Goal: Task Accomplishment & Management: Manage account settings

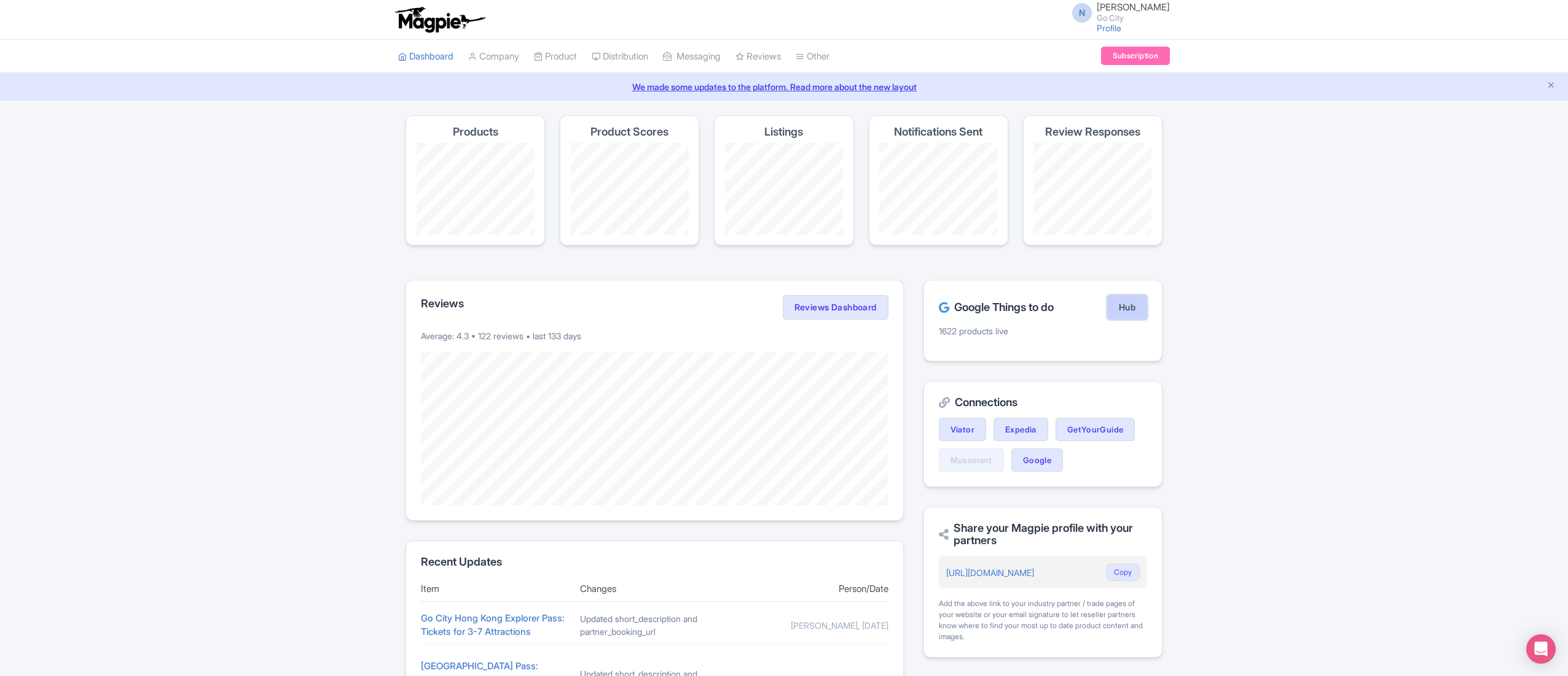
click at [1110, 304] on link "Hub" at bounding box center [1127, 308] width 40 height 25
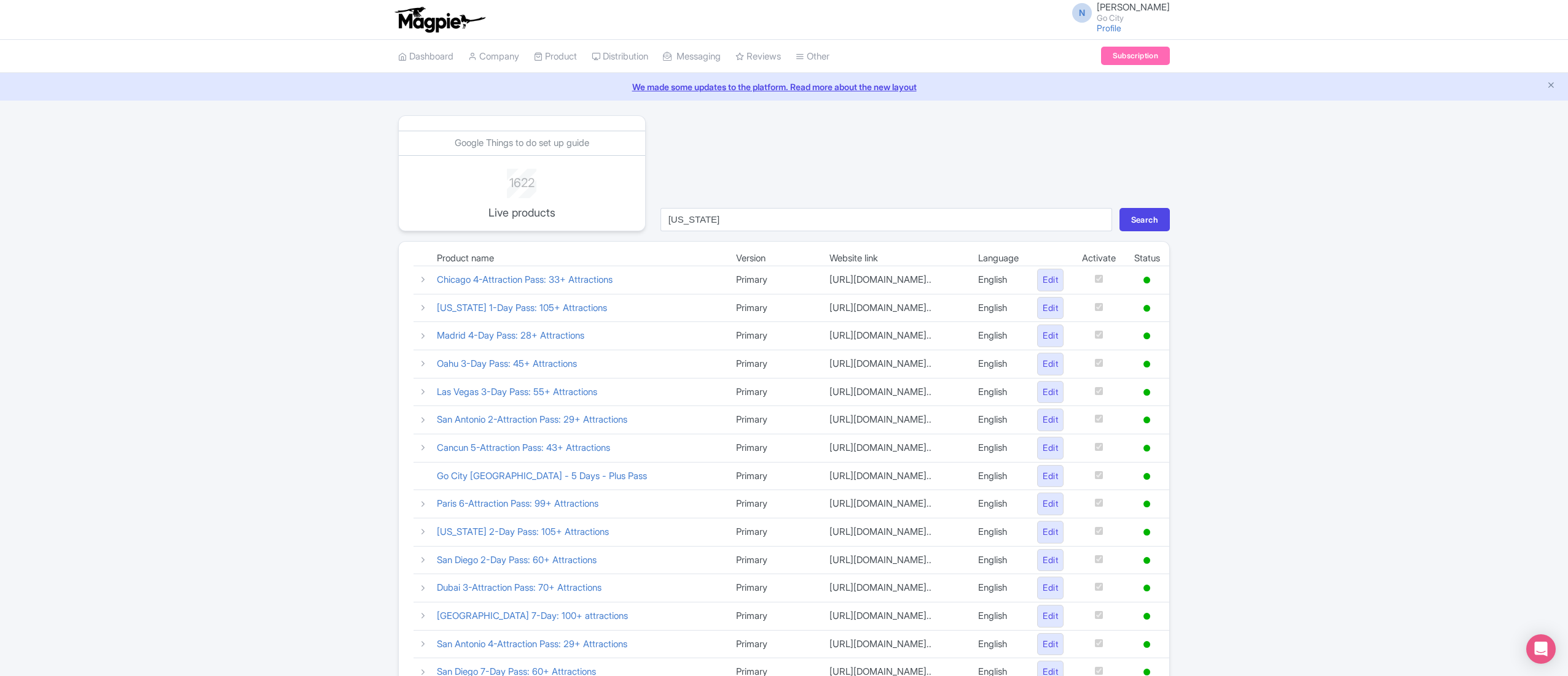
type input "[US_STATE]"
click at [1180, 219] on div "Google Things to do set up guide 1622 Live products new york Search Product nam…" at bounding box center [784, 560] width 1568 height 891
click at [1161, 218] on button "Search" at bounding box center [1144, 220] width 50 height 24
drag, startPoint x: 550, startPoint y: 370, endPoint x: 578, endPoint y: 385, distance: 31.8
click at [576, 384] on td "10 Days New York Pass : 105+ Attractions" at bounding box center [577, 393] width 299 height 29
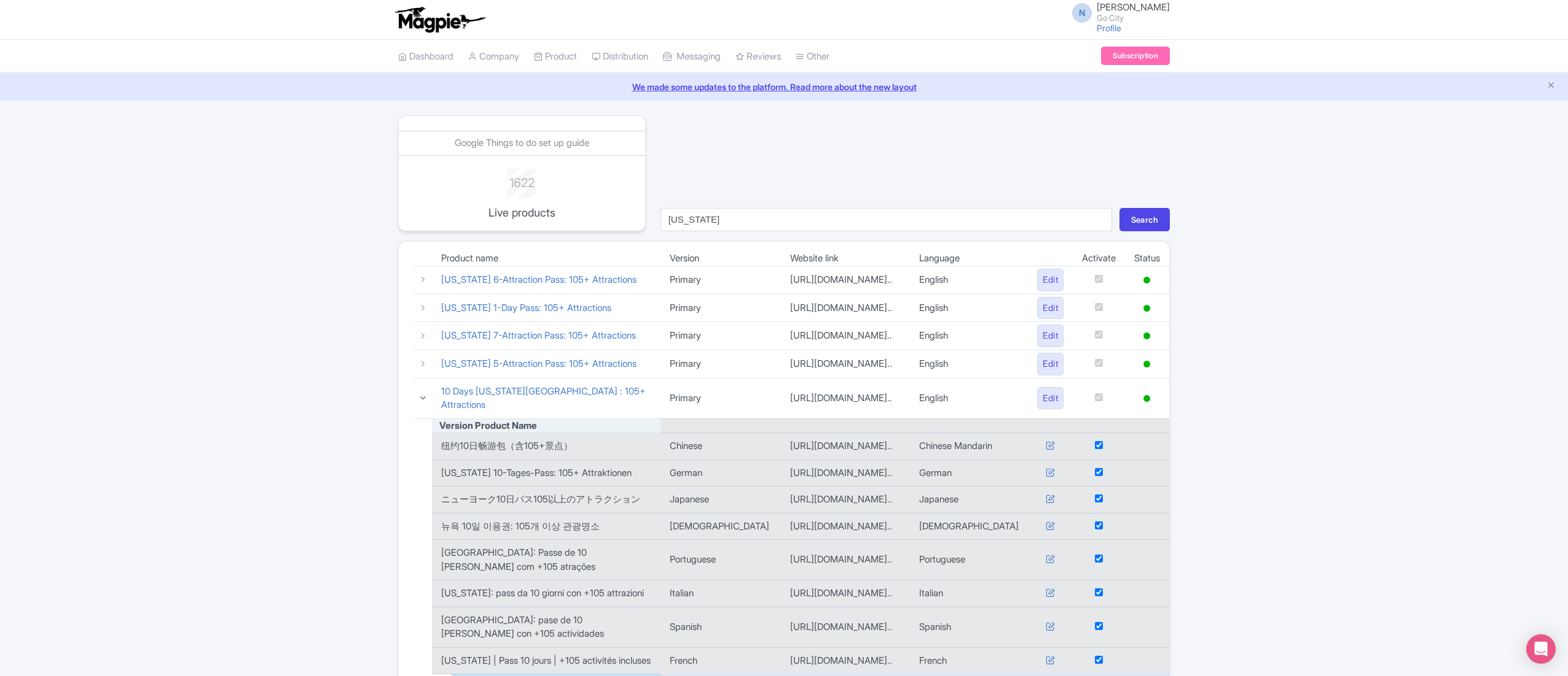
click at [422, 396] on icon at bounding box center [423, 398] width 10 height 10
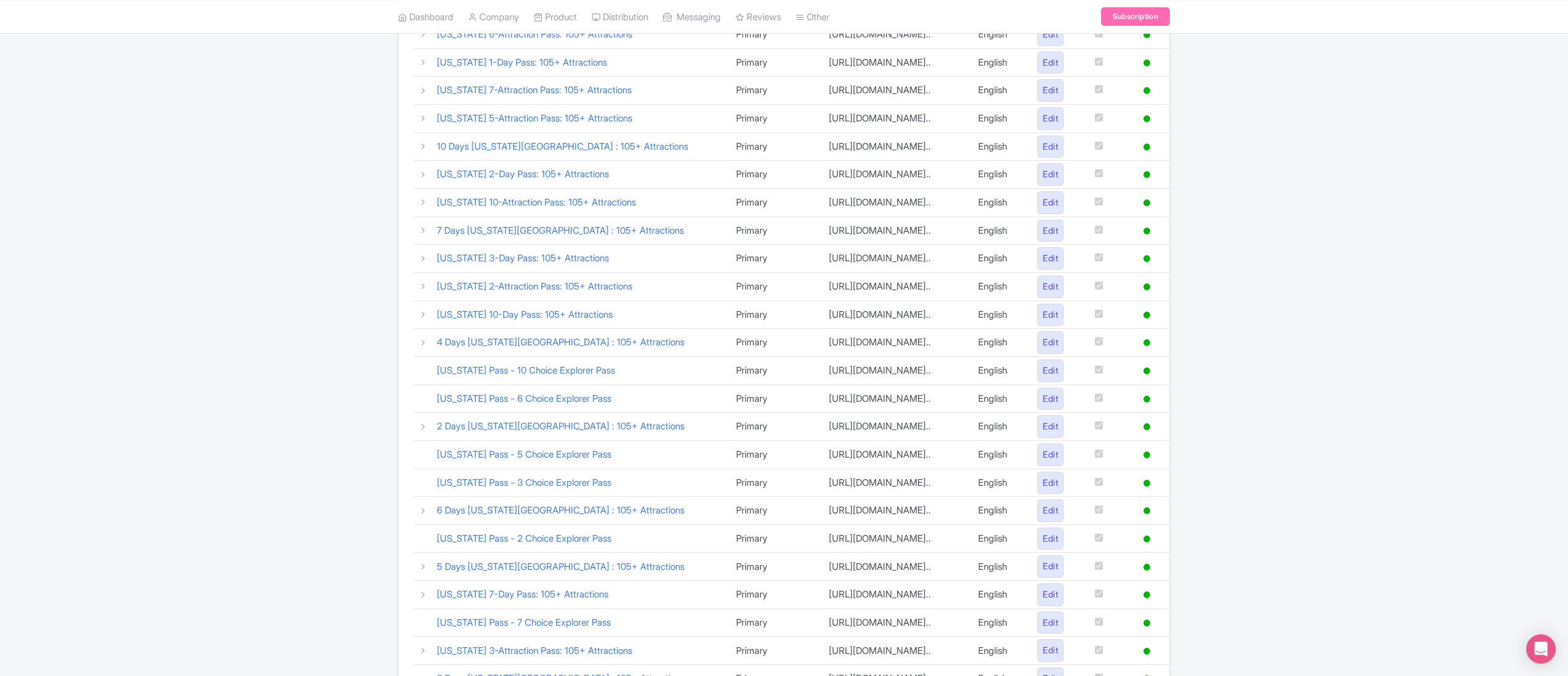
scroll to position [123, 0]
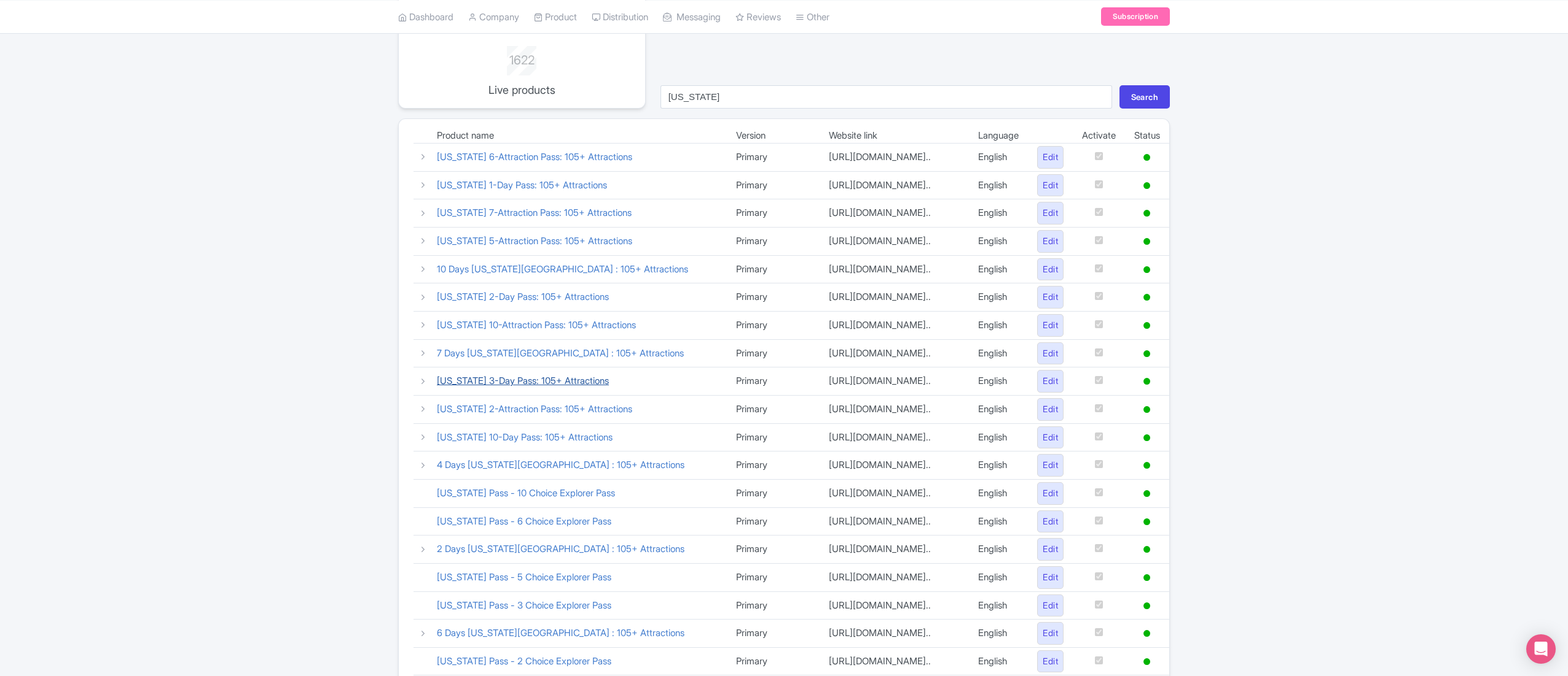
click at [462, 387] on link "New York 3-Day Pass: 105+ Attractions" at bounding box center [522, 380] width 172 height 11
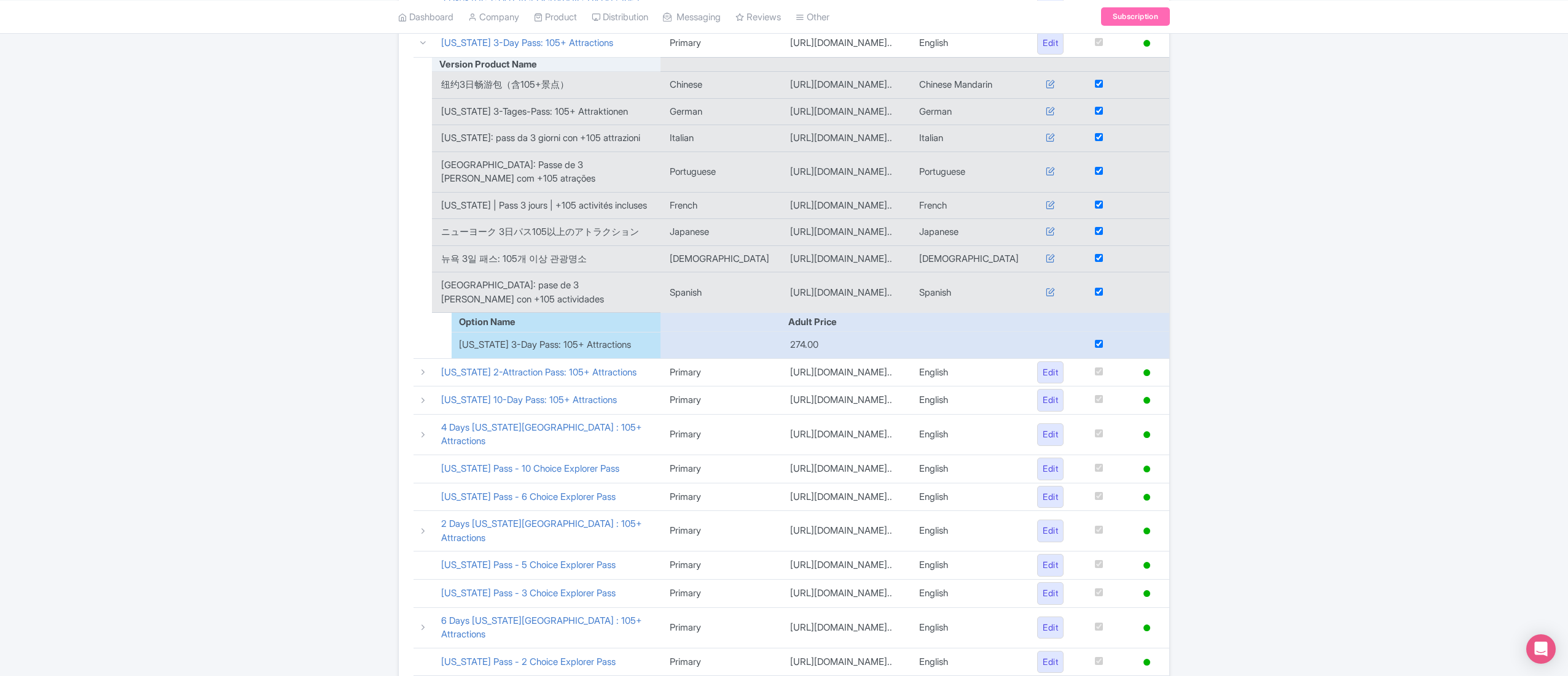
scroll to position [491, 0]
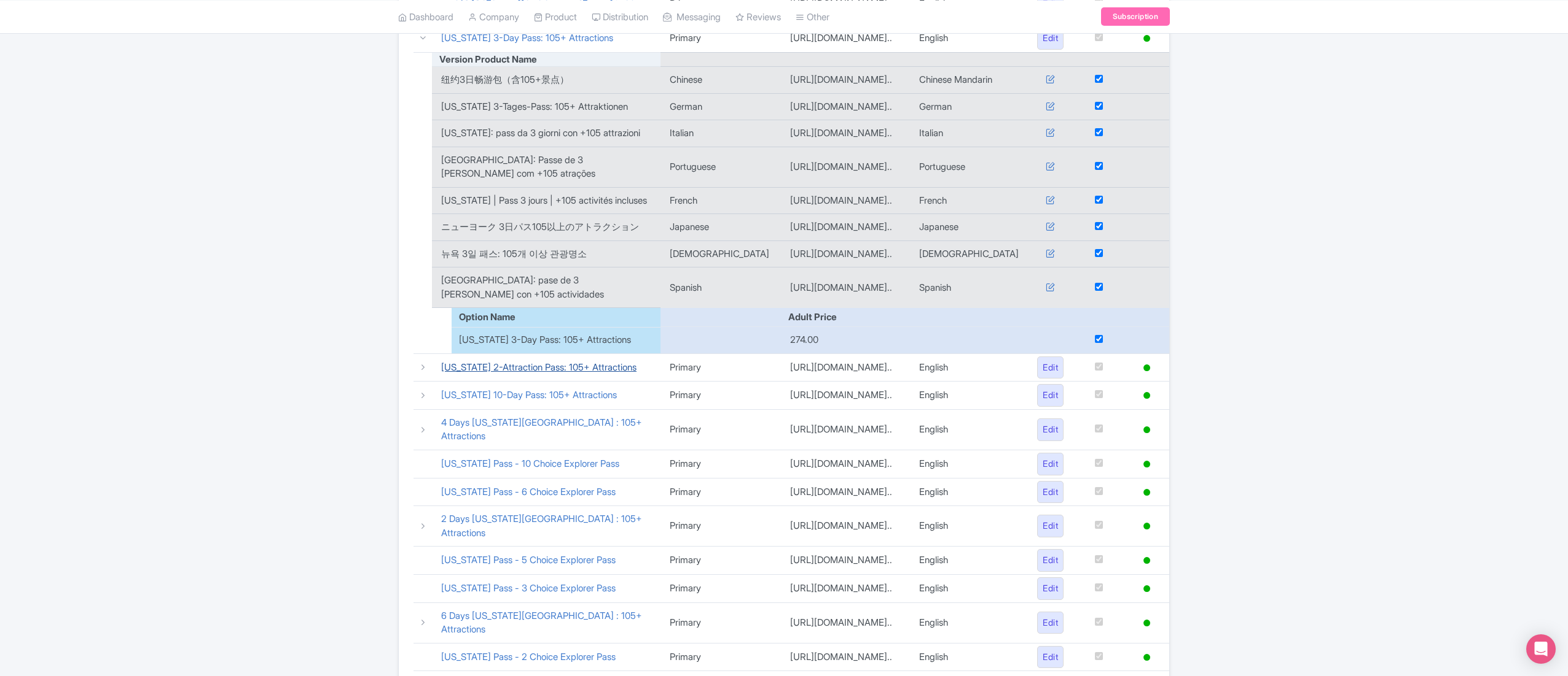
click at [519, 366] on link "New York 2-Attraction Pass: 105+ Attractions" at bounding box center [539, 367] width 195 height 11
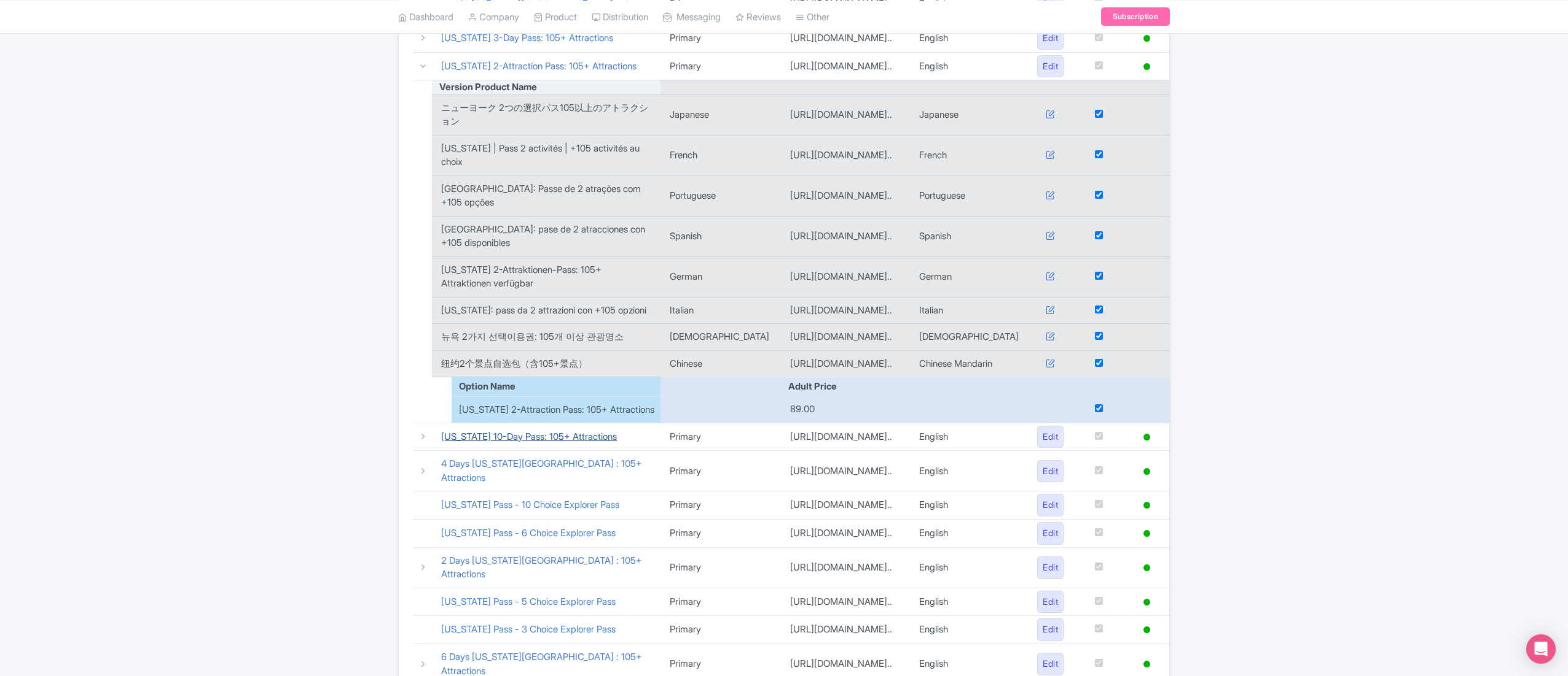
click at [526, 442] on link "New York 10-Day Pass: 105+ Attractions" at bounding box center [529, 436] width 176 height 11
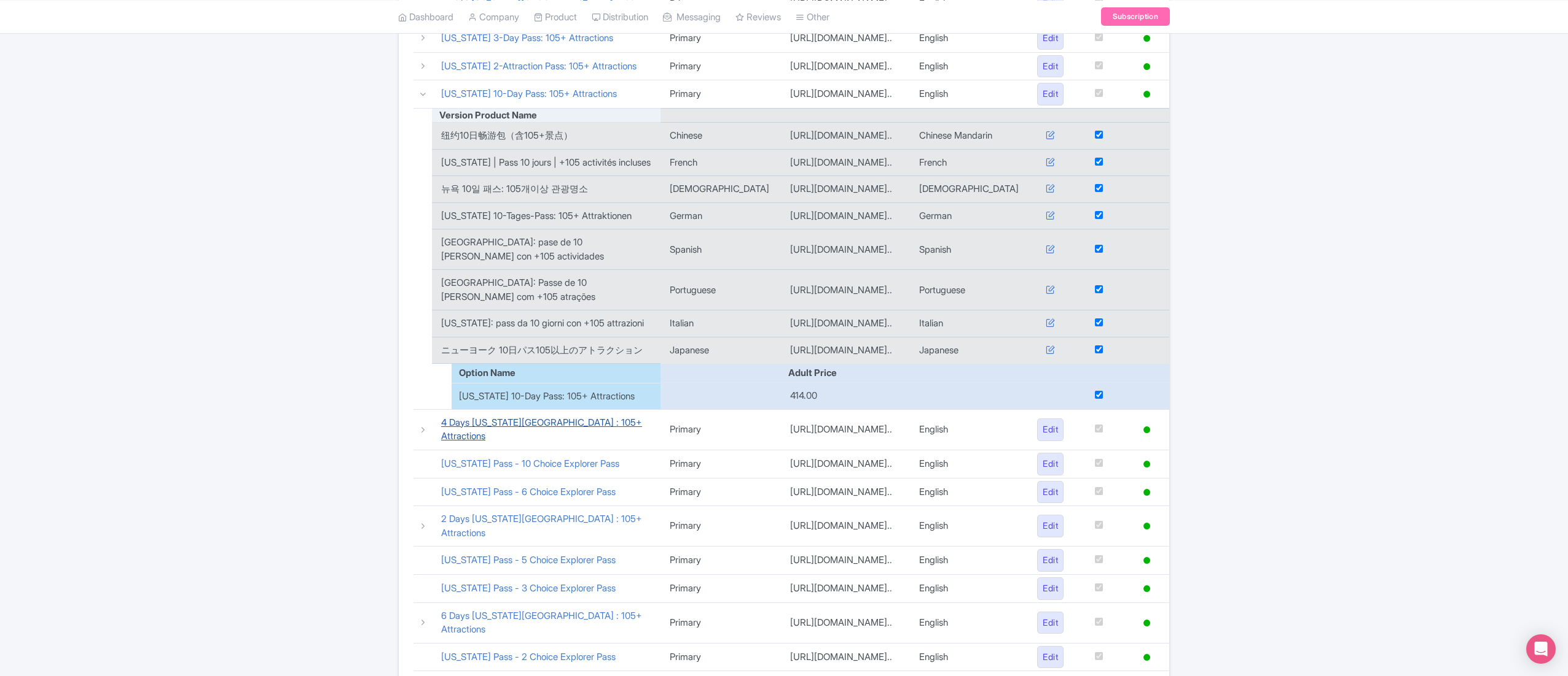
click at [473, 439] on link "4 Days New York Pass : 105+ Attractions" at bounding box center [541, 429] width 201 height 26
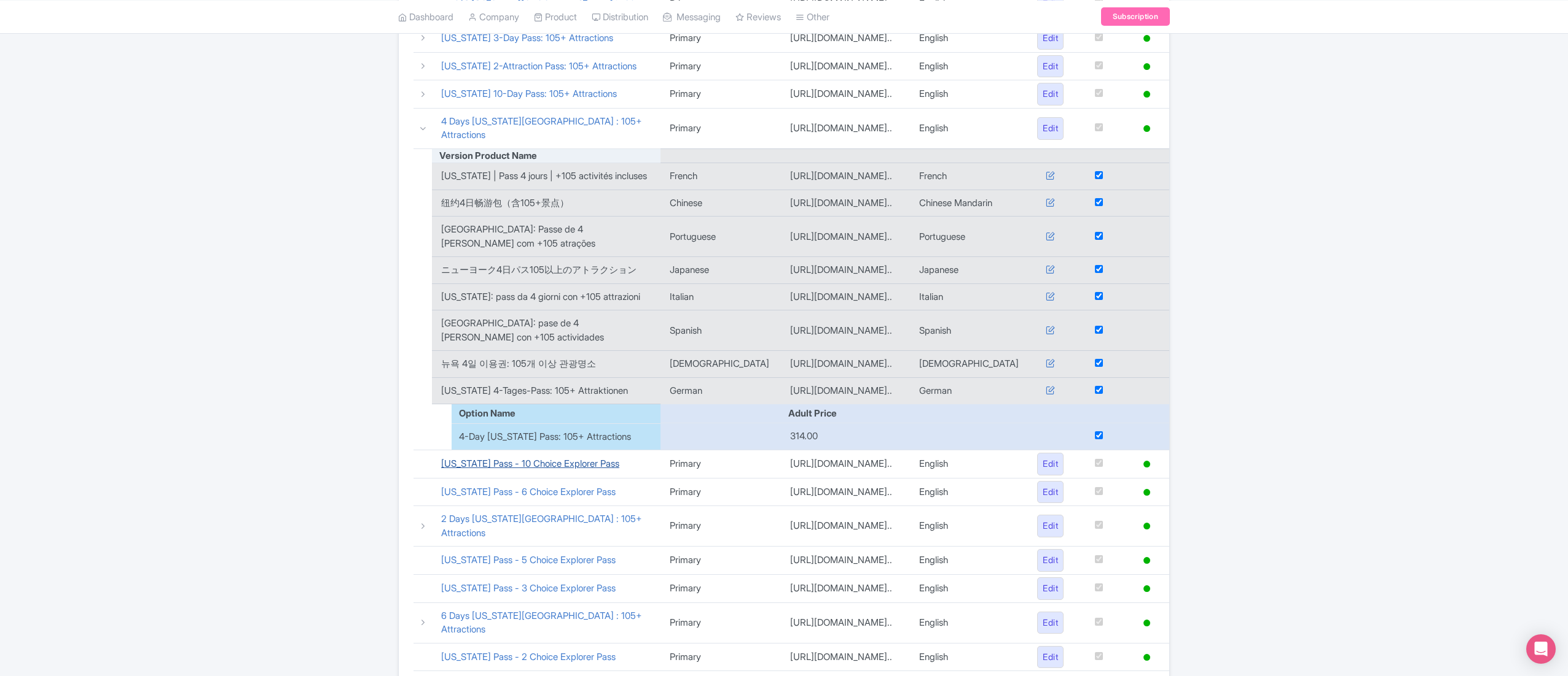
click at [498, 458] on link "New York Pass - 10 Choice Explorer Pass" at bounding box center [530, 464] width 178 height 11
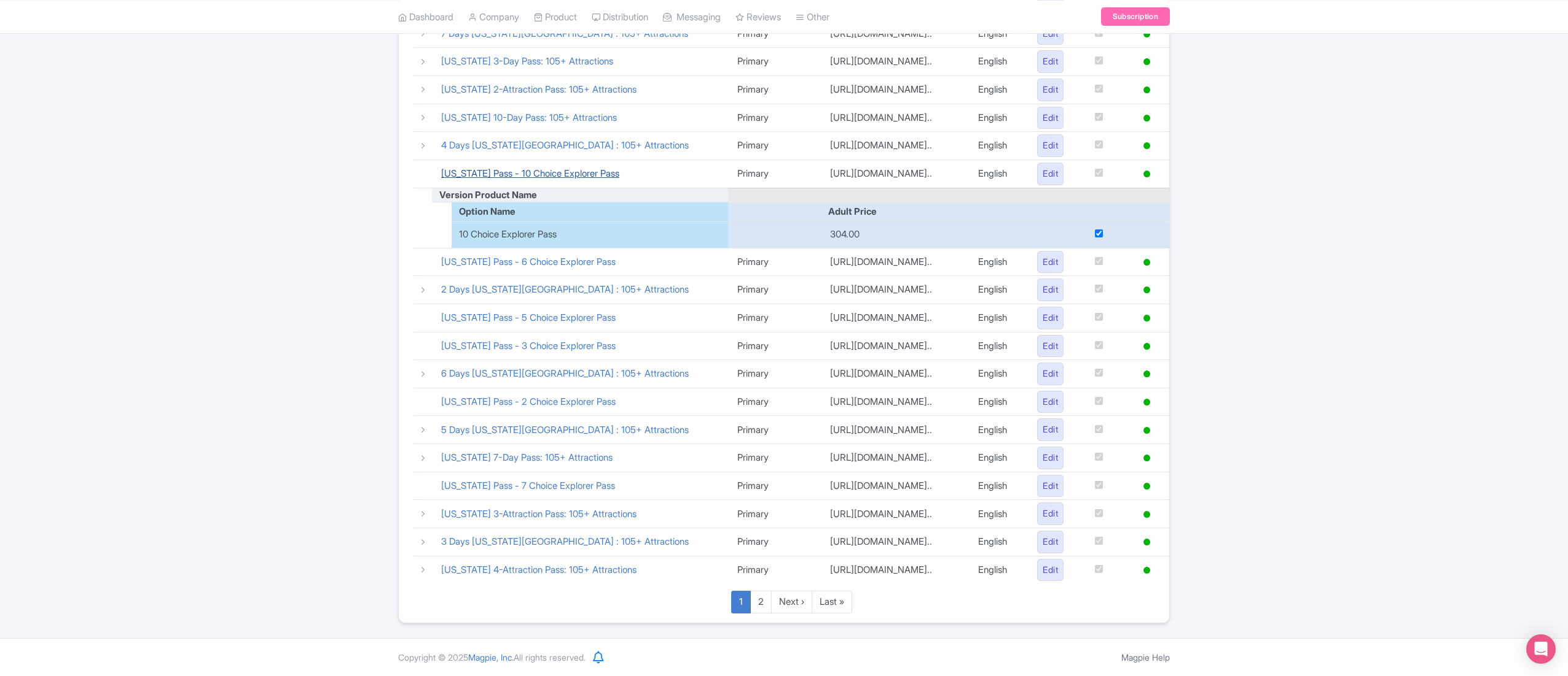
scroll to position [460, 0]
click at [500, 256] on link "New York Pass - 6 Choice Explorer Pass" at bounding box center [528, 261] width 174 height 11
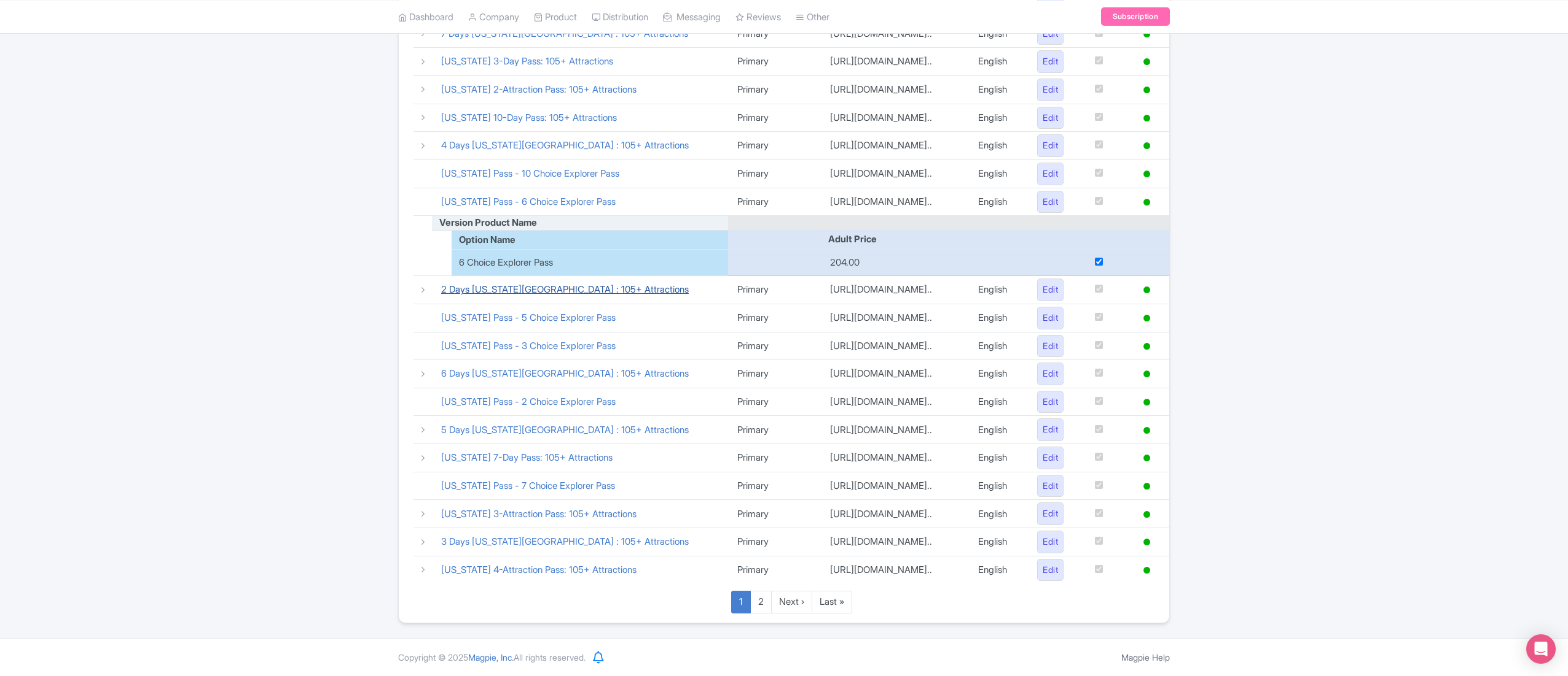
click at [512, 285] on link "2 Days New York Pass : 105+ Attractions" at bounding box center [565, 289] width 247 height 11
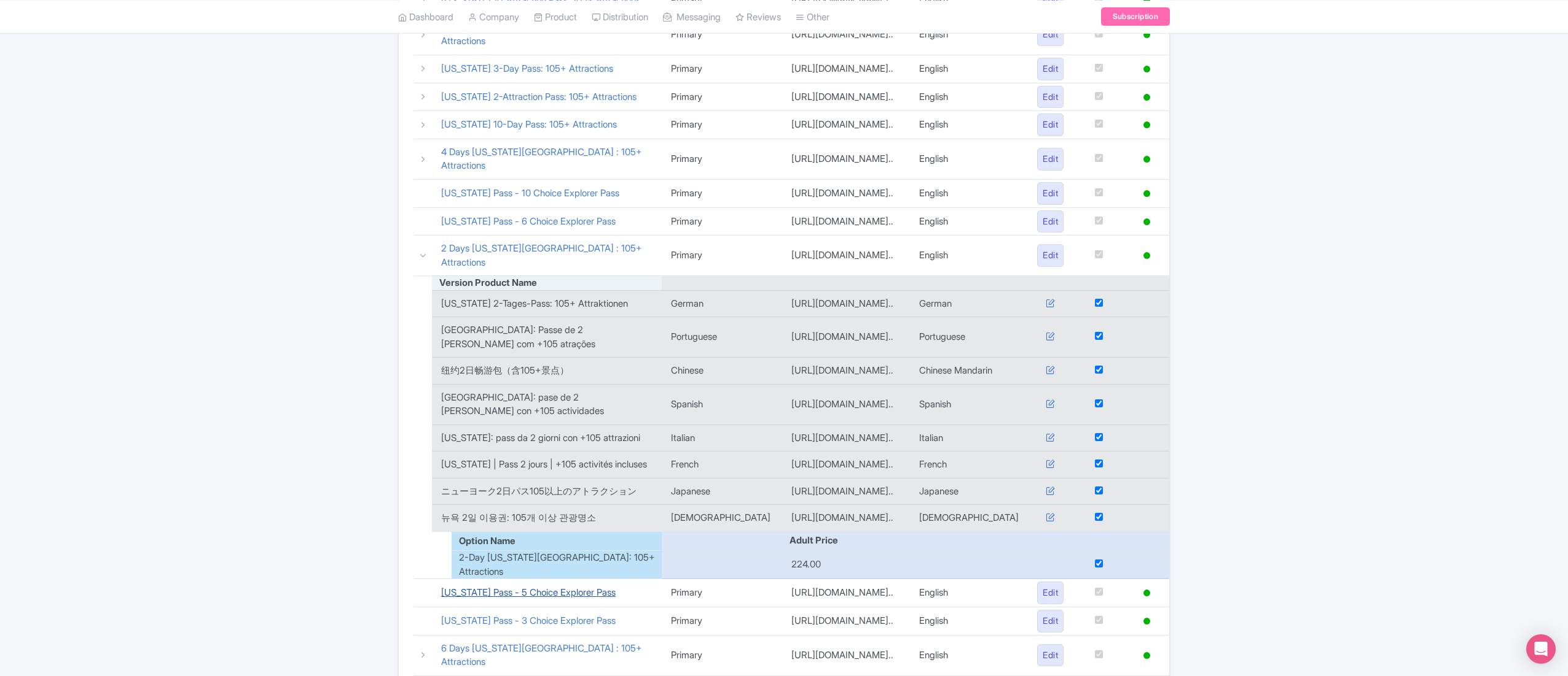
click at [448, 587] on link "New York Pass - 5 Choice Explorer Pass" at bounding box center [528, 592] width 174 height 11
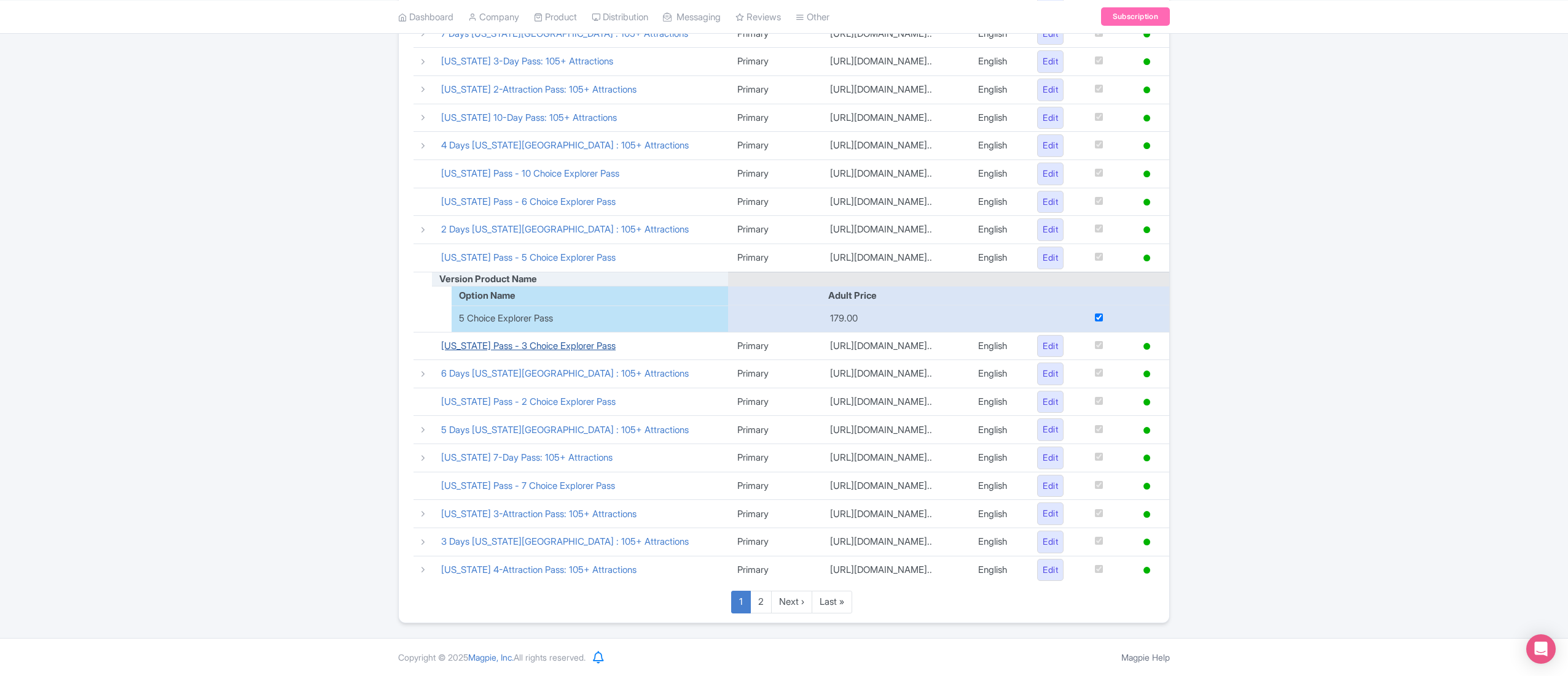
click at [539, 340] on link "New York Pass - 3 Choice Explorer Pass" at bounding box center [528, 346] width 174 height 11
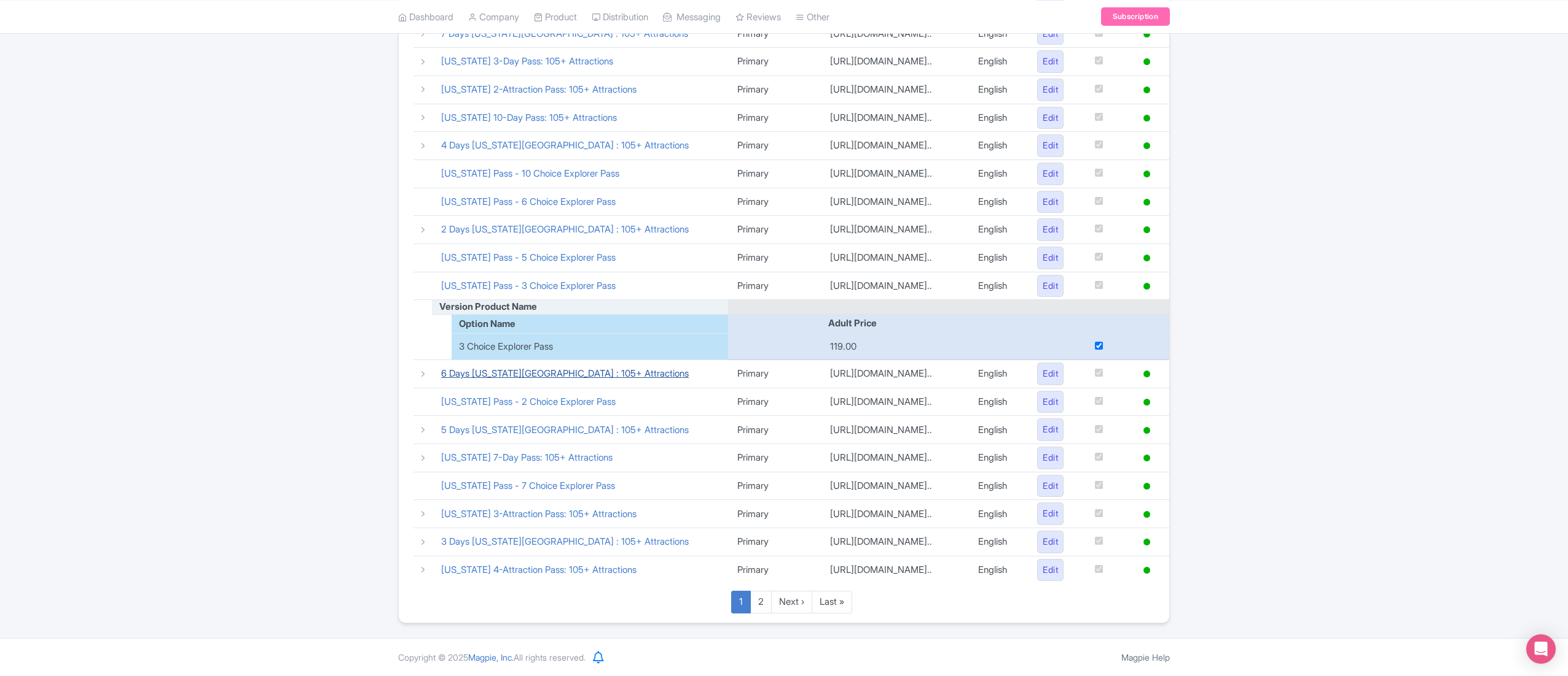
click at [523, 368] on link "6 Days New York Pass : 105+ Attractions" at bounding box center [565, 374] width 247 height 11
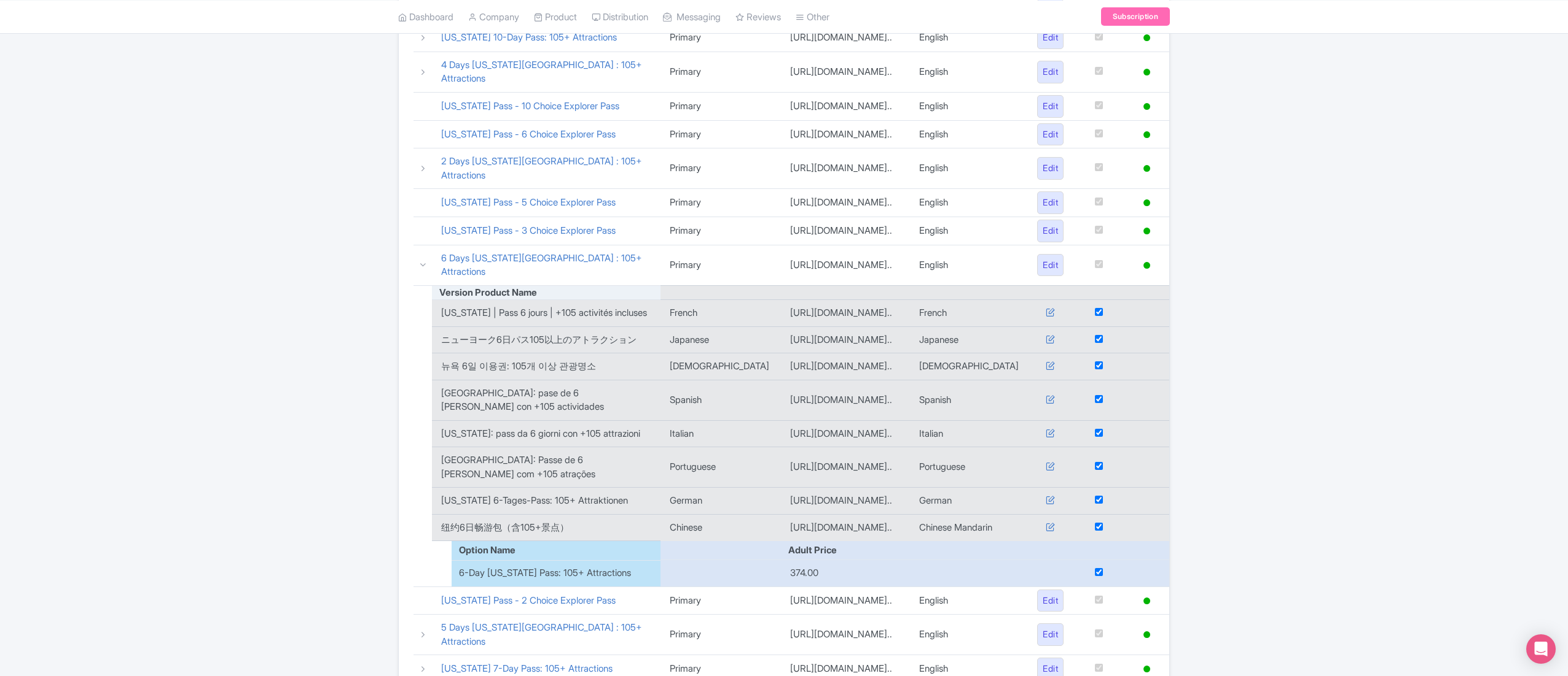
scroll to position [583, 0]
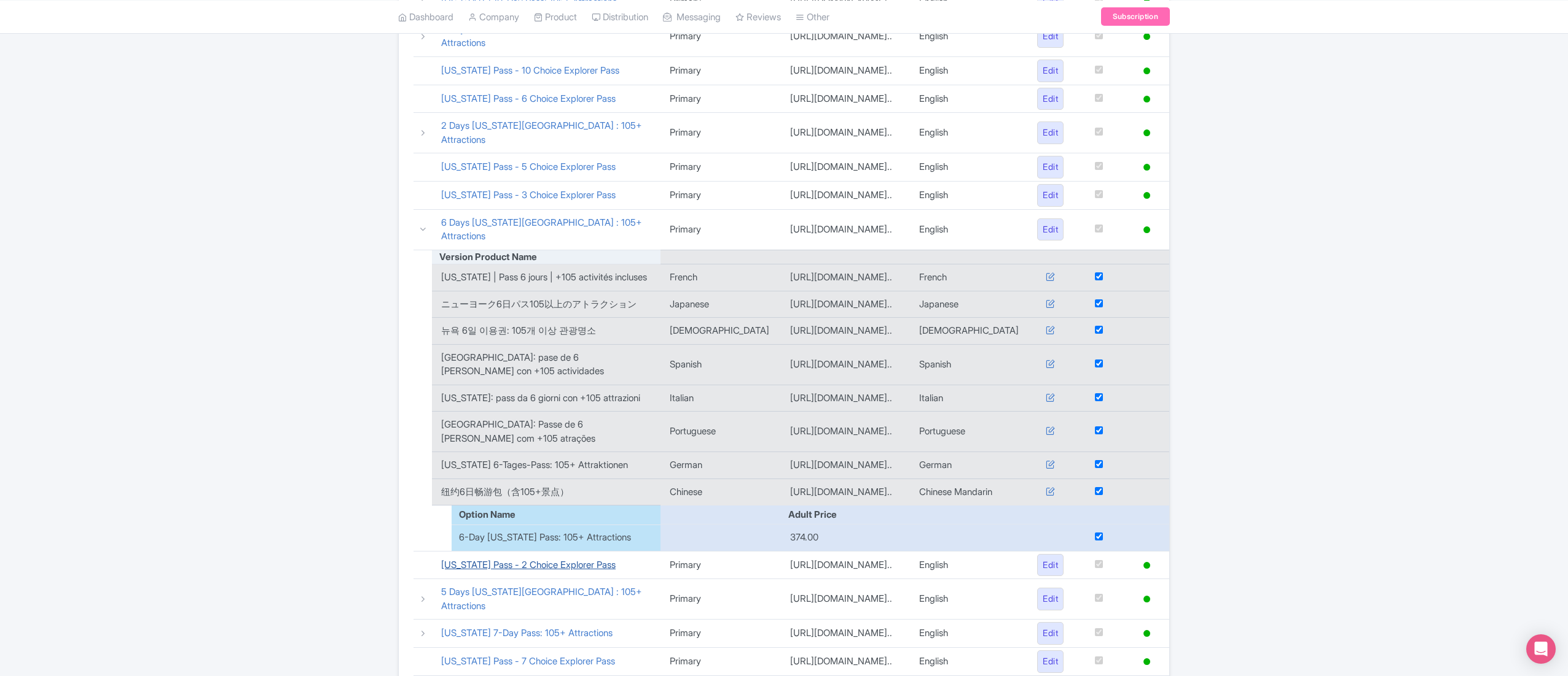
click at [548, 559] on link "New York Pass - 2 Choice Explorer Pass" at bounding box center [528, 565] width 174 height 11
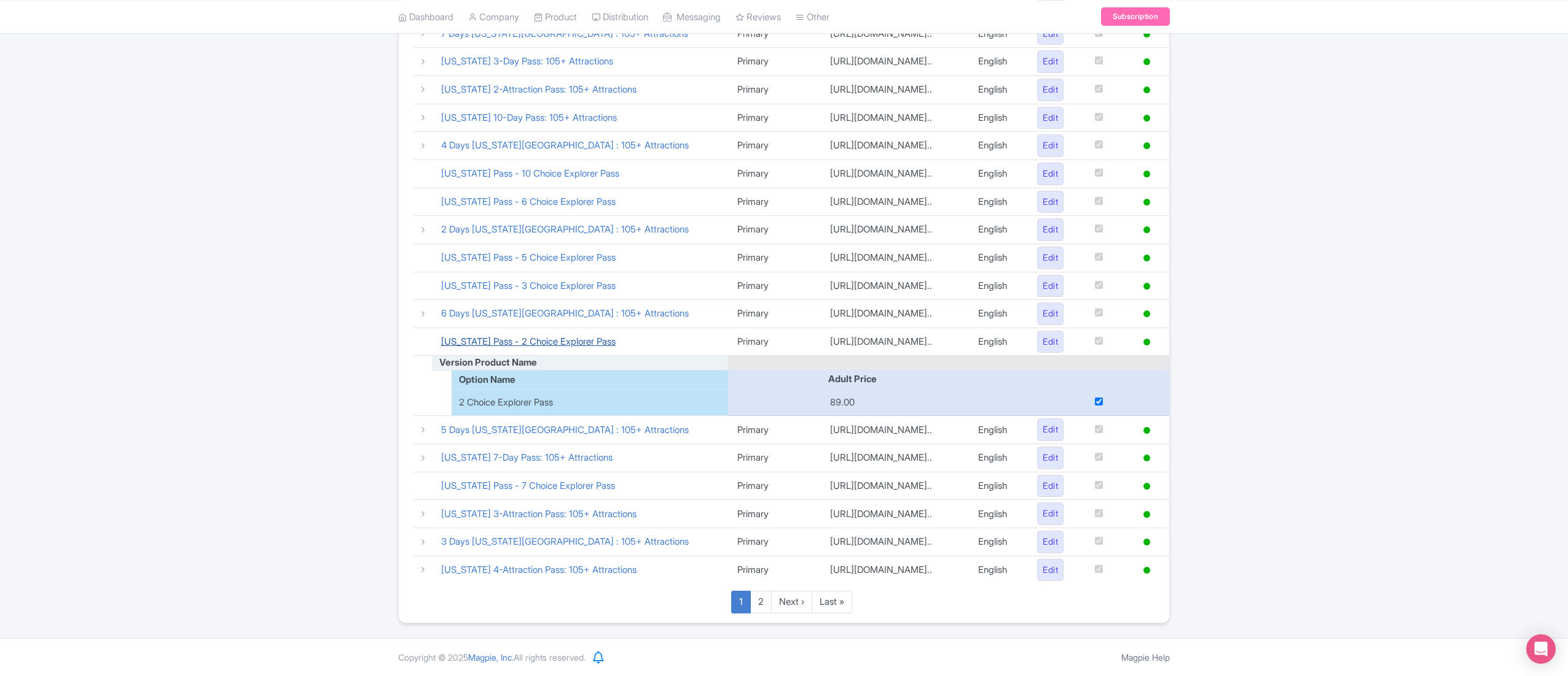
scroll to position [460, 0]
click at [511, 424] on link "5 Days New York Pass : 105+ Attractions" at bounding box center [565, 430] width 247 height 11
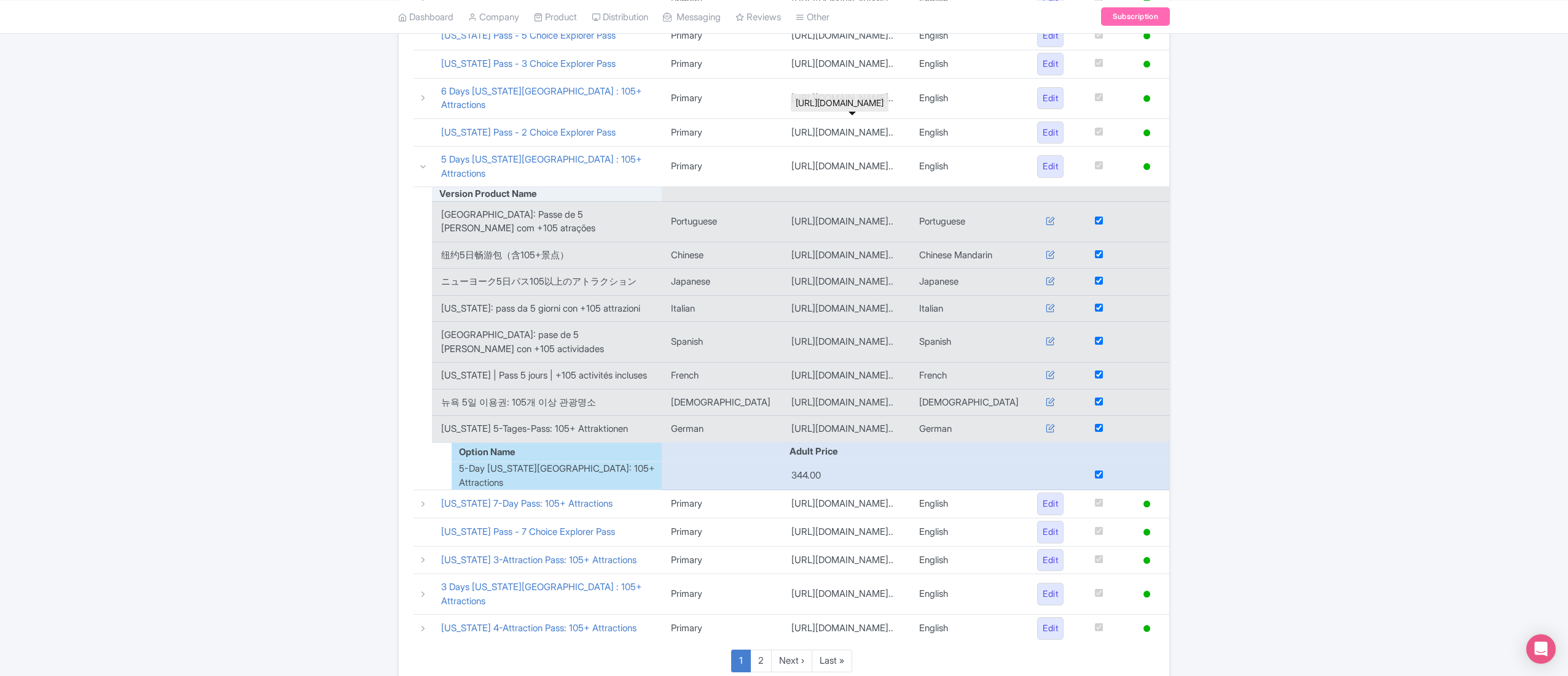
scroll to position [717, 0]
click at [562, 495] on link "New York 7-Day Pass: 105+ Attractions" at bounding box center [527, 501] width 171 height 11
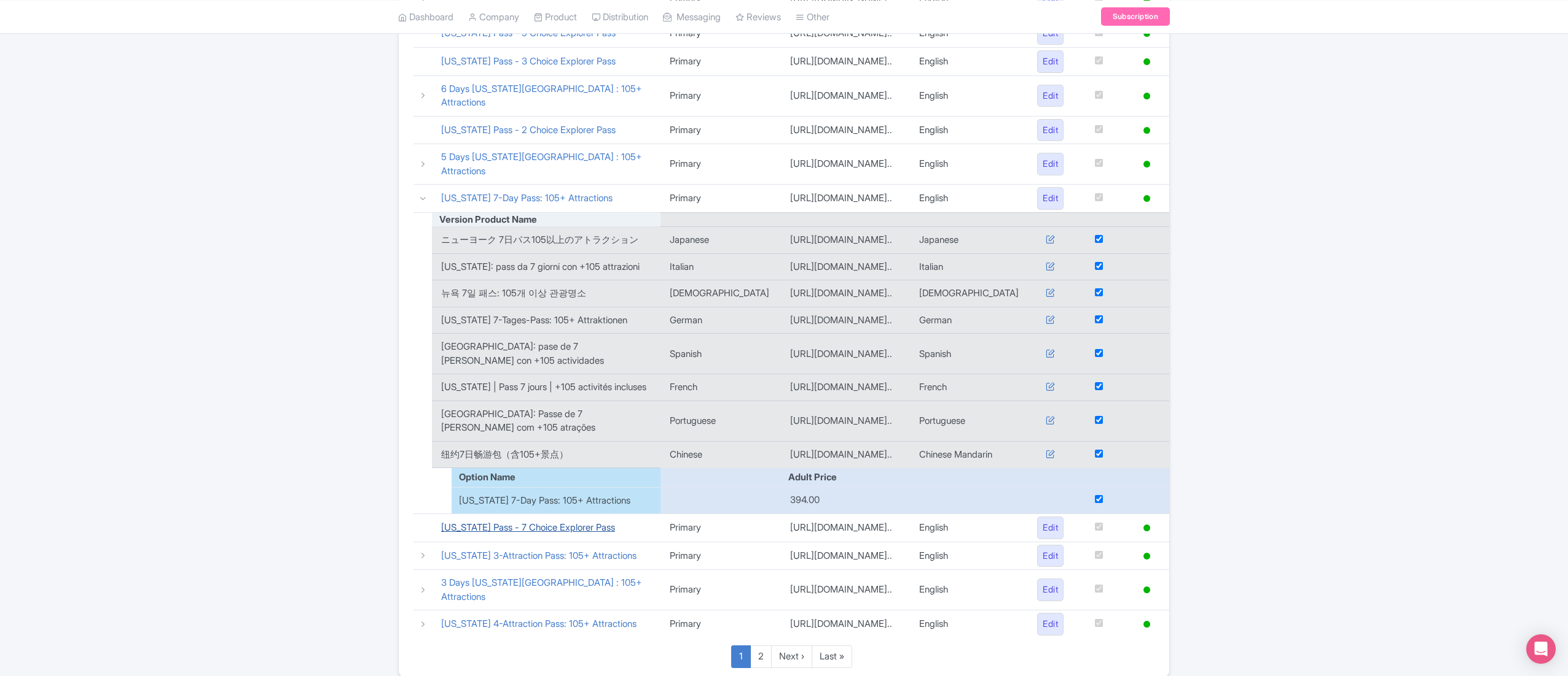
click at [532, 522] on link "New York Pass - 7 Choice Explorer Pass" at bounding box center [528, 528] width 174 height 11
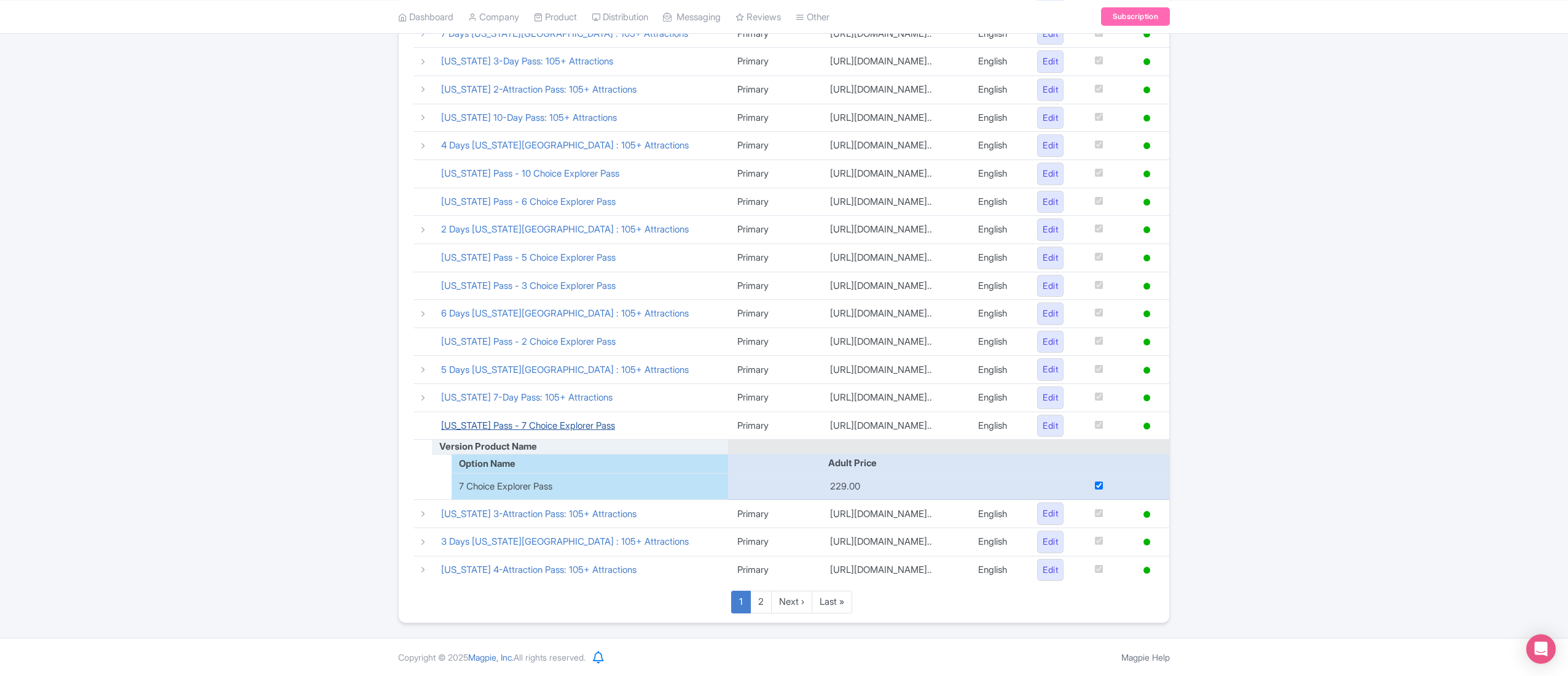
scroll to position [460, 0]
click at [473, 512] on link "New York 3-Attraction Pass: 105+ Attractions" at bounding box center [539, 514] width 195 height 11
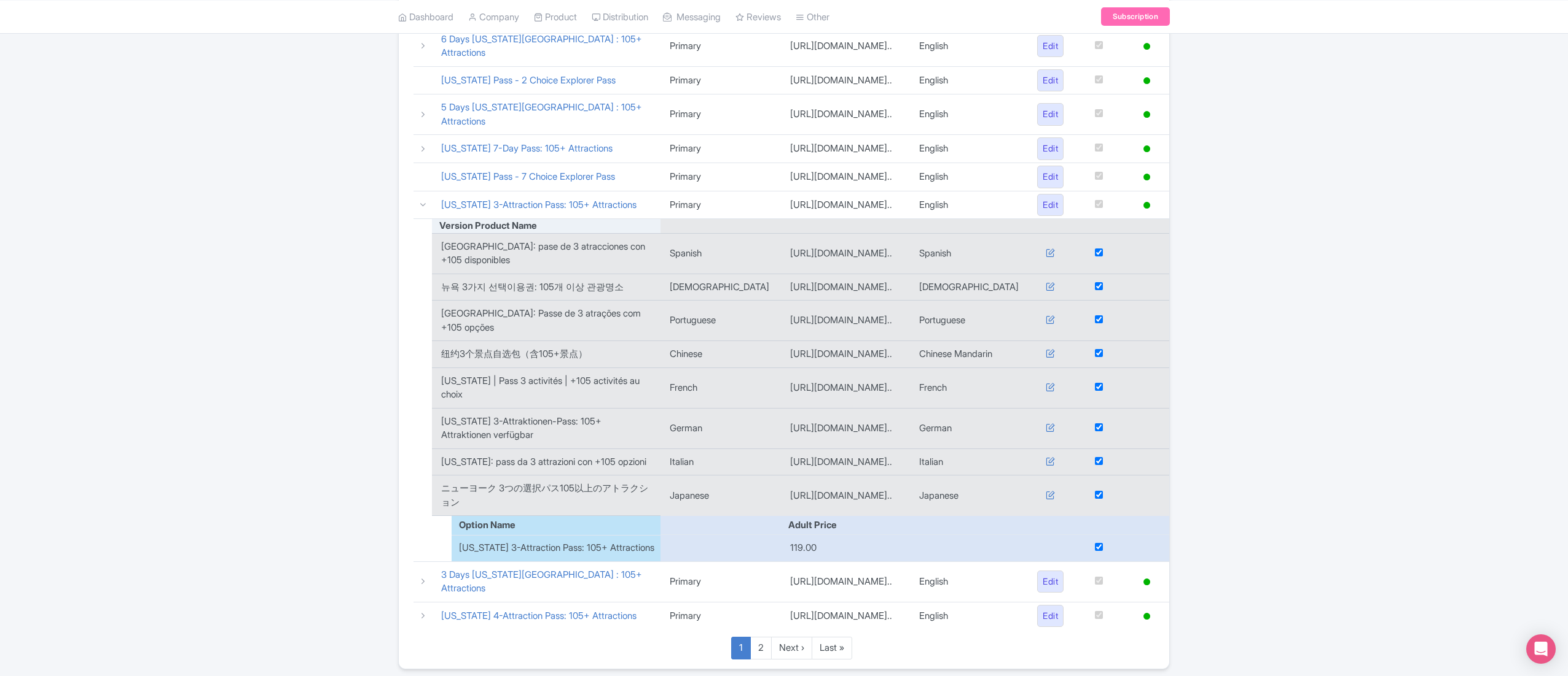
scroll to position [772, 0]
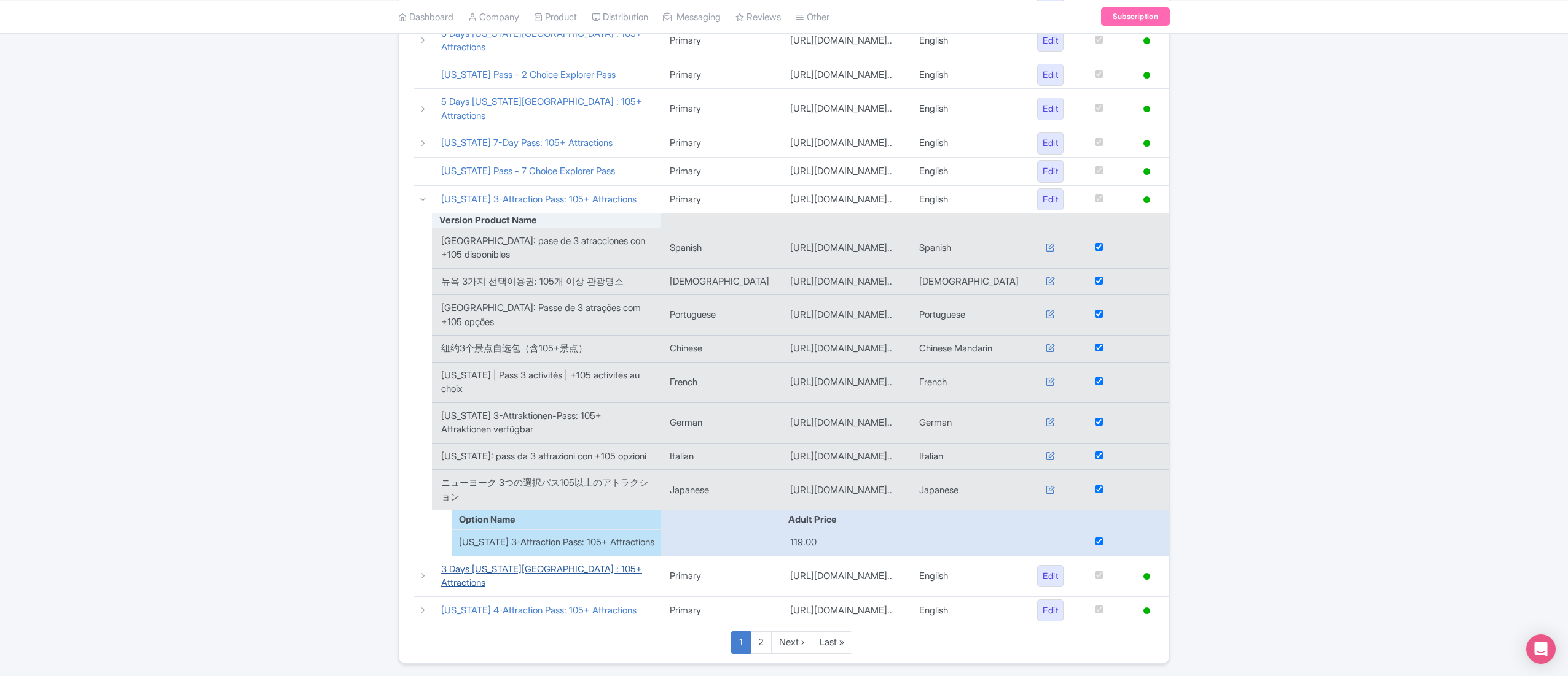
click at [488, 564] on link "3 Days New York Pass : 105+ Attractions" at bounding box center [541, 576] width 201 height 26
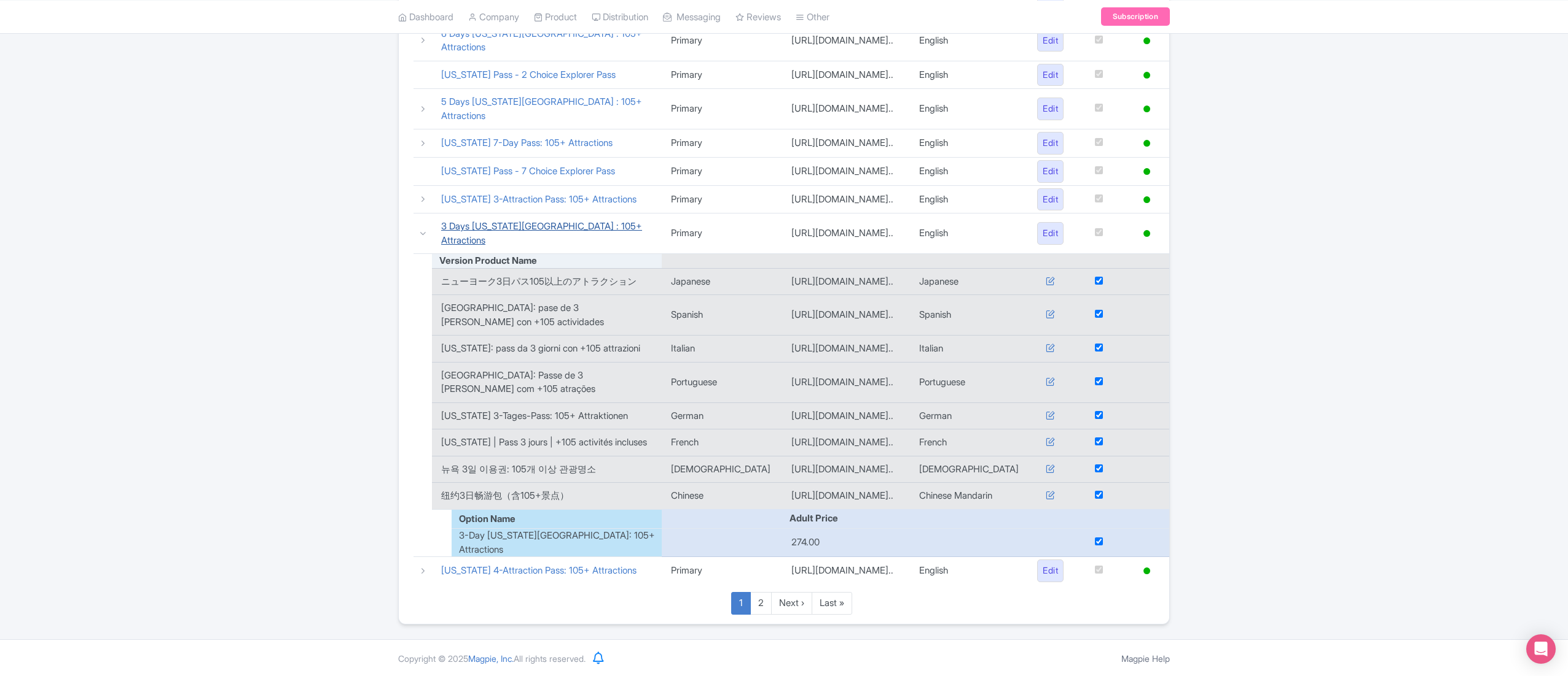
scroll to position [717, 0]
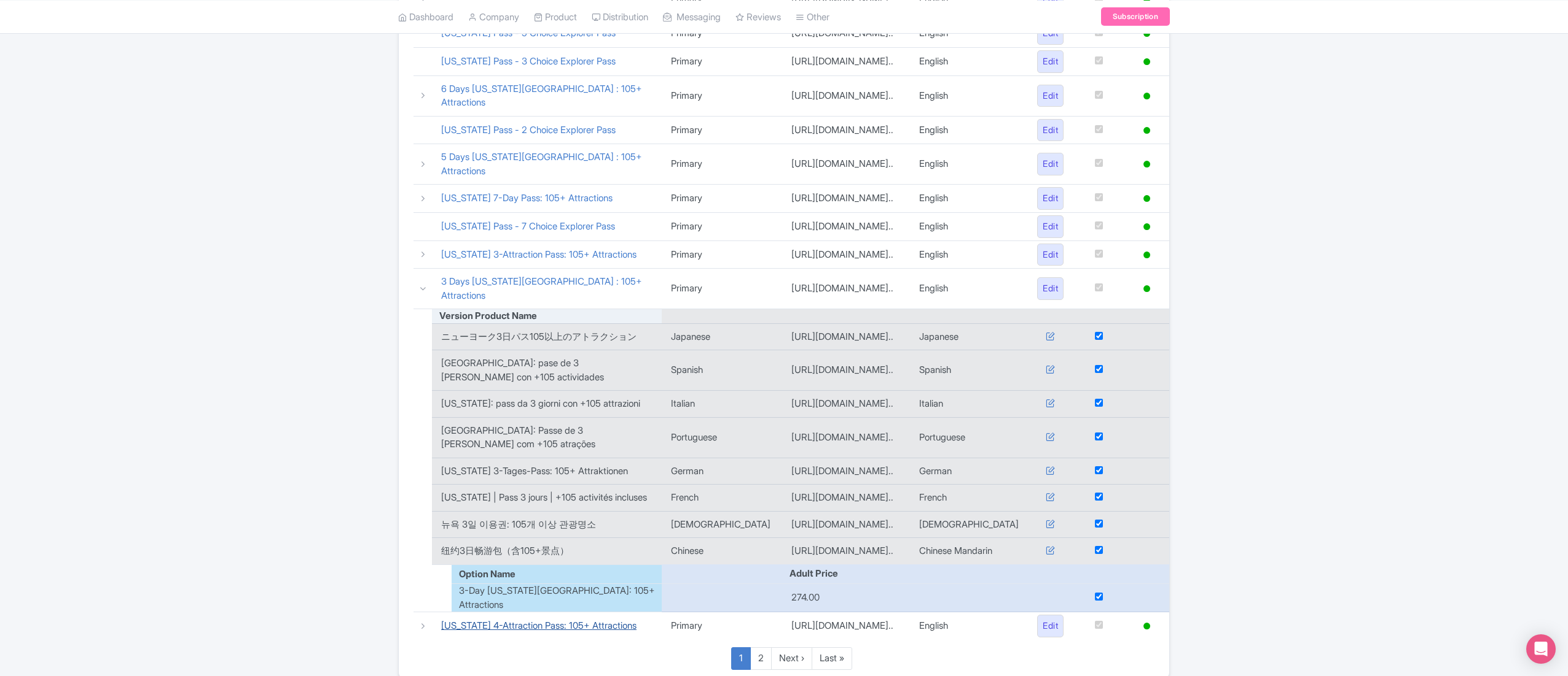
click at [511, 620] on link "New York 4-Attraction Pass: 105+ Attractions" at bounding box center [539, 626] width 195 height 11
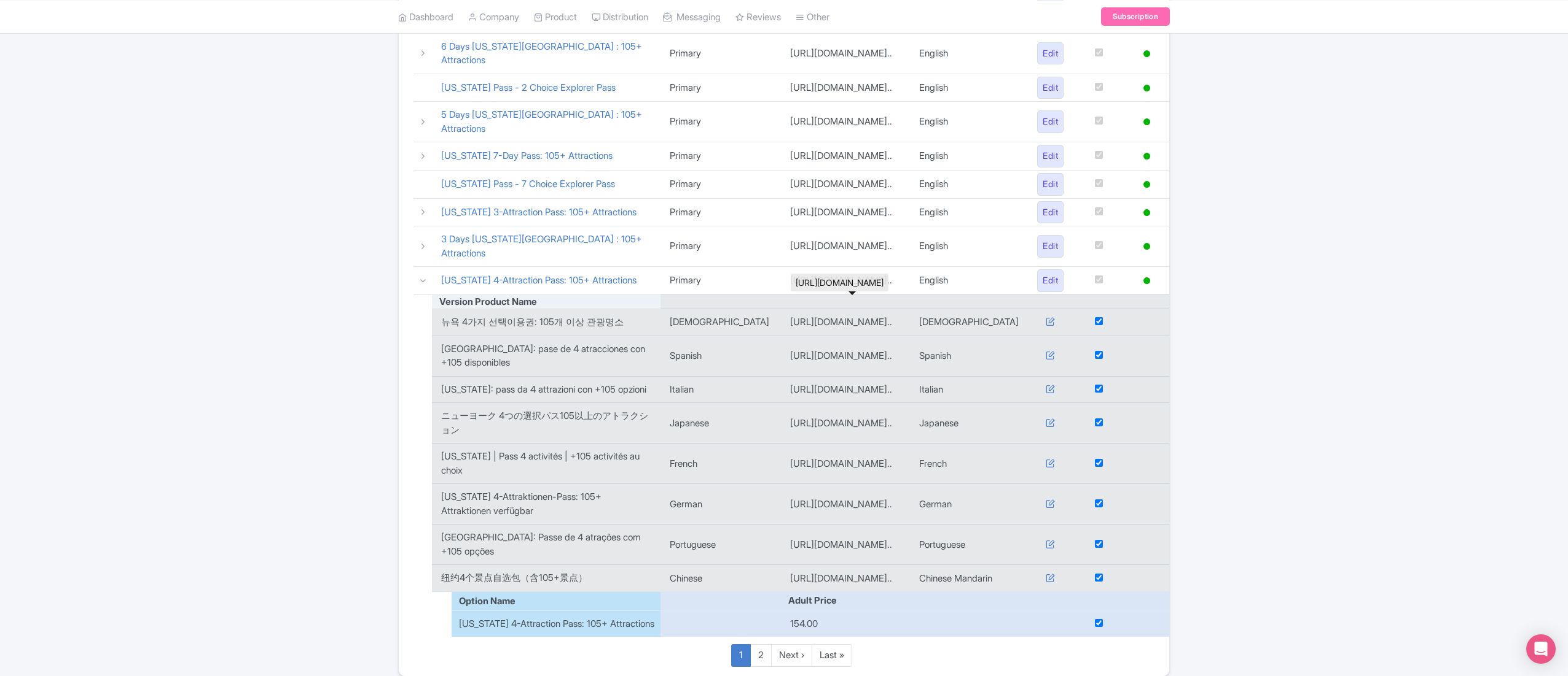
scroll to position [771, 0]
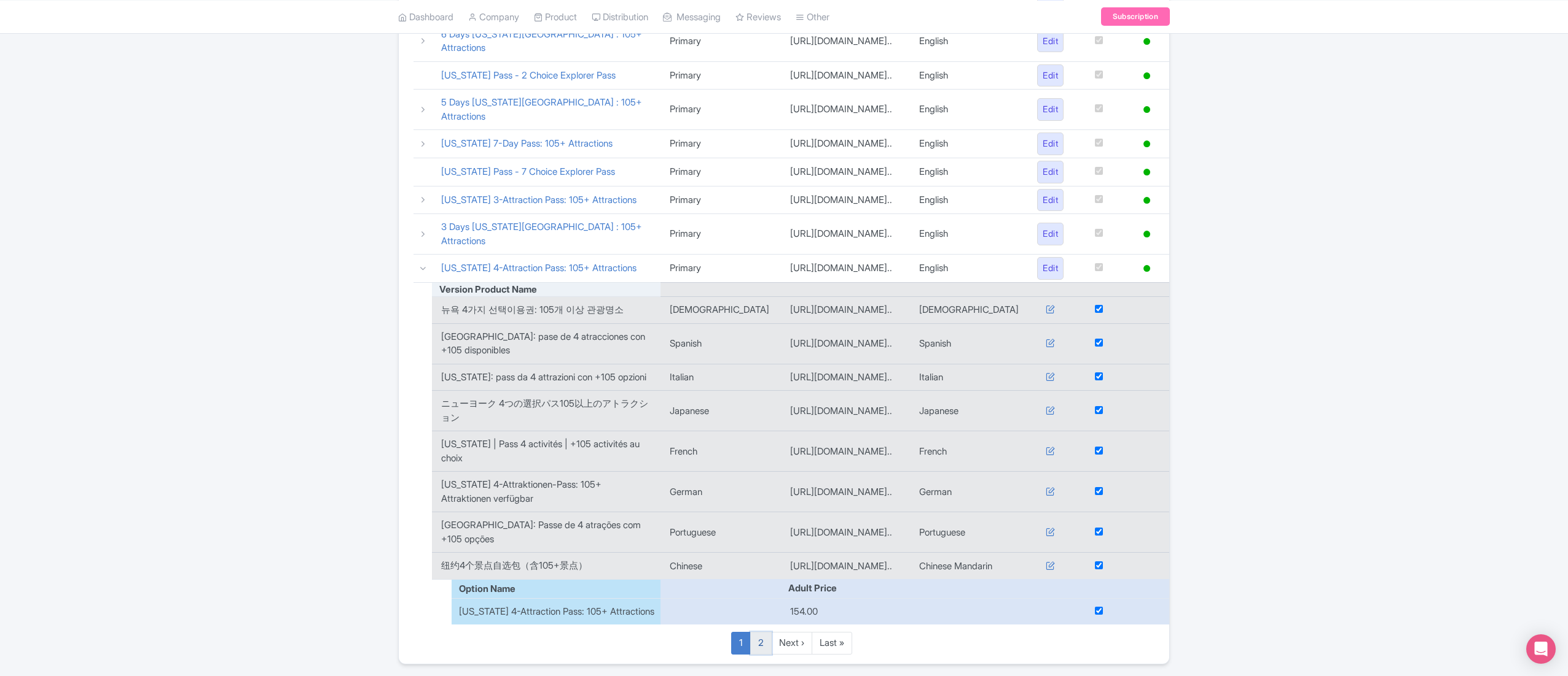
click at [755, 632] on link "2" at bounding box center [760, 644] width 22 height 23
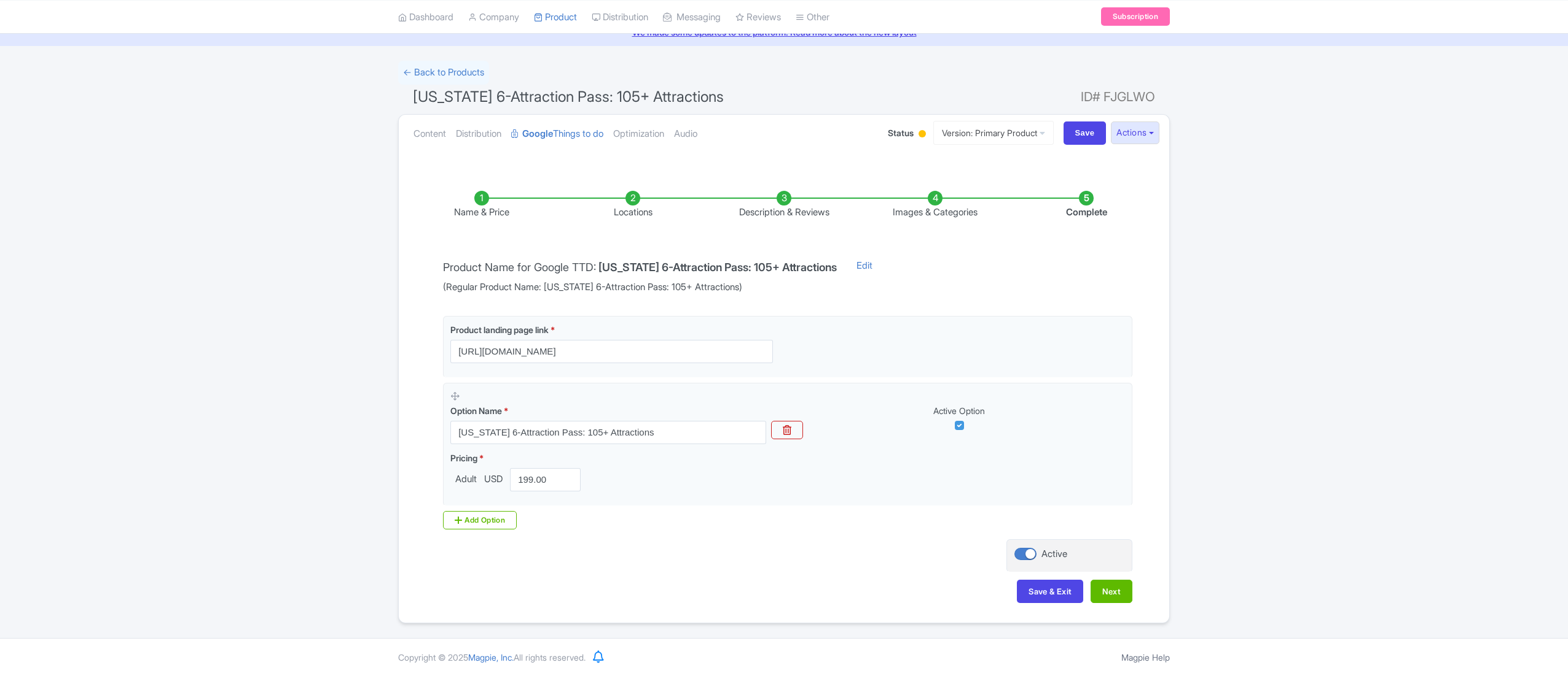
scroll to position [57, 0]
drag, startPoint x: 429, startPoint y: 94, endPoint x: 735, endPoint y: 91, distance: 306.0
click at [735, 91] on h1 "[US_STATE] 6-Attraction Pass: 105+ Attractions ID# FJGLWO" at bounding box center [783, 99] width 772 height 29
copy span "[US_STATE] 6-Attraction Pass: 105+ Attractions"
click at [478, 134] on link "Distribution" at bounding box center [479, 134] width 46 height 39
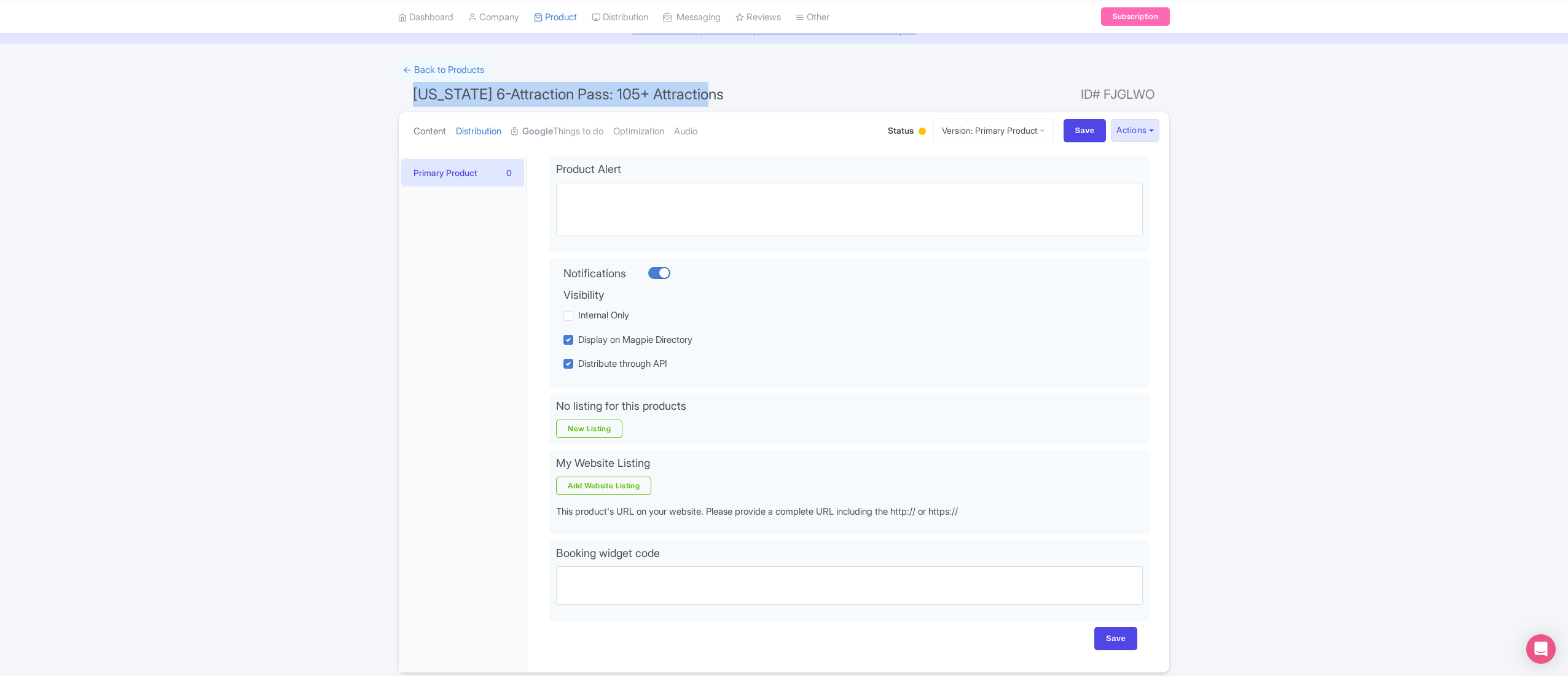
click at [430, 131] on link "Content" at bounding box center [429, 131] width 32 height 39
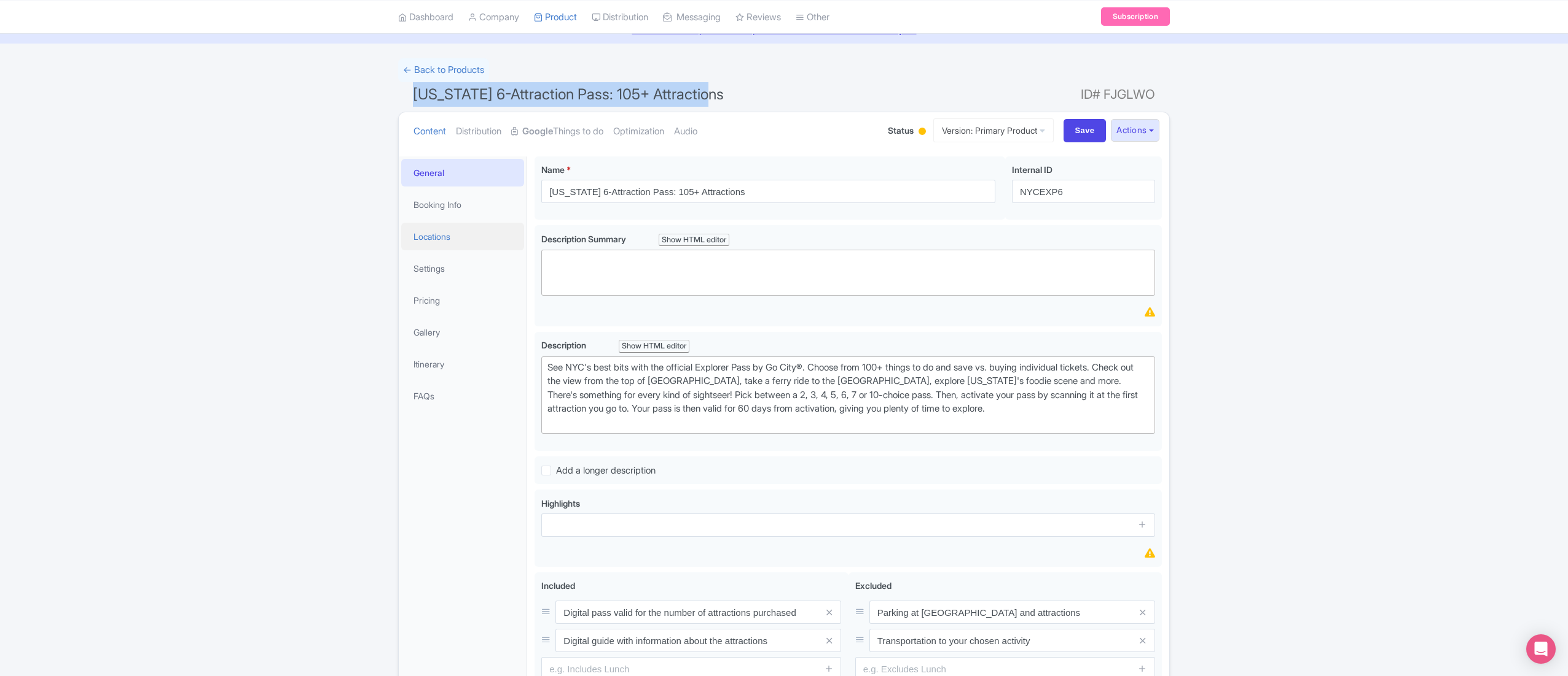
click at [443, 235] on link "Locations" at bounding box center [462, 236] width 123 height 28
click at [1298, 162] on div "← Back to Products New York 6-Attraction Pass: 105+ Attractions ID# FJGLWO Cont…" at bounding box center [784, 410] width 1568 height 705
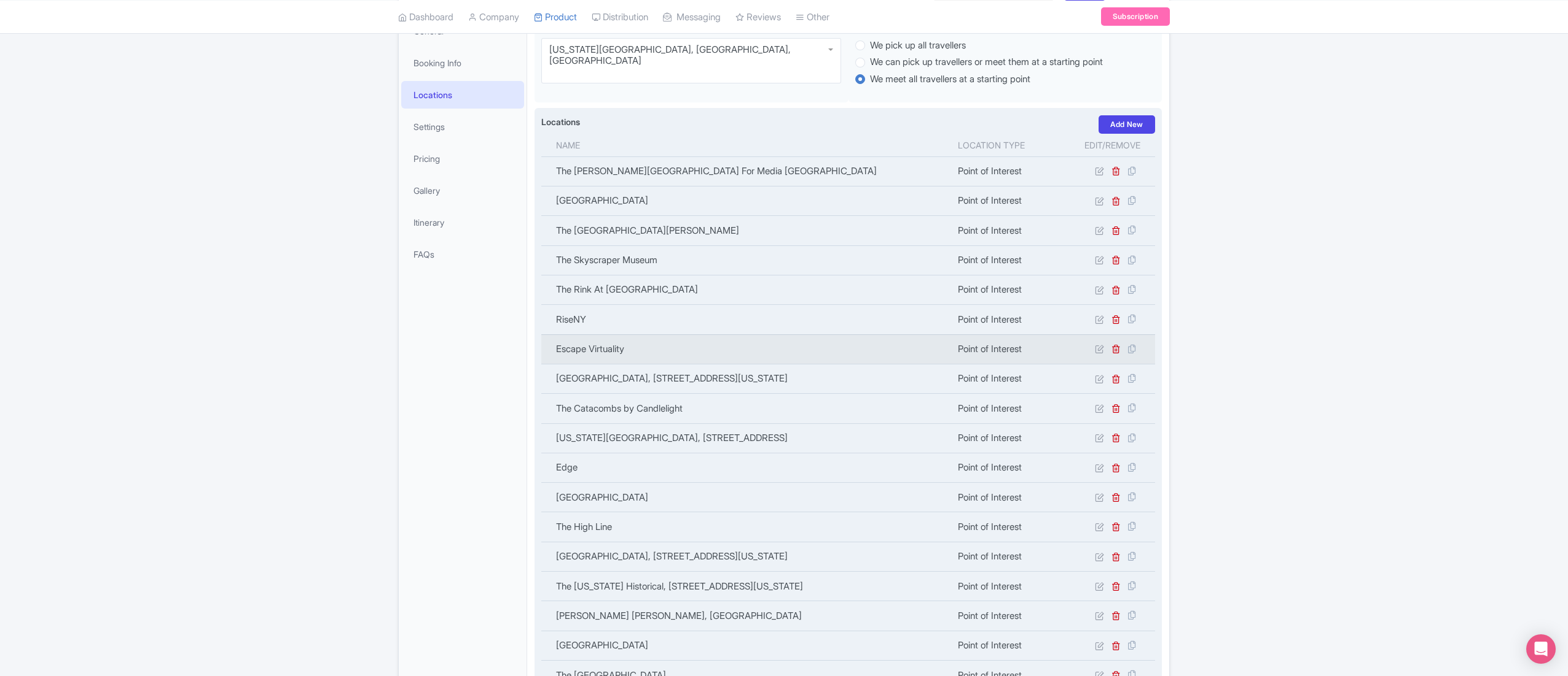
scroll to position [0, 0]
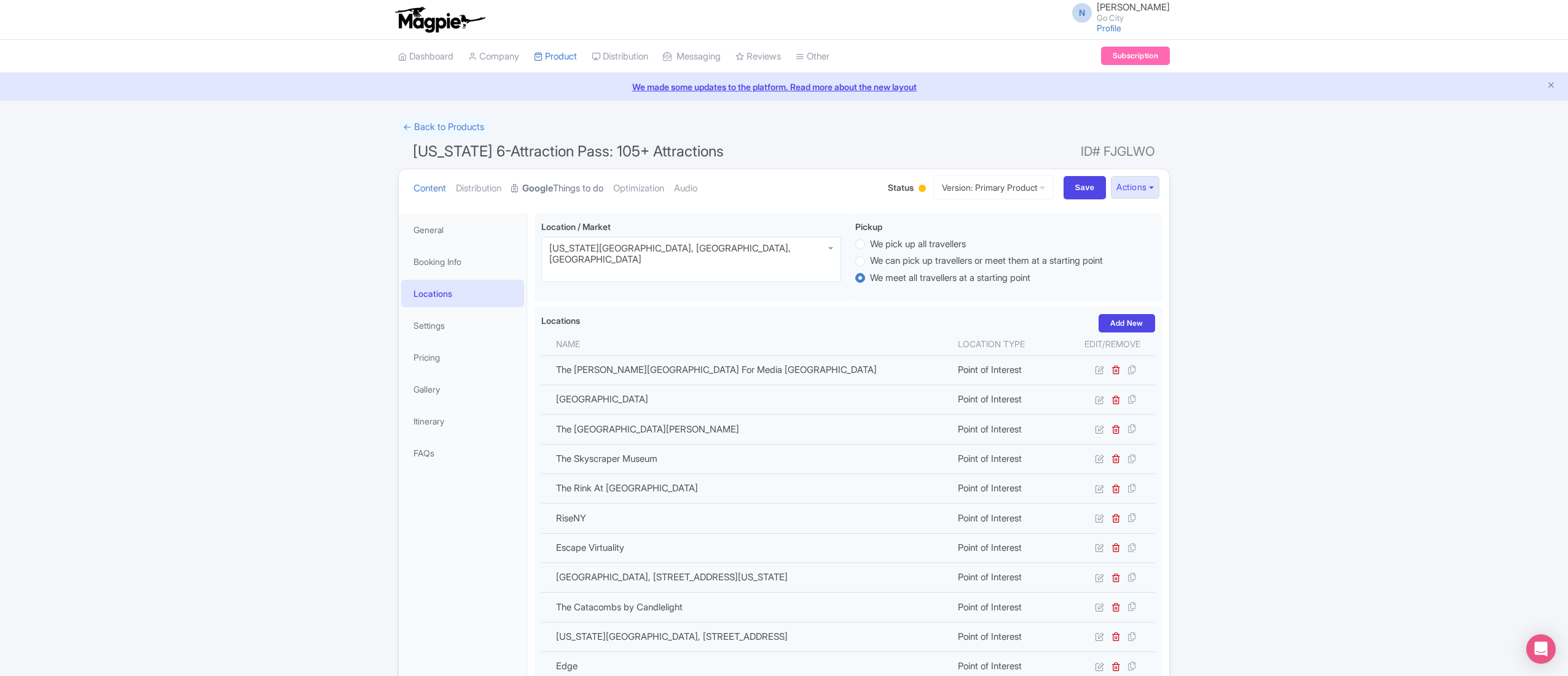
click at [573, 184] on link "Google Things to do" at bounding box center [557, 188] width 92 height 39
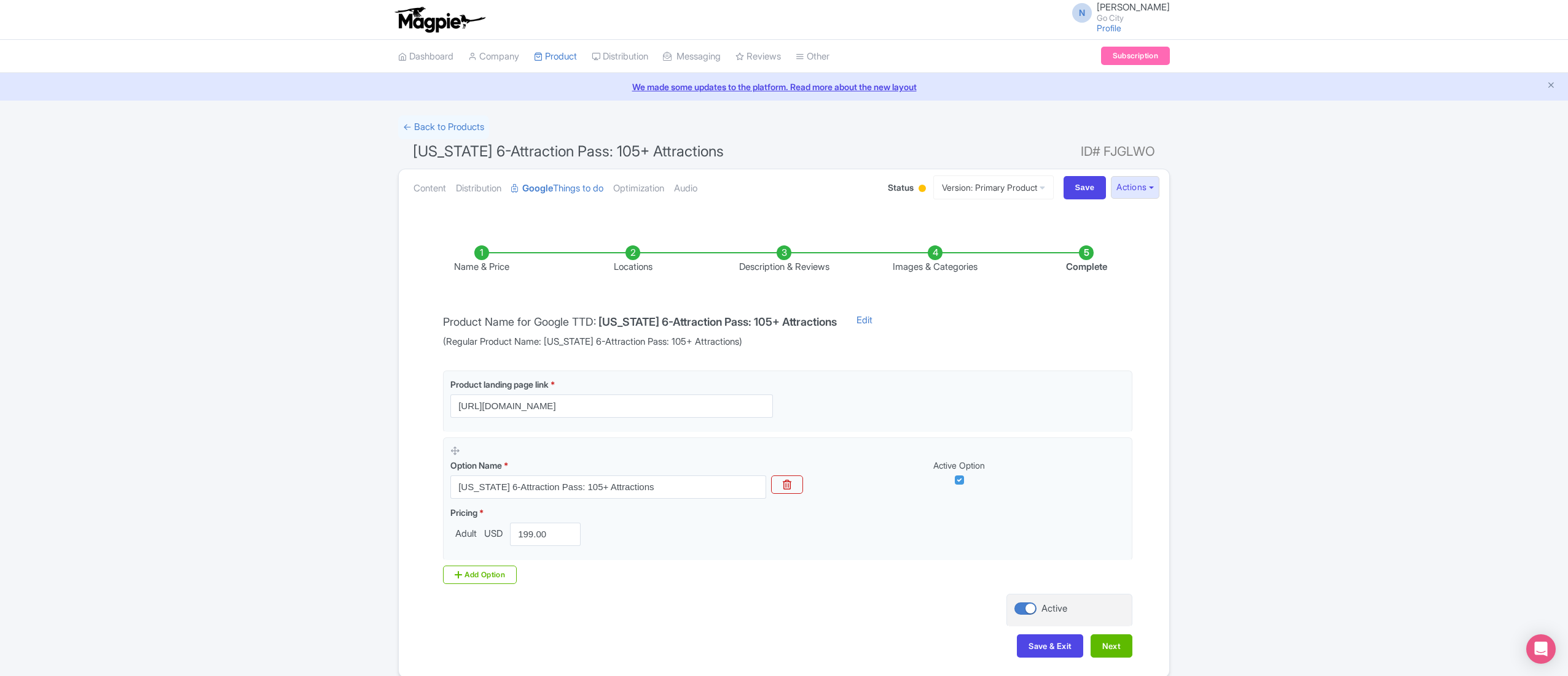
click at [634, 257] on li "Locations" at bounding box center [633, 260] width 151 height 29
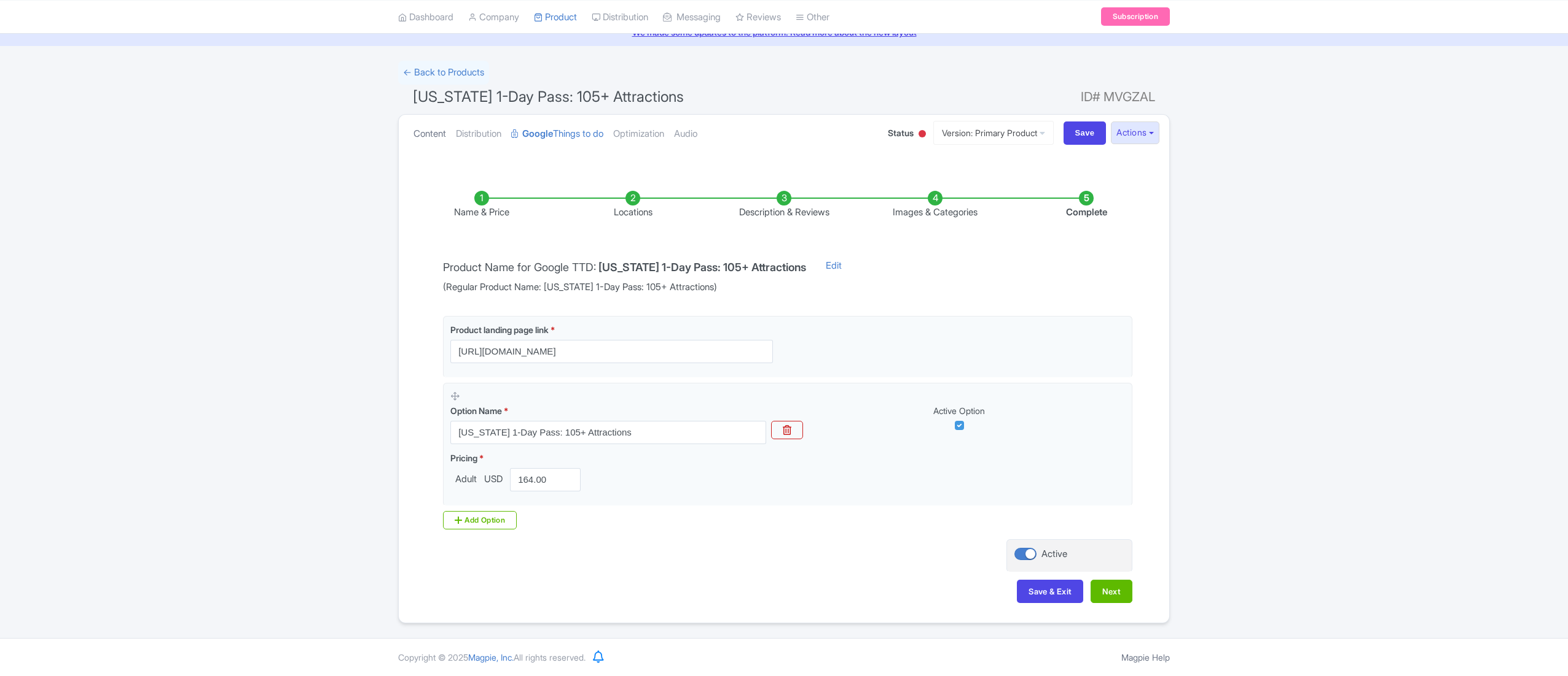
click at [427, 131] on link "Content" at bounding box center [429, 134] width 32 height 39
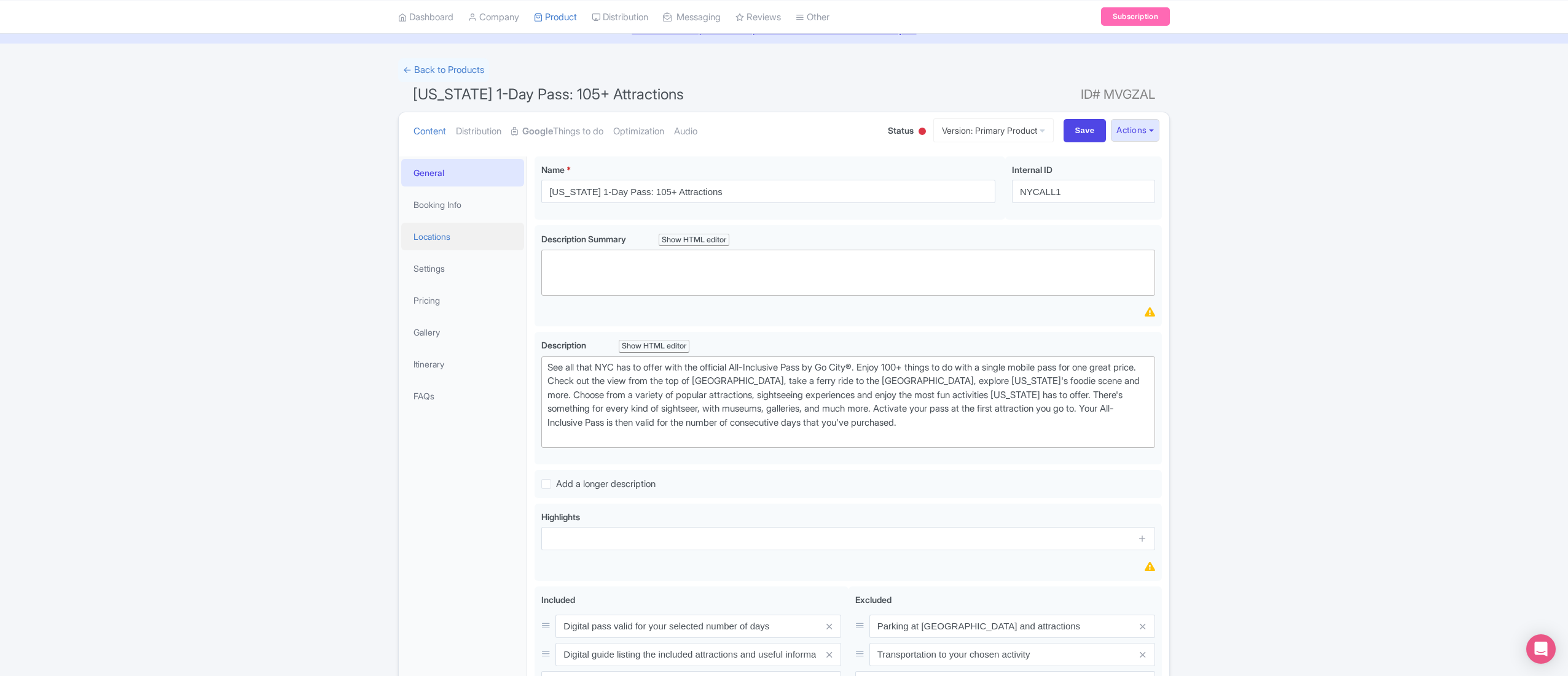
click at [441, 241] on link "Locations" at bounding box center [462, 236] width 123 height 28
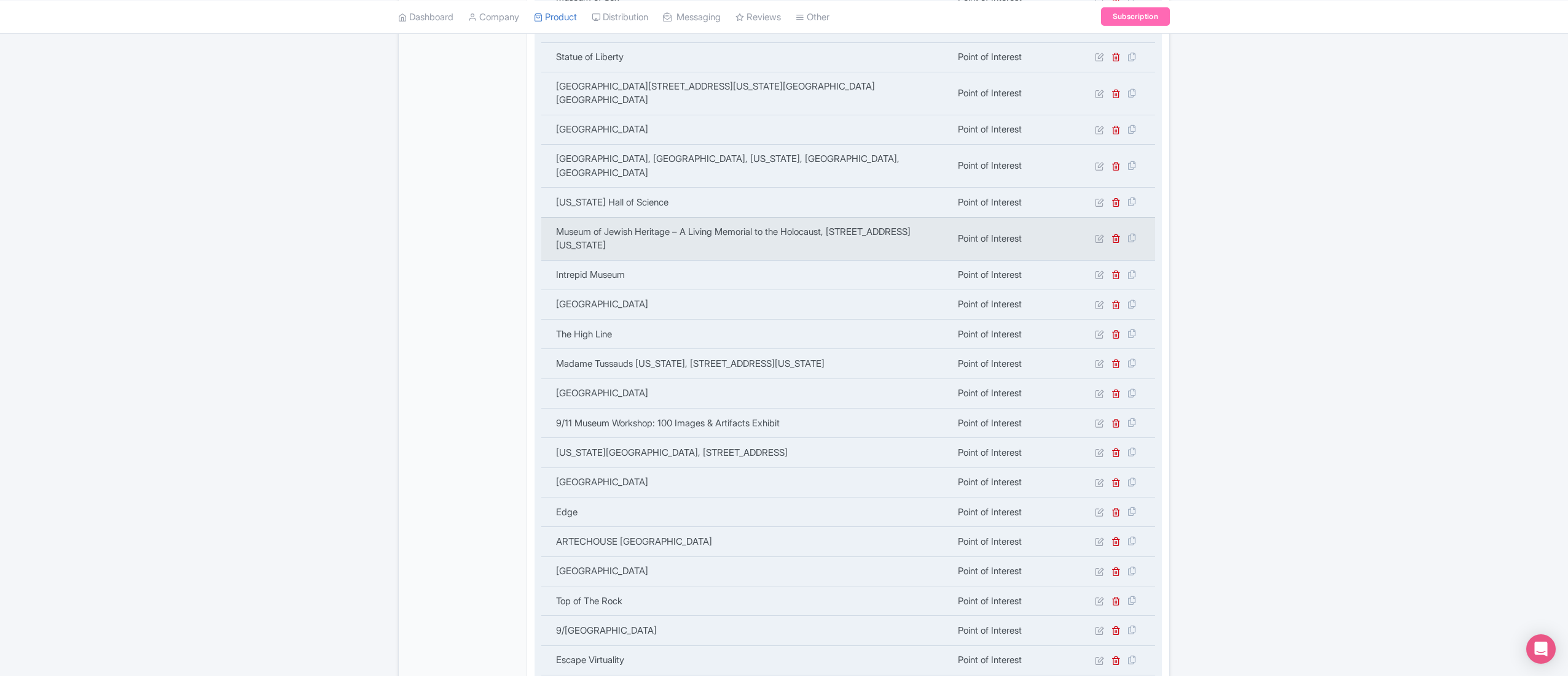
scroll to position [549, 0]
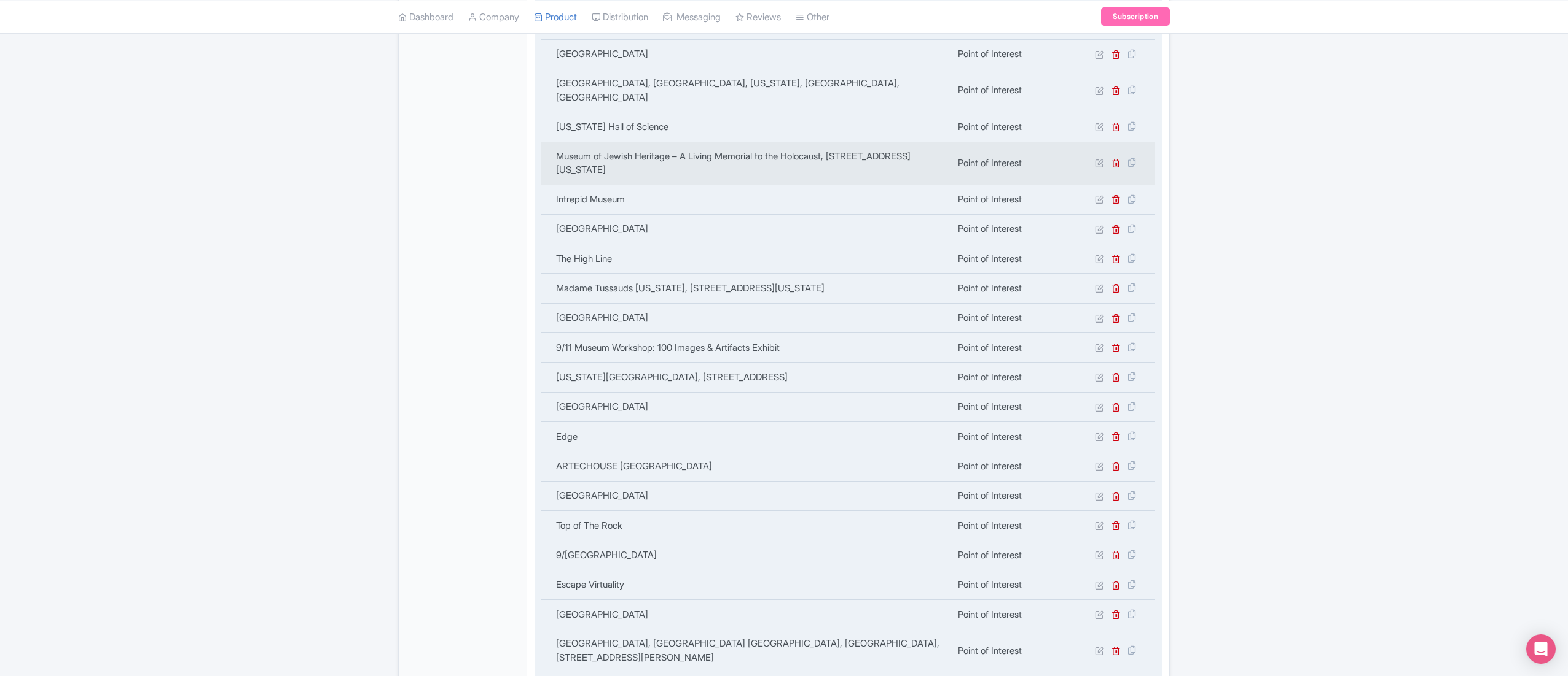
scroll to position [0, 0]
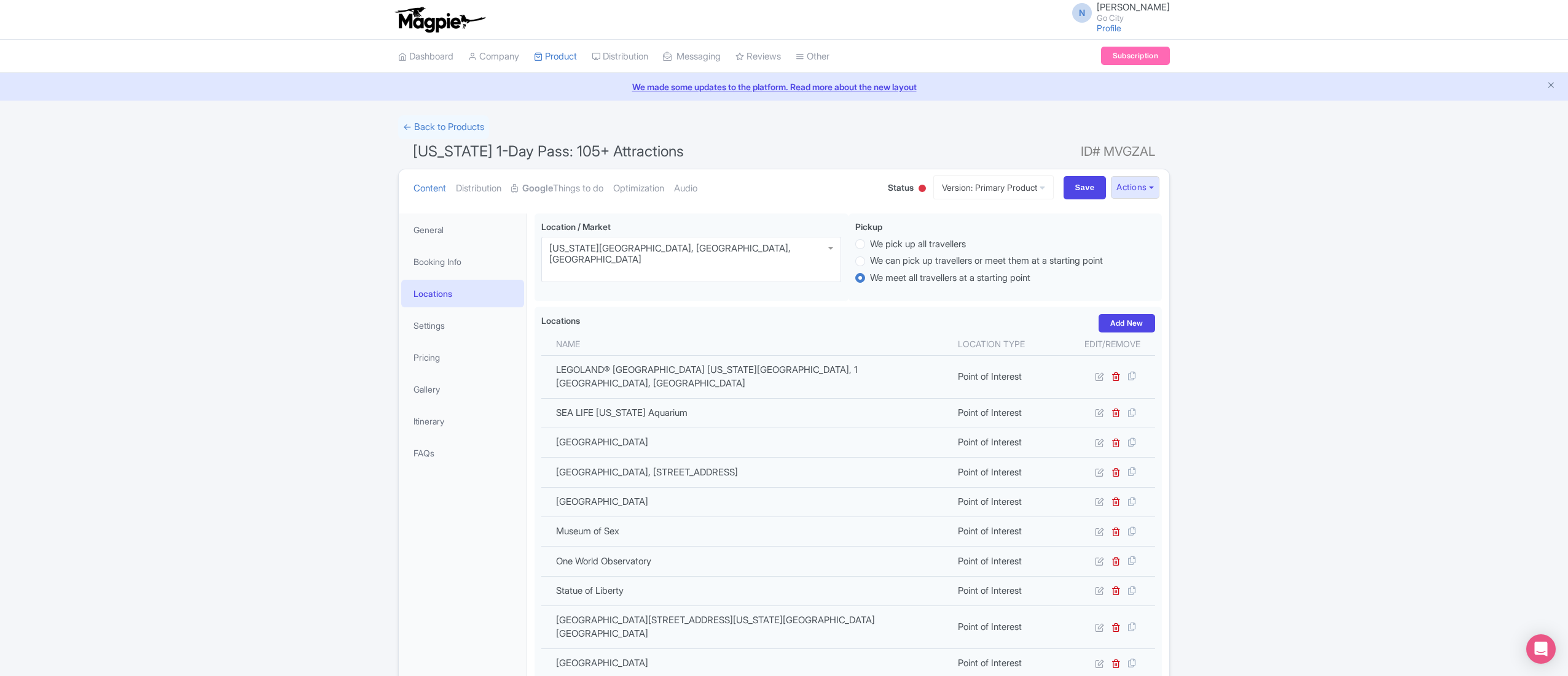
click at [565, 150] on span "New York 1-Day Pass: 105+ Attractions" at bounding box center [548, 151] width 271 height 18
drag, startPoint x: 565, startPoint y: 150, endPoint x: 549, endPoint y: 164, distance: 21.3
click at [559, 150] on span "New York 1-Day Pass: 105+ Attractions" at bounding box center [548, 151] width 271 height 18
click at [539, 136] on div "← Back to Products" at bounding box center [783, 126] width 772 height 24
click at [539, 134] on div "← Back to Products" at bounding box center [783, 126] width 772 height 24
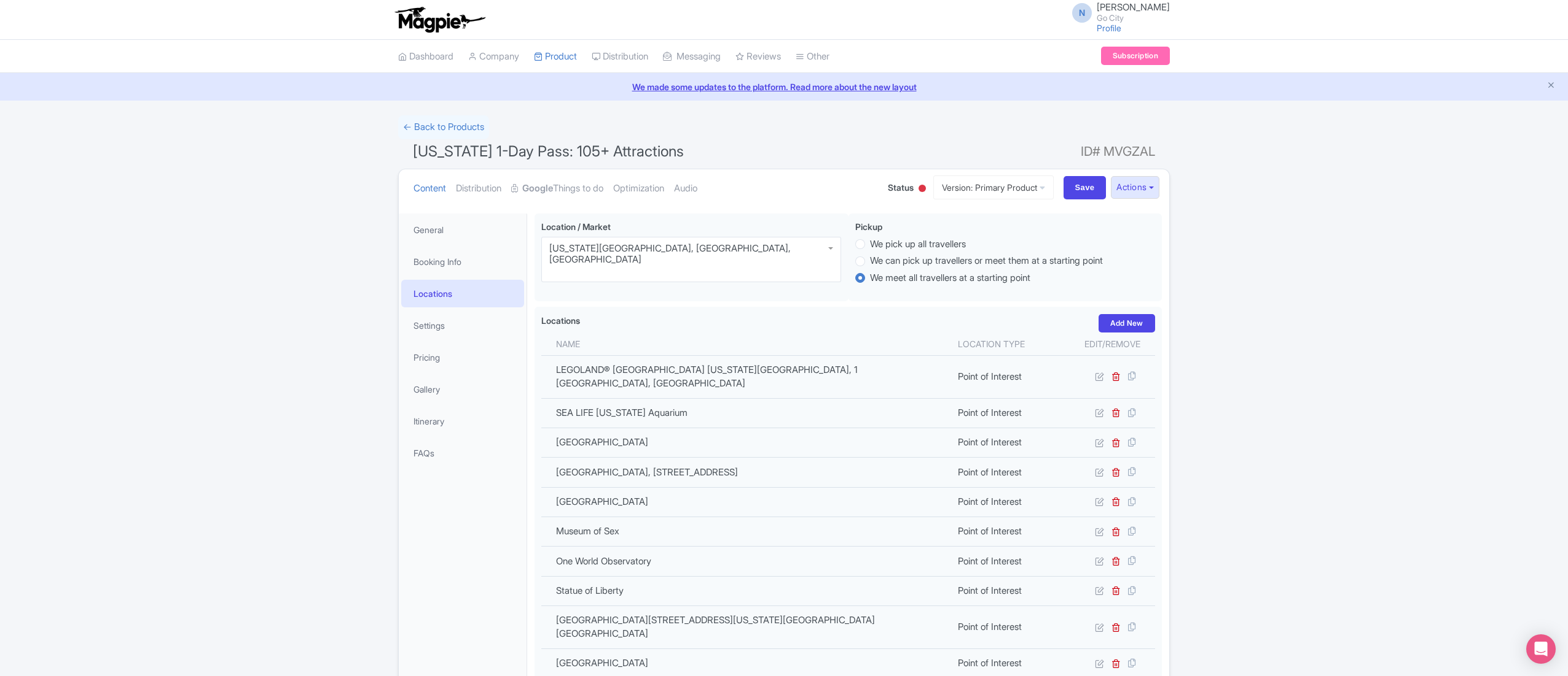
click at [539, 134] on div "← Back to Products" at bounding box center [783, 126] width 772 height 24
click at [536, 145] on span "New York 1-Day Pass: 105+ Attractions" at bounding box center [548, 151] width 271 height 18
copy h1 "New York 1-Day Pass: 105+ Attractions"
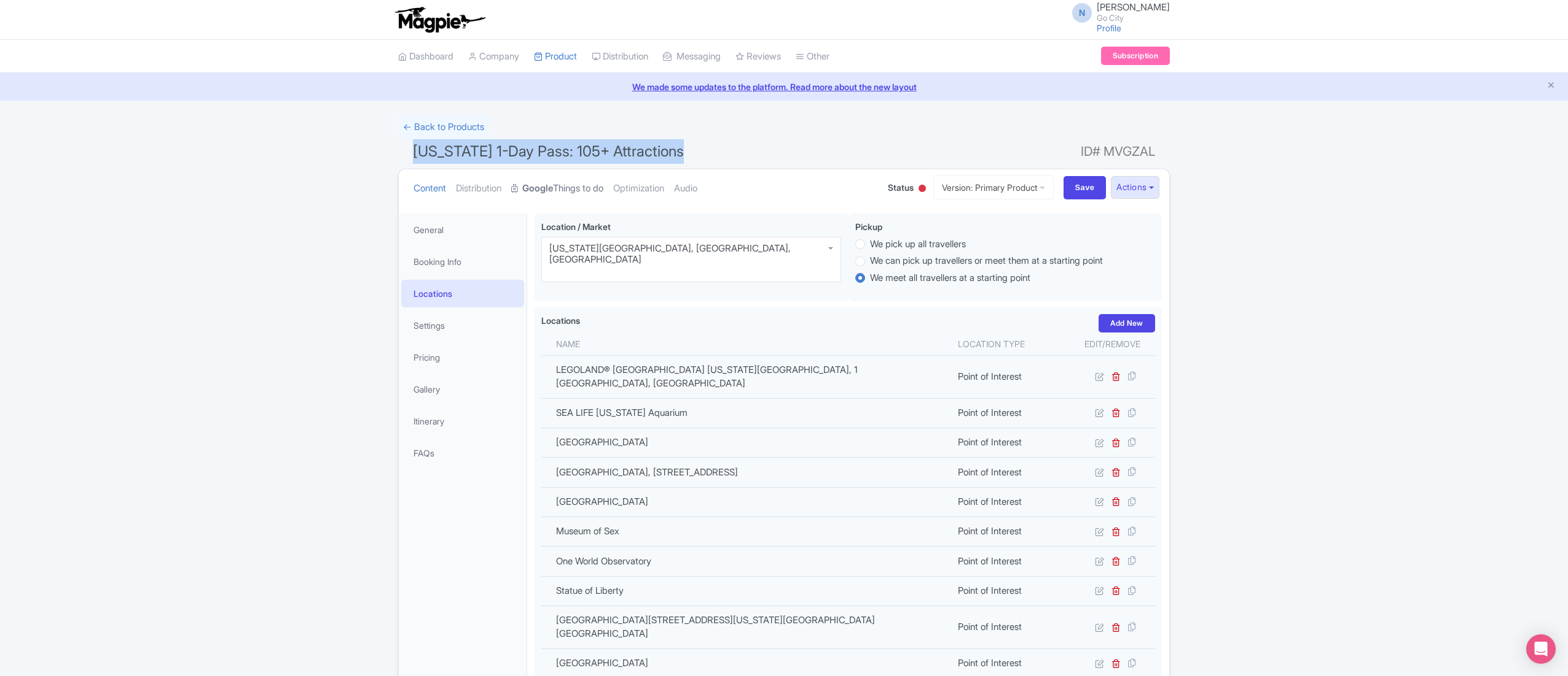
click at [573, 186] on link "Google Things to do" at bounding box center [557, 188] width 92 height 39
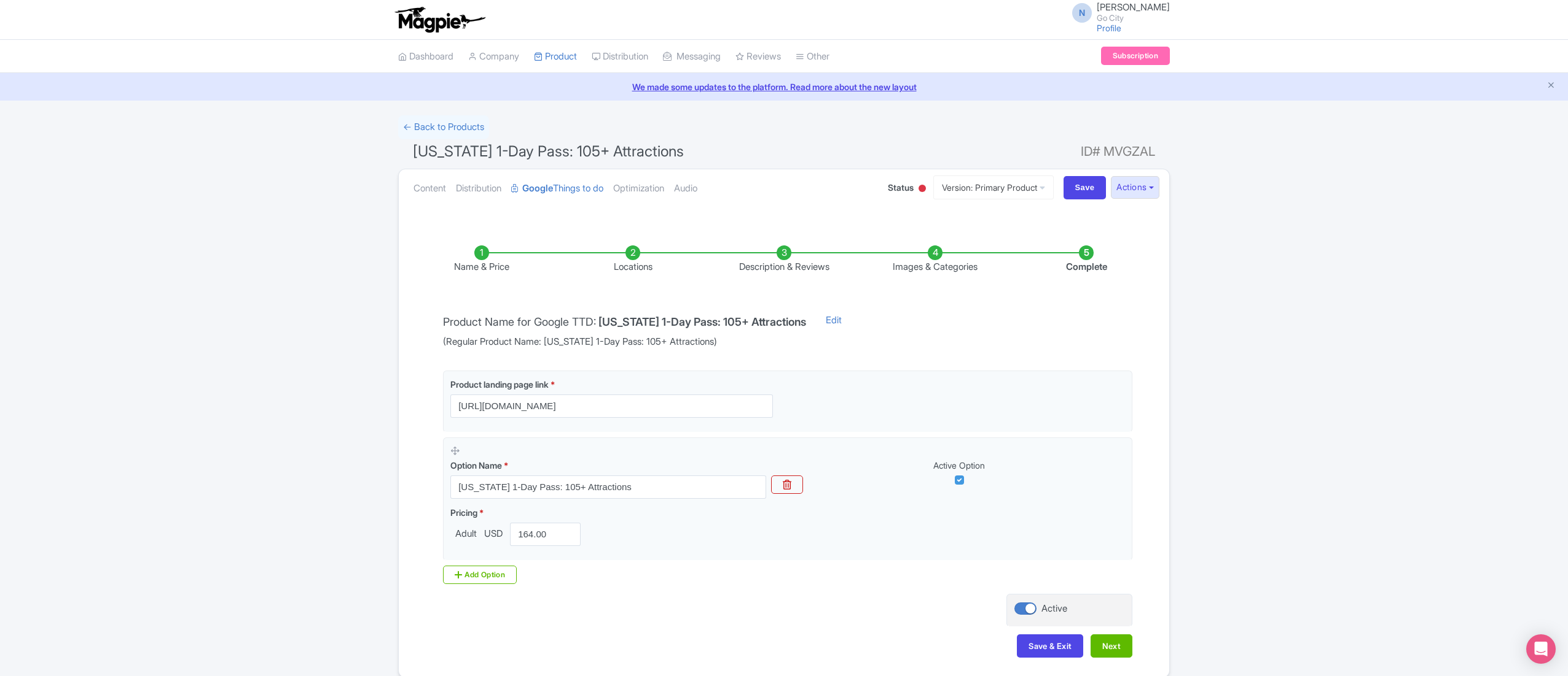
click at [646, 261] on li "Locations" at bounding box center [633, 260] width 151 height 29
click at [637, 265] on li "Locations" at bounding box center [633, 260] width 151 height 29
click at [637, 253] on li "Locations" at bounding box center [633, 260] width 151 height 29
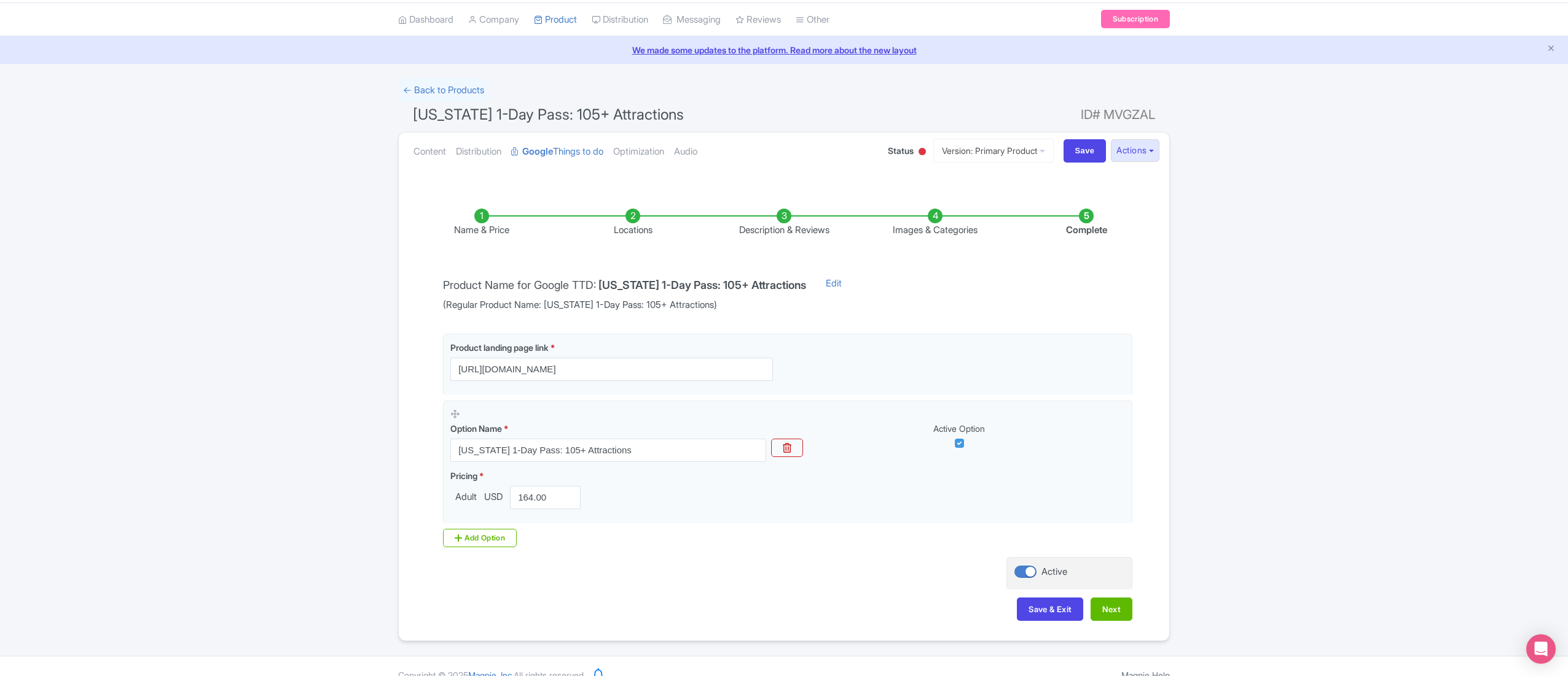
scroll to position [57, 0]
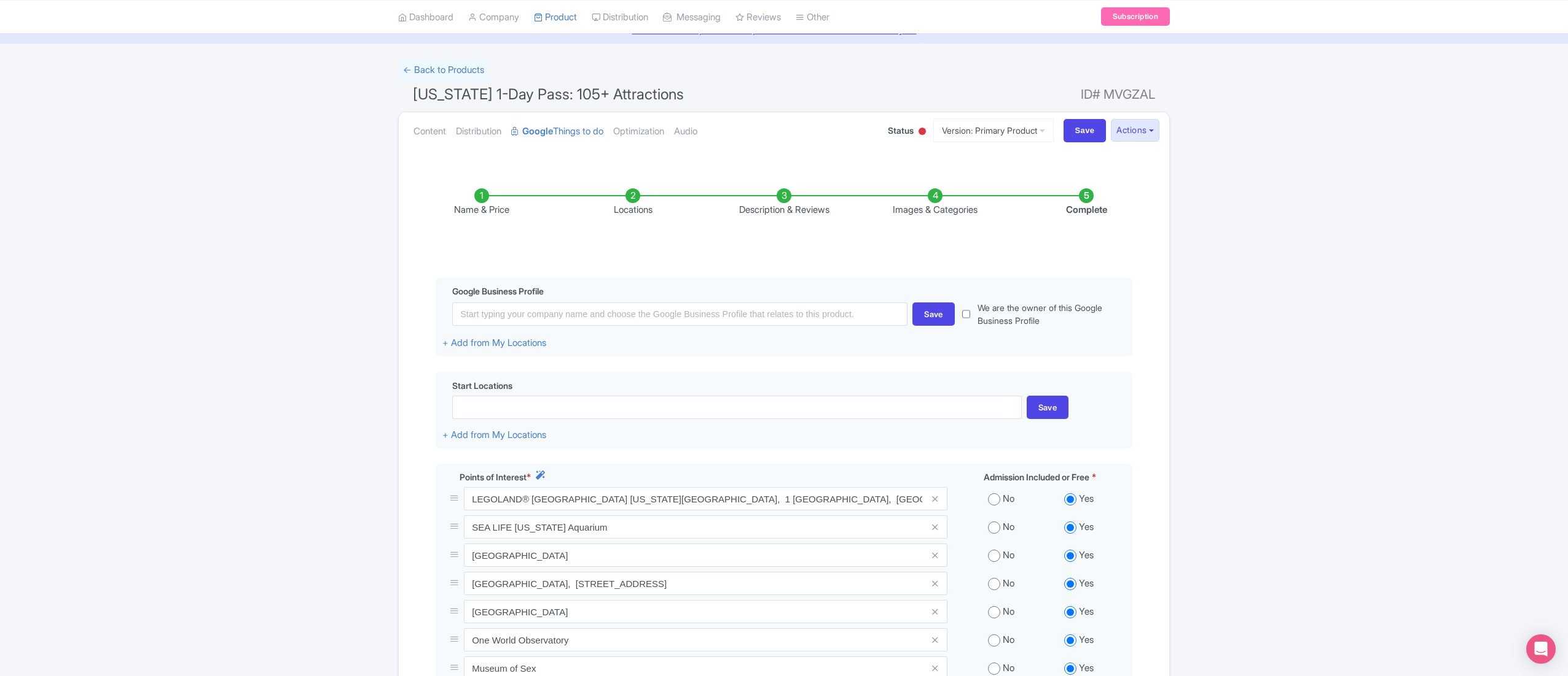
click at [634, 201] on li "Locations" at bounding box center [633, 203] width 151 height 29
click at [633, 202] on li "Locations" at bounding box center [633, 203] width 151 height 29
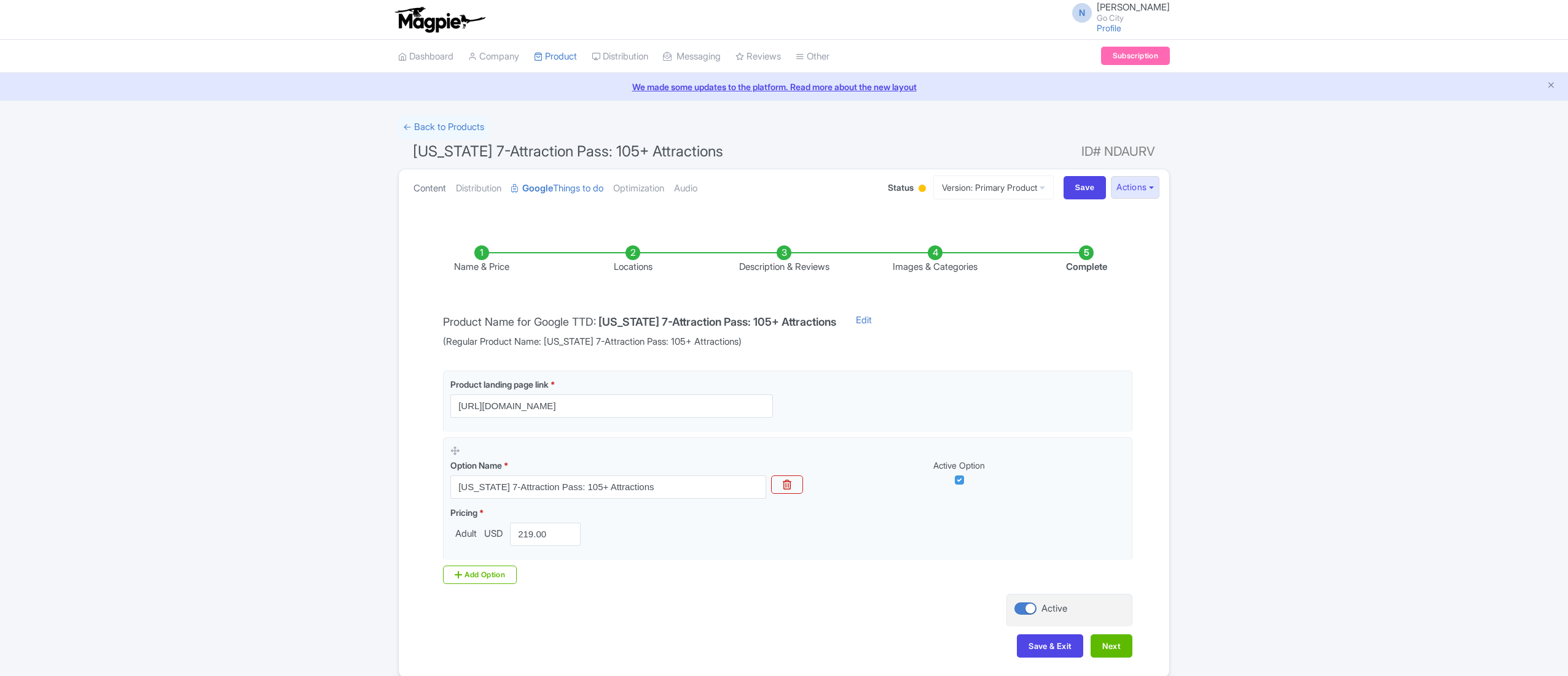
drag, startPoint x: 0, startPoint y: 0, endPoint x: 435, endPoint y: 131, distance: 454.3
click at [435, 169] on link "Content" at bounding box center [429, 188] width 32 height 39
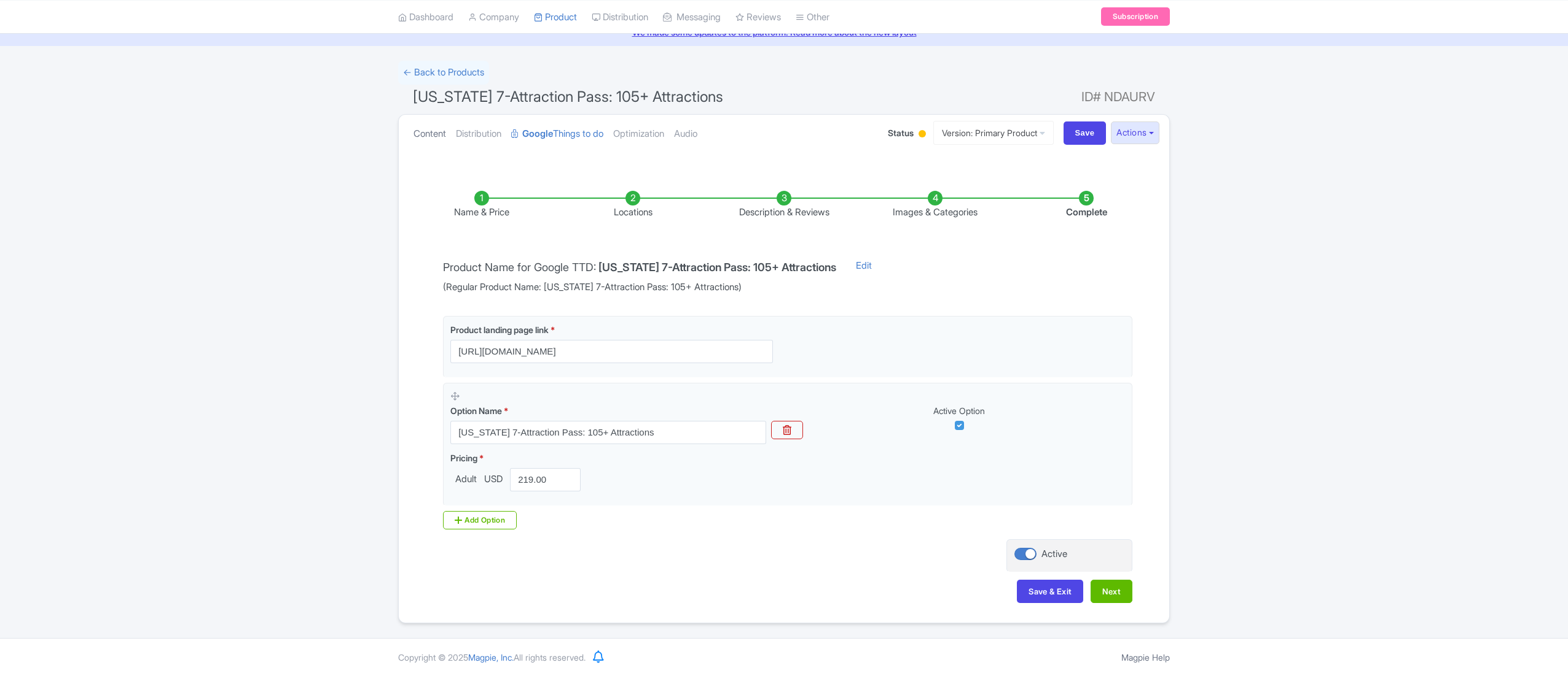
scroll to position [57, 0]
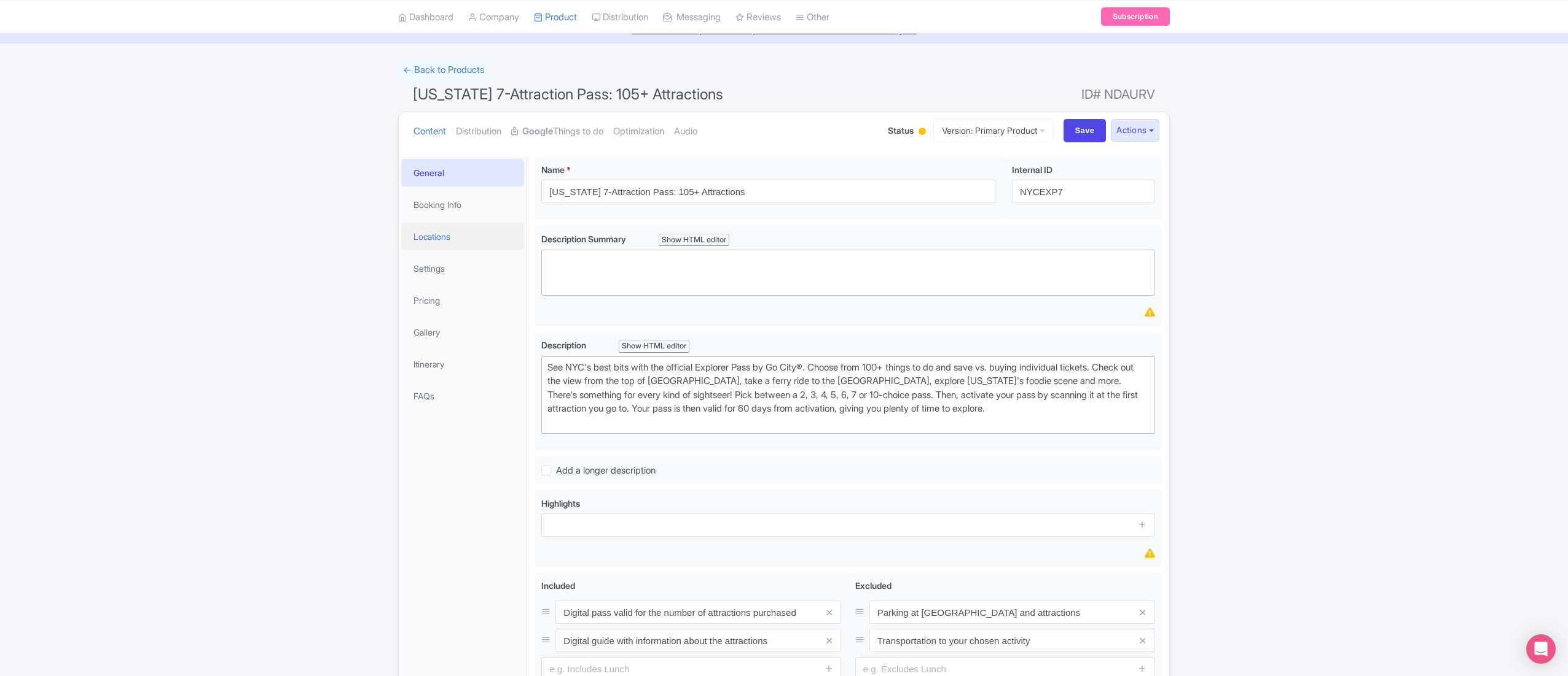
click at [456, 238] on link "Locations" at bounding box center [462, 236] width 123 height 28
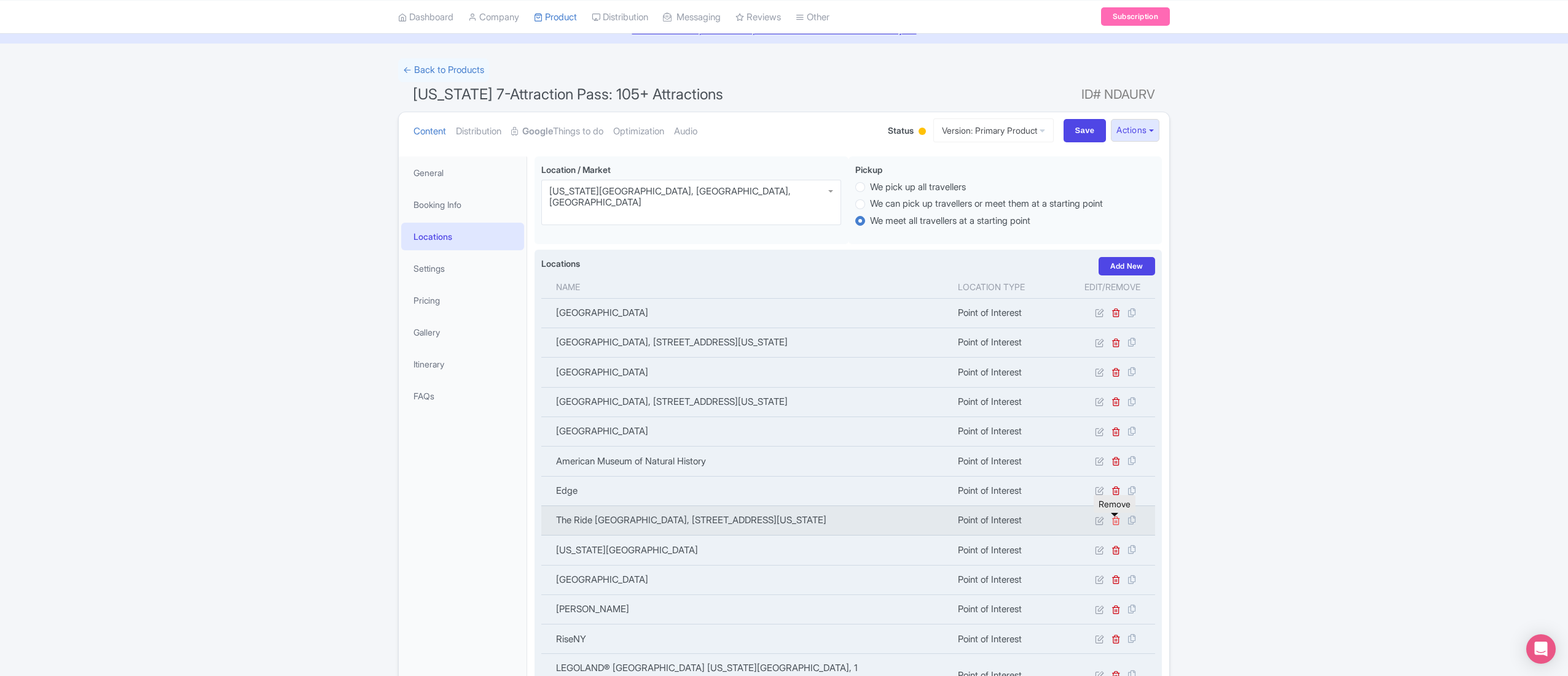
click at [1116, 523] on icon at bounding box center [1116, 521] width 10 height 10
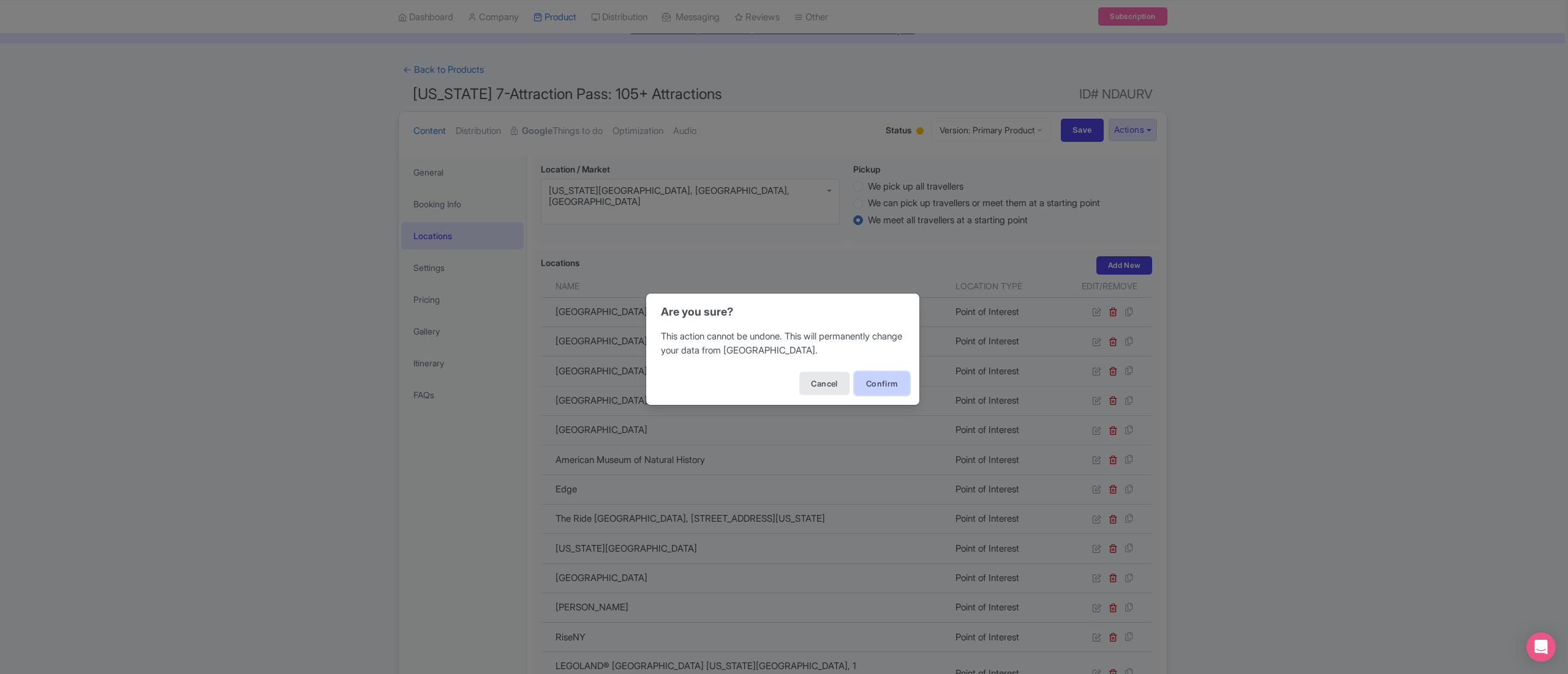
click at [862, 373] on button "Confirm" at bounding box center [882, 384] width 55 height 24
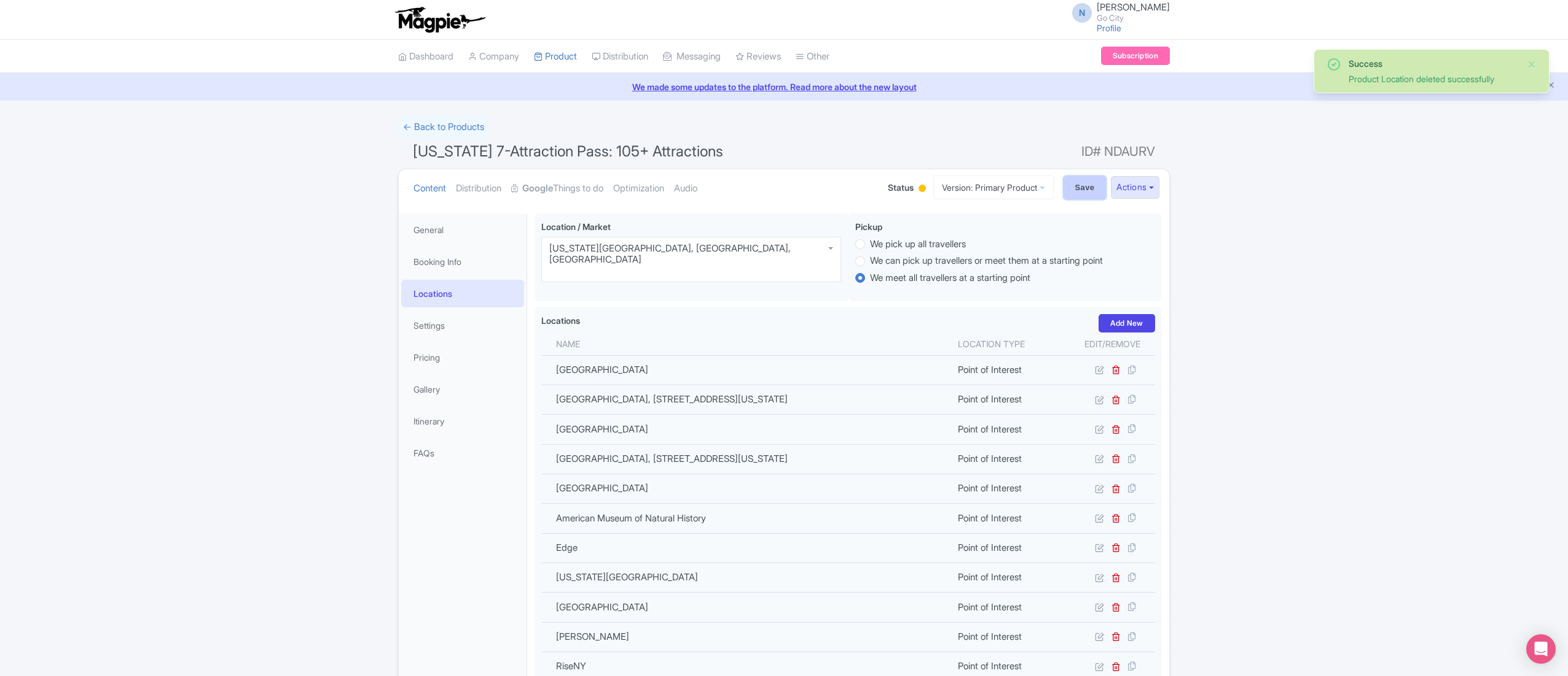
click at [1065, 182] on input "Save" at bounding box center [1085, 187] width 43 height 24
type input "Saving..."
click at [586, 176] on link "Google Things to do" at bounding box center [557, 188] width 92 height 39
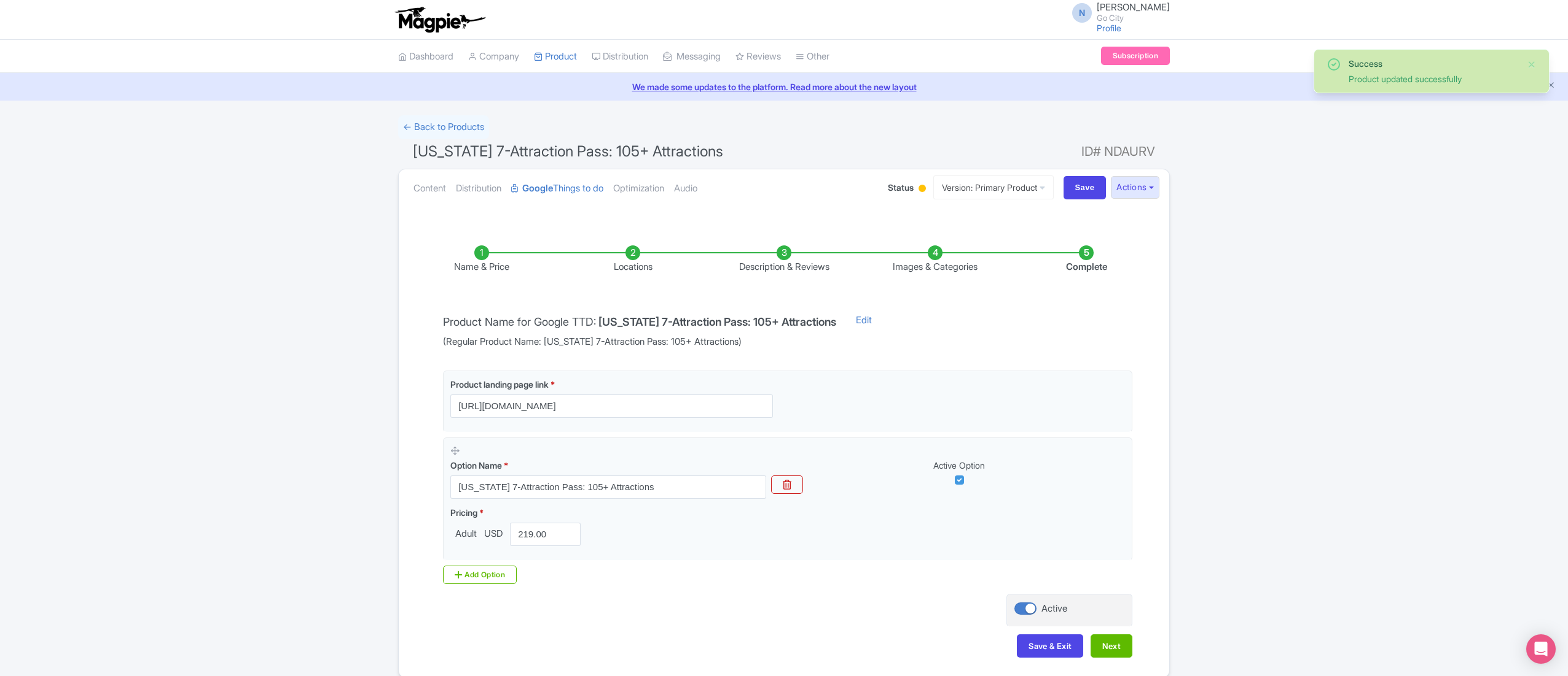
click at [639, 255] on li "Locations" at bounding box center [633, 260] width 151 height 29
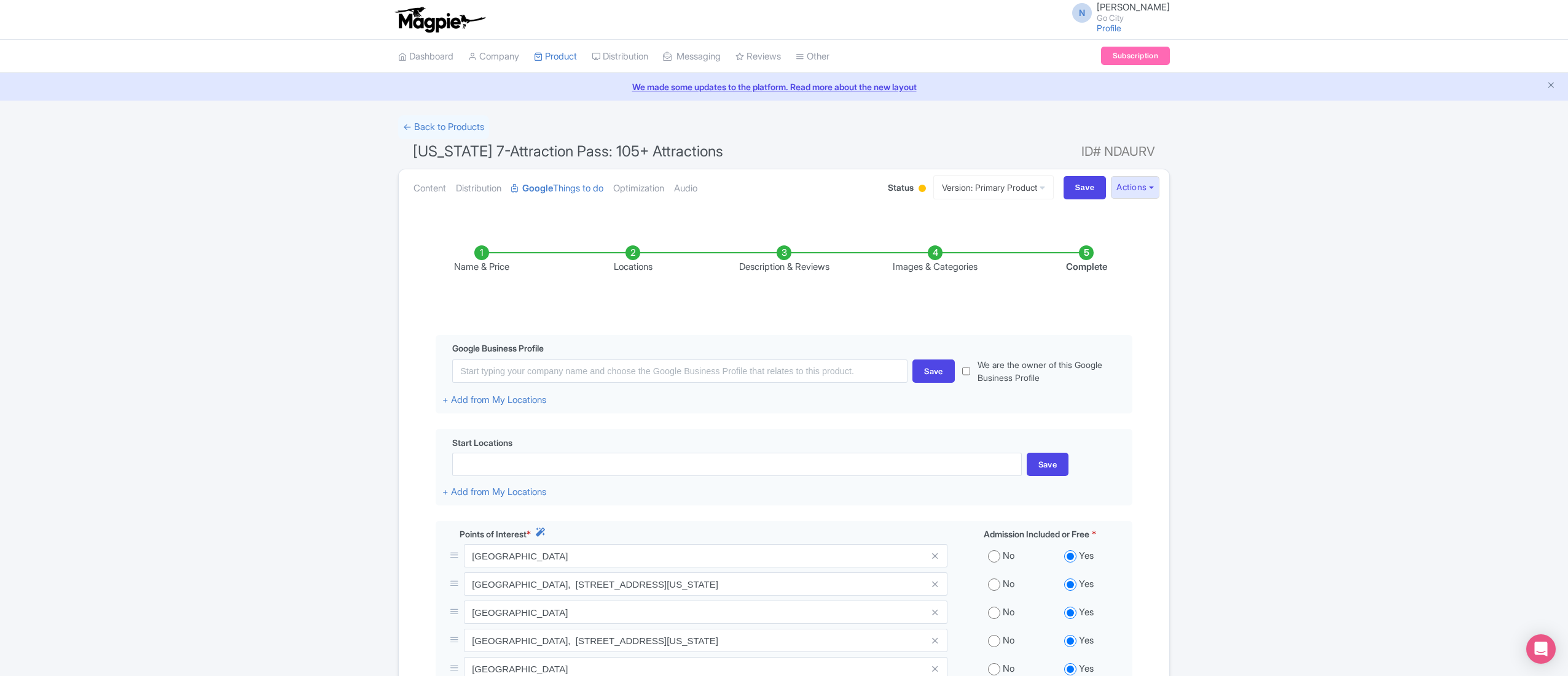
click at [560, 145] on span "New York 7-Attraction Pass: 105+ Attractions" at bounding box center [568, 151] width 310 height 18
copy h1 "New York 7-Attraction Pass: 105+ Attractions"
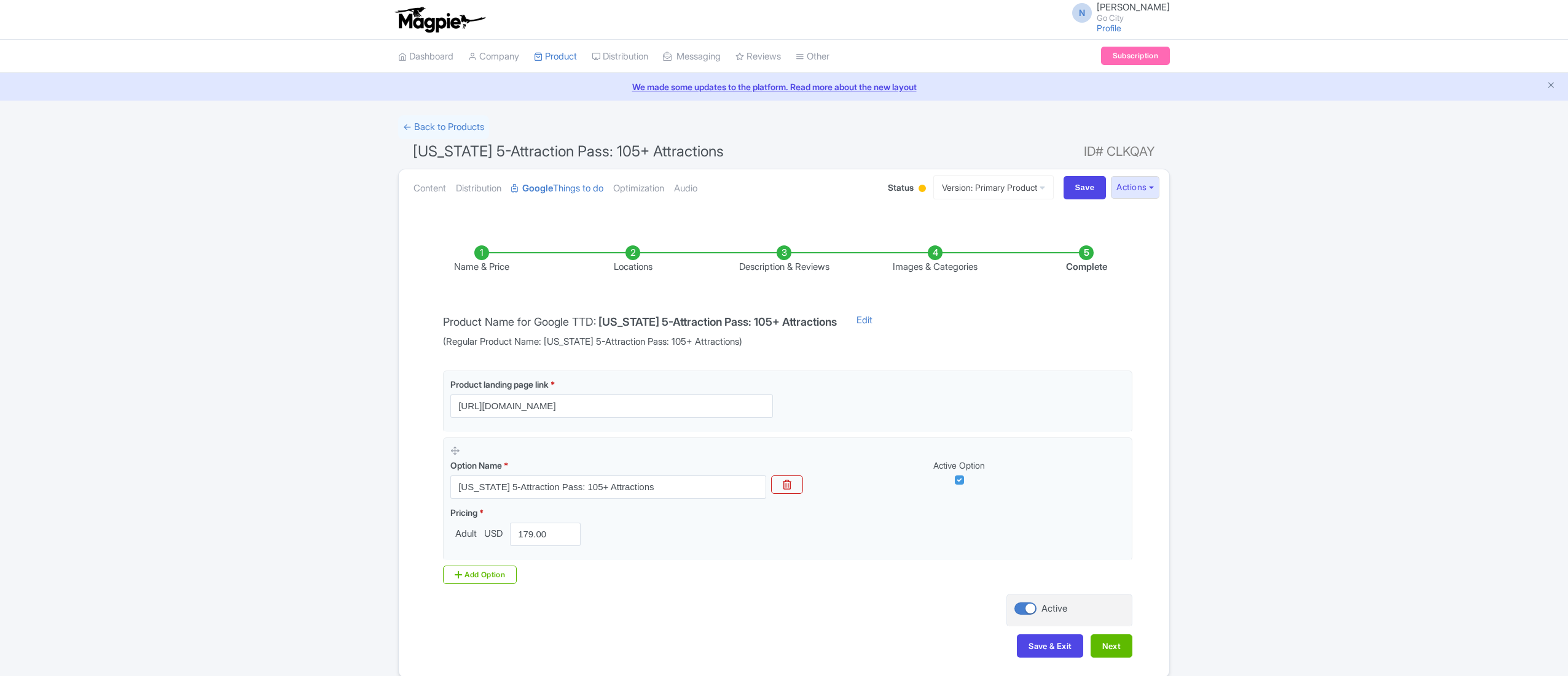
scroll to position [57, 0]
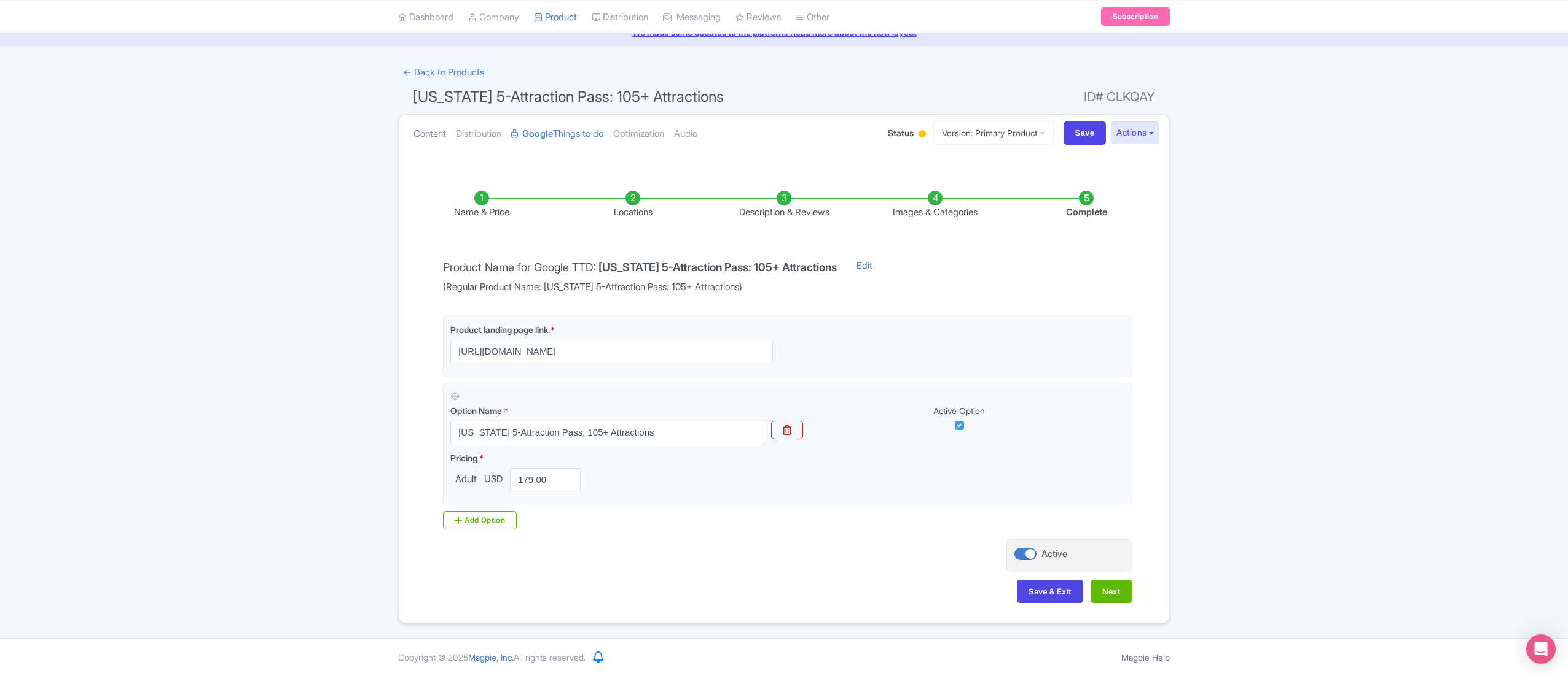
click at [419, 137] on link "Content" at bounding box center [429, 134] width 32 height 39
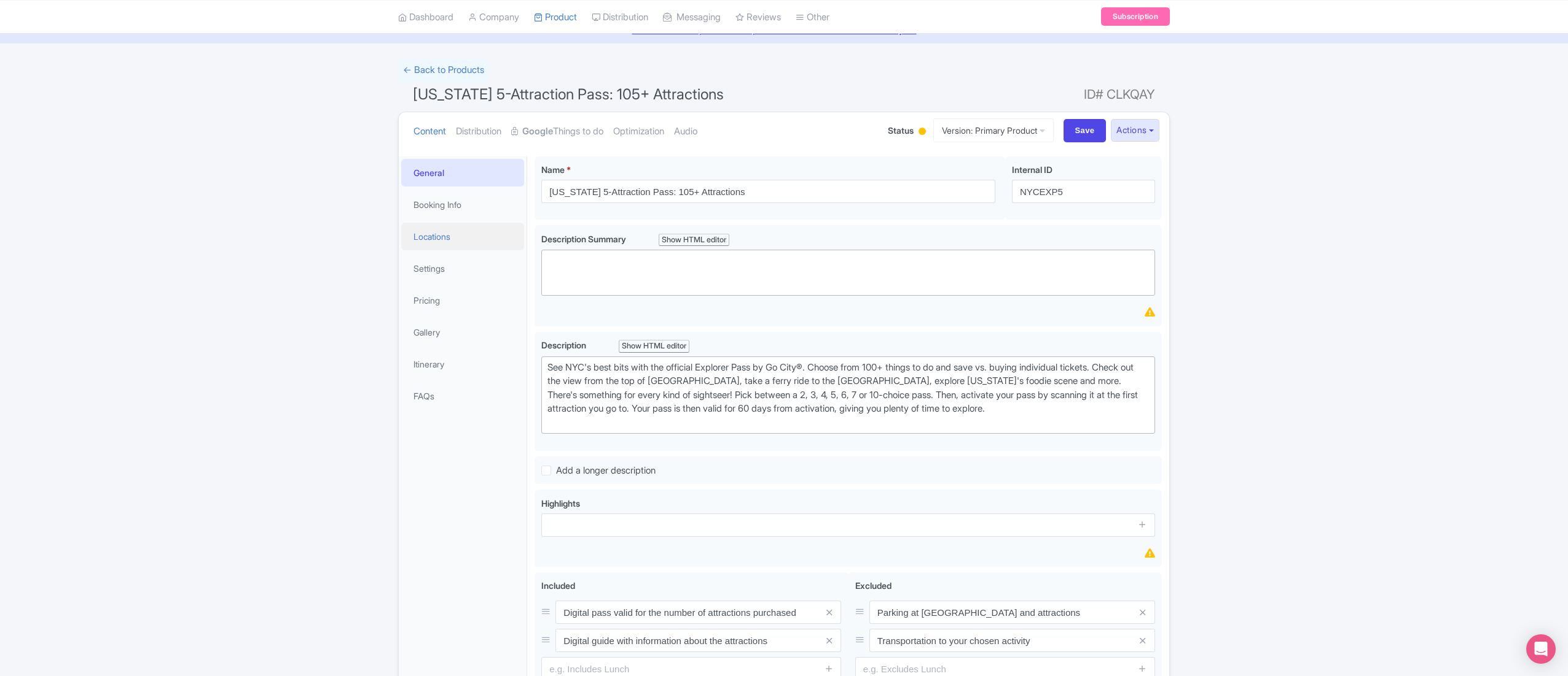
click at [461, 238] on link "Locations" at bounding box center [462, 236] width 123 height 28
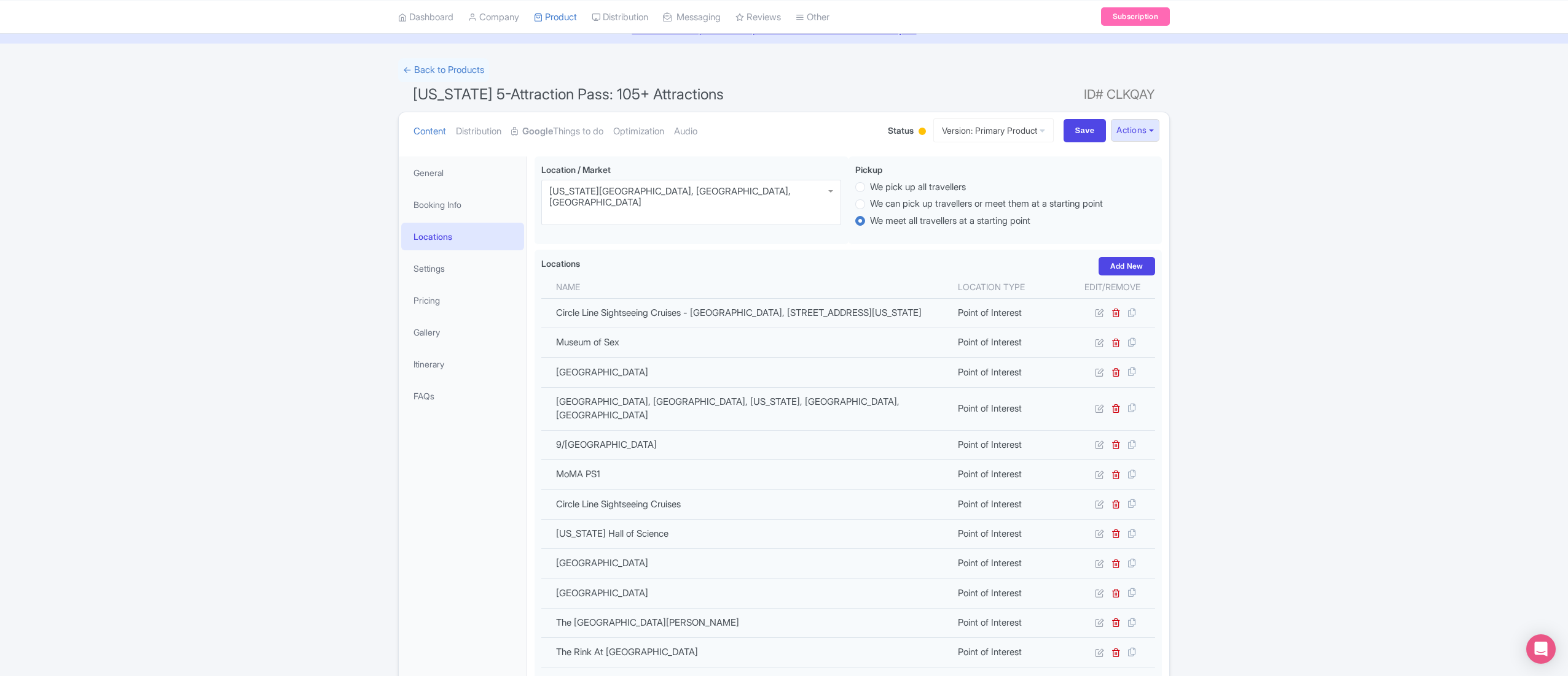
scroll to position [762, 0]
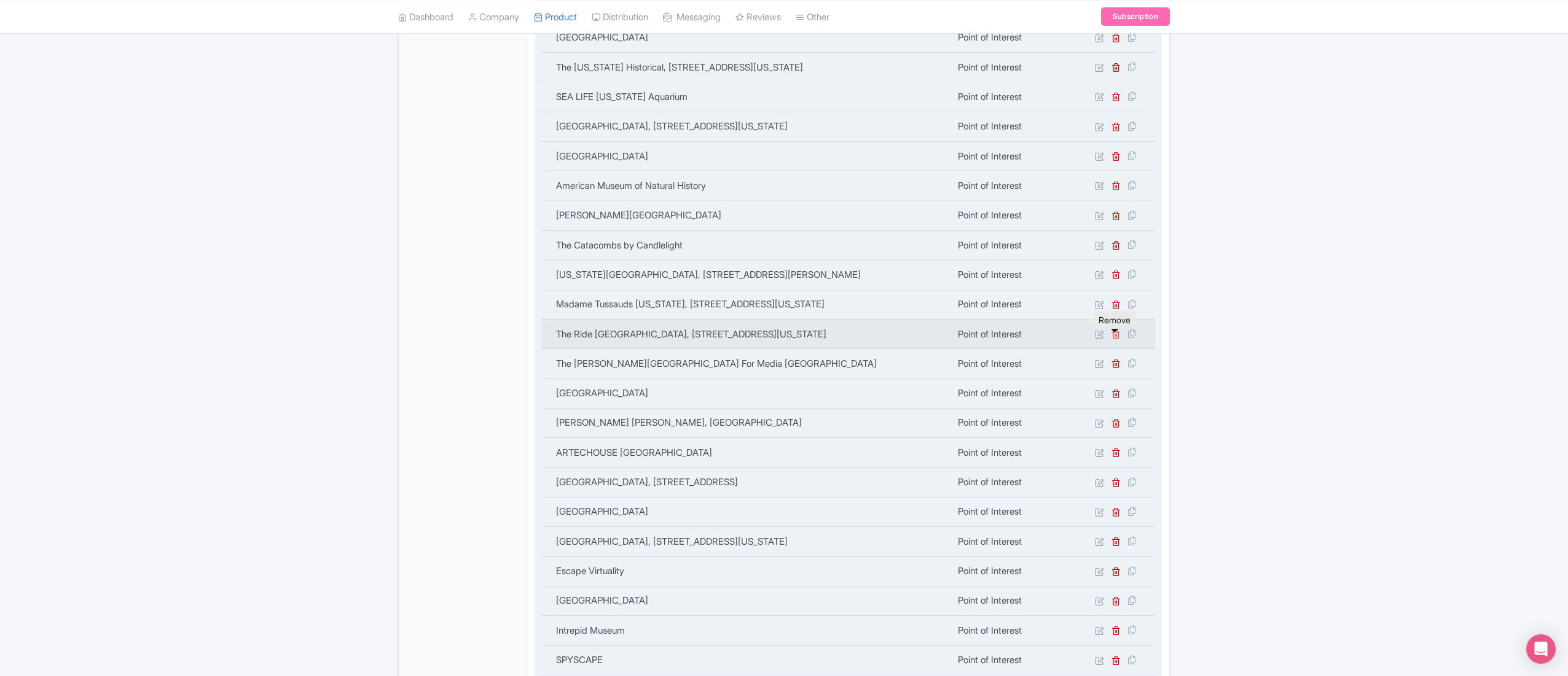
click at [1116, 338] on icon at bounding box center [1116, 335] width 10 height 10
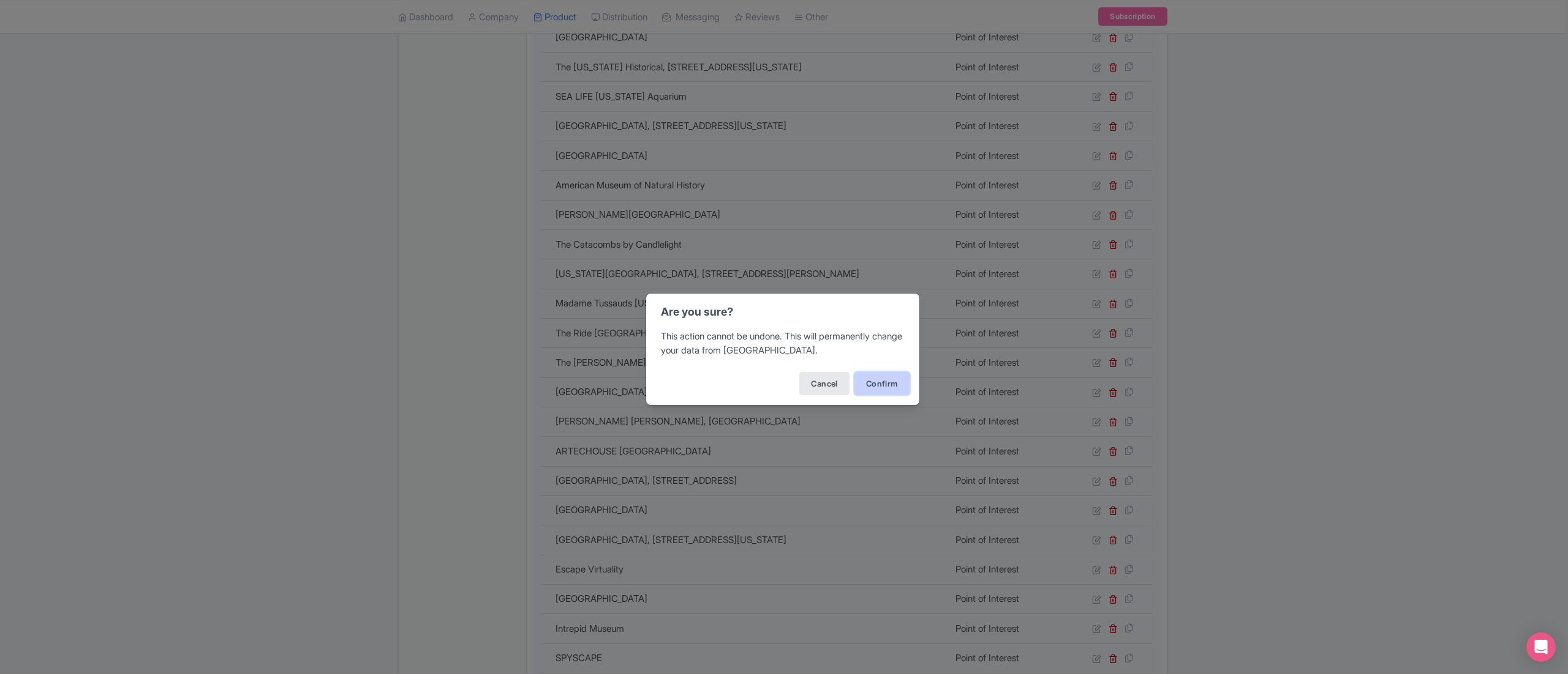
click at [887, 379] on button "Confirm" at bounding box center [882, 384] width 55 height 24
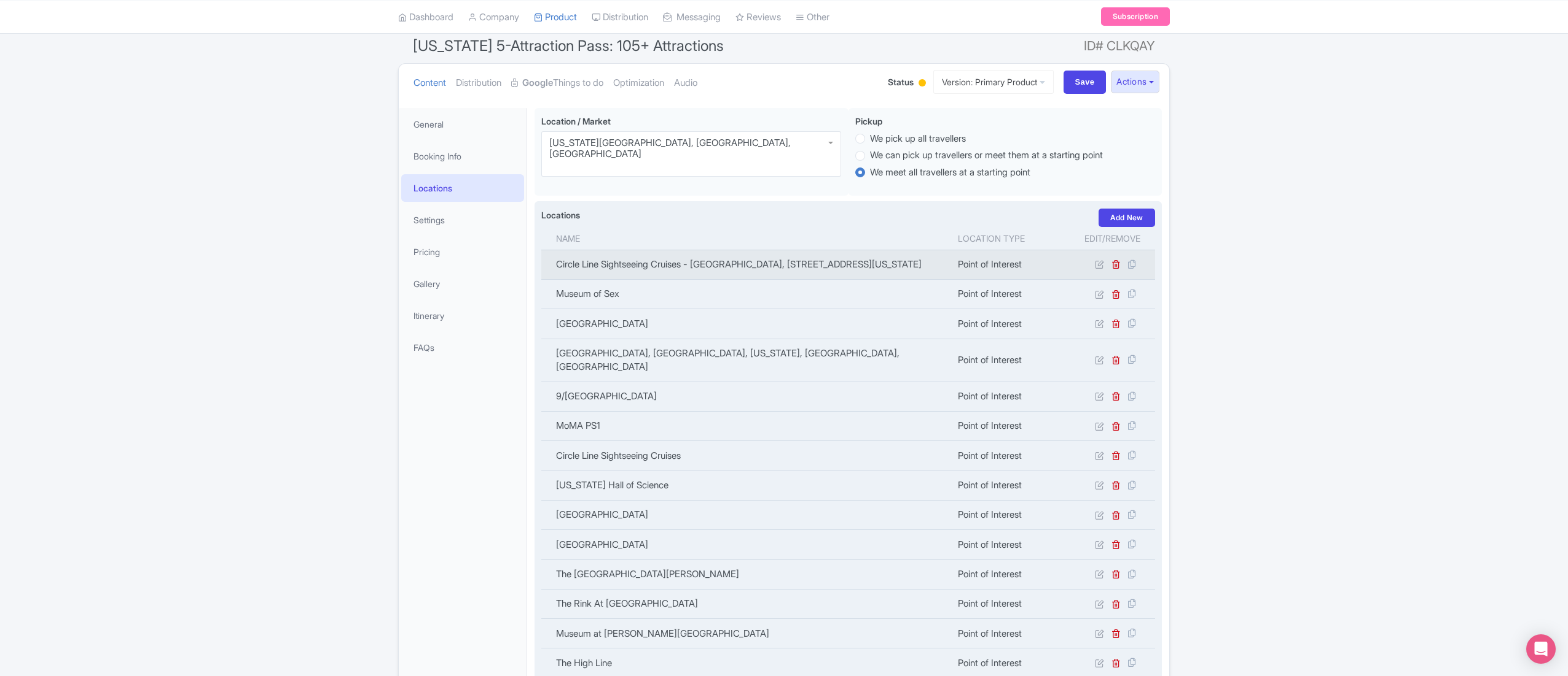
scroll to position [0, 0]
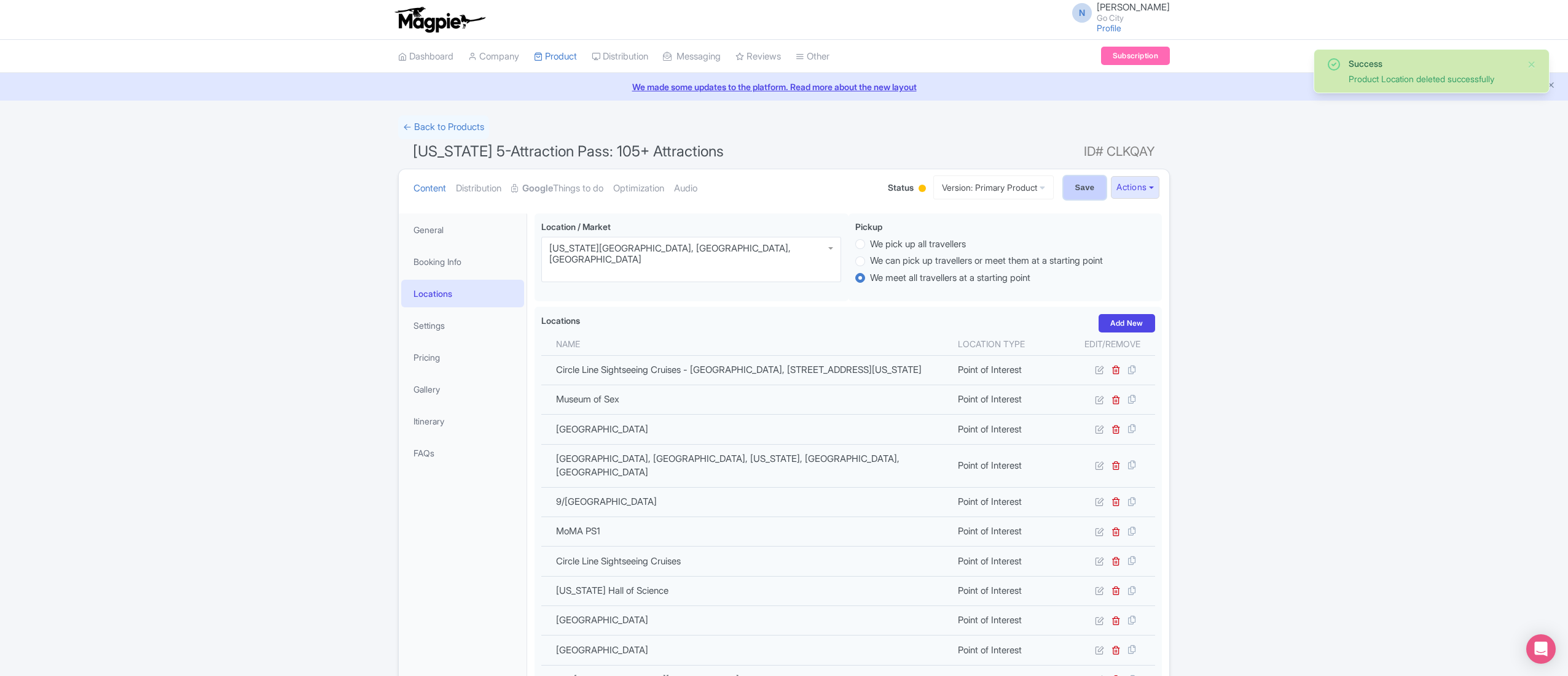
click at [1076, 181] on input "Save" at bounding box center [1085, 187] width 43 height 24
type input "Saving..."
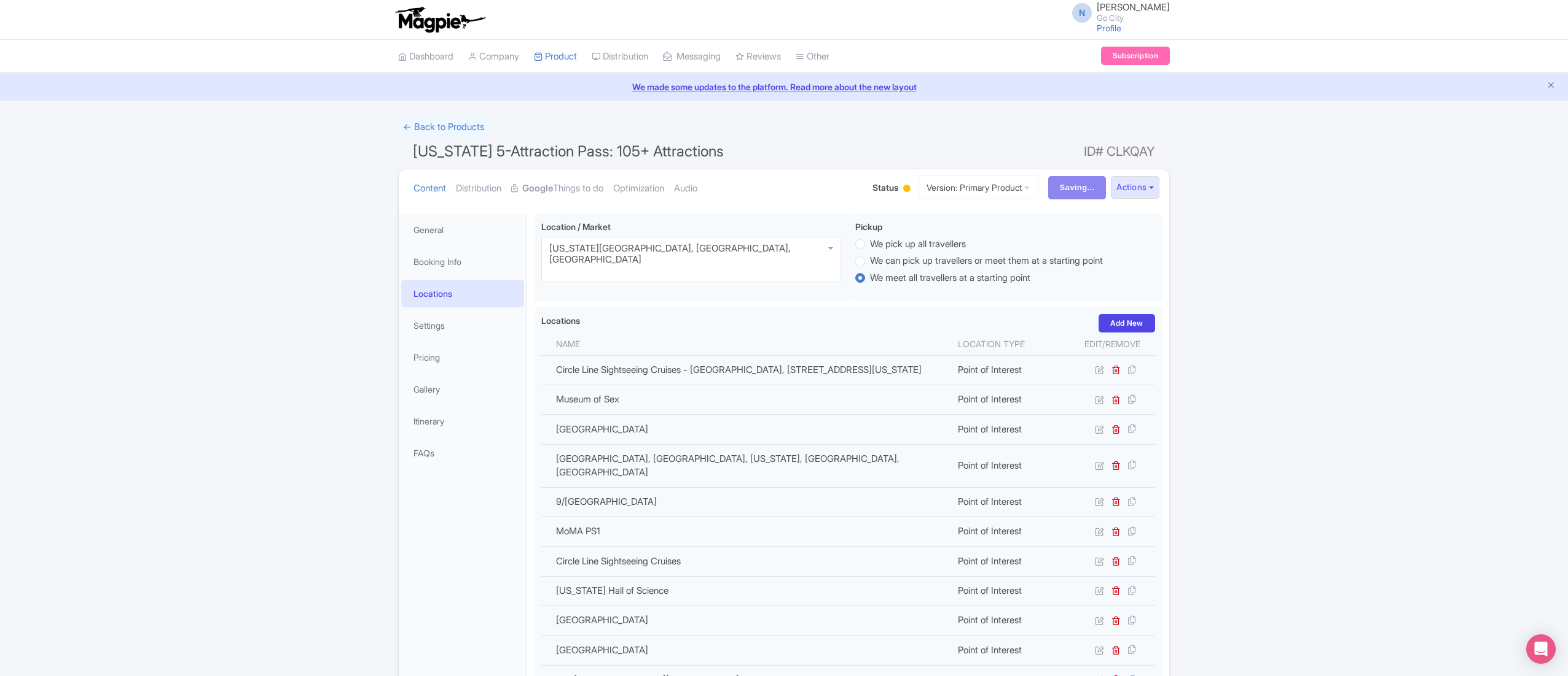
drag, startPoint x: 413, startPoint y: 153, endPoint x: 743, endPoint y: 139, distance: 330.3
click at [743, 140] on h1 "New York 5-Attraction Pass: 105+ Attractions ID# CLKQAY" at bounding box center [783, 154] width 772 height 29
click at [421, 151] on span "New York 5-Attraction Pass: 105+ Attractions" at bounding box center [568, 151] width 311 height 18
click at [422, 151] on span "New York 5-Attraction Pass: 105+ Attractions" at bounding box center [568, 151] width 311 height 18
click at [421, 151] on span "New York 5-Attraction Pass: 105+ Attractions" at bounding box center [568, 151] width 311 height 18
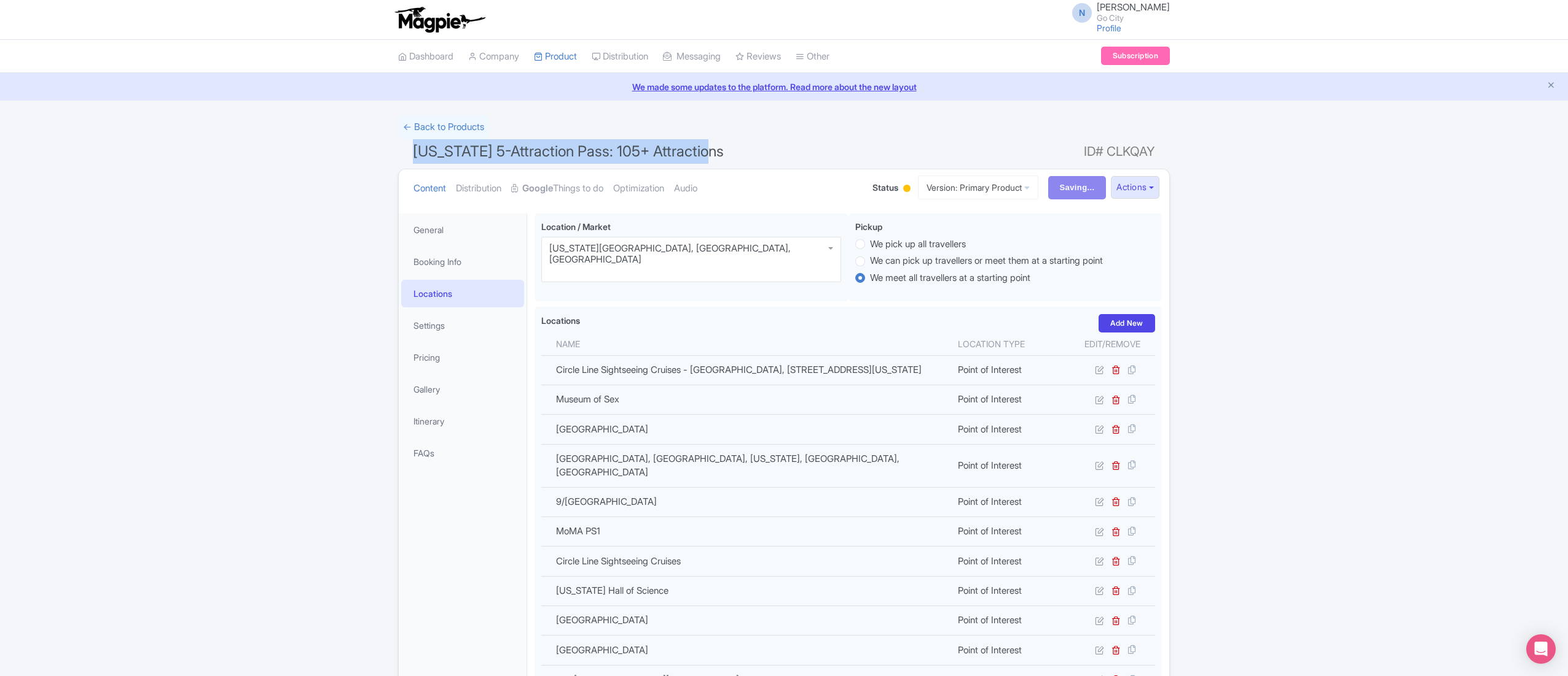
drag, startPoint x: 414, startPoint y: 148, endPoint x: 716, endPoint y: 148, distance: 302.0
click at [716, 148] on h1 "New York 5-Attraction Pass: 105+ Attractions ID# CLKQAY" at bounding box center [783, 154] width 772 height 29
copy span "New York 5-Attraction Pass: 105+ Attractions"
click at [576, 191] on link "Google Things to do" at bounding box center [557, 188] width 92 height 39
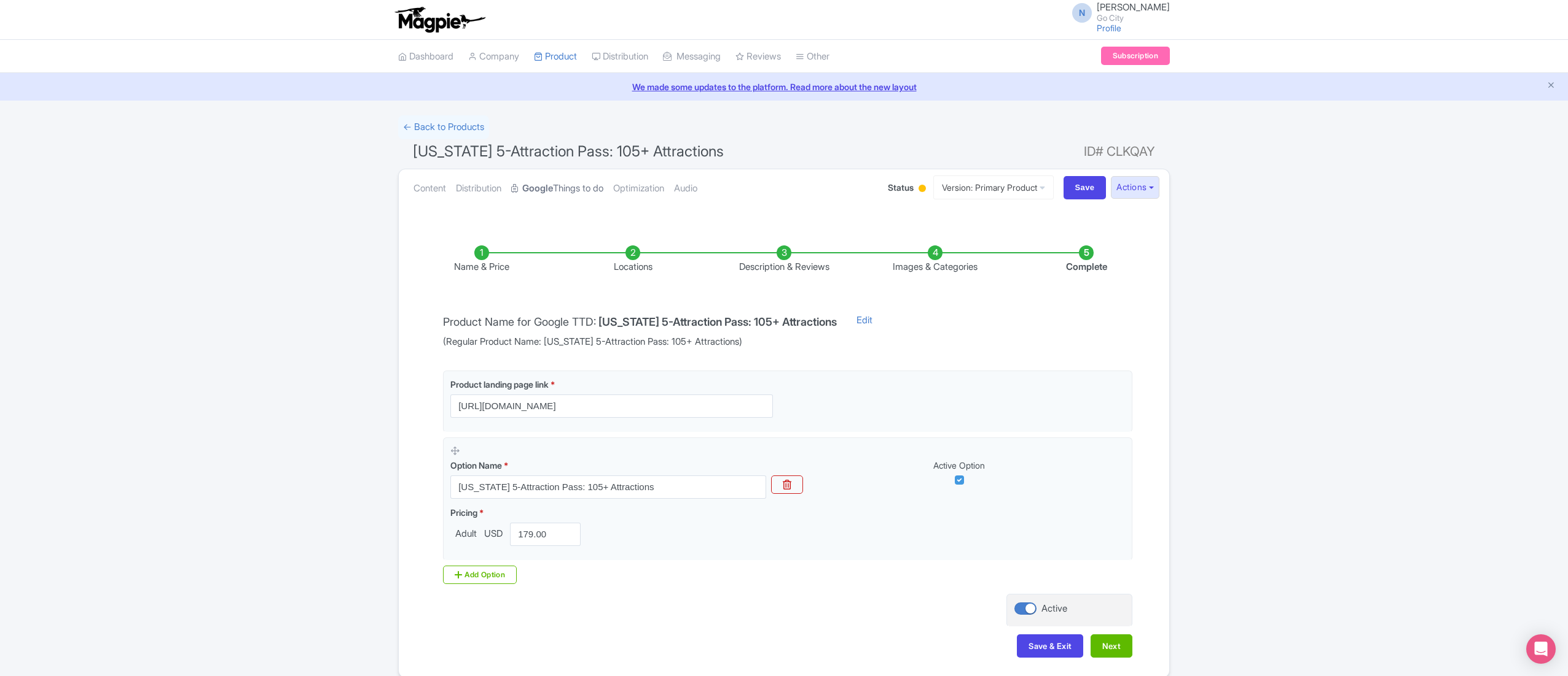
click at [564, 185] on link "Google Things to do" at bounding box center [557, 188] width 92 height 39
click at [649, 267] on li "Locations" at bounding box center [633, 260] width 151 height 29
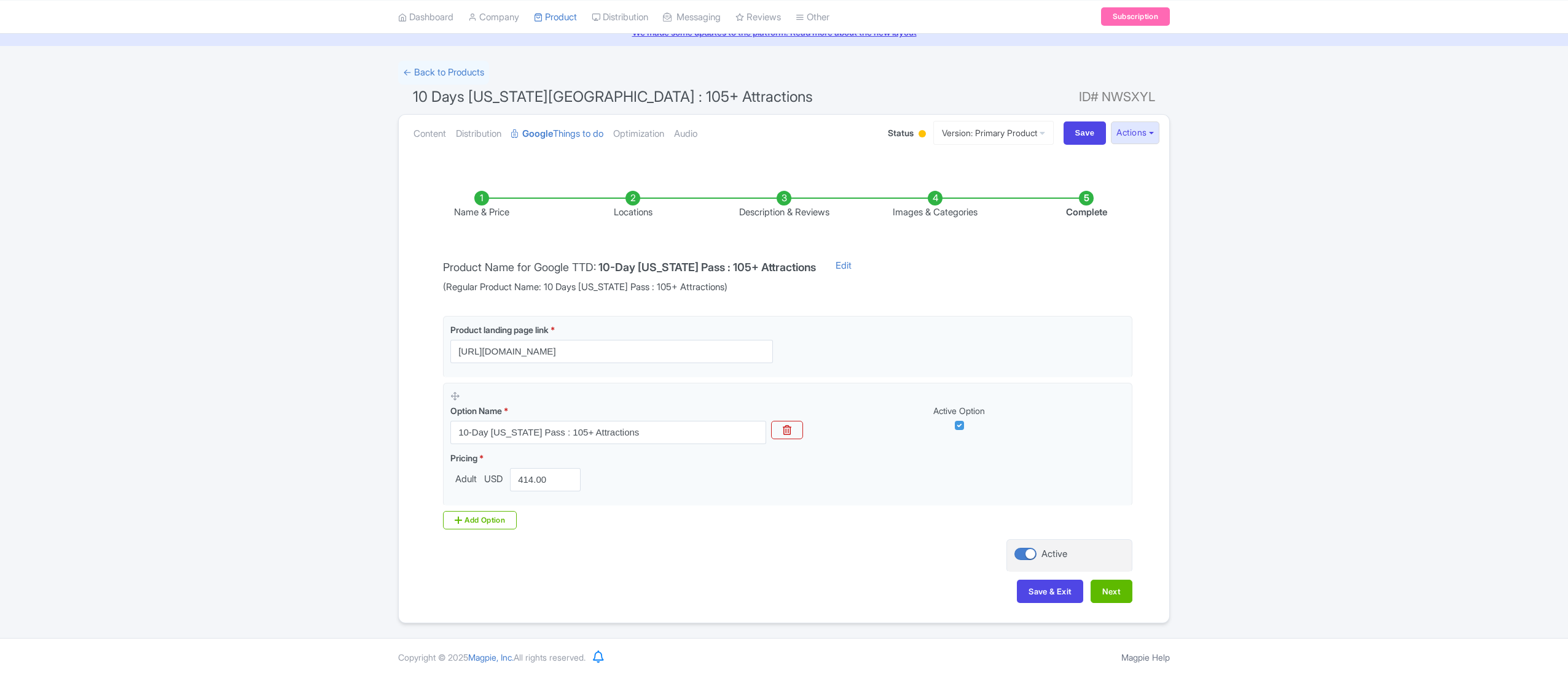
scroll to position [57, 0]
click at [433, 136] on link "Content" at bounding box center [429, 134] width 32 height 39
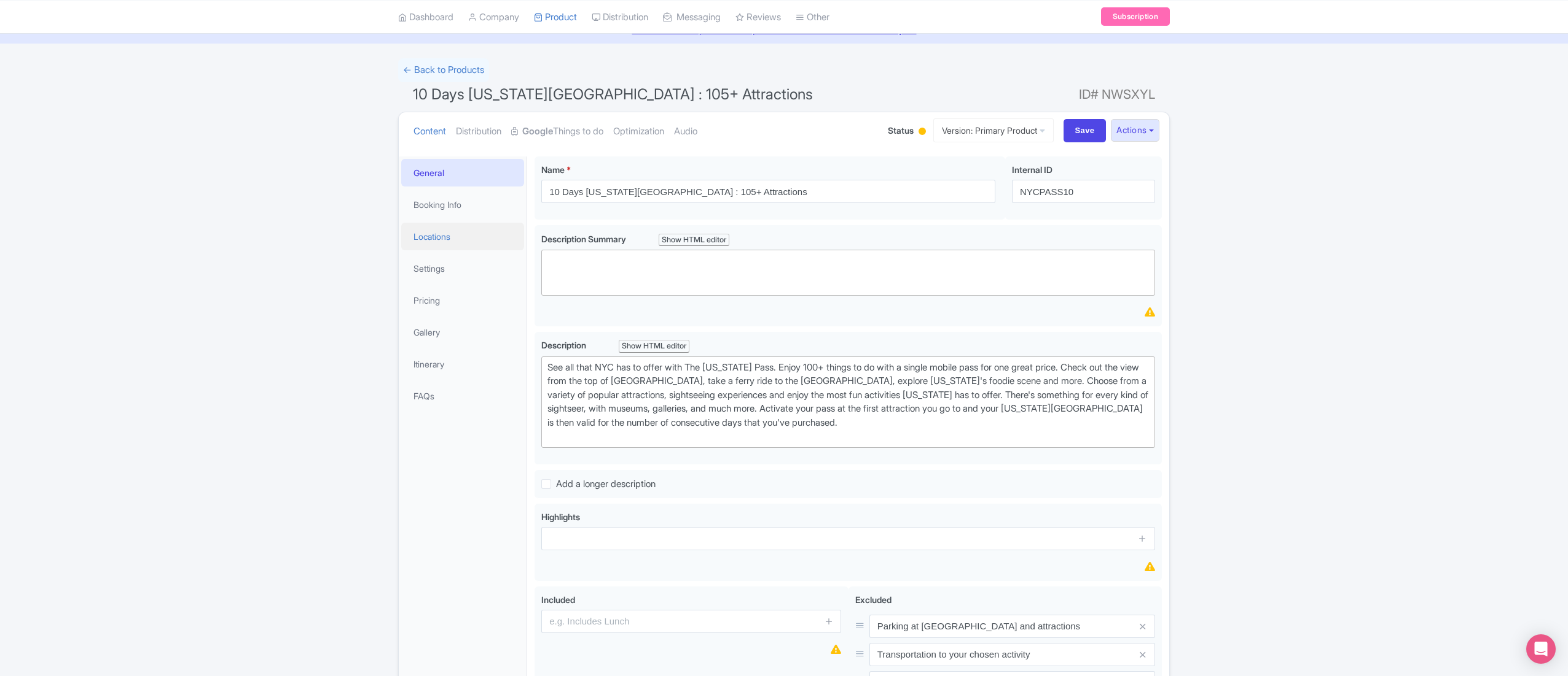
click at [438, 240] on link "Locations" at bounding box center [462, 236] width 123 height 28
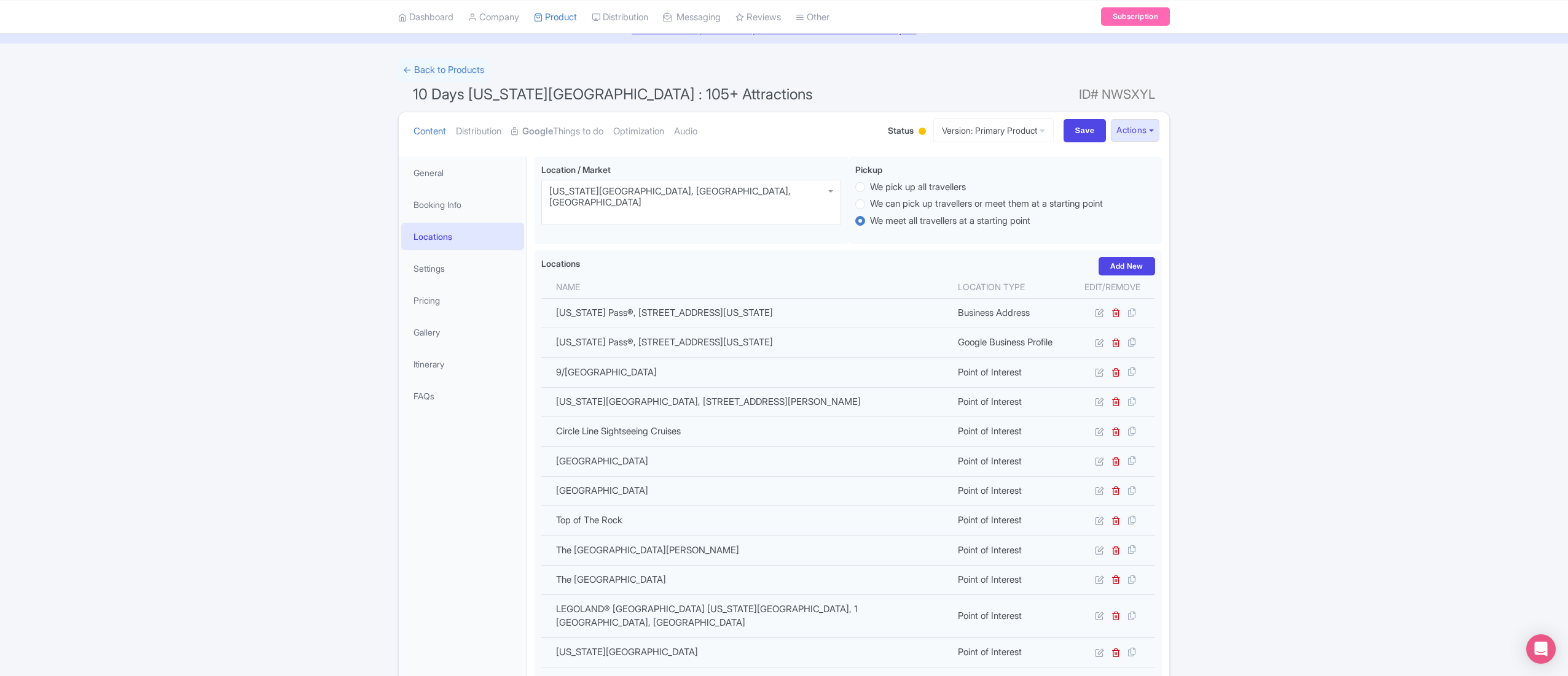
scroll to position [939, 0]
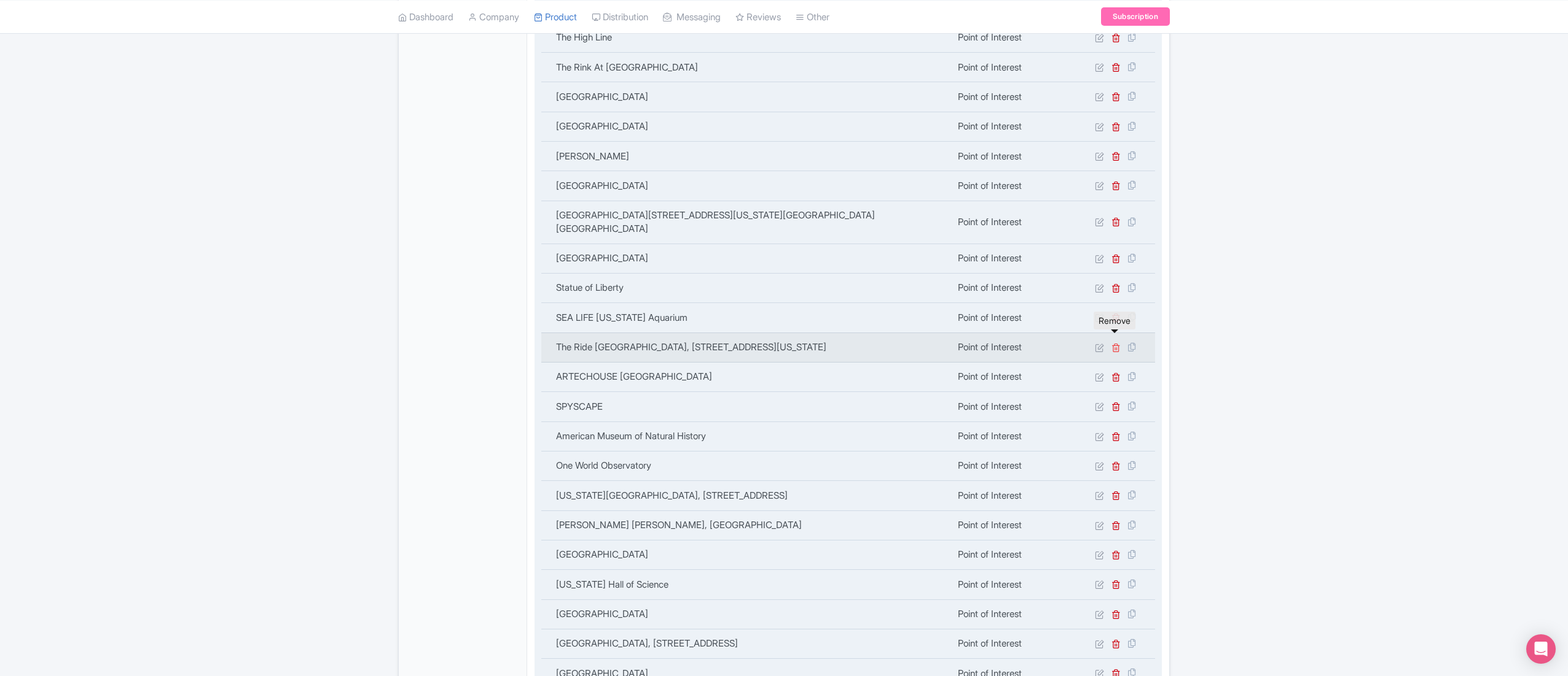
click at [1114, 343] on icon at bounding box center [1116, 348] width 10 height 10
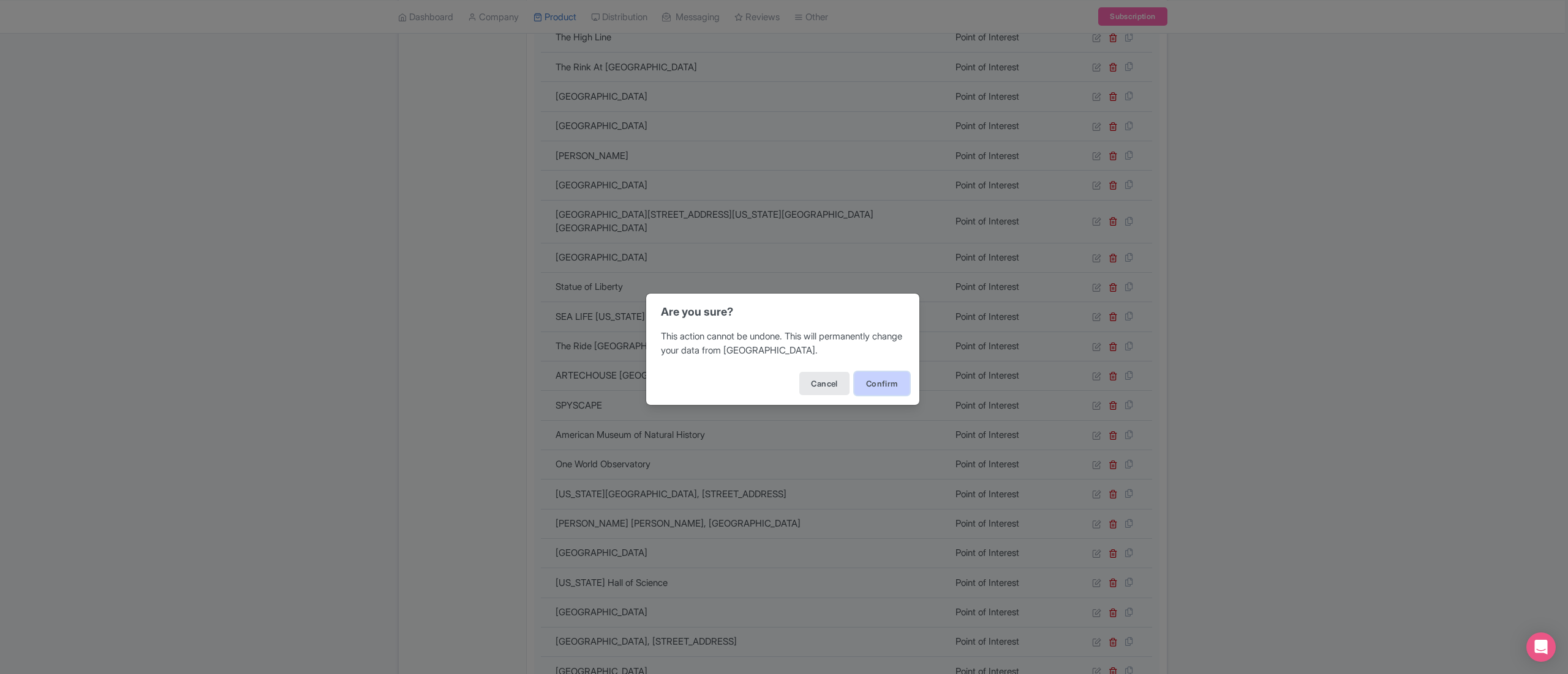
click at [876, 381] on button "Confirm" at bounding box center [882, 384] width 55 height 24
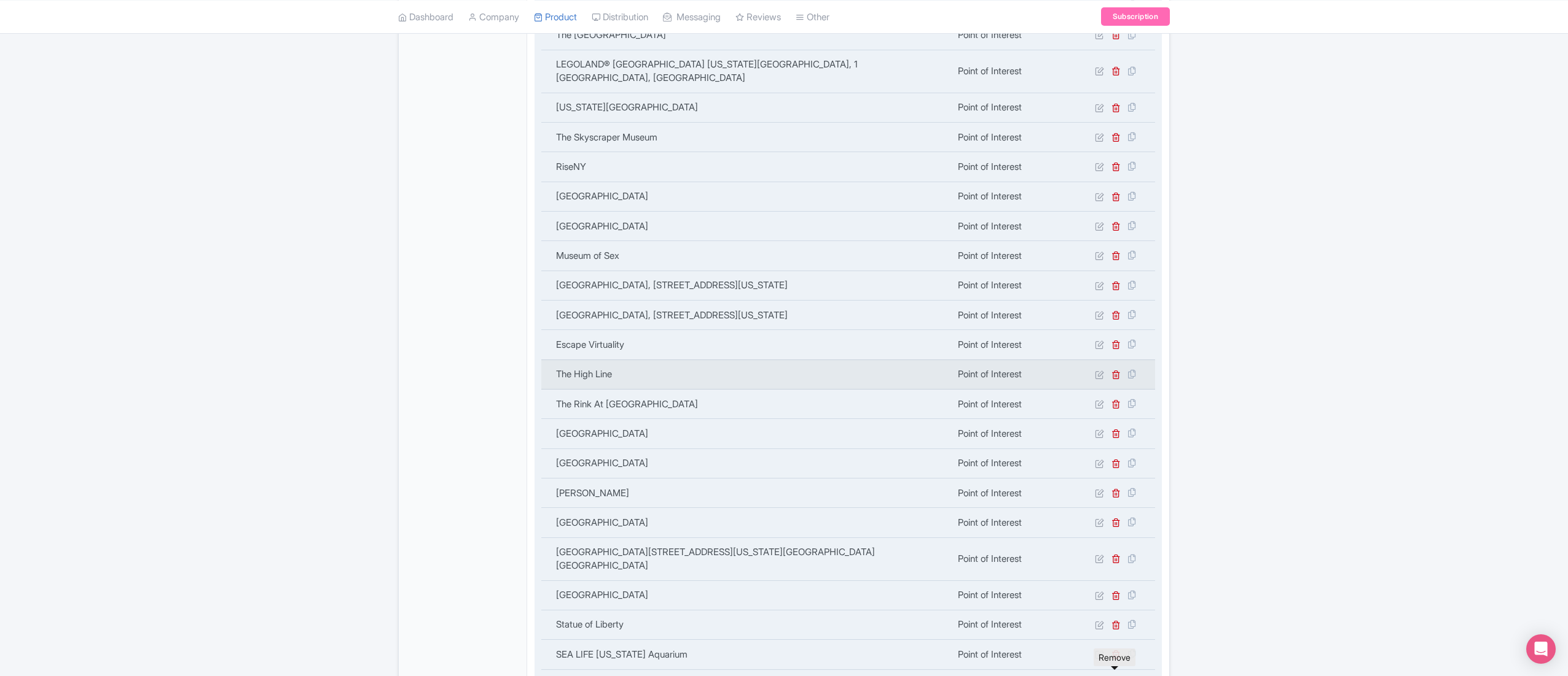
scroll to position [737, 0]
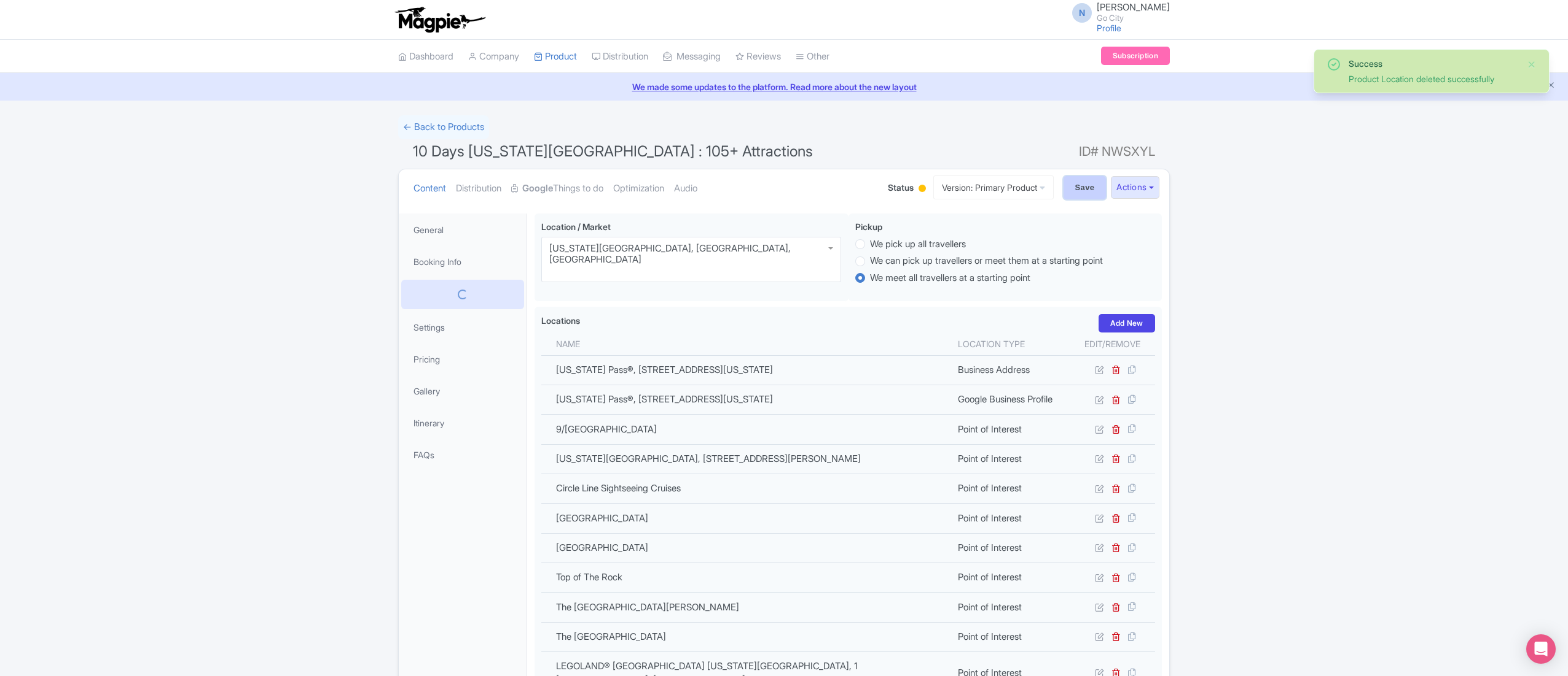
click at [1072, 183] on input "Save" at bounding box center [1085, 187] width 43 height 24
type input "Saving..."
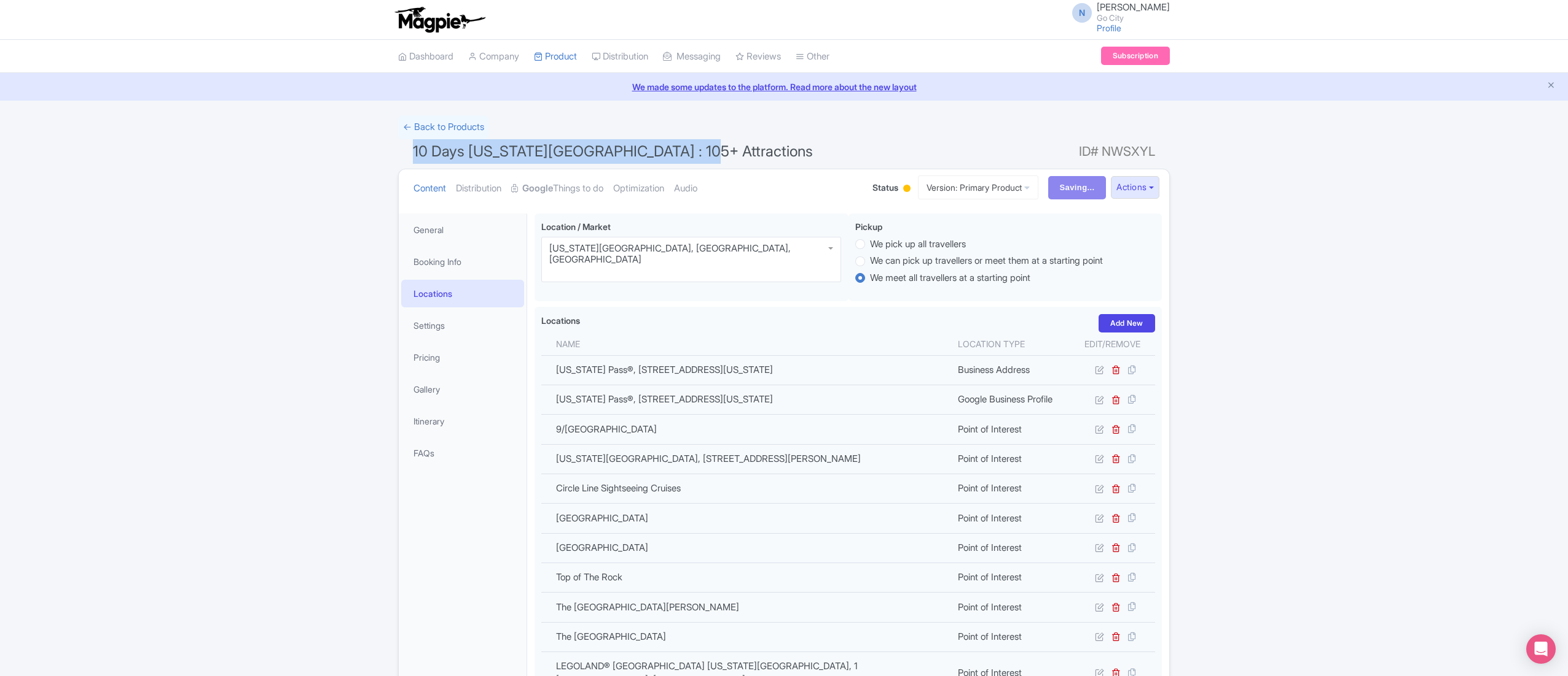
drag, startPoint x: 413, startPoint y: 150, endPoint x: 714, endPoint y: 150, distance: 301.0
click at [714, 150] on h1 "10 Days New York Pass : 105+ Attractions ID# NWSXYL" at bounding box center [783, 154] width 772 height 29
copy span "10 Days New York Pass : 105+ Attractions"
click at [573, 188] on link "Google Things to do" at bounding box center [557, 188] width 92 height 39
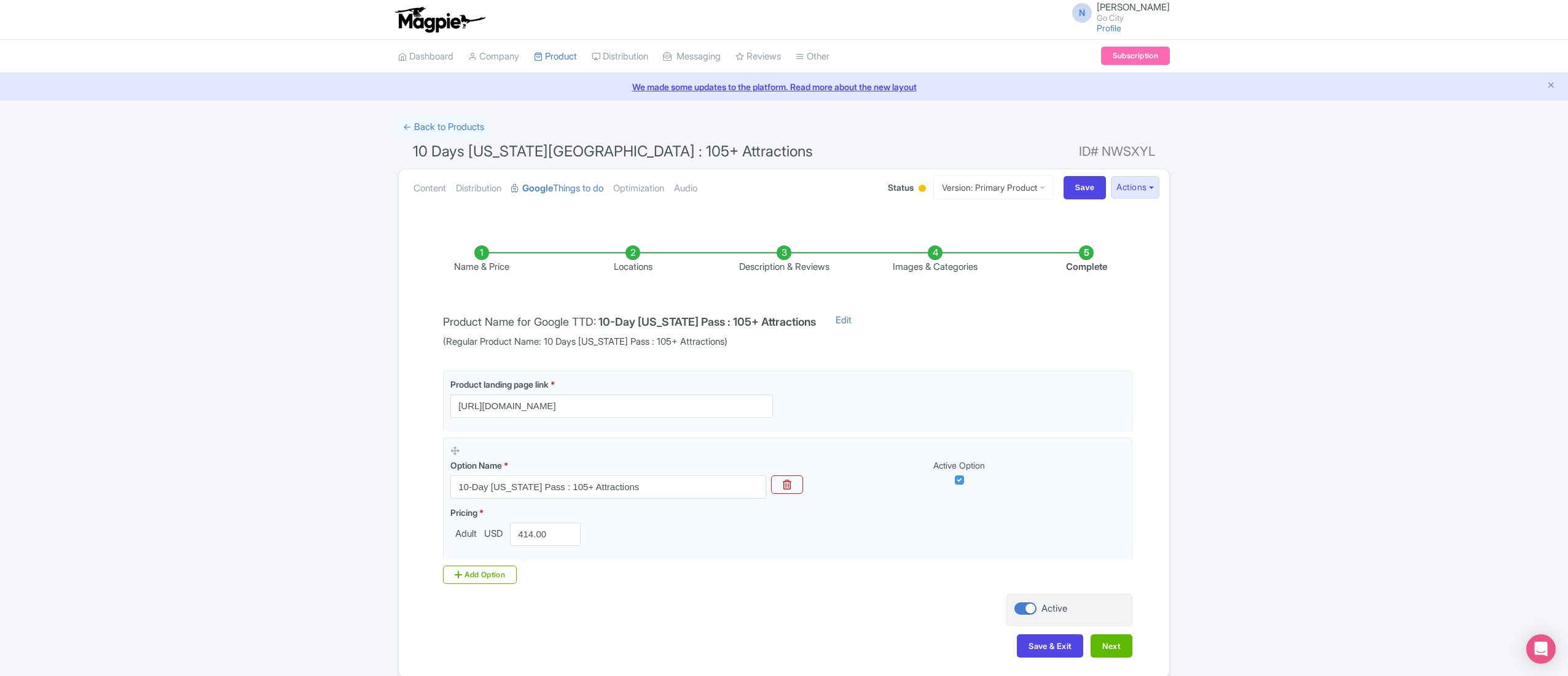
click at [647, 257] on li "Locations" at bounding box center [633, 260] width 151 height 29
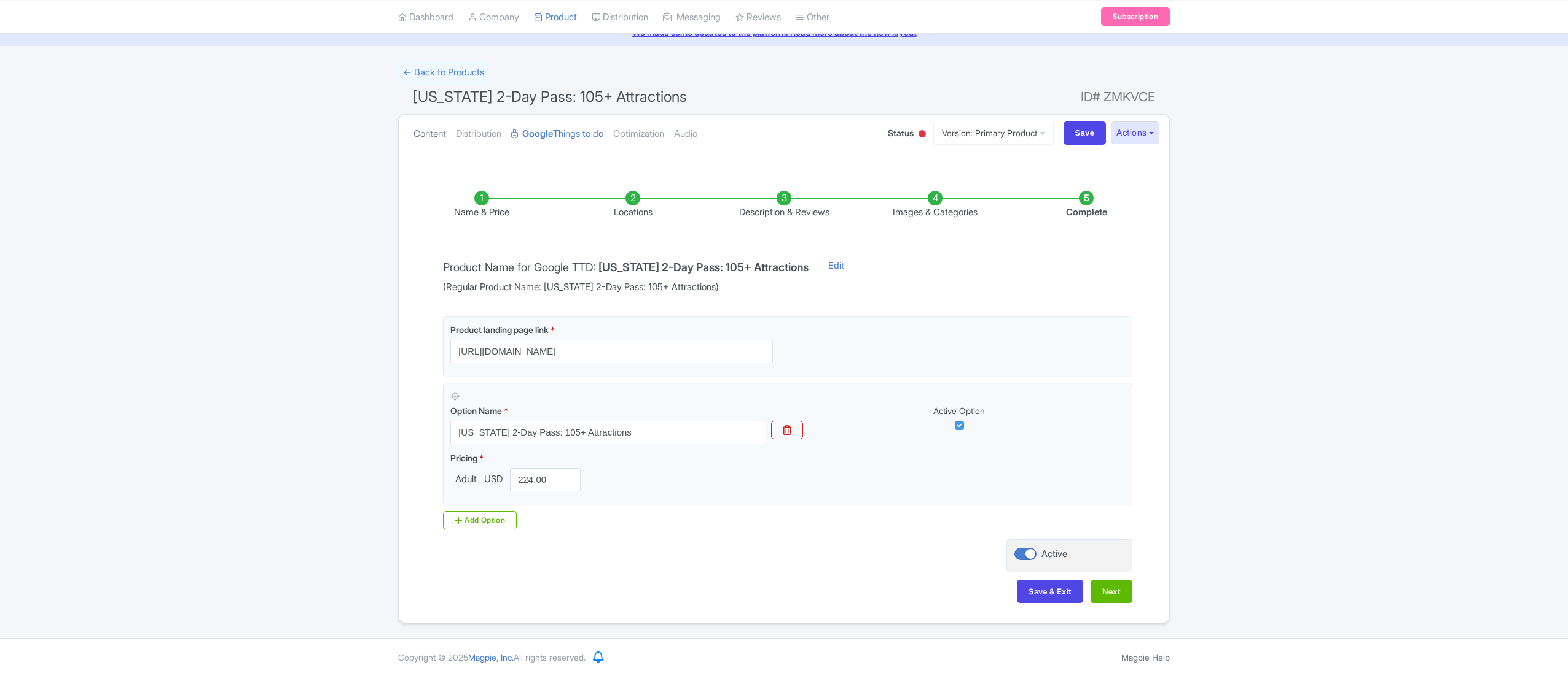
click at [440, 136] on link "Content" at bounding box center [429, 134] width 32 height 39
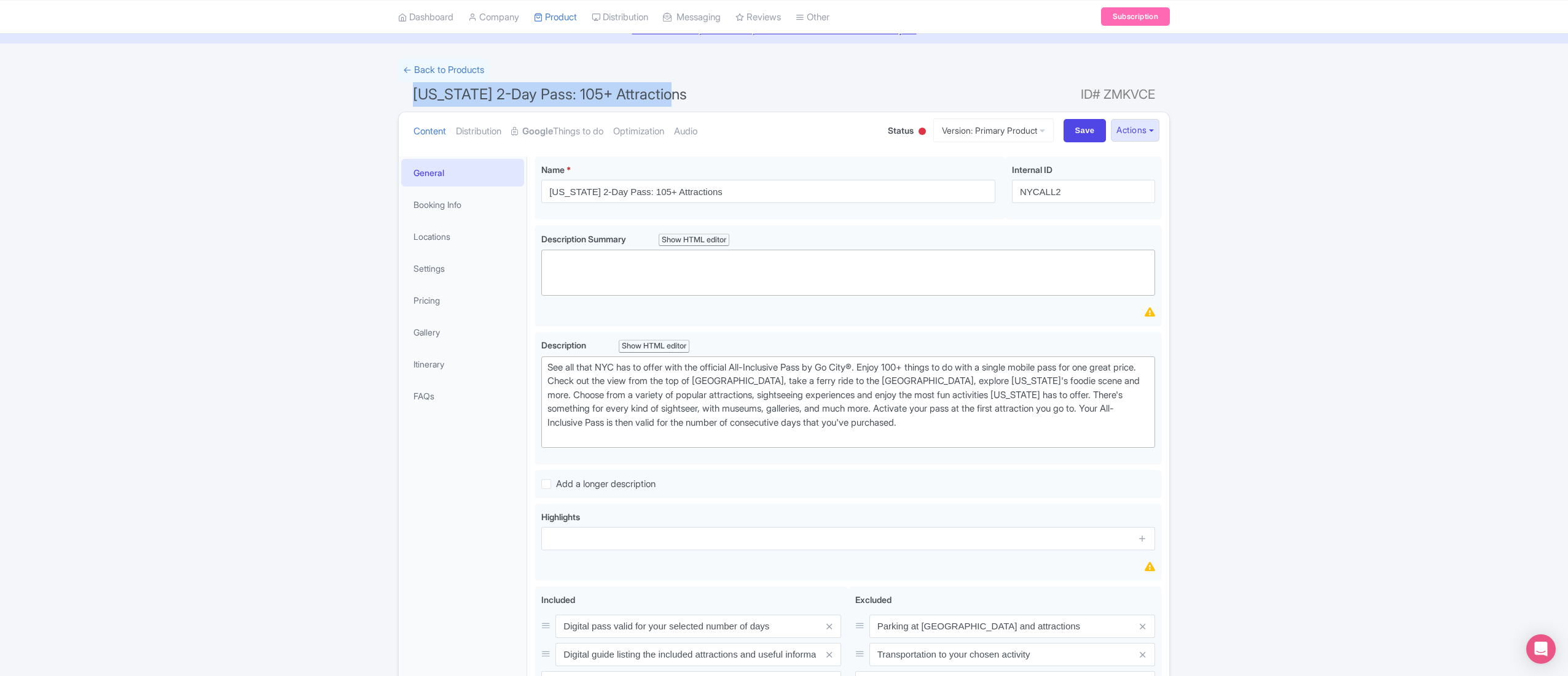
drag, startPoint x: 414, startPoint y: 90, endPoint x: 832, endPoint y: 89, distance: 418.0
click at [832, 89] on h1 "[US_STATE] 2-Day Pass: 105+ Attractions ID# ZMKVCE" at bounding box center [783, 97] width 772 height 29
copy span "[US_STATE] 2-Day Pass: 105+ Attractions"
click at [457, 243] on link "Locations" at bounding box center [462, 236] width 123 height 28
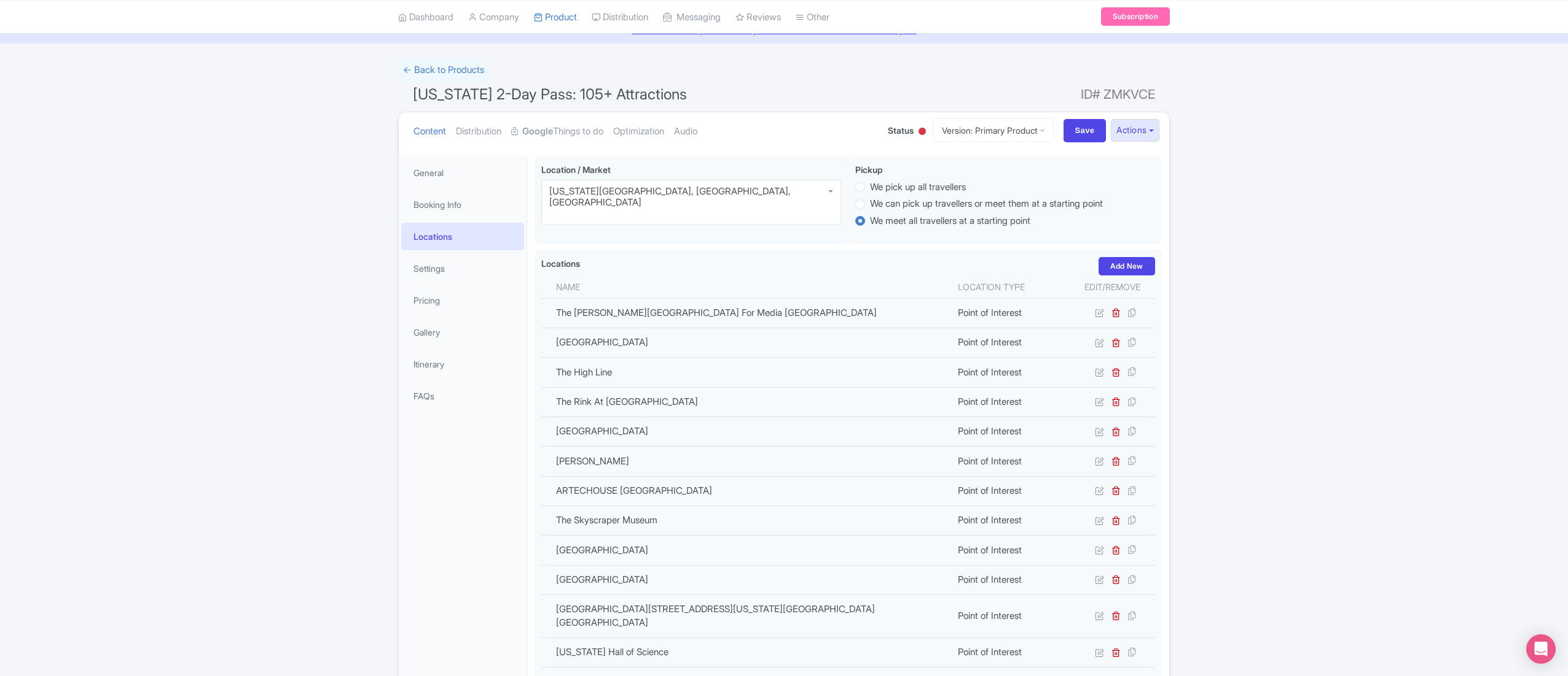
scroll to position [420, 0]
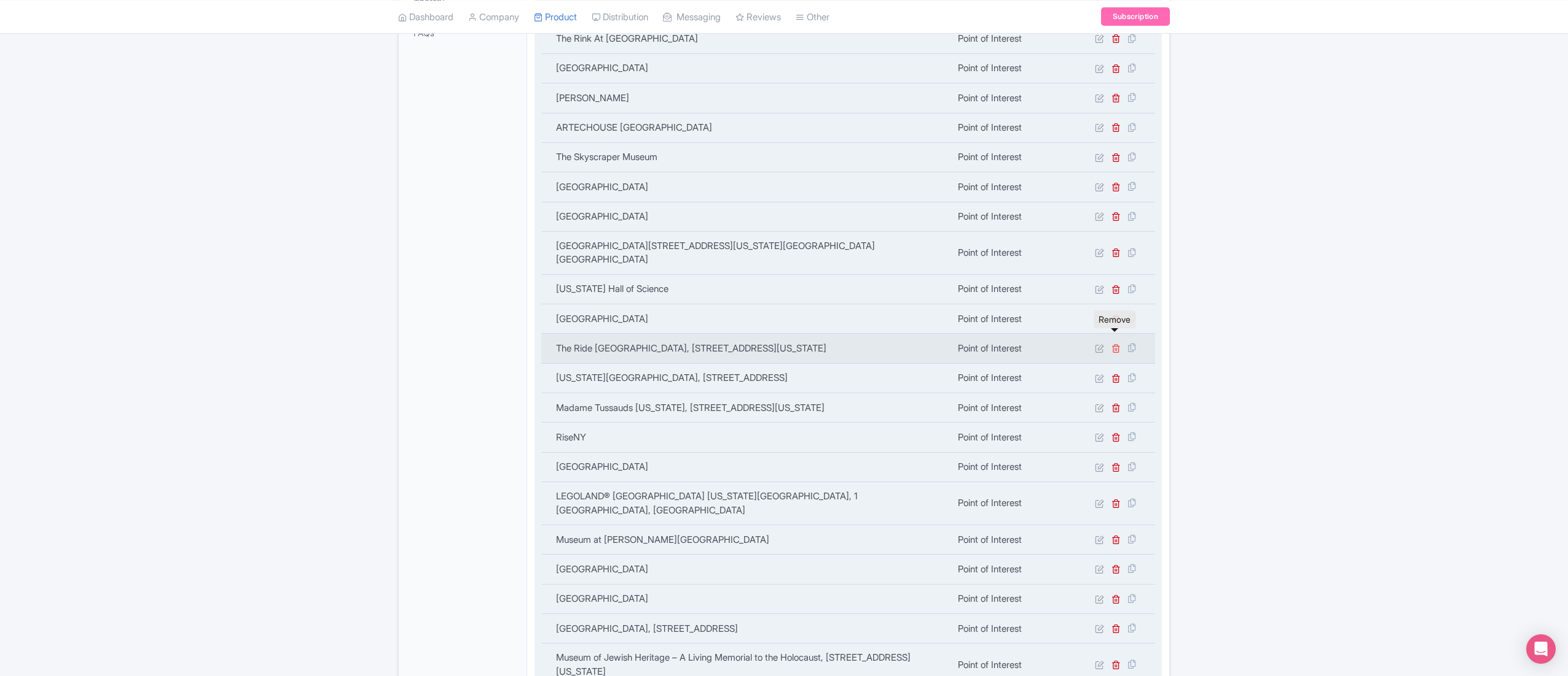
click at [1113, 344] on icon at bounding box center [1116, 349] width 10 height 10
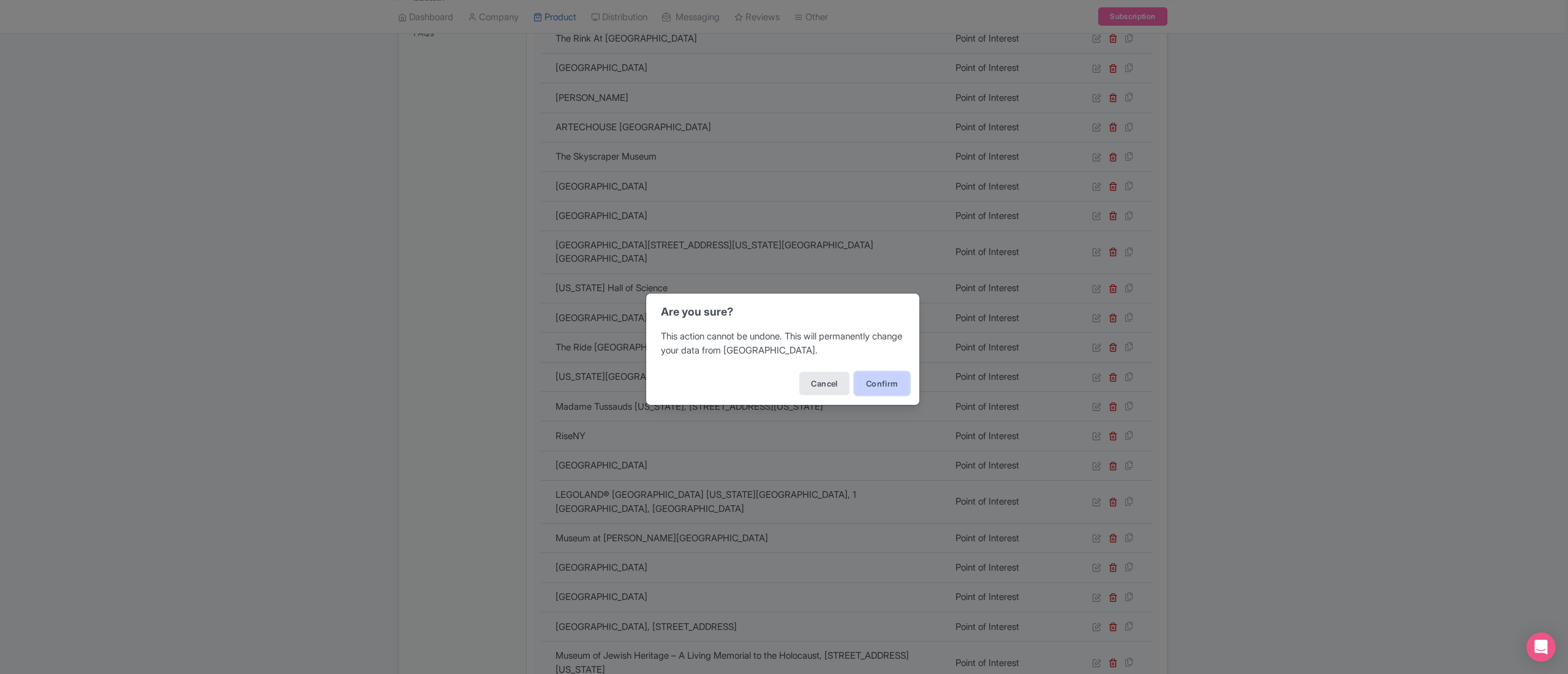
click at [884, 379] on button "Confirm" at bounding box center [882, 384] width 55 height 24
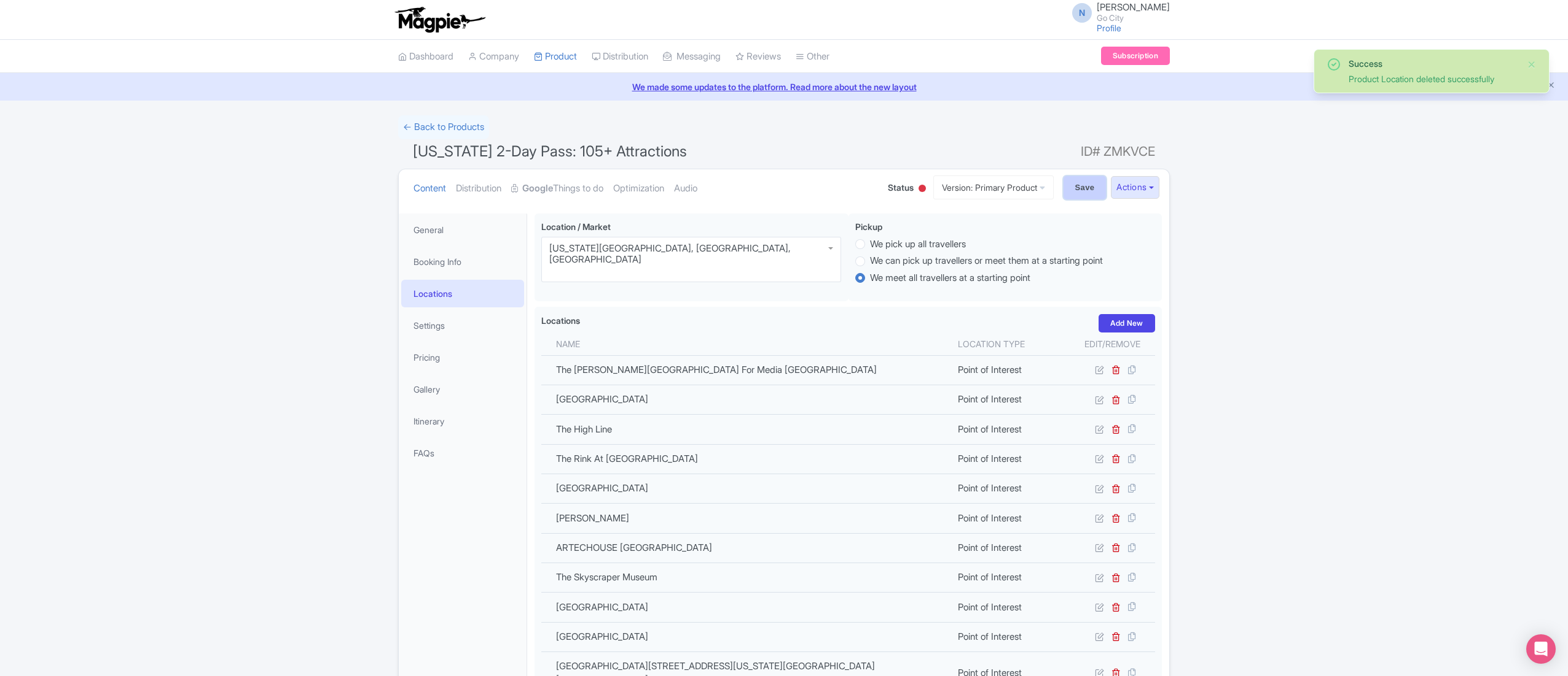
click at [1081, 193] on input "Save" at bounding box center [1085, 187] width 43 height 24
type input "Saving..."
click at [569, 154] on span "[US_STATE] 2-Day Pass: 105+ Attractions" at bounding box center [550, 151] width 274 height 18
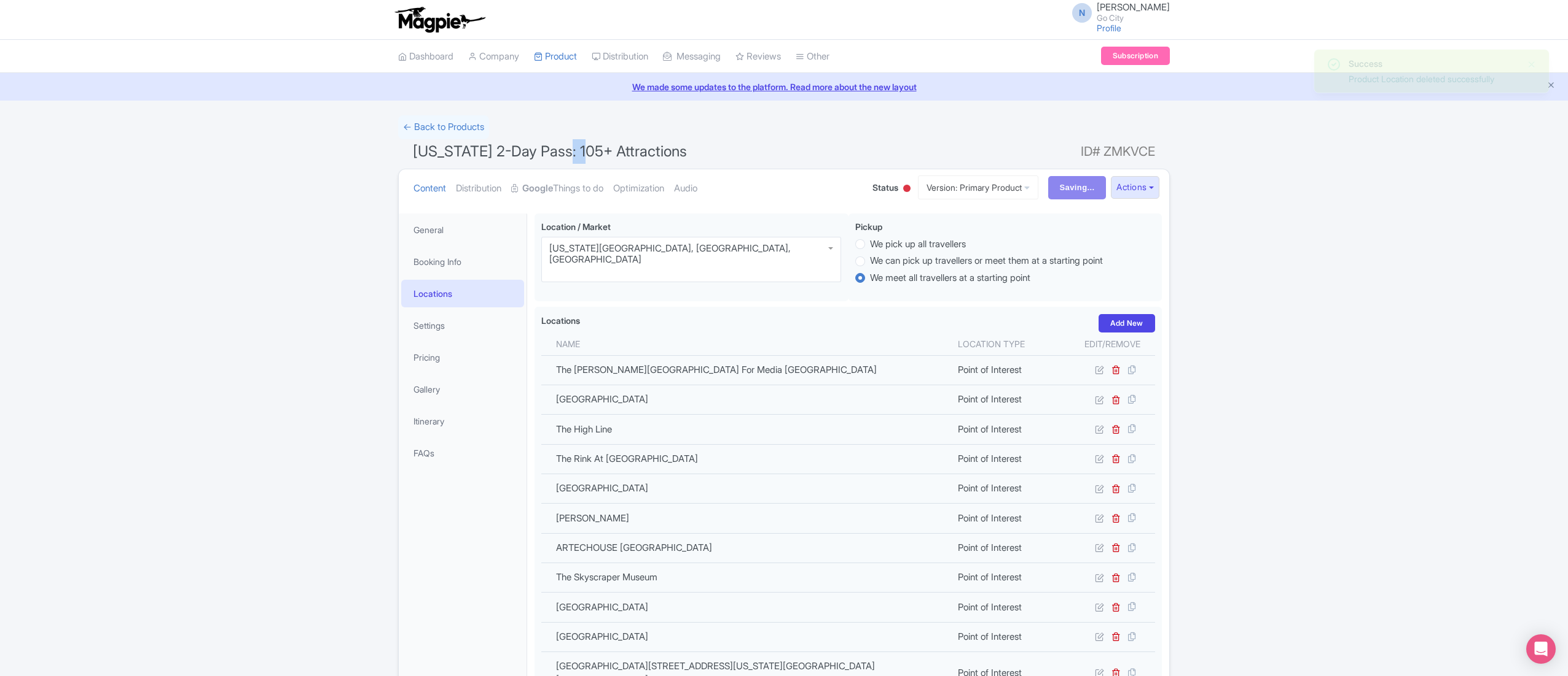
click at [569, 154] on span "[US_STATE] 2-Day Pass: 105+ Attractions" at bounding box center [550, 151] width 274 height 18
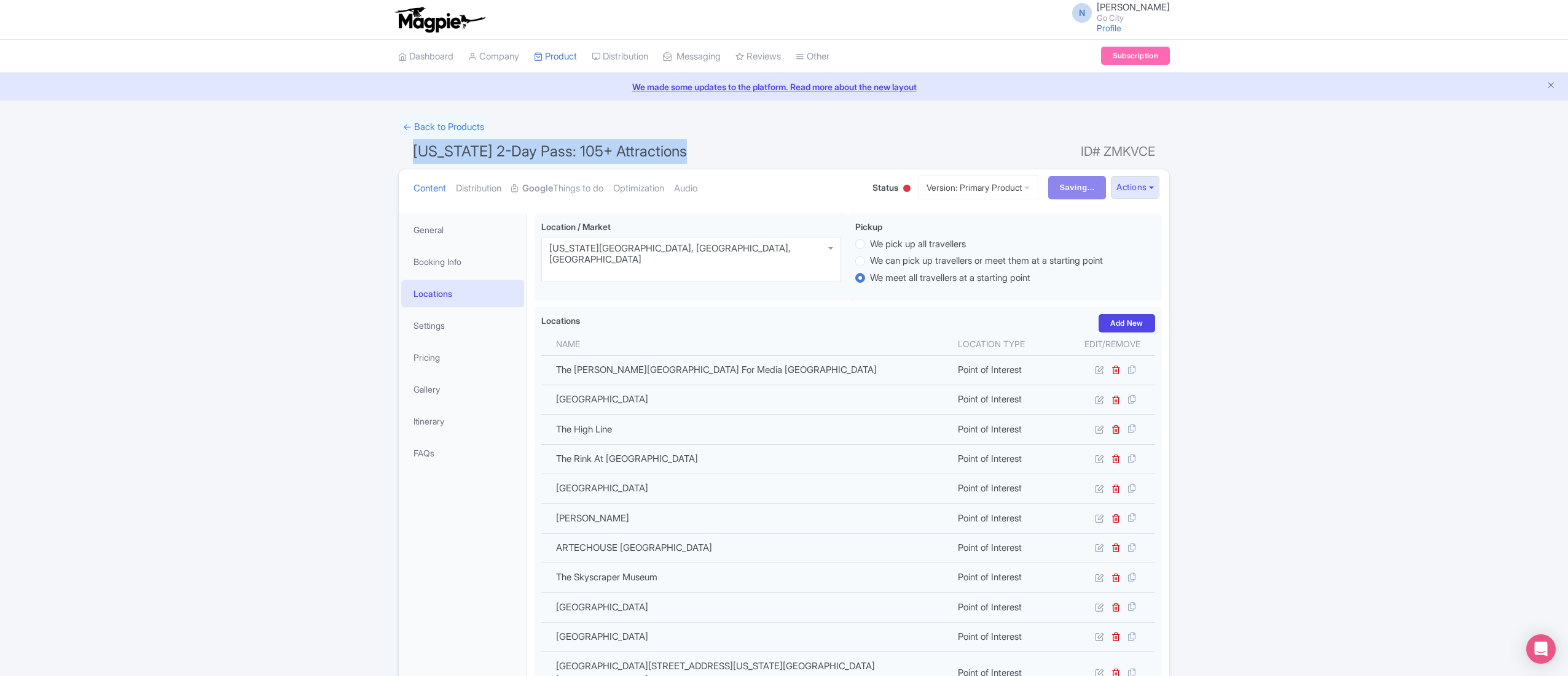
copy h1 "[US_STATE] 2-Day Pass: 105+ Attractions"
click at [1087, 186] on input "Save" at bounding box center [1085, 187] width 43 height 24
type input "Saving..."
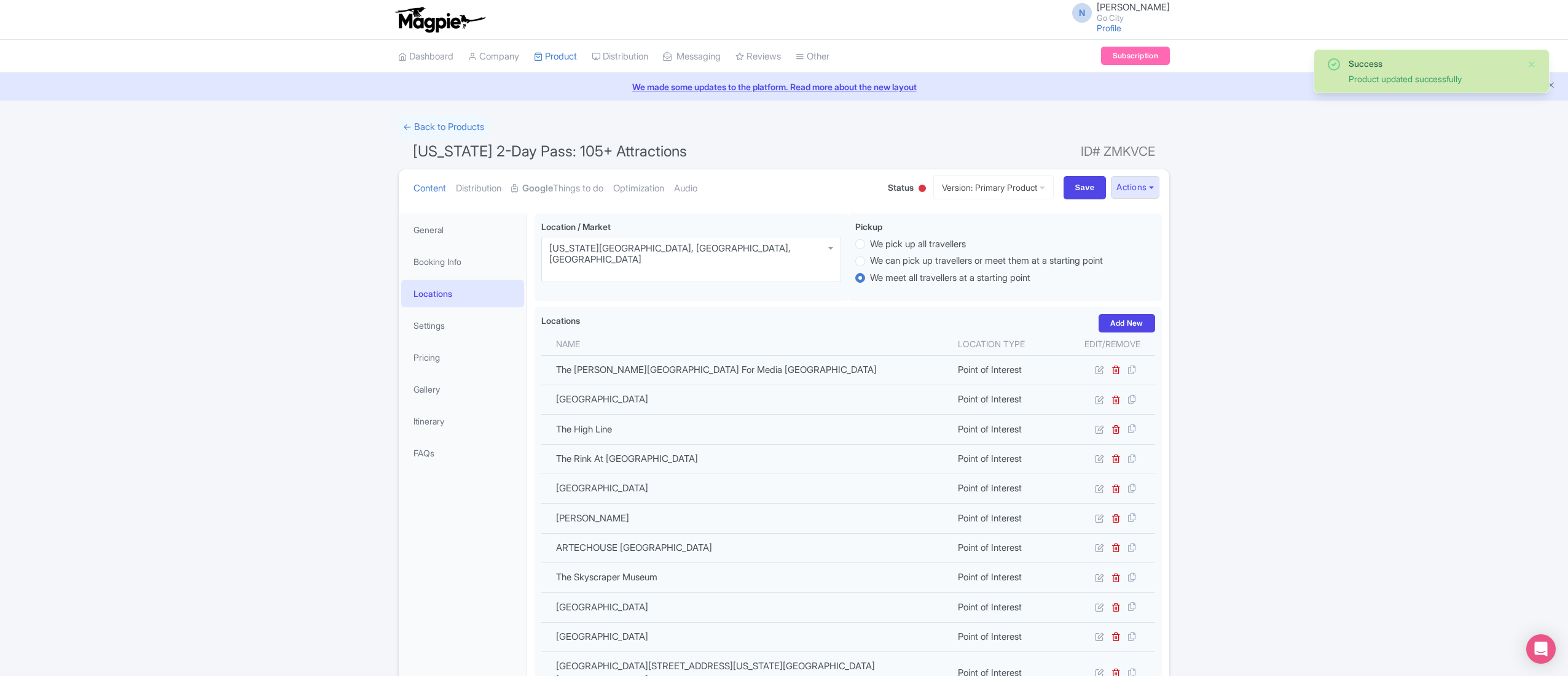
scroll to position [214, 0]
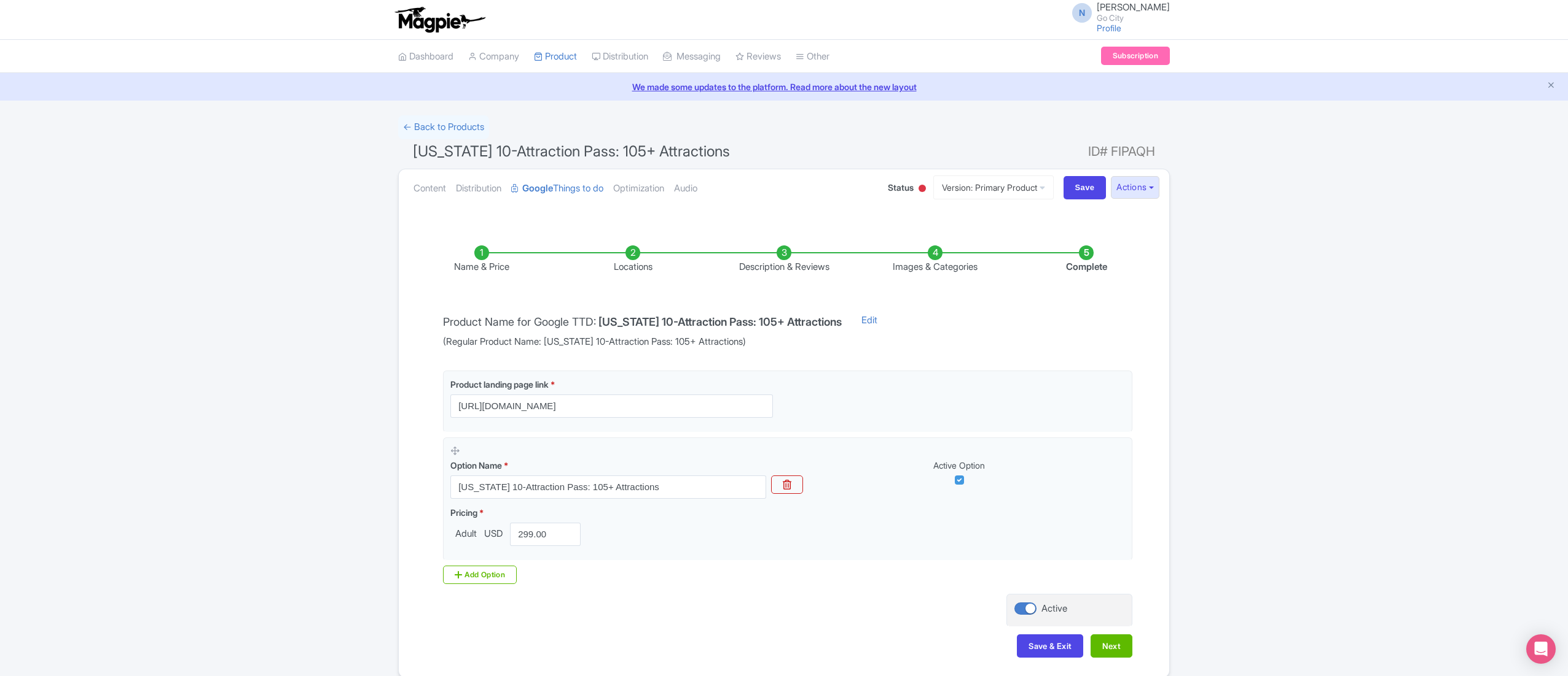
scroll to position [57, 0]
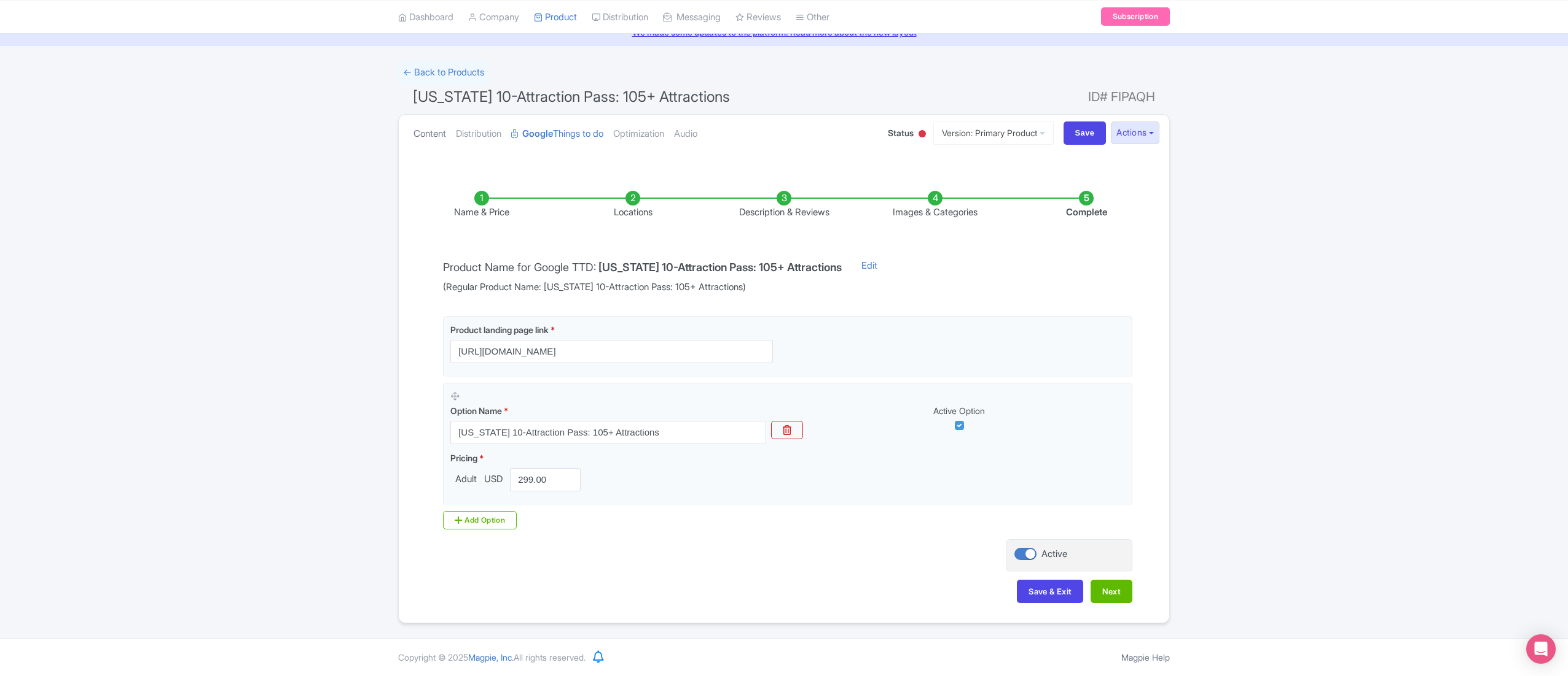
click at [436, 132] on link "Content" at bounding box center [429, 134] width 32 height 39
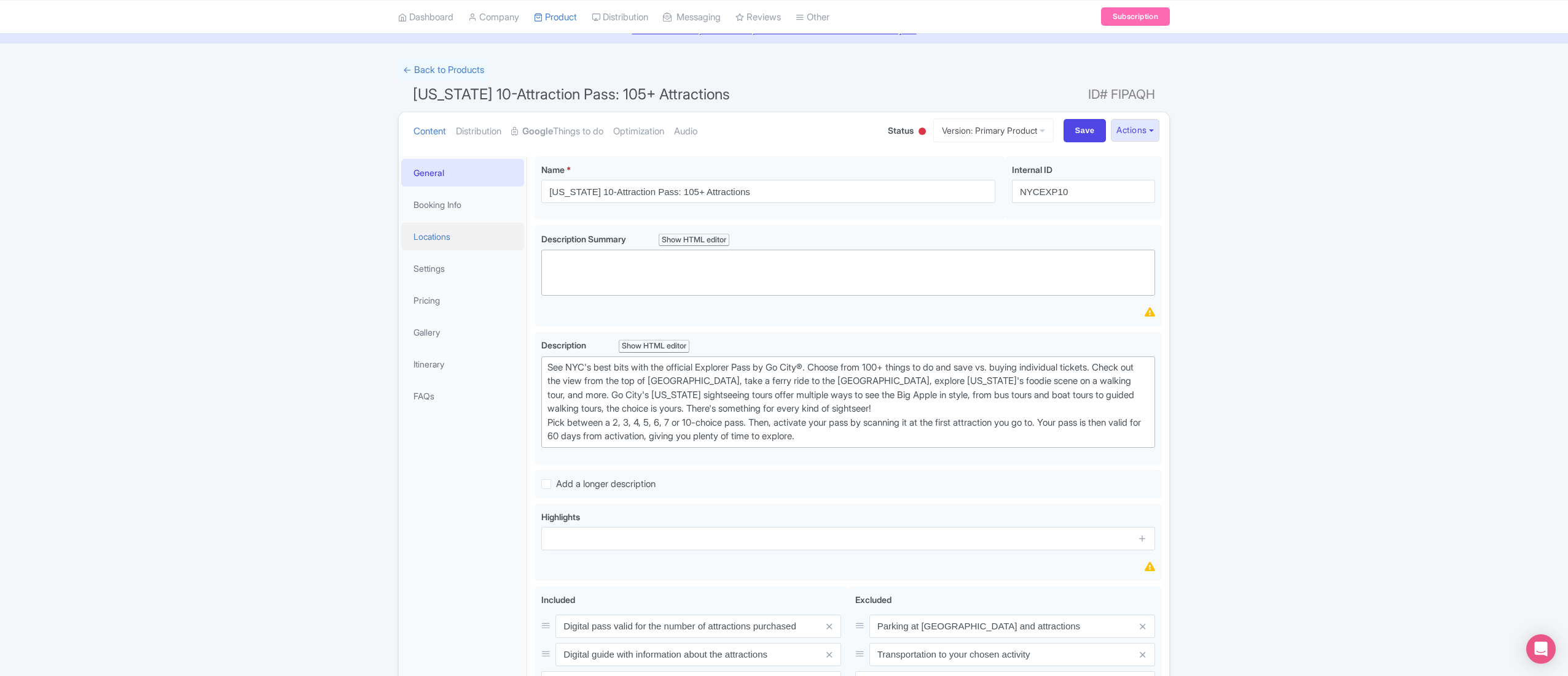
click at [457, 241] on link "Locations" at bounding box center [462, 236] width 123 height 28
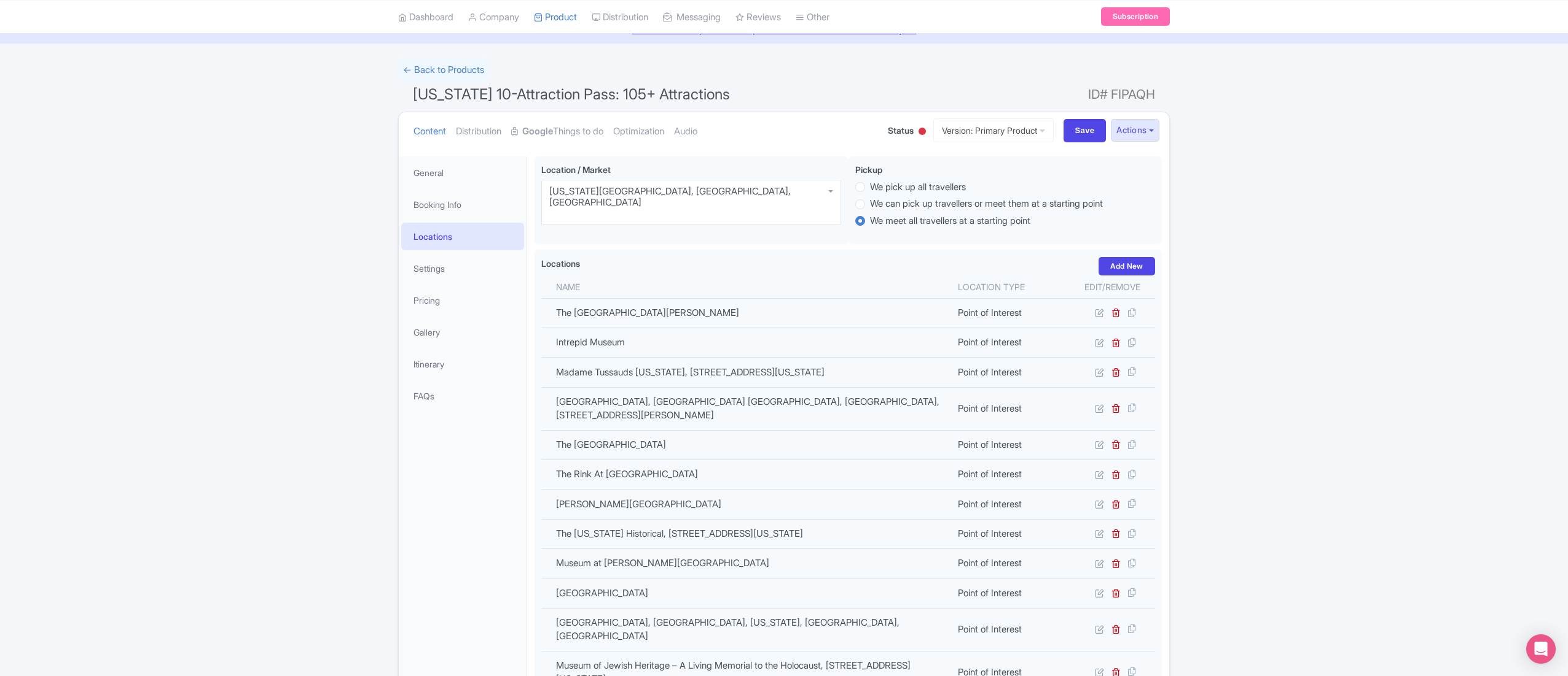
scroll to position [1324, 0]
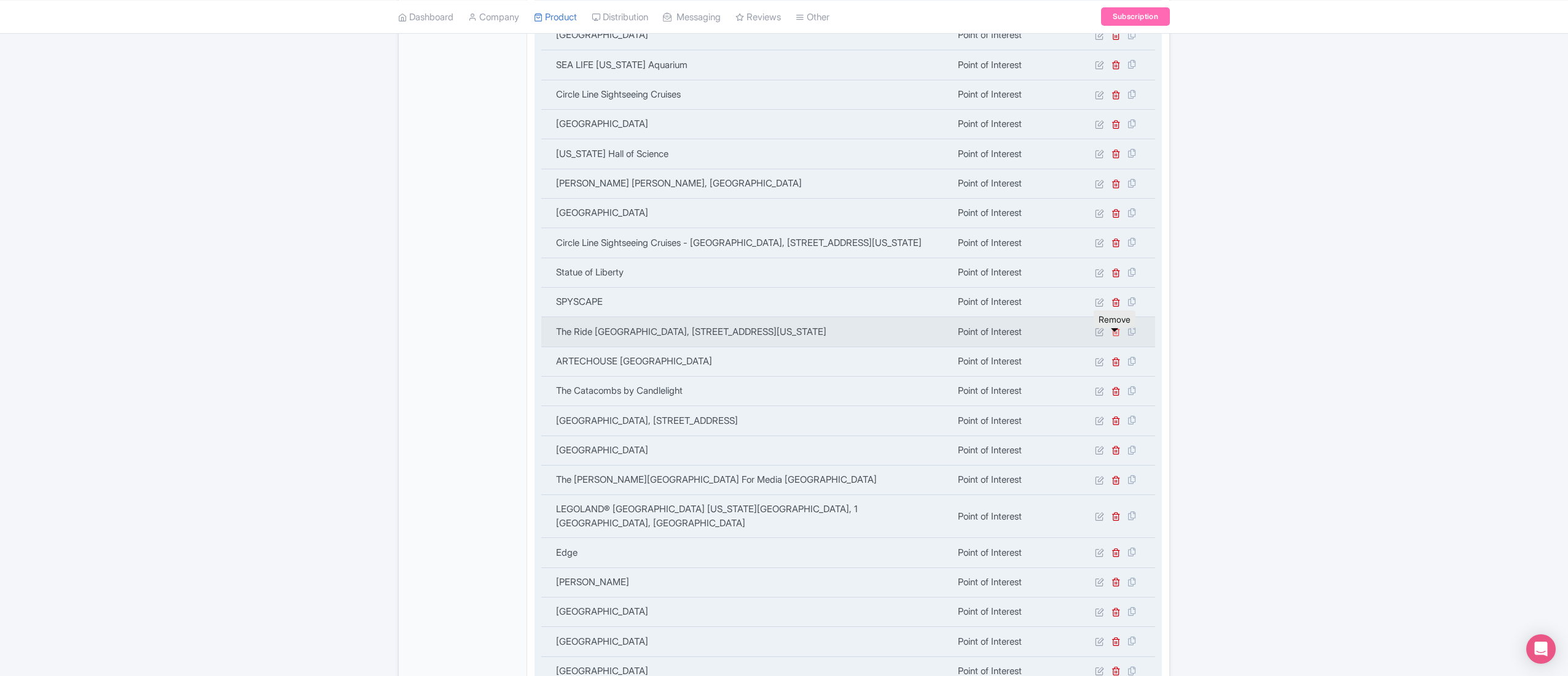
click at [1116, 335] on icon at bounding box center [1116, 332] width 10 height 10
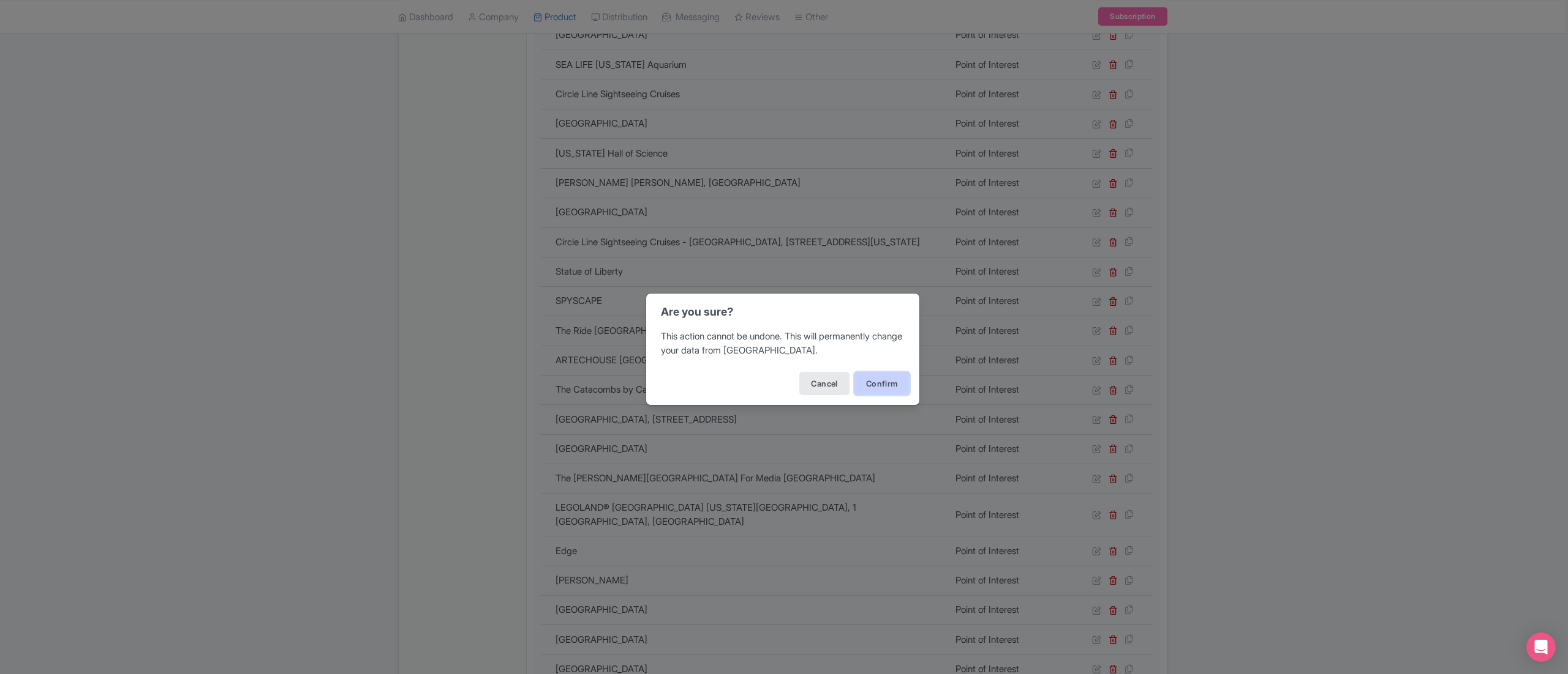
click at [865, 384] on button "Confirm" at bounding box center [882, 384] width 55 height 24
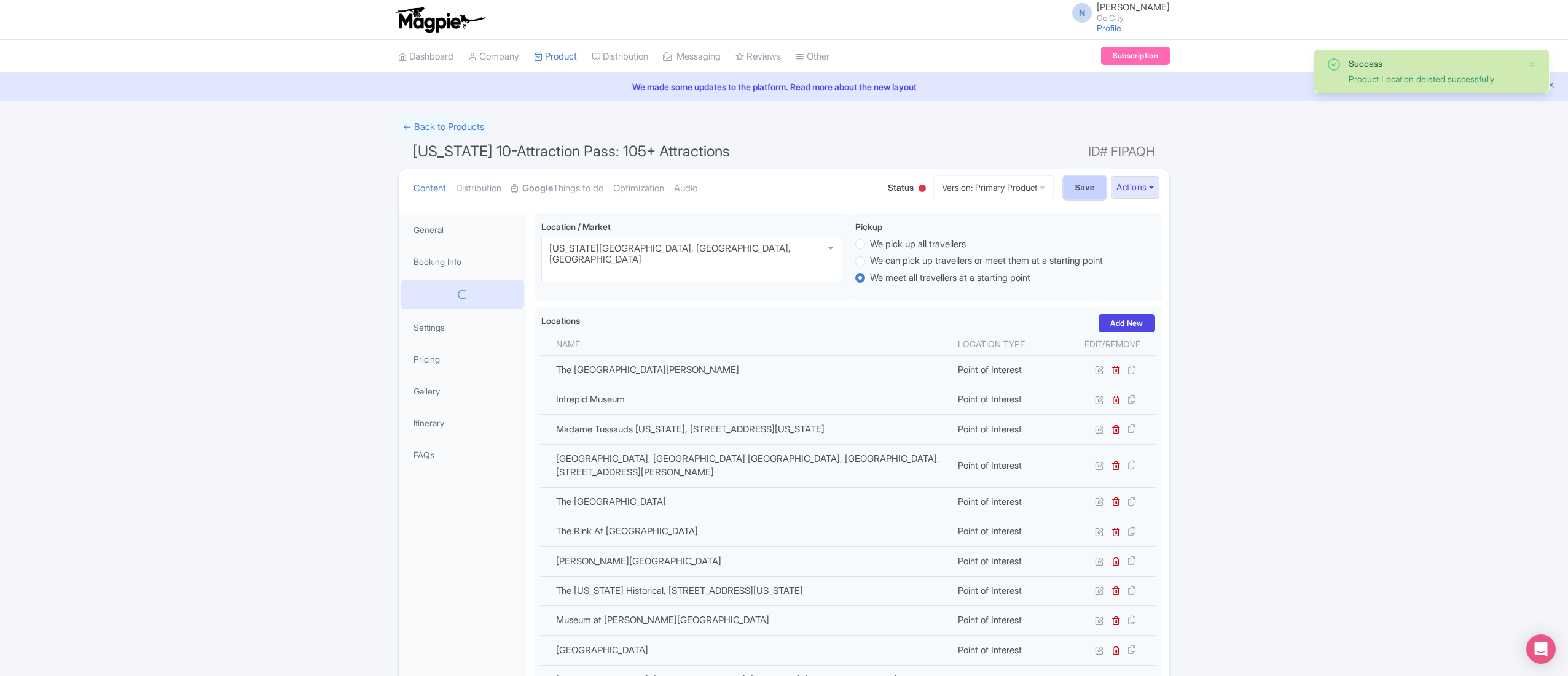
click at [1079, 191] on input "Save" at bounding box center [1085, 187] width 43 height 24
type input "Saving..."
drag, startPoint x: 413, startPoint y: 151, endPoint x: 774, endPoint y: 143, distance: 361.1
click at [774, 143] on h1 "New York 10-Attraction Pass: 105+ Attractions ID# FIPAQH" at bounding box center [783, 154] width 772 height 29
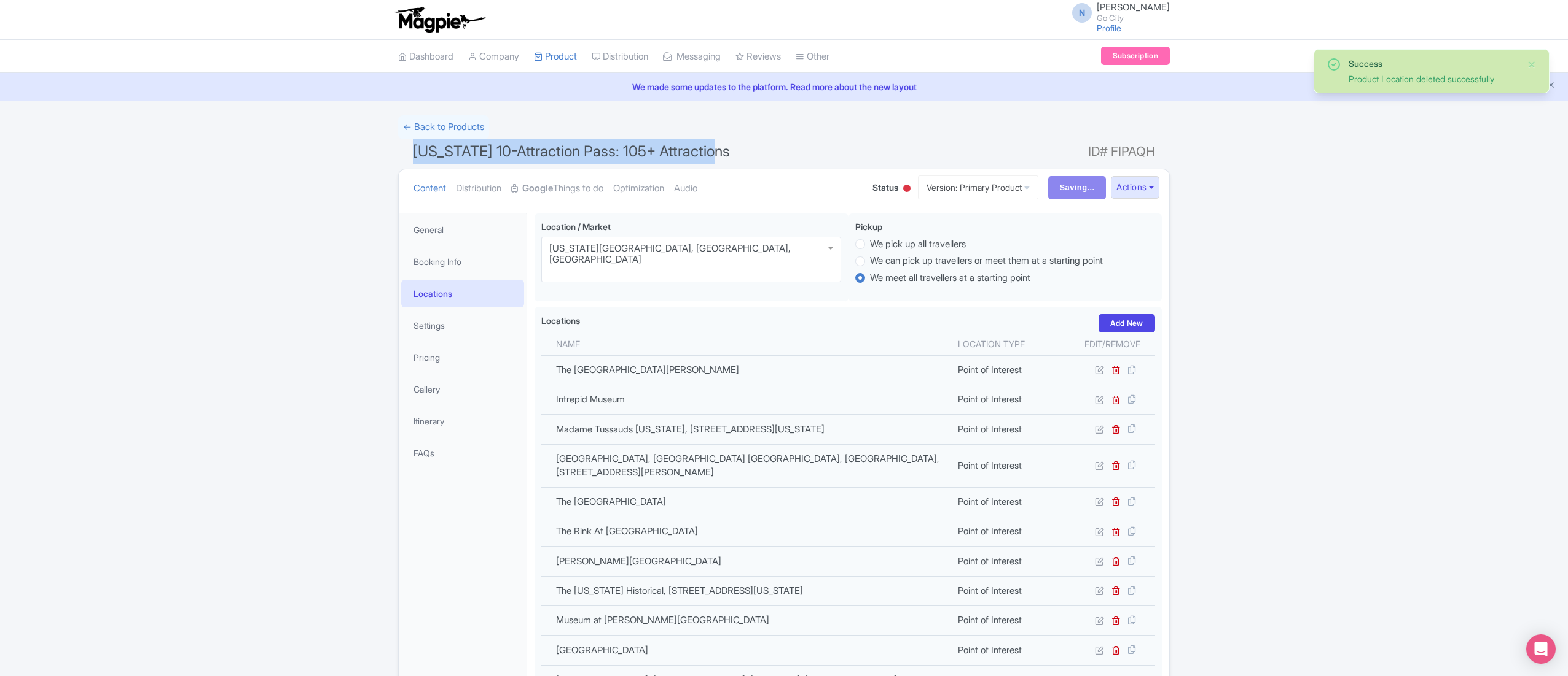
copy span "New York 10-Attraction Pass: 105+ Attractions"
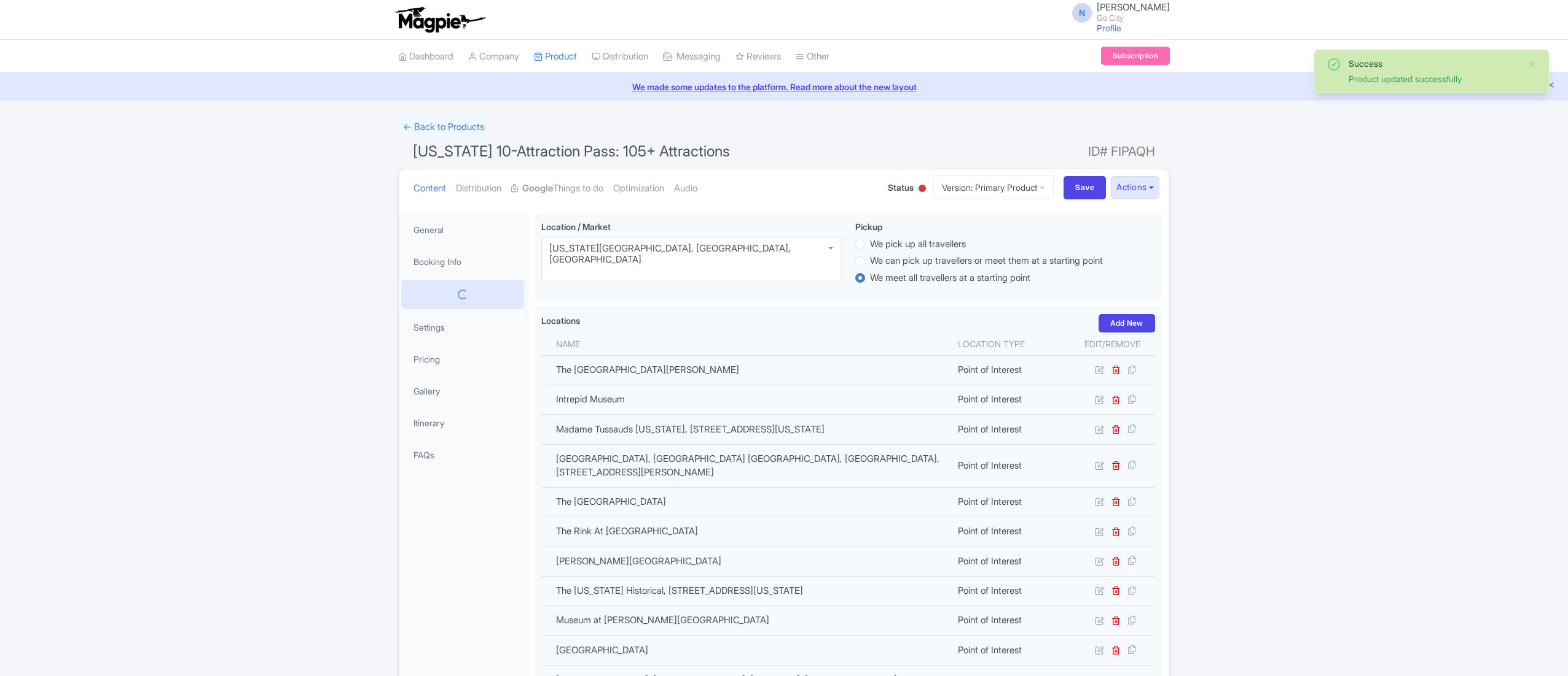
scroll to position [214, 0]
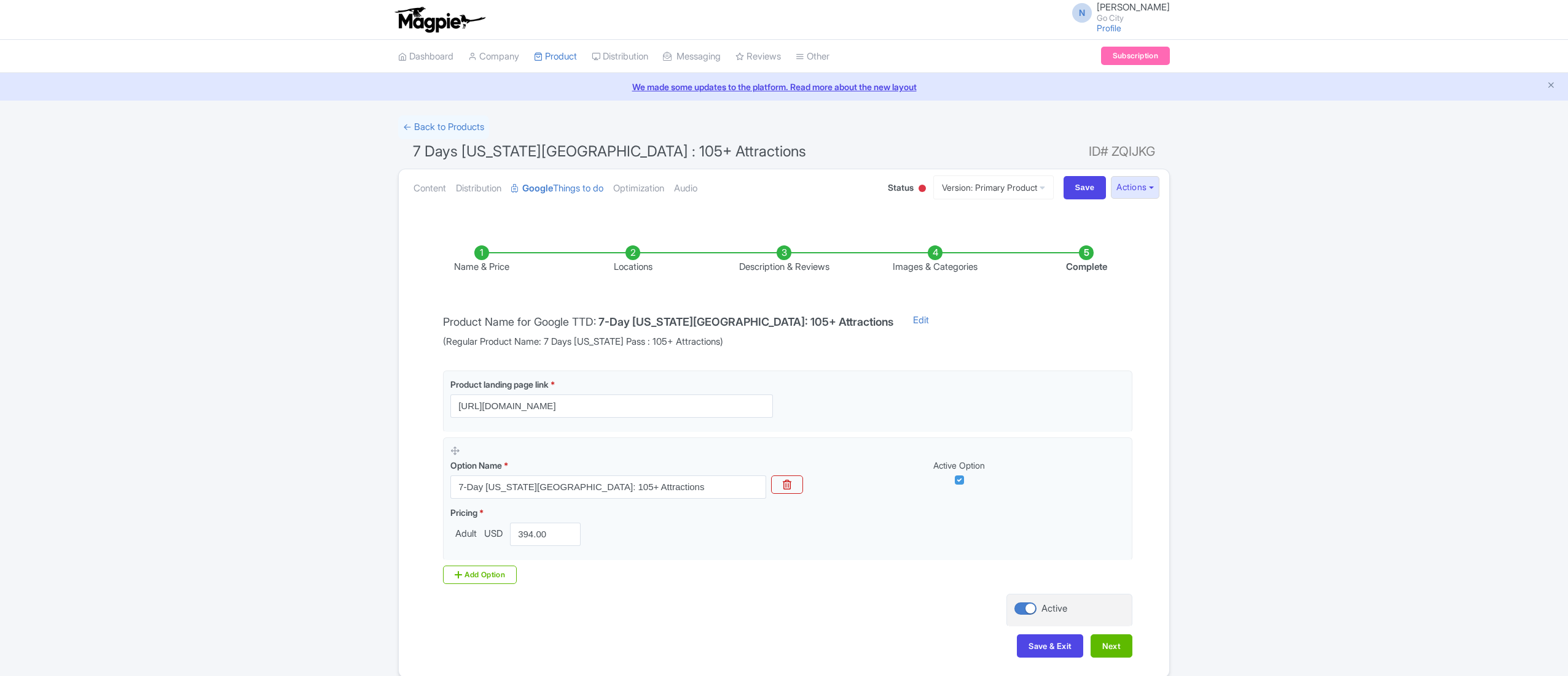
scroll to position [57, 0]
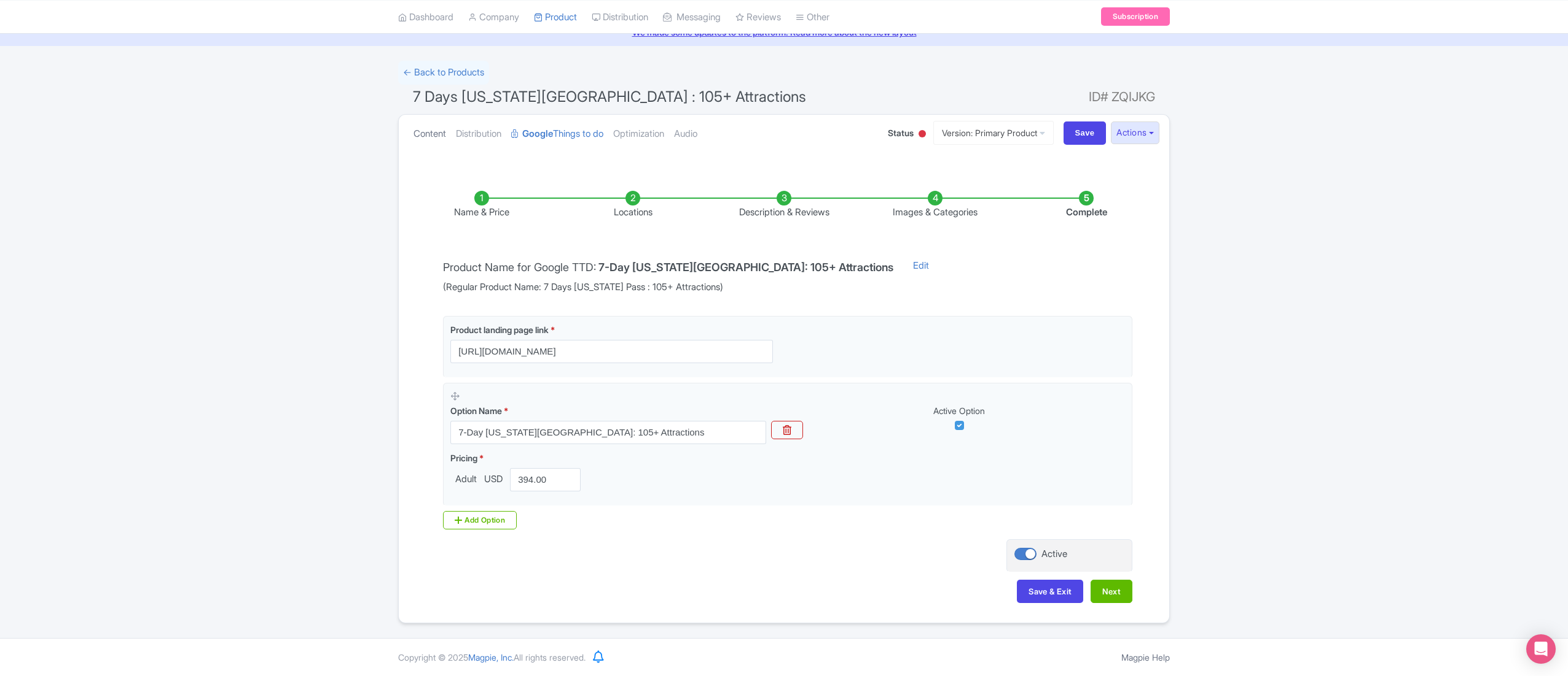
click at [423, 132] on link "Content" at bounding box center [429, 134] width 32 height 39
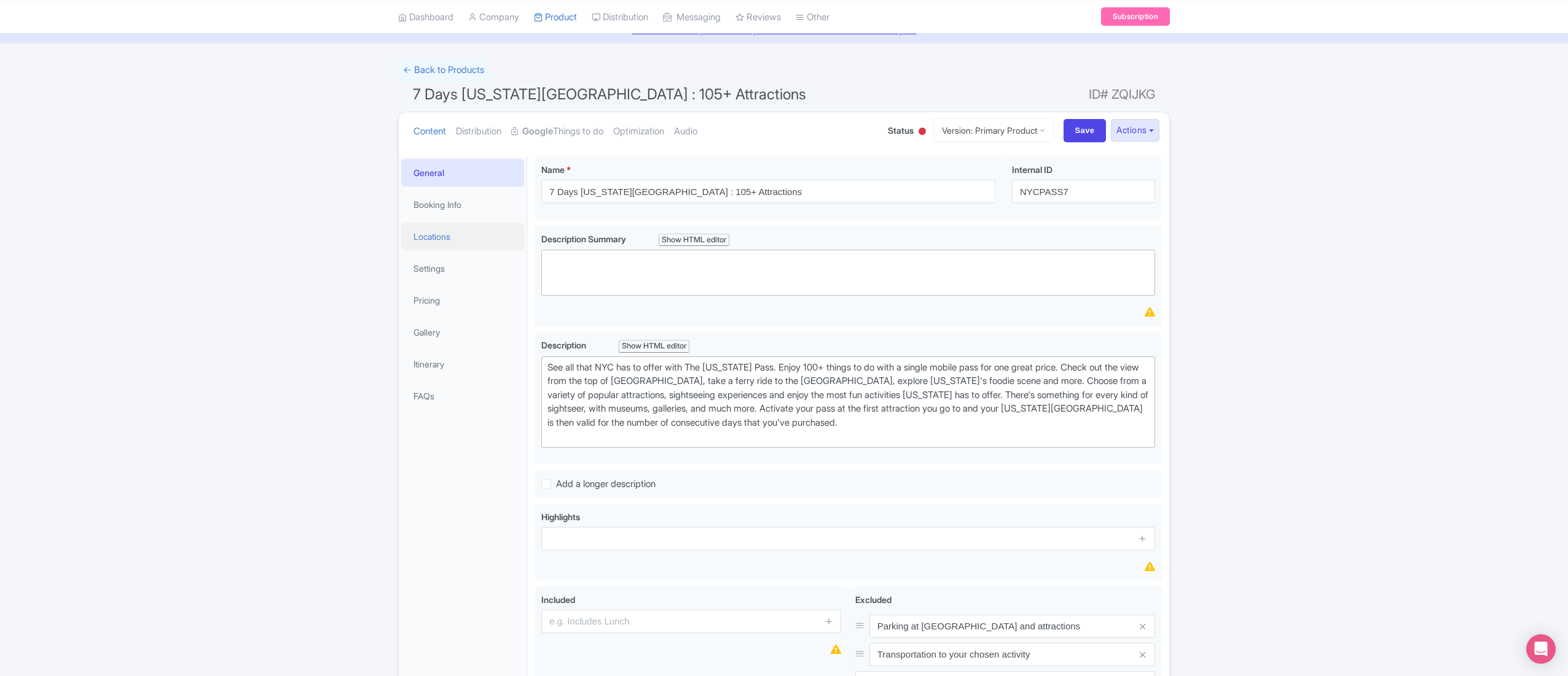
click at [460, 231] on link "Locations" at bounding box center [462, 236] width 123 height 28
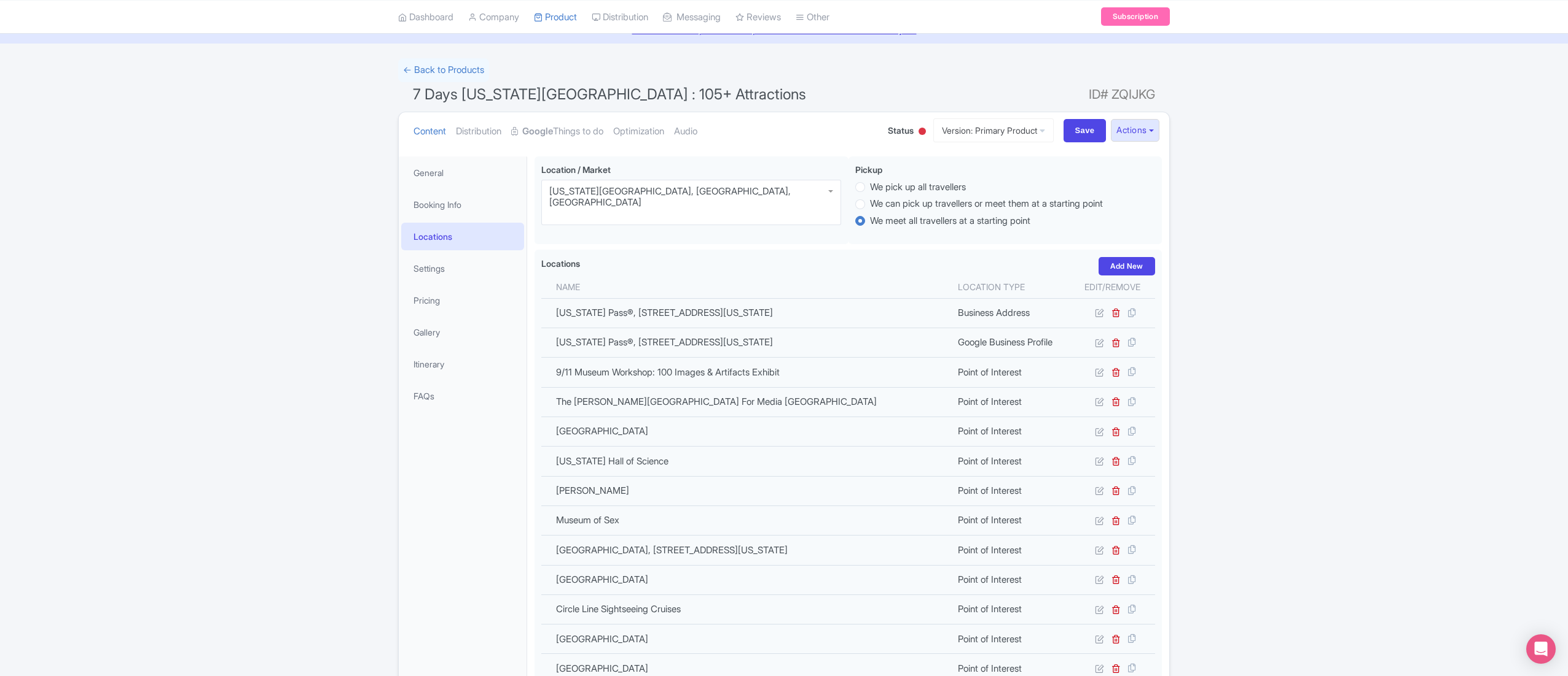
scroll to position [1343, 0]
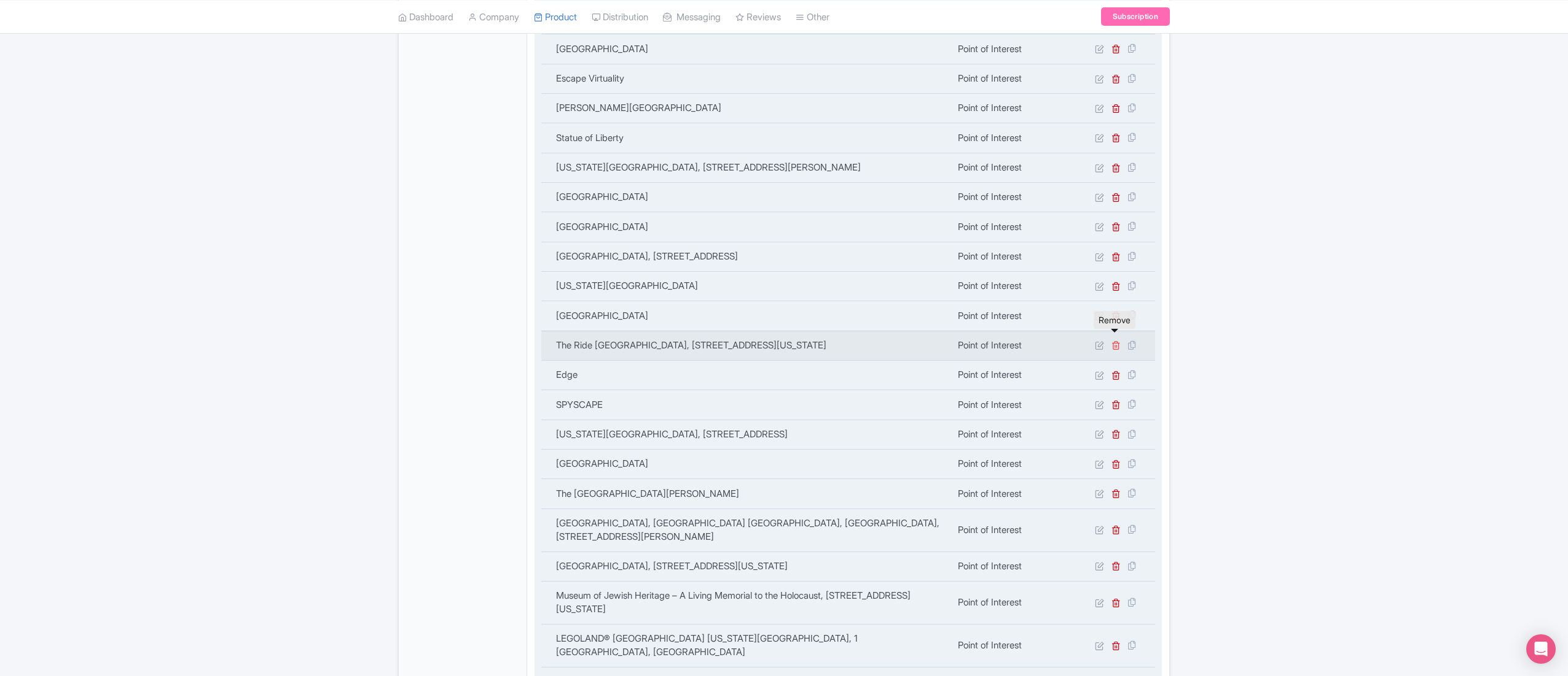
click at [1118, 340] on icon at bounding box center [1116, 345] width 10 height 10
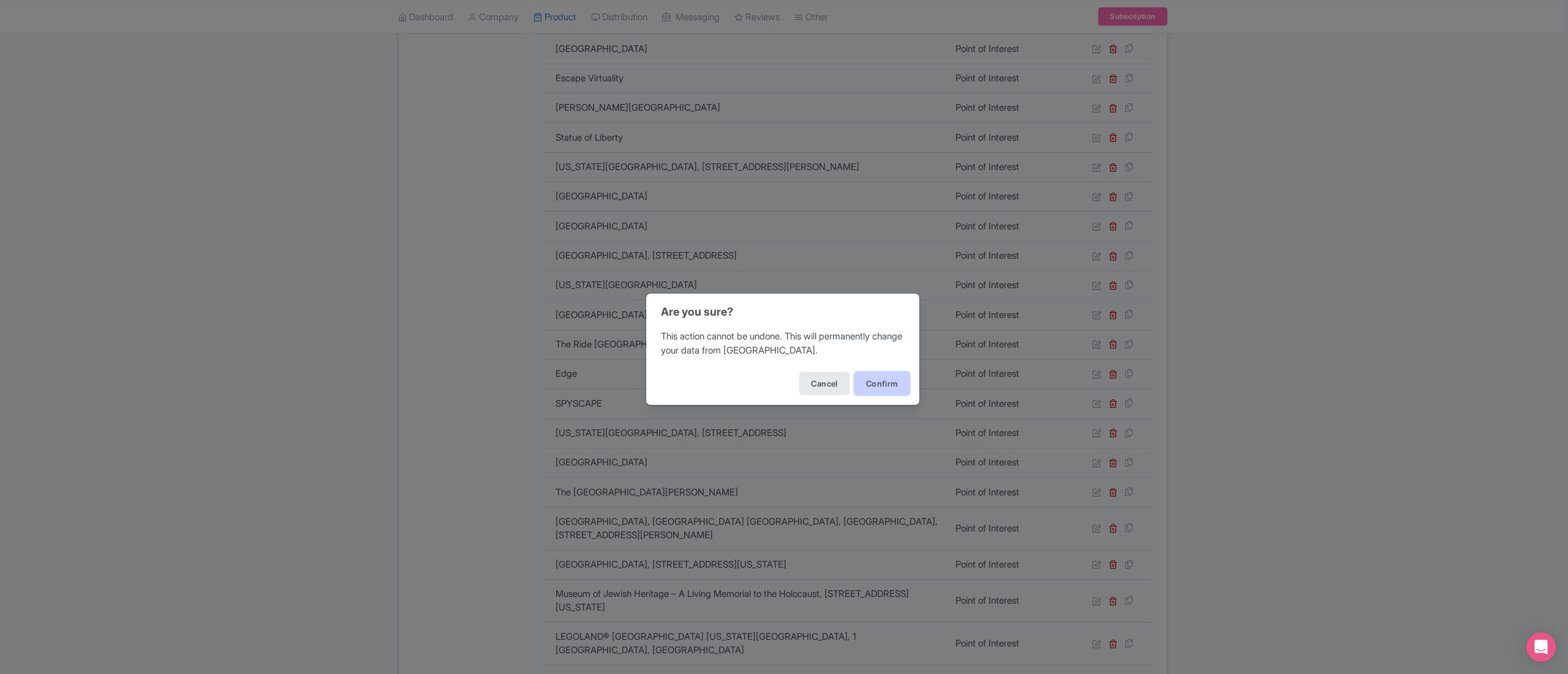
click at [870, 376] on button "Confirm" at bounding box center [882, 384] width 55 height 24
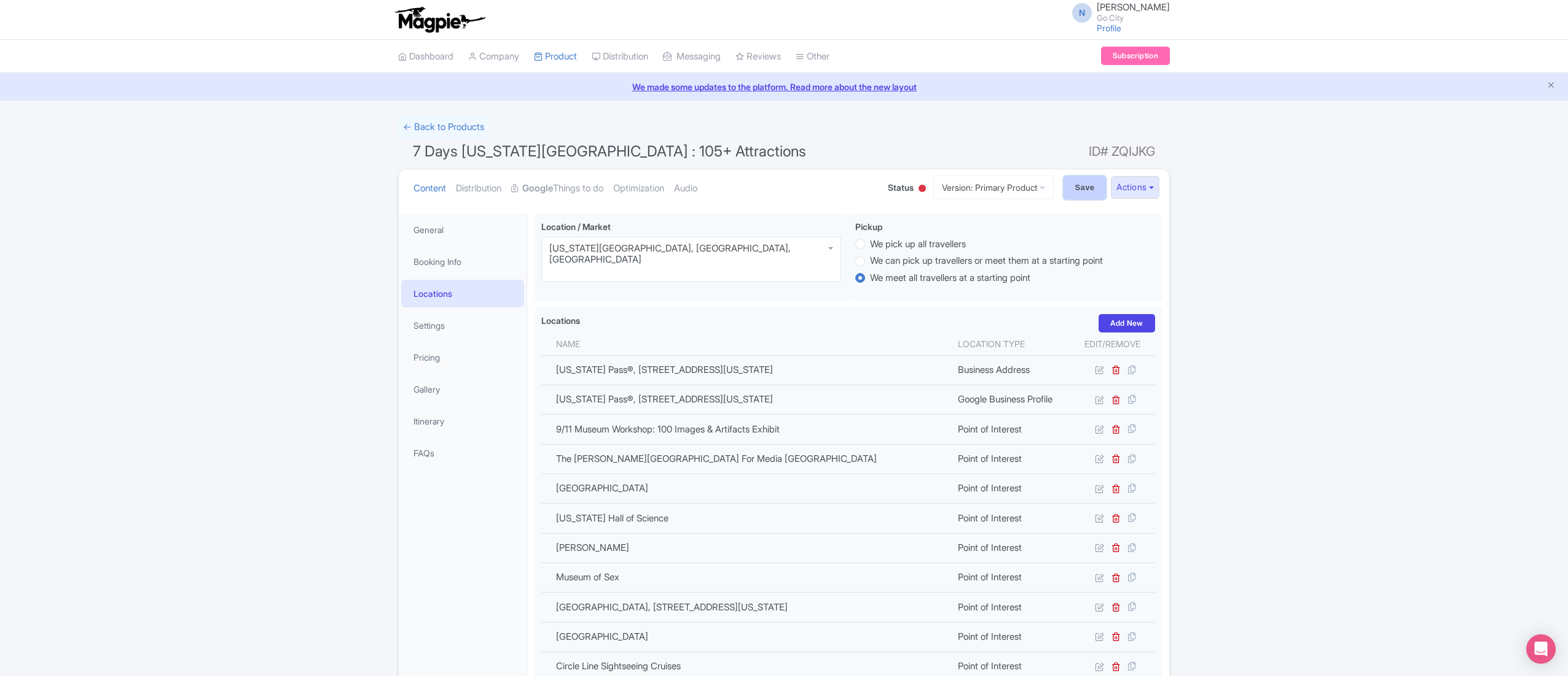
click at [1086, 182] on input "Save" at bounding box center [1085, 187] width 43 height 24
type input "Saving..."
drag, startPoint x: 414, startPoint y: 155, endPoint x: 760, endPoint y: 150, distance: 346.0
click at [760, 150] on h1 "7 Days New York Pass : 105+ Attractions ID# ZQIJKG" at bounding box center [783, 154] width 772 height 29
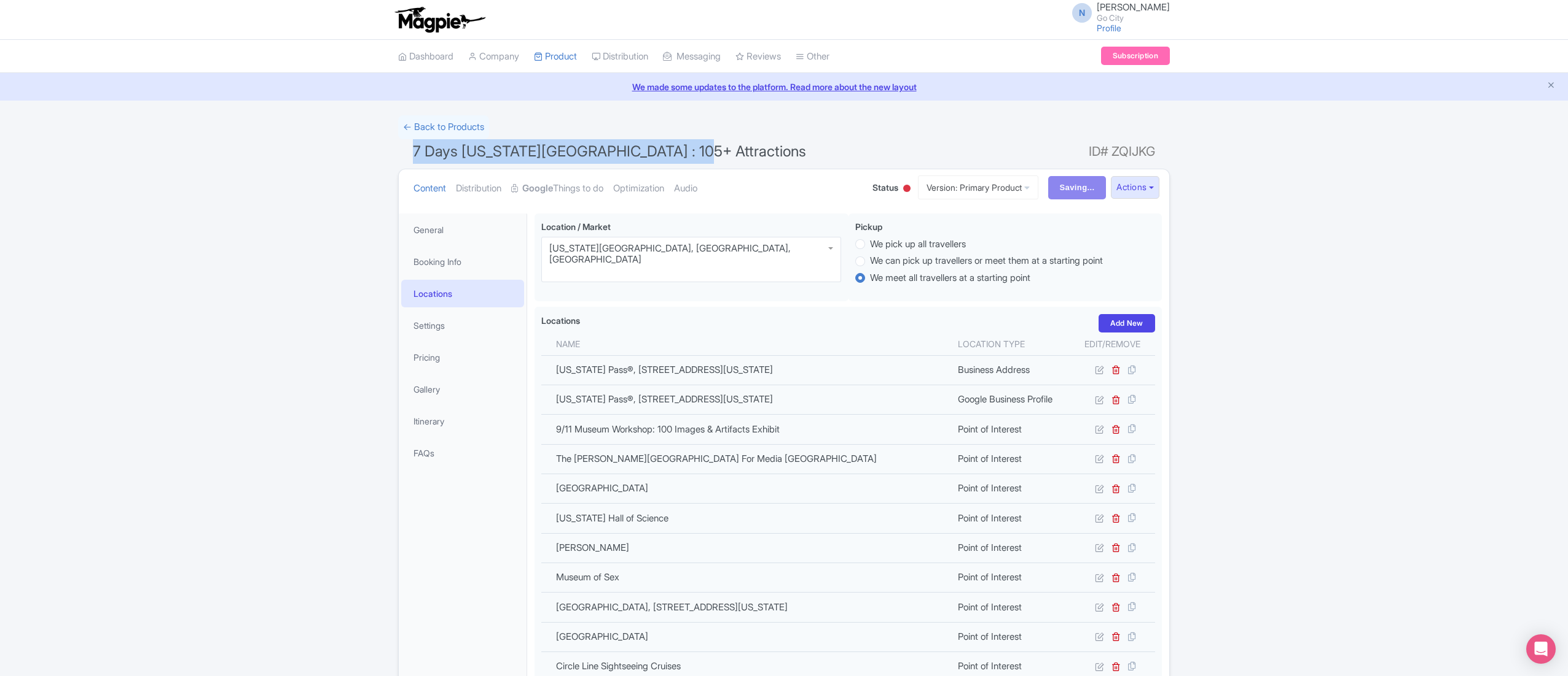
copy span "7 Days New York Pass : 105+ Attractions"
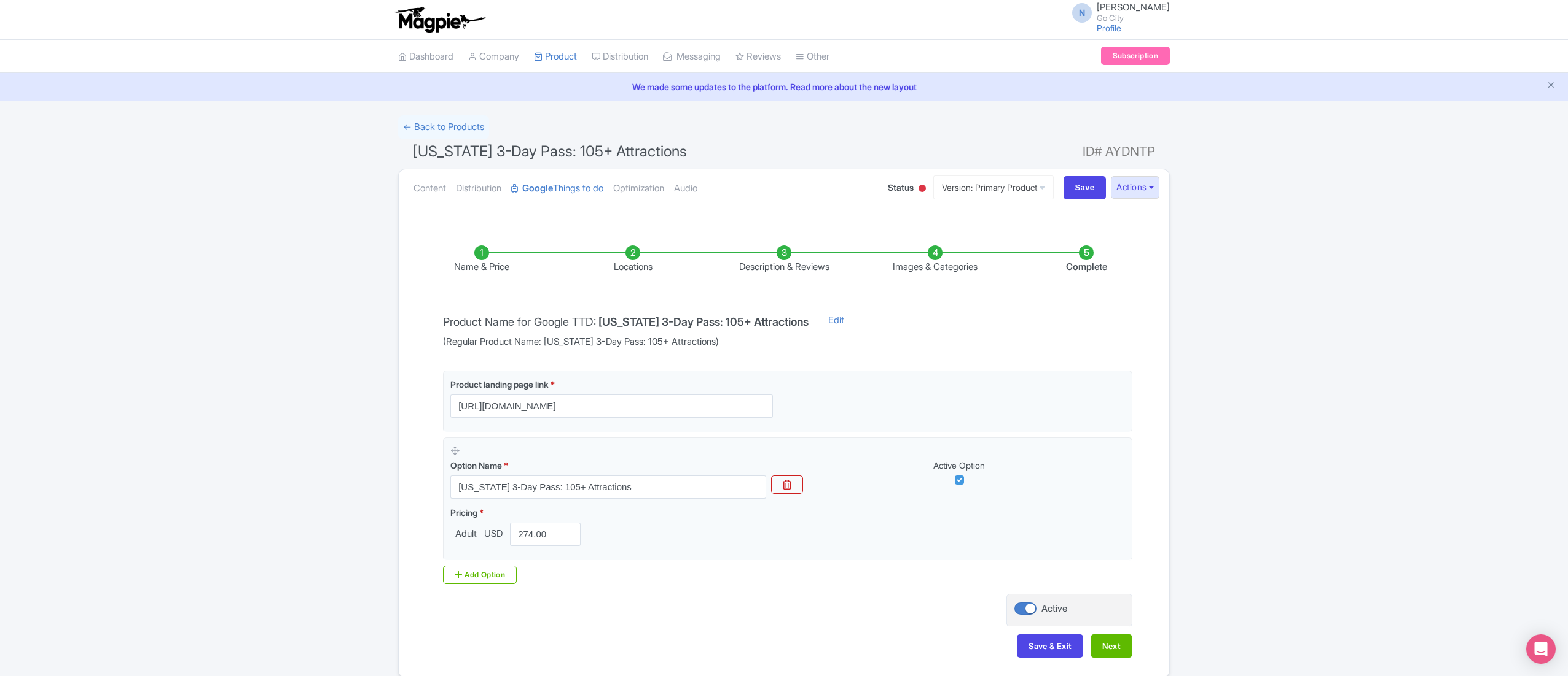
scroll to position [57, 0]
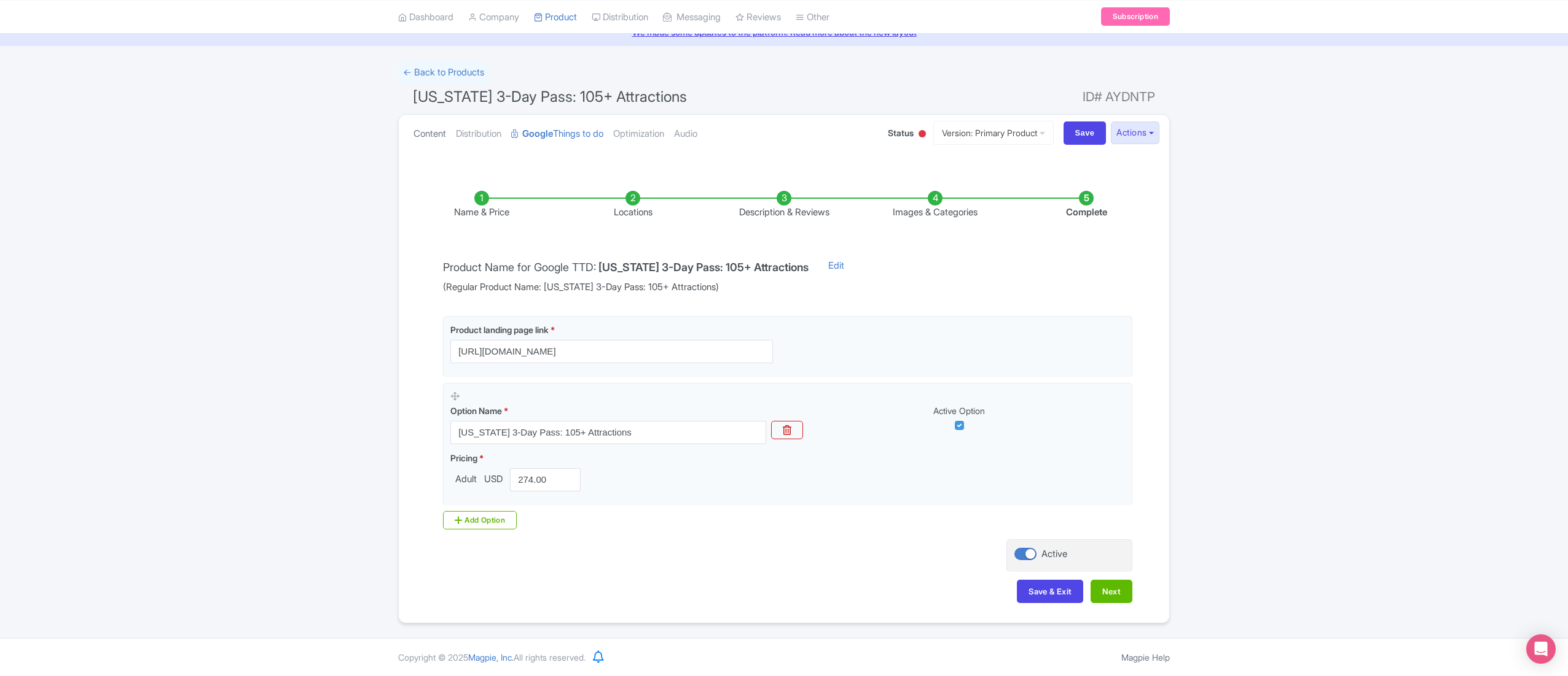
click at [438, 138] on link "Content" at bounding box center [429, 134] width 32 height 39
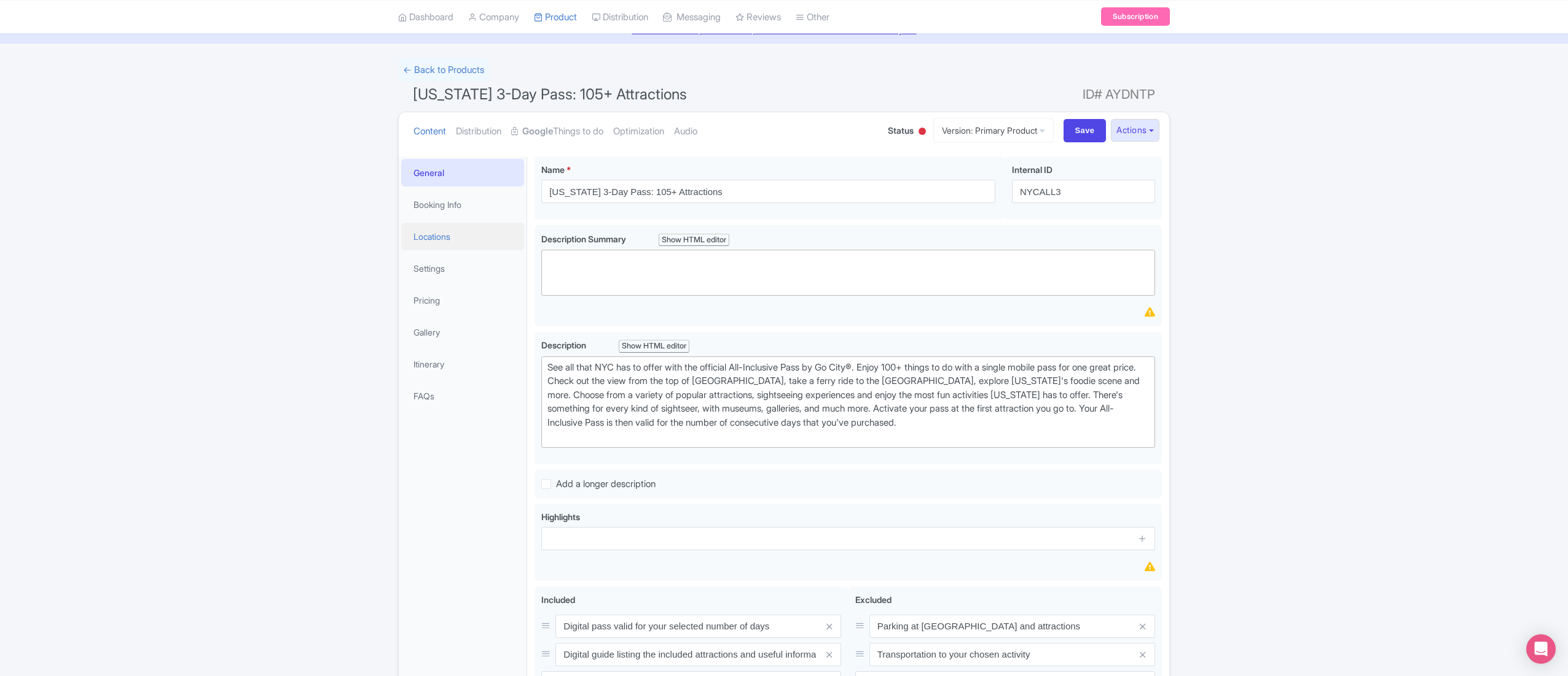
click at [461, 232] on link "Locations" at bounding box center [462, 236] width 123 height 28
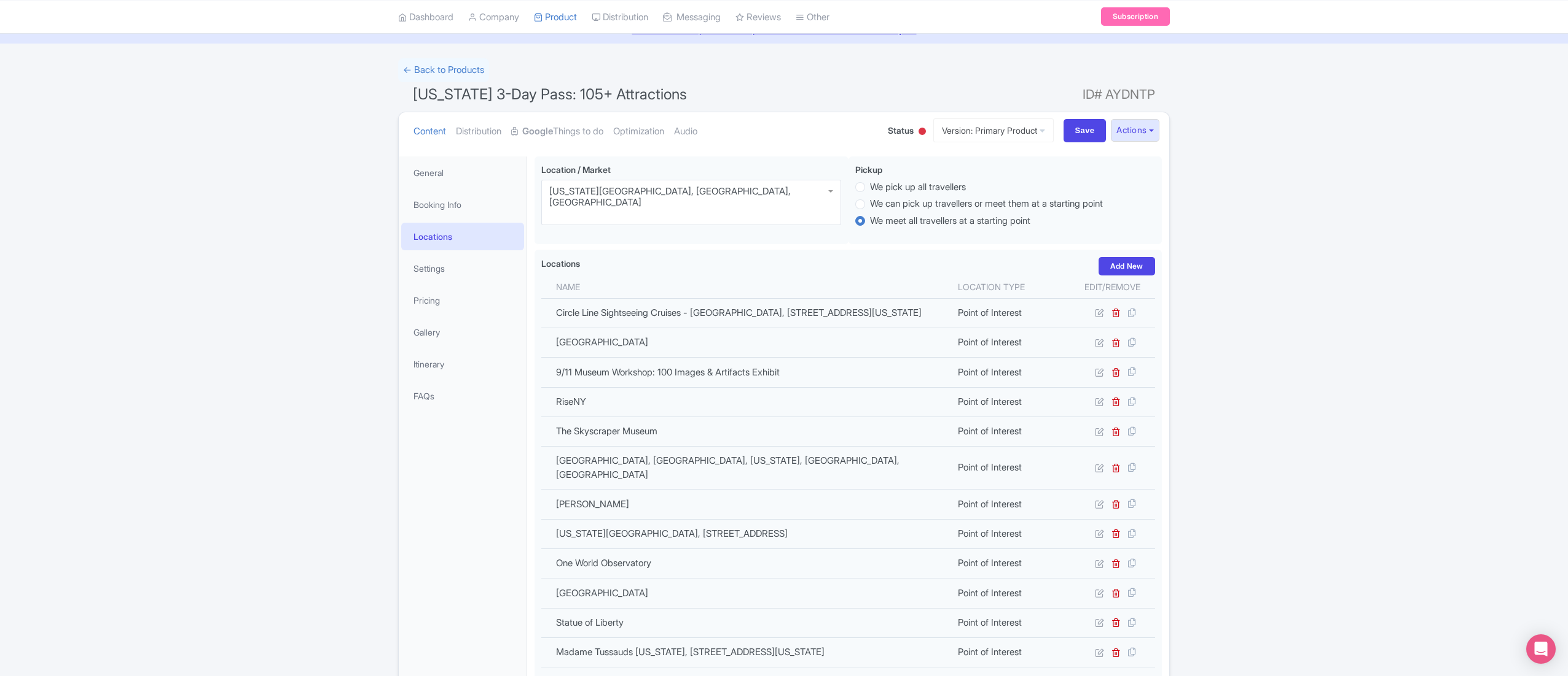
scroll to position [996, 0]
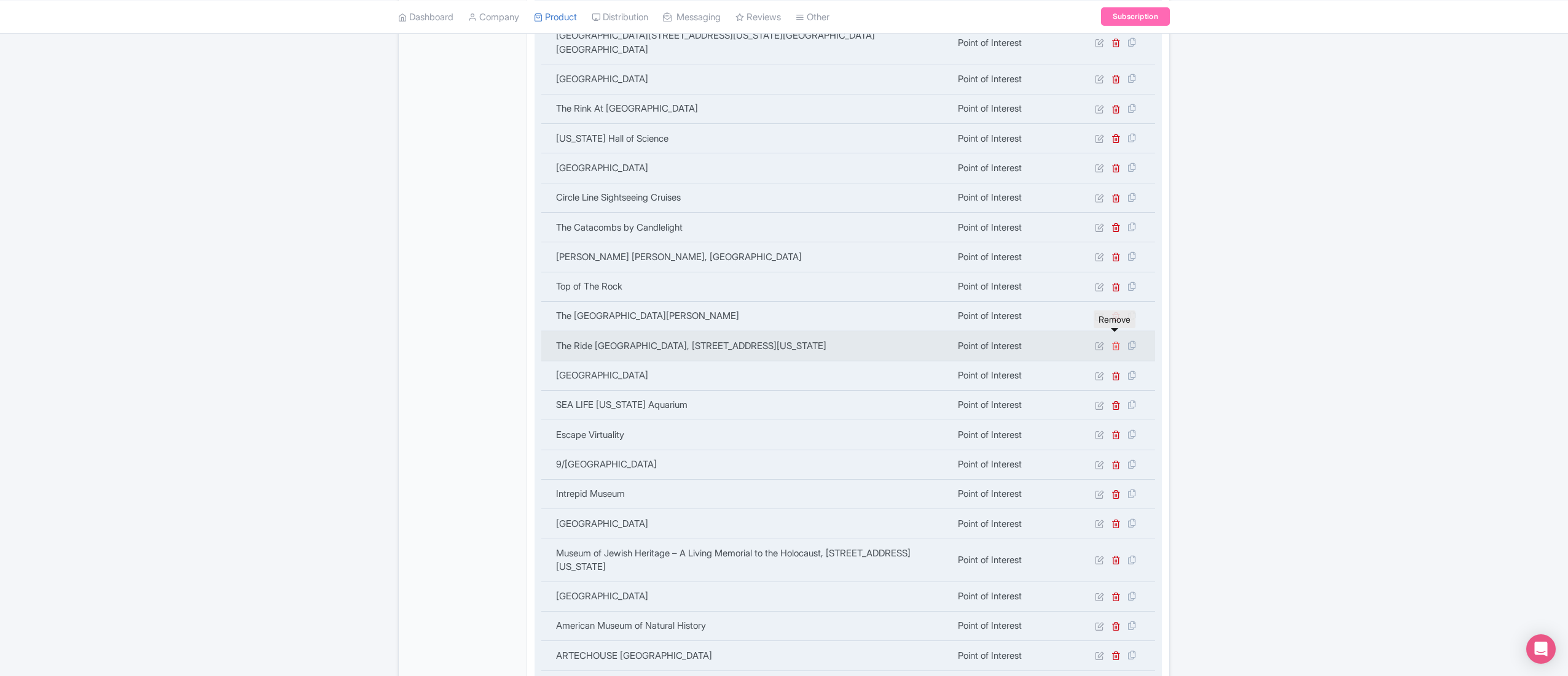
click at [1114, 341] on icon at bounding box center [1116, 346] width 10 height 10
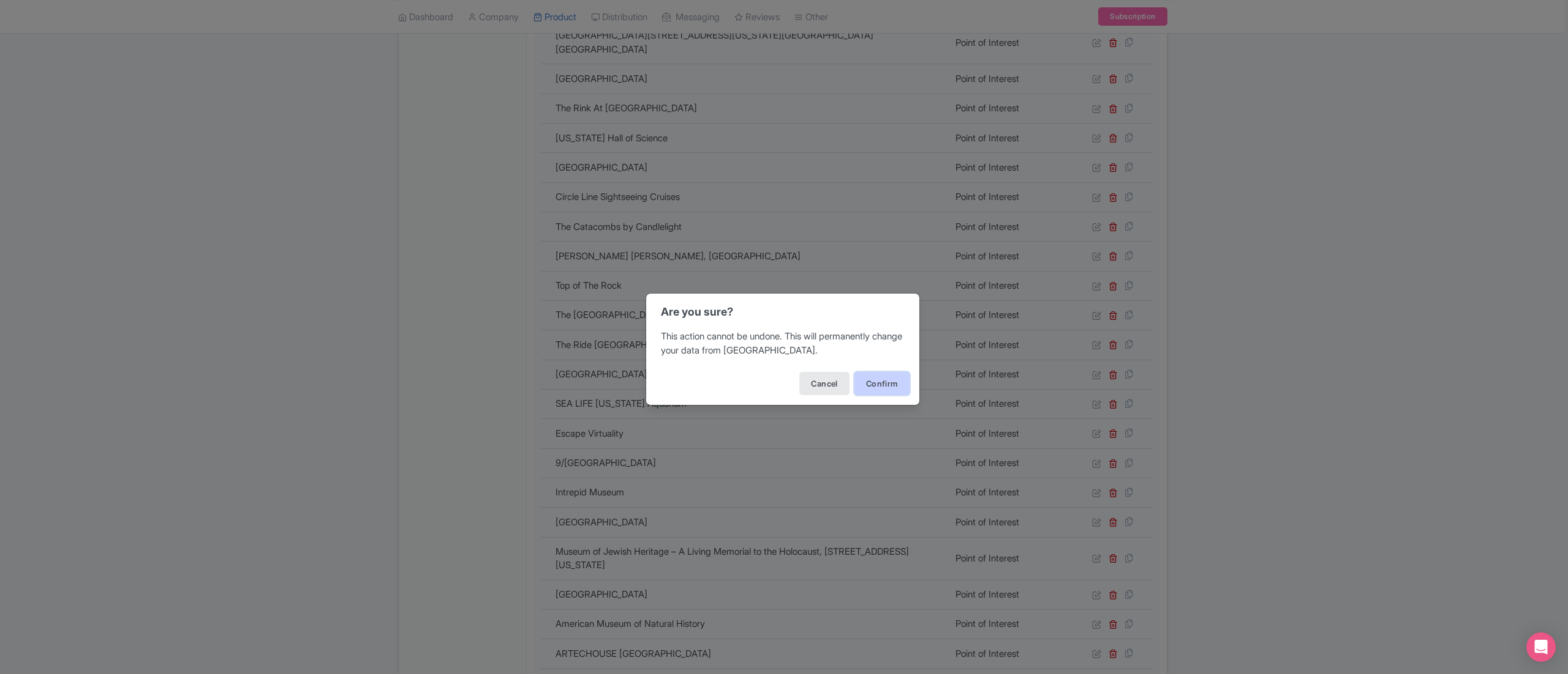
click at [885, 381] on button "Confirm" at bounding box center [882, 384] width 55 height 24
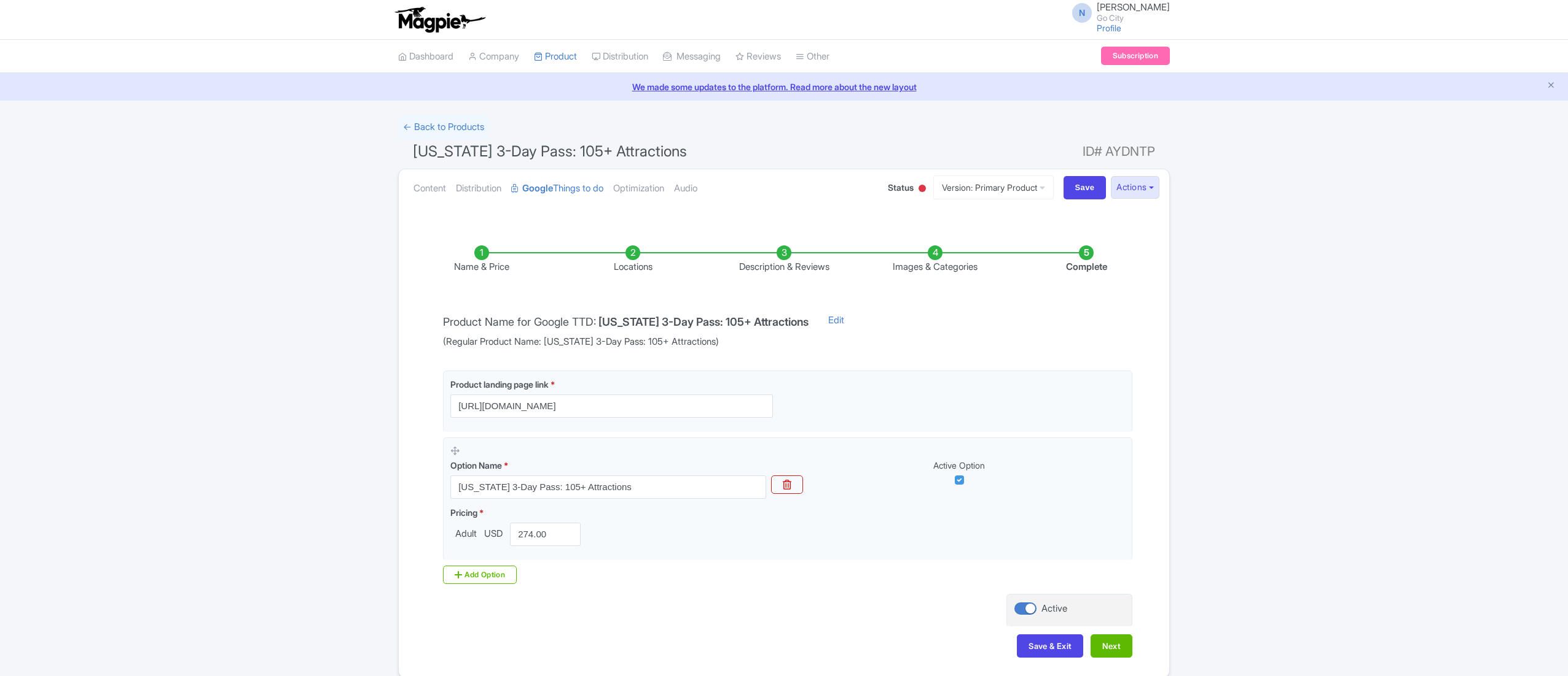
scroll to position [57, 0]
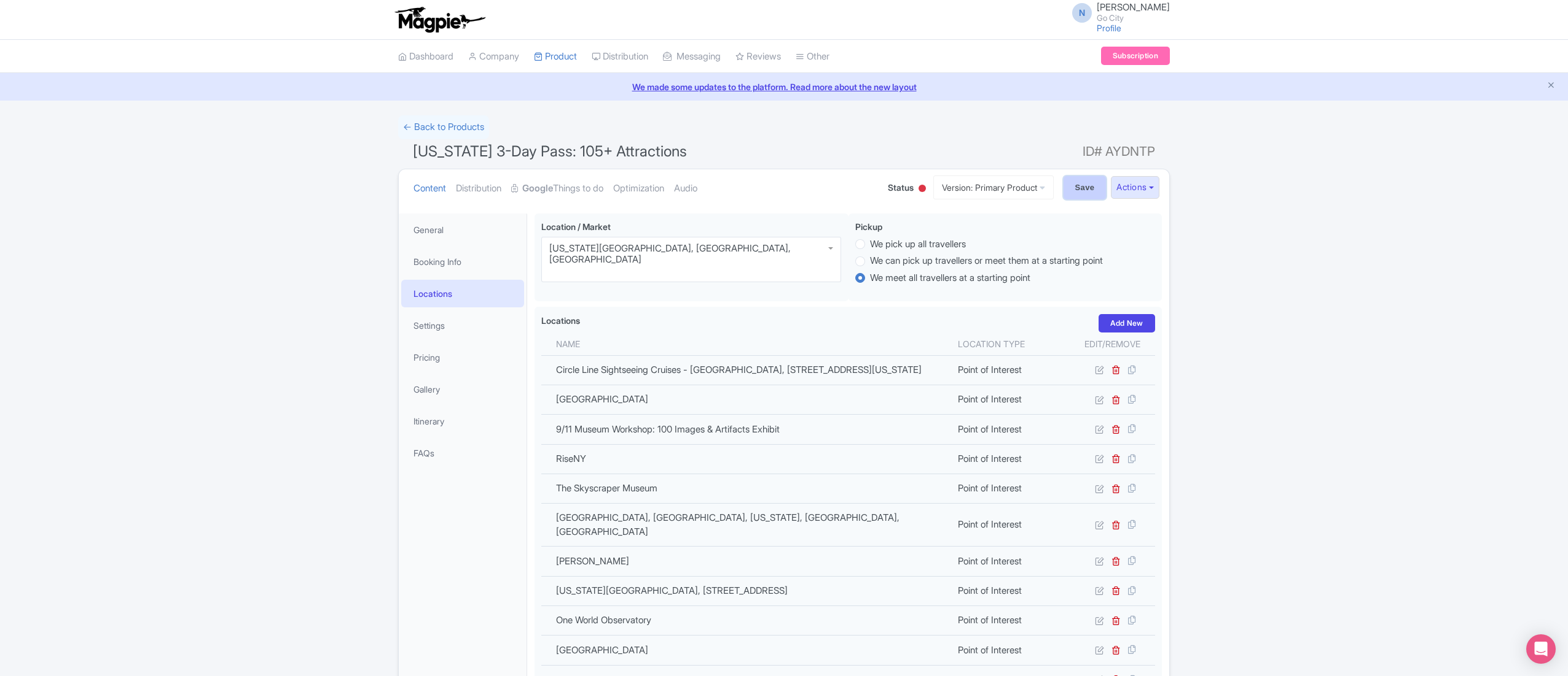
click at [1088, 188] on input "Save" at bounding box center [1085, 187] width 43 height 24
type input "Saving..."
drag, startPoint x: 423, startPoint y: 149, endPoint x: 716, endPoint y: 146, distance: 293.0
click at [716, 146] on h1 "New York 3-Day Pass: 105+ Attractions ID# AYDNTP" at bounding box center [783, 154] width 772 height 29
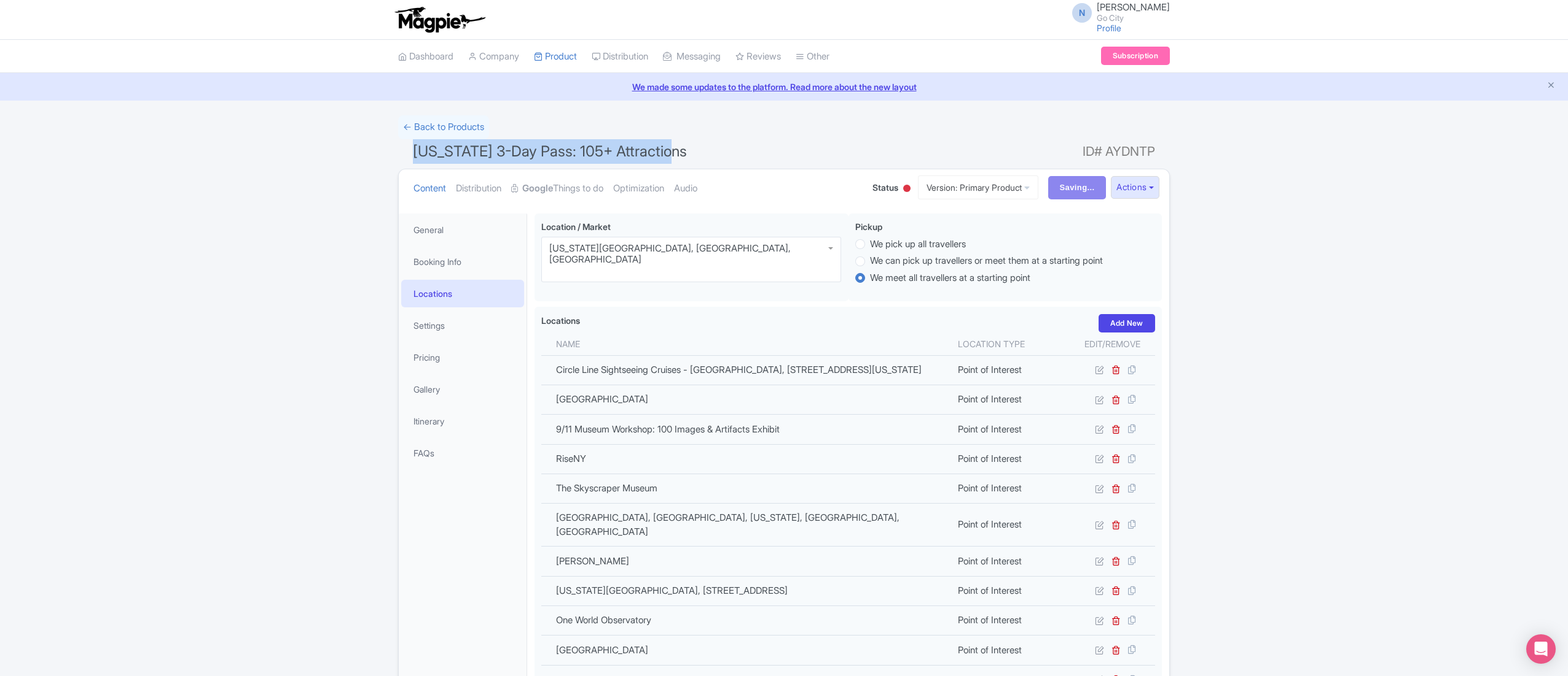
copy span "New York 3-Day Pass: 105+ Attractions"
click at [1069, 185] on input "Save" at bounding box center [1085, 187] width 43 height 24
type input "Saving..."
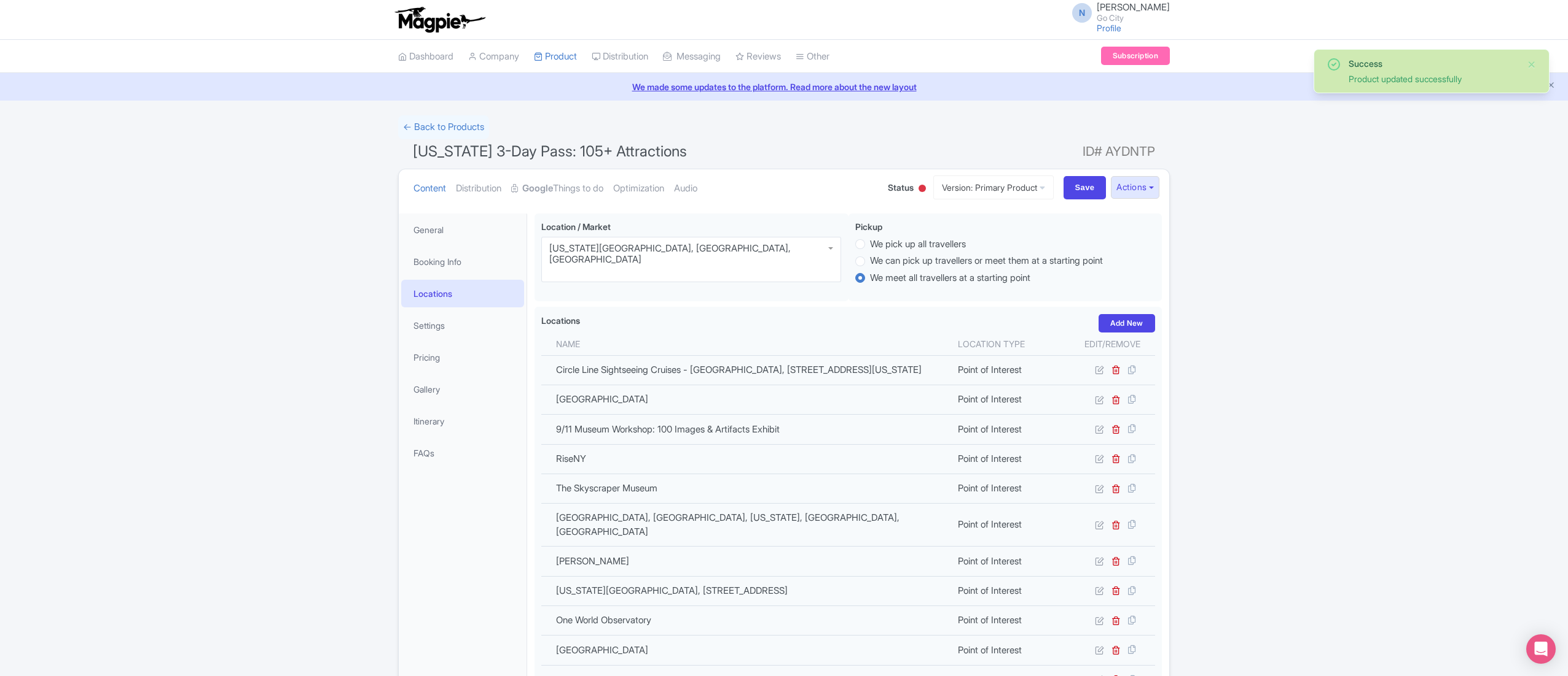
scroll to position [759, 0]
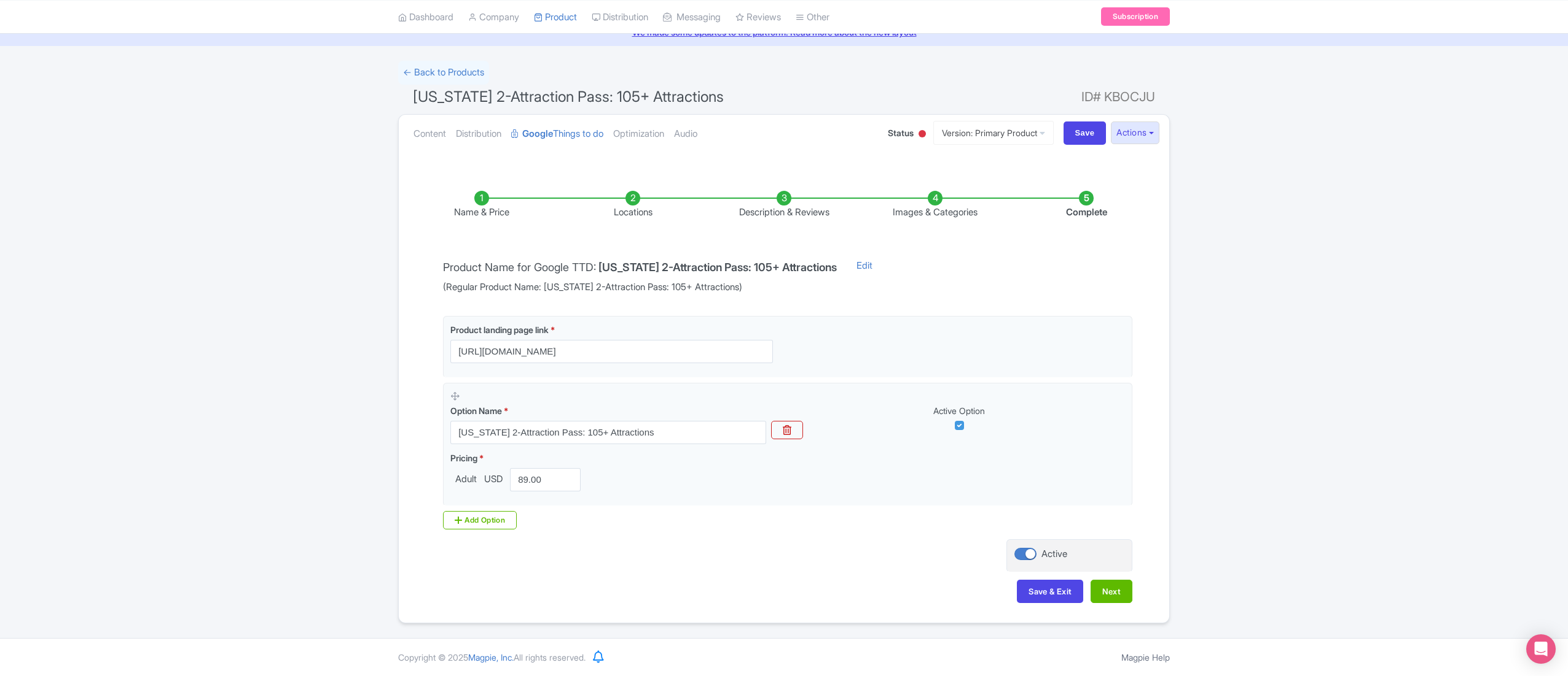
scroll to position [57, 0]
click at [440, 126] on link "Content" at bounding box center [429, 134] width 32 height 39
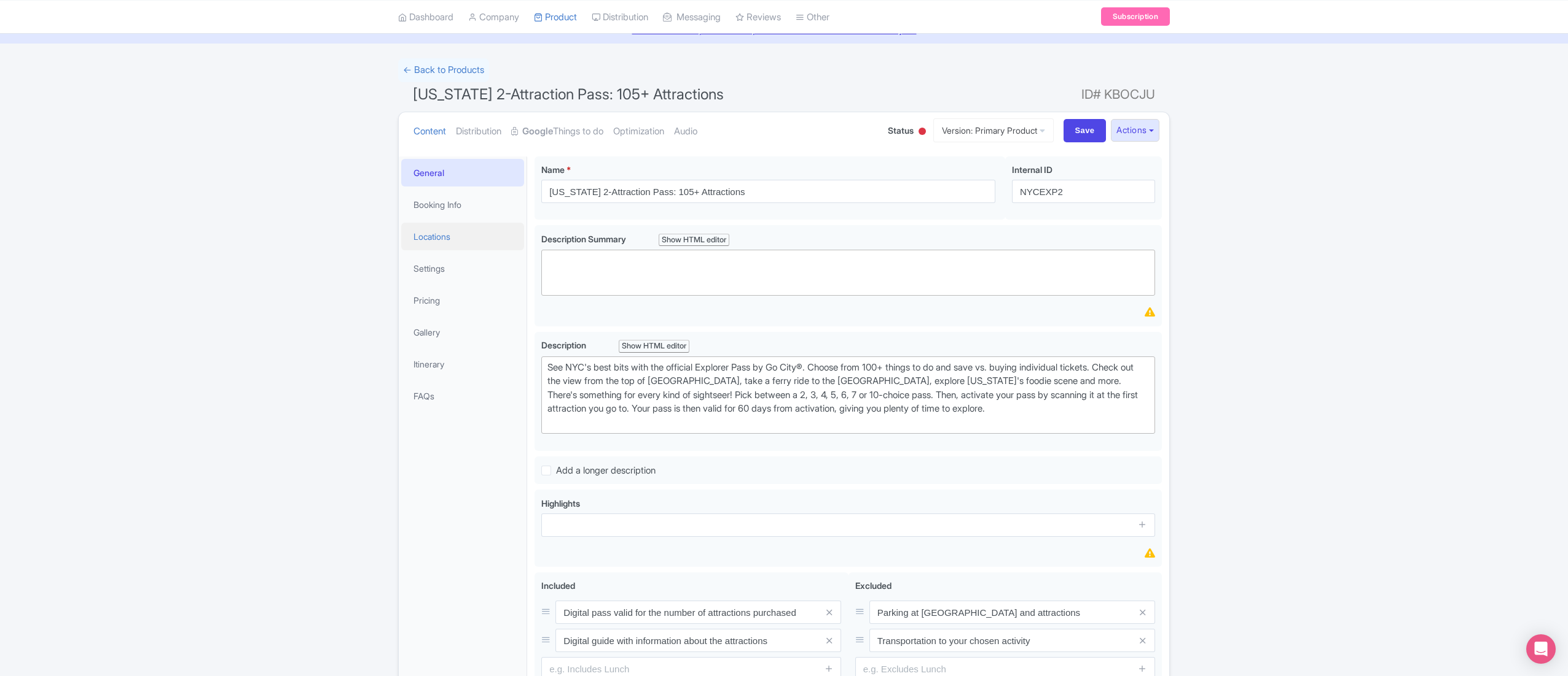
click at [453, 230] on link "Locations" at bounding box center [462, 236] width 123 height 28
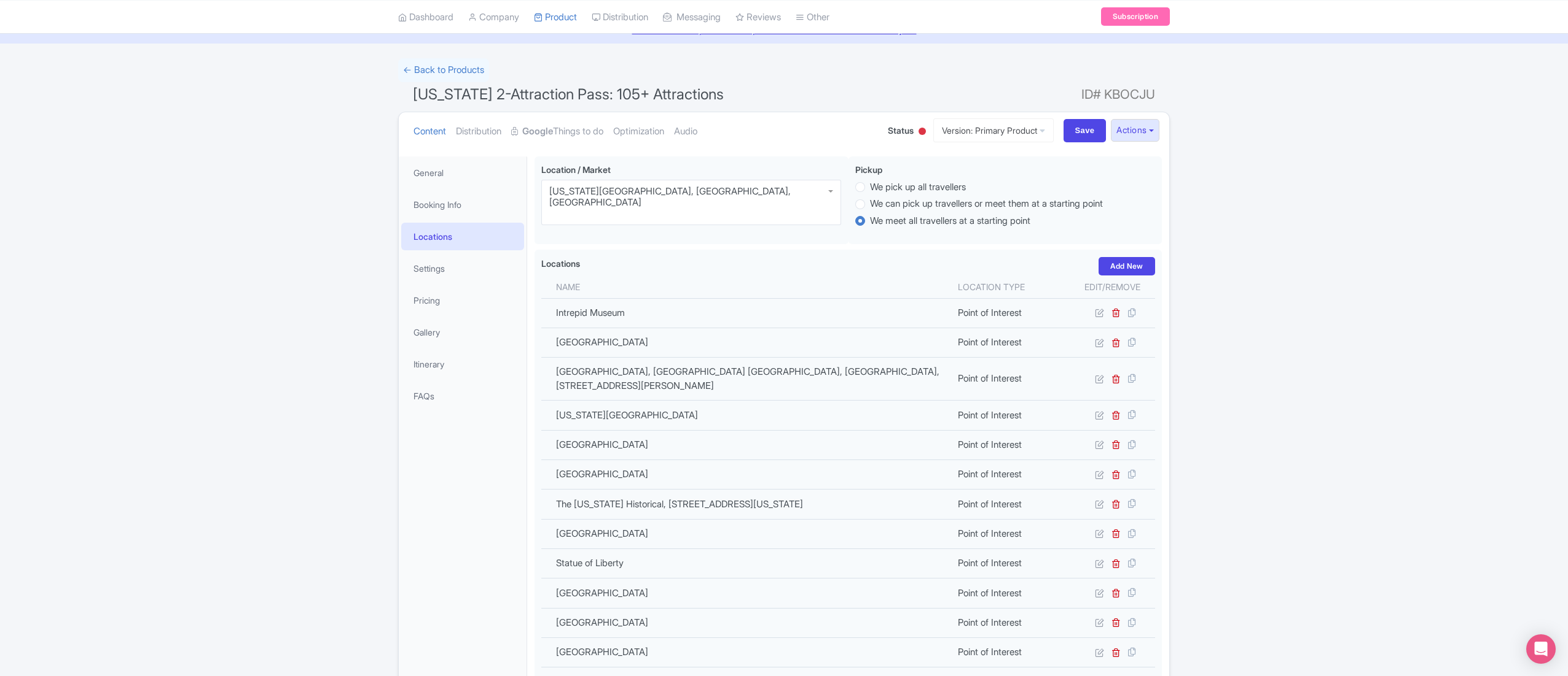
scroll to position [804, 0]
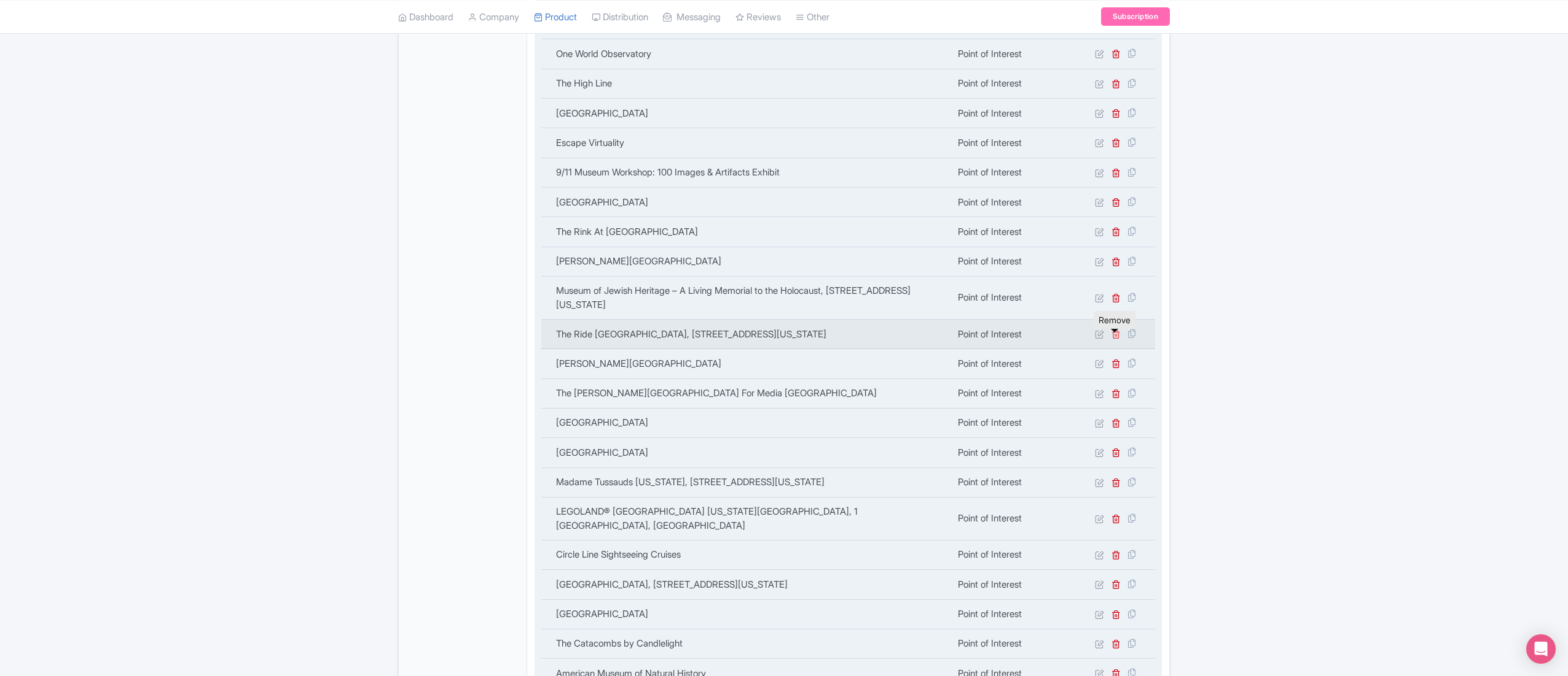
click at [1113, 338] on icon at bounding box center [1116, 335] width 10 height 10
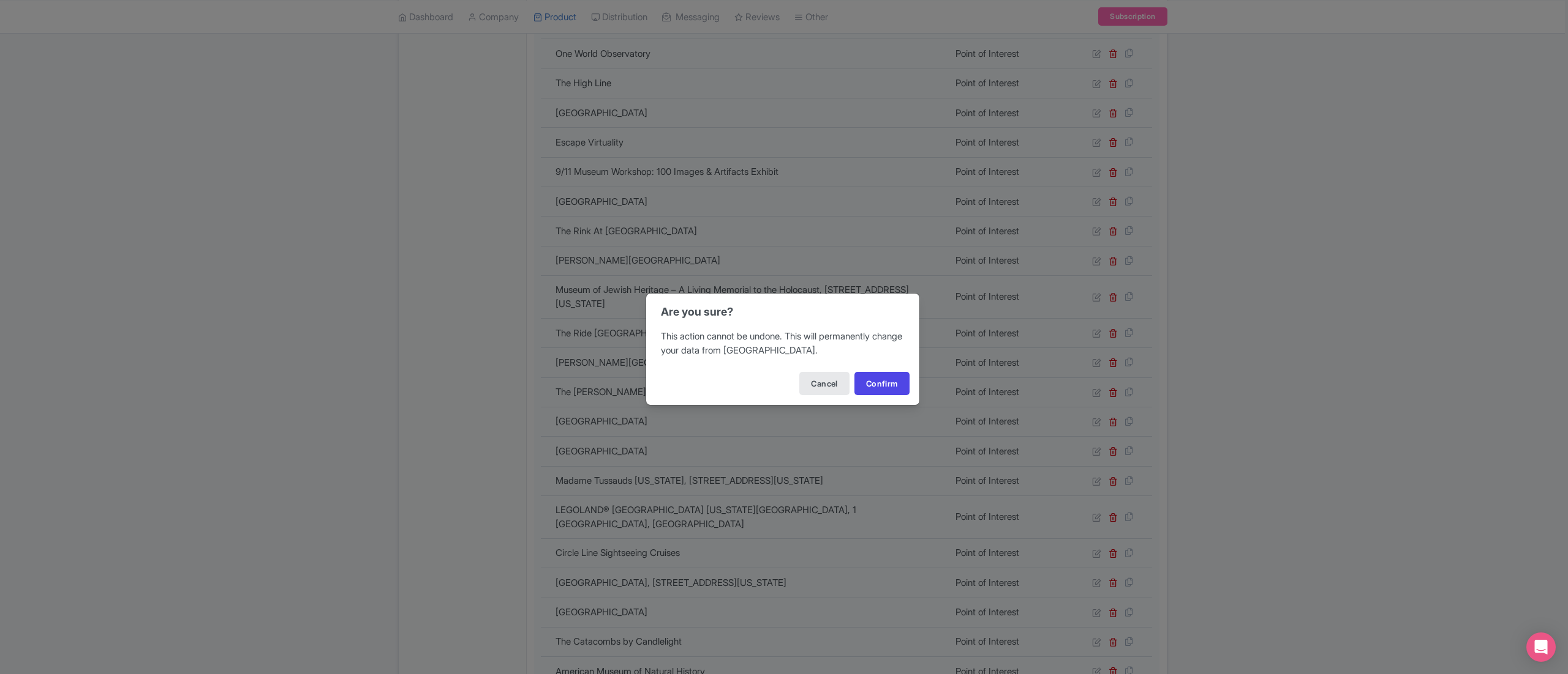
click at [909, 384] on div "Cancel Confirm" at bounding box center [783, 383] width 273 height 43
click at [897, 387] on button "Confirm" at bounding box center [882, 384] width 55 height 24
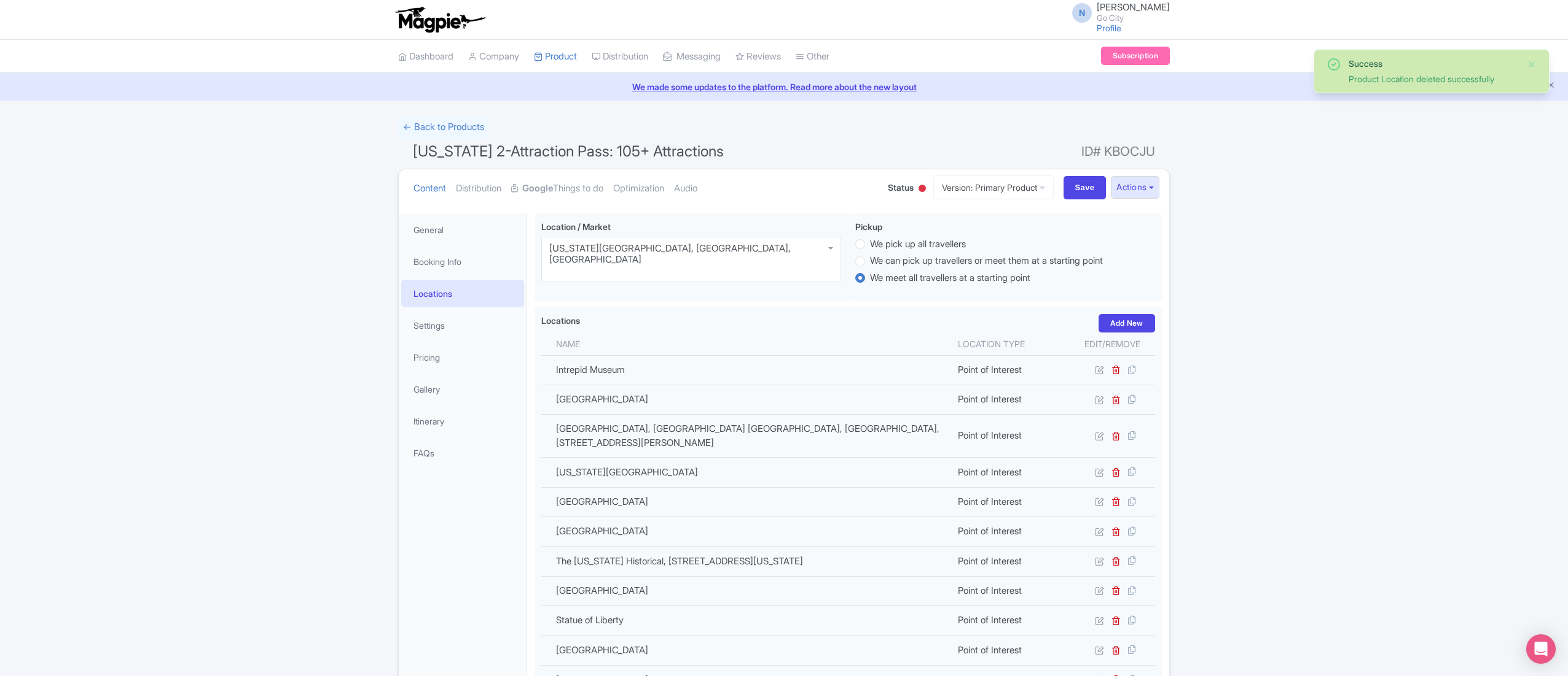
click at [556, 151] on span "New York 2-Attraction Pass: 105+ Attractions" at bounding box center [568, 151] width 311 height 18
click at [556, 151] on span "[US_STATE] 2-Attraction Pass: 105+ Attractions" at bounding box center [568, 151] width 311 height 18
copy h1 "[US_STATE] 2-Attraction Pass: 105+ Attractions"
click at [1088, 182] on input "Save" at bounding box center [1085, 187] width 43 height 24
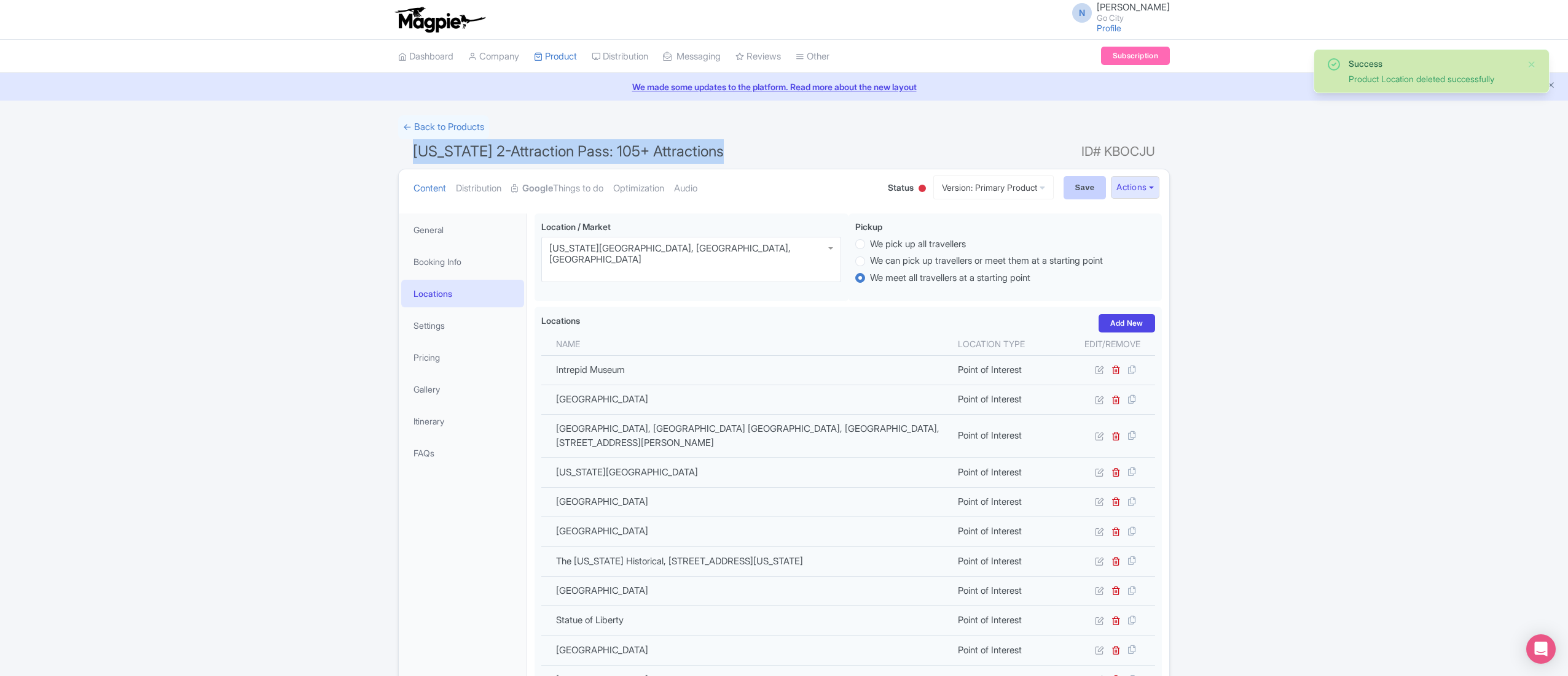
type input "Saving..."
click at [1080, 190] on input "Save" at bounding box center [1085, 187] width 43 height 24
type input "Saving..."
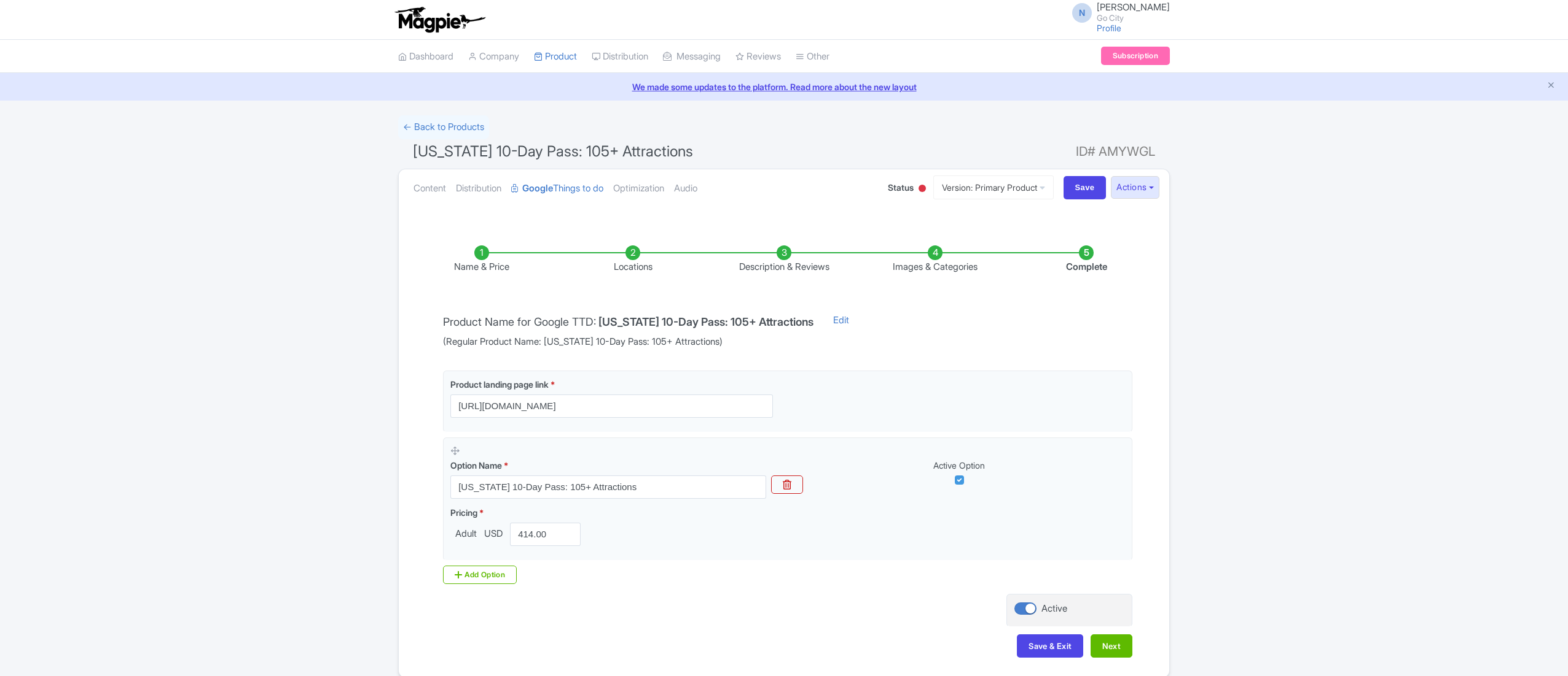
scroll to position [57, 0]
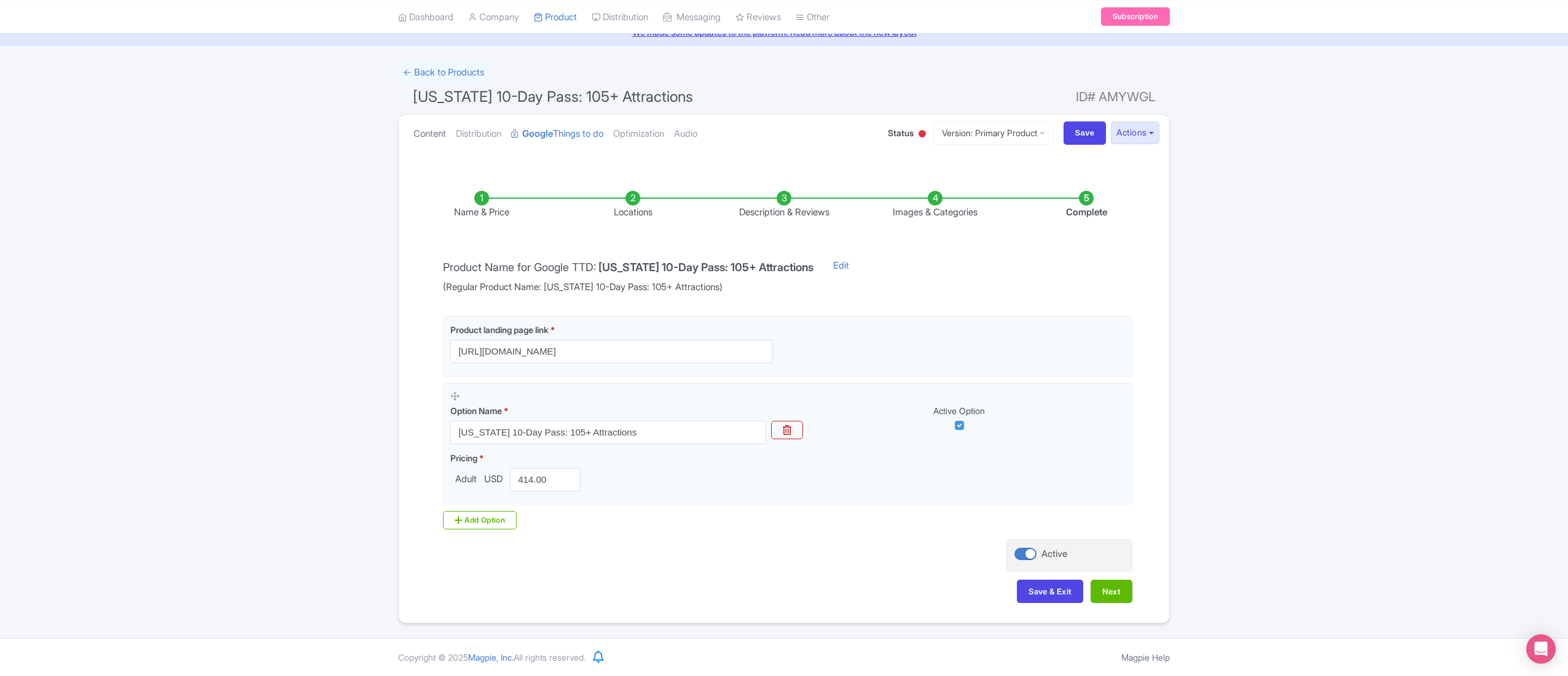
click at [439, 140] on link "Content" at bounding box center [429, 134] width 32 height 39
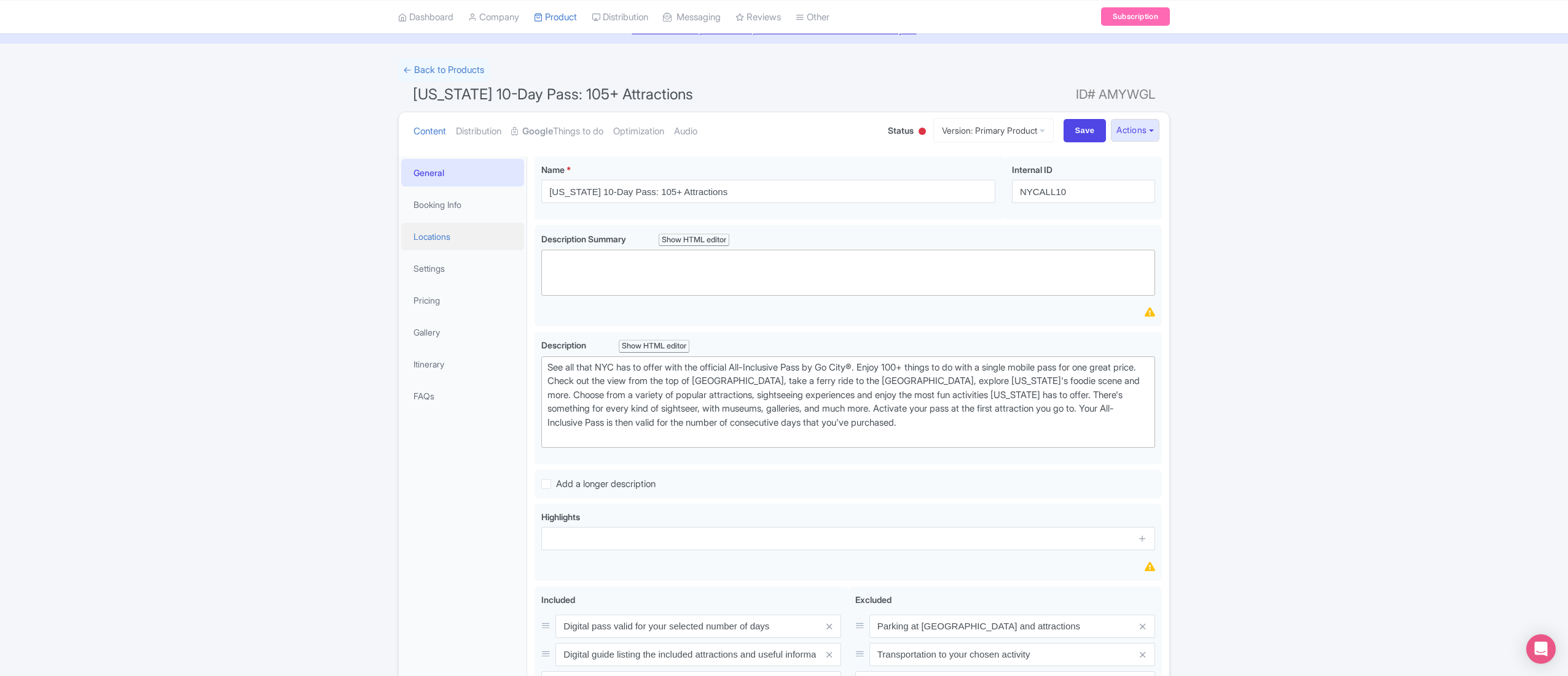
click at [455, 233] on link "Locations" at bounding box center [462, 236] width 123 height 28
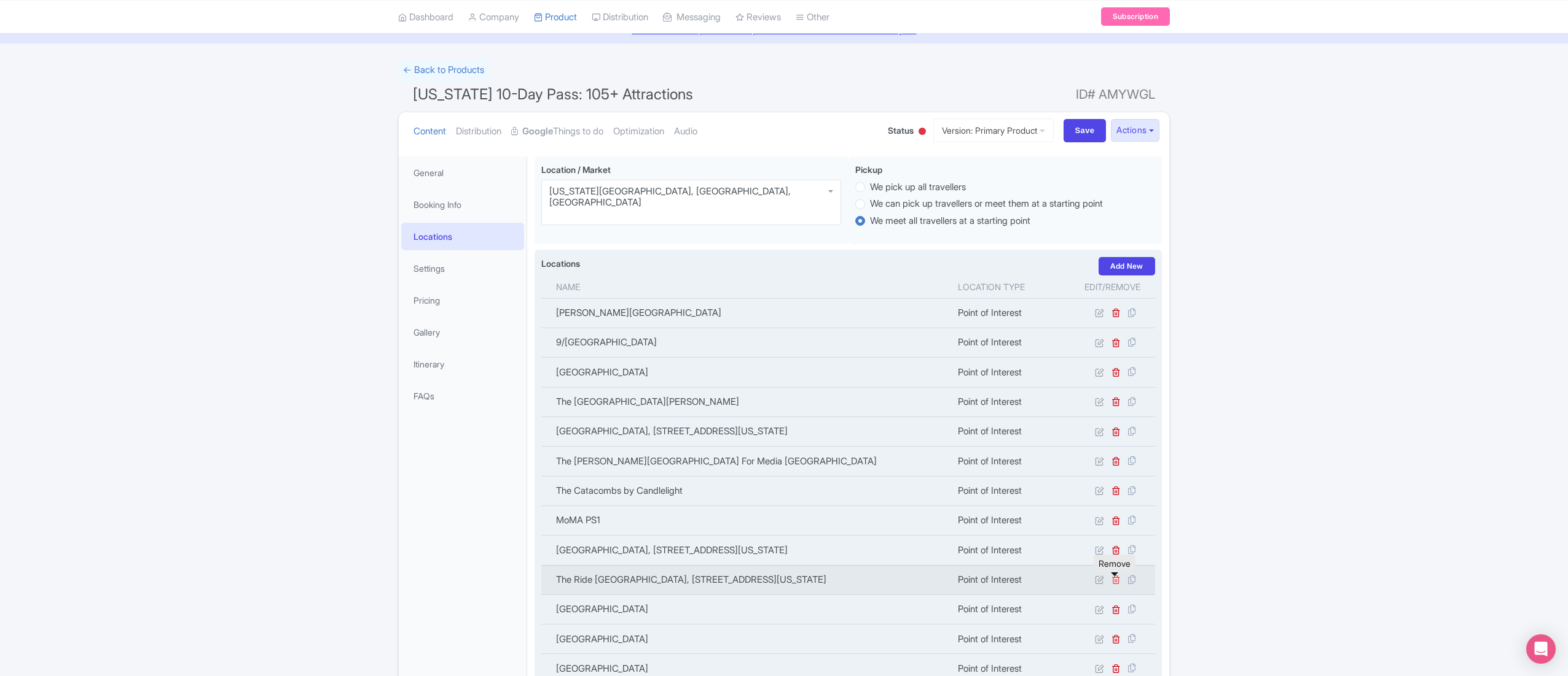
click at [1115, 581] on icon at bounding box center [1116, 580] width 10 height 10
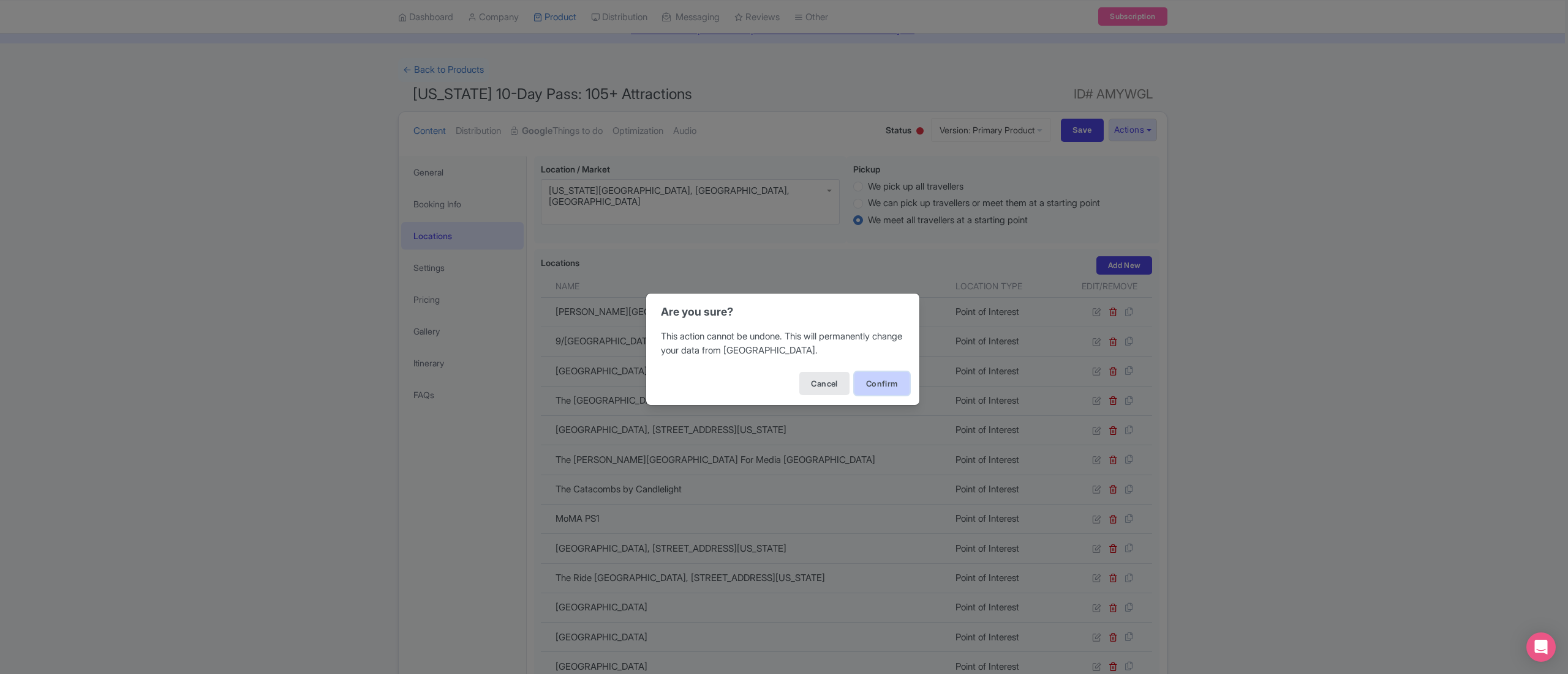
click at [870, 392] on button "Confirm" at bounding box center [882, 384] width 55 height 24
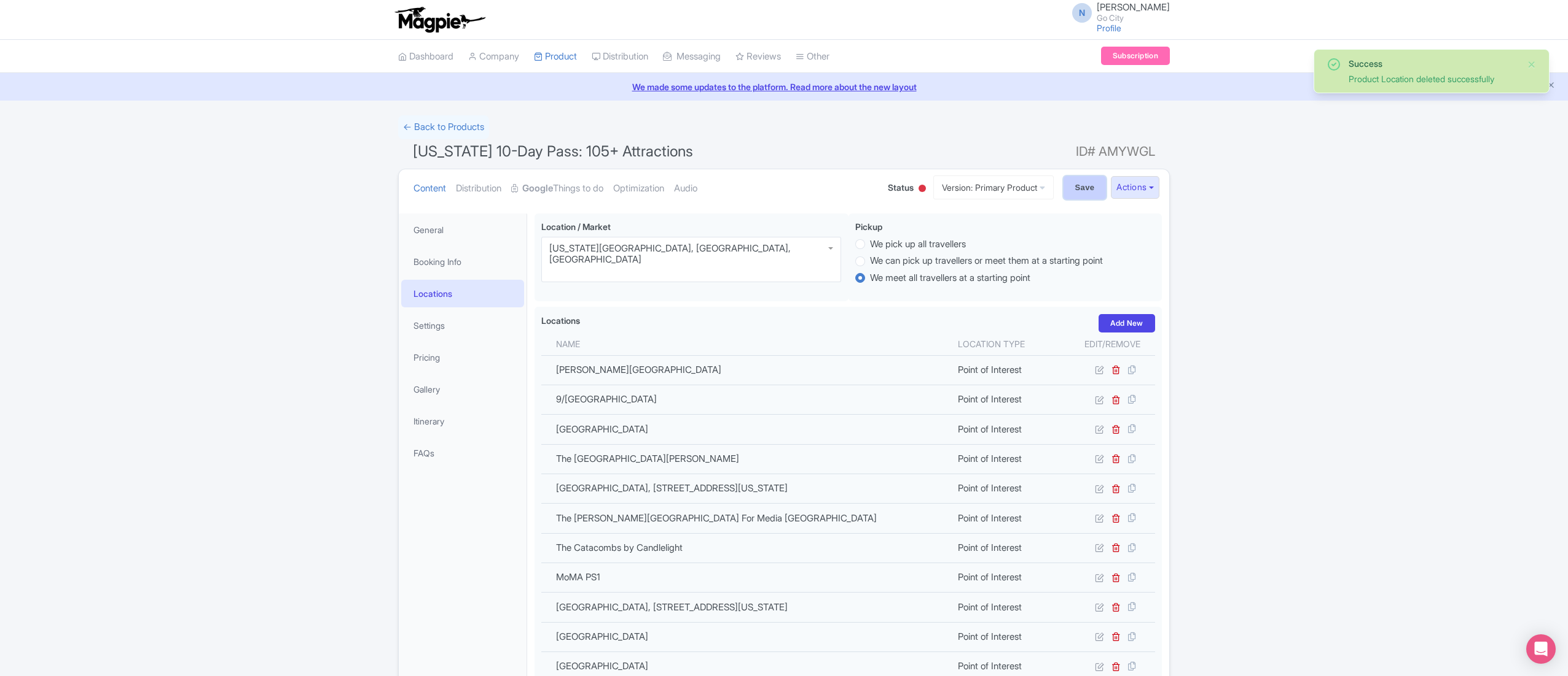
click at [1088, 185] on input "Save" at bounding box center [1085, 187] width 43 height 24
type input "Saving..."
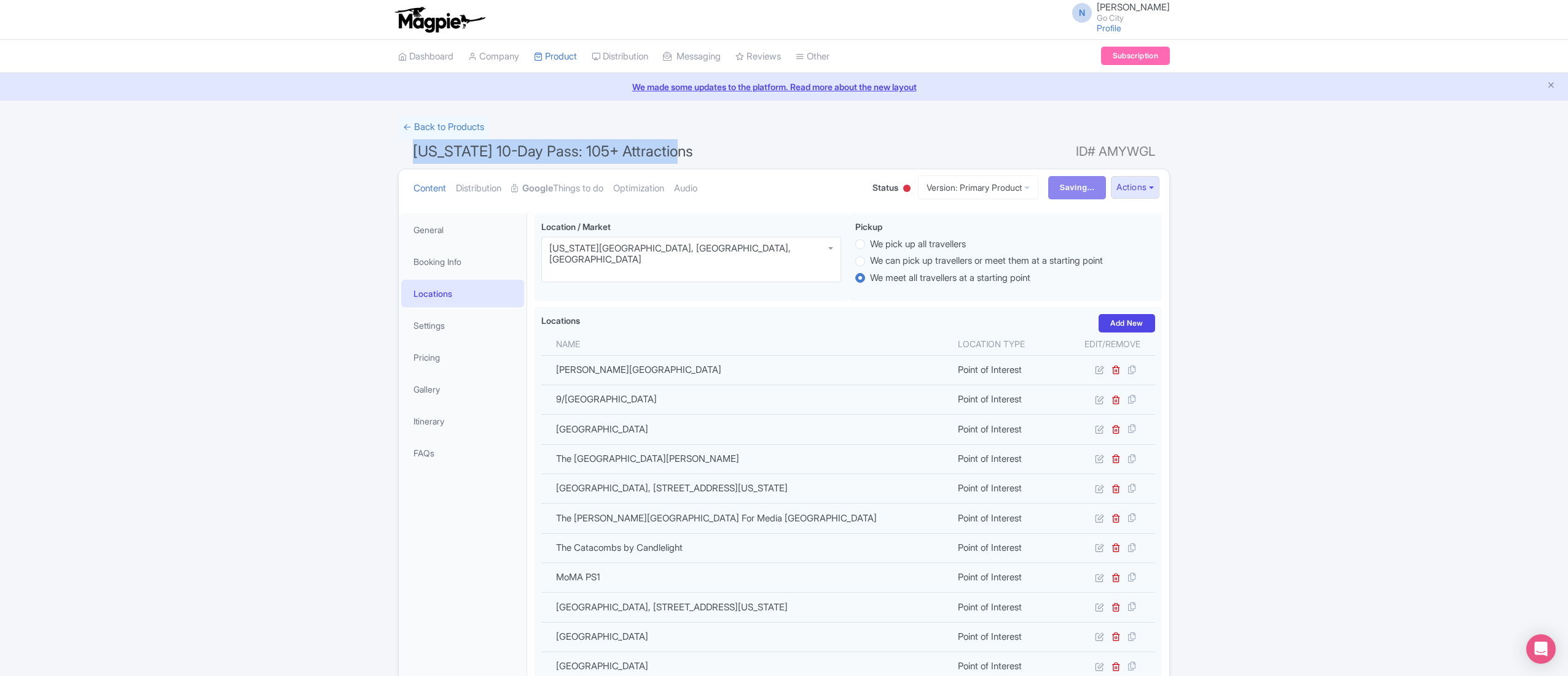
drag, startPoint x: 413, startPoint y: 154, endPoint x: 776, endPoint y: 154, distance: 363.0
click at [776, 154] on h1 "[US_STATE] 10-Day Pass: 105+ Attractions ID# AMYWGL" at bounding box center [783, 154] width 772 height 29
copy span "[US_STATE] 10-Day Pass: 105+ Attractions"
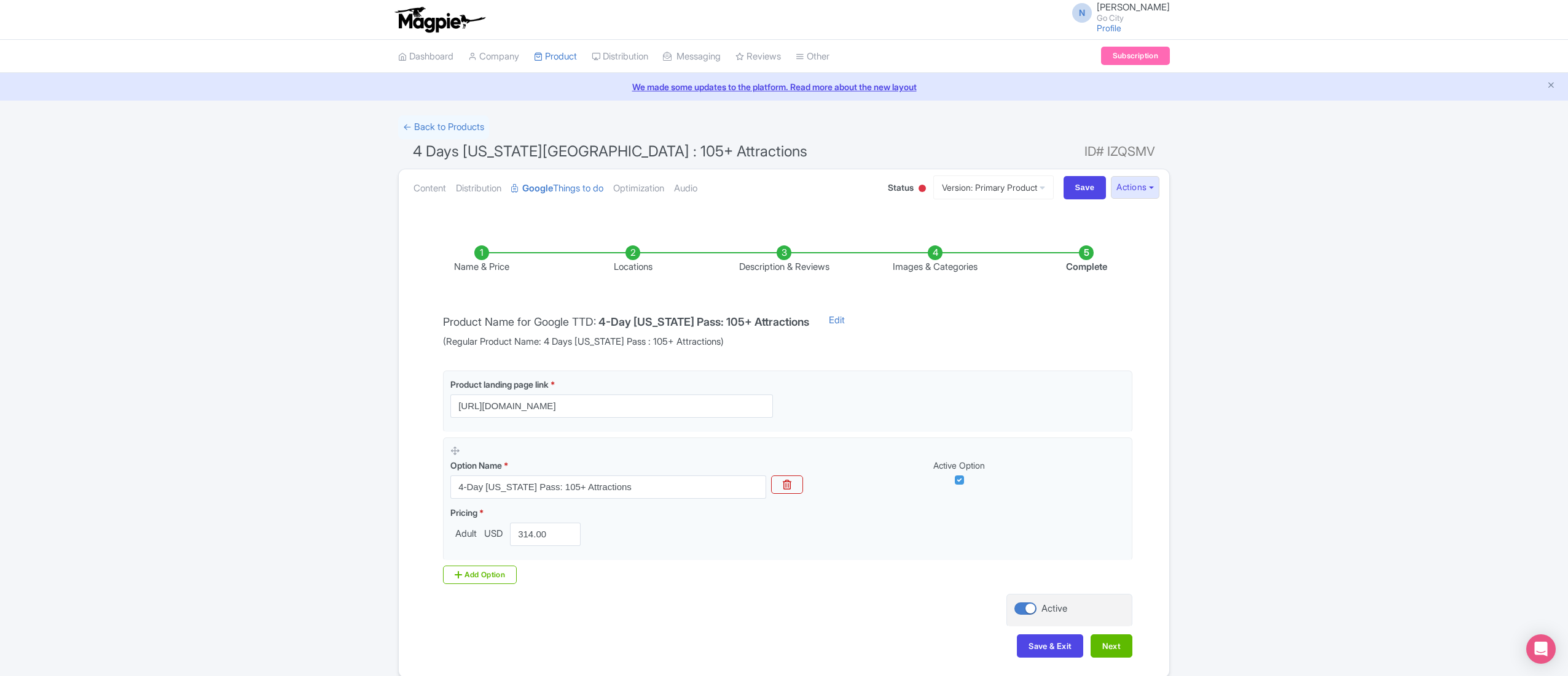
scroll to position [57, 0]
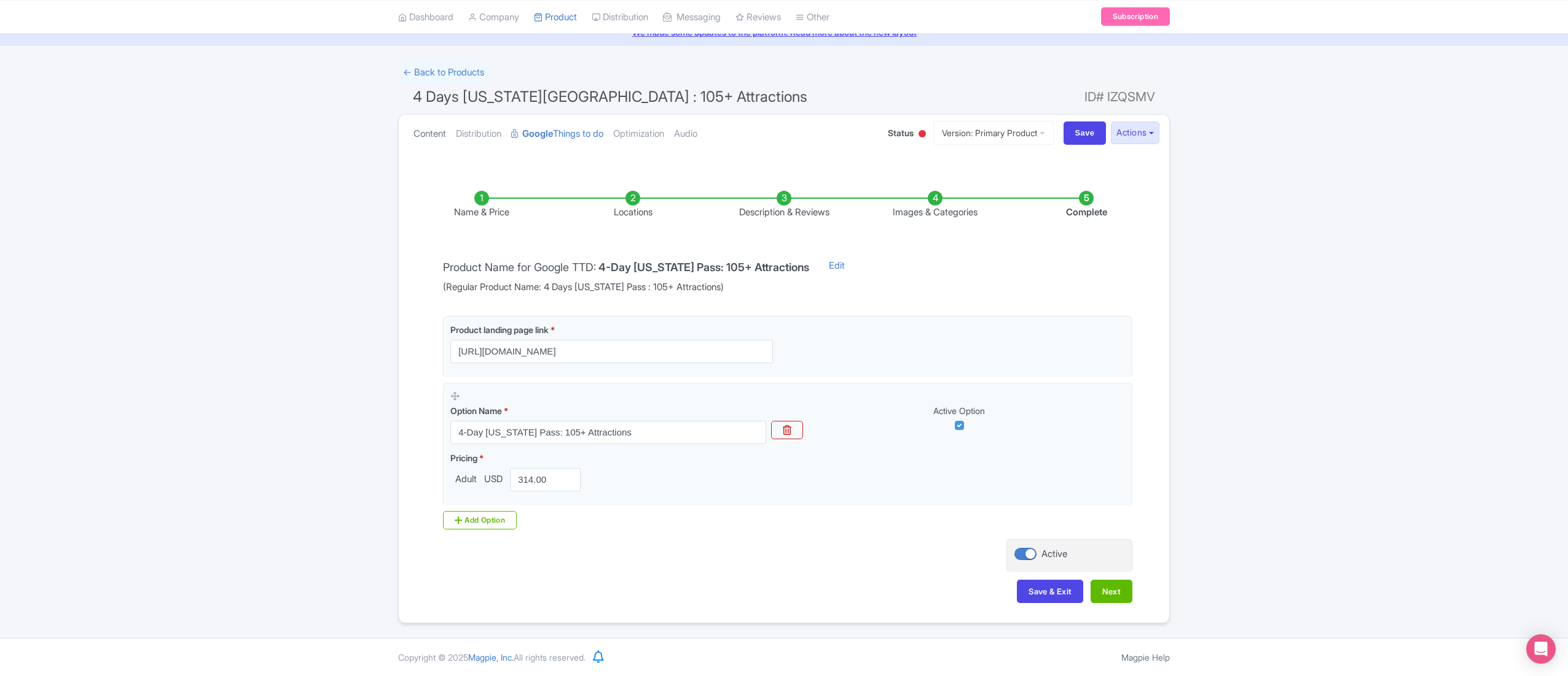
click at [419, 127] on link "Content" at bounding box center [429, 134] width 32 height 39
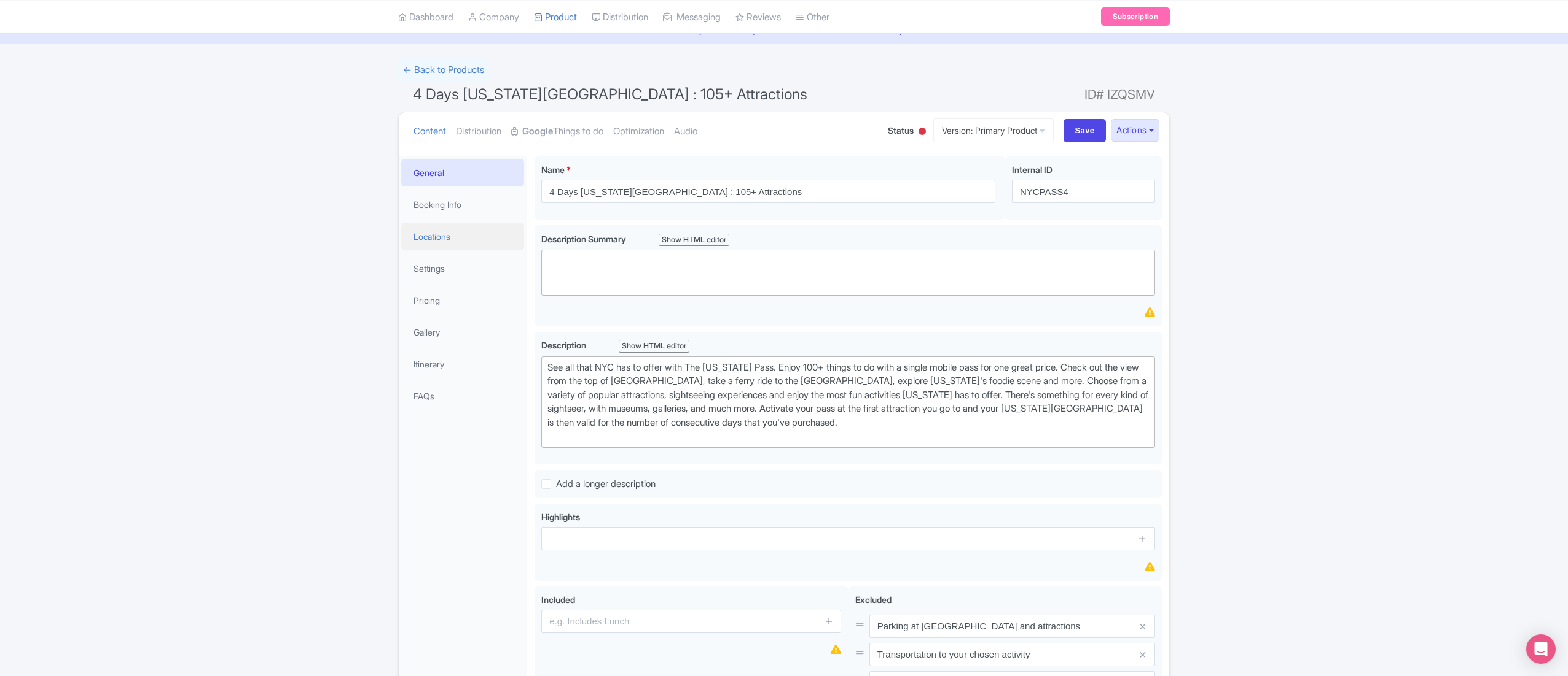
click at [465, 233] on link "Locations" at bounding box center [462, 236] width 123 height 28
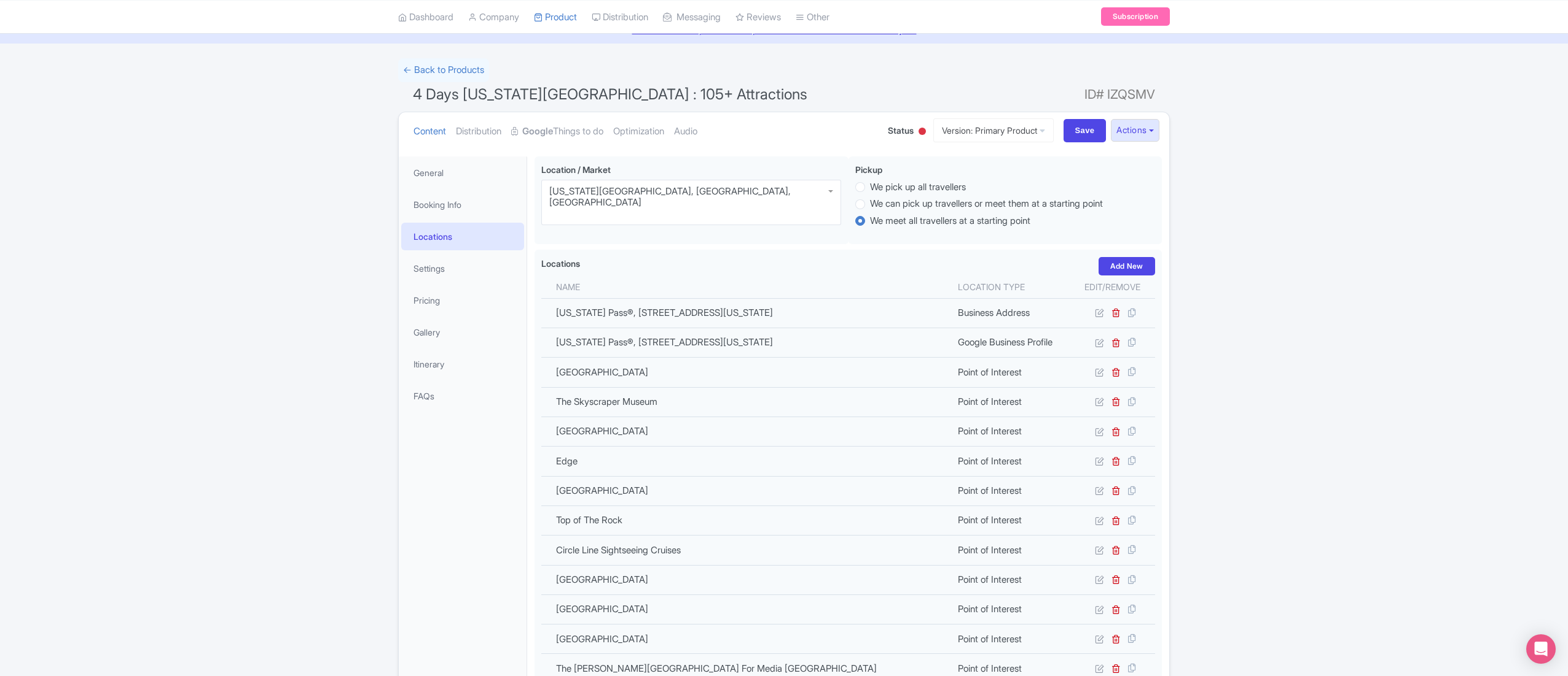
scroll to position [777, 0]
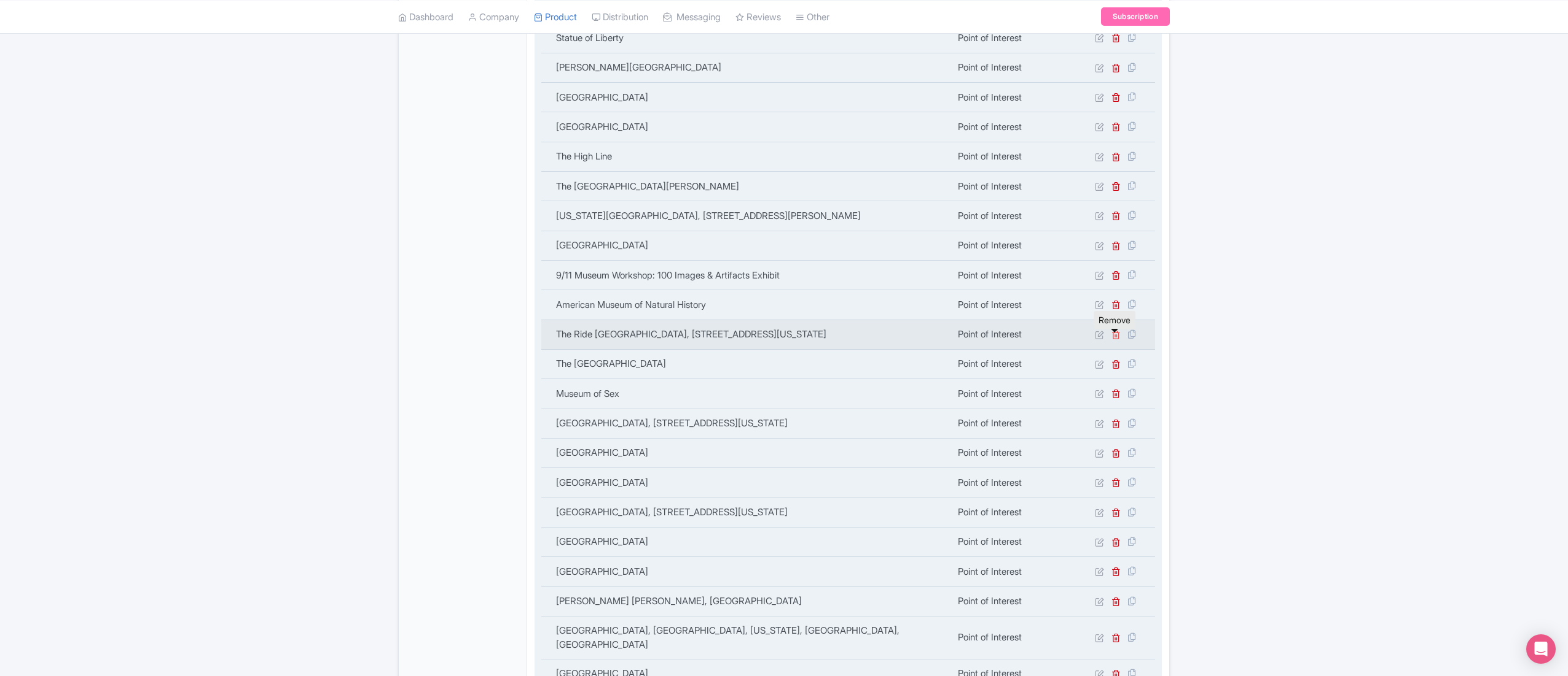
click at [1115, 338] on icon at bounding box center [1116, 335] width 10 height 10
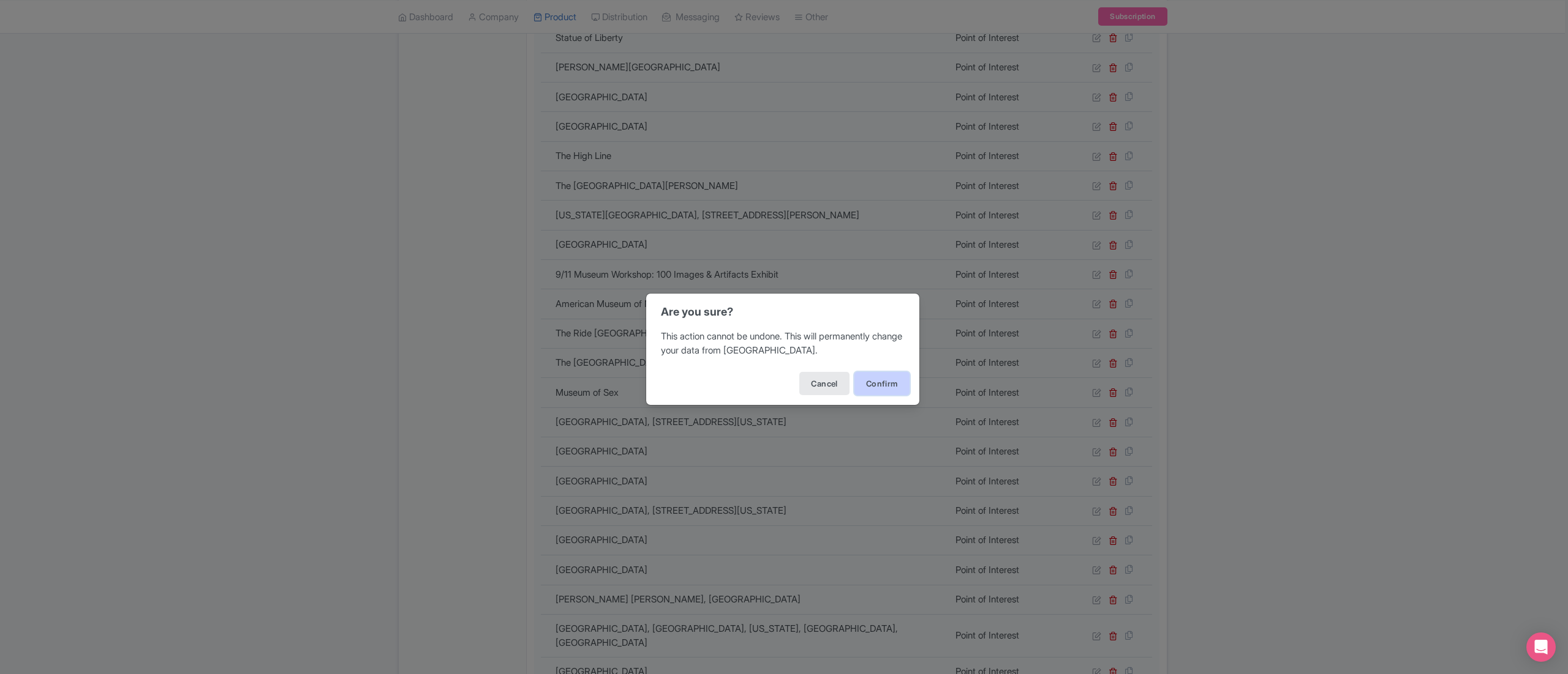
click at [893, 387] on button "Confirm" at bounding box center [882, 384] width 55 height 24
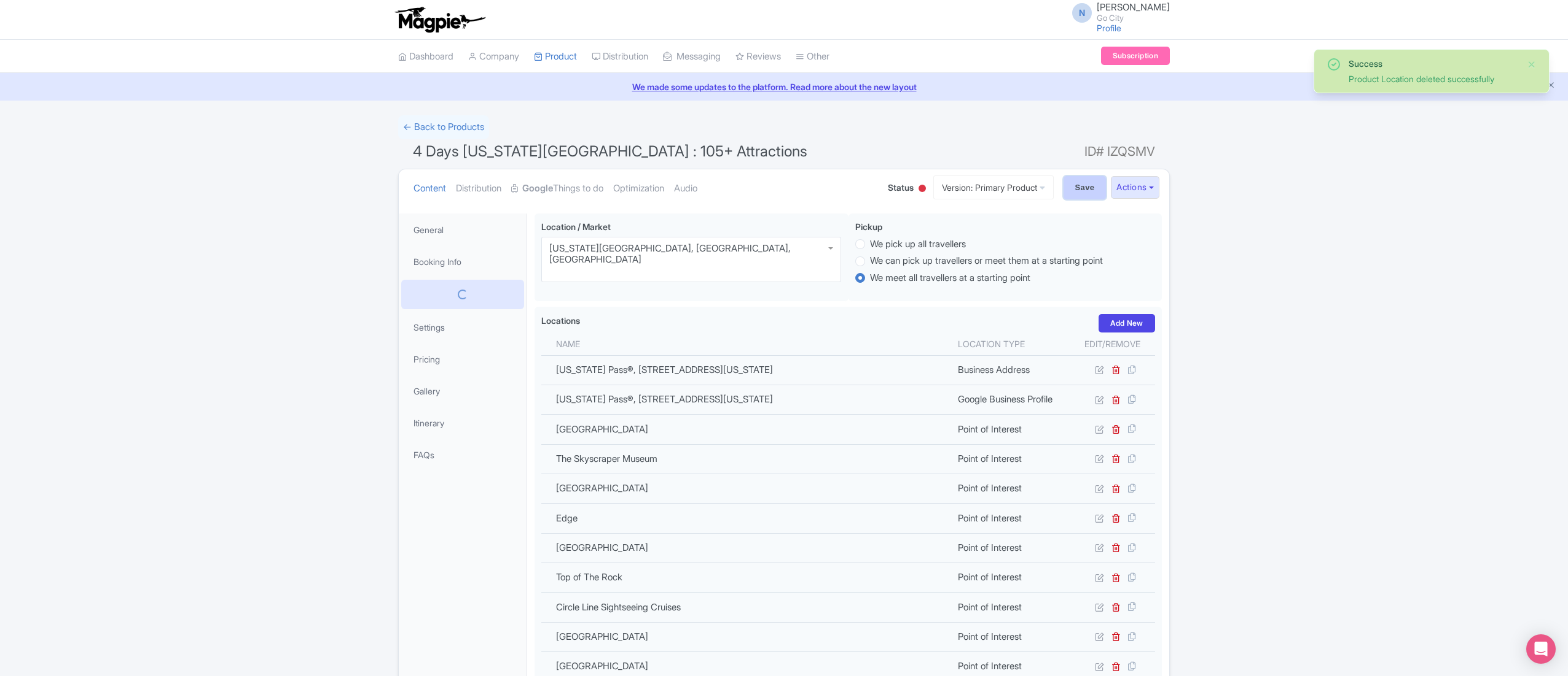
click at [1075, 181] on input "Save" at bounding box center [1085, 187] width 43 height 24
type input "Saving..."
drag, startPoint x: 415, startPoint y: 151, endPoint x: 781, endPoint y: 154, distance: 366.0
click at [781, 154] on h1 "4 Days [US_STATE][GEOGRAPHIC_DATA] : 105+ Attractions ID# IZQSMV" at bounding box center [783, 154] width 772 height 29
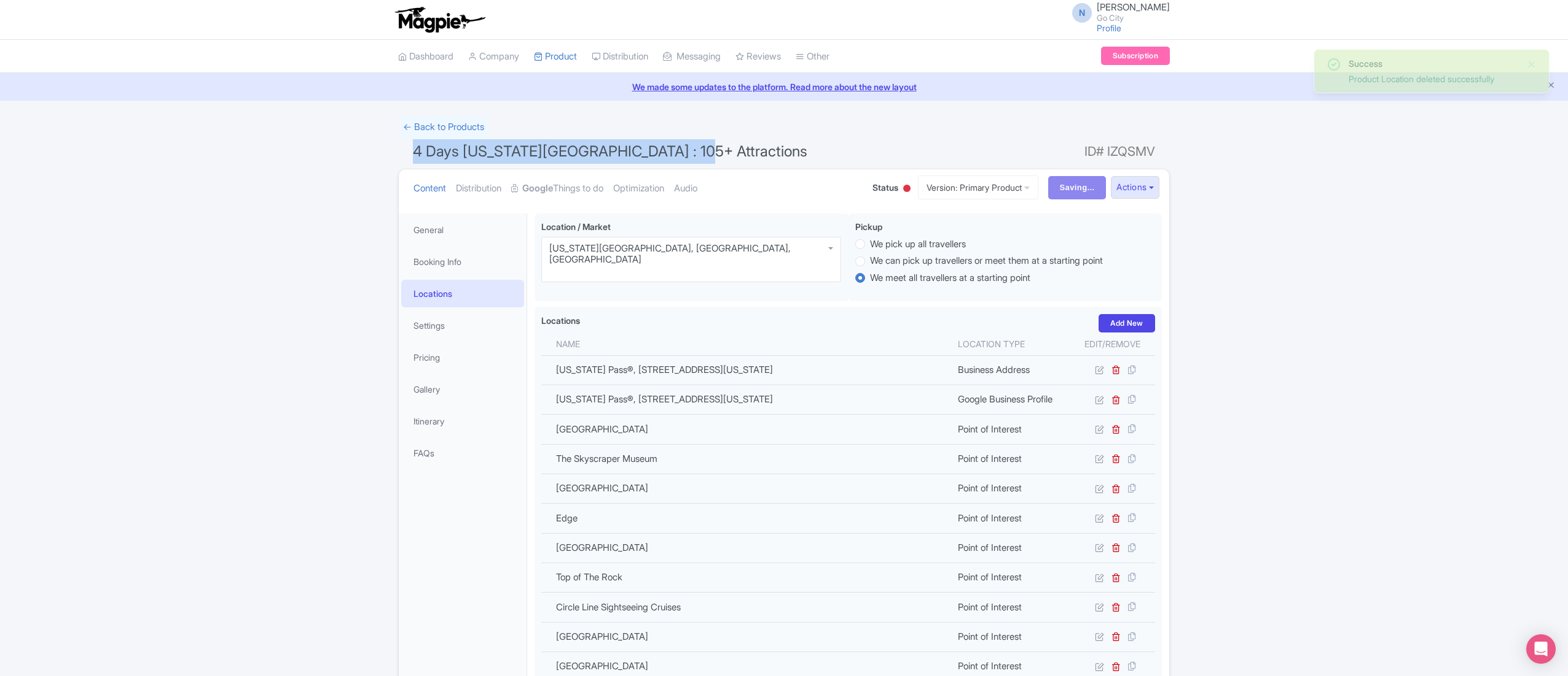
copy span "4 Days [US_STATE][GEOGRAPHIC_DATA] : 105+ Attractions"
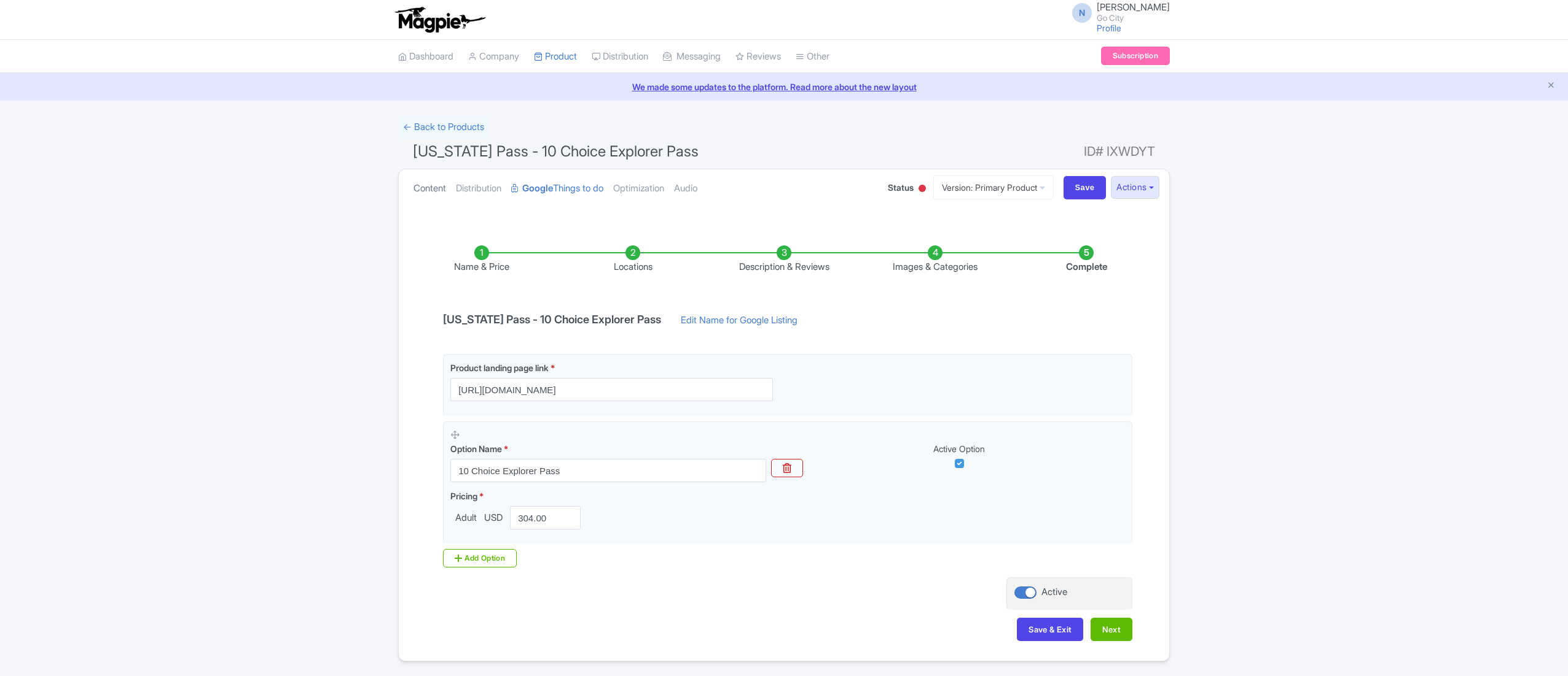
scroll to position [41, 0]
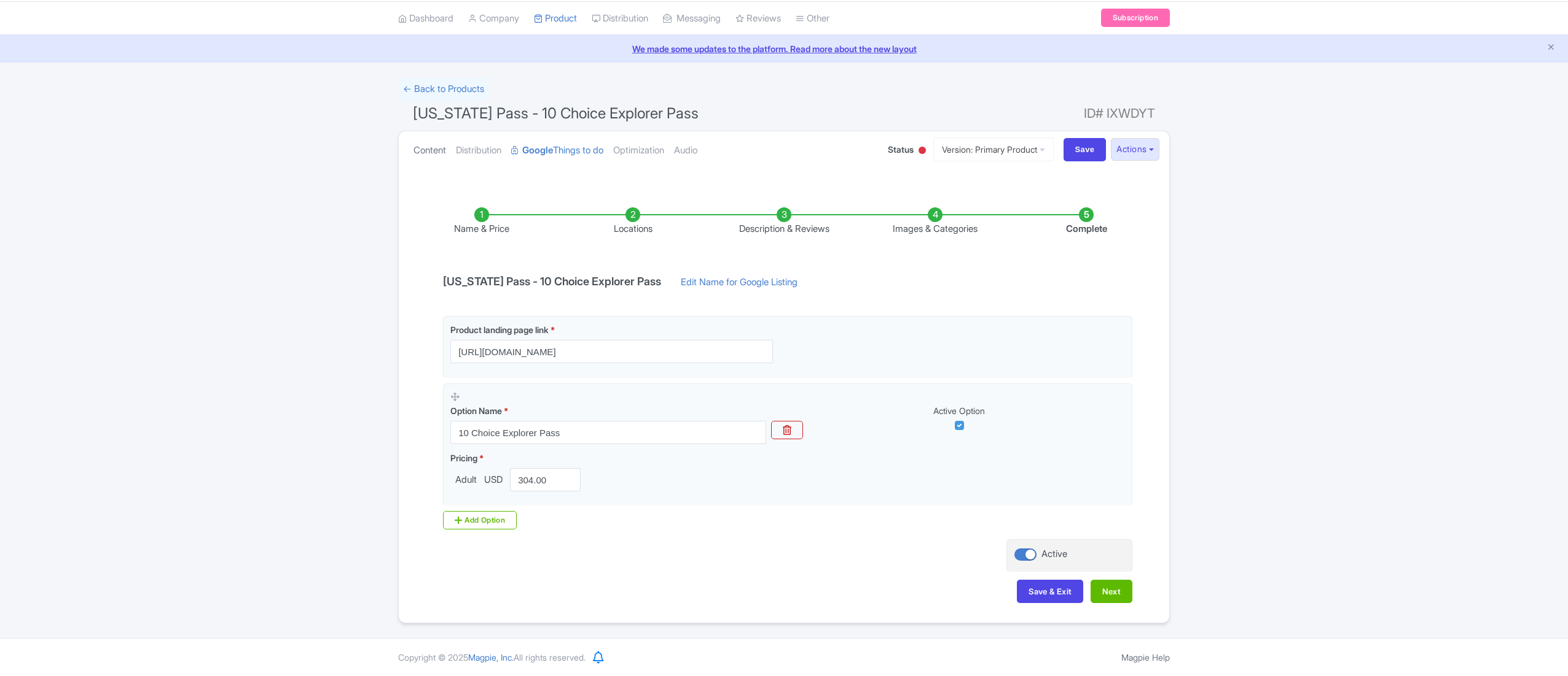
click at [438, 147] on link "Content" at bounding box center [429, 150] width 32 height 39
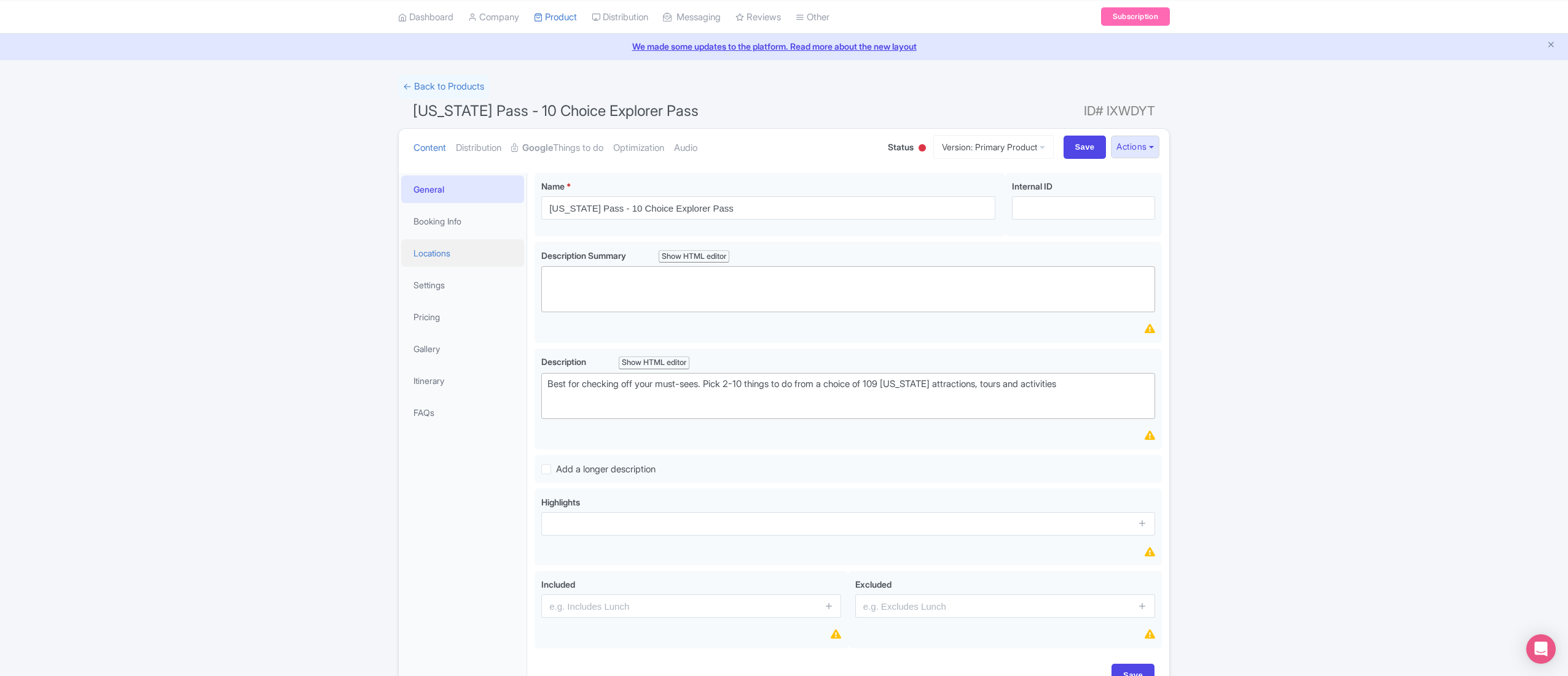
click at [459, 255] on link "Locations" at bounding box center [462, 253] width 123 height 28
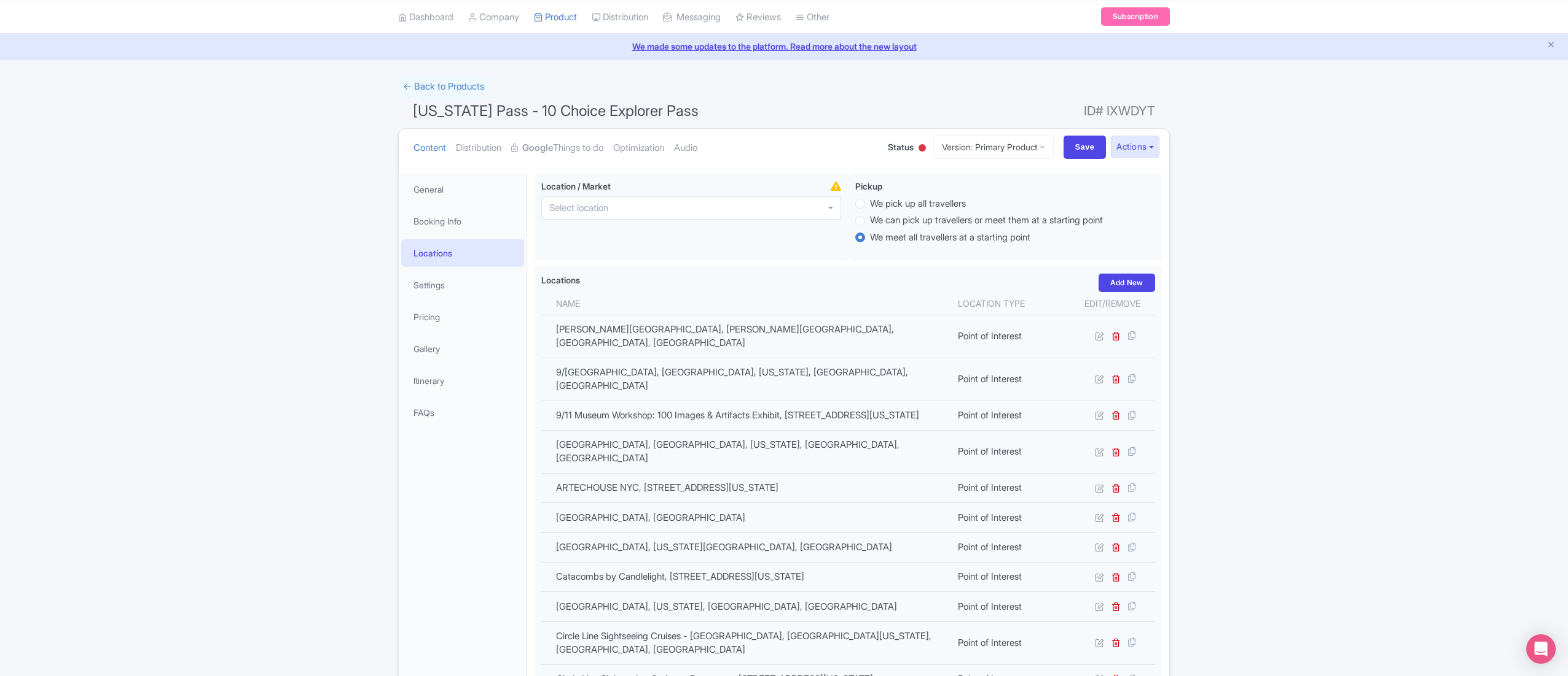
scroll to position [1643, 0]
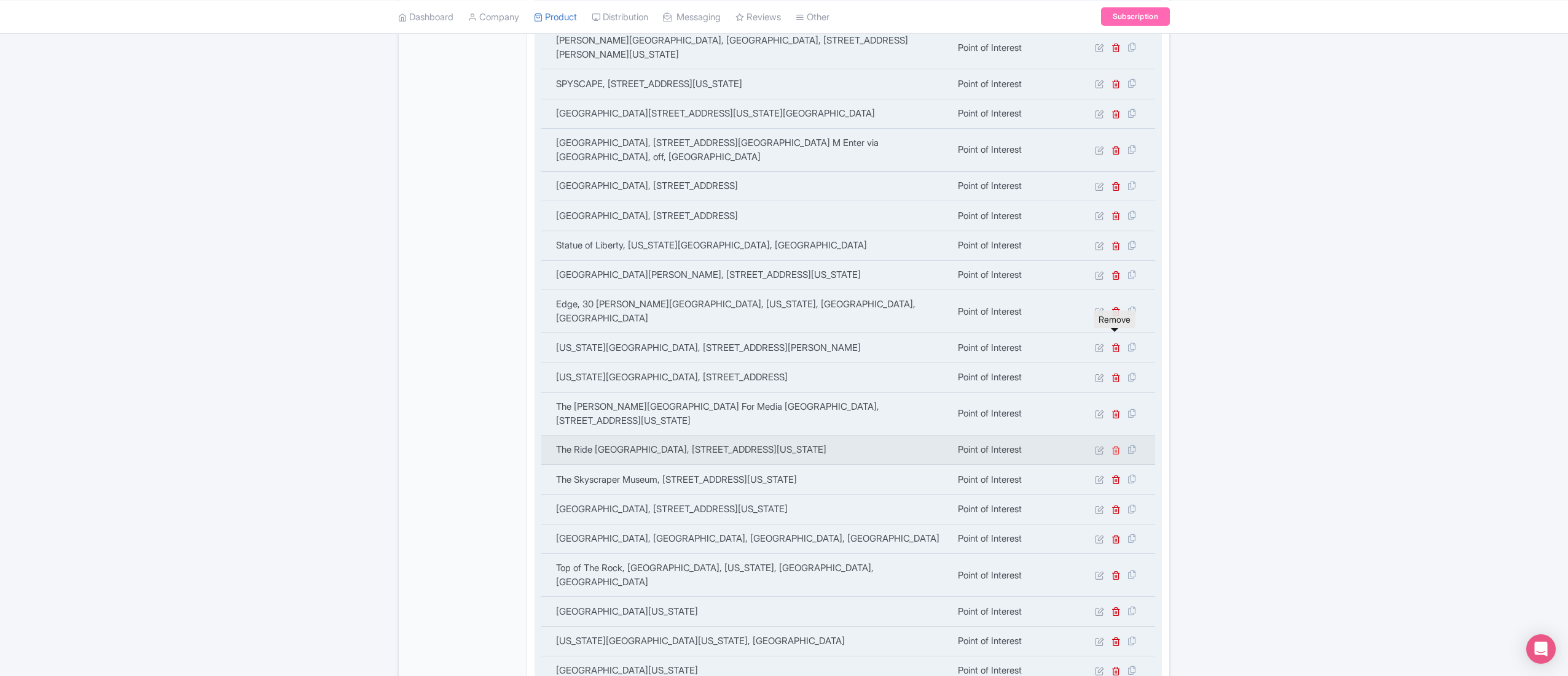
click at [1119, 446] on icon at bounding box center [1116, 451] width 10 height 10
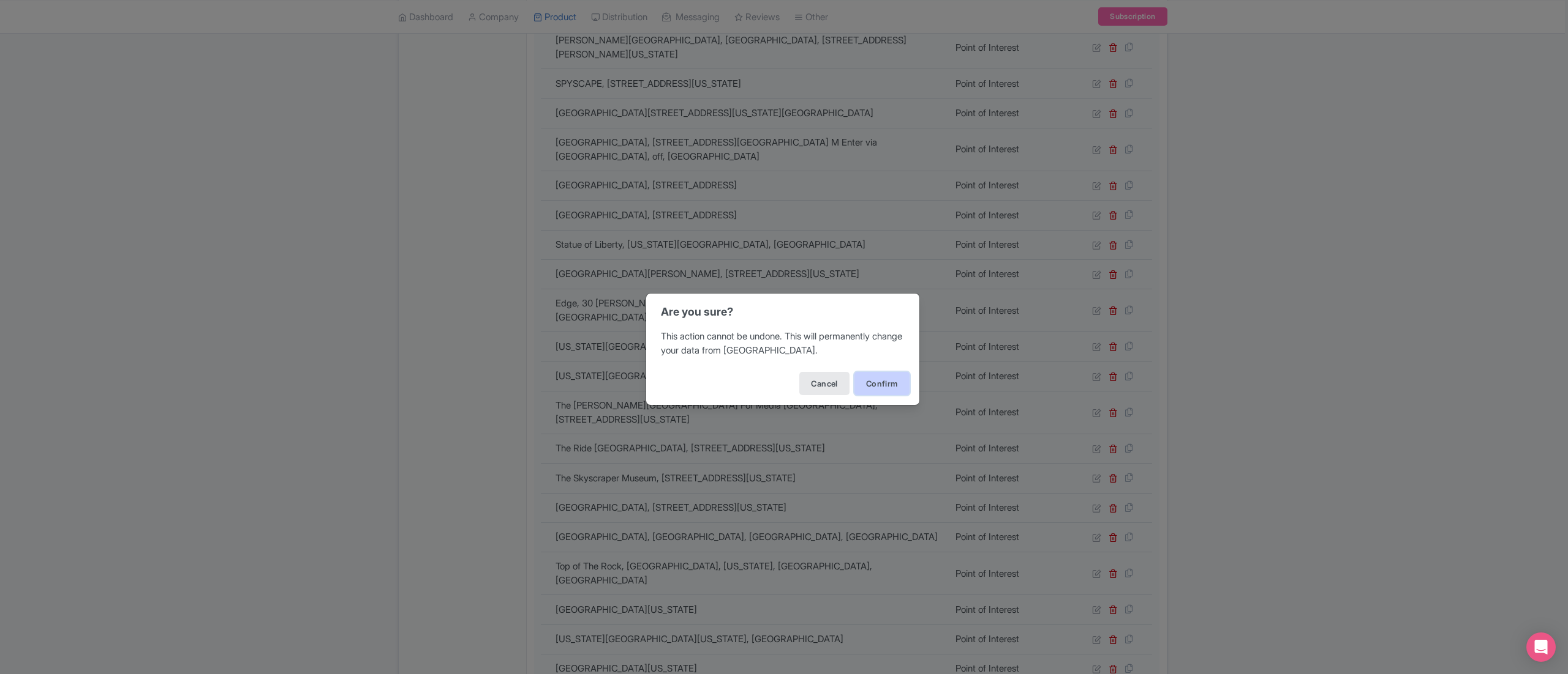
click at [866, 387] on button "Confirm" at bounding box center [882, 384] width 55 height 24
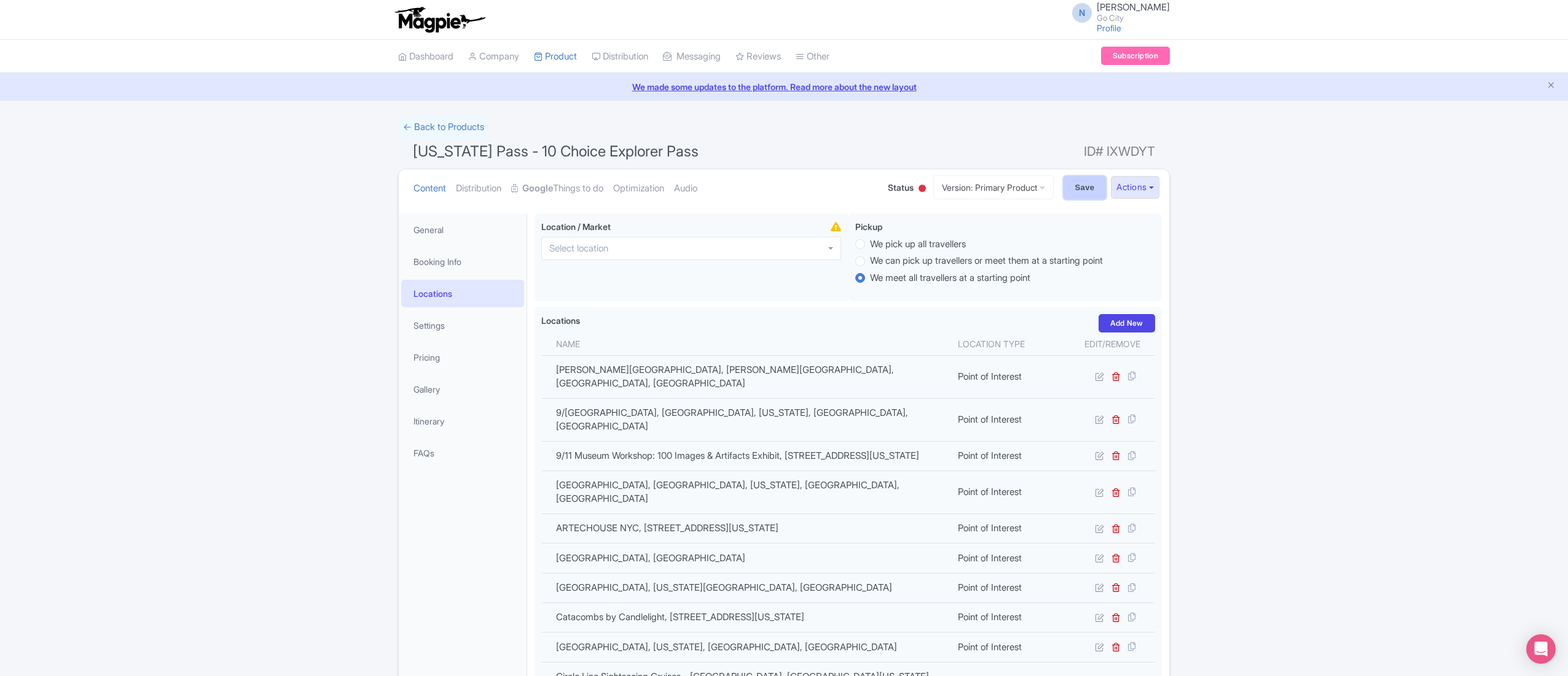
click at [1069, 182] on input "Save" at bounding box center [1085, 187] width 43 height 24
type input "Saving..."
drag, startPoint x: 417, startPoint y: 149, endPoint x: 796, endPoint y: 146, distance: 379.0
click at [796, 146] on h1 "New York Pass - 10 Choice Explorer Pass ID# IXWDYT" at bounding box center [783, 154] width 772 height 29
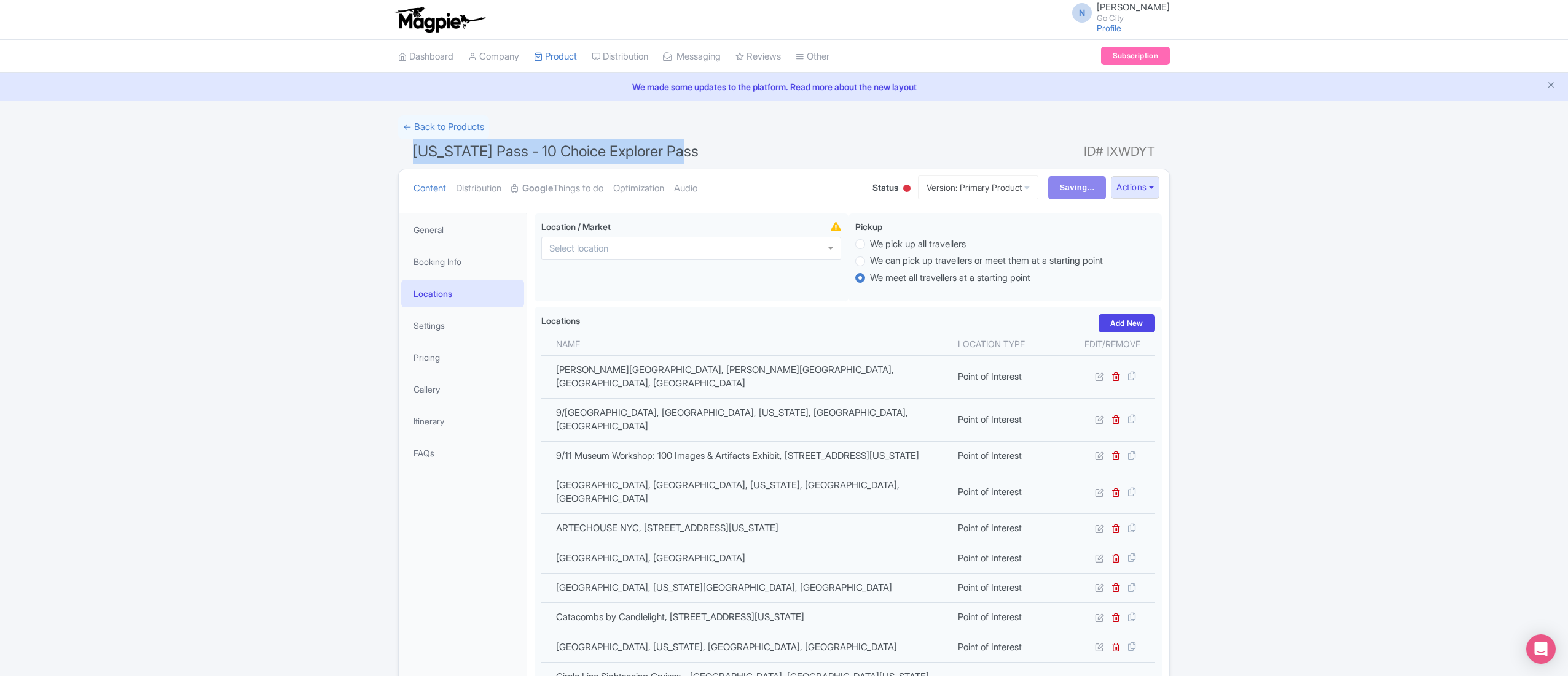
copy span "New York Pass - 10 Choice Explorer Pass"
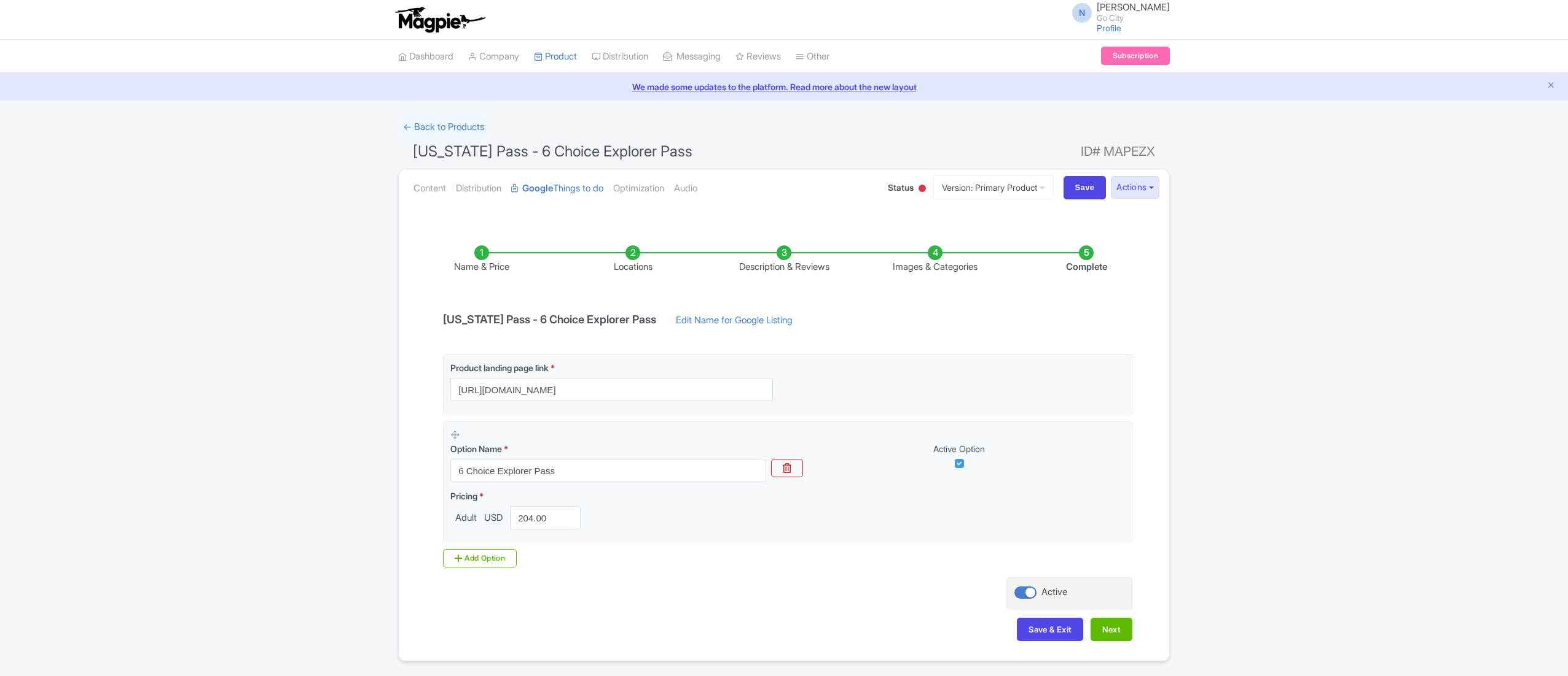
scroll to position [41, 0]
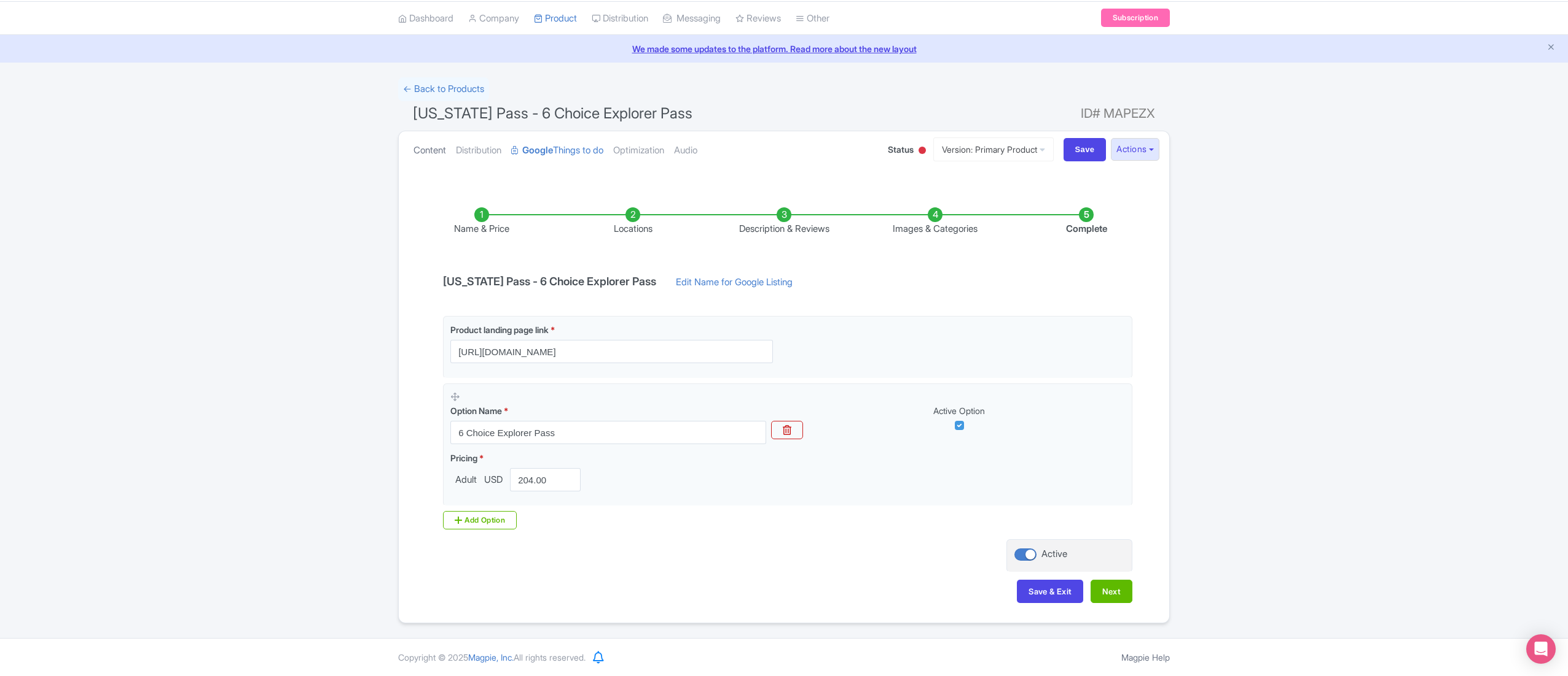
click at [436, 146] on link "Content" at bounding box center [429, 150] width 32 height 39
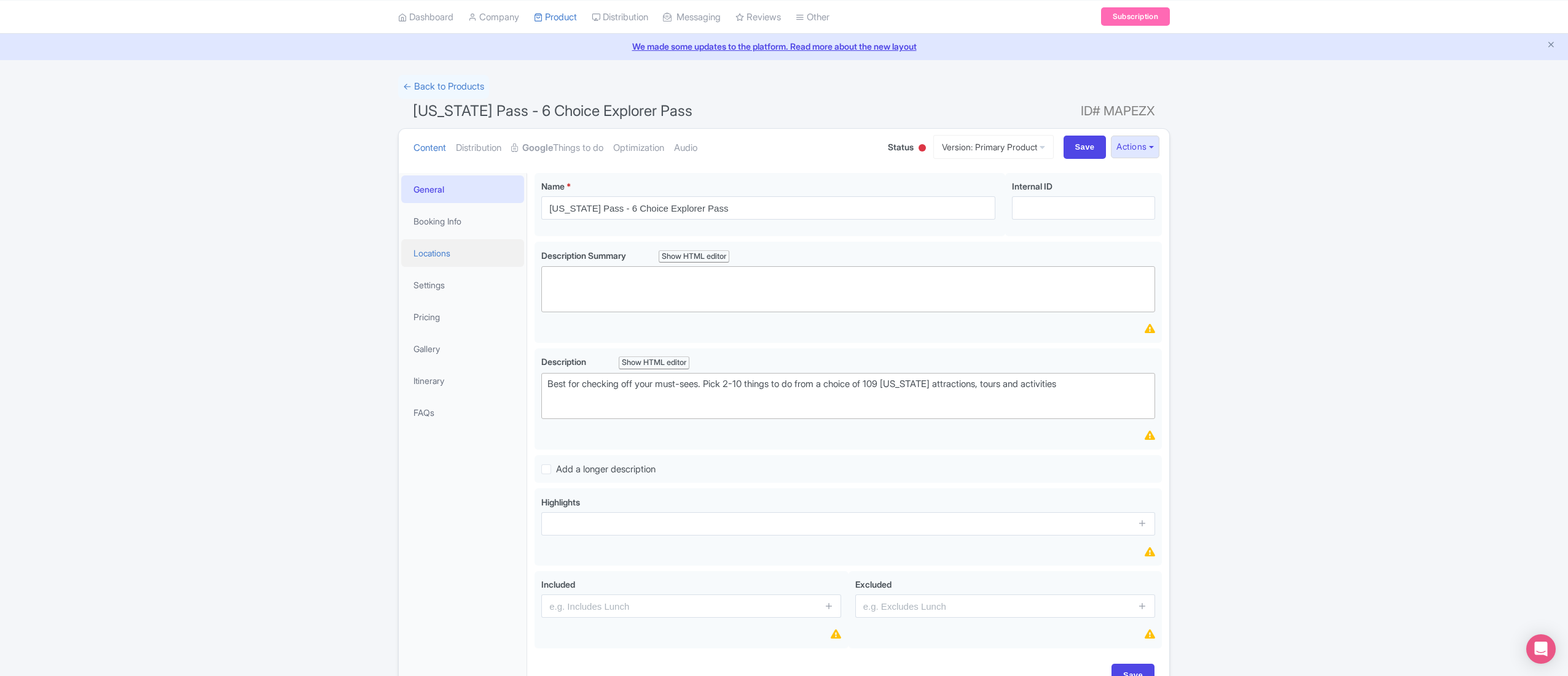
click at [463, 252] on link "Locations" at bounding box center [462, 253] width 123 height 28
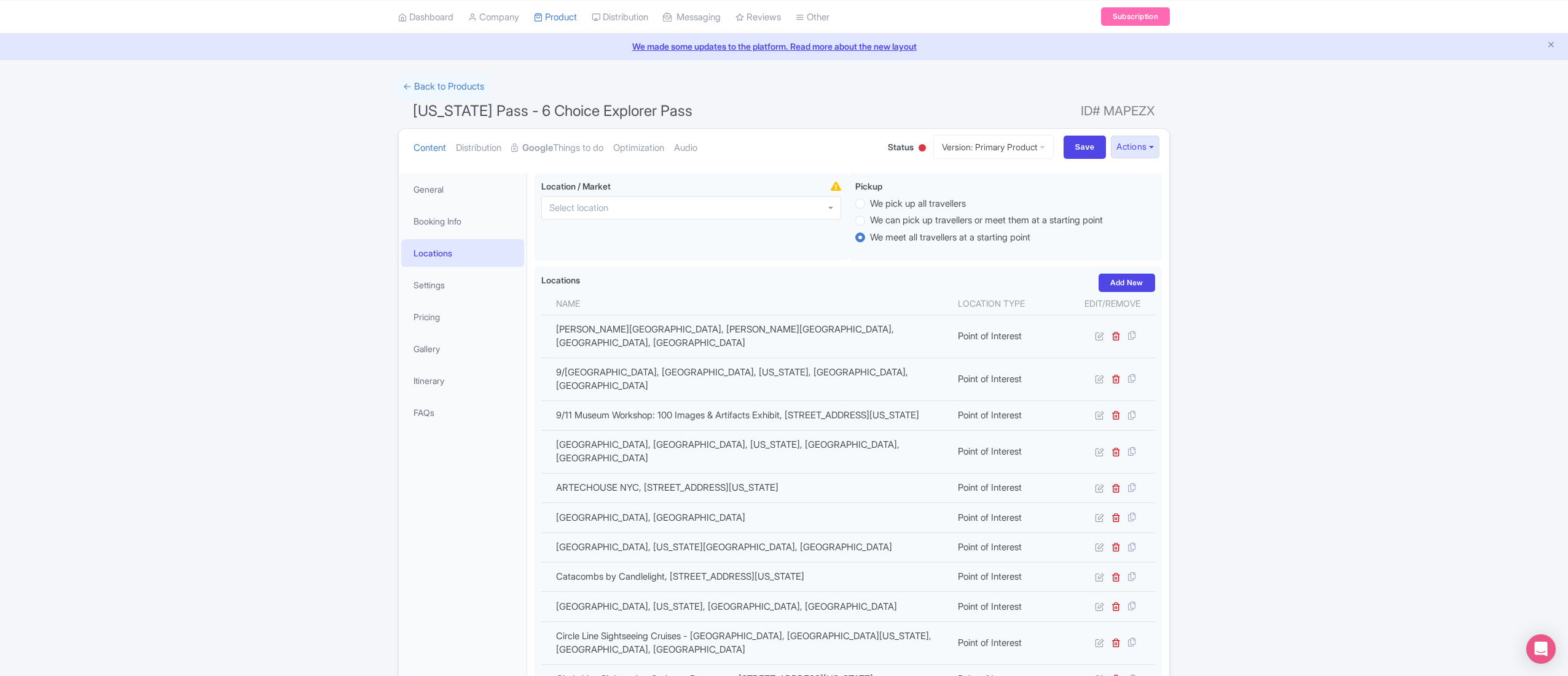
scroll to position [1643, 0]
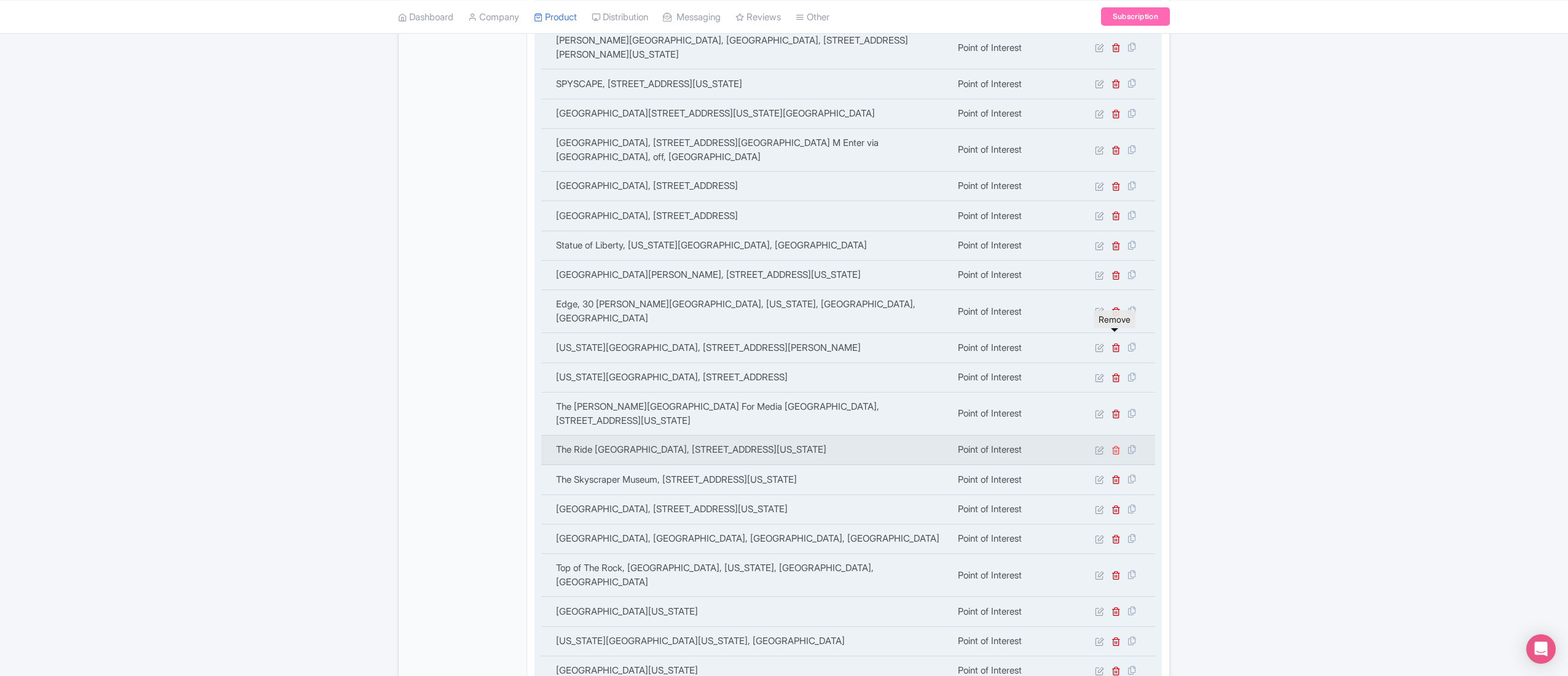
click at [1116, 446] on icon at bounding box center [1116, 451] width 10 height 10
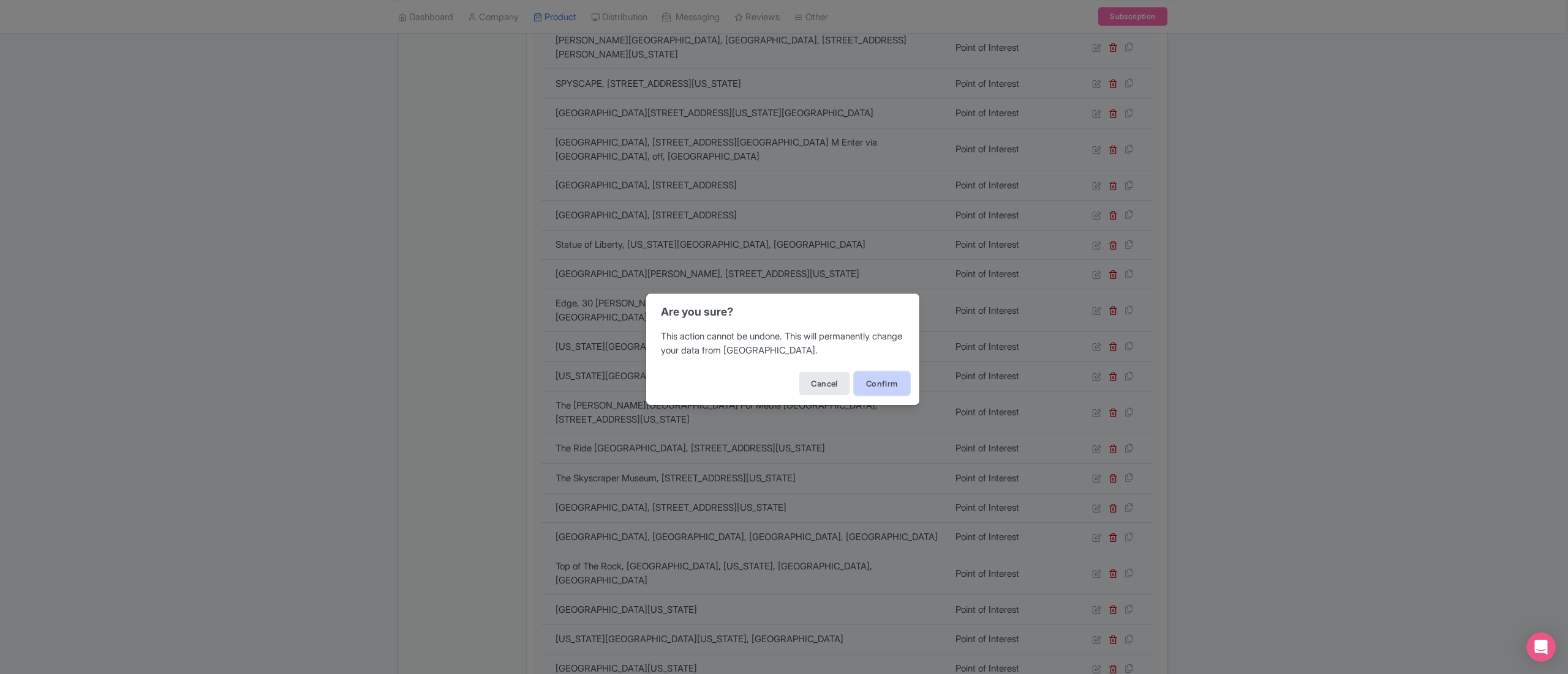
click at [886, 384] on button "Confirm" at bounding box center [882, 384] width 55 height 24
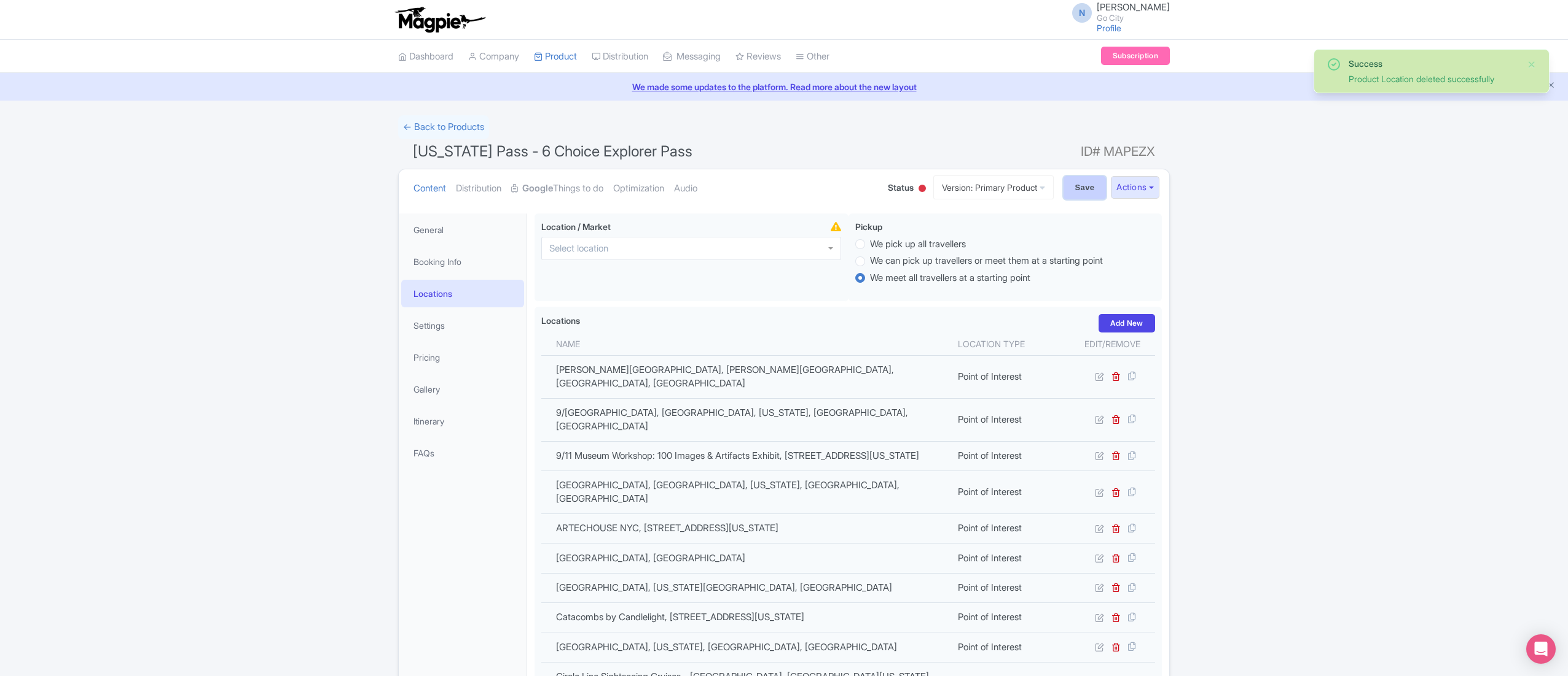
click at [1091, 188] on input "Save" at bounding box center [1085, 187] width 43 height 24
type input "Saving..."
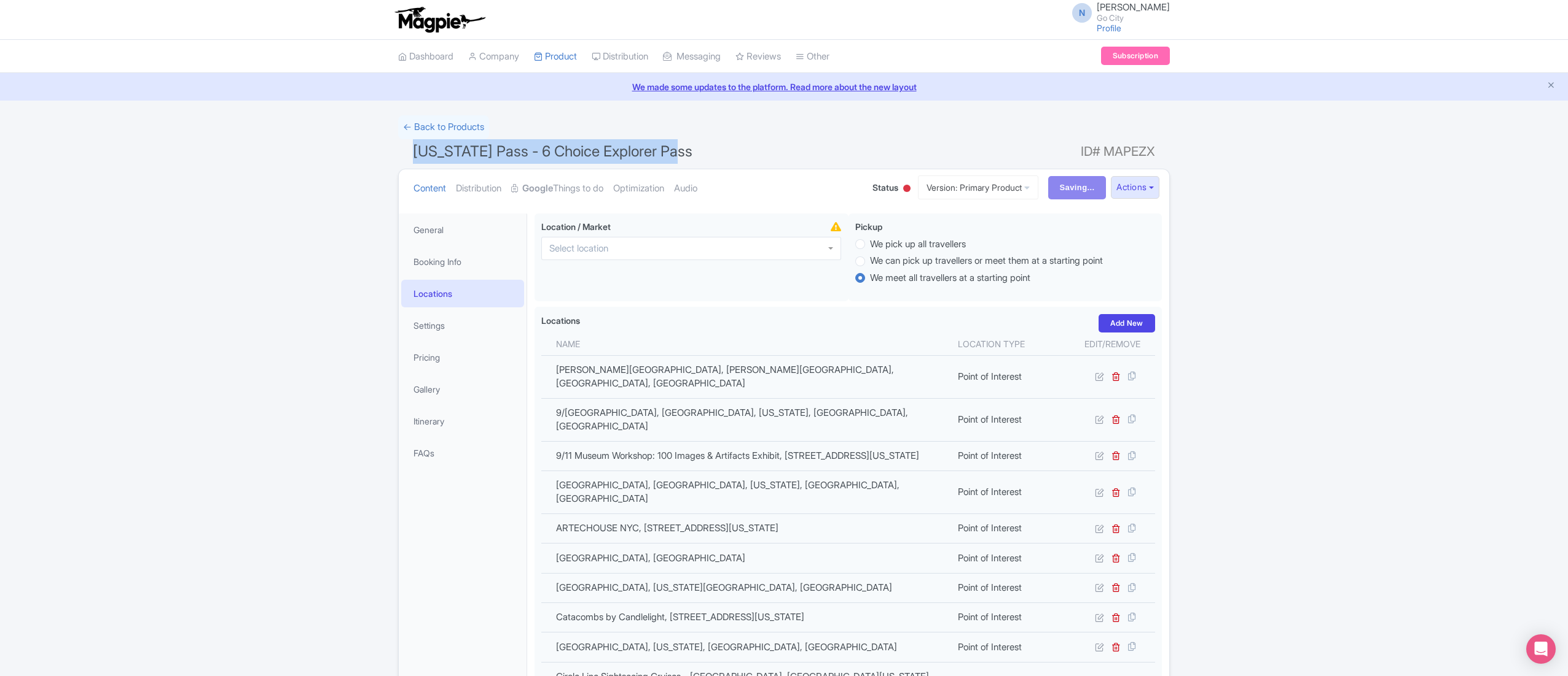
drag, startPoint x: 422, startPoint y: 154, endPoint x: 868, endPoint y: 155, distance: 446.0
click at [868, 155] on h1 "New York Pass - 6 Choice Explorer Pass ID# MAPEZX" at bounding box center [783, 154] width 772 height 29
copy span "[US_STATE] Pass - 6 Choice Explorer Pass"
click at [1081, 188] on input "Save" at bounding box center [1085, 187] width 43 height 24
type input "Saving..."
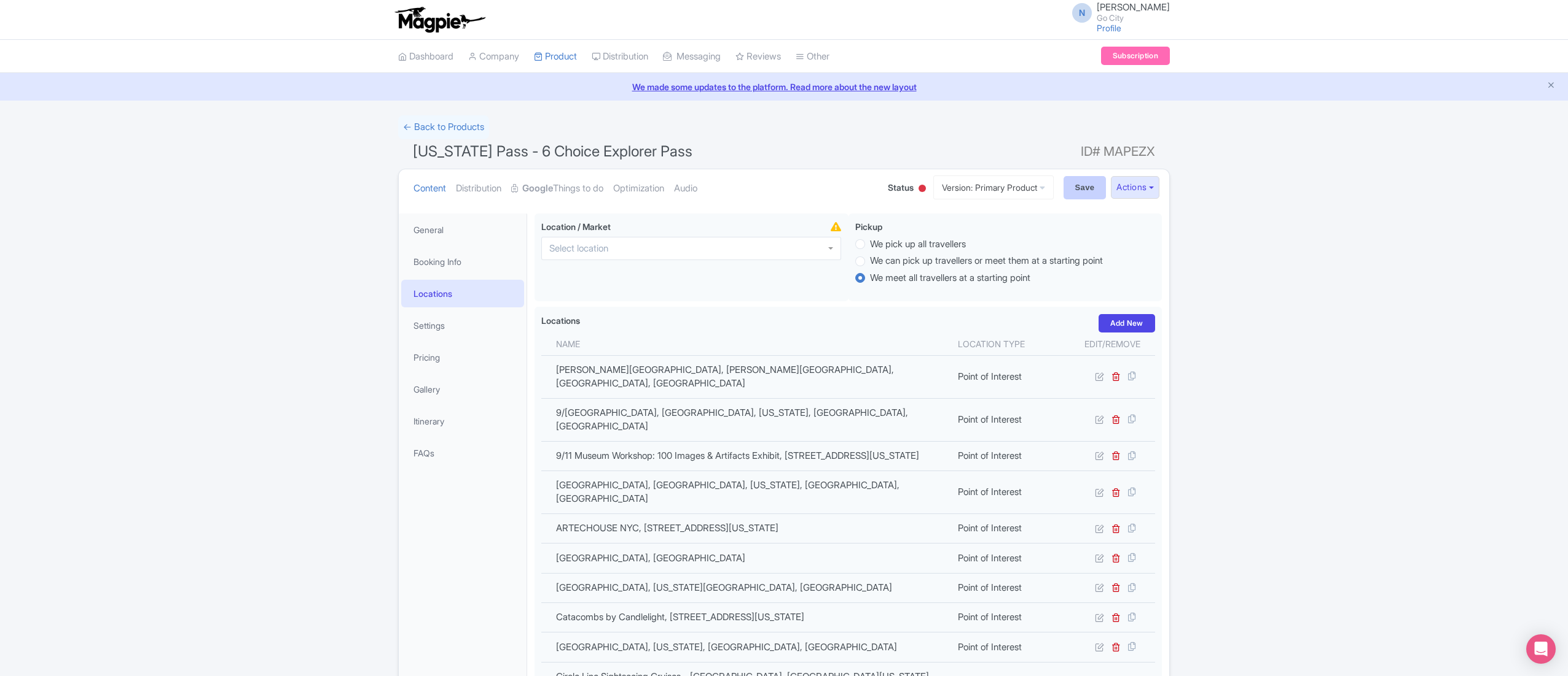
type input "Saving..."
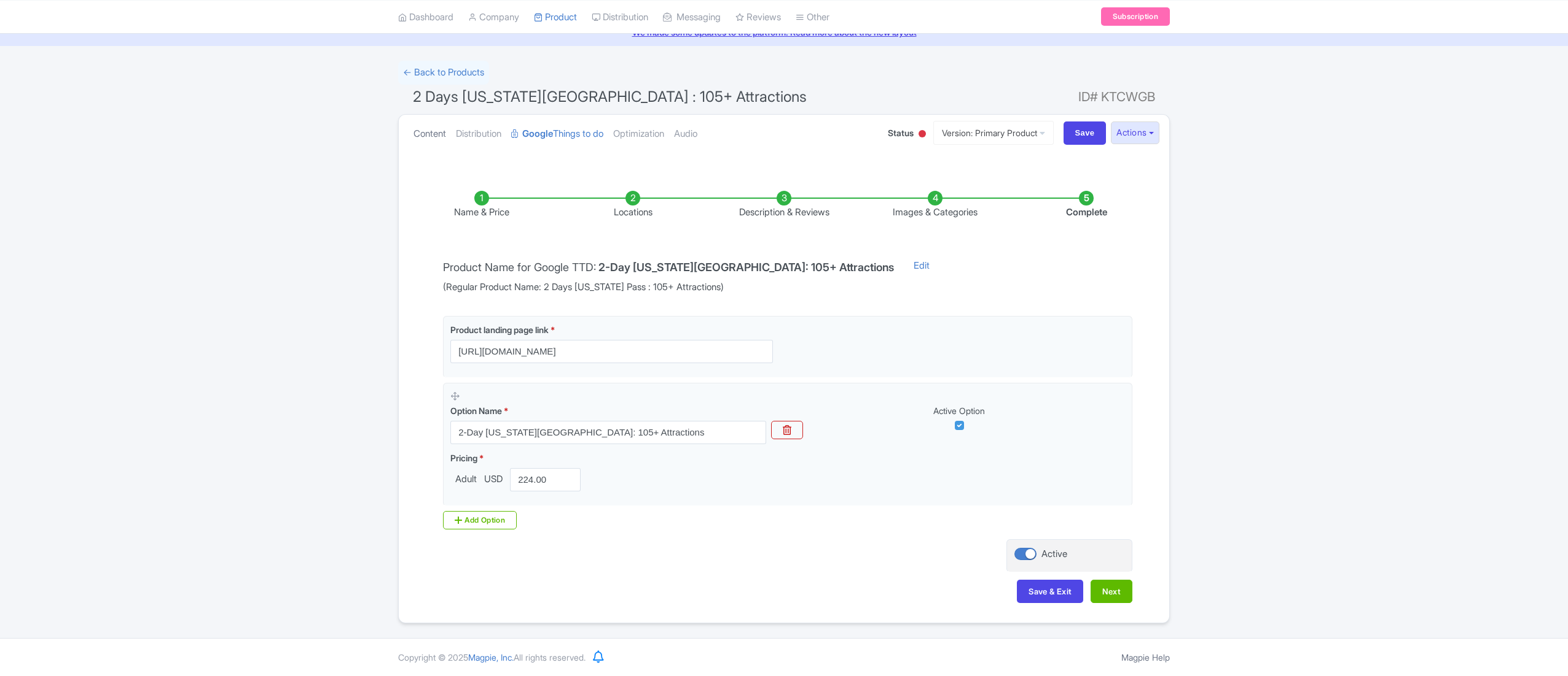
click at [442, 134] on link "Content" at bounding box center [429, 134] width 32 height 39
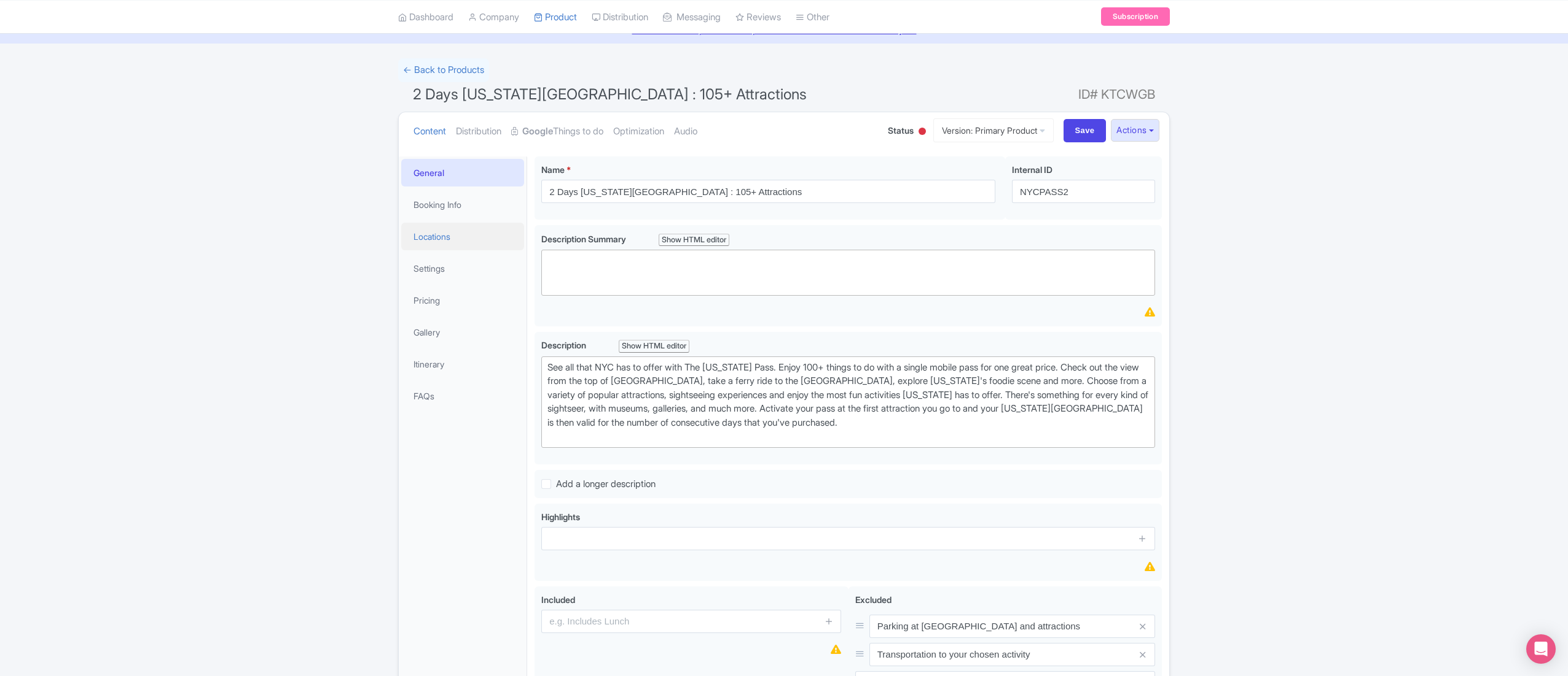
click at [451, 240] on link "Locations" at bounding box center [462, 236] width 123 height 28
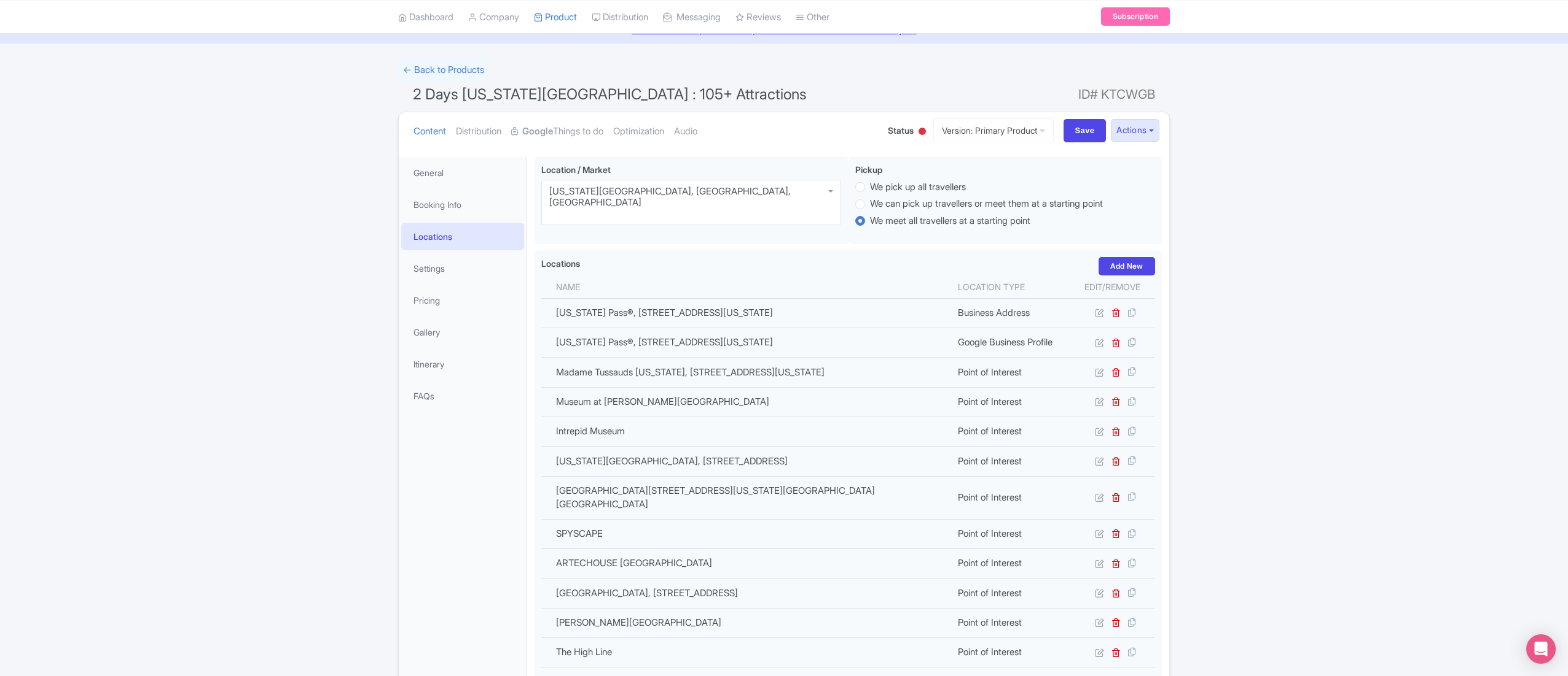
scroll to position [1665, 0]
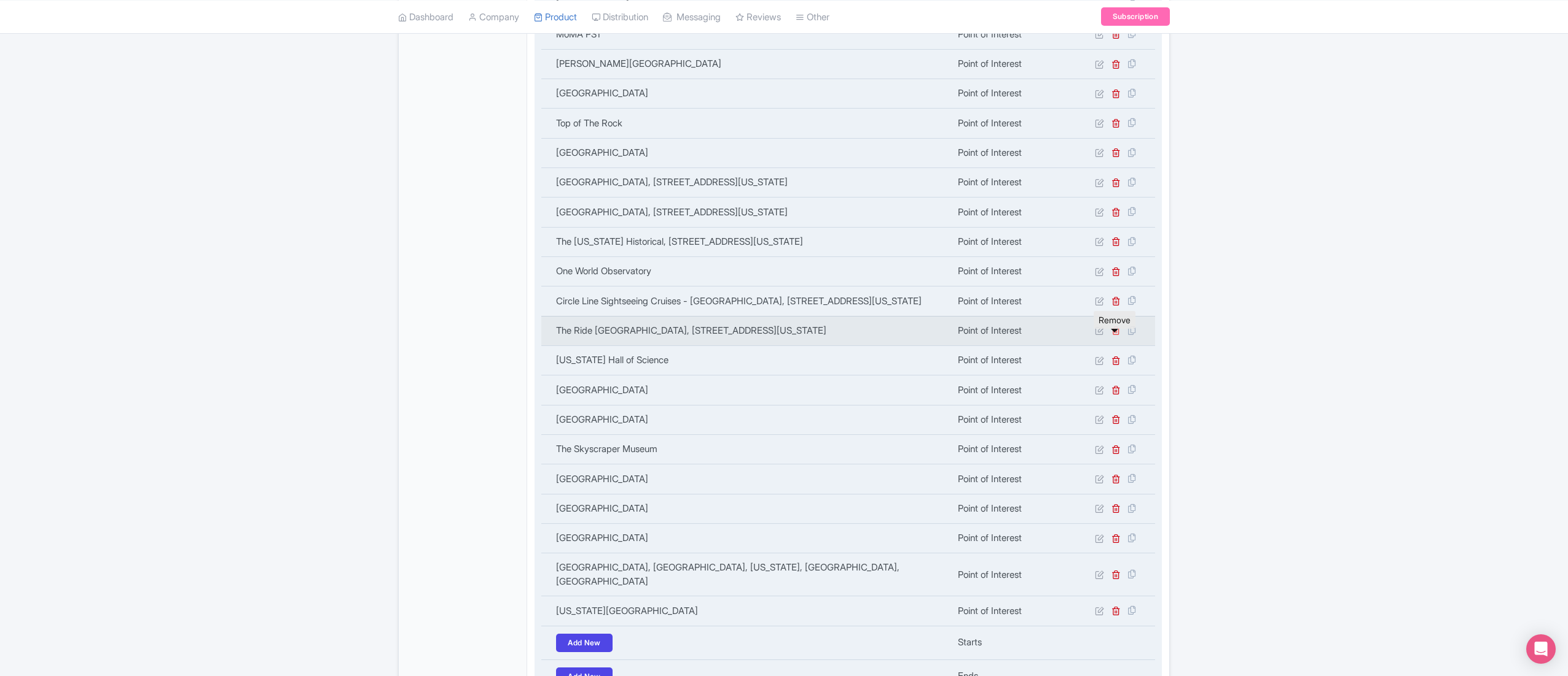
click at [1116, 335] on icon at bounding box center [1116, 331] width 10 height 10
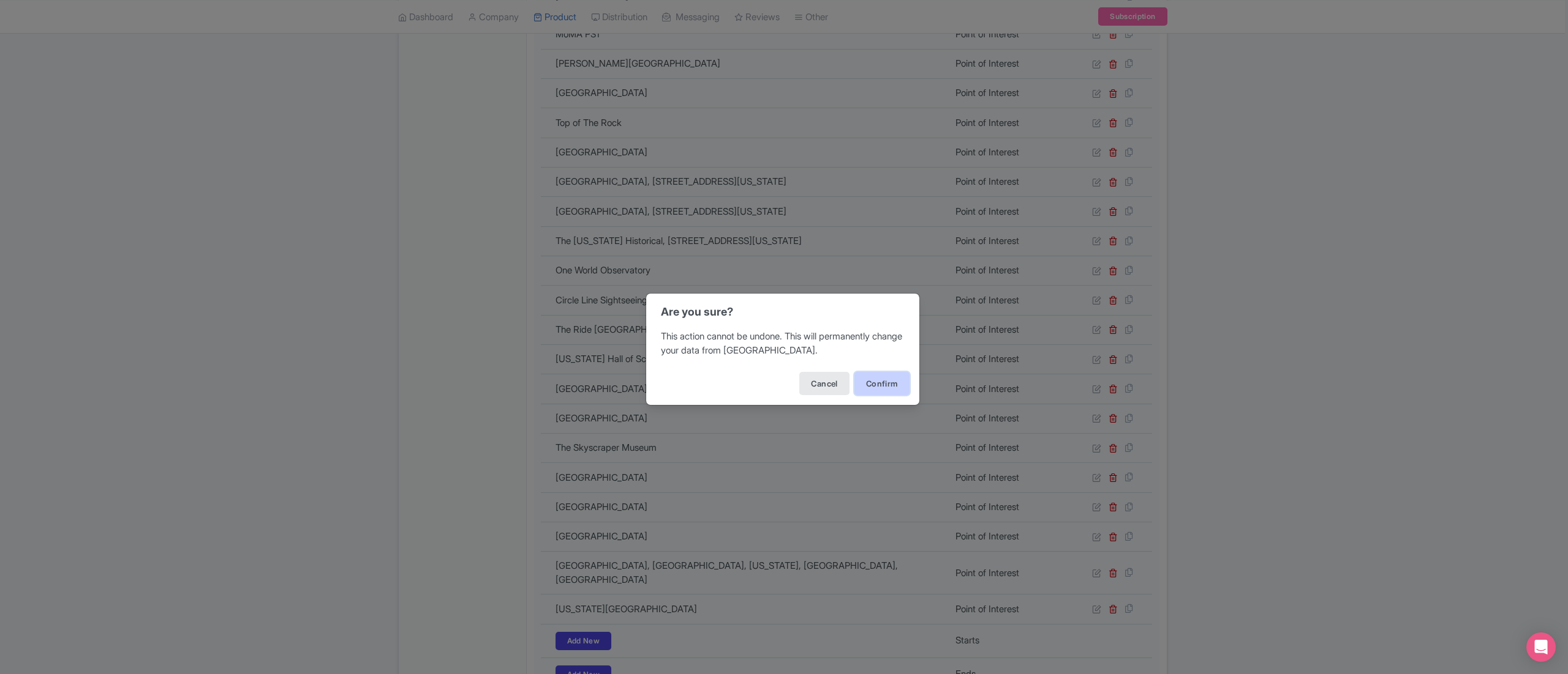
click at [883, 384] on button "Confirm" at bounding box center [882, 384] width 55 height 24
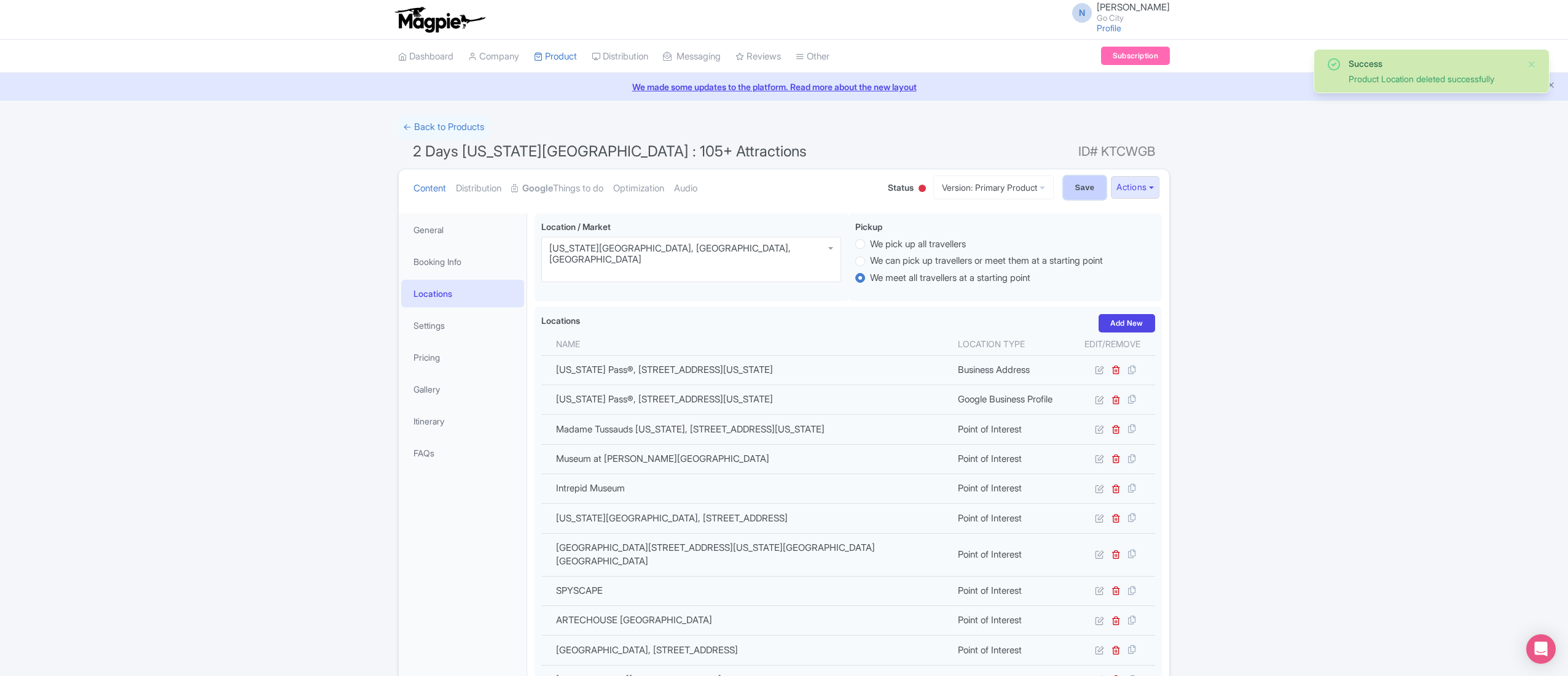
click at [1067, 189] on input "Save" at bounding box center [1085, 187] width 43 height 24
type input "Saving..."
drag, startPoint x: 417, startPoint y: 152, endPoint x: 777, endPoint y: 155, distance: 360.0
click at [777, 155] on h1 "2 Days [US_STATE][GEOGRAPHIC_DATA] : 105+ Attractions ID# KTCWGB" at bounding box center [783, 154] width 772 height 29
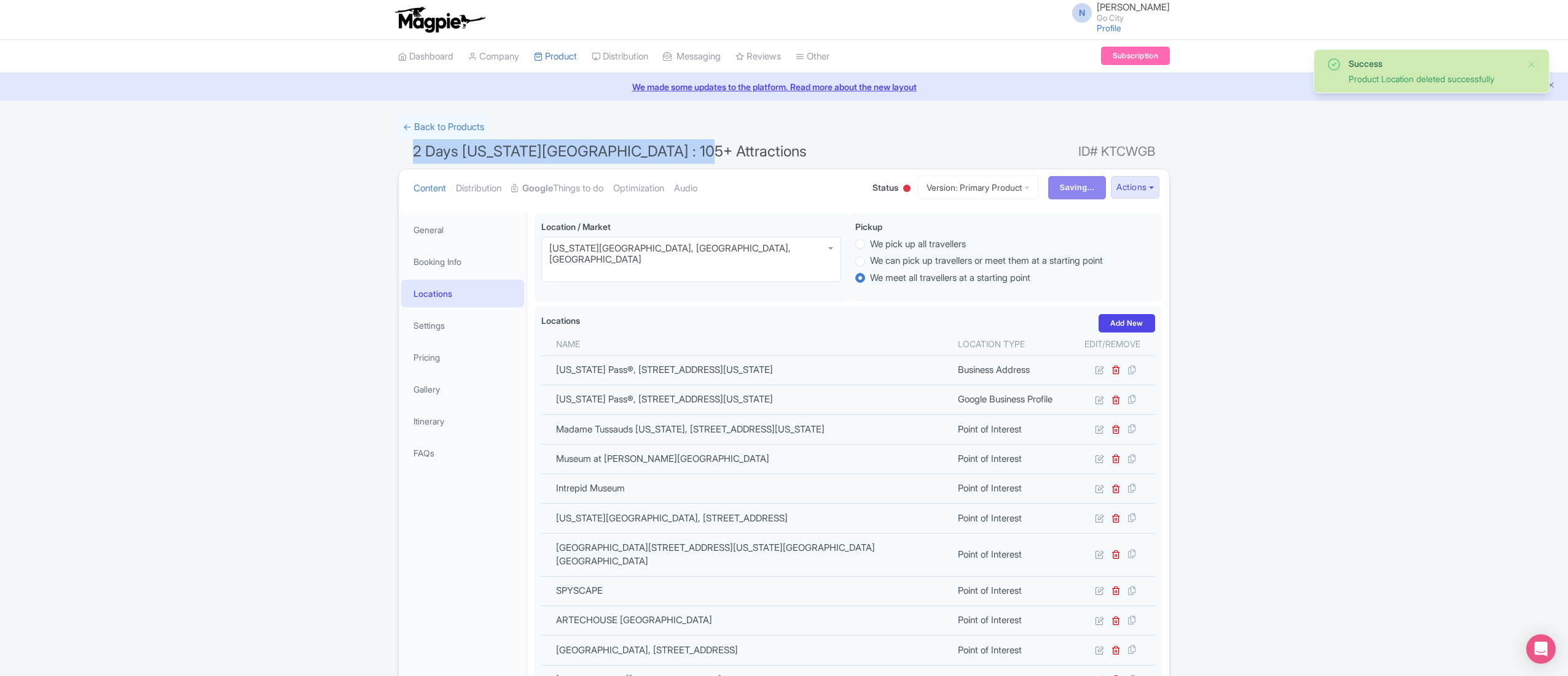
copy span "2 Days [US_STATE][GEOGRAPHIC_DATA] : 105+ Attractions"
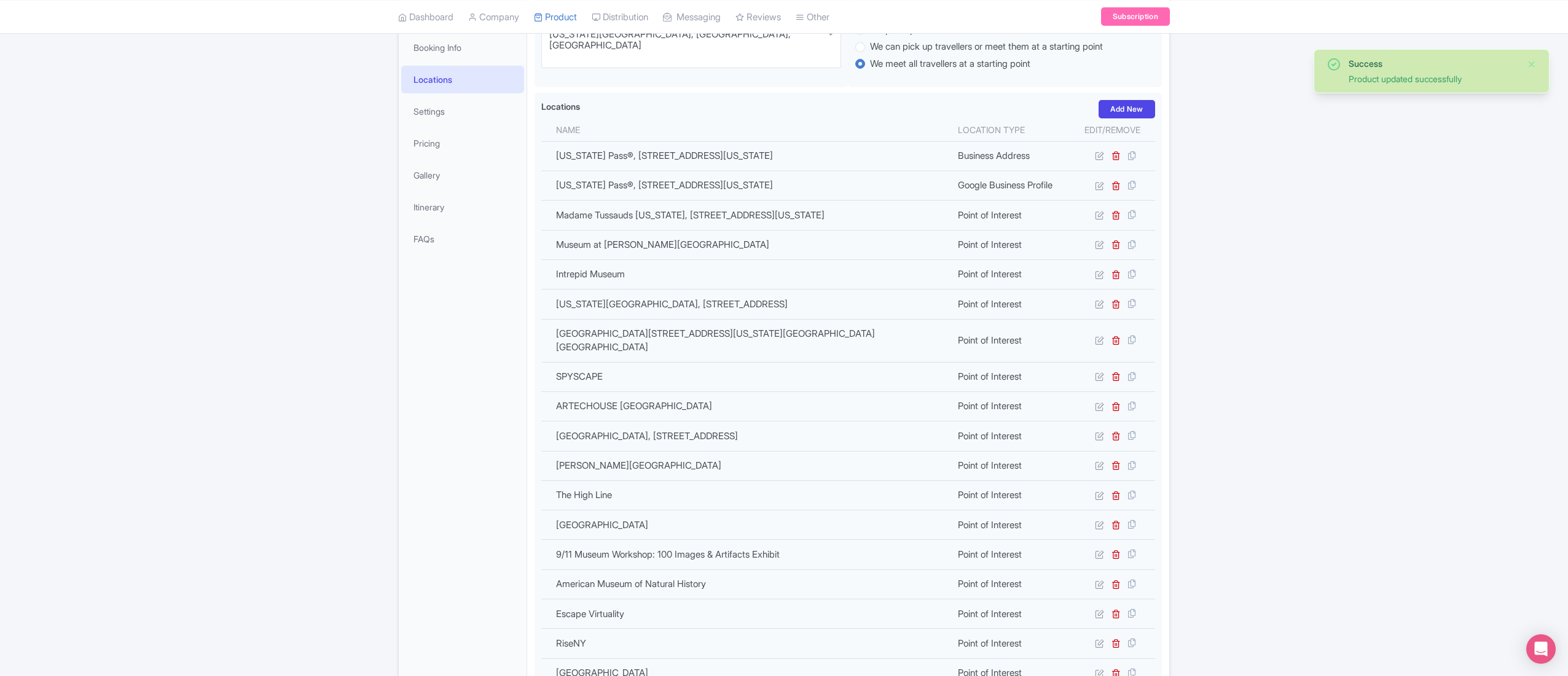
scroll to position [214, 0]
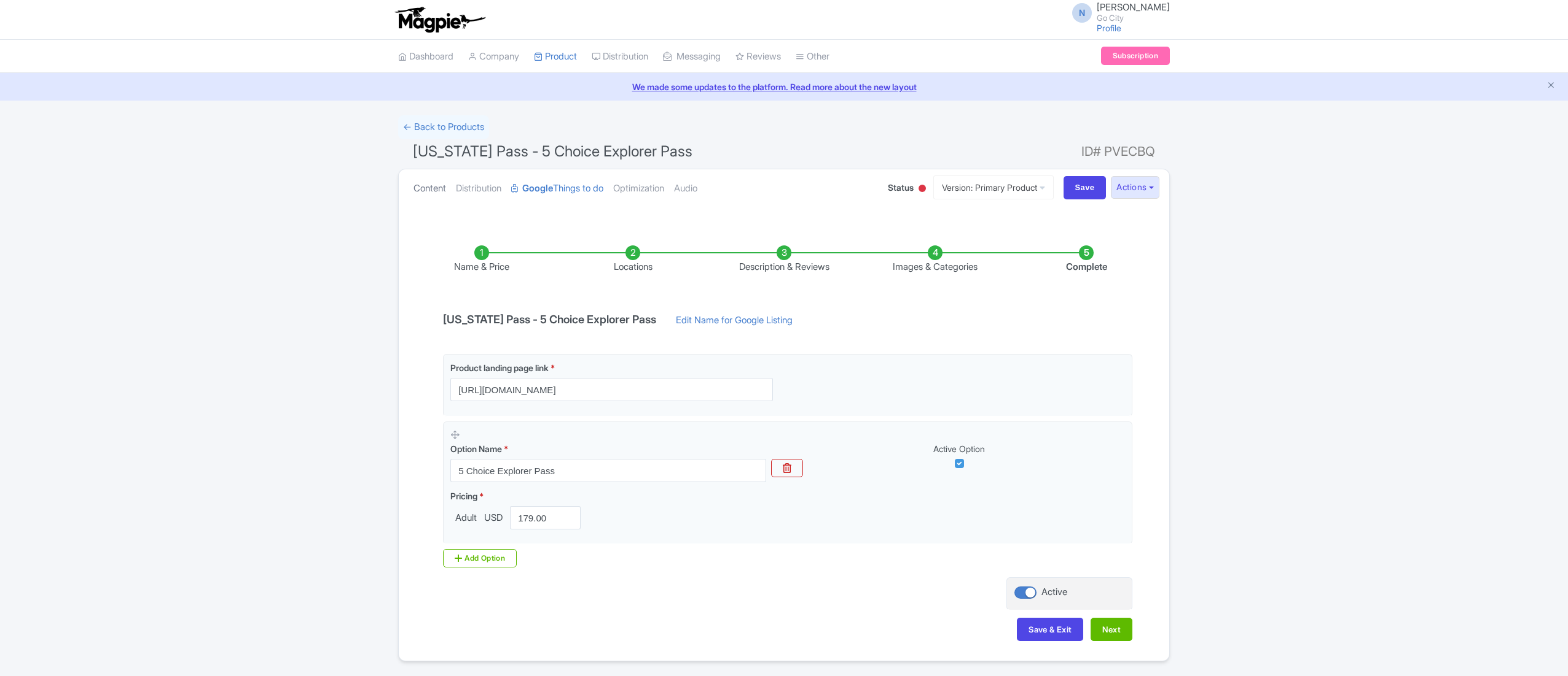
scroll to position [41, 0]
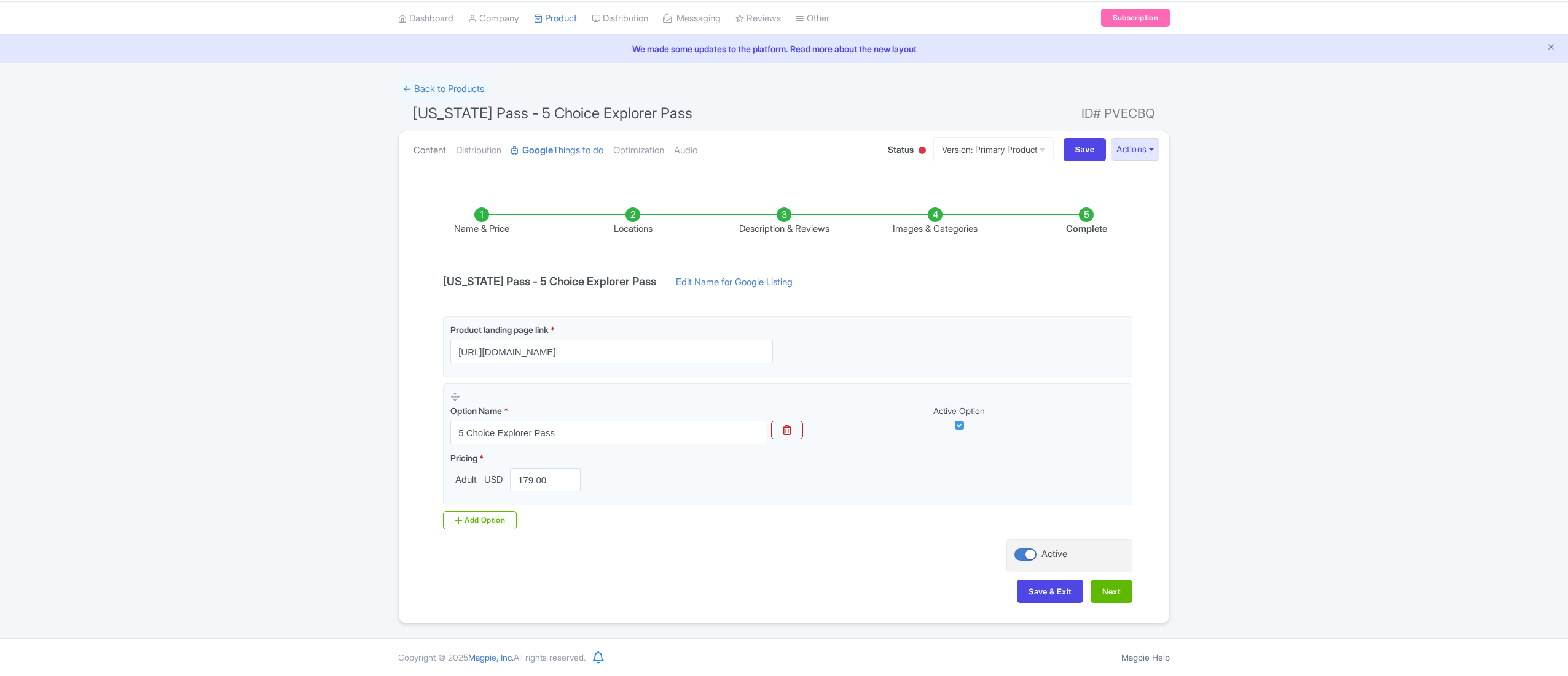
click at [428, 148] on link "Content" at bounding box center [429, 150] width 32 height 39
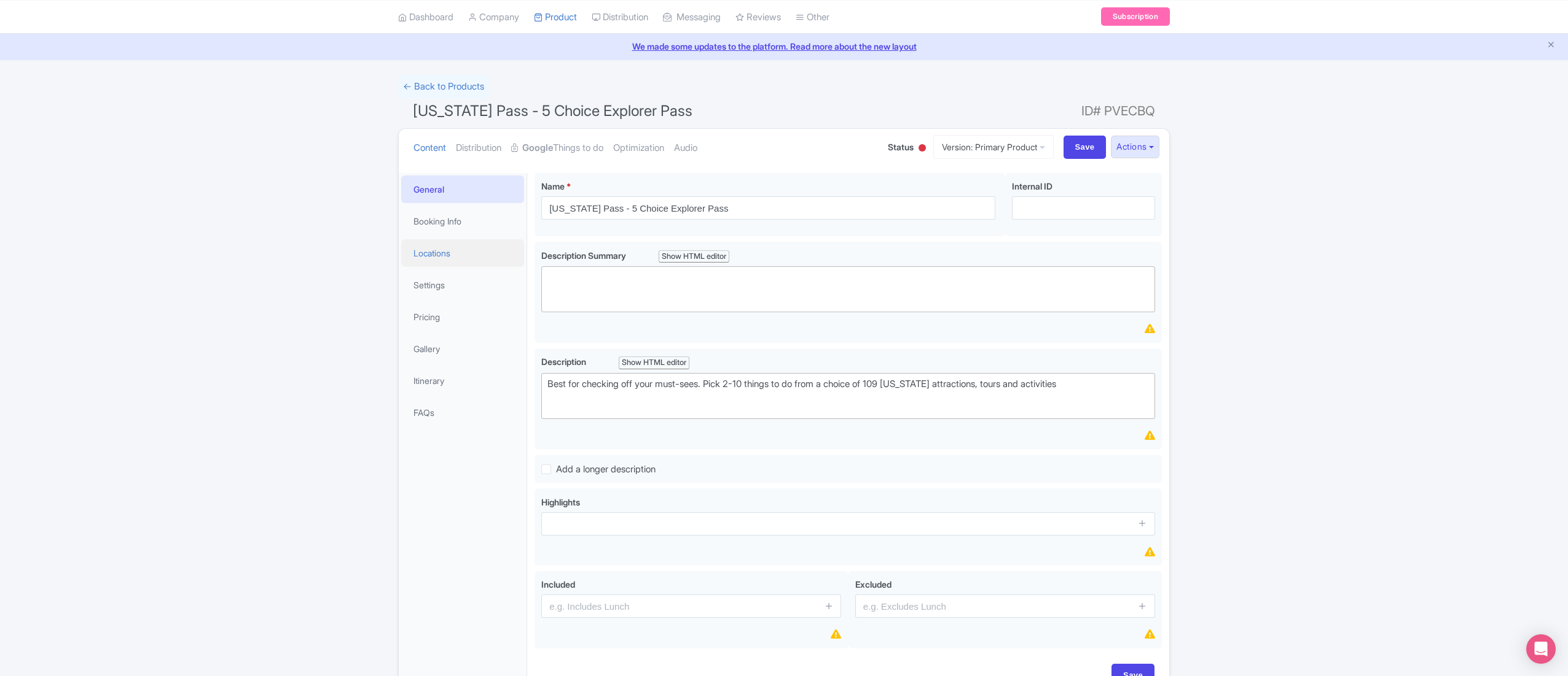
click at [455, 254] on link "Locations" at bounding box center [462, 253] width 123 height 28
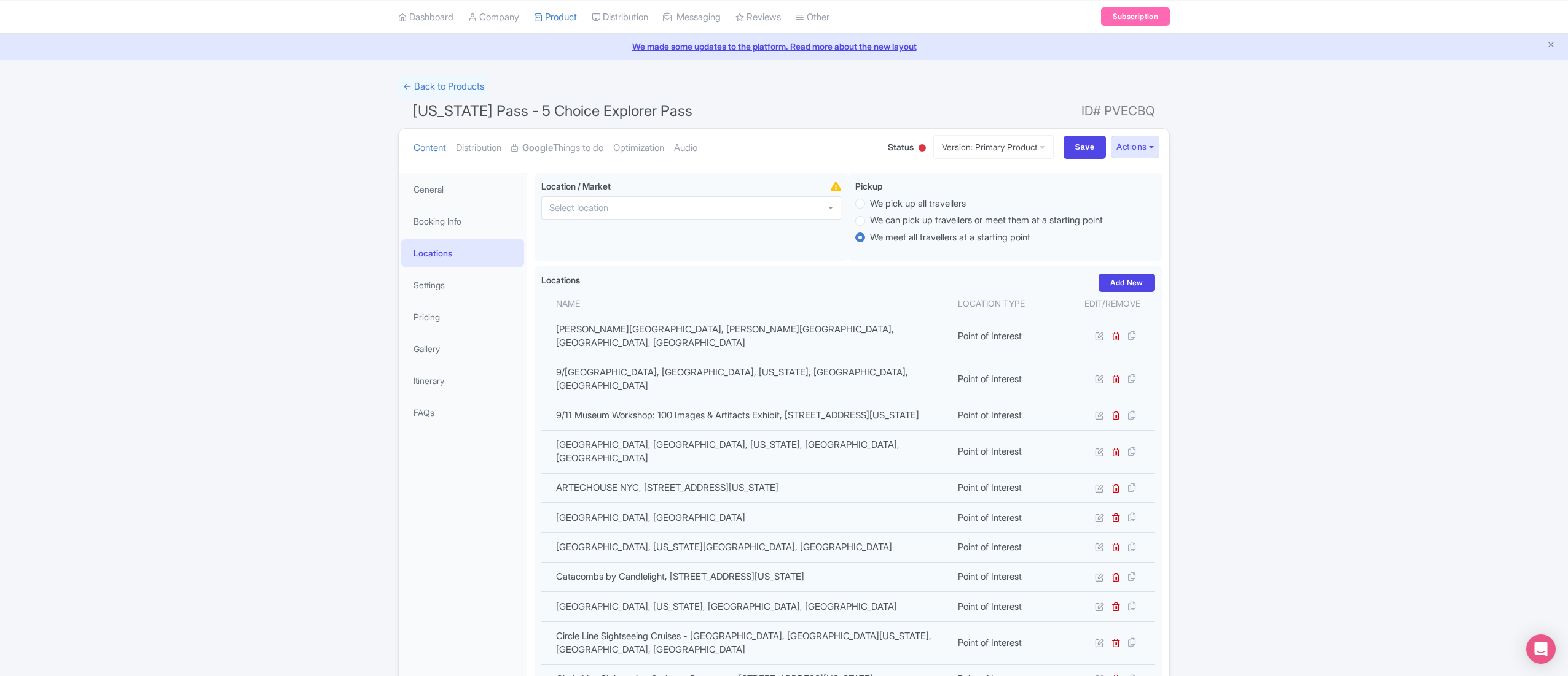
scroll to position [1643, 0]
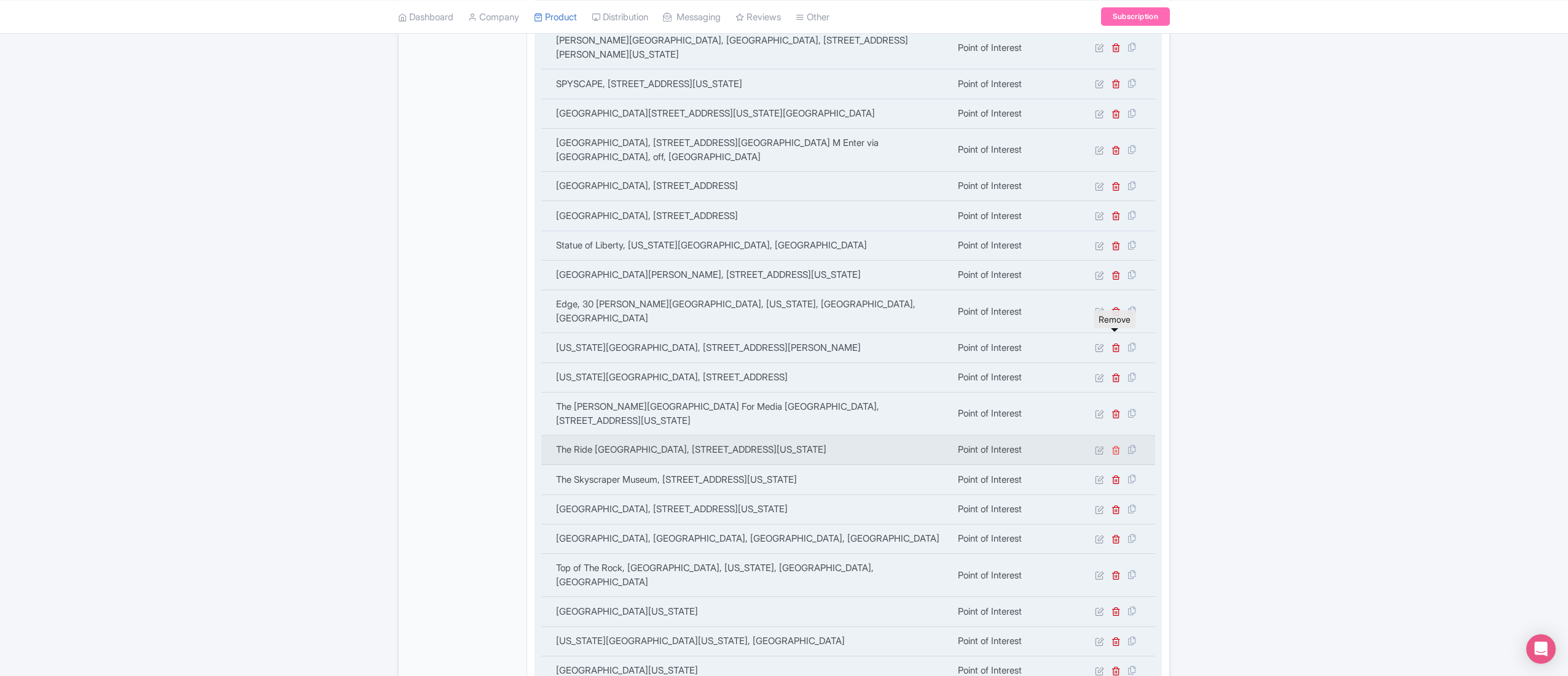
click at [1118, 446] on icon at bounding box center [1116, 451] width 10 height 10
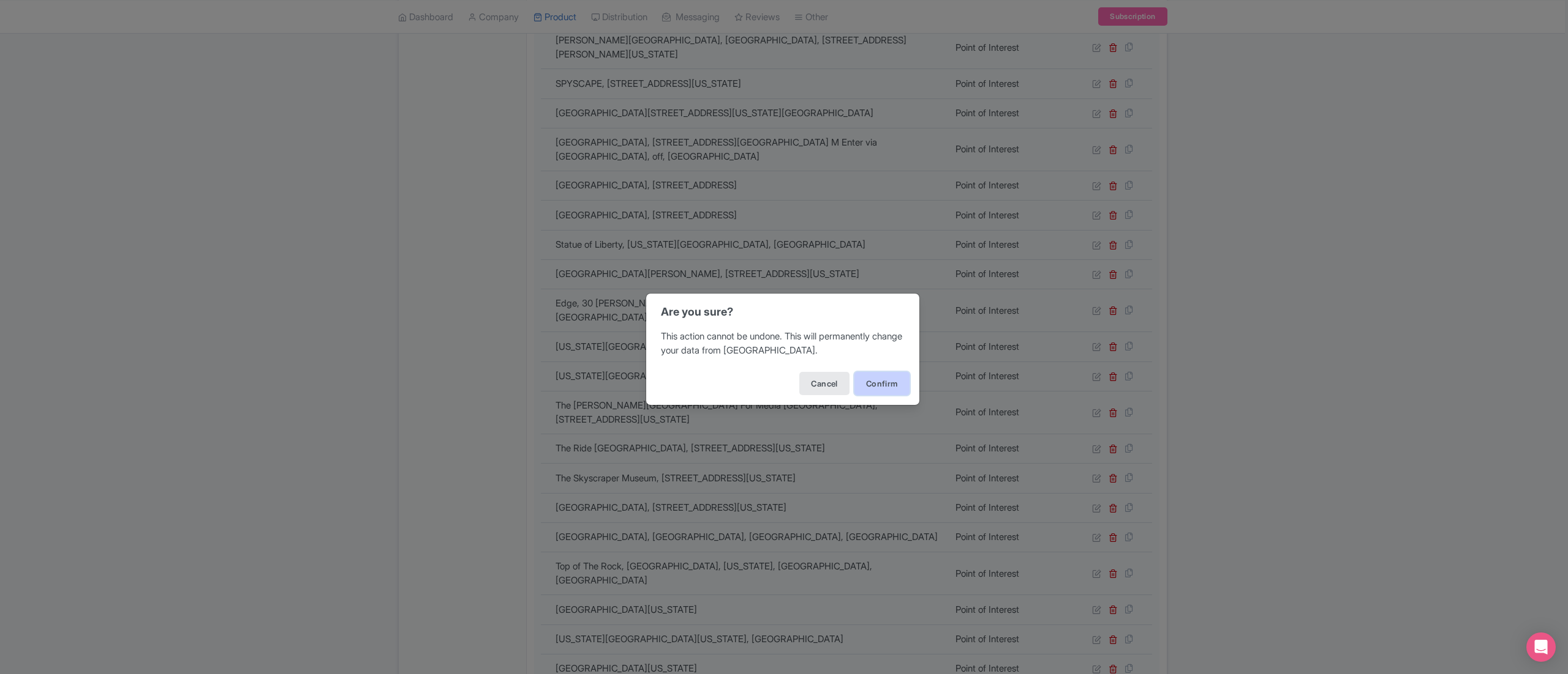
click at [879, 381] on button "Confirm" at bounding box center [882, 384] width 55 height 24
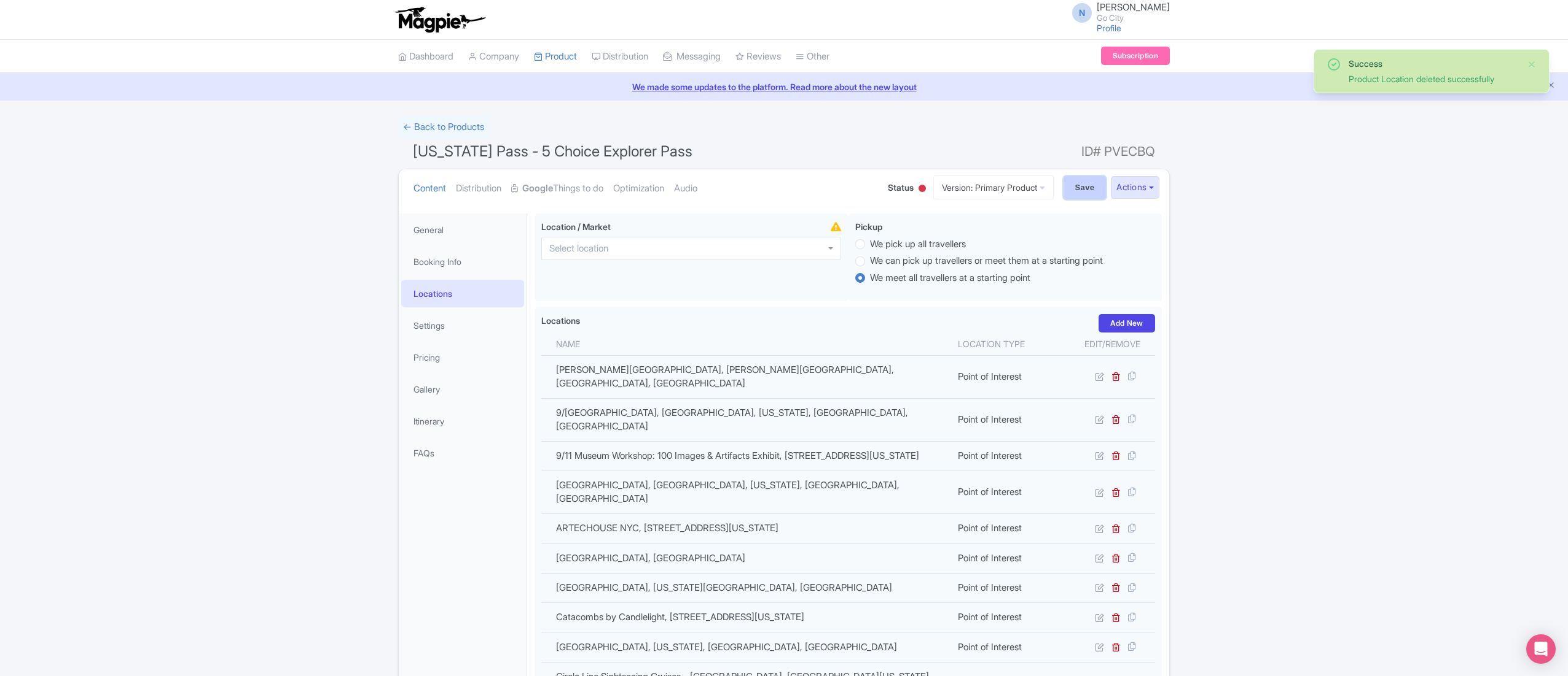
click at [1085, 188] on input "Save" at bounding box center [1085, 187] width 43 height 24
type input "Saving..."
drag, startPoint x: 412, startPoint y: 153, endPoint x: 711, endPoint y: 152, distance: 299.0
click at [711, 152] on h1 "New York Pass - 5 Choice Explorer Pass ID# PVECBQ" at bounding box center [783, 154] width 772 height 29
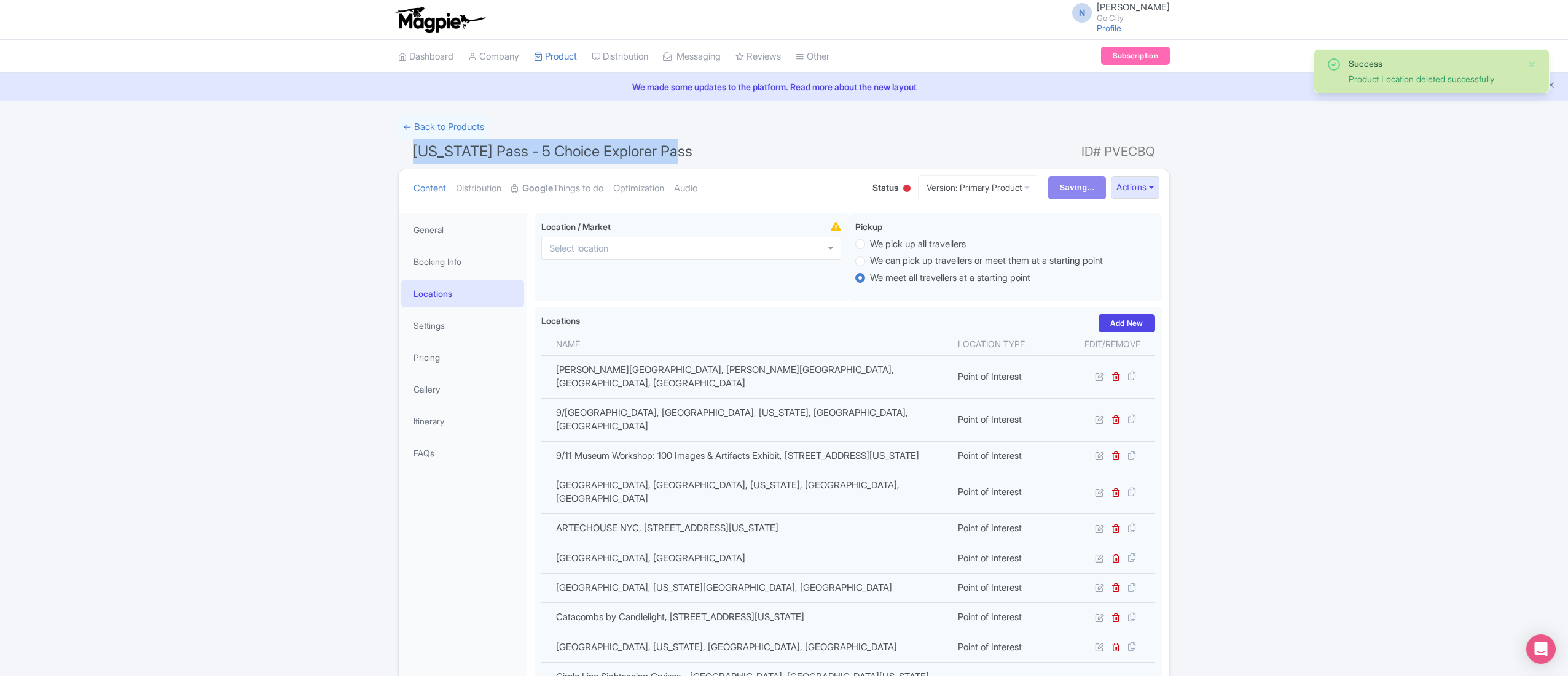
copy span "New York Pass - 5 Choice Explorer Pass"
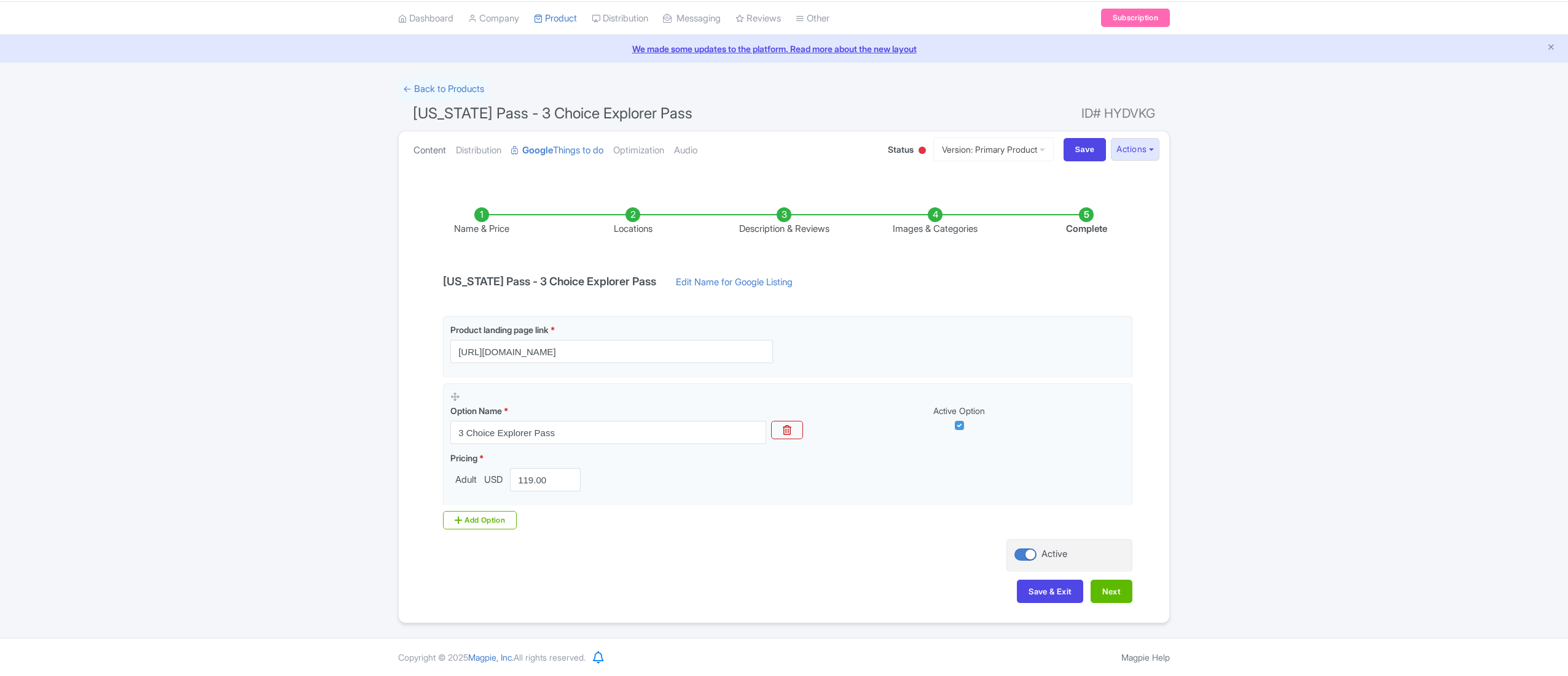
drag, startPoint x: 0, startPoint y: 0, endPoint x: 435, endPoint y: 139, distance: 456.7
click at [435, 139] on link "Content" at bounding box center [429, 150] width 32 height 39
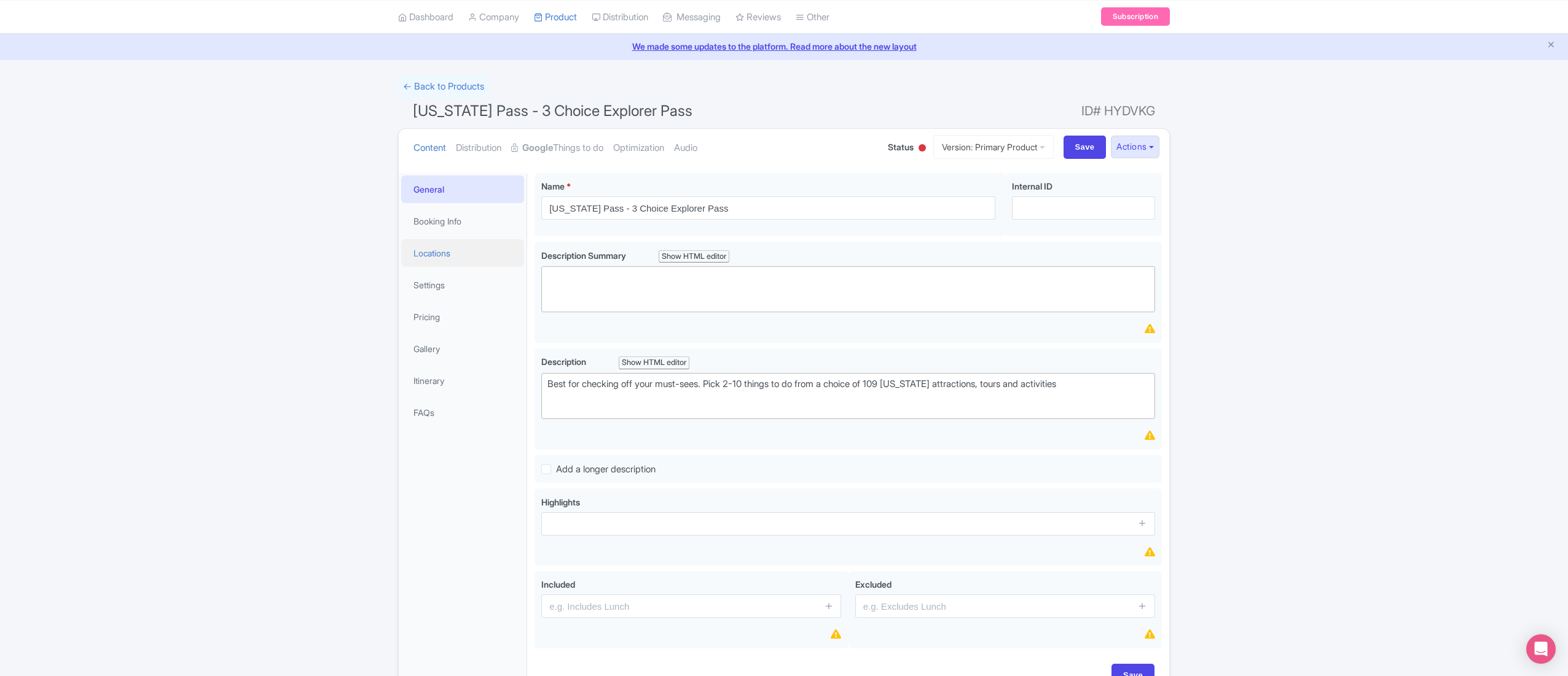
click at [431, 252] on link "Locations" at bounding box center [462, 253] width 123 height 28
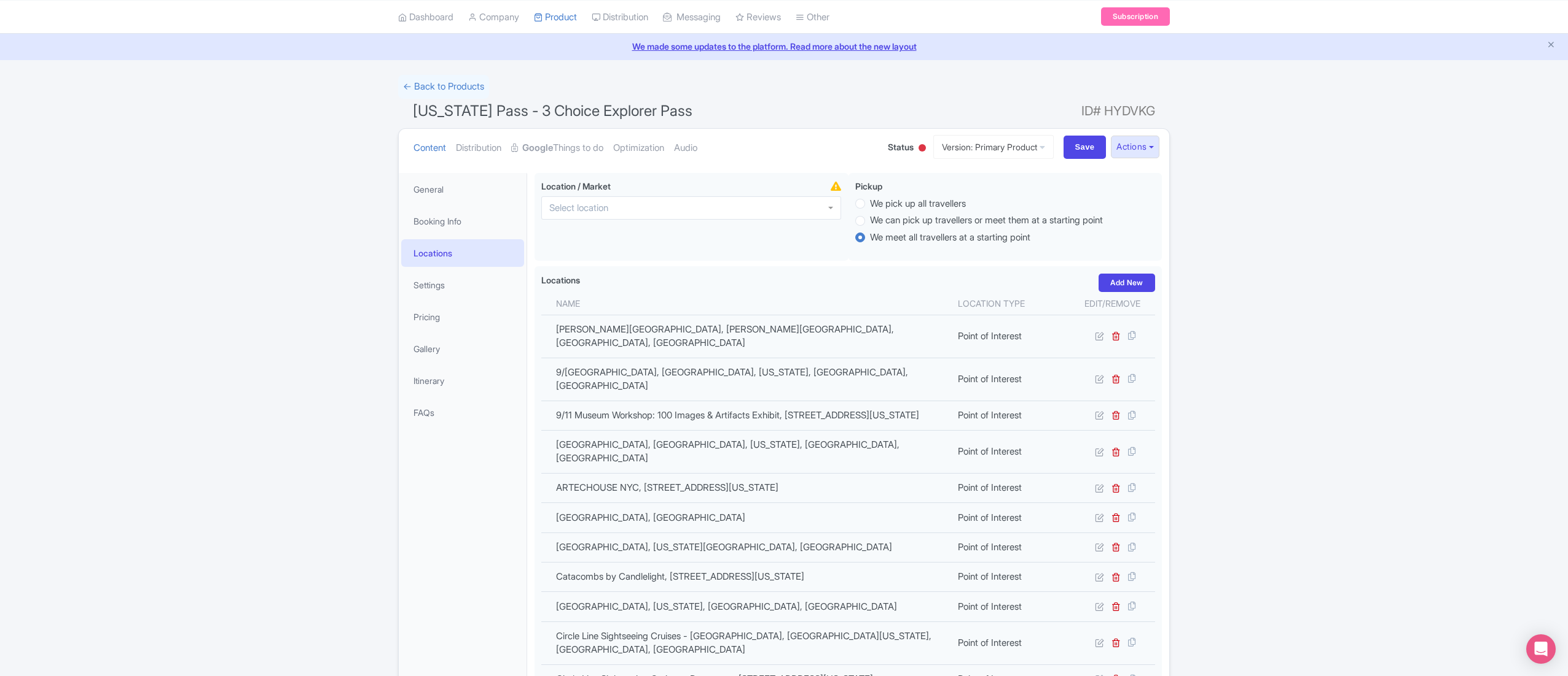
scroll to position [1643, 0]
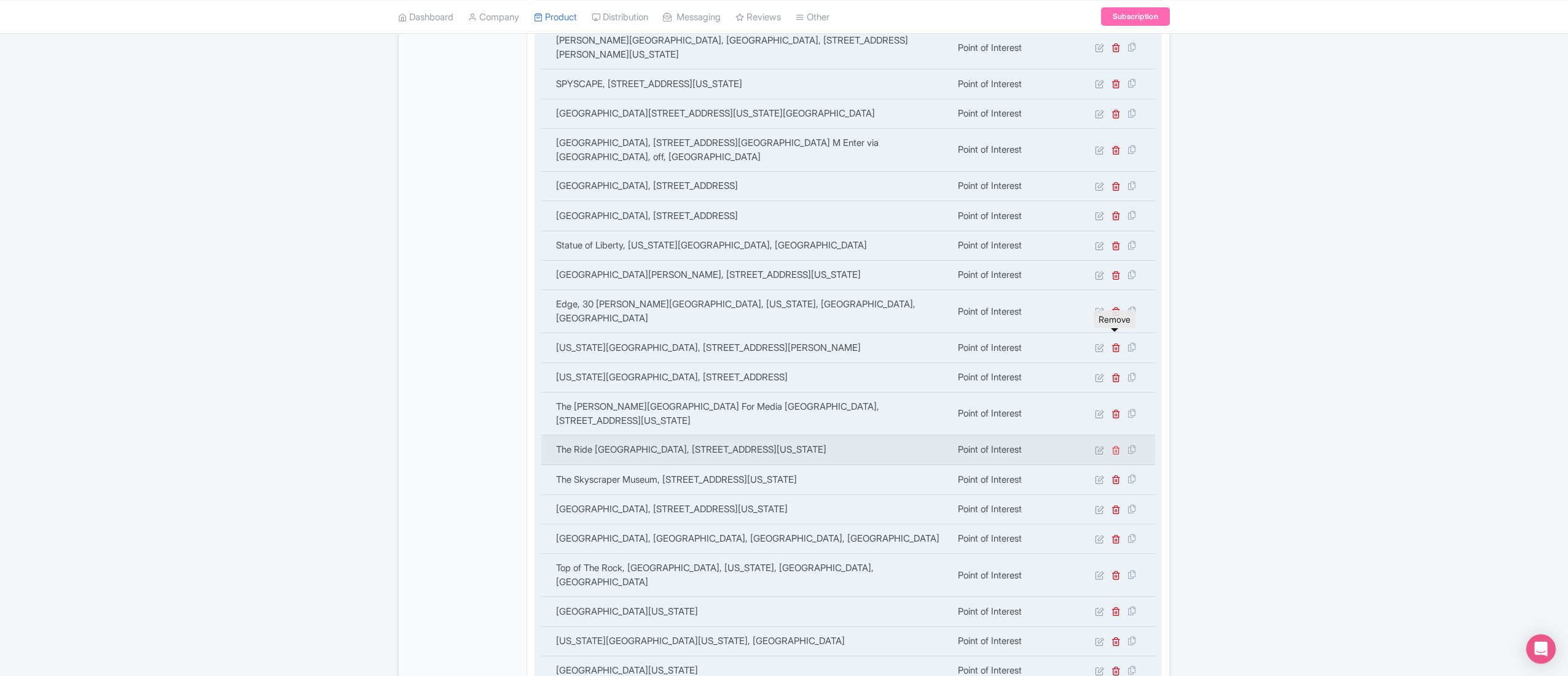
click at [1119, 446] on icon at bounding box center [1116, 451] width 10 height 10
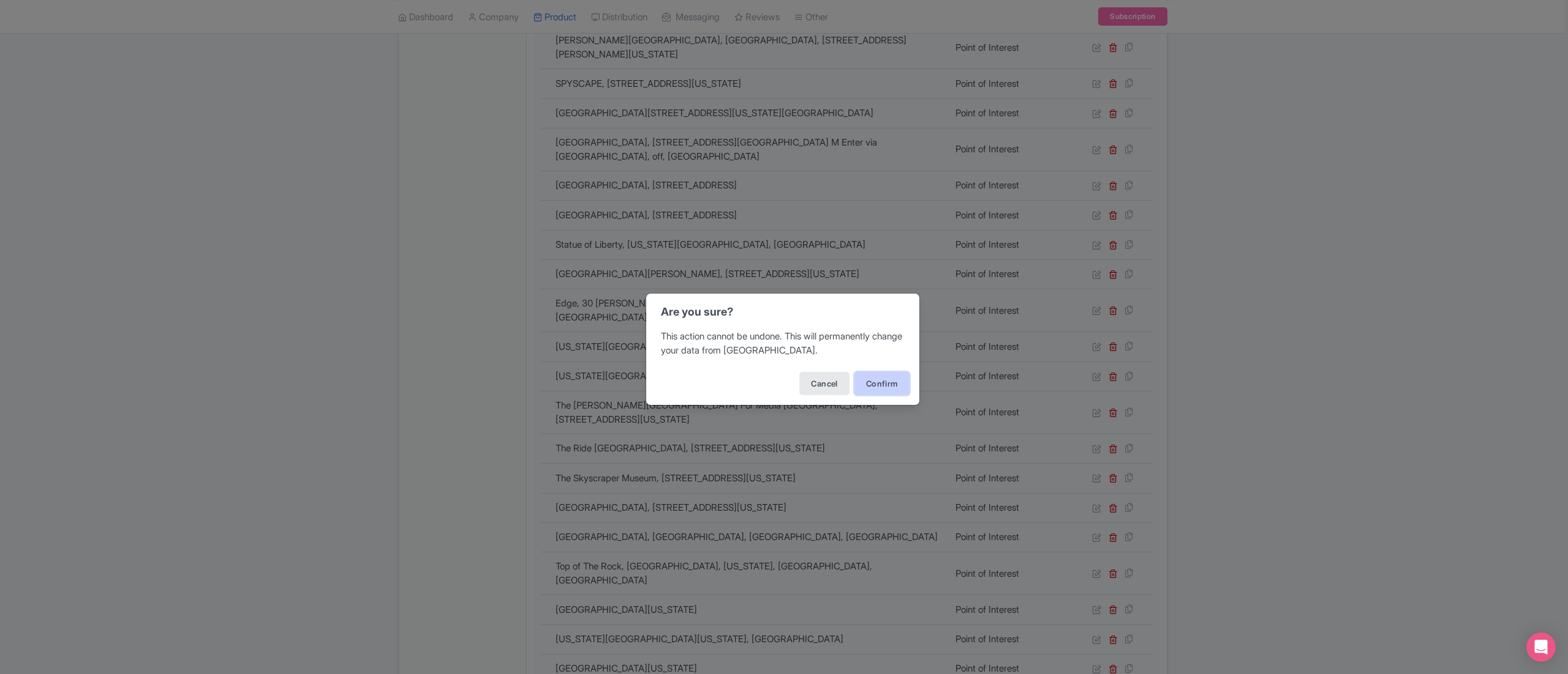
click at [876, 377] on button "Confirm" at bounding box center [882, 384] width 55 height 24
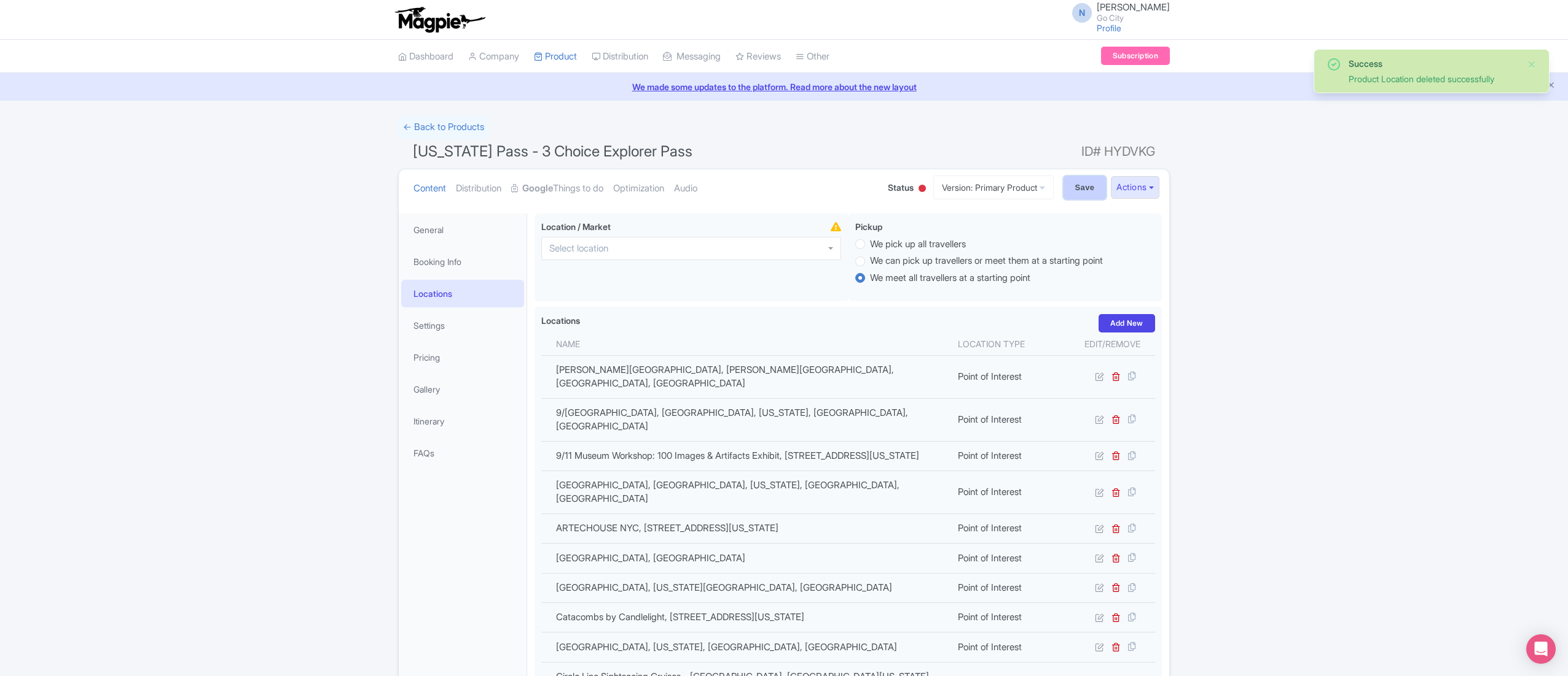
click at [1081, 188] on input "Save" at bounding box center [1085, 187] width 43 height 24
type input "Saving..."
drag, startPoint x: 413, startPoint y: 153, endPoint x: 792, endPoint y: 150, distance: 379.0
click at [792, 150] on h1 "New York Pass - 3 Choice Explorer Pass ID# HYDVKG" at bounding box center [783, 154] width 772 height 29
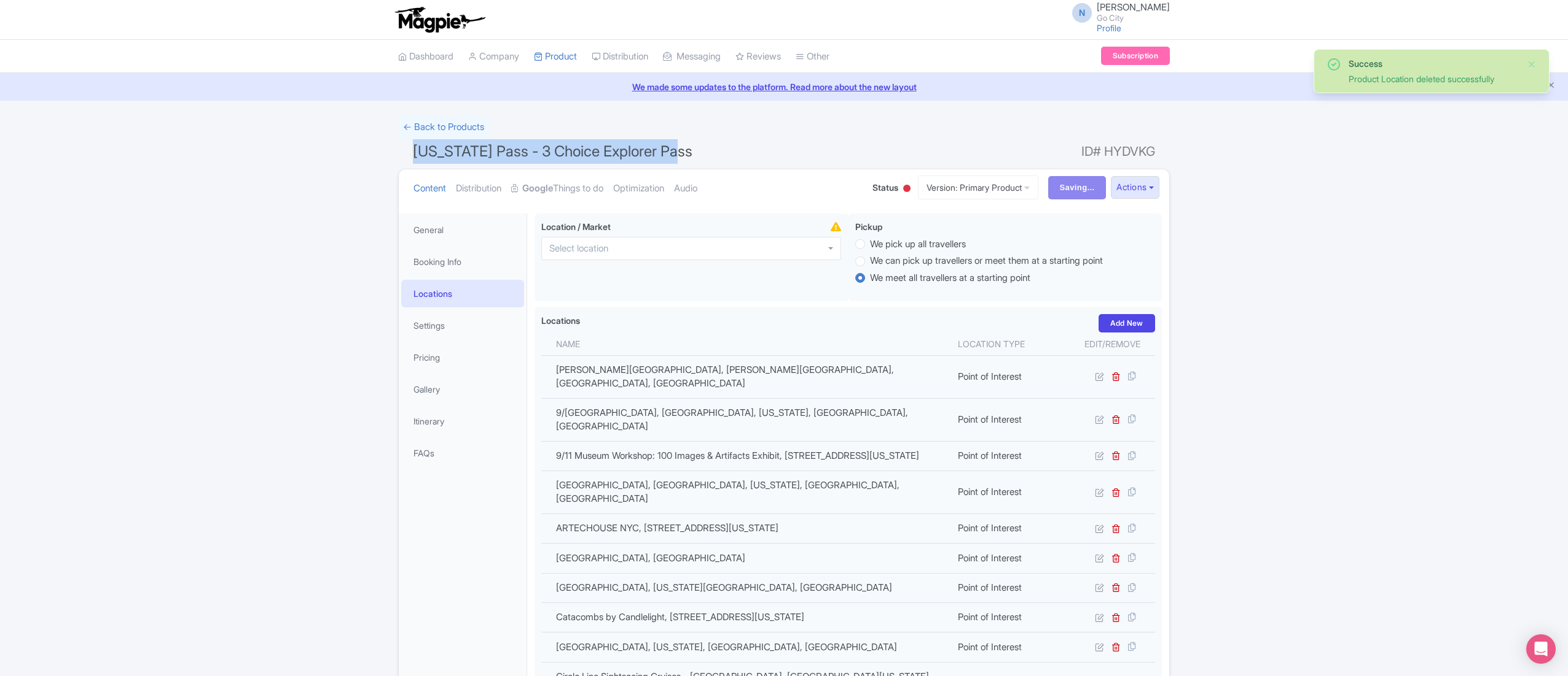
copy span "[US_STATE] Pass - 3 Choice Explorer Pass"
click at [1079, 184] on input "Save" at bounding box center [1085, 187] width 43 height 24
type input "Saving..."
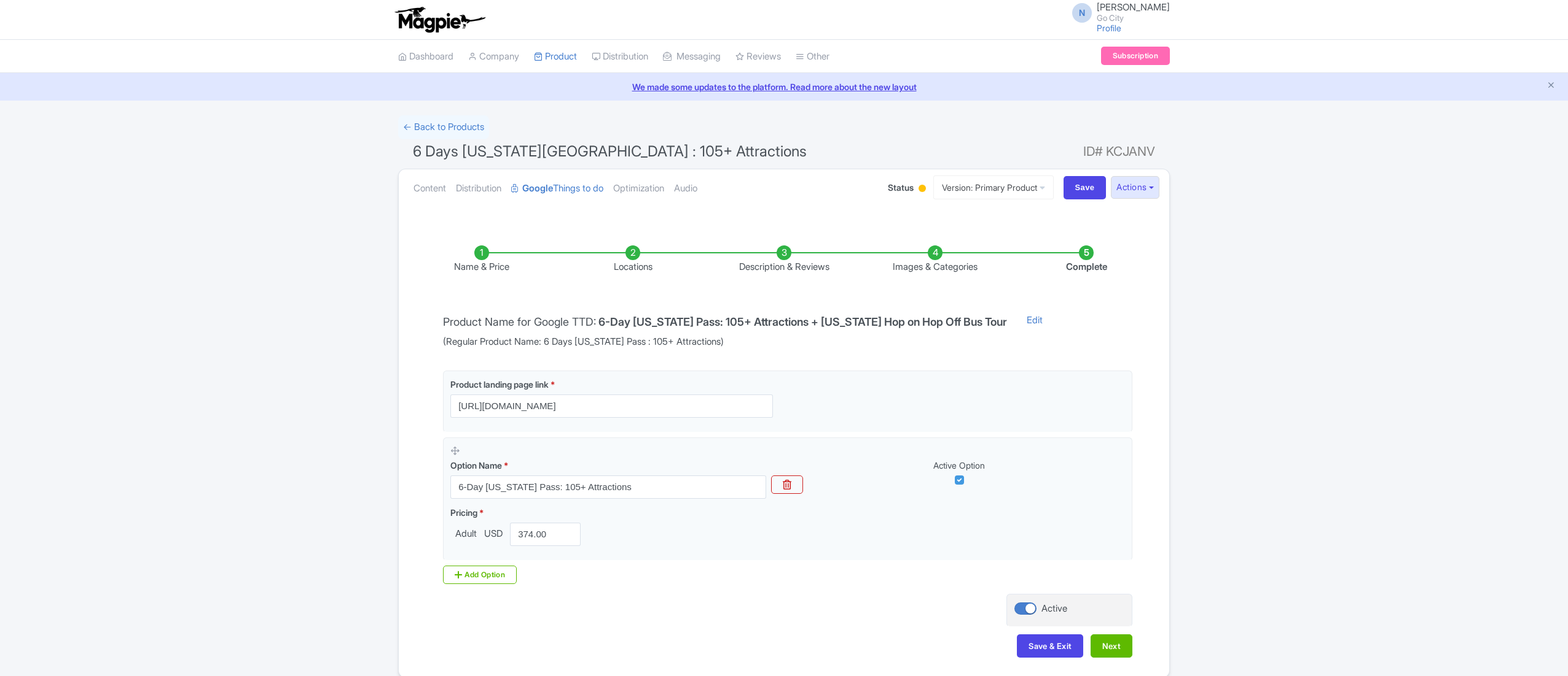
scroll to position [57, 0]
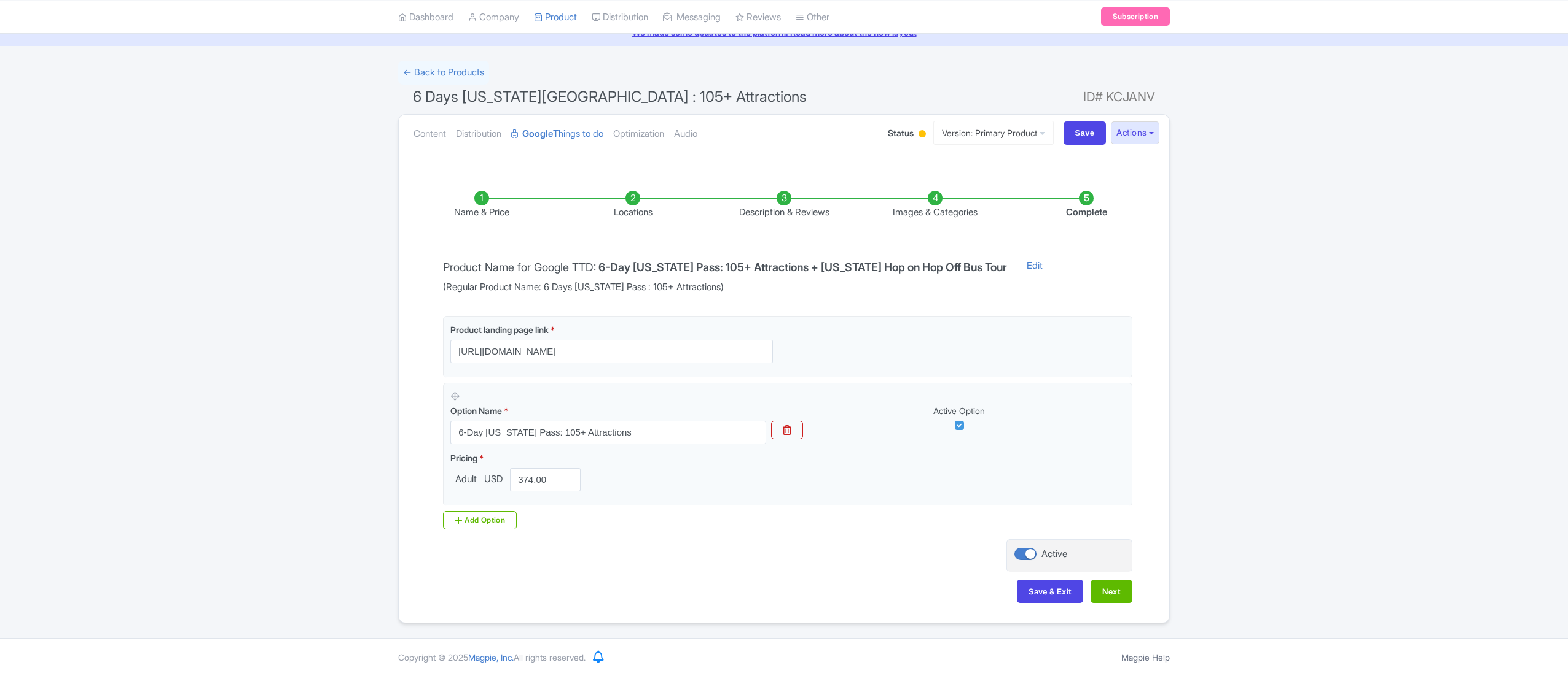
click at [463, 215] on li "Name & Price" at bounding box center [481, 205] width 151 height 29
click at [434, 130] on link "Content" at bounding box center [429, 134] width 32 height 39
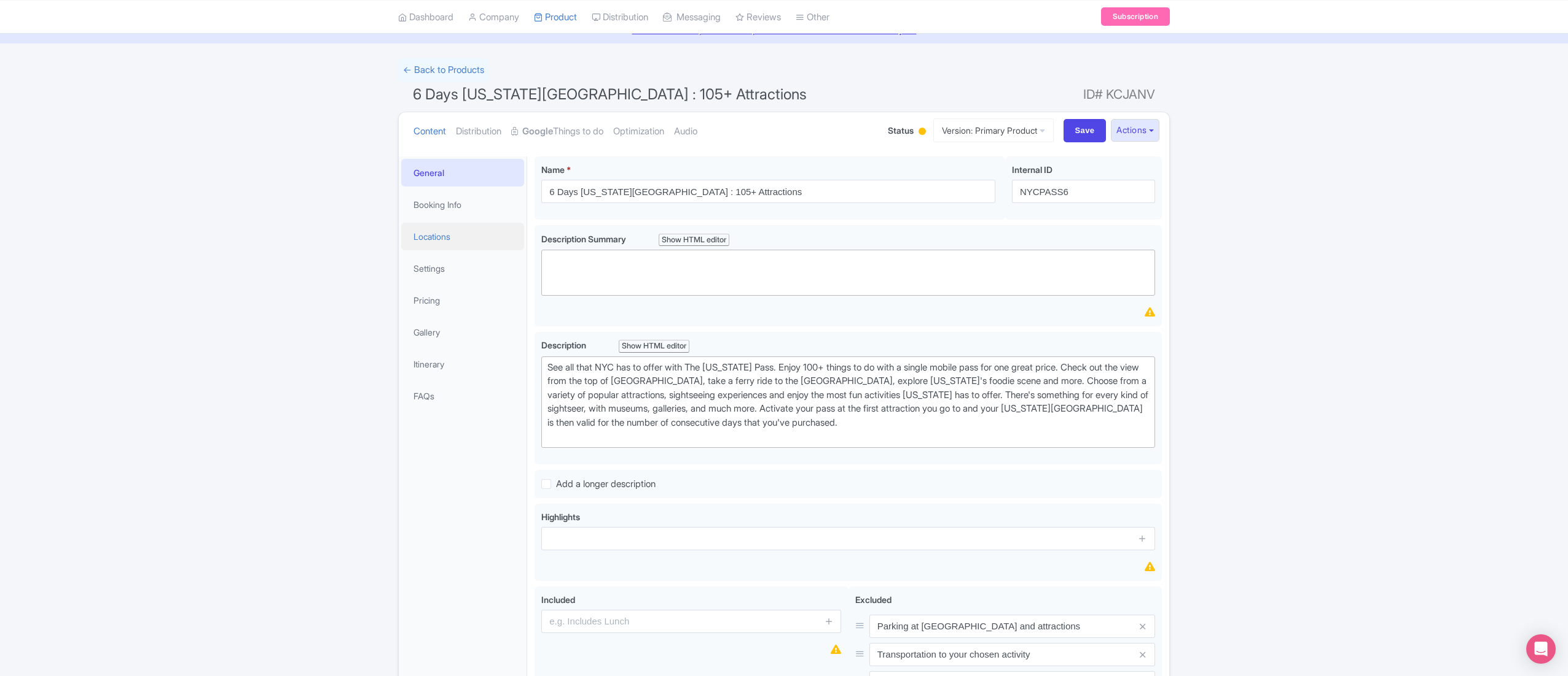
click at [459, 232] on link "Locations" at bounding box center [462, 236] width 123 height 28
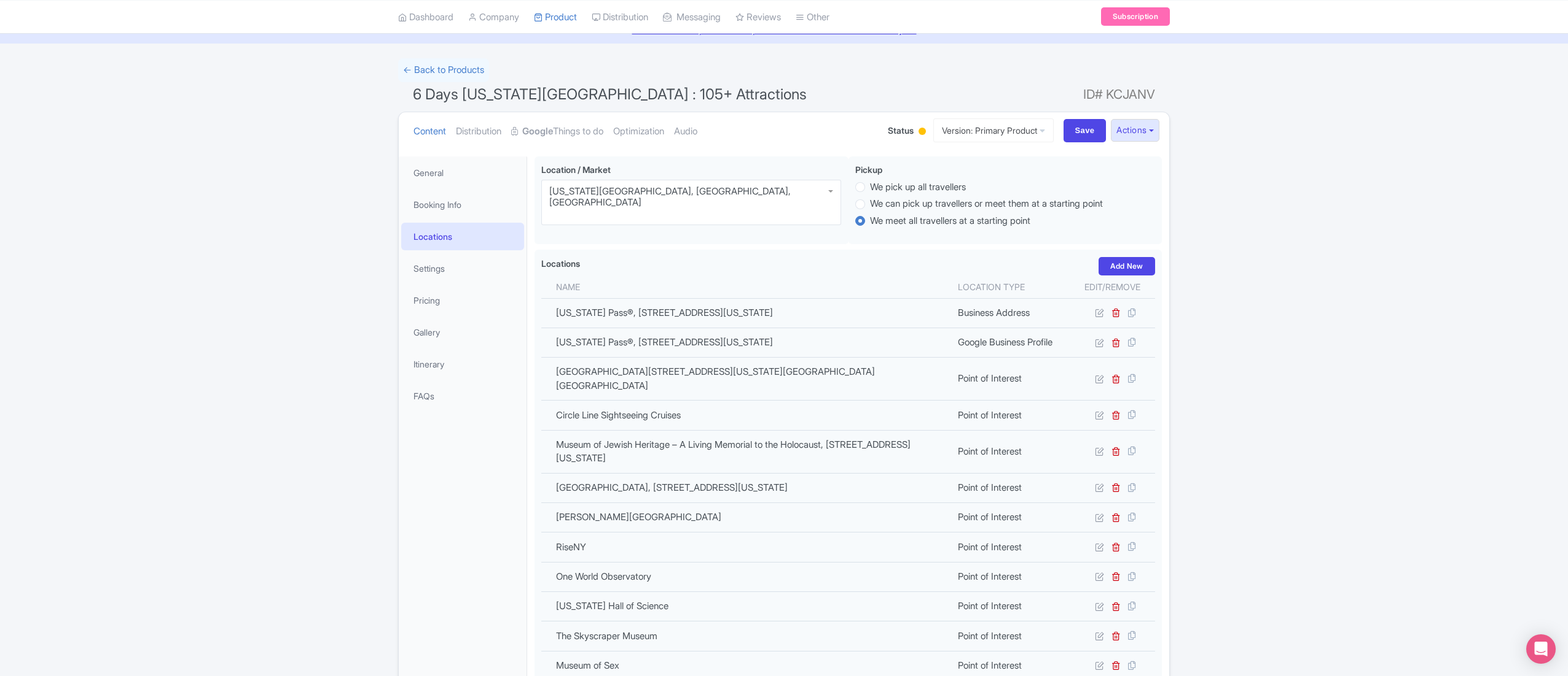
click at [453, 238] on link "Locations" at bounding box center [462, 236] width 123 height 28
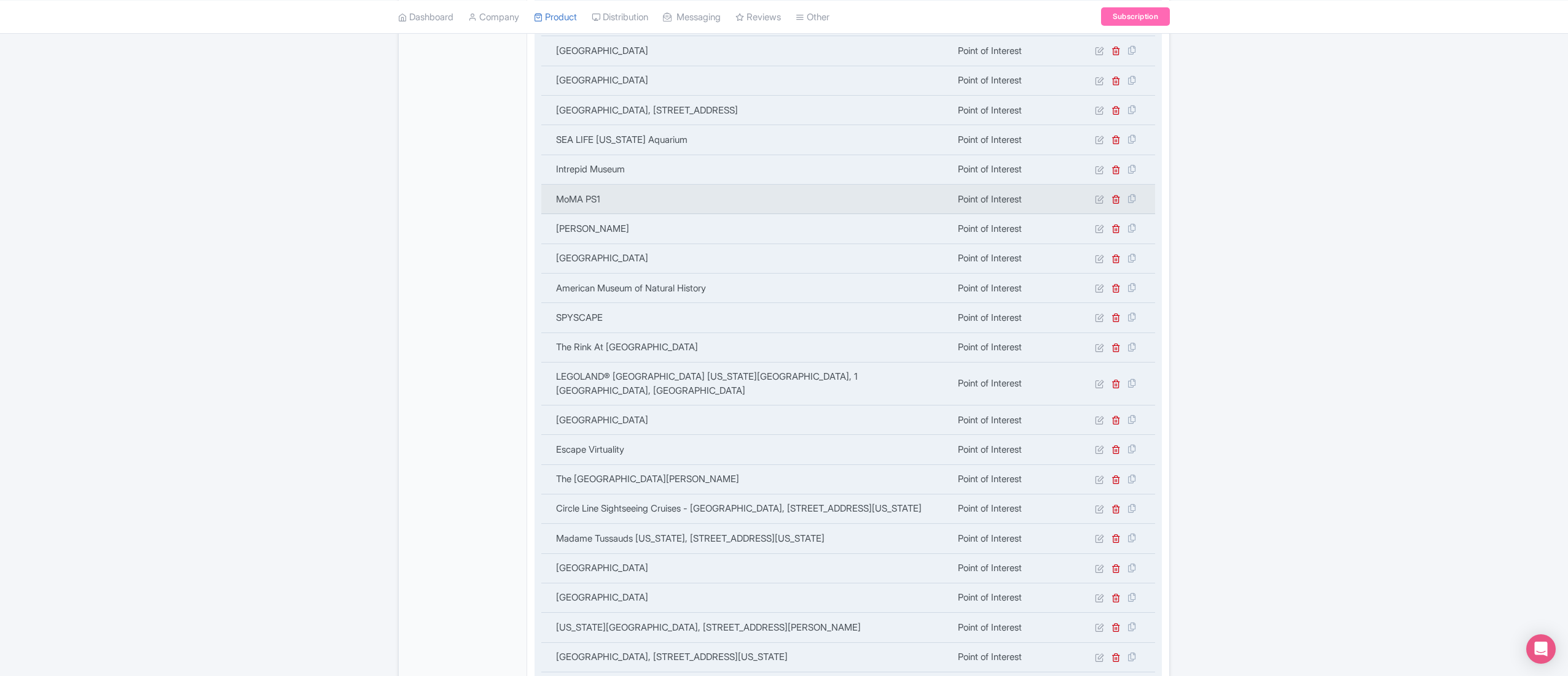
scroll to position [1859, 0]
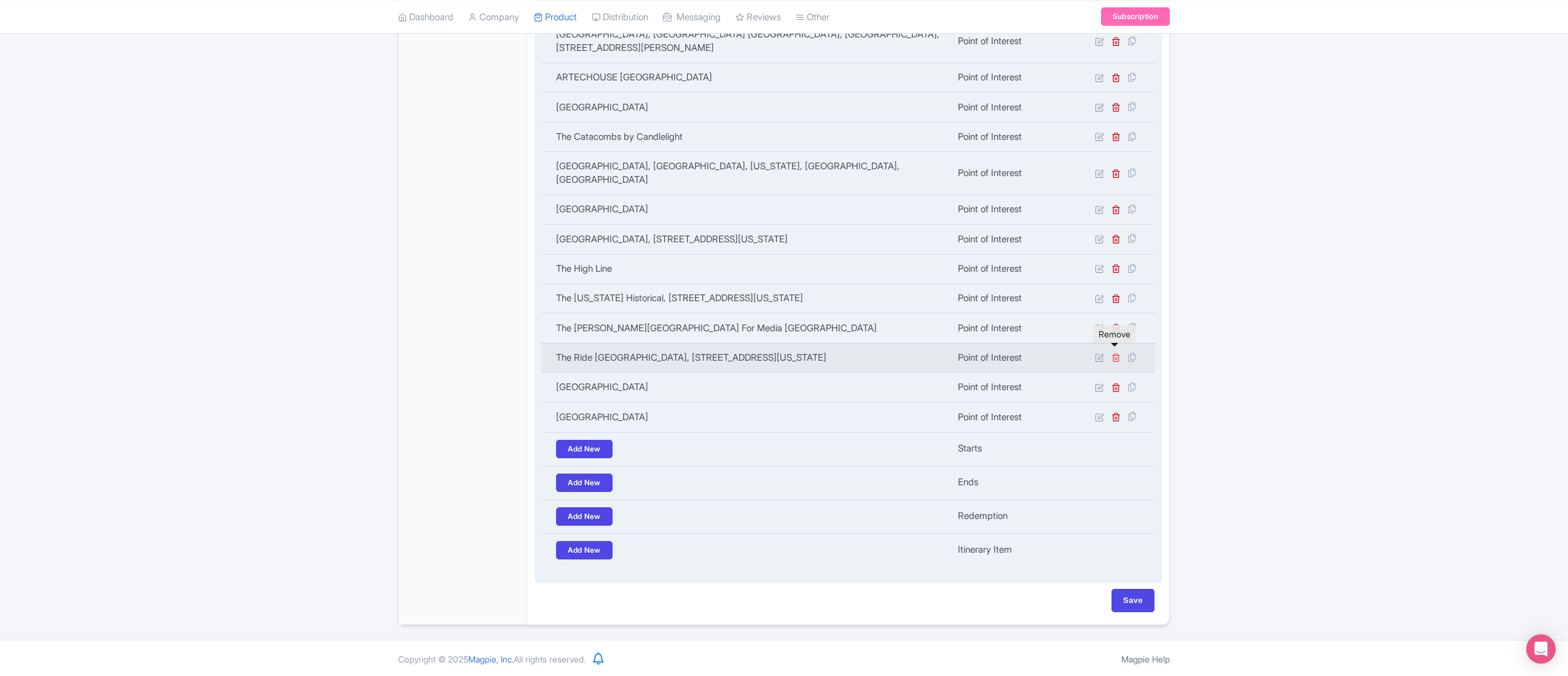
click at [1116, 353] on icon at bounding box center [1116, 357] width 10 height 10
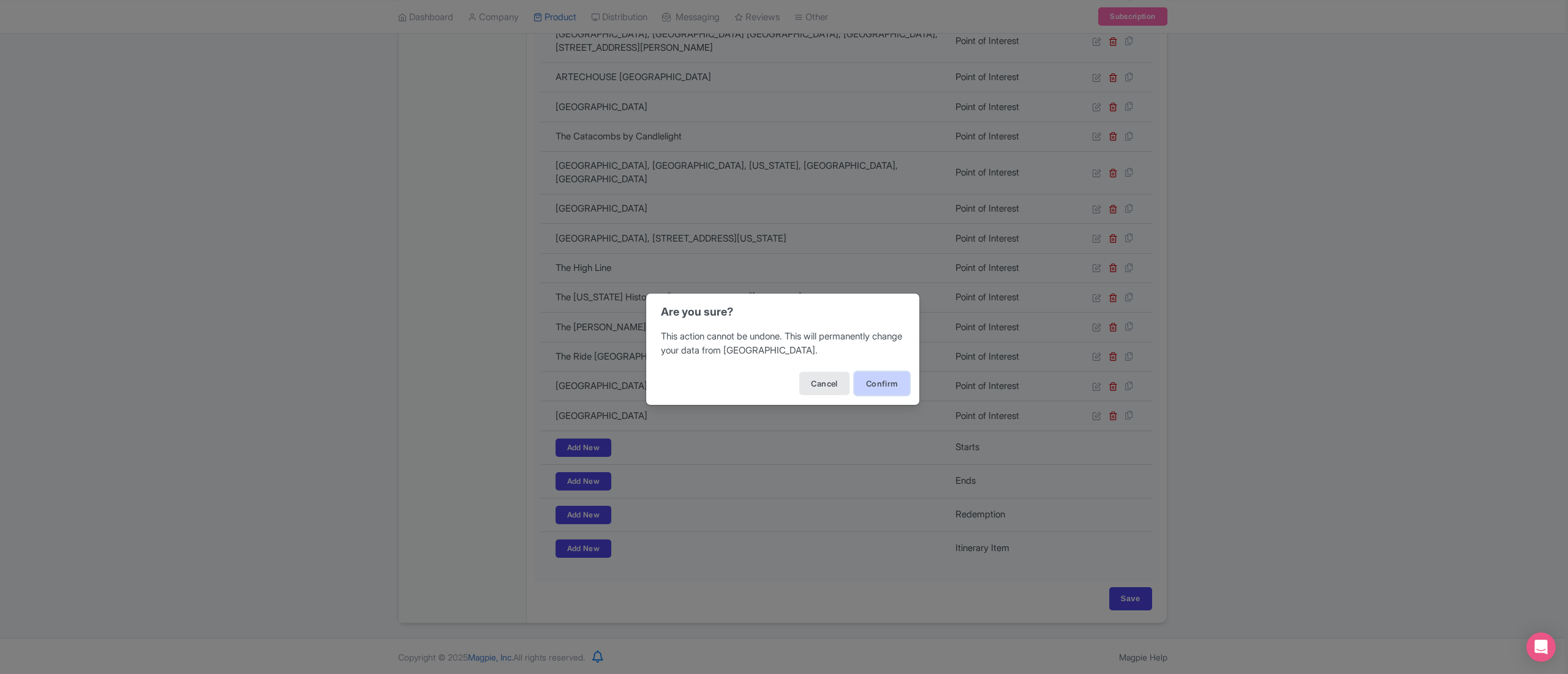
click at [888, 384] on button "Confirm" at bounding box center [882, 384] width 55 height 24
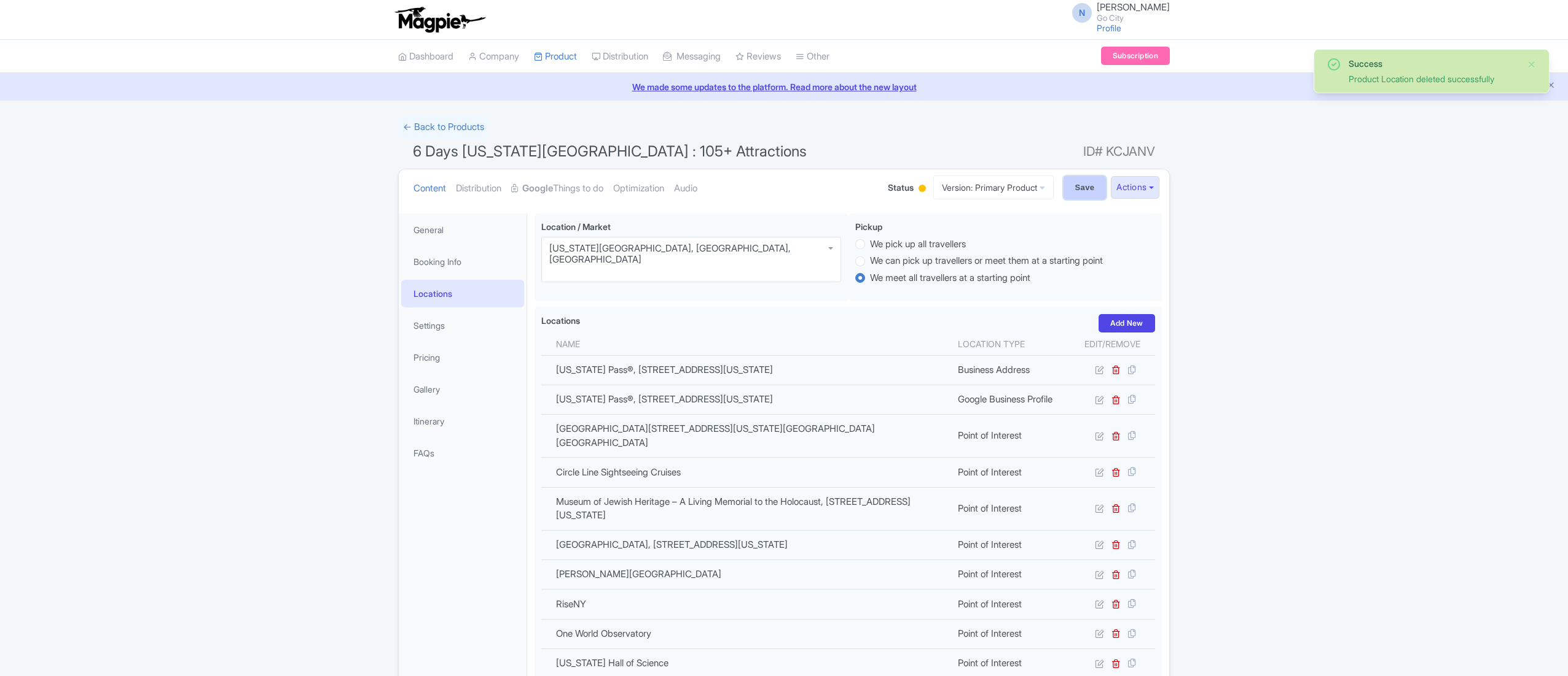
click at [1070, 181] on input "Save" at bounding box center [1085, 187] width 43 height 24
type input "Saving..."
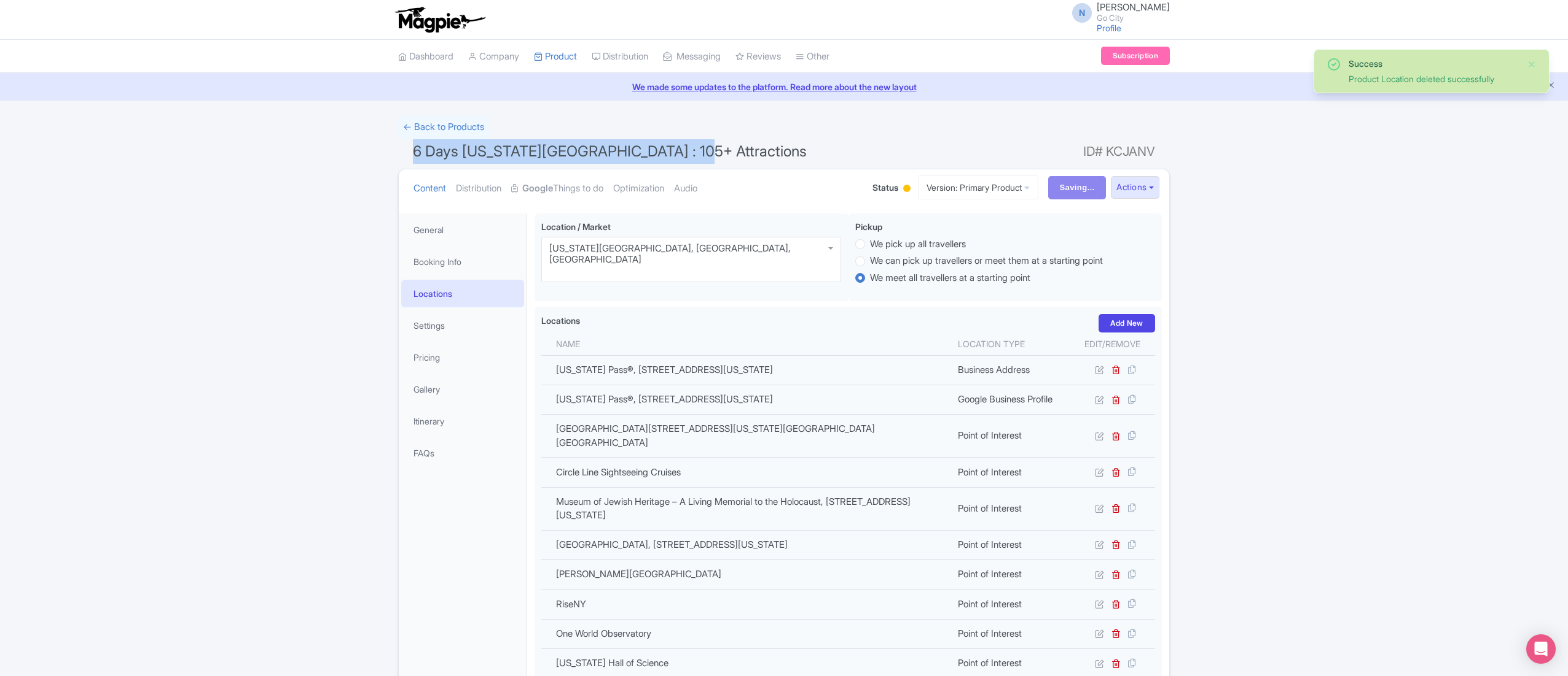
drag, startPoint x: 411, startPoint y: 146, endPoint x: 762, endPoint y: 146, distance: 351.0
click at [762, 146] on h1 "6 Days New York Pass : 105+ Attractions ID# KCJANV" at bounding box center [783, 154] width 772 height 29
copy span "6 Days [US_STATE][GEOGRAPHIC_DATA] : 105+ Attractions"
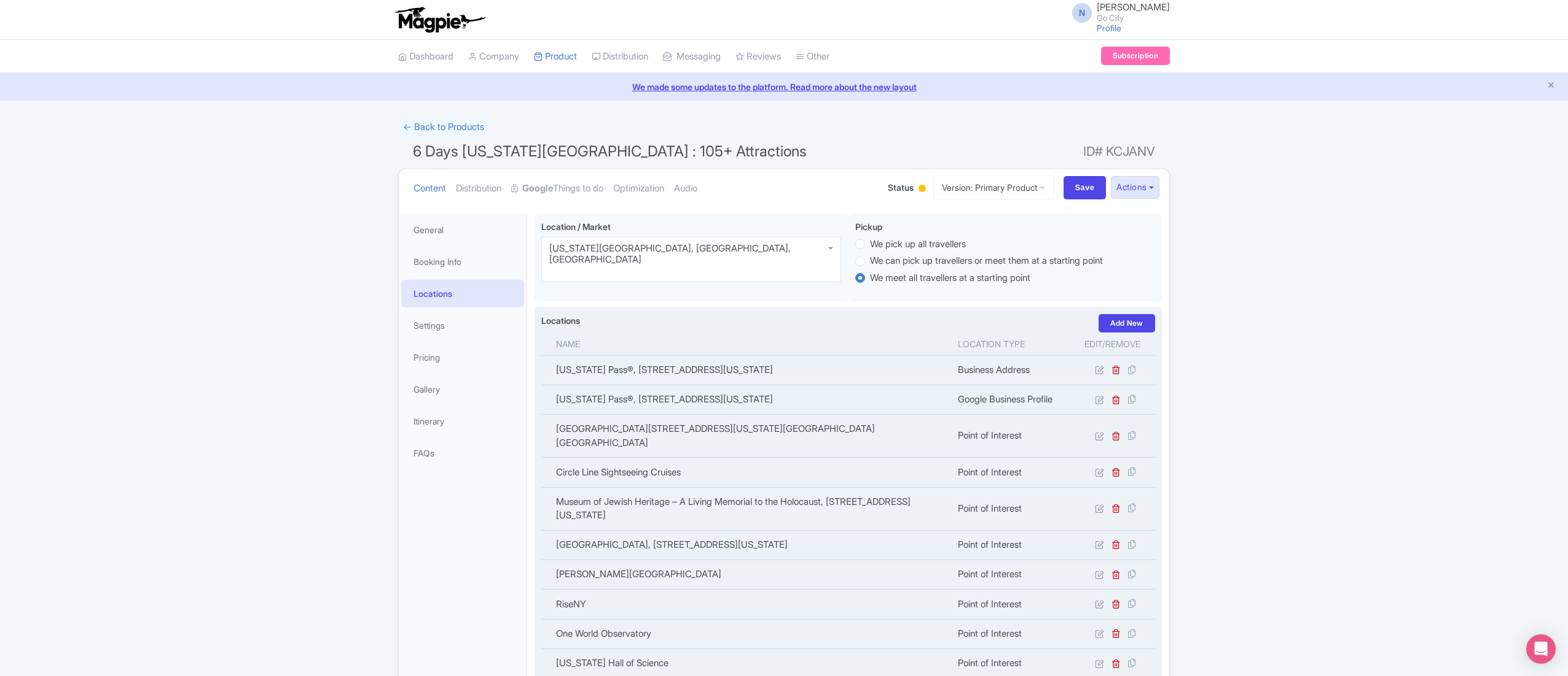
scroll to position [762, 0]
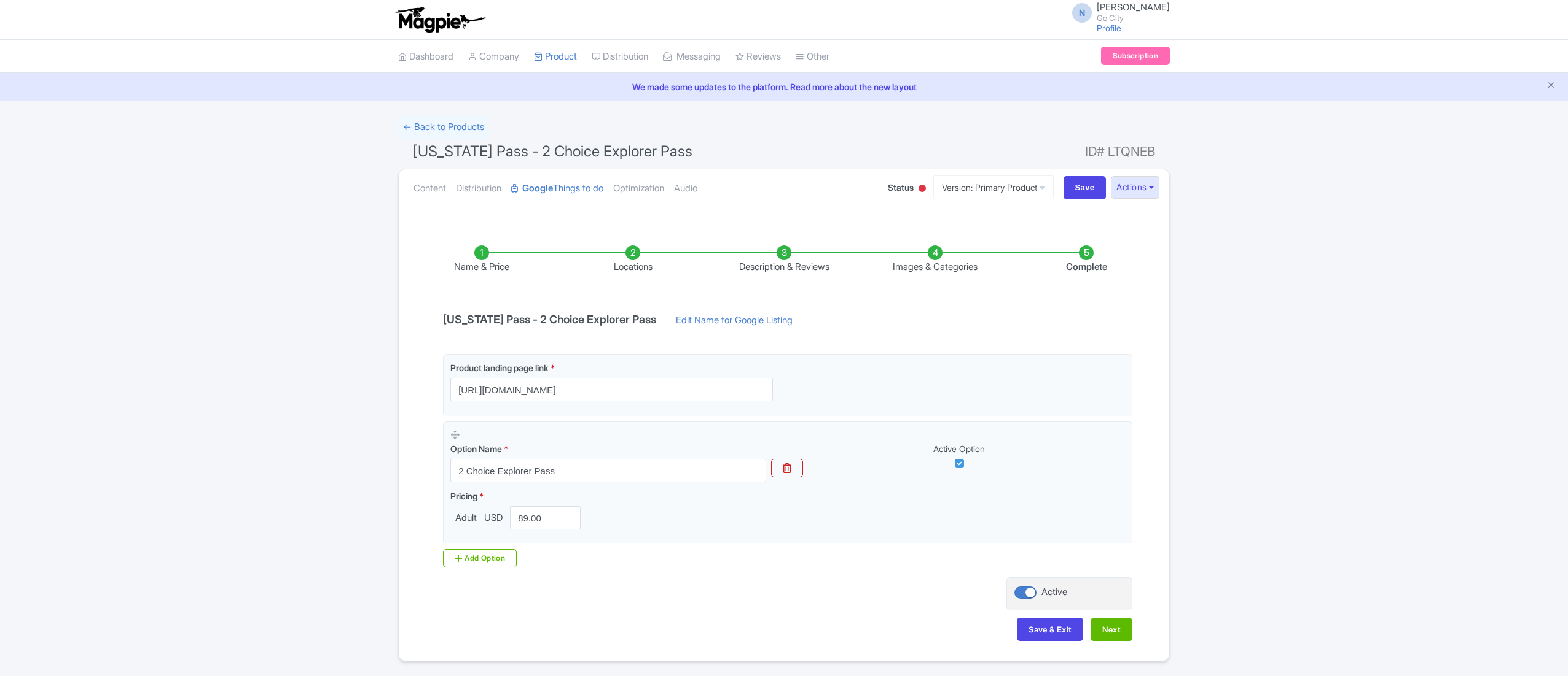
scroll to position [41, 0]
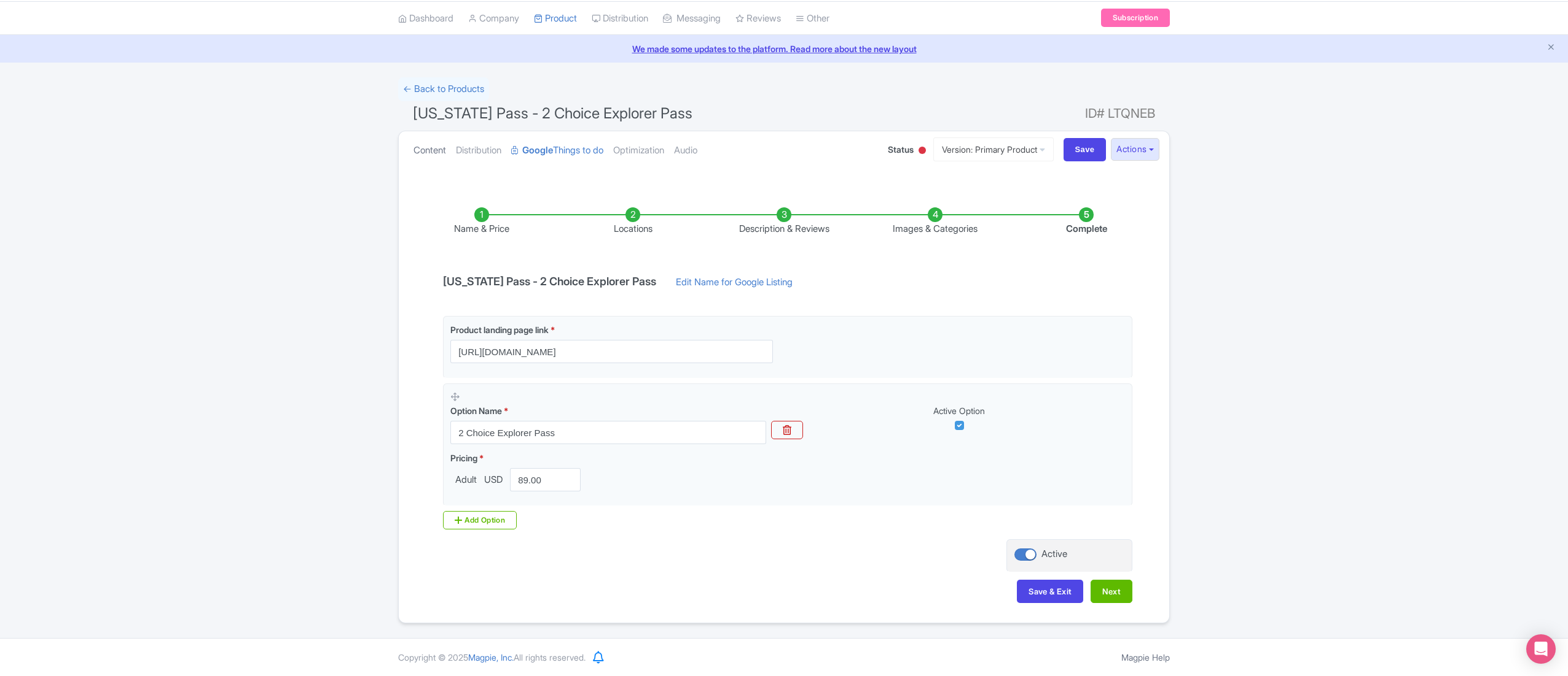
click at [425, 146] on link "Content" at bounding box center [429, 150] width 32 height 39
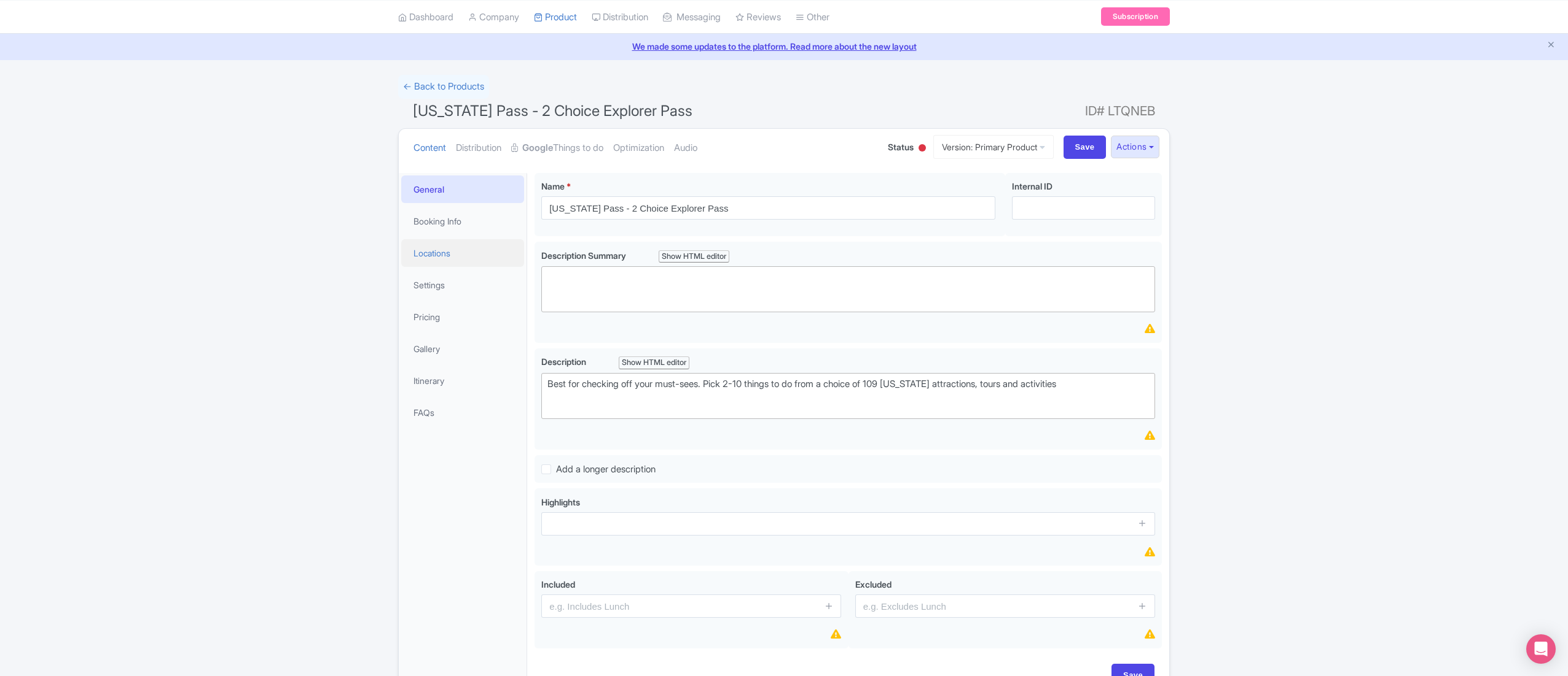
click at [434, 257] on link "Locations" at bounding box center [462, 253] width 123 height 28
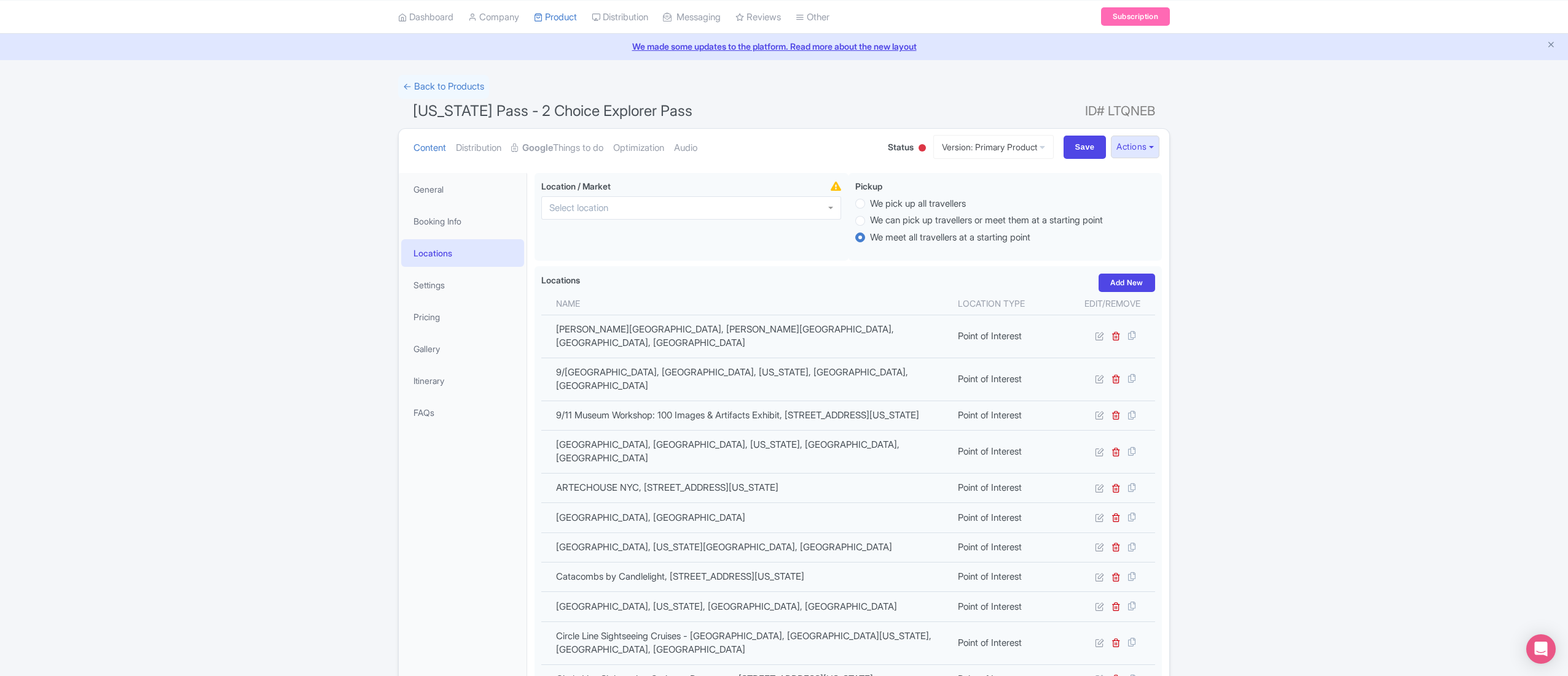
scroll to position [1643, 0]
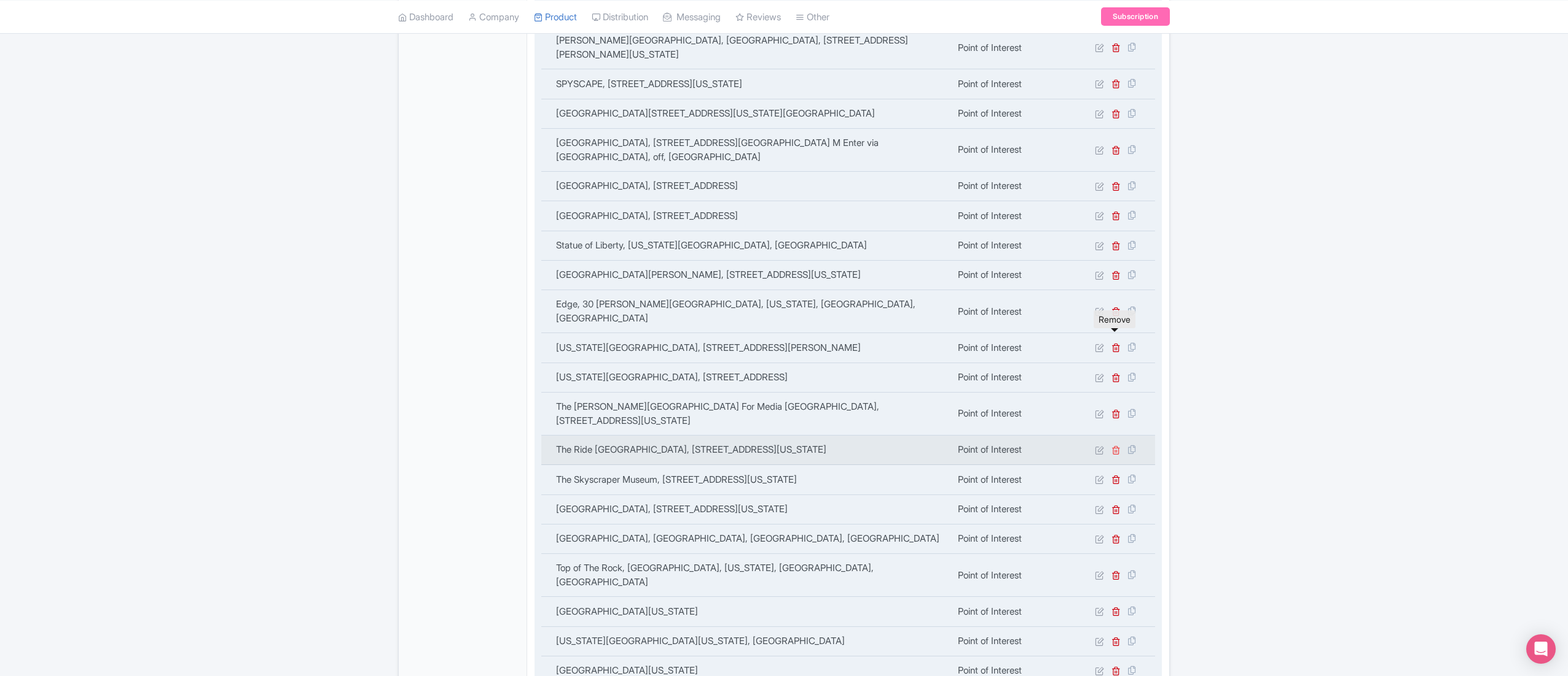
click at [1116, 446] on icon at bounding box center [1116, 451] width 10 height 10
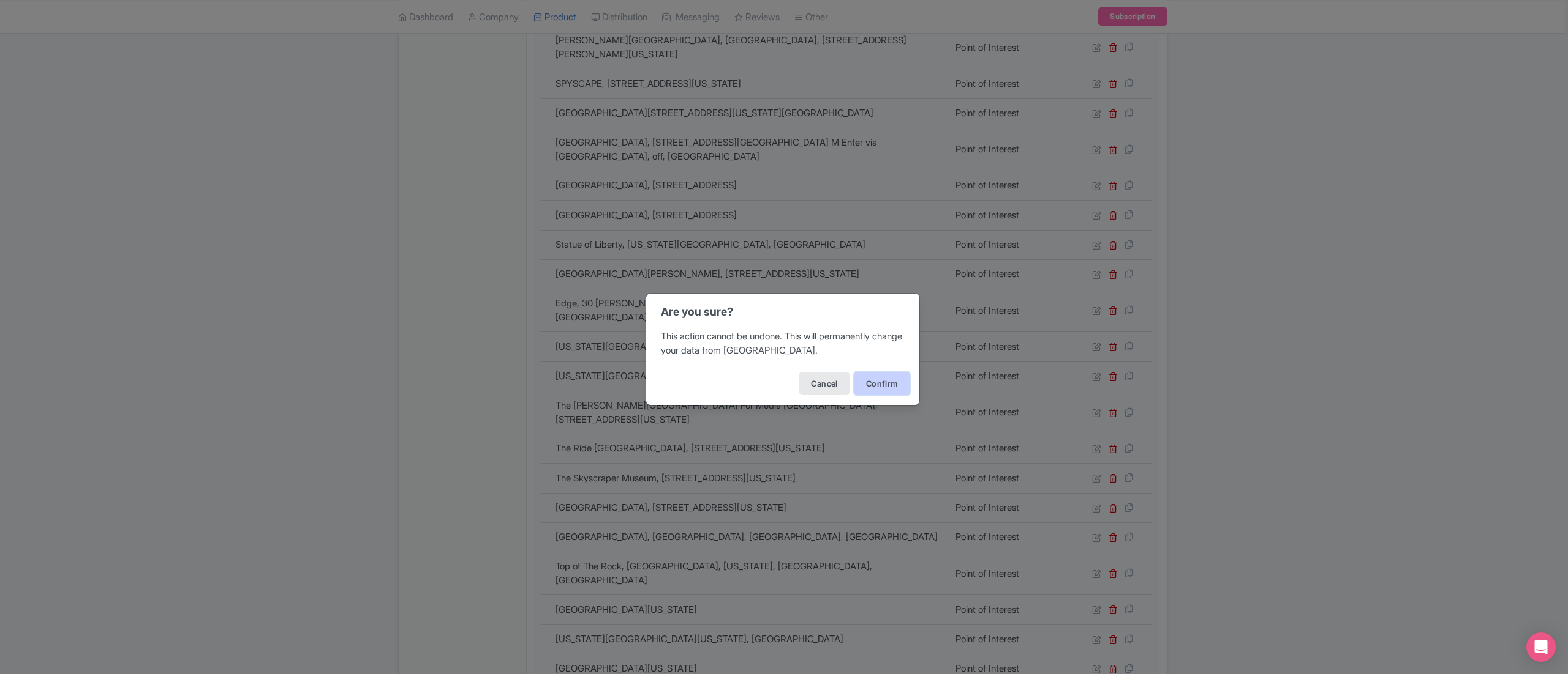
click at [868, 383] on button "Confirm" at bounding box center [882, 384] width 55 height 24
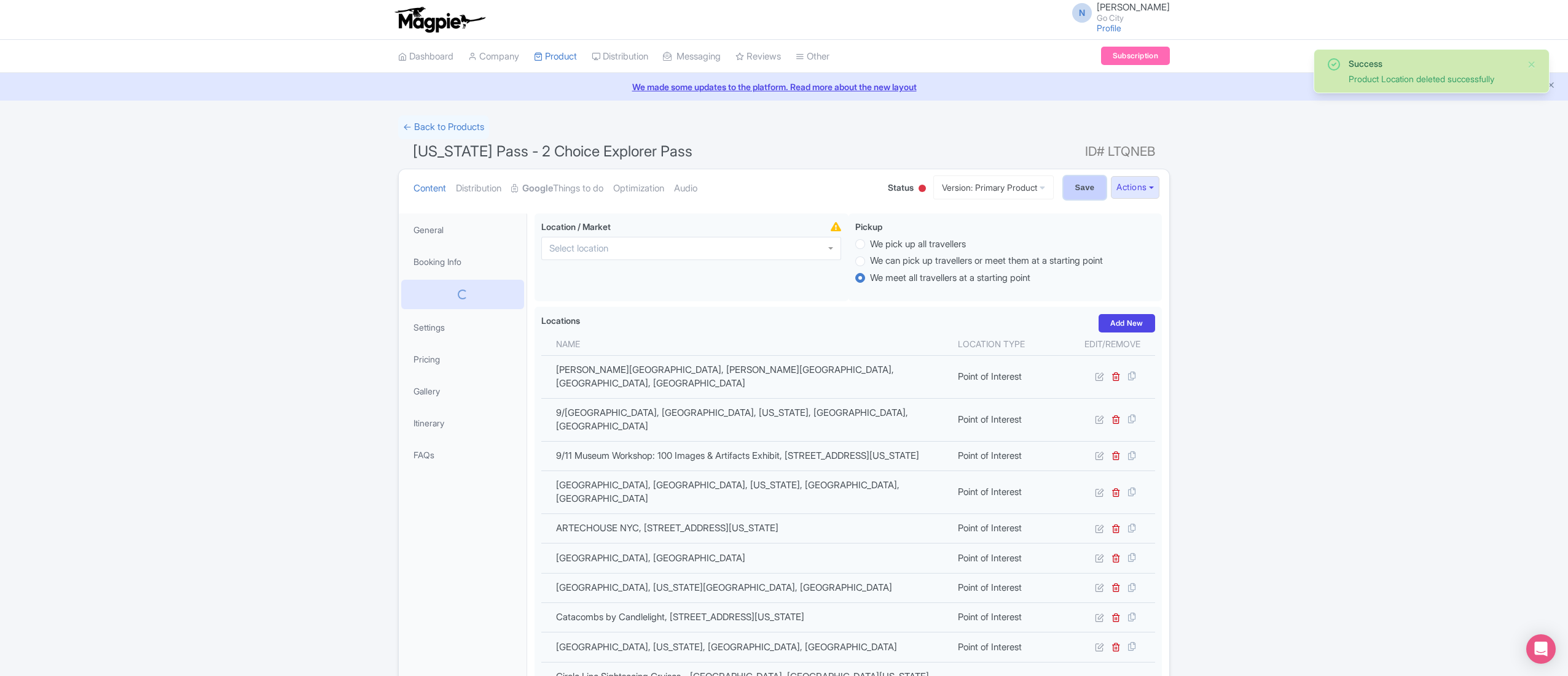
click at [1084, 190] on input "Save" at bounding box center [1085, 187] width 43 height 24
type input "Saving..."
drag, startPoint x: 415, startPoint y: 147, endPoint x: 746, endPoint y: 145, distance: 331.0
click at [746, 145] on h1 "[US_STATE] Pass - 2 Choice Explorer Pass ID# LTQNEB" at bounding box center [783, 154] width 772 height 29
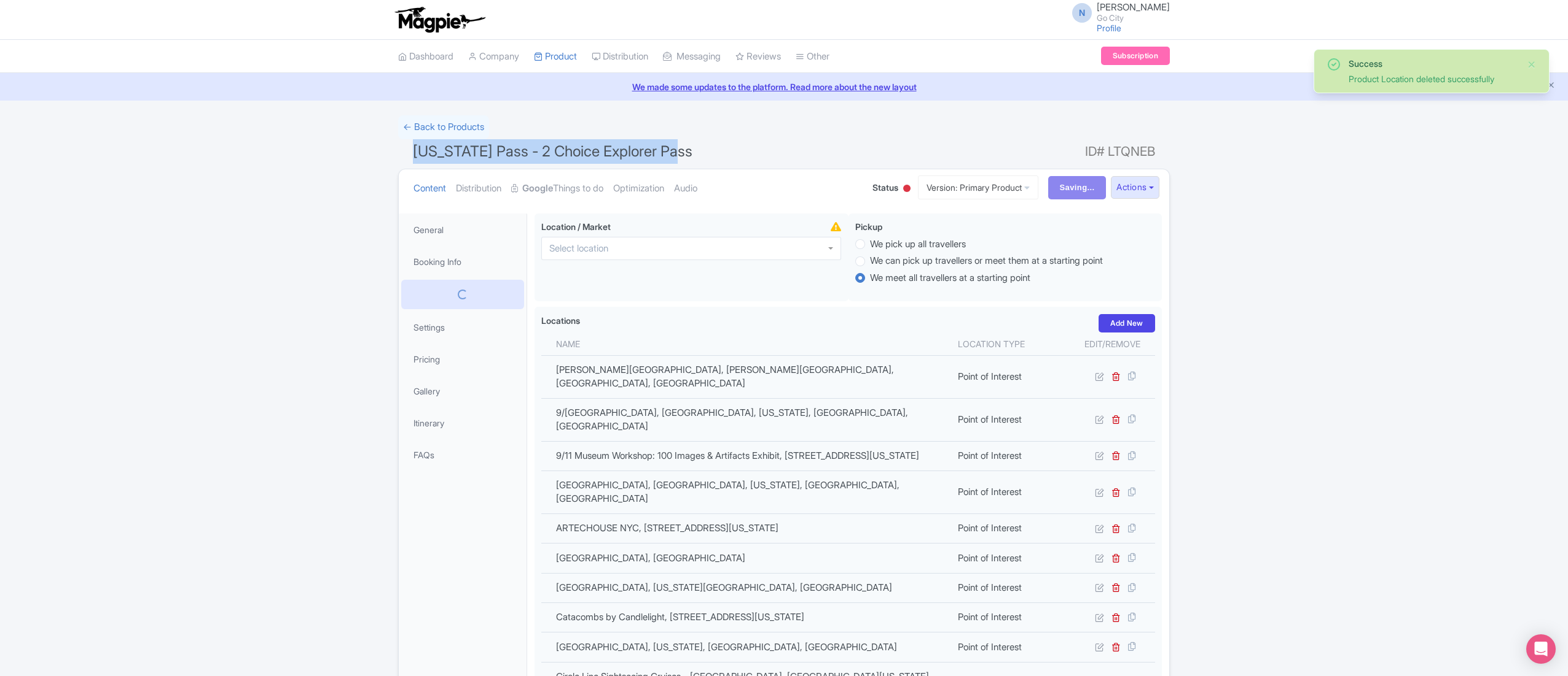
copy span "[US_STATE] Pass - 2 Choice Explorer Pass"
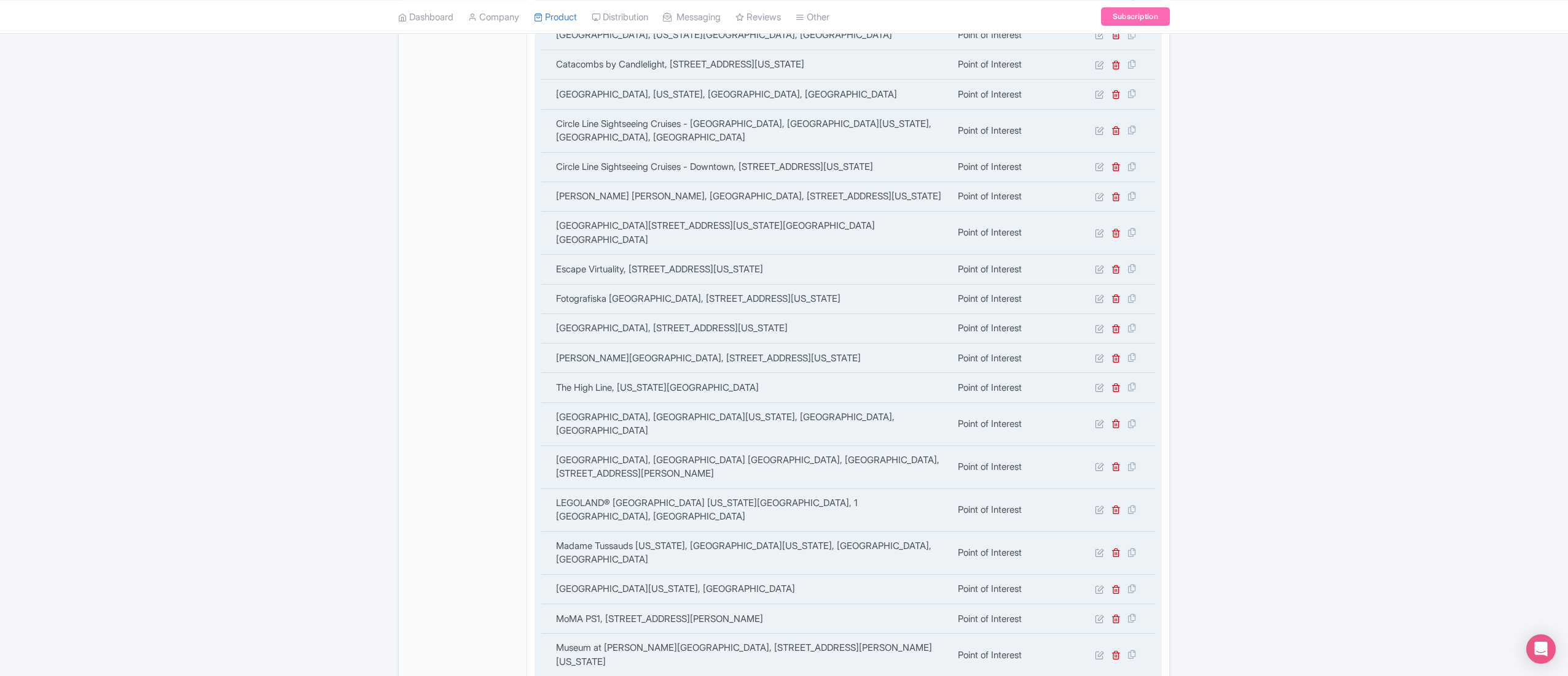
scroll to position [1129, 0]
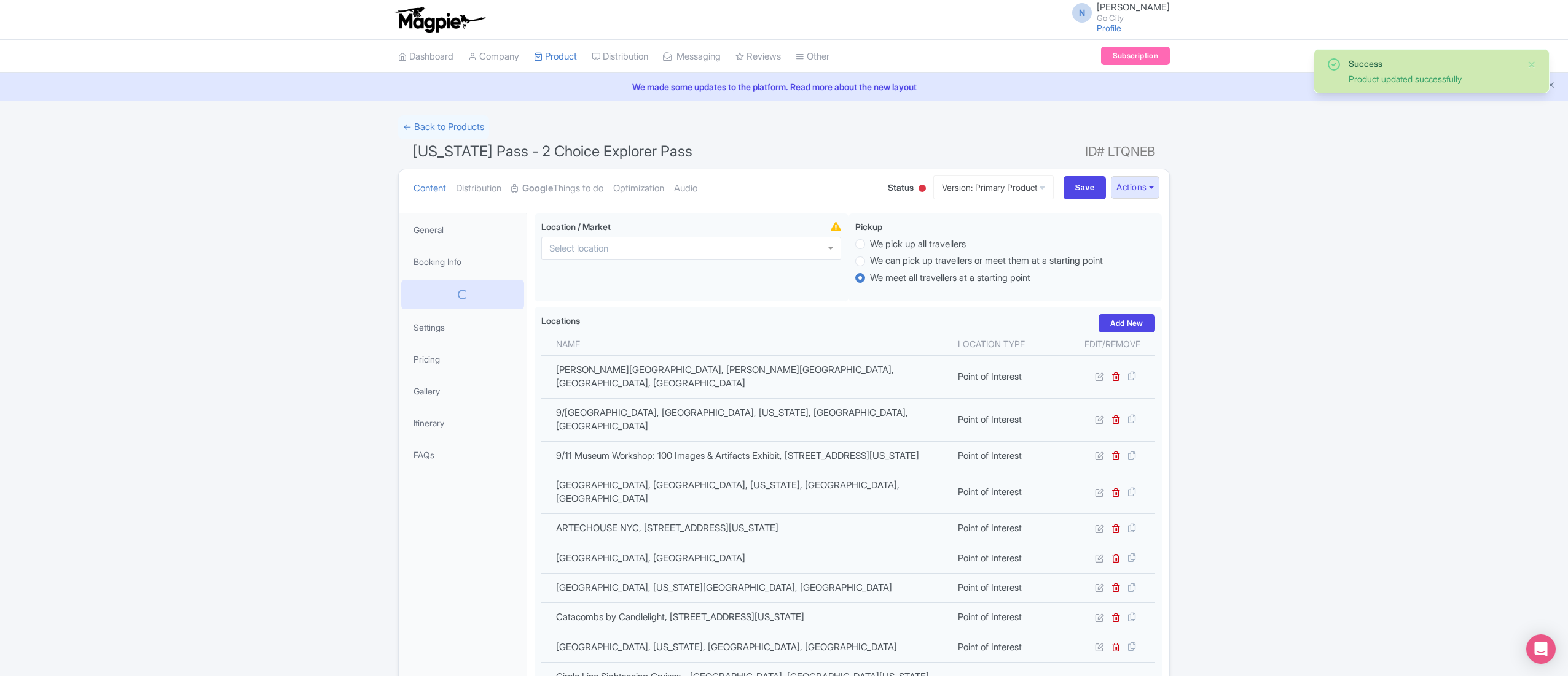
scroll to position [214, 0]
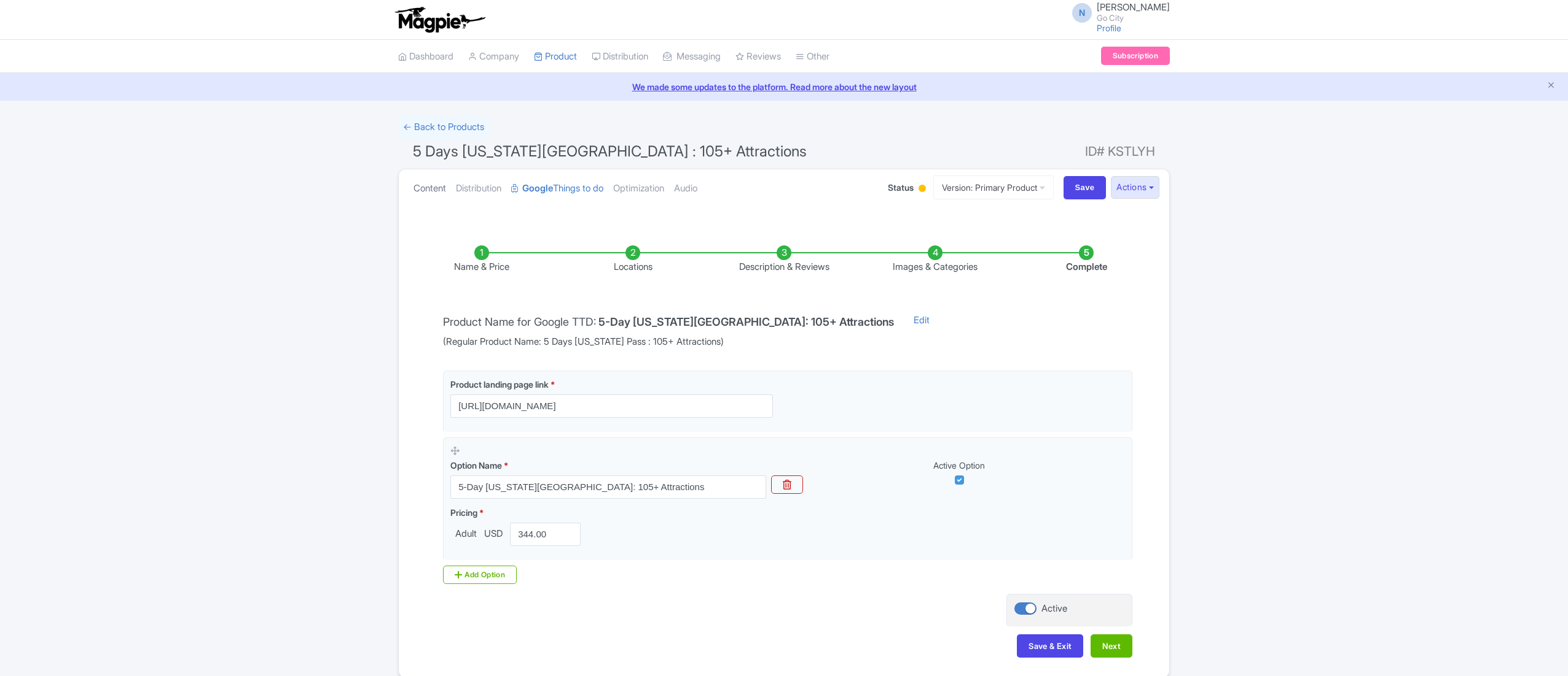
scroll to position [57, 0]
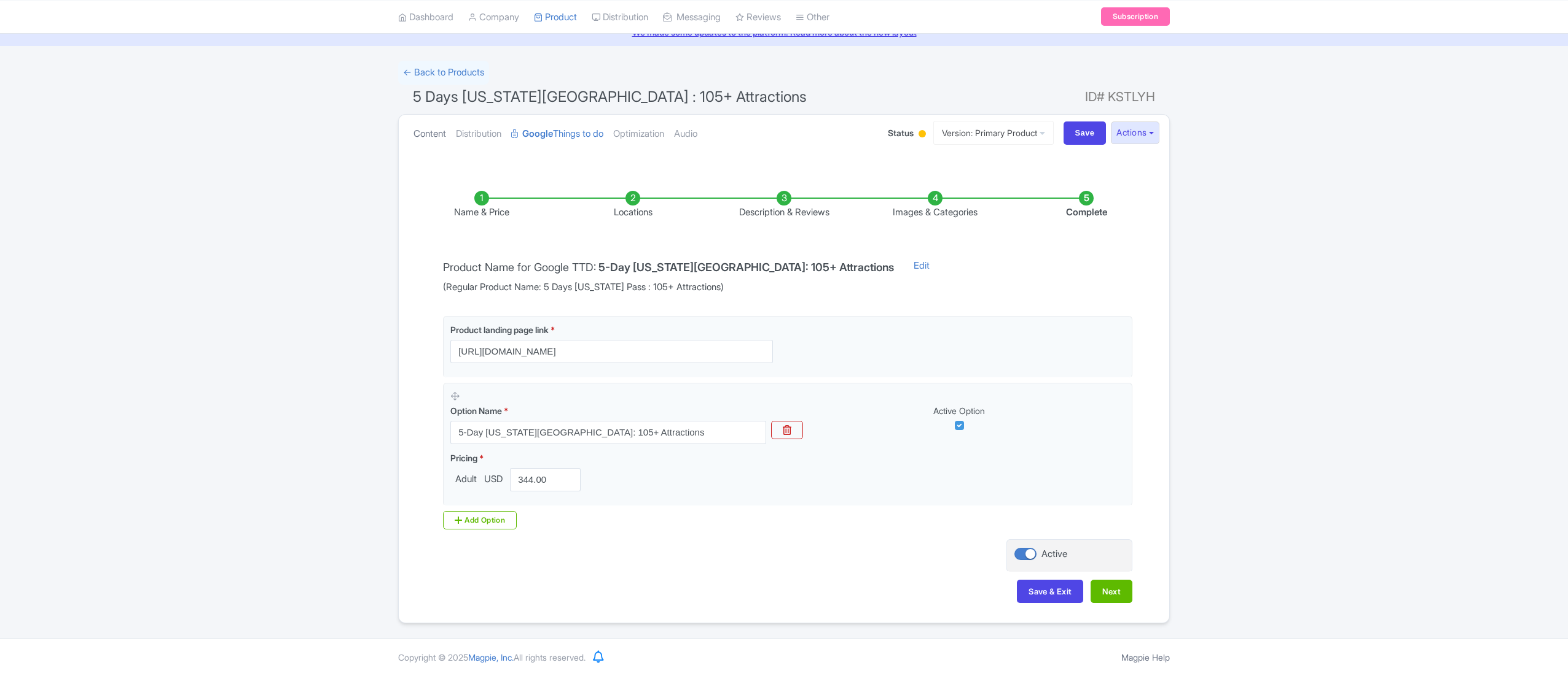
click at [442, 130] on link "Content" at bounding box center [429, 134] width 32 height 39
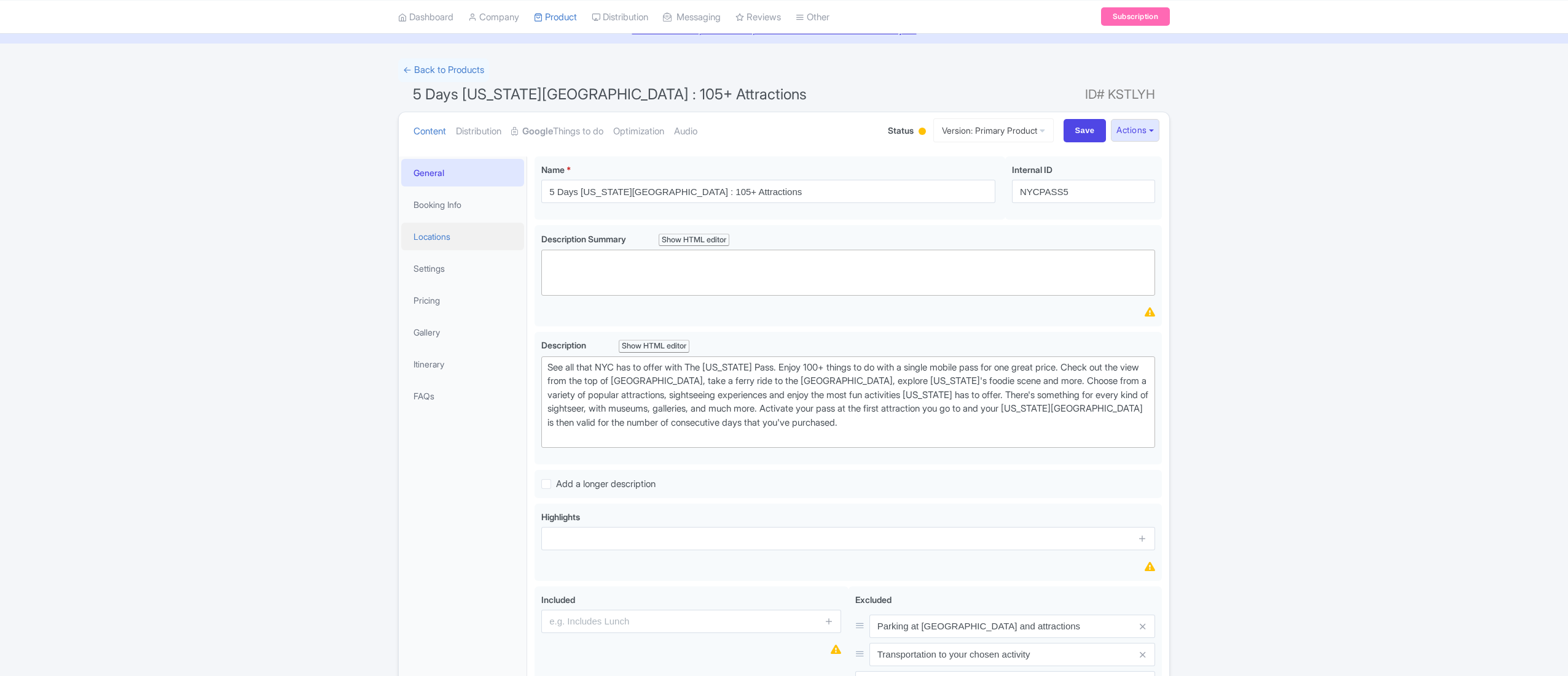
click at [448, 243] on link "Locations" at bounding box center [462, 236] width 123 height 28
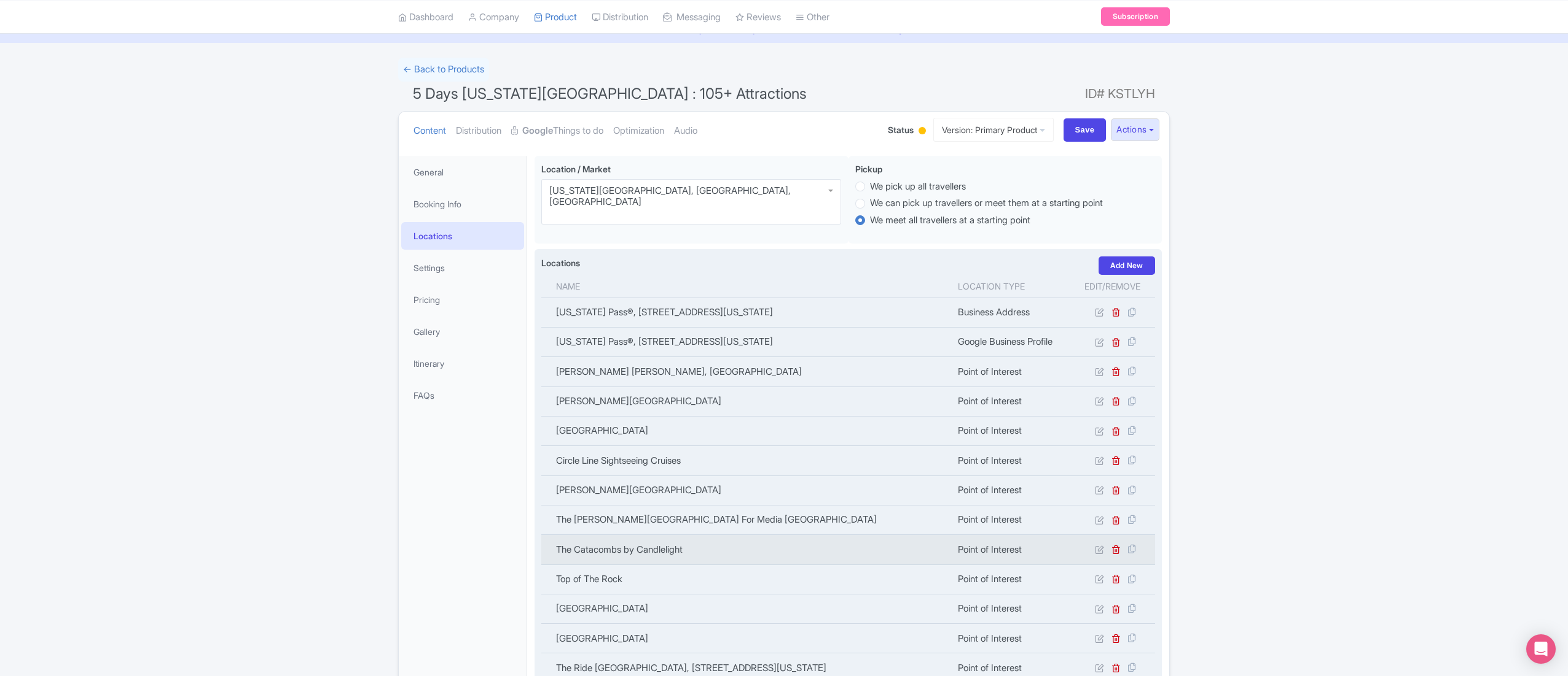
scroll to position [181, 0]
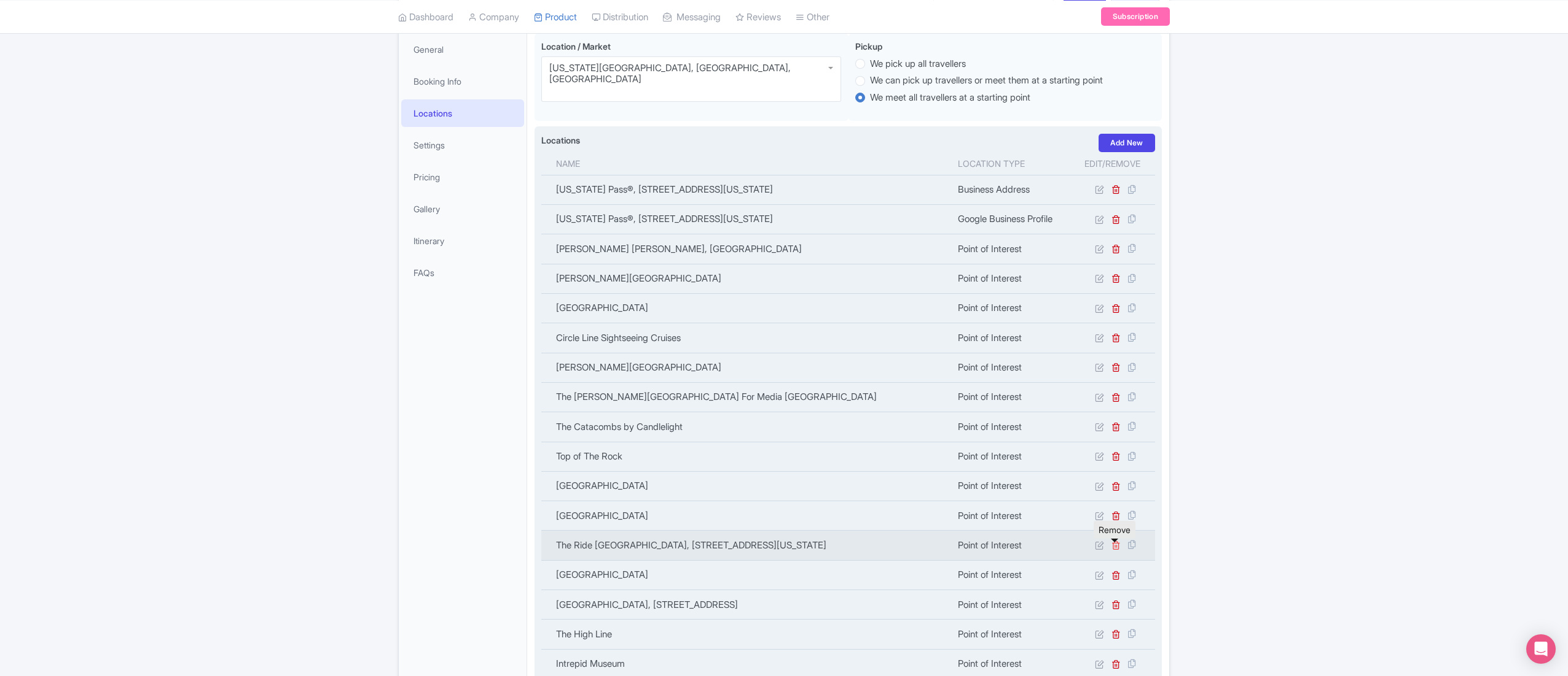
click at [1118, 549] on icon at bounding box center [1116, 546] width 10 height 10
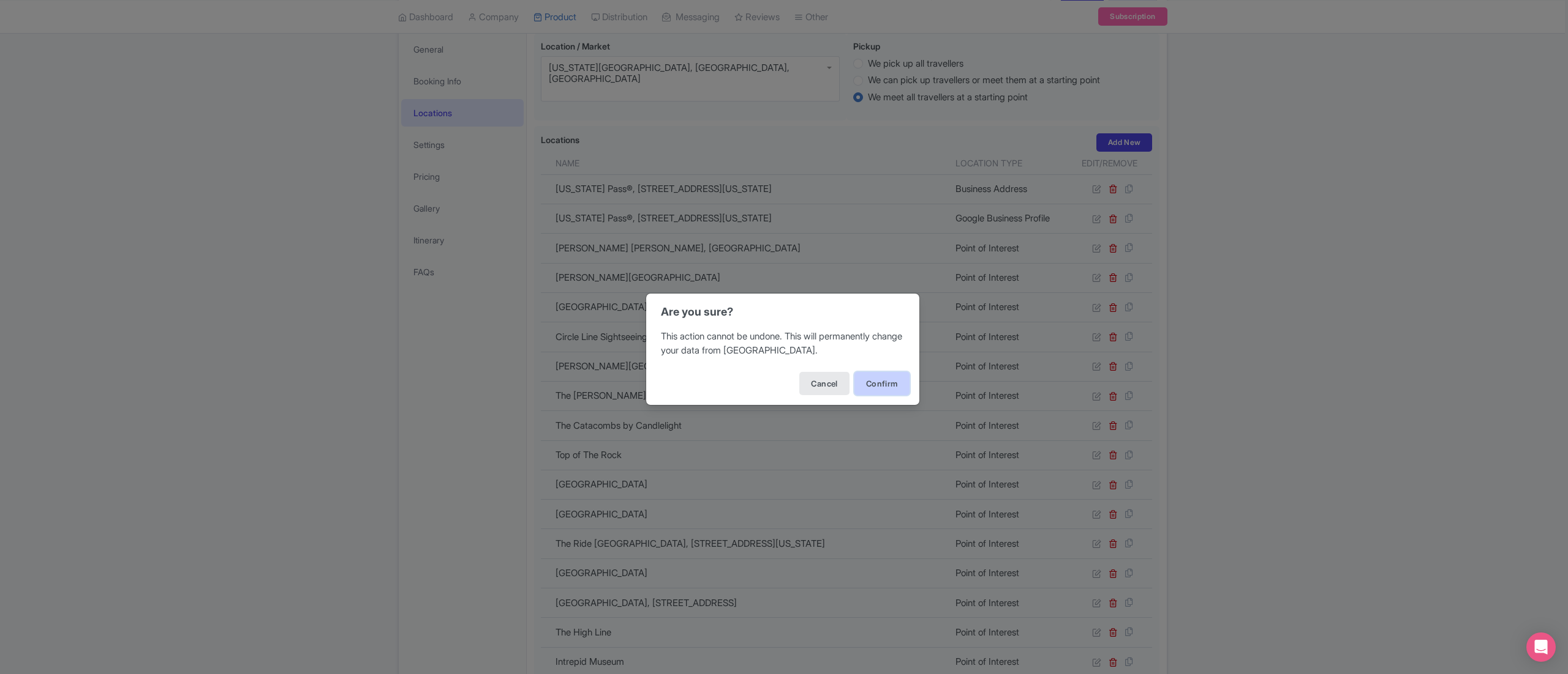
click at [857, 384] on button "Confirm" at bounding box center [882, 384] width 55 height 24
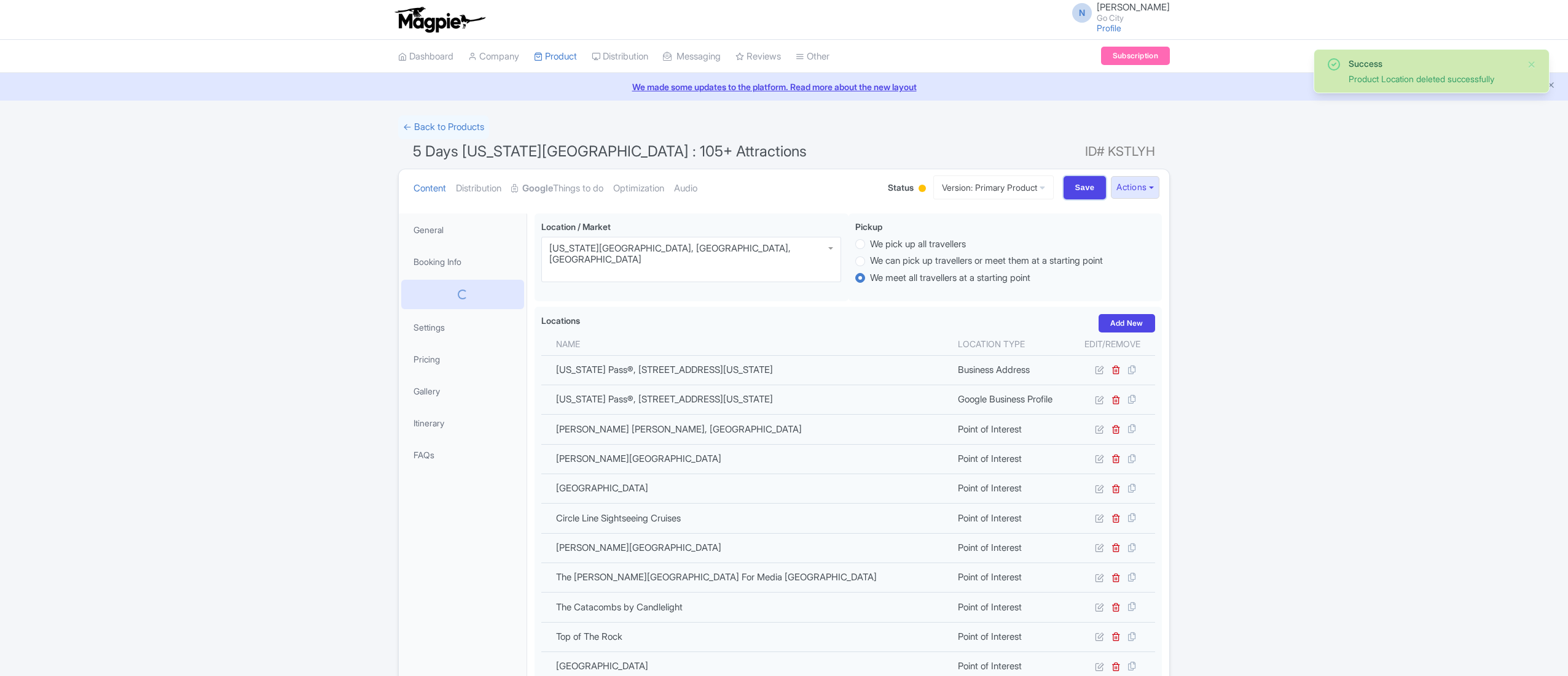
click at [1075, 179] on input "Save" at bounding box center [1085, 187] width 43 height 24
type input "Saving..."
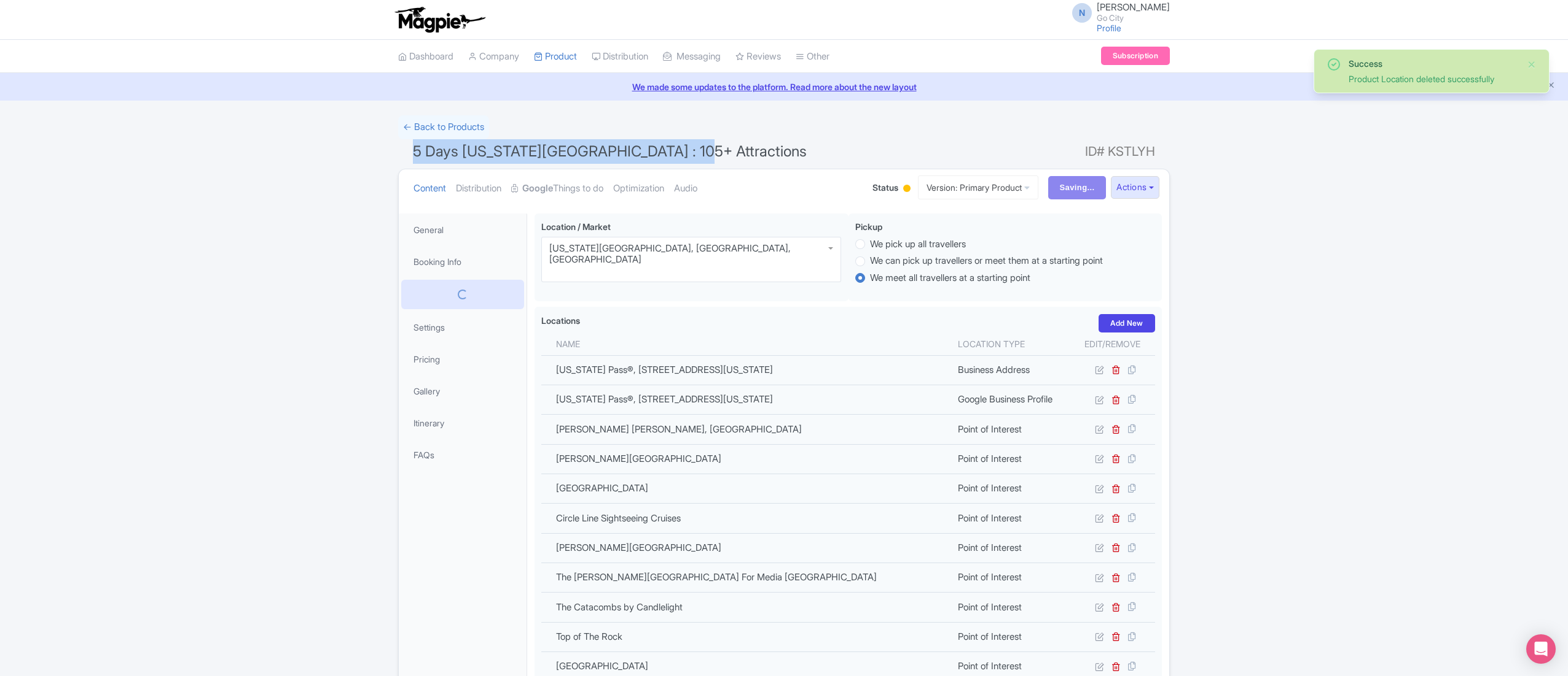
drag, startPoint x: 471, startPoint y: 152, endPoint x: 796, endPoint y: 148, distance: 325.0
click at [796, 148] on h1 "5 Days New York Pass : 105+ Attractions ID# KSTLYH" at bounding box center [783, 154] width 772 height 29
copy span "5 Days New York Pass : 105+ Attractions"
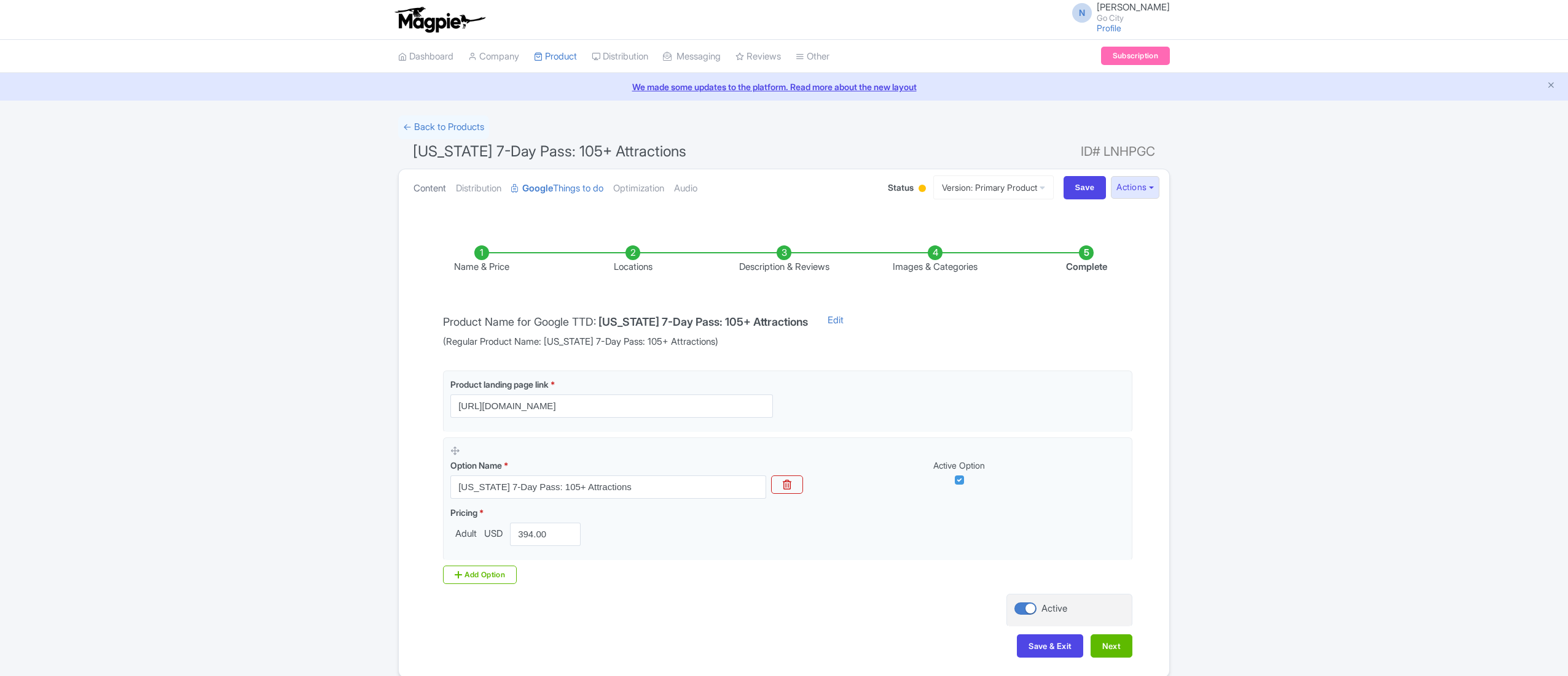
scroll to position [57, 0]
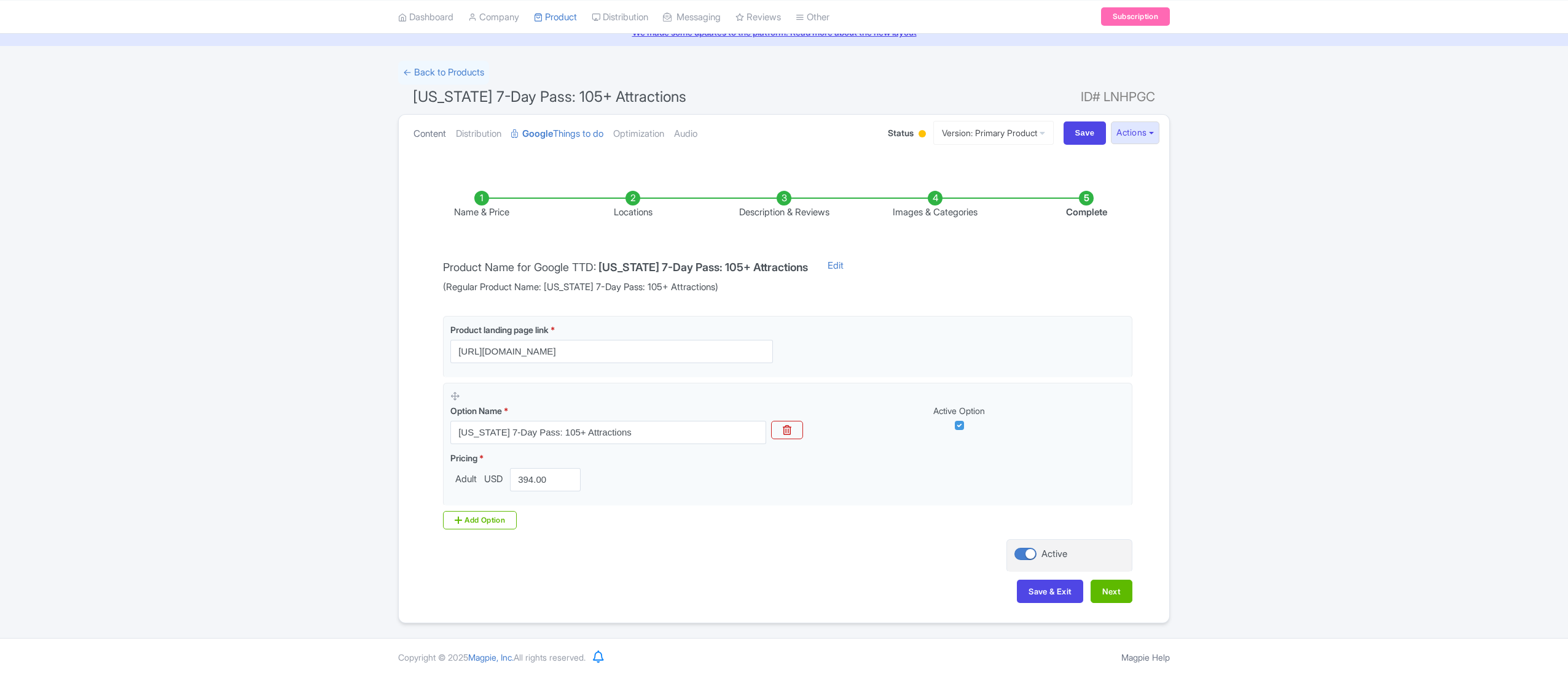
click at [433, 140] on link "Content" at bounding box center [429, 134] width 32 height 39
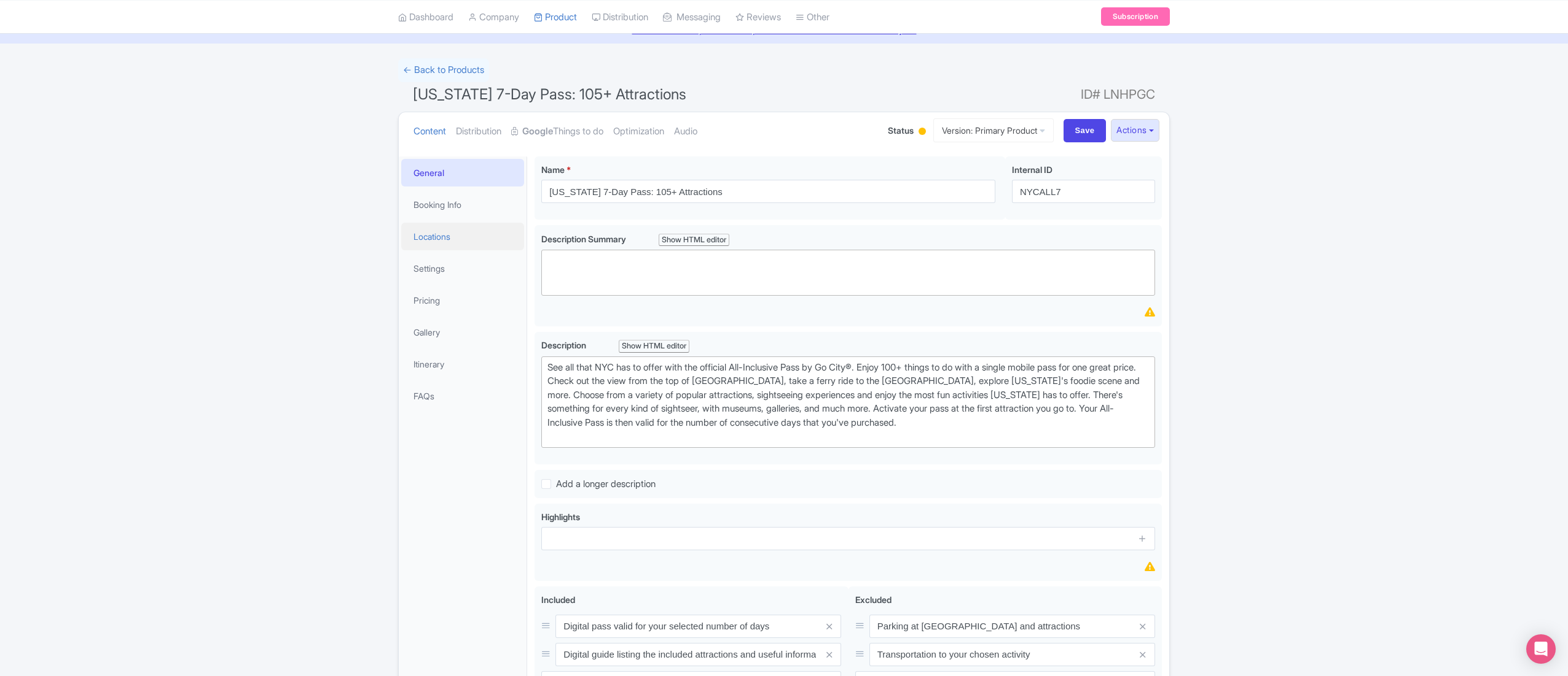
click at [459, 242] on link "Locations" at bounding box center [462, 236] width 123 height 28
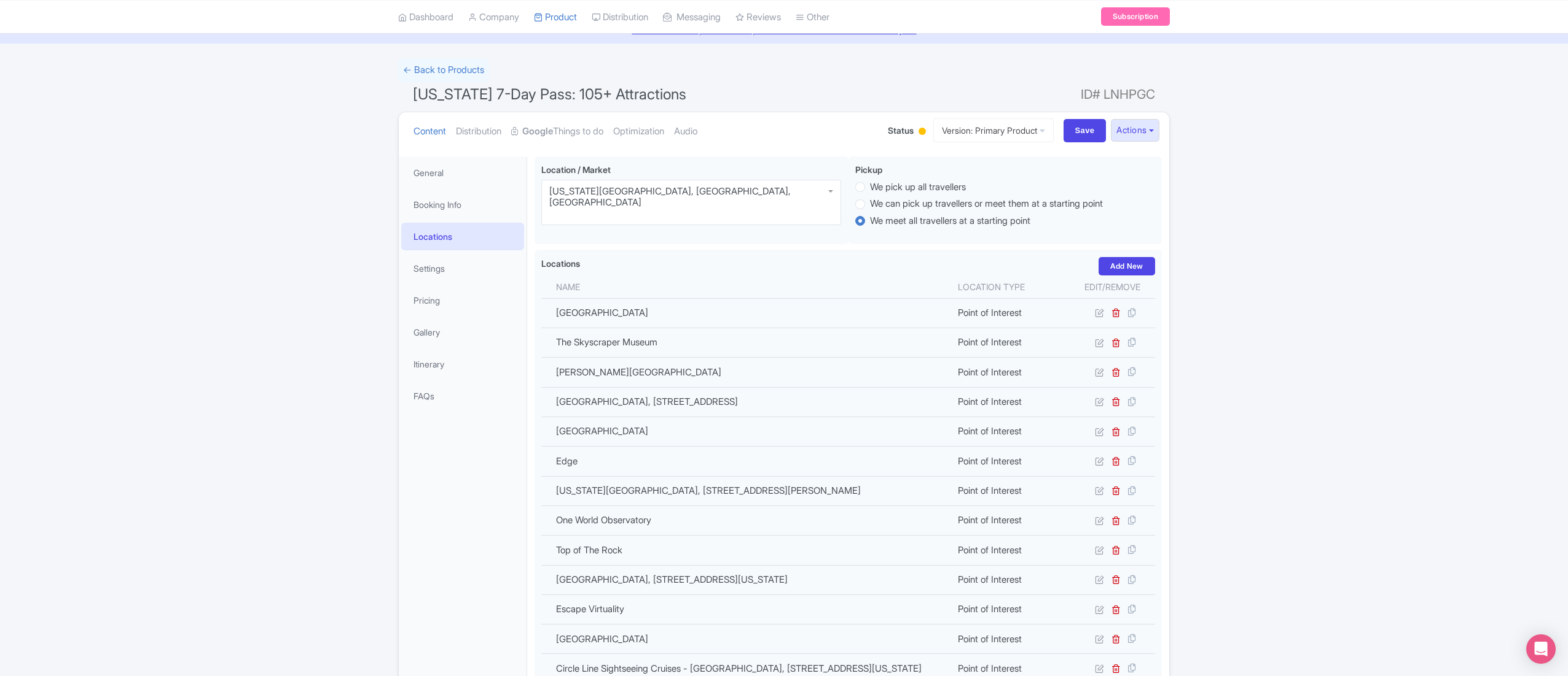
scroll to position [1188, 0]
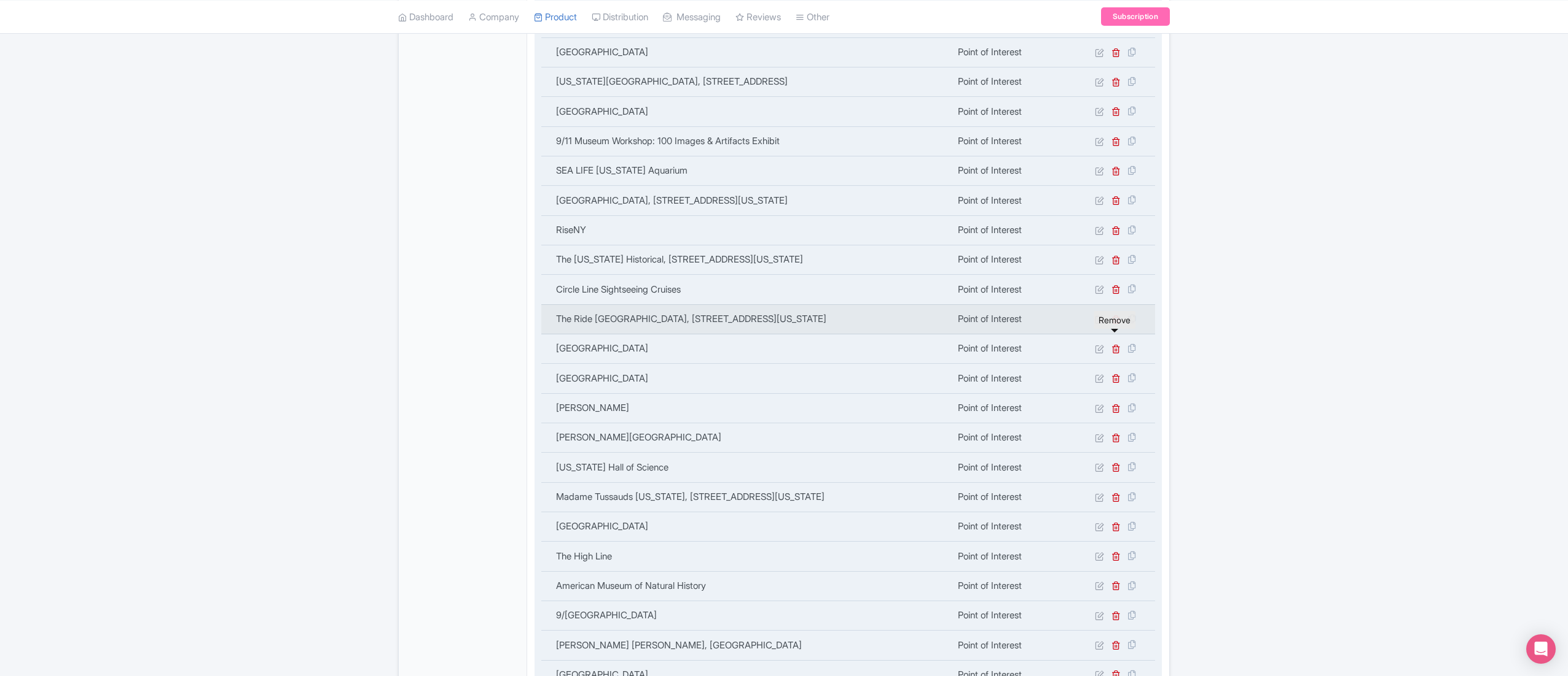
click at [1114, 324] on icon at bounding box center [1116, 319] width 10 height 10
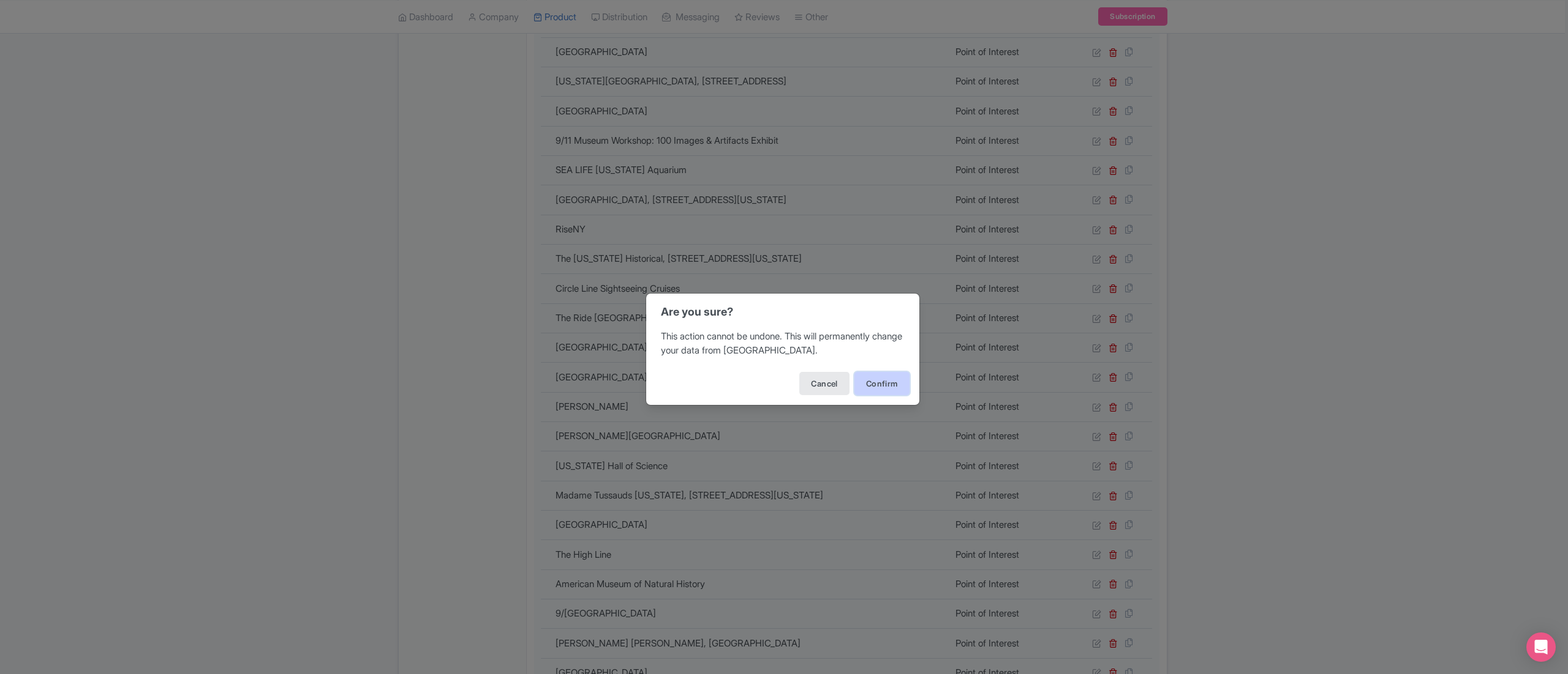
click at [863, 376] on button "Confirm" at bounding box center [882, 384] width 55 height 24
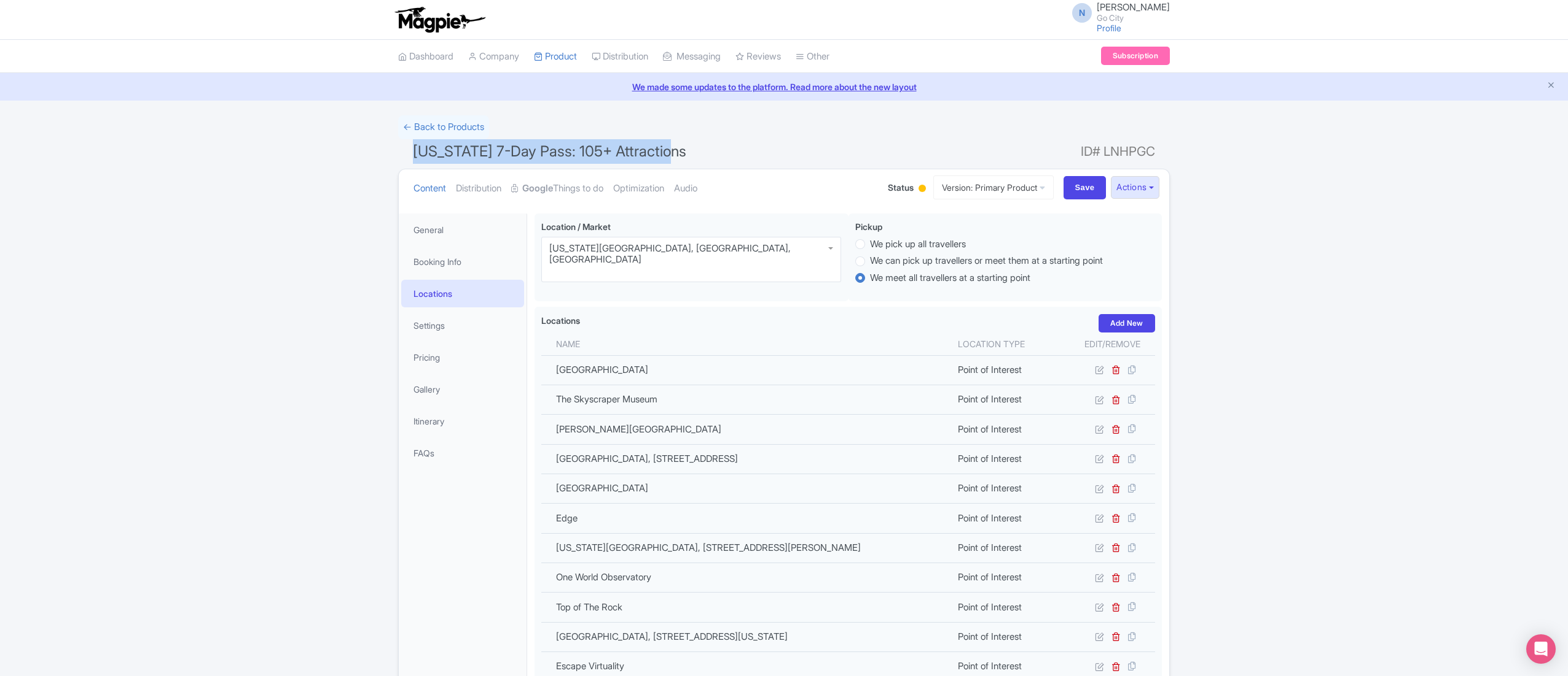
drag, startPoint x: 416, startPoint y: 152, endPoint x: 710, endPoint y: 146, distance: 294.1
click at [710, 146] on h1 "[US_STATE] 7-Day Pass: 105+ Attractions ID# LNHPGC" at bounding box center [783, 154] width 772 height 29
copy span "[US_STATE] 7-Day Pass: 105+ Attractions"
click at [1082, 186] on input "Save" at bounding box center [1085, 187] width 43 height 24
type input "Saving..."
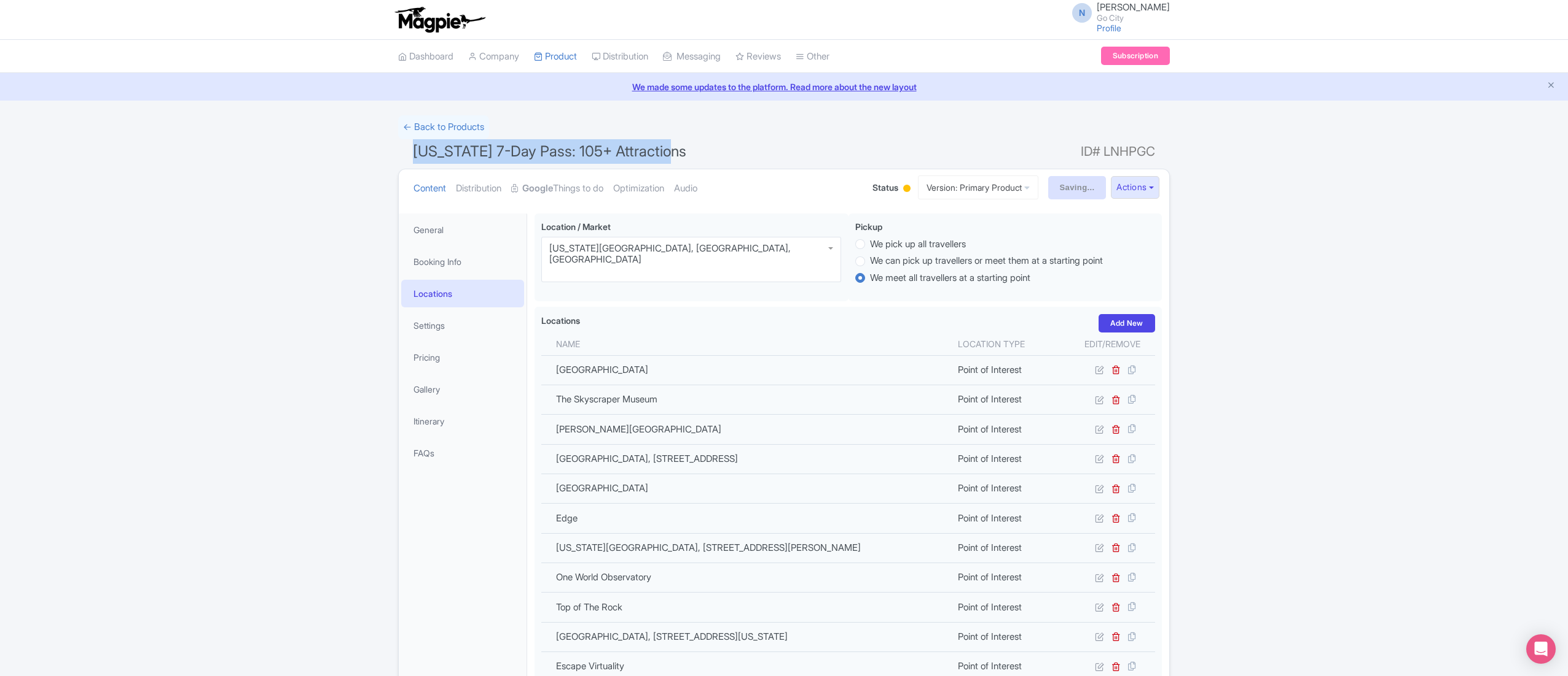
type input "Saving..."
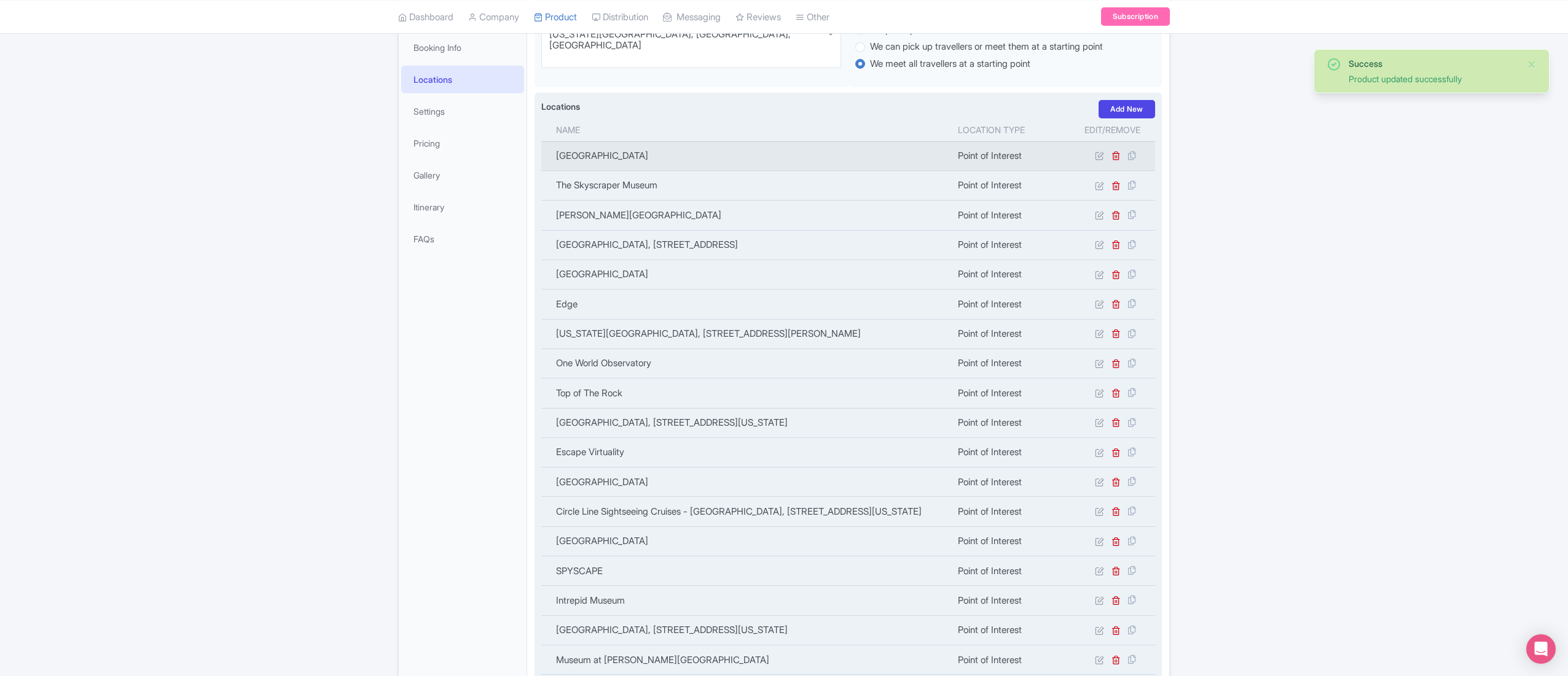
scroll to position [890, 0]
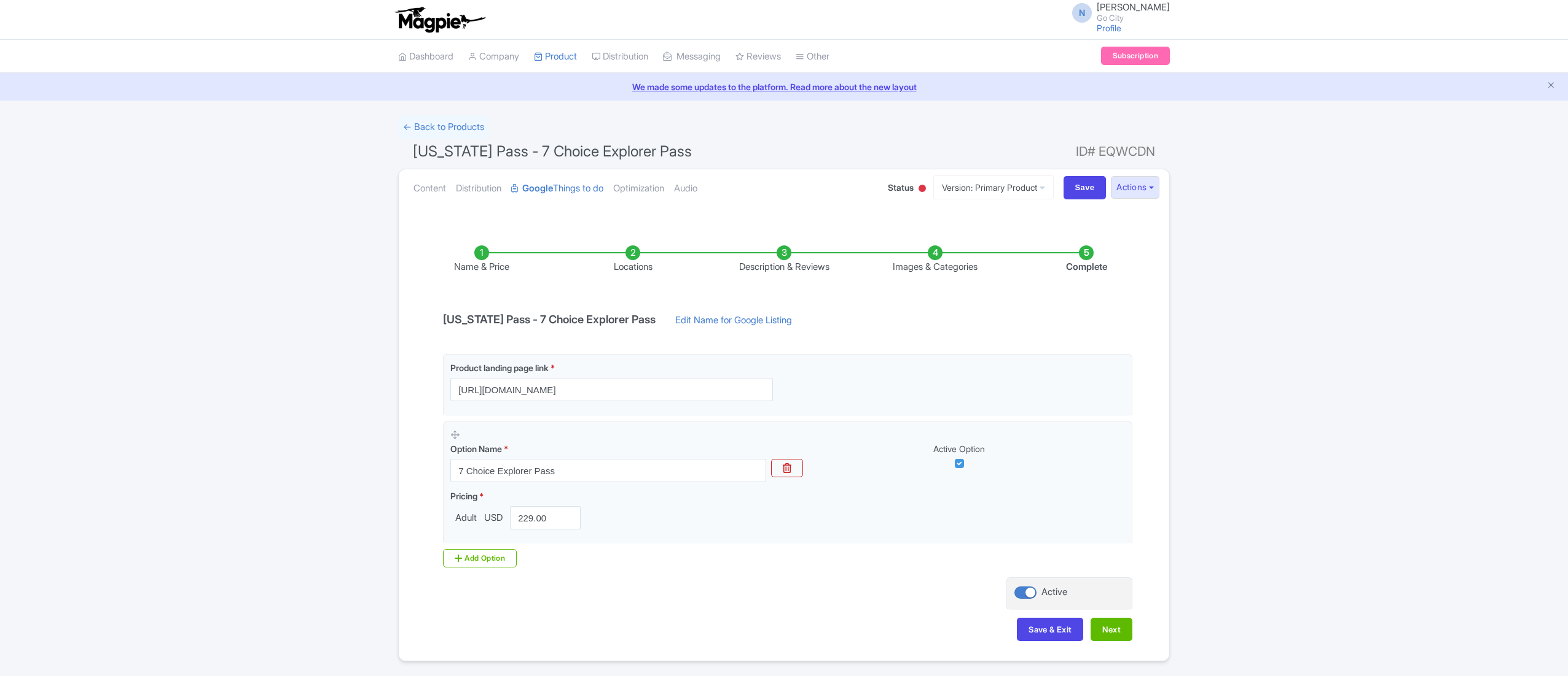
scroll to position [41, 0]
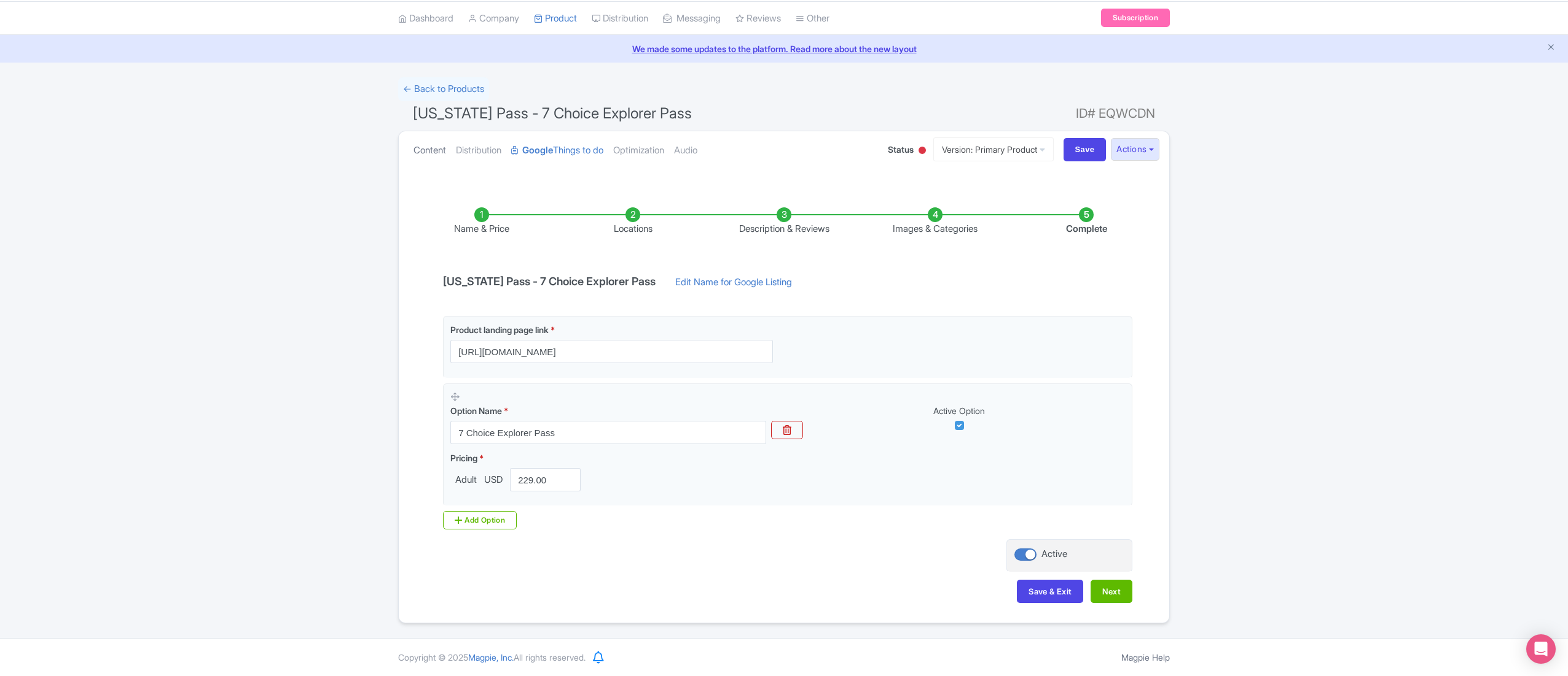
click at [441, 144] on link "Content" at bounding box center [429, 150] width 32 height 39
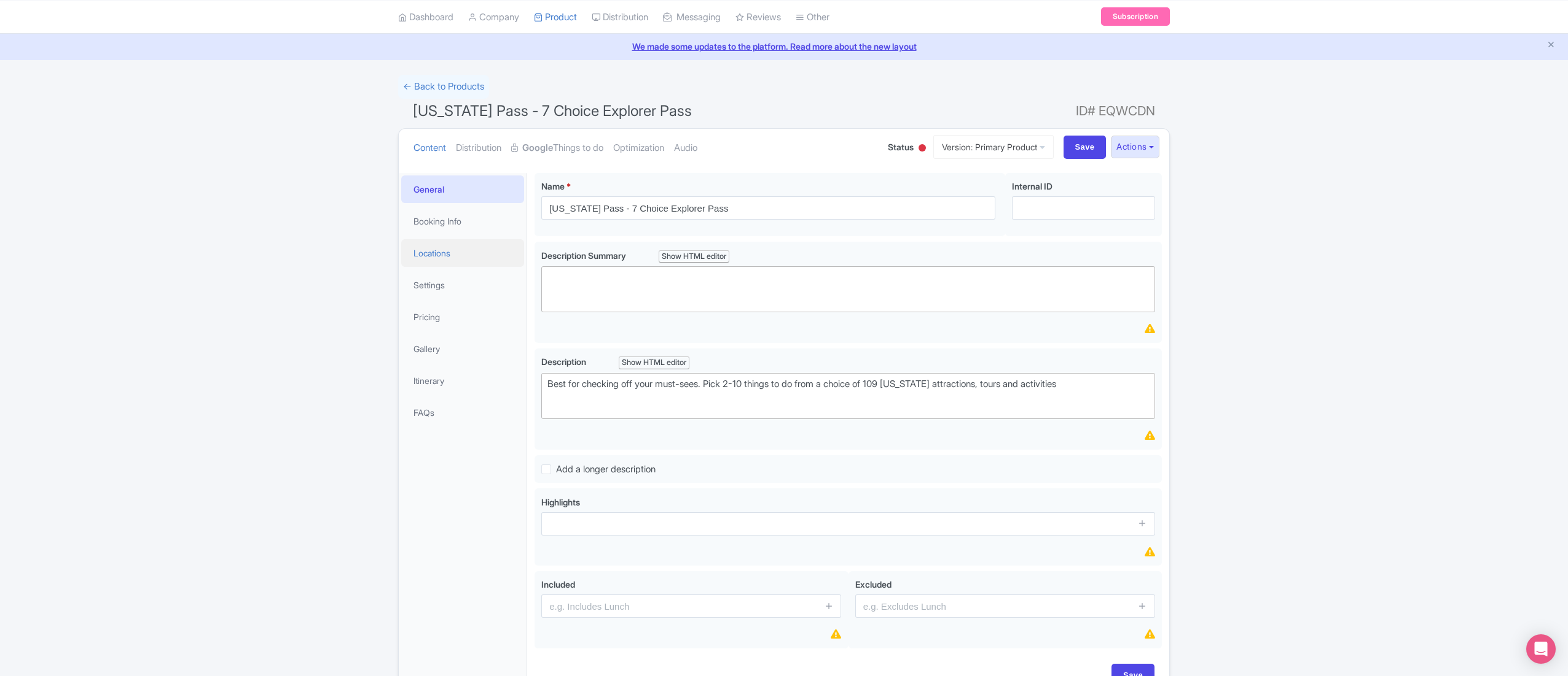
click at [463, 242] on link "Locations" at bounding box center [462, 253] width 123 height 28
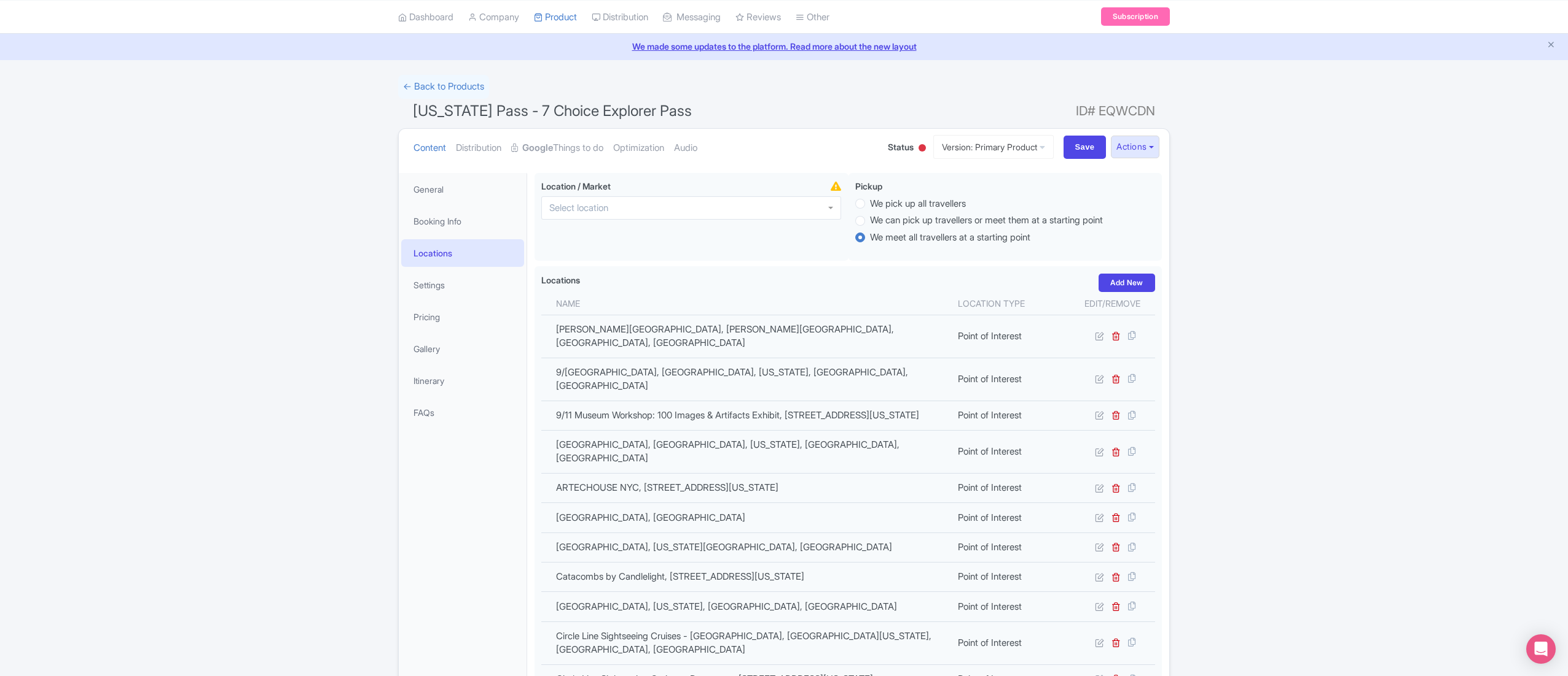
scroll to position [1643, 0]
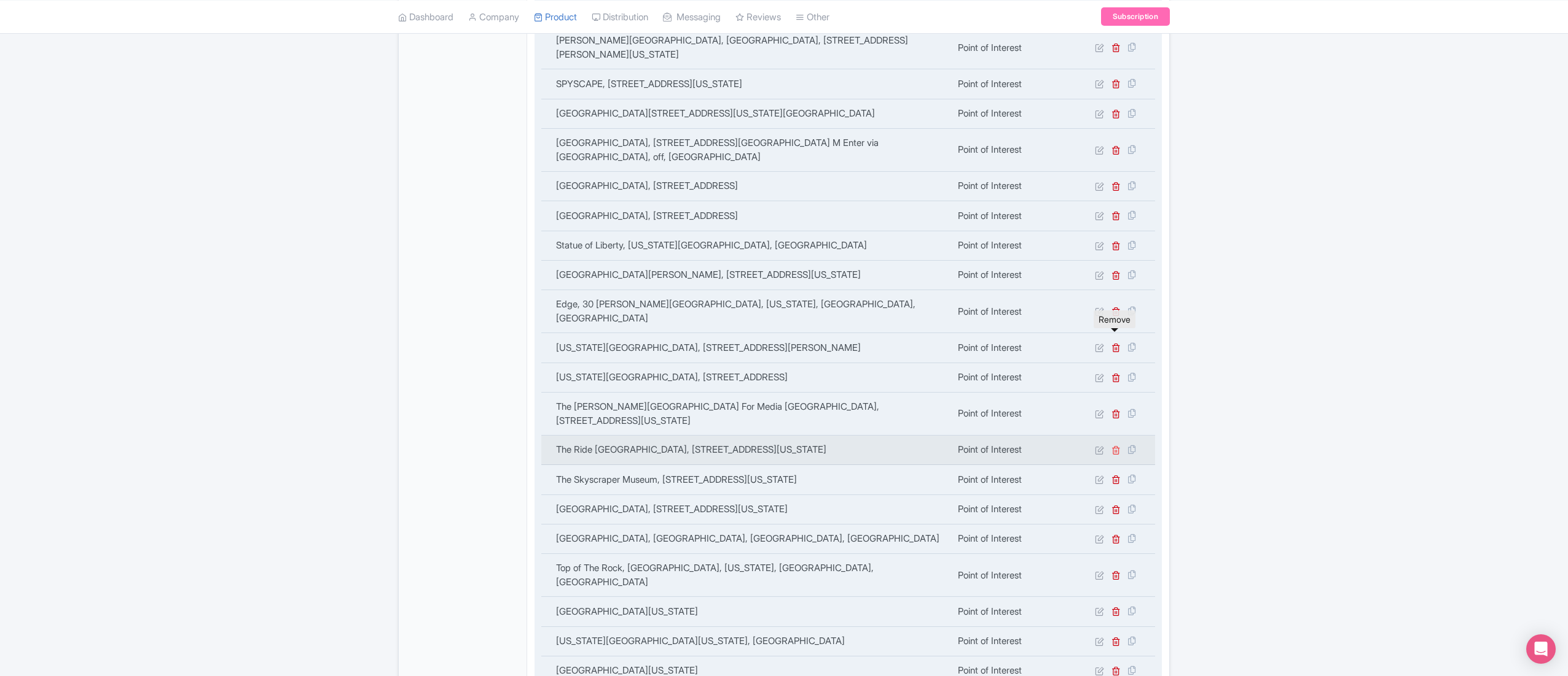
click at [1114, 446] on icon at bounding box center [1116, 451] width 10 height 10
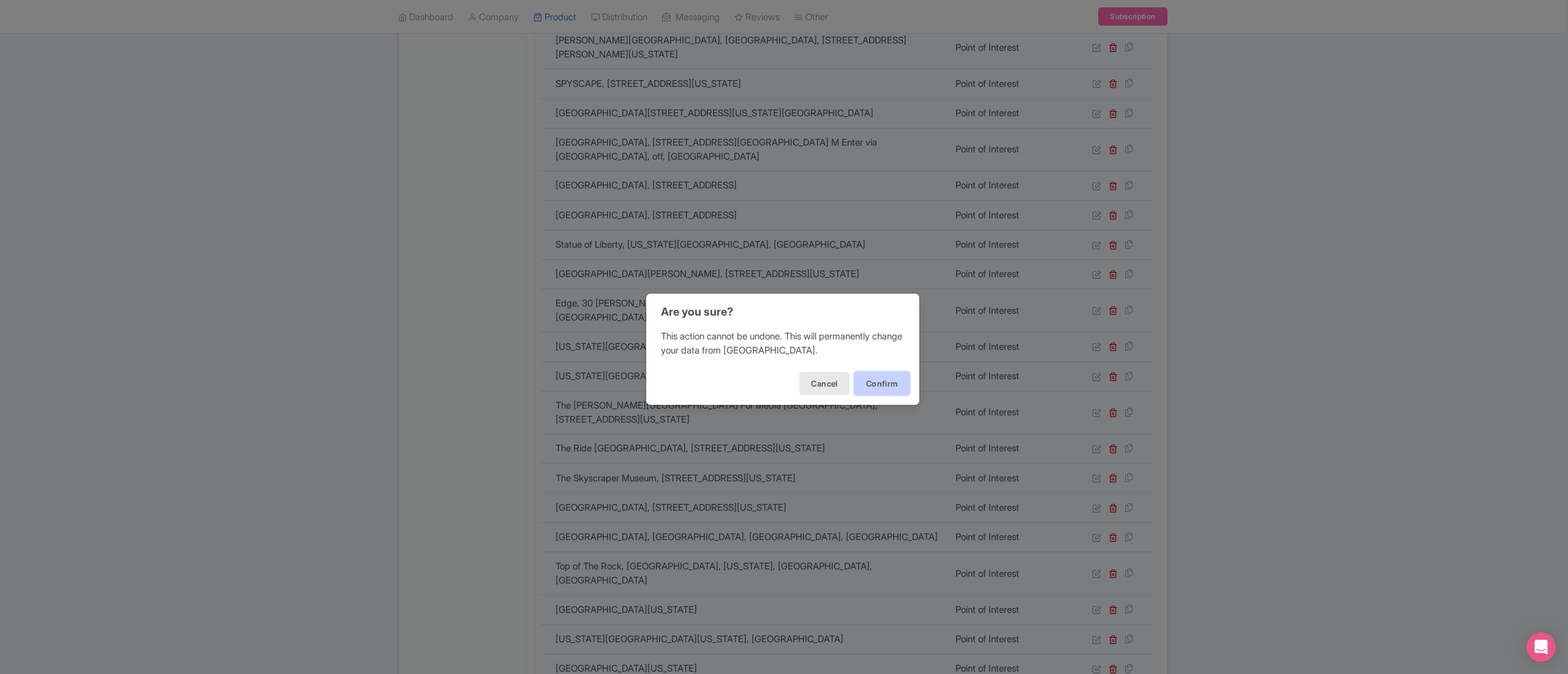
click at [858, 386] on button "Confirm" at bounding box center [882, 384] width 55 height 24
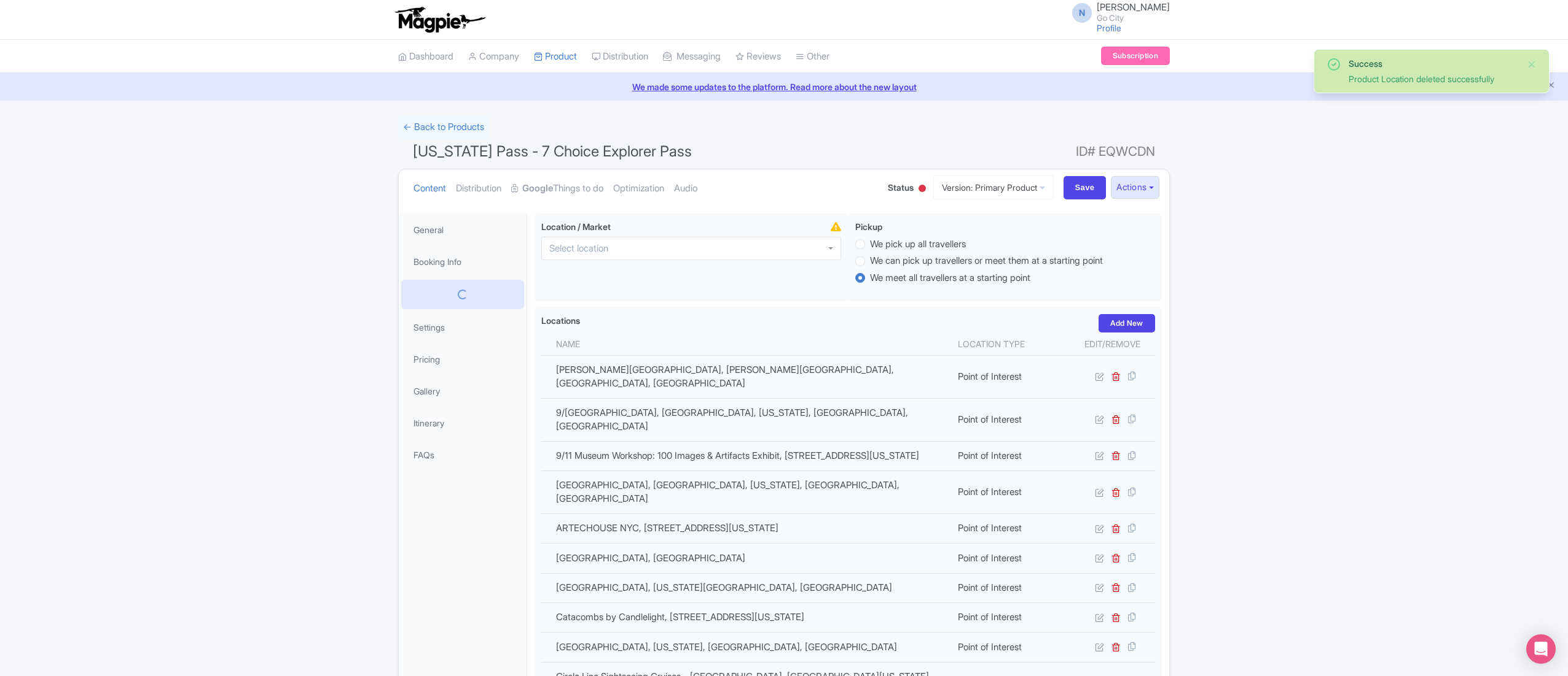
click at [472, 146] on span "[US_STATE] Pass - 7 Choice Explorer Pass" at bounding box center [552, 151] width 279 height 18
copy h1 "[US_STATE] Pass - 7 Choice Explorer Pass"
click at [1084, 190] on input "Save" at bounding box center [1085, 187] width 43 height 24
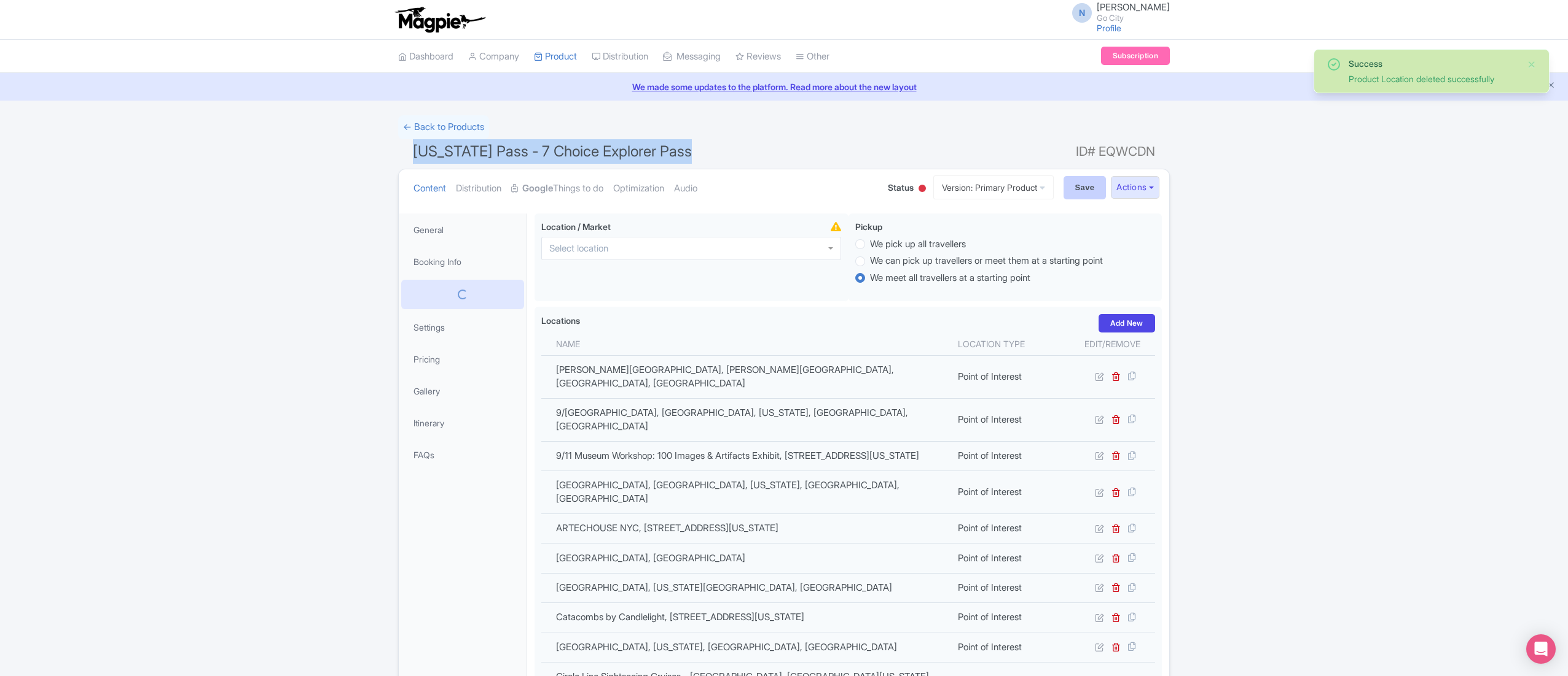
type input "Saving..."
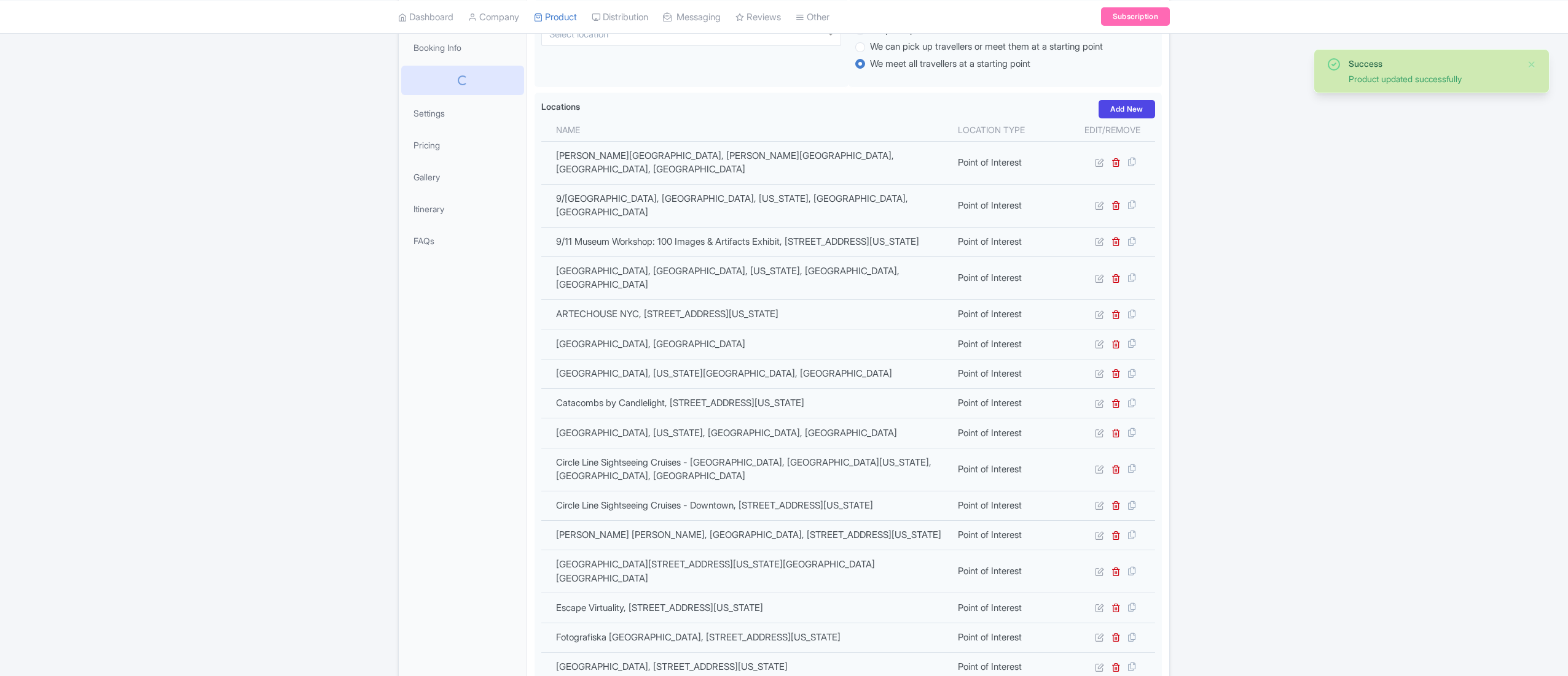
scroll to position [214, 0]
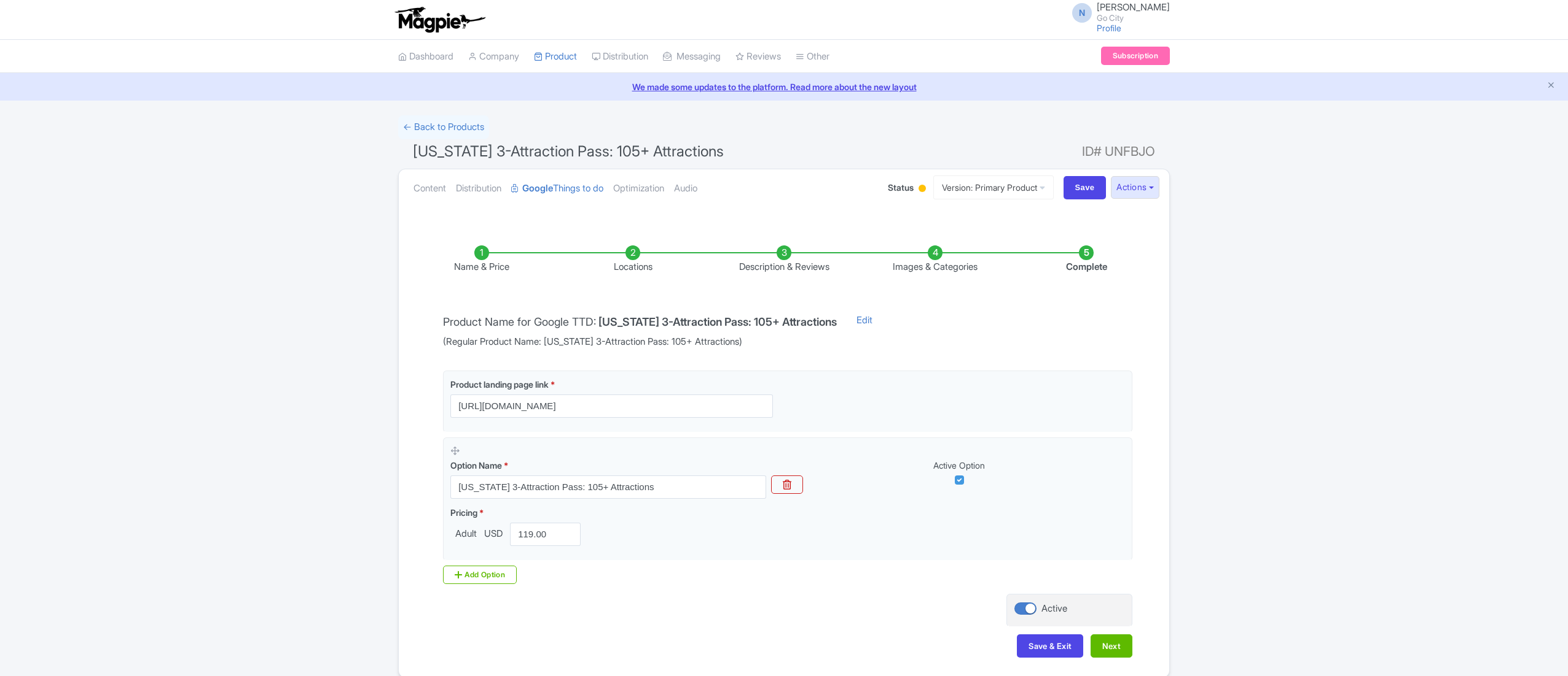
scroll to position [57, 0]
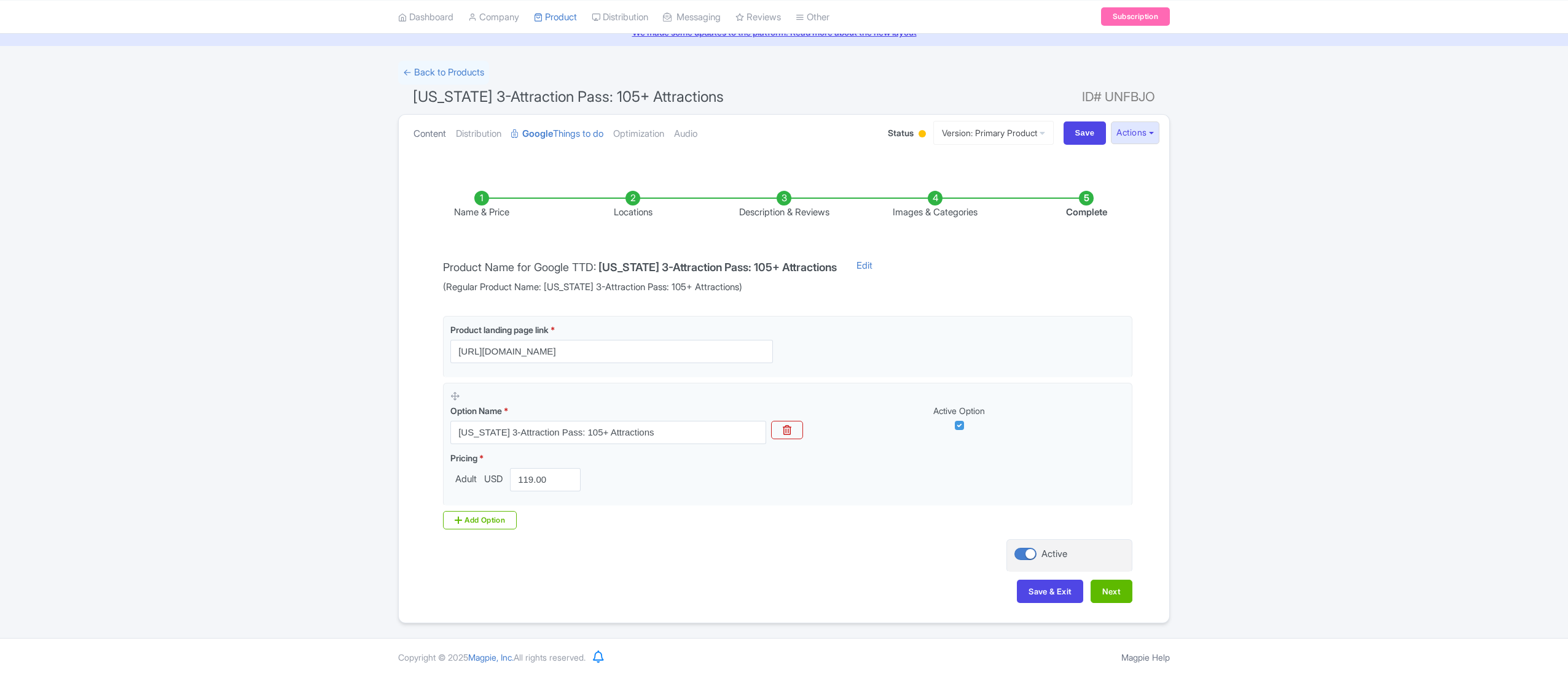
click at [428, 129] on link "Content" at bounding box center [429, 134] width 32 height 39
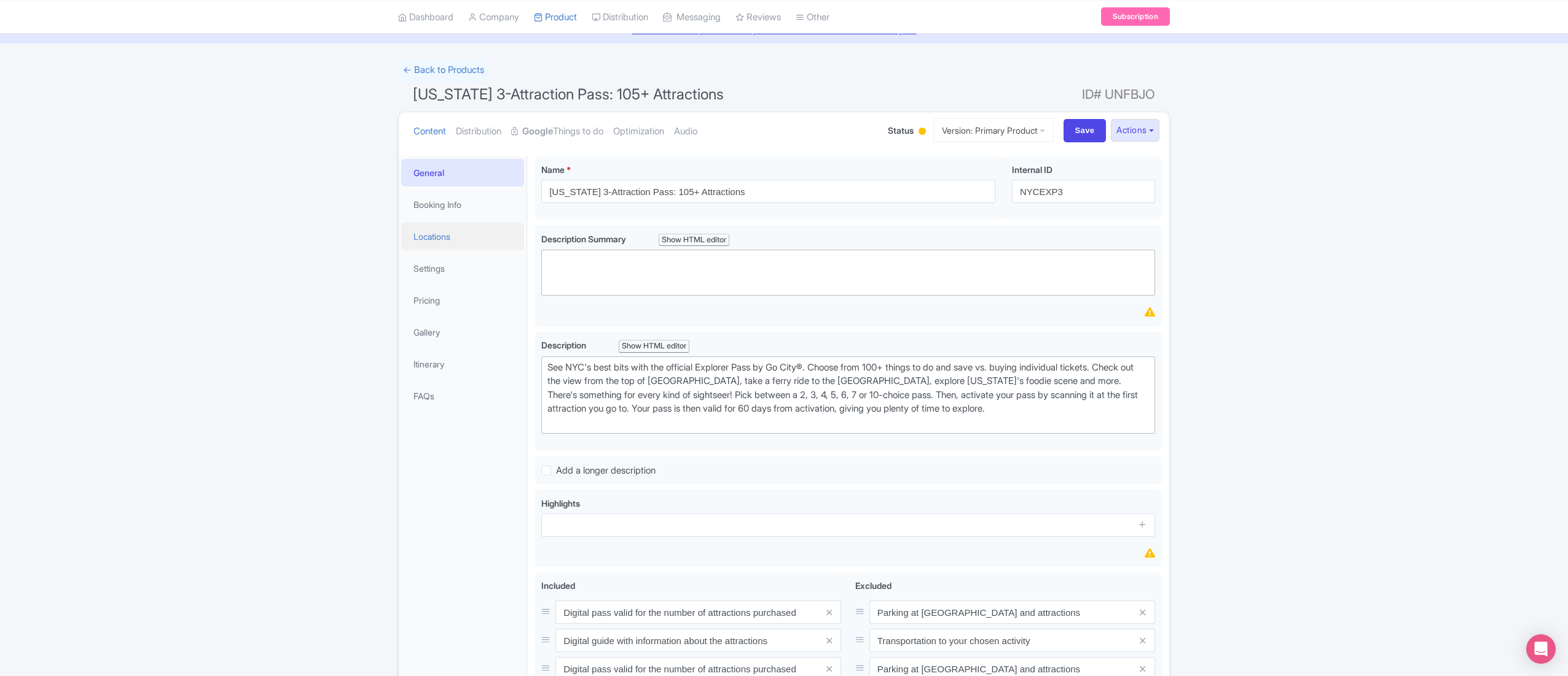
click at [467, 226] on link "Locations" at bounding box center [462, 236] width 123 height 28
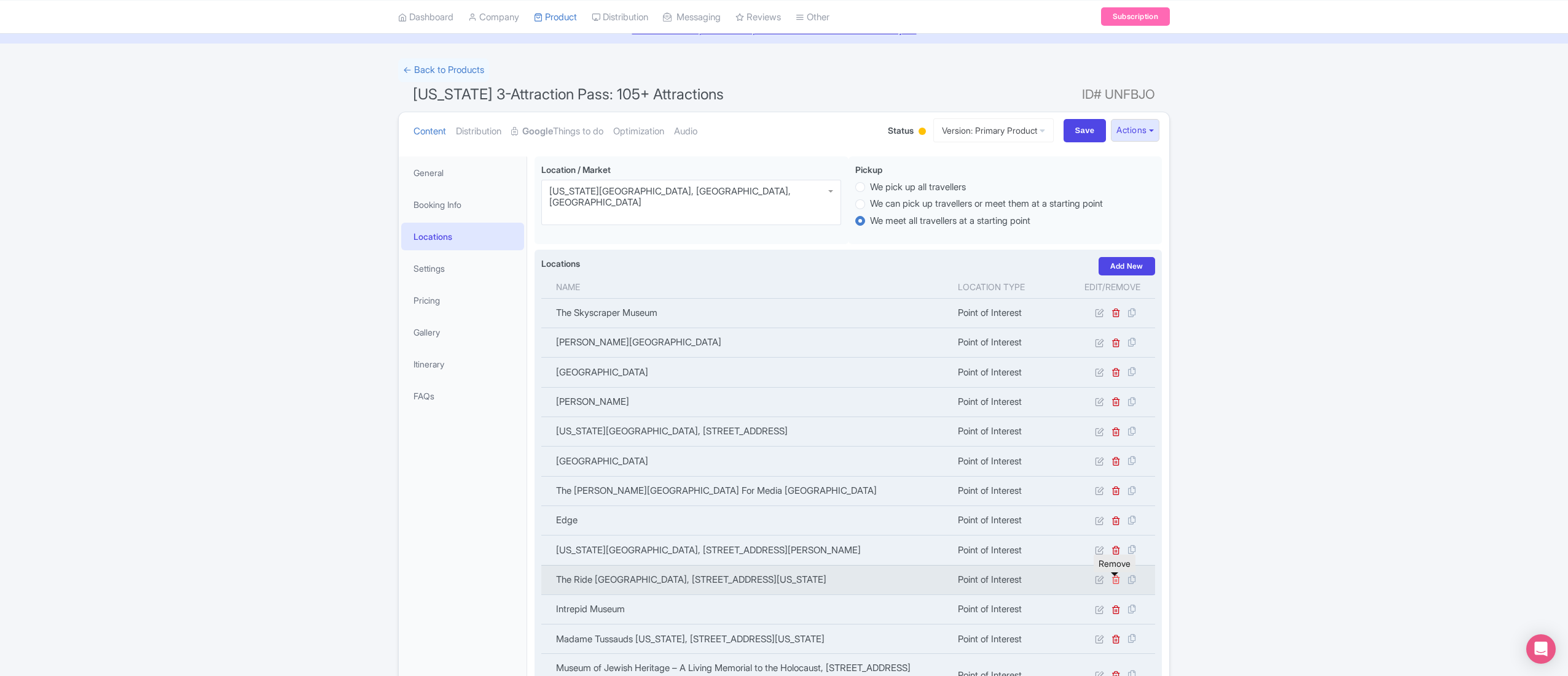
click at [1113, 579] on icon at bounding box center [1116, 580] width 10 height 10
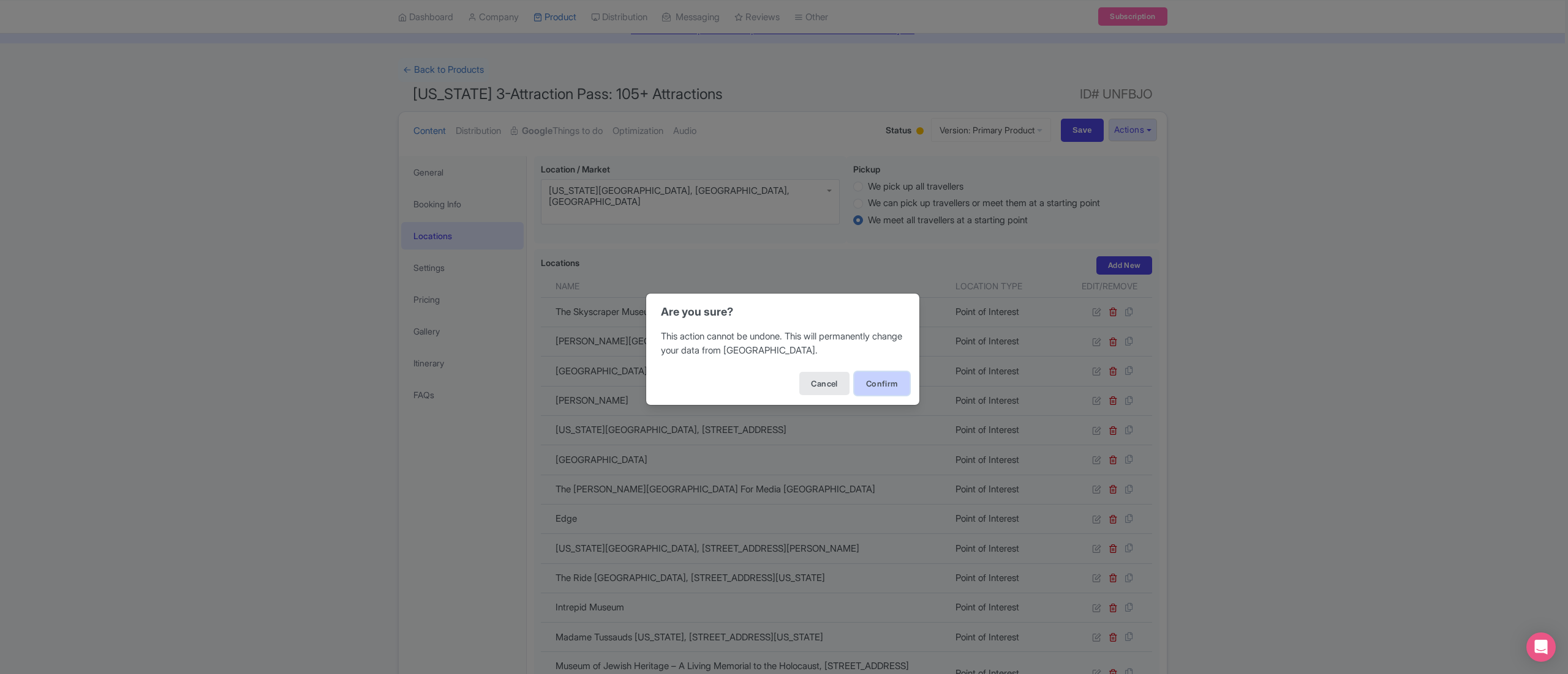
click at [880, 386] on button "Confirm" at bounding box center [882, 384] width 55 height 24
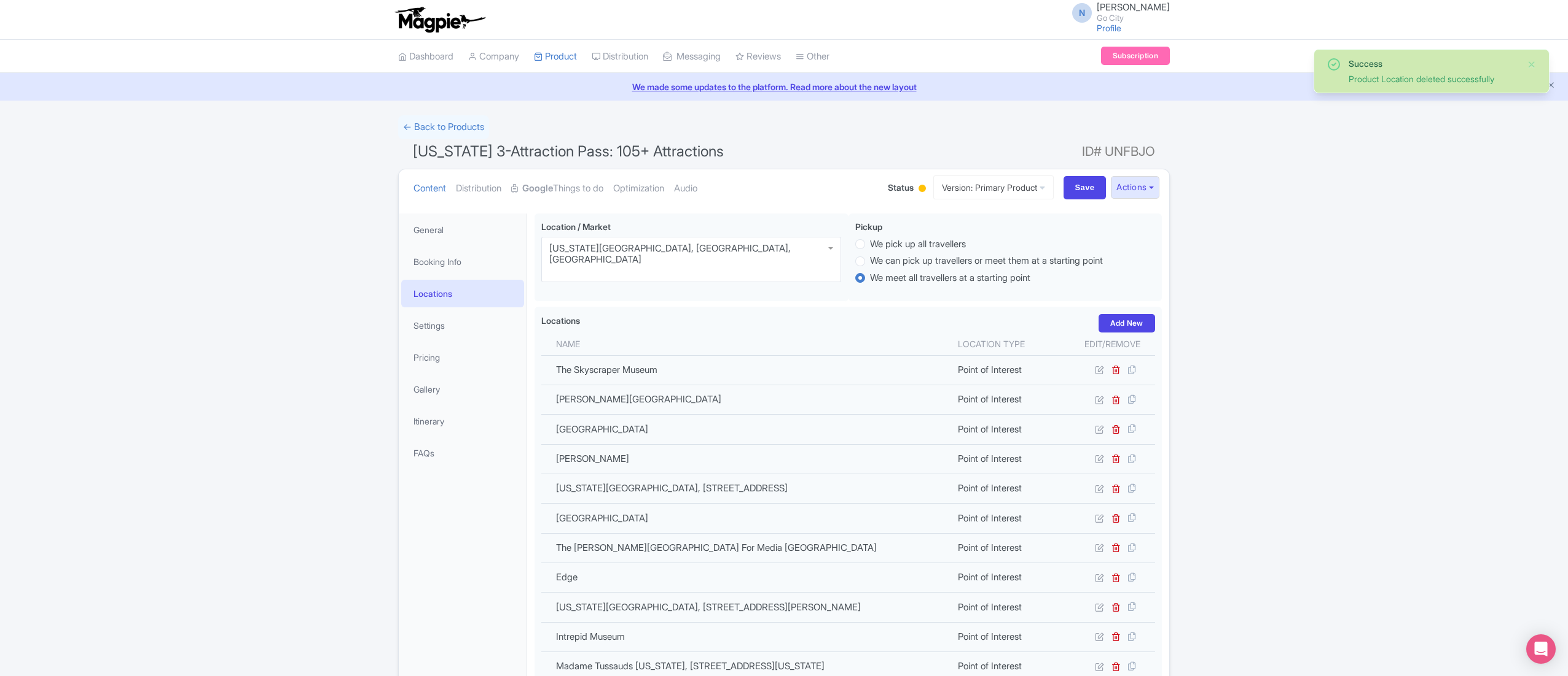
click at [571, 149] on span "[US_STATE] 3-Attraction Pass: 105+ Attractions" at bounding box center [568, 151] width 311 height 18
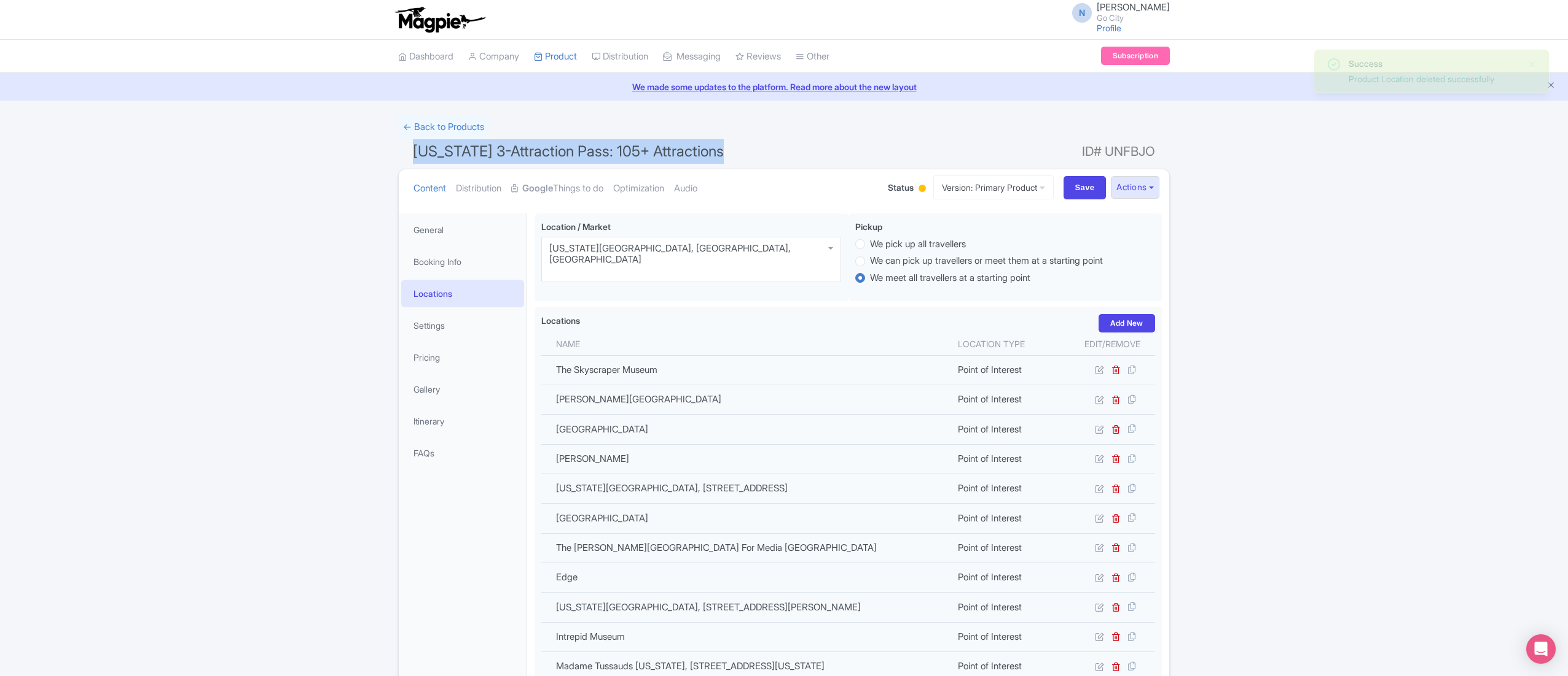
click at [571, 149] on span "[US_STATE] 3-Attraction Pass: 105+ Attractions" at bounding box center [568, 151] width 311 height 18
copy h1 "[US_STATE] 3-Attraction Pass: 105+ Attractions"
click at [1064, 184] on input "Save" at bounding box center [1085, 187] width 43 height 24
type input "Saving..."
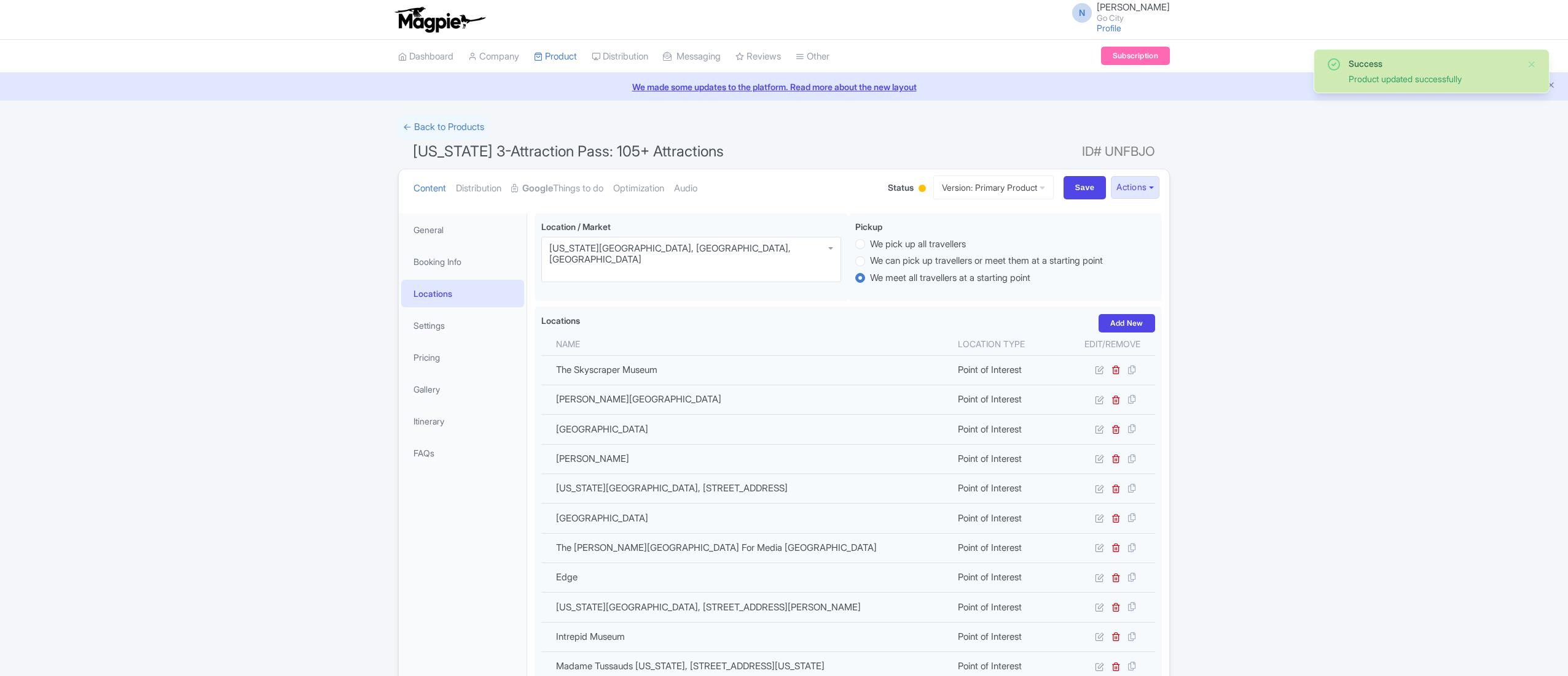
scroll to position [214, 0]
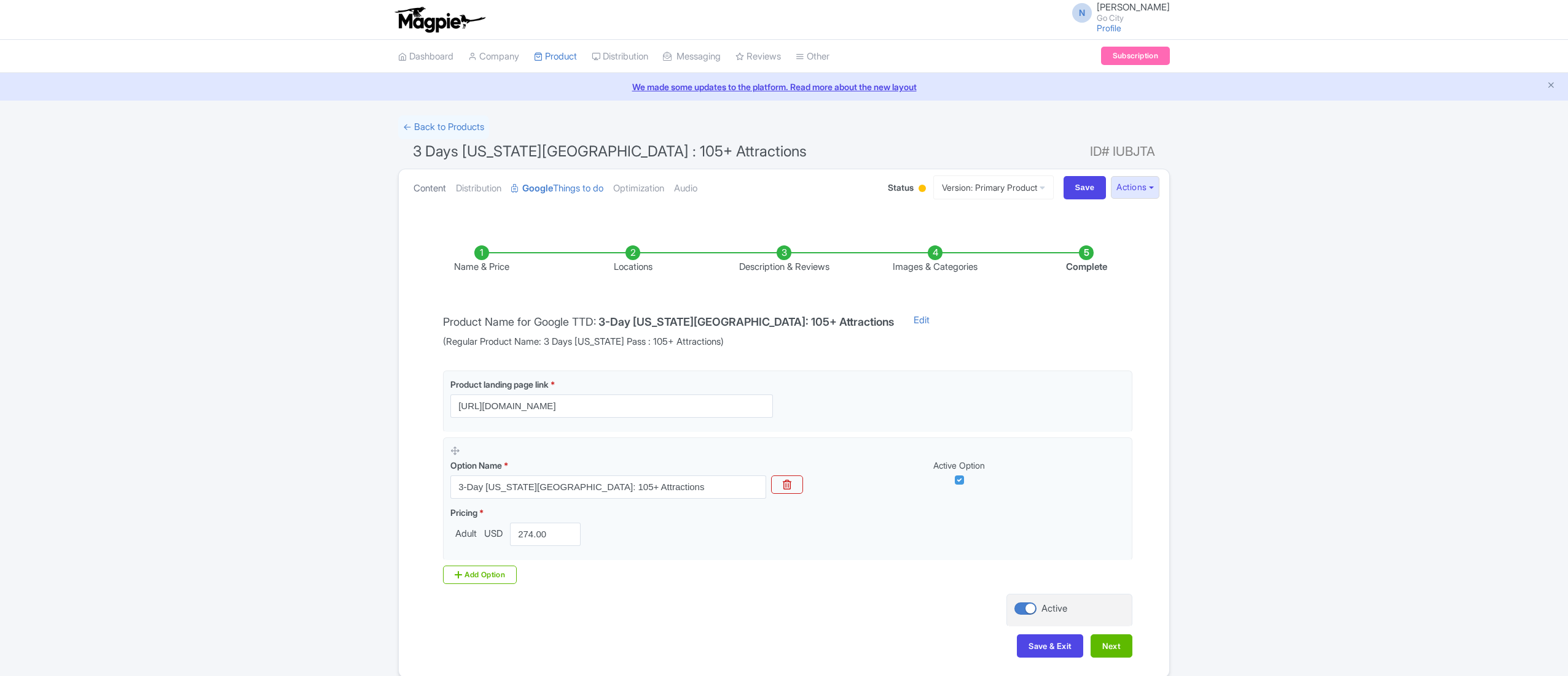
scroll to position [57, 0]
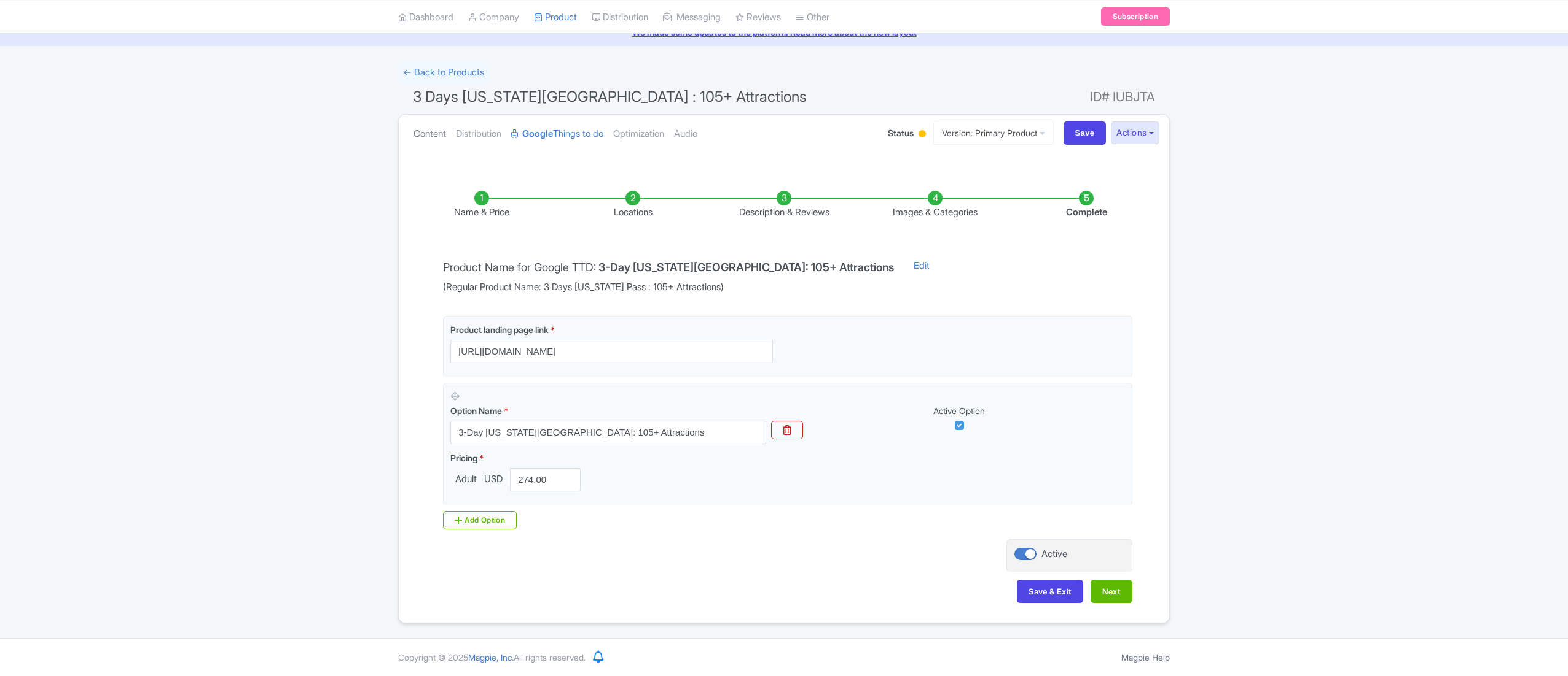
click at [438, 127] on link "Content" at bounding box center [429, 134] width 32 height 39
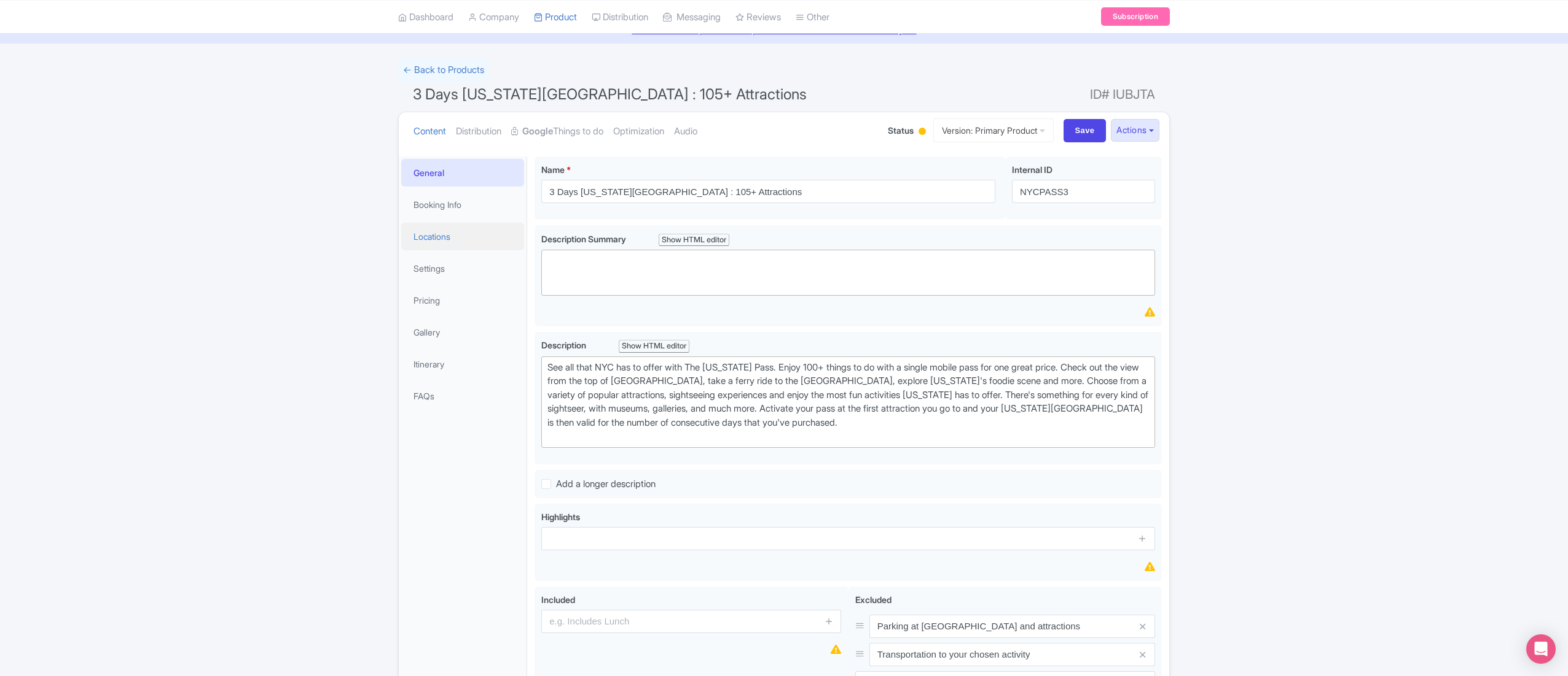
click at [472, 233] on link "Locations" at bounding box center [462, 236] width 123 height 28
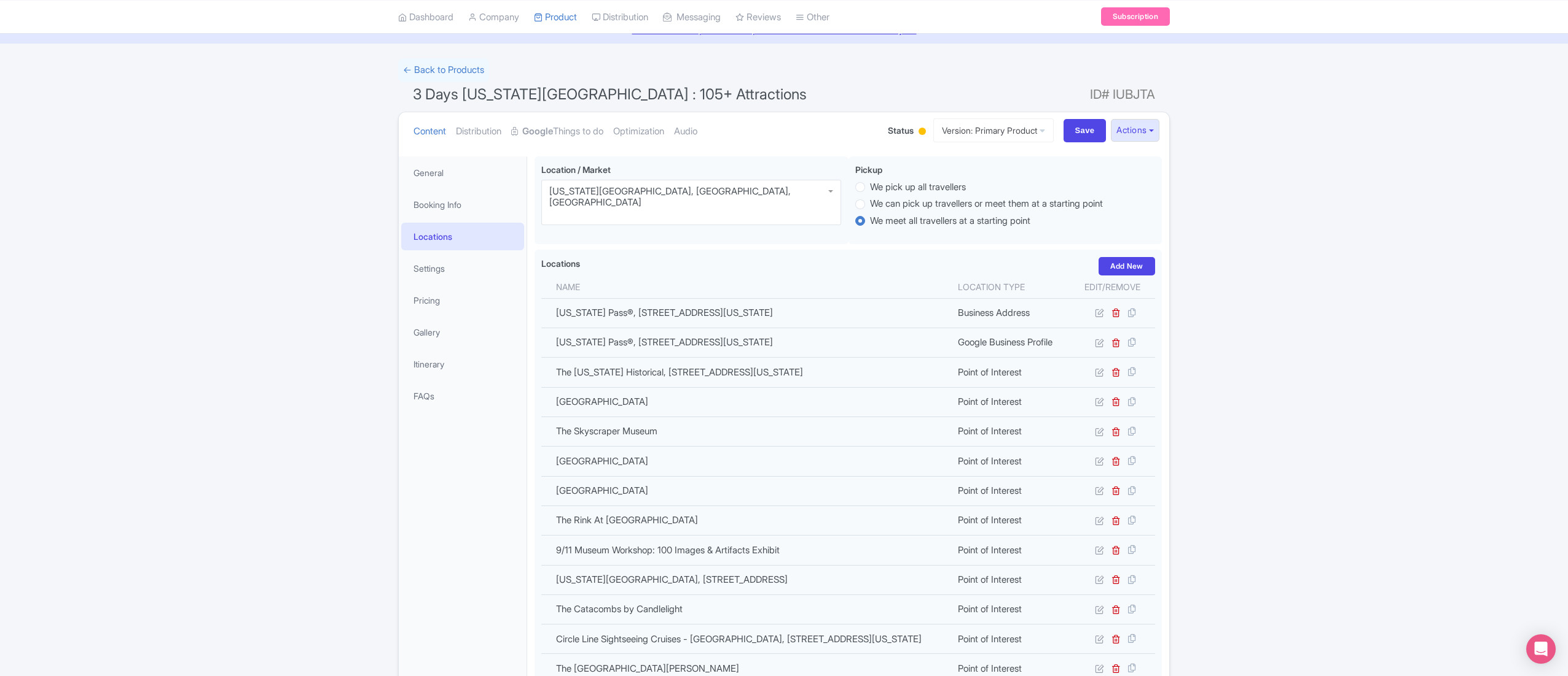
scroll to position [463, 0]
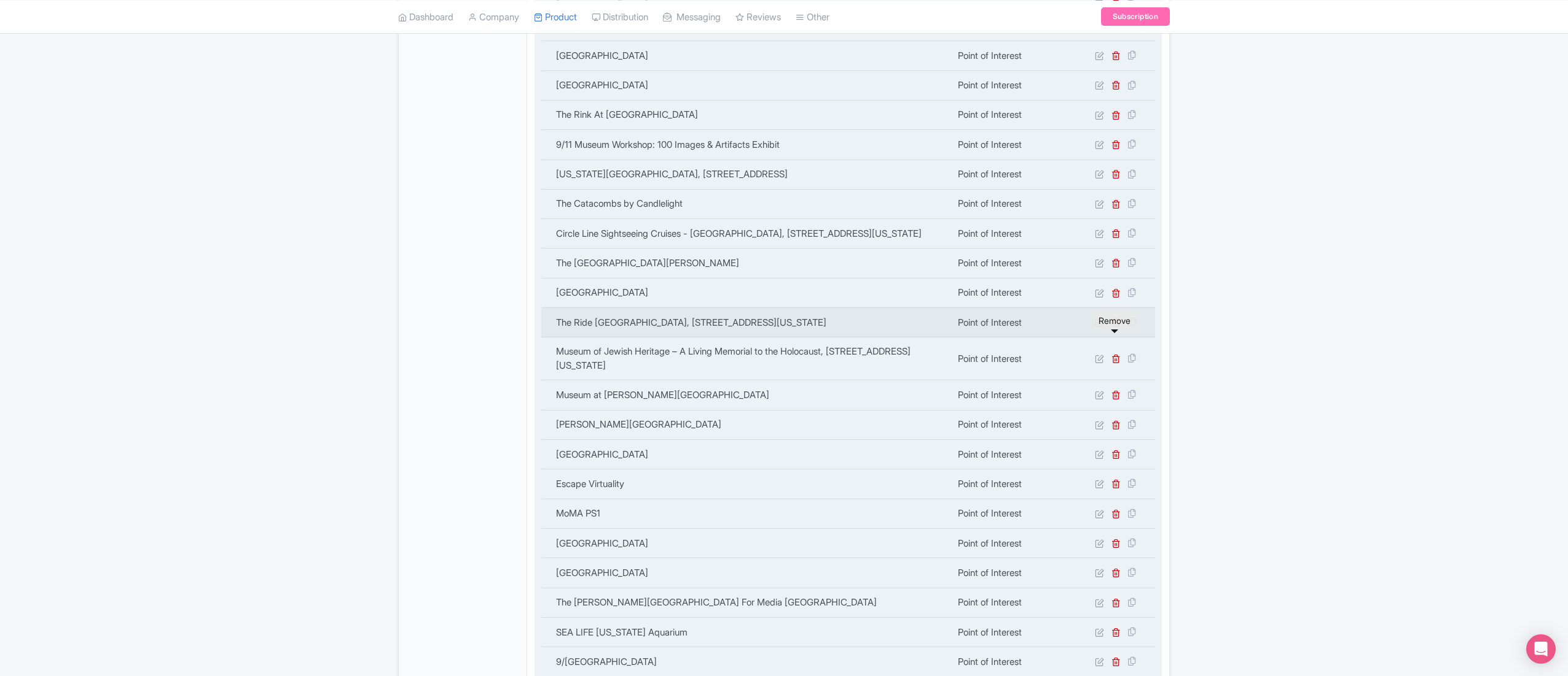
click at [1117, 327] on icon at bounding box center [1116, 322] width 10 height 10
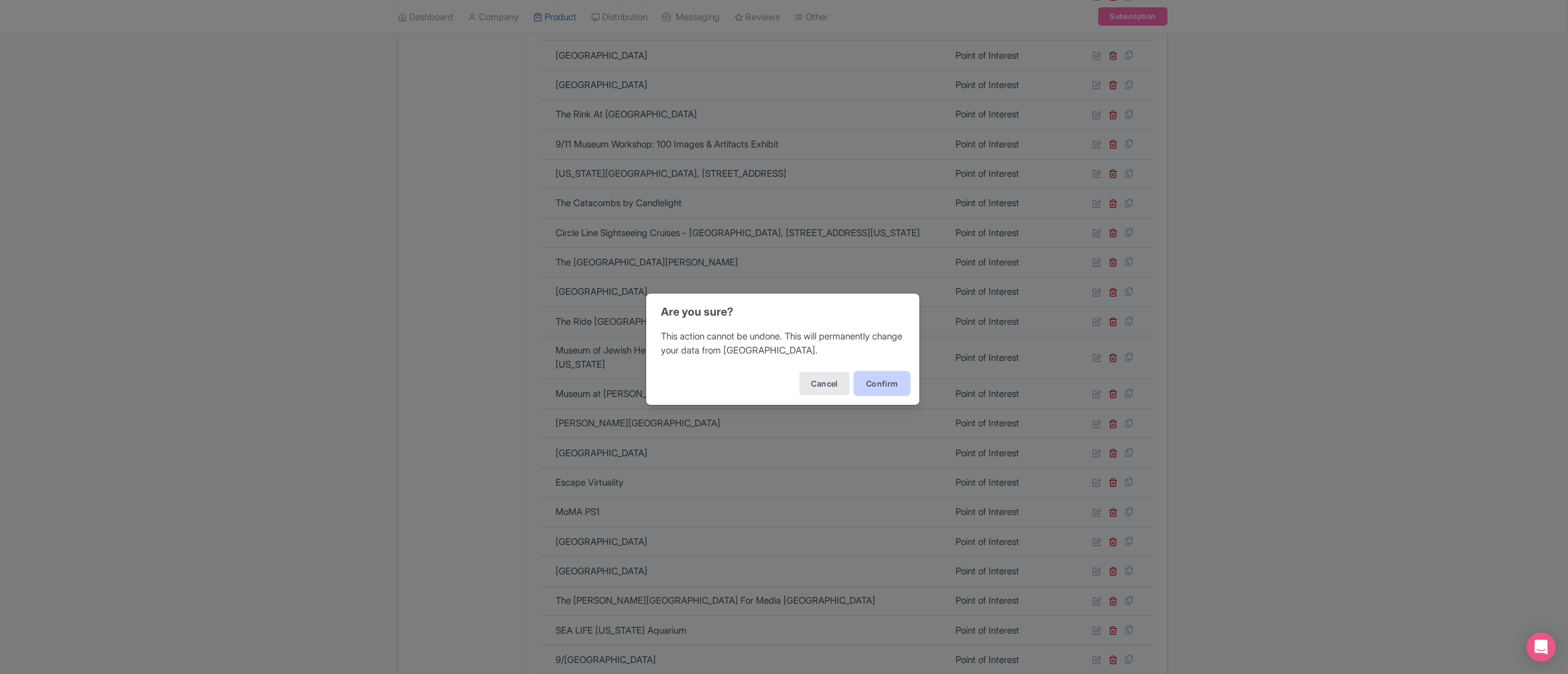
click at [889, 390] on button "Confirm" at bounding box center [882, 384] width 55 height 24
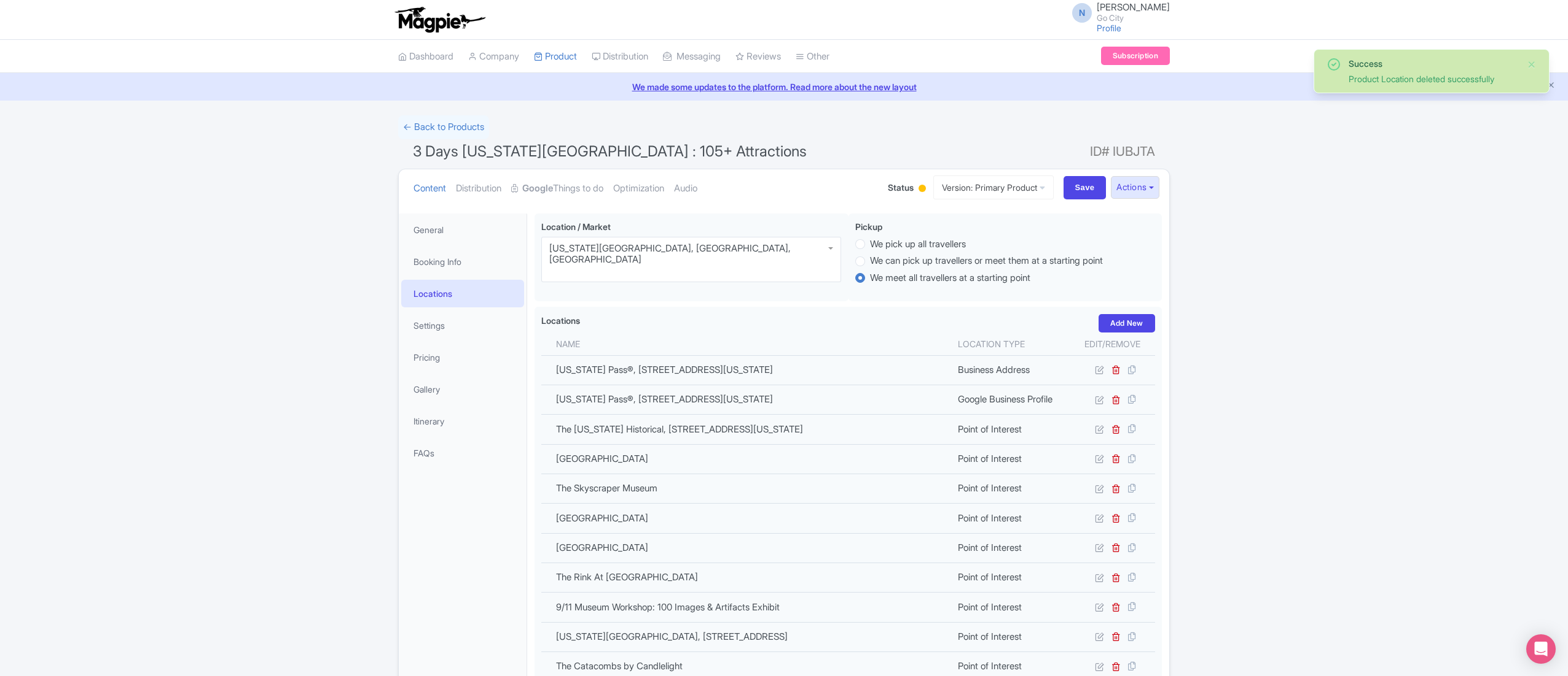
click at [616, 162] on h1 "3 Days New York Pass : 105+ Attractions ID# IUBJTA" at bounding box center [783, 154] width 772 height 29
click at [617, 160] on h1 "3 Days New York Pass : 105+ Attractions ID# IUBJTA" at bounding box center [783, 154] width 772 height 29
copy h1 "3 Days New York Pass : 105+ Attractions"
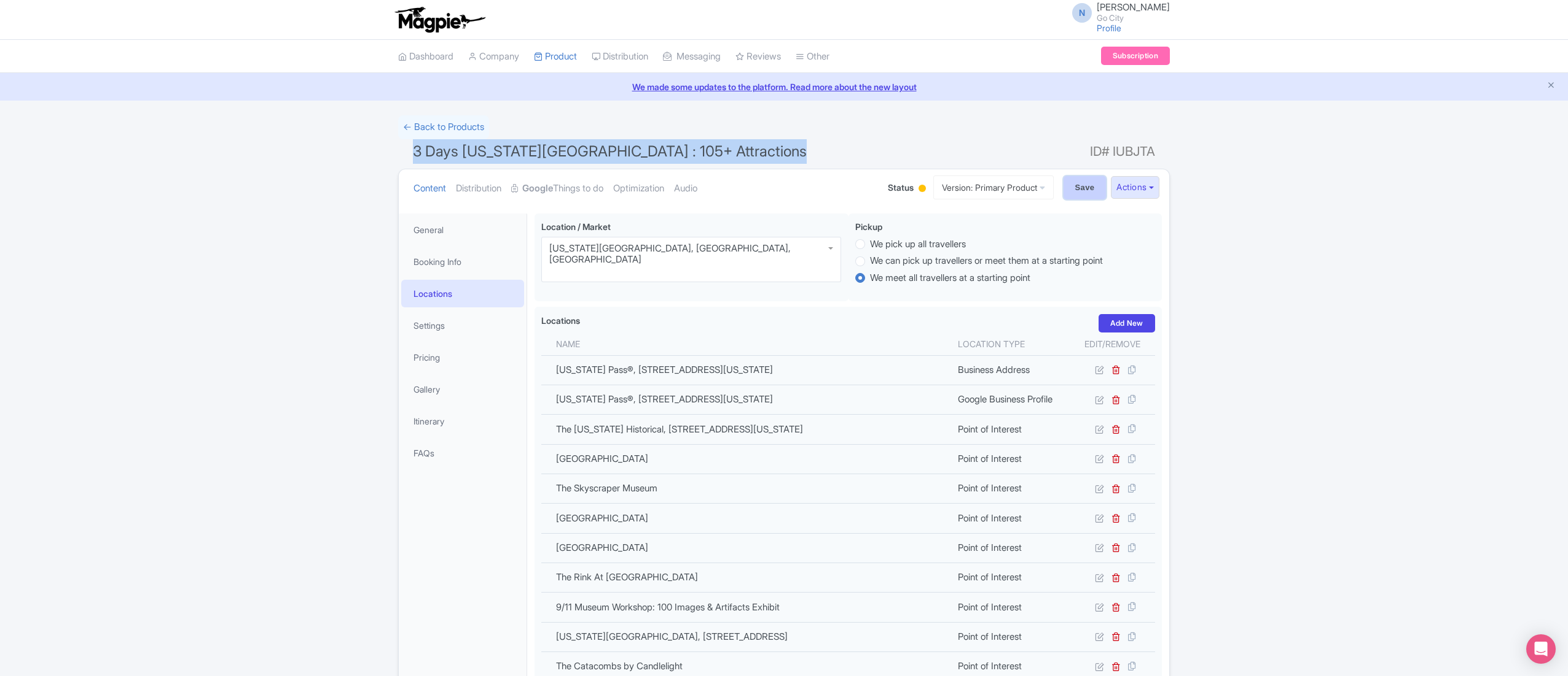
click at [1076, 186] on input "Save" at bounding box center [1085, 187] width 43 height 24
type input "Saving..."
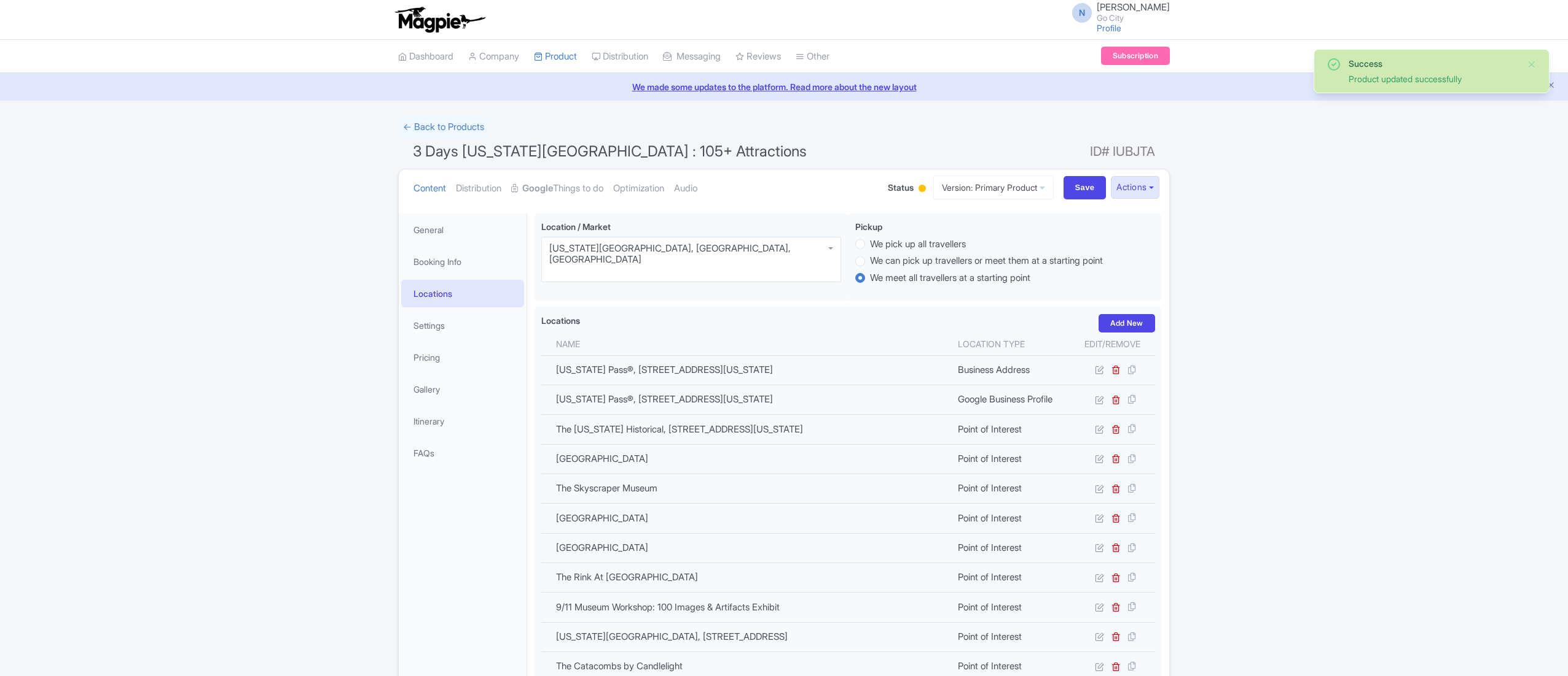
scroll to position [214, 0]
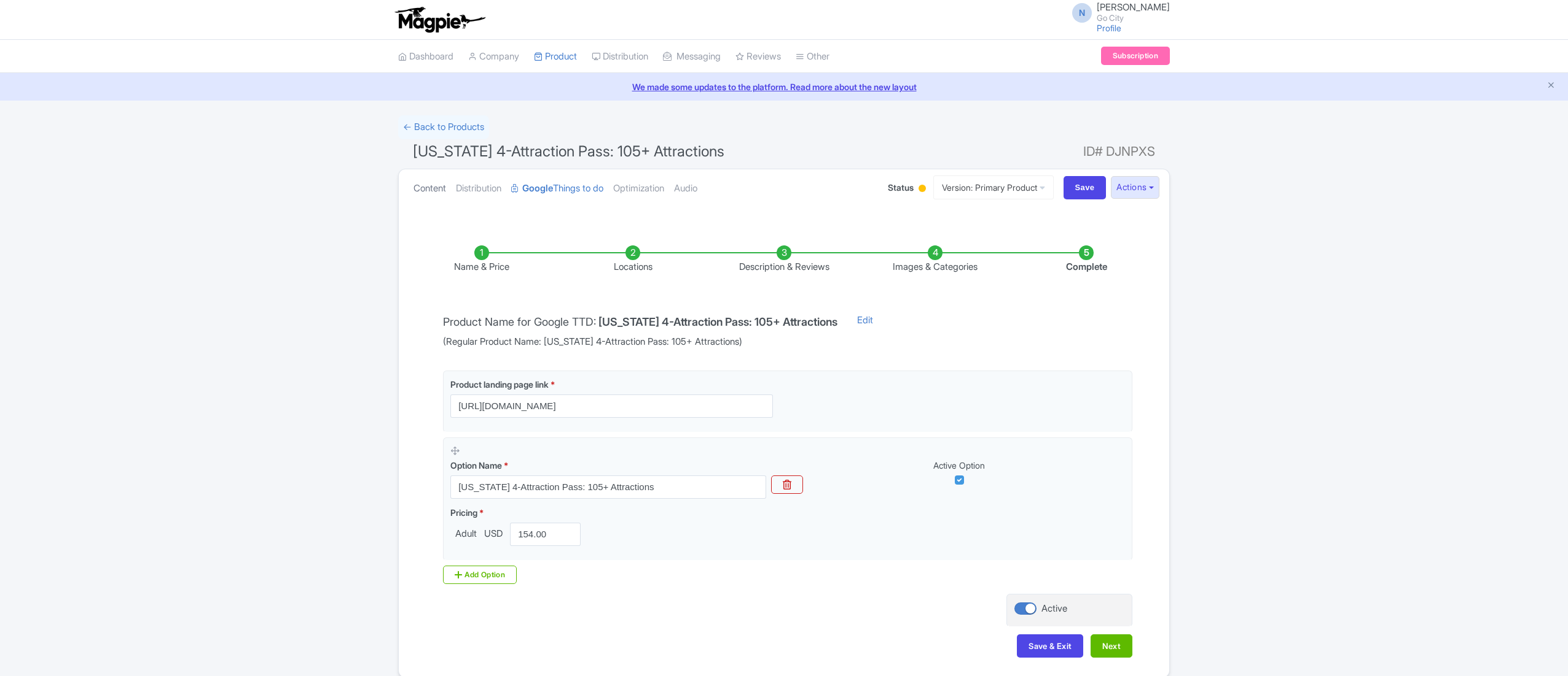
scroll to position [57, 0]
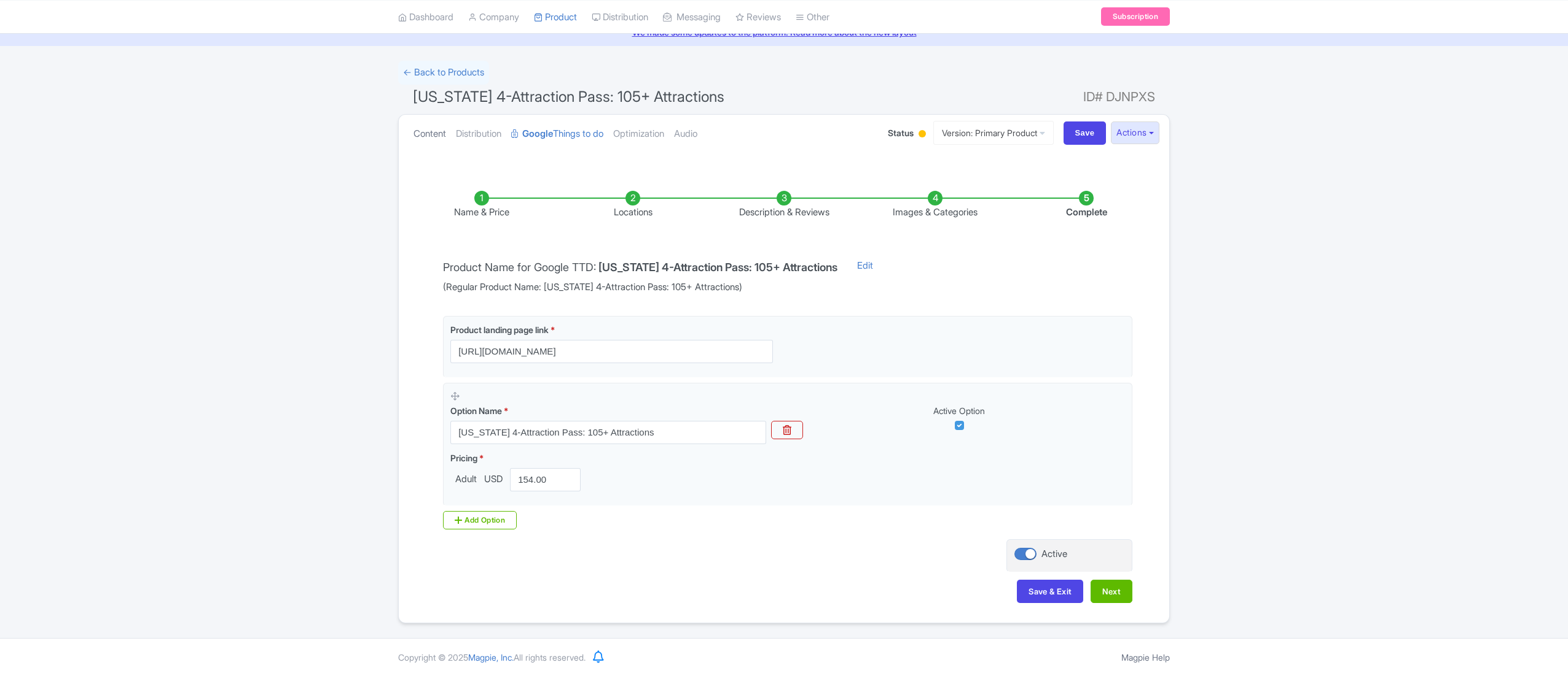
click at [431, 126] on link "Content" at bounding box center [429, 134] width 32 height 39
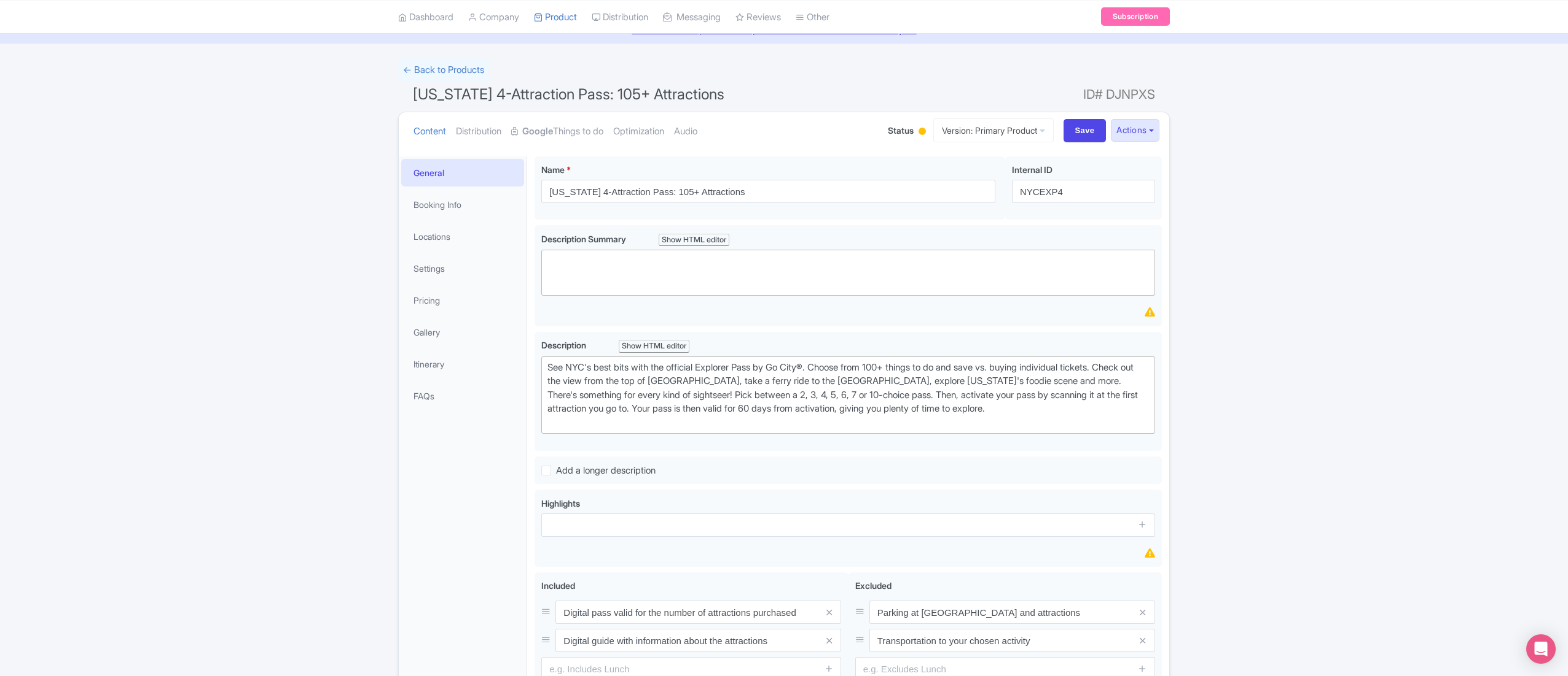
click at [438, 253] on li "Settings" at bounding box center [462, 268] width 127 height 32
click at [446, 233] on link "Locations" at bounding box center [462, 236] width 123 height 28
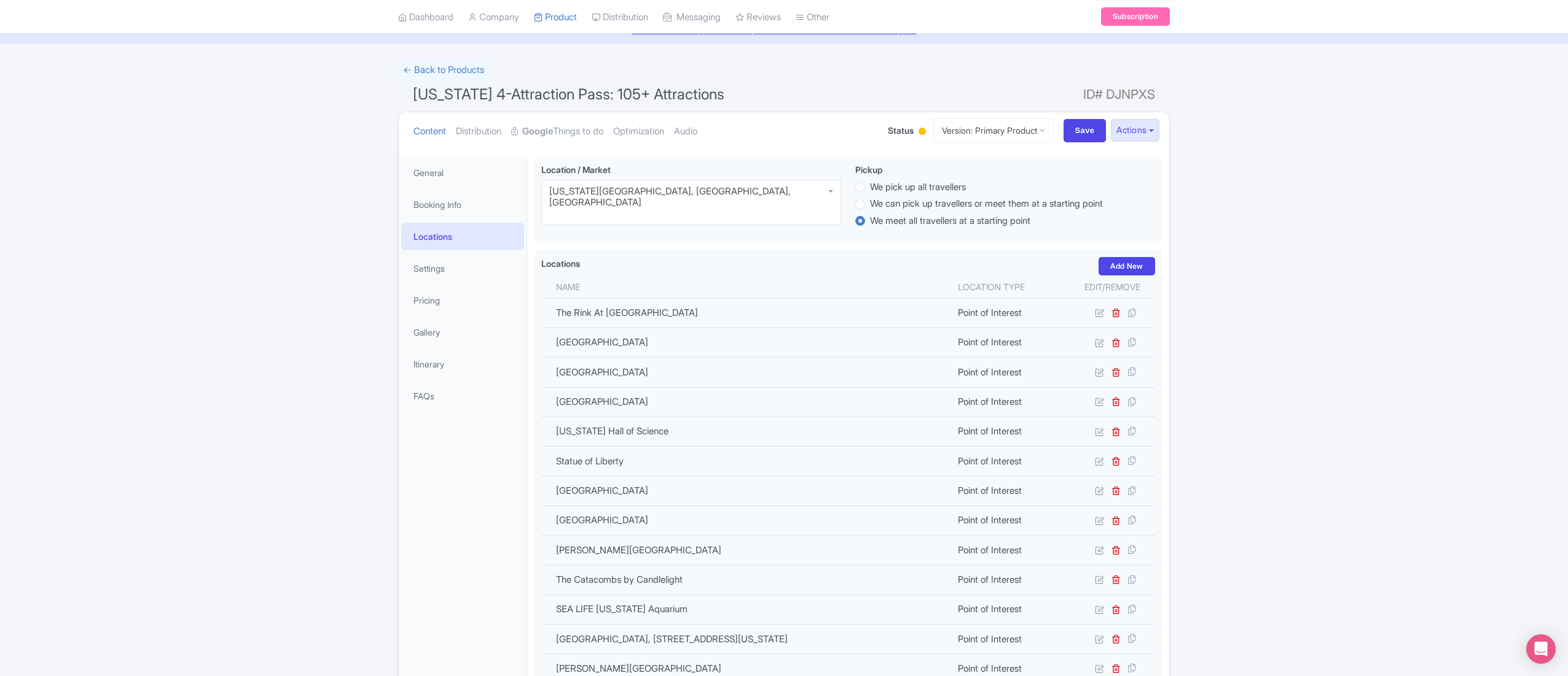
scroll to position [1397, 0]
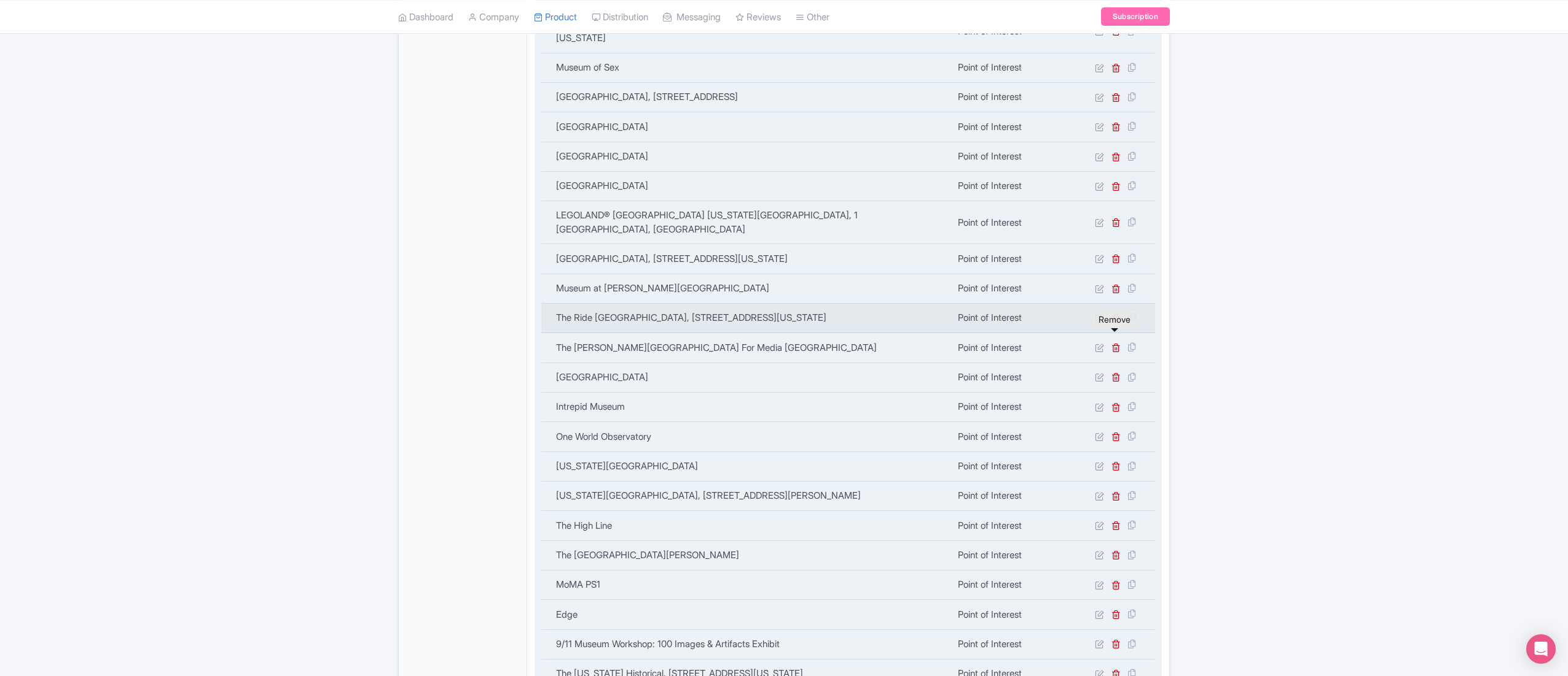
click at [1115, 323] on icon at bounding box center [1116, 319] width 10 height 10
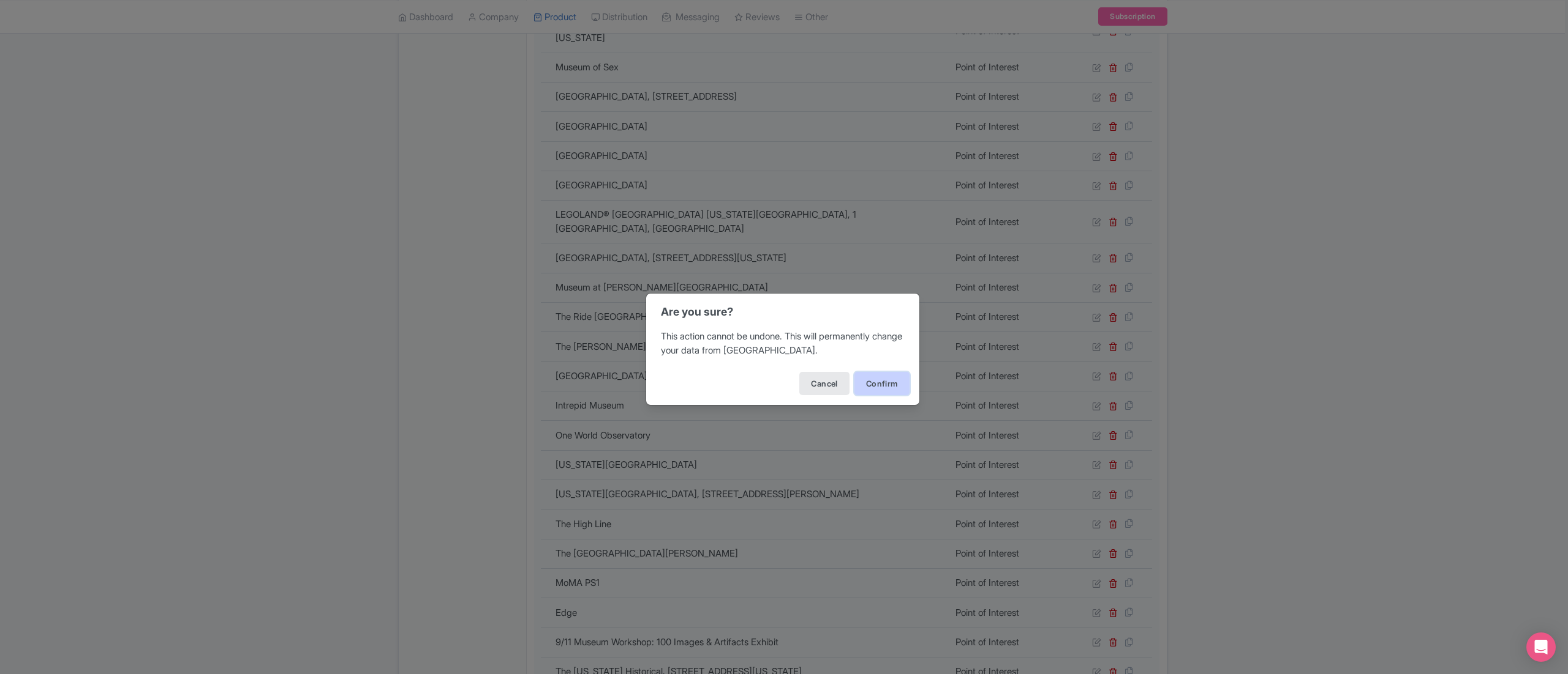
click at [885, 381] on button "Confirm" at bounding box center [882, 384] width 55 height 24
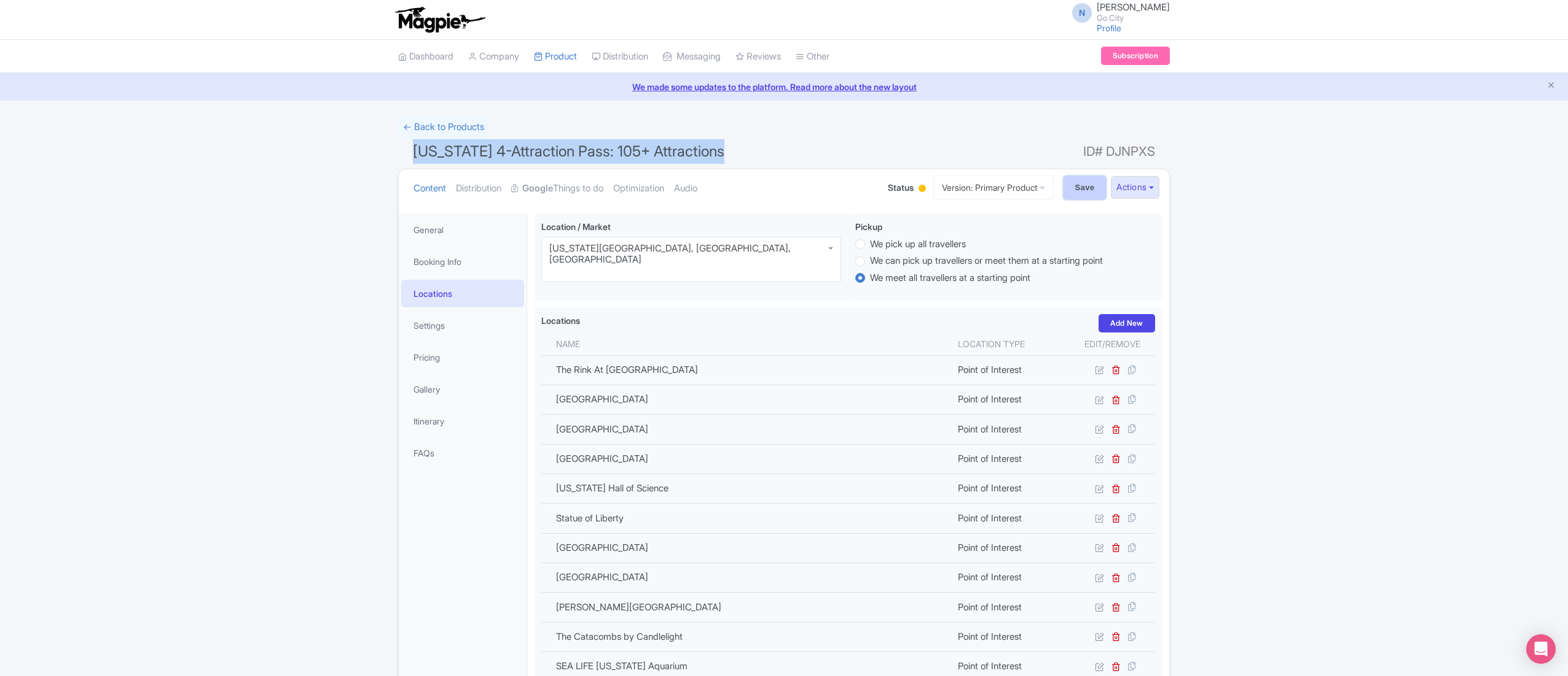
click at [1087, 186] on input "Save" at bounding box center [1085, 187] width 43 height 24
type input "Saving..."
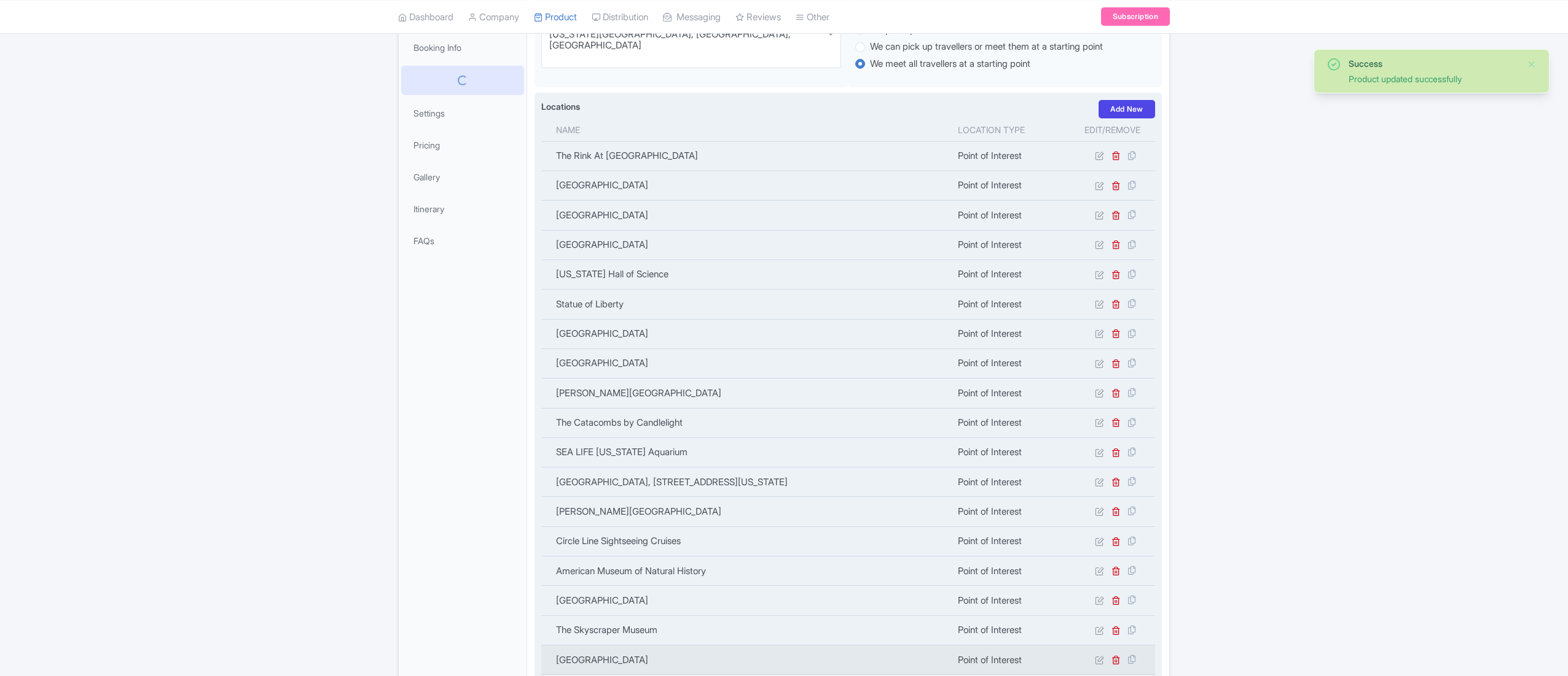
scroll to position [214, 0]
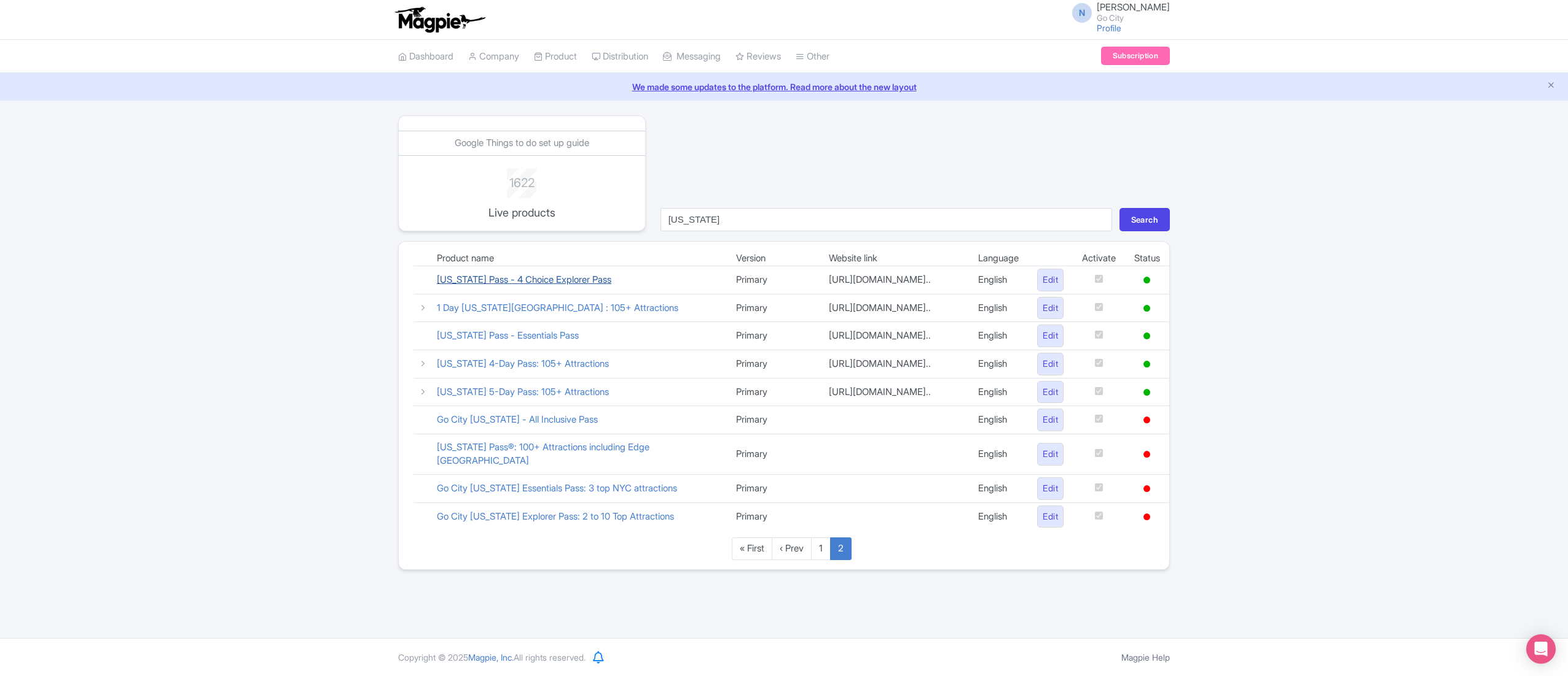
click at [505, 281] on link "[US_STATE] Pass - 4 Choice Explorer Pass" at bounding box center [523, 280] width 174 height 11
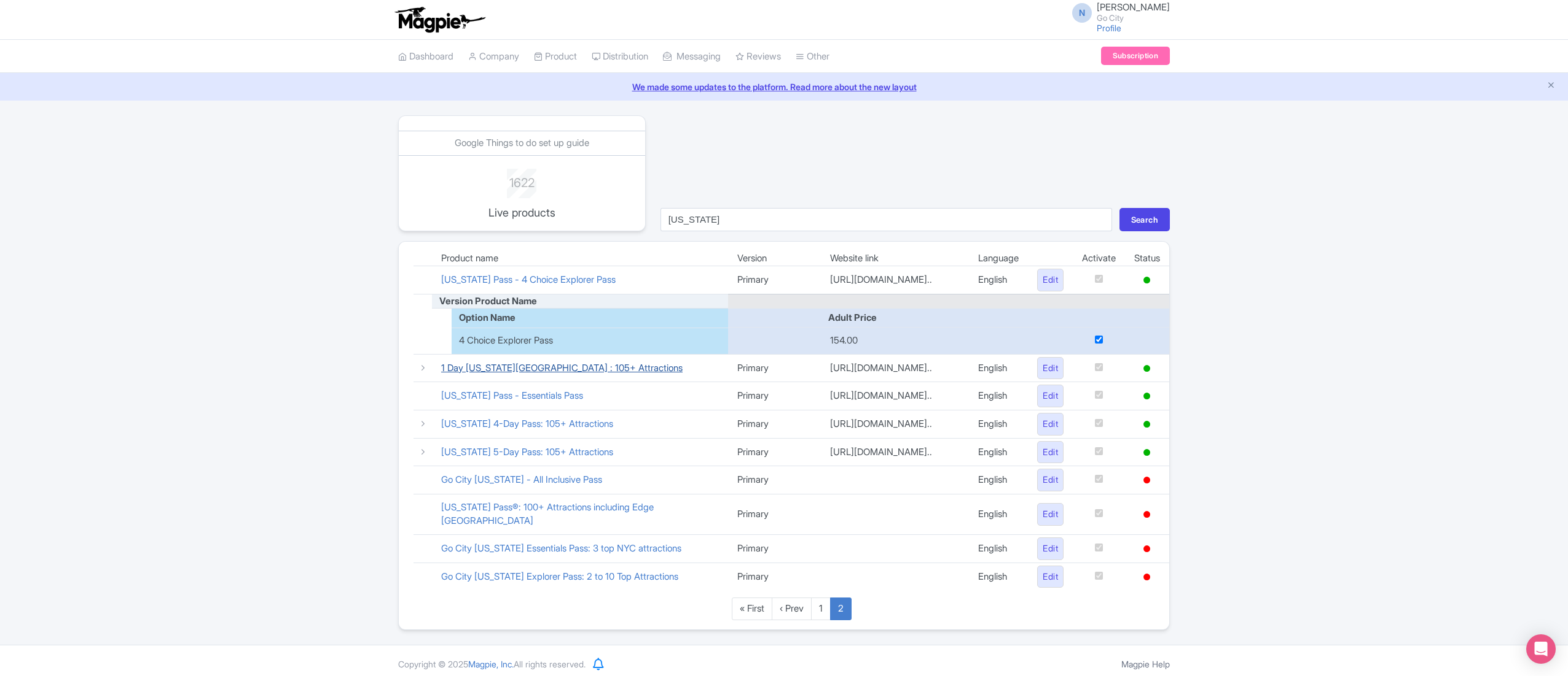
click at [510, 366] on link "1 Day [US_STATE][GEOGRAPHIC_DATA] : 105+ Attractions" at bounding box center [562, 368] width 242 height 11
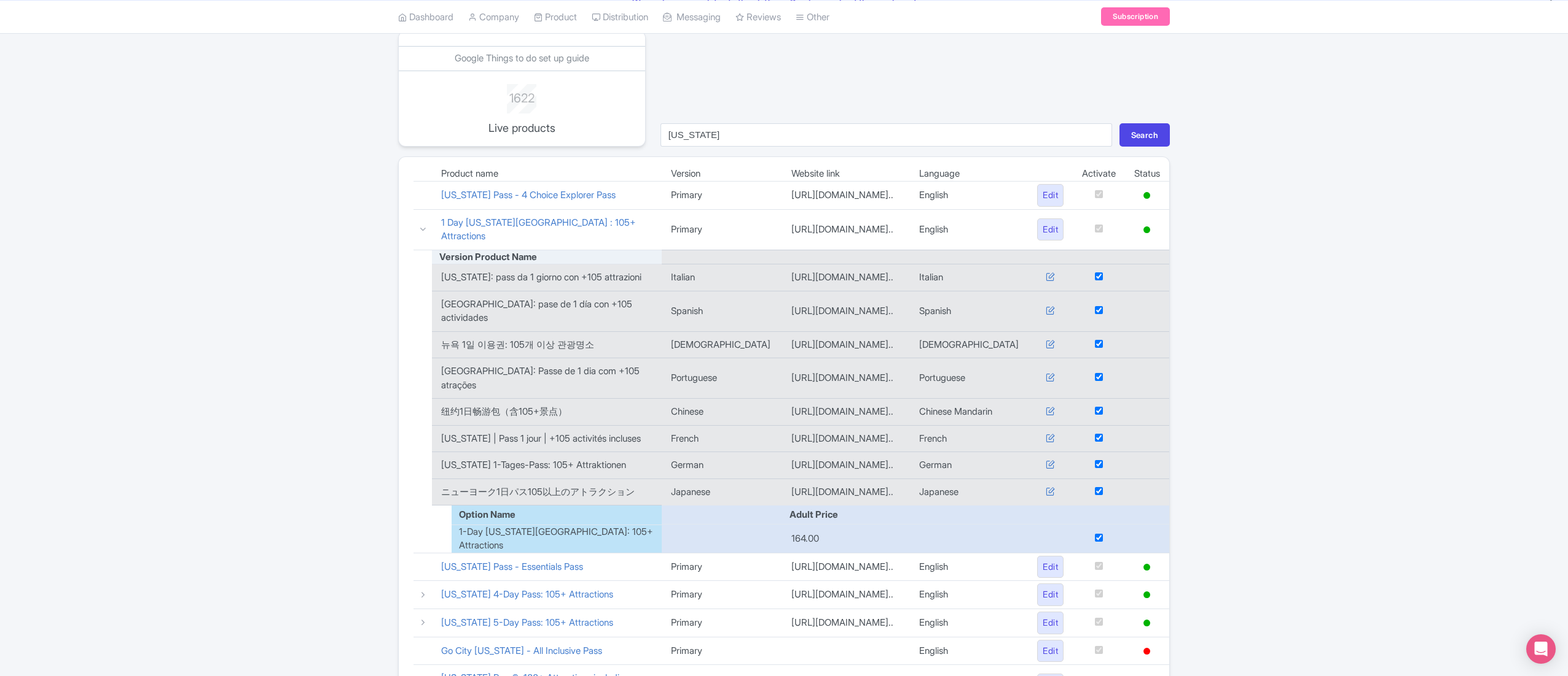
scroll to position [123, 0]
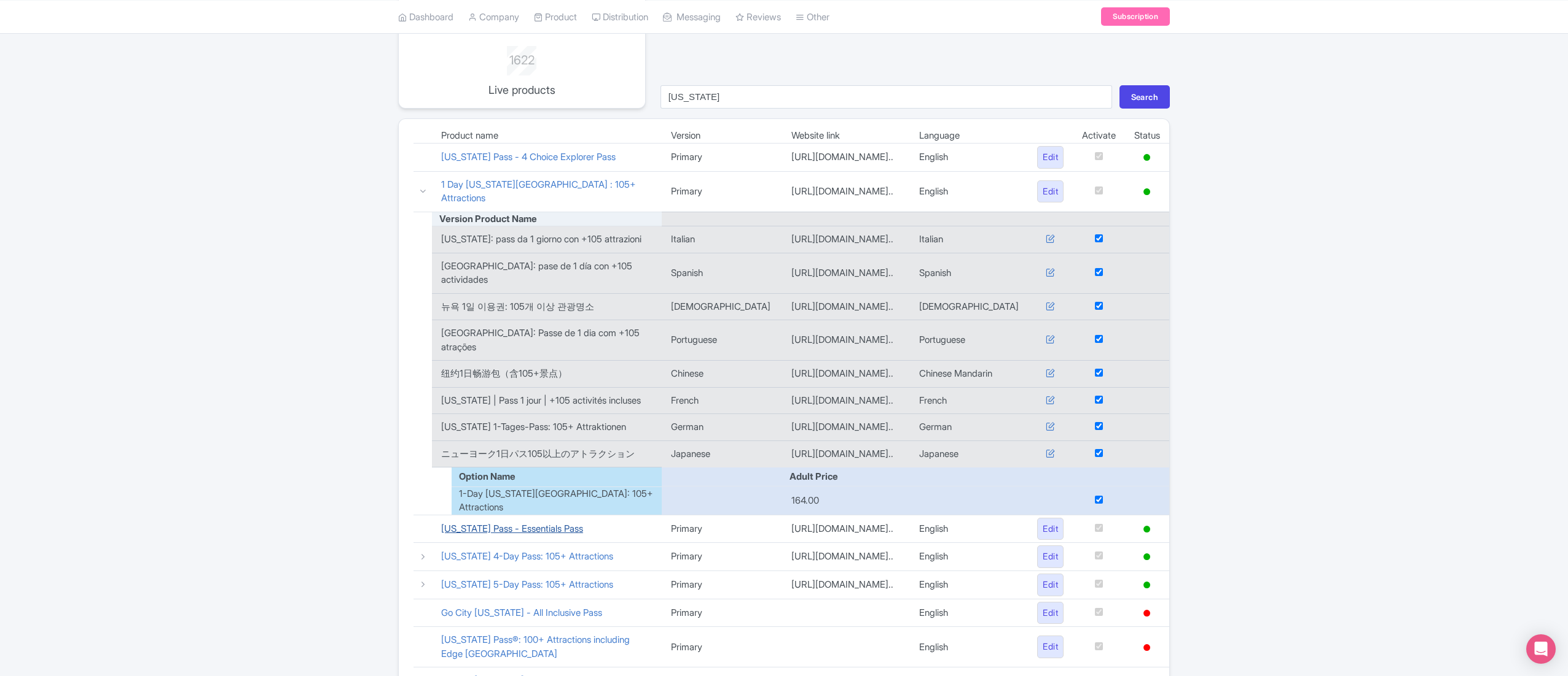
click at [501, 523] on link "[US_STATE] Pass - Essentials Pass" at bounding box center [512, 529] width 142 height 11
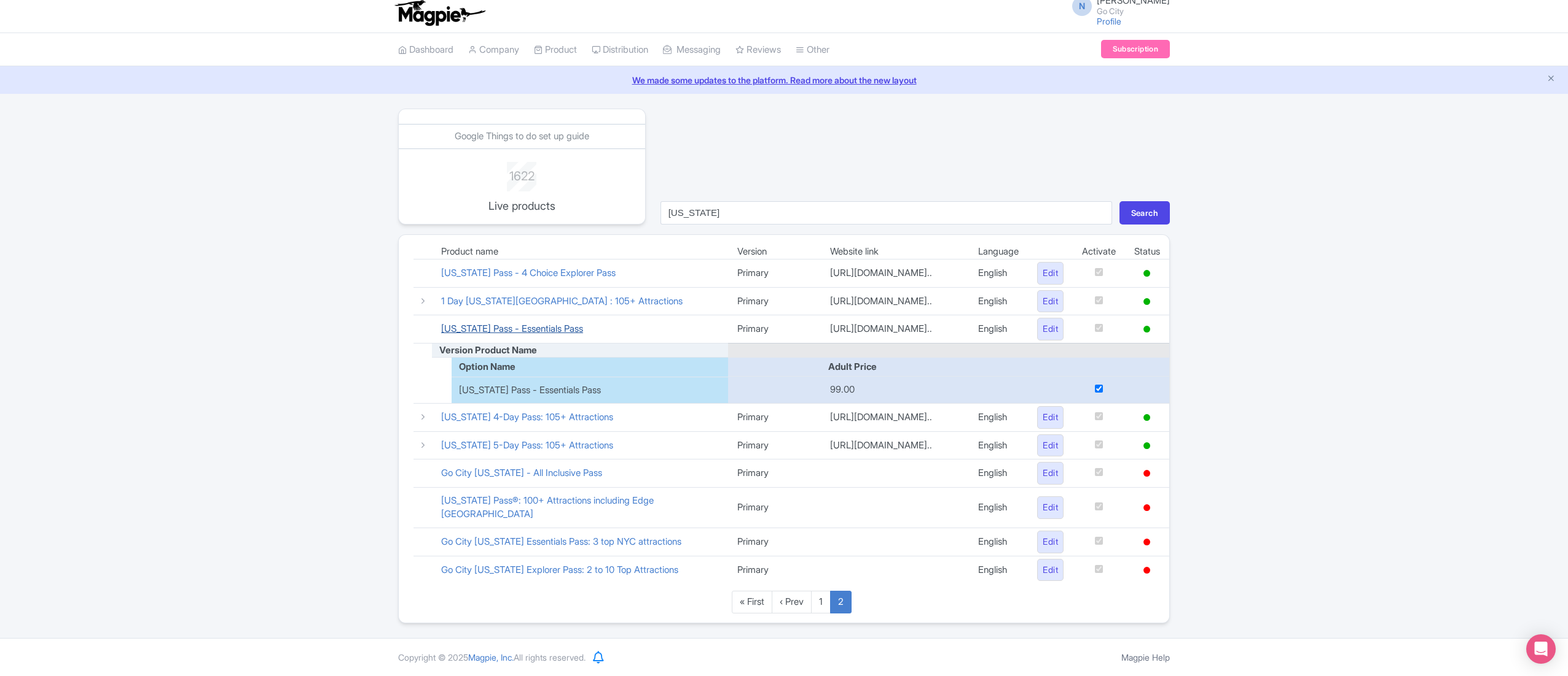
scroll to position [38, 0]
click at [548, 412] on link "[US_STATE] 4-Day Pass: 105+ Attractions" at bounding box center [527, 417] width 172 height 11
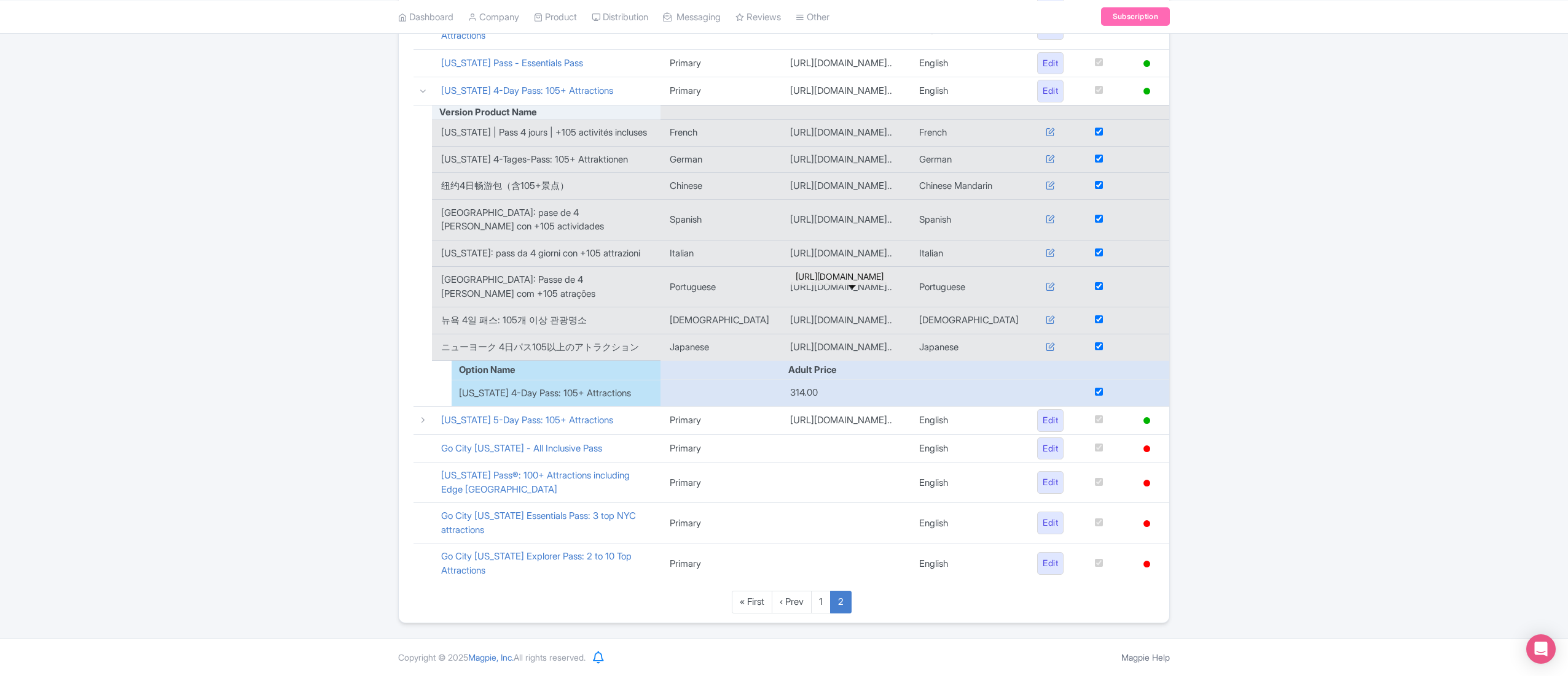
scroll to position [295, 0]
click at [512, 420] on link "[US_STATE] 5-Day Pass: 105+ Attractions" at bounding box center [527, 420] width 172 height 11
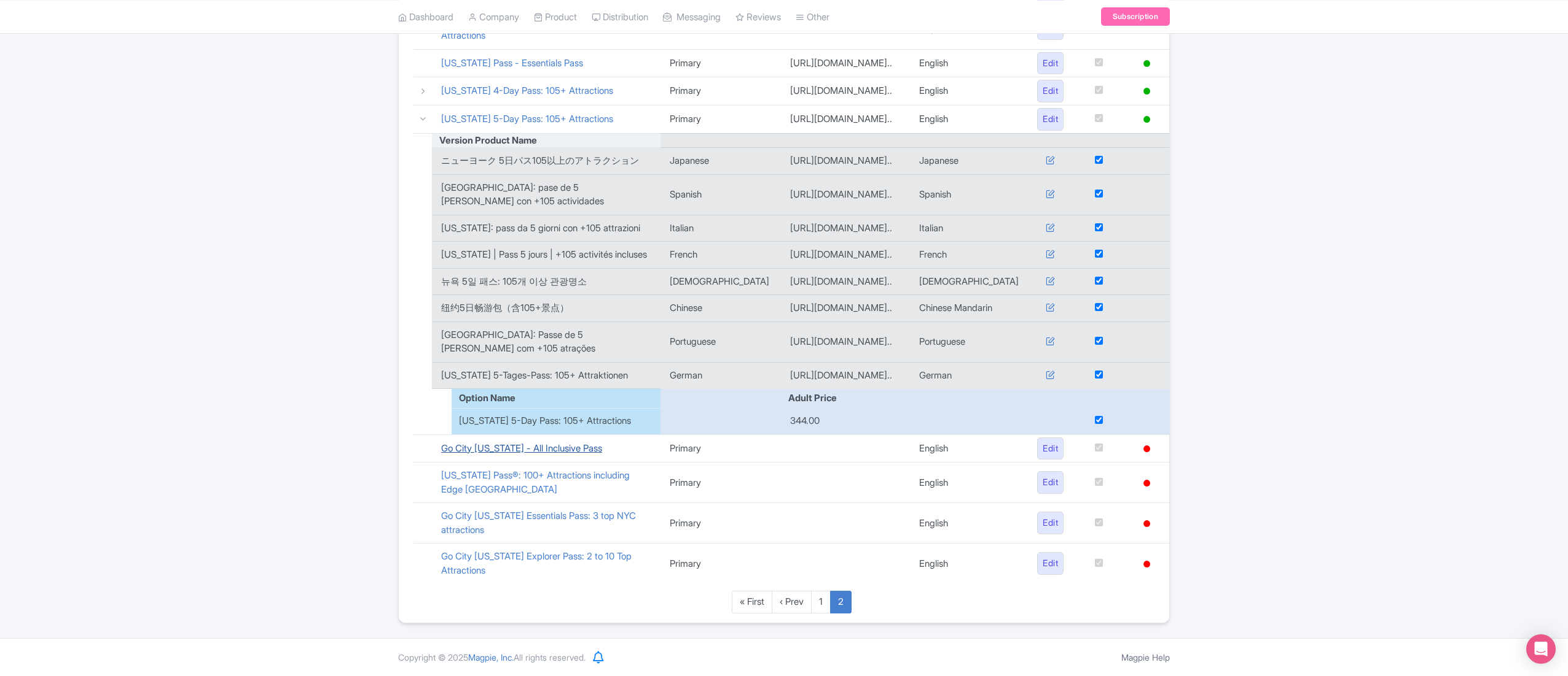
click at [531, 449] on link "Go City [US_STATE] - All Inclusive Pass" at bounding box center [521, 448] width 161 height 11
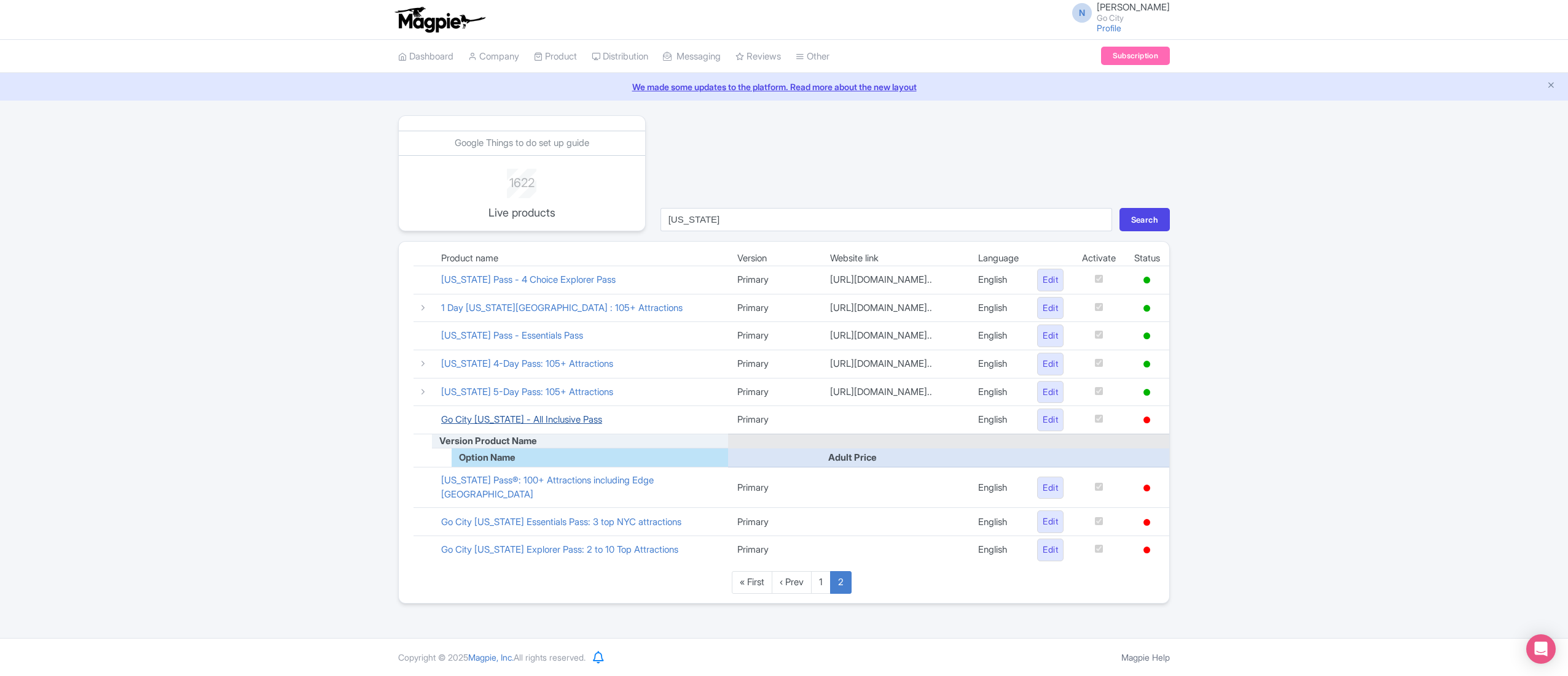
scroll to position [11, 0]
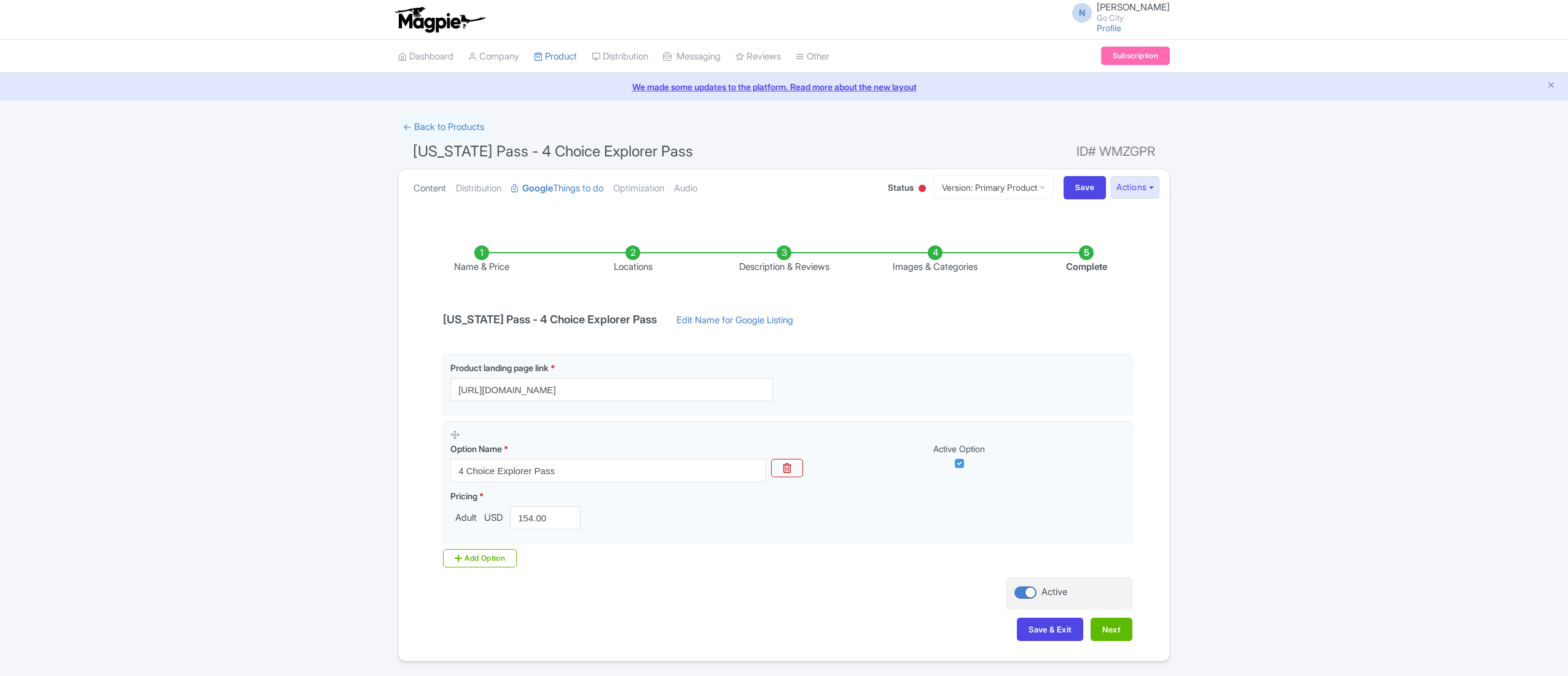
drag, startPoint x: 0, startPoint y: 0, endPoint x: 421, endPoint y: 140, distance: 443.7
click at [421, 169] on link "Content" at bounding box center [429, 188] width 32 height 39
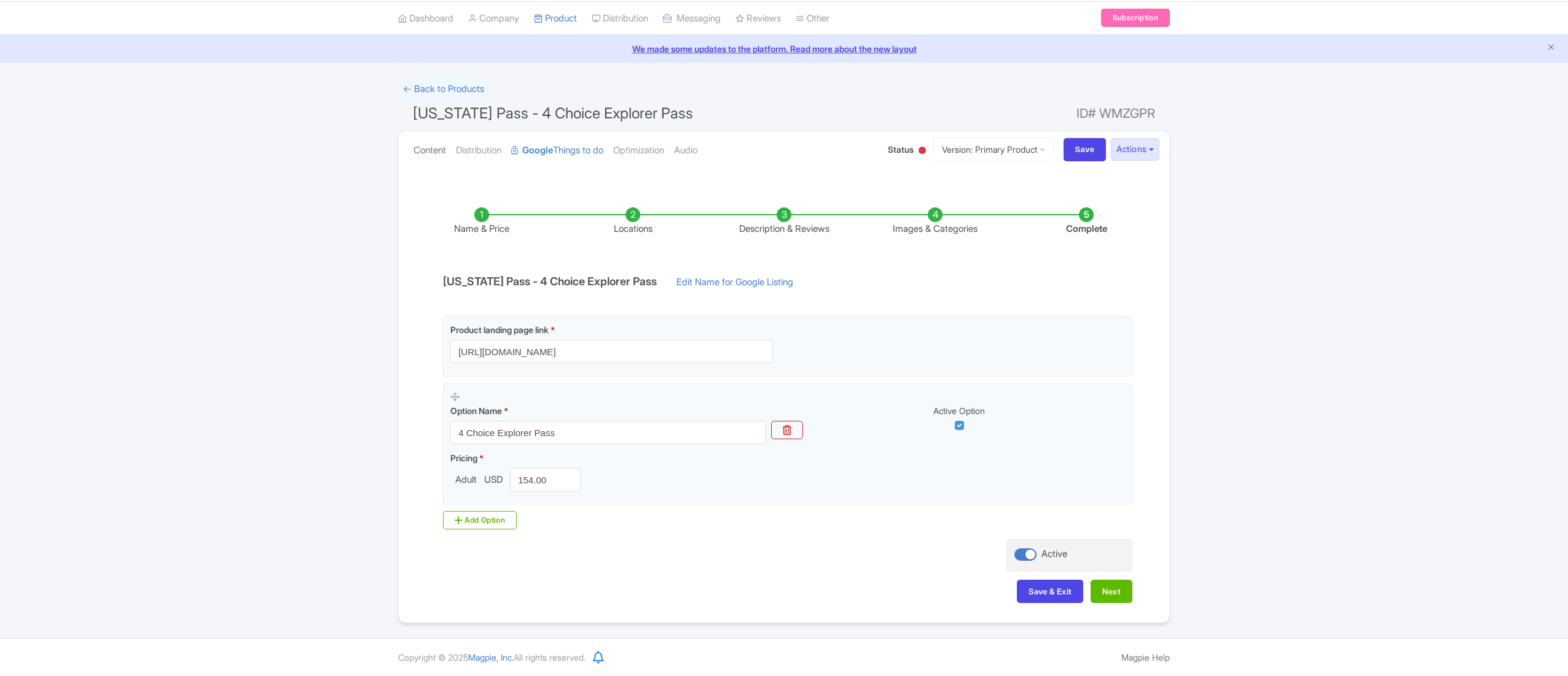
scroll to position [41, 0]
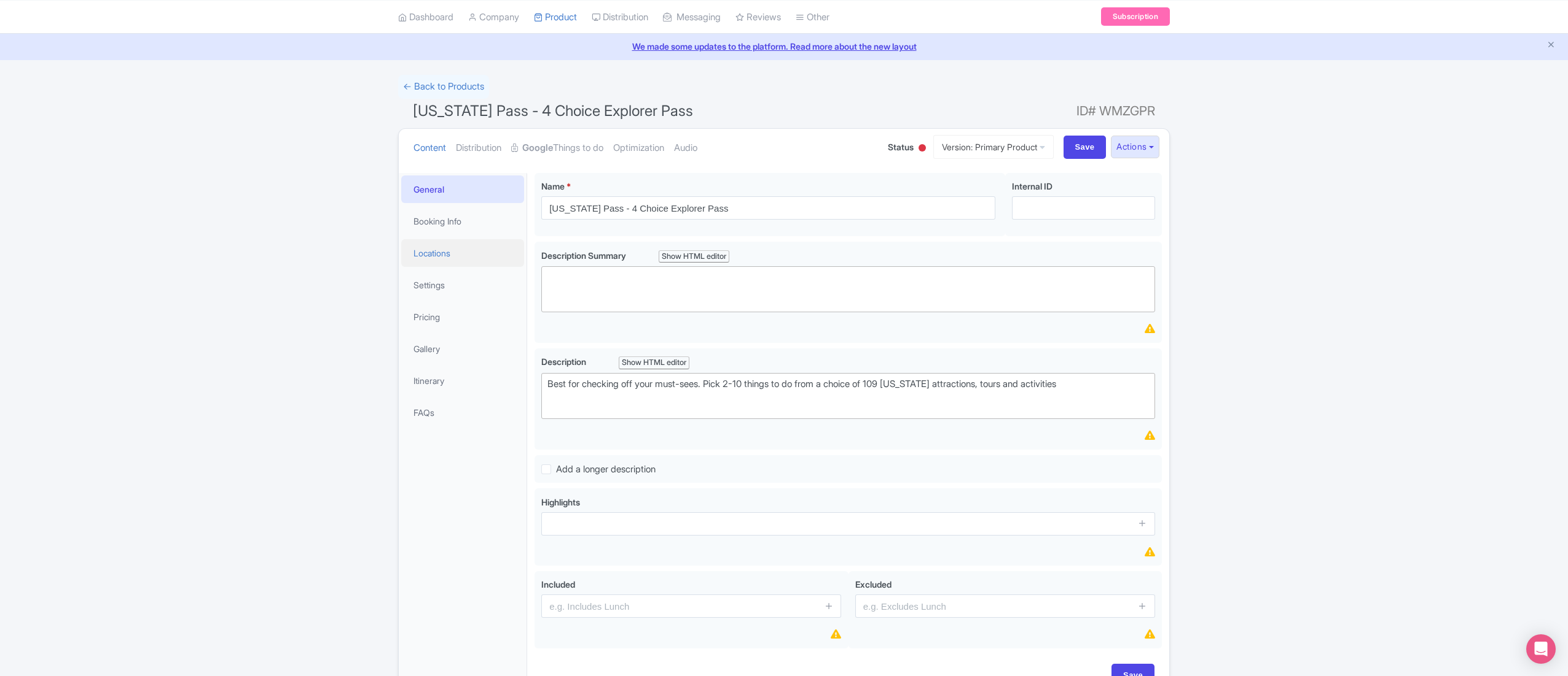
click at [448, 254] on link "Locations" at bounding box center [462, 253] width 123 height 28
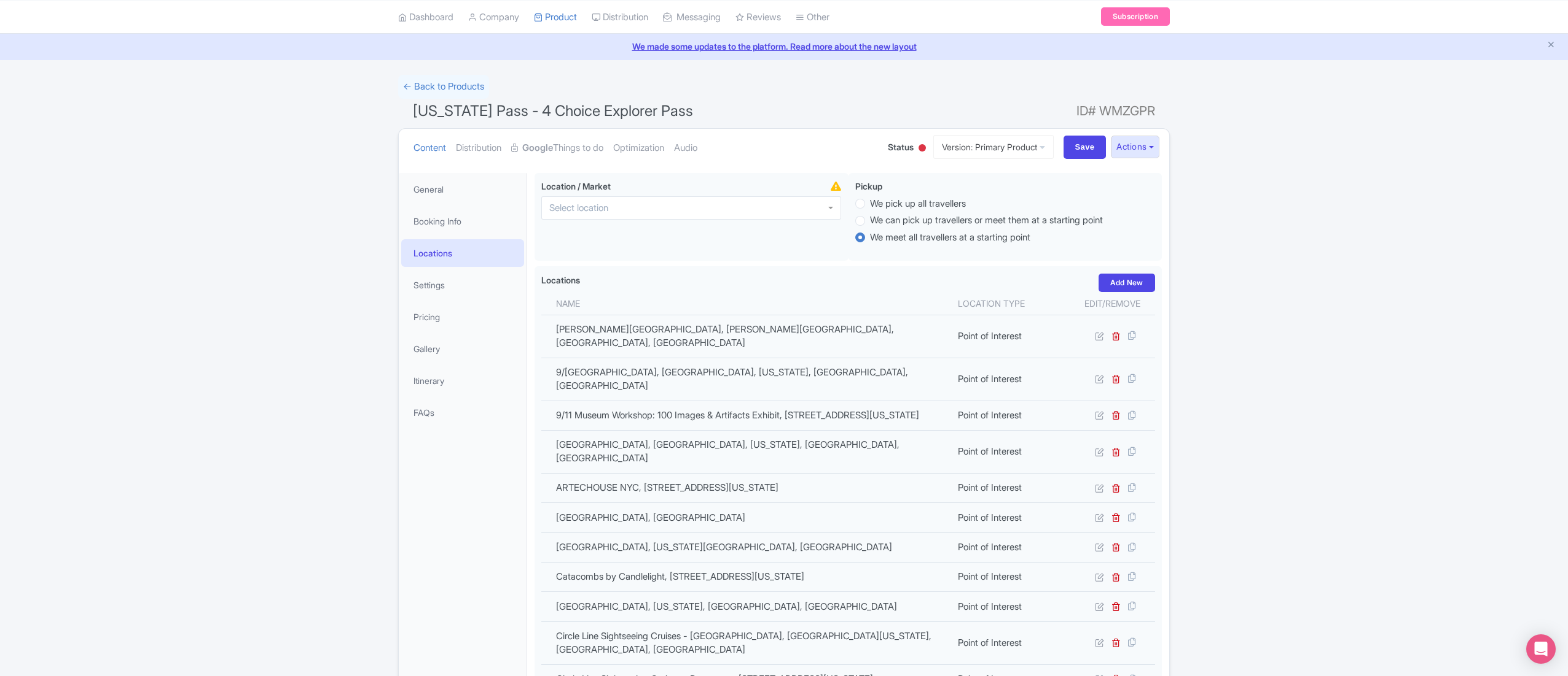
scroll to position [1643, 0]
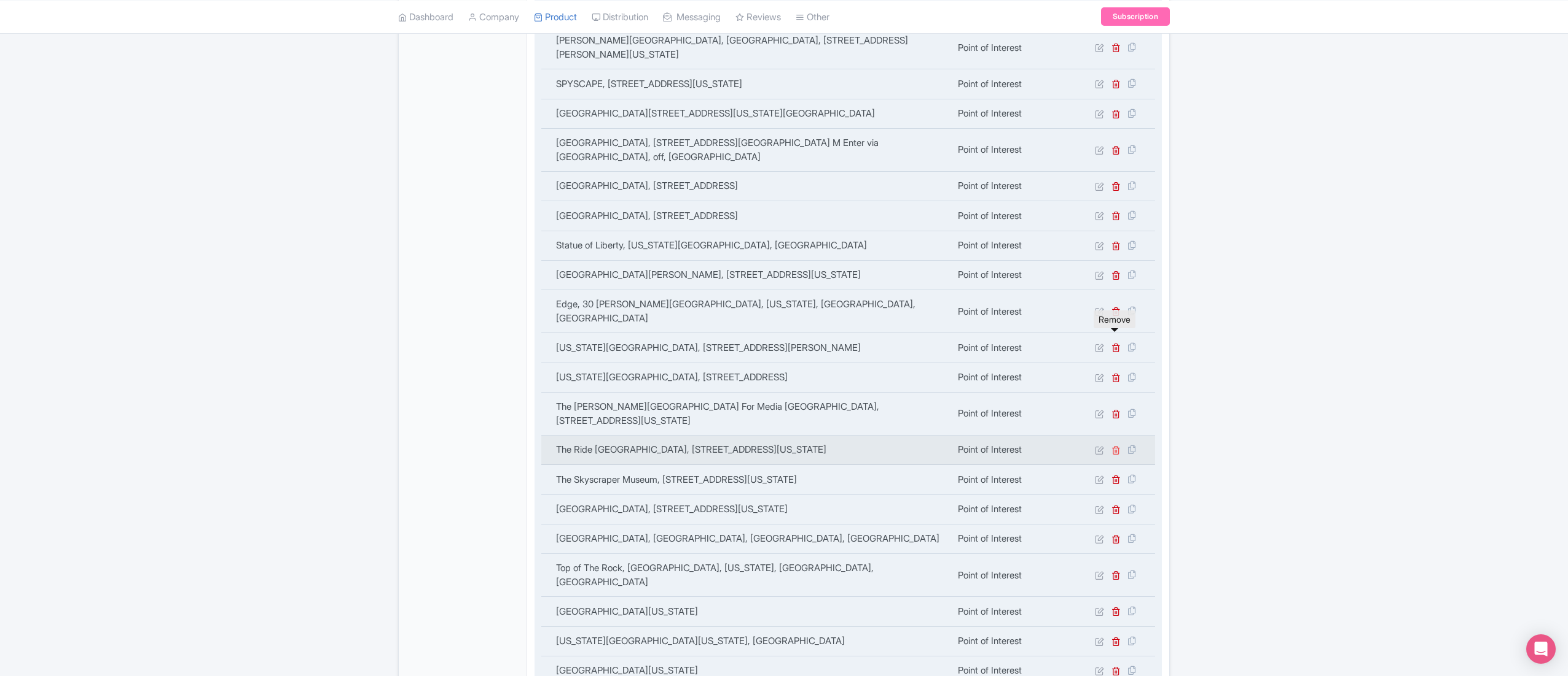
click at [1113, 446] on icon at bounding box center [1116, 451] width 10 height 10
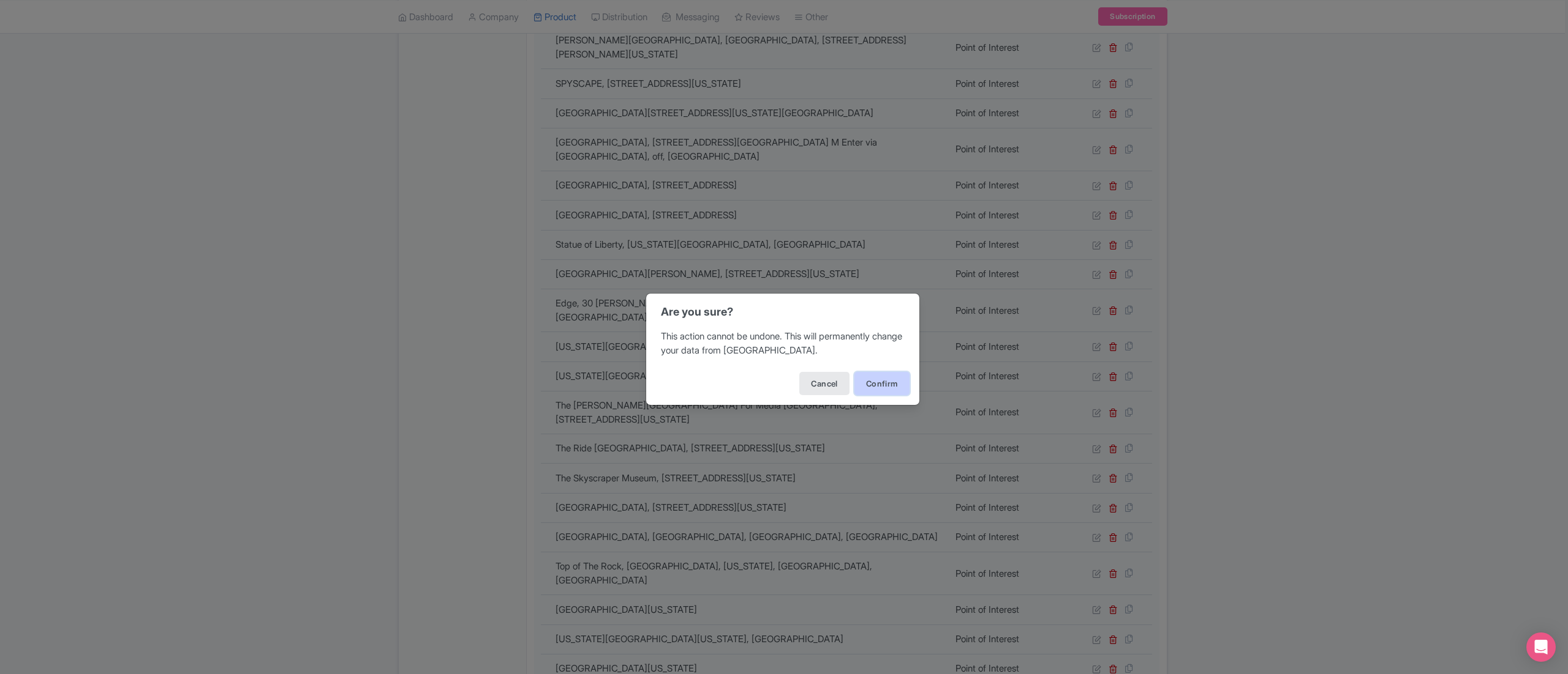
click at [874, 381] on button "Confirm" at bounding box center [882, 384] width 55 height 24
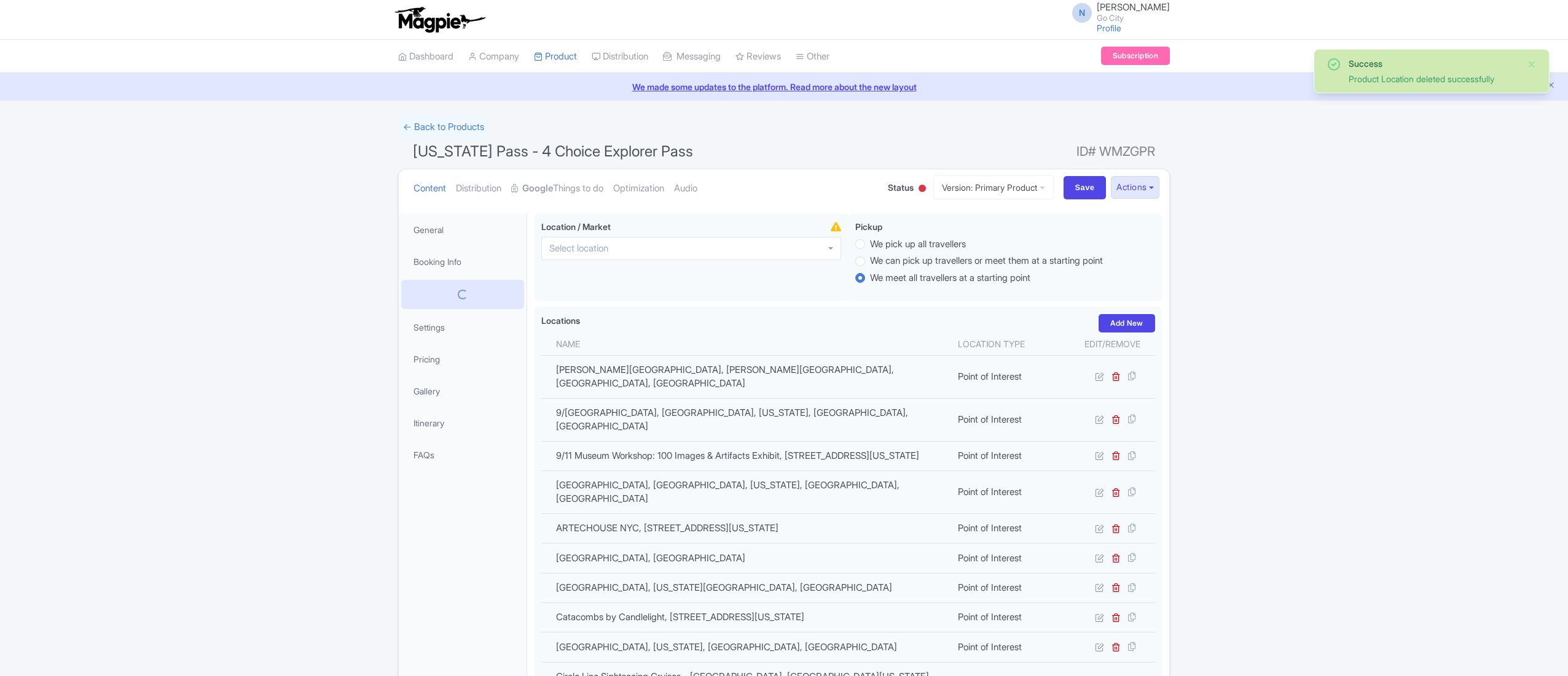
click at [533, 145] on span "New York Pass - 4 Choice Explorer Pass" at bounding box center [553, 151] width 280 height 18
copy h1 "New York Pass - 4 Choice Explorer Pass"
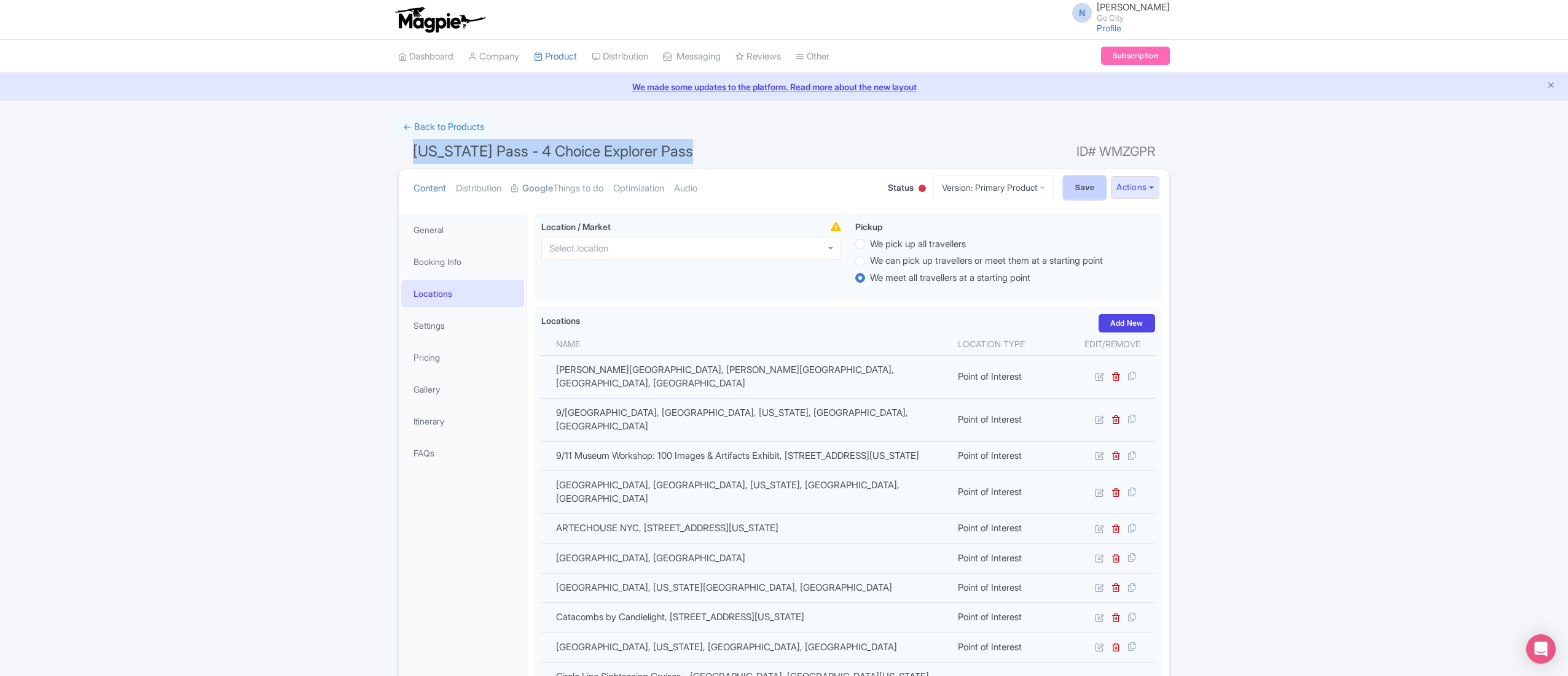
click at [1074, 188] on input "Save" at bounding box center [1085, 187] width 43 height 24
type input "Saving..."
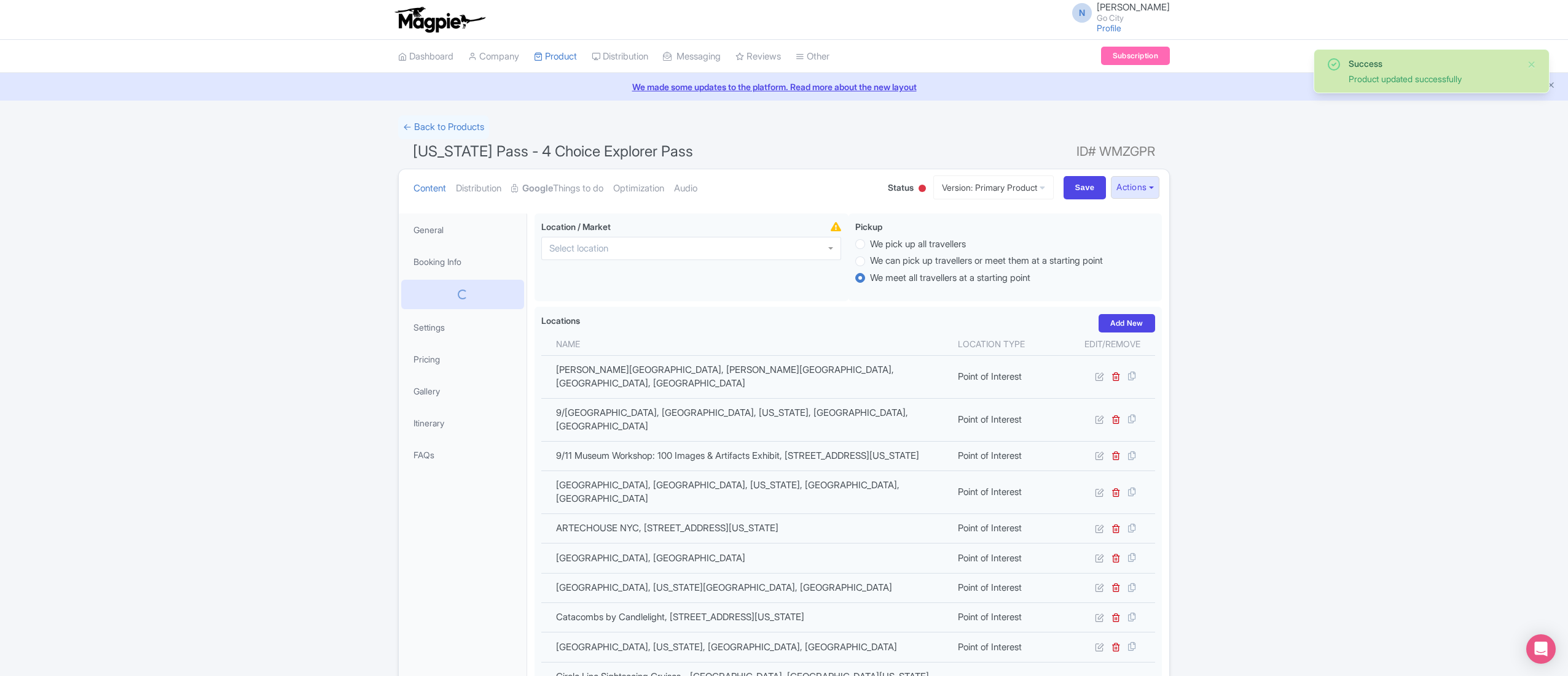
scroll to position [214, 0]
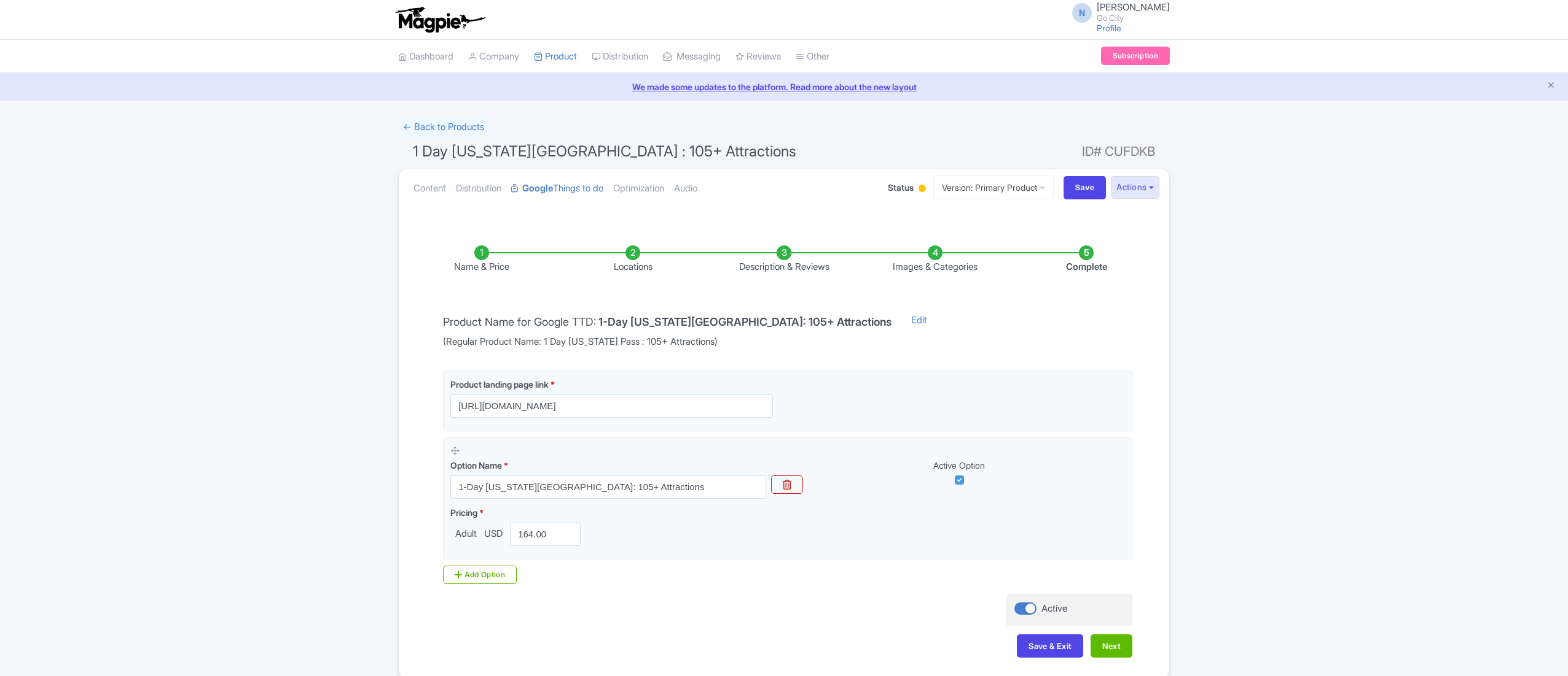
scroll to position [57, 0]
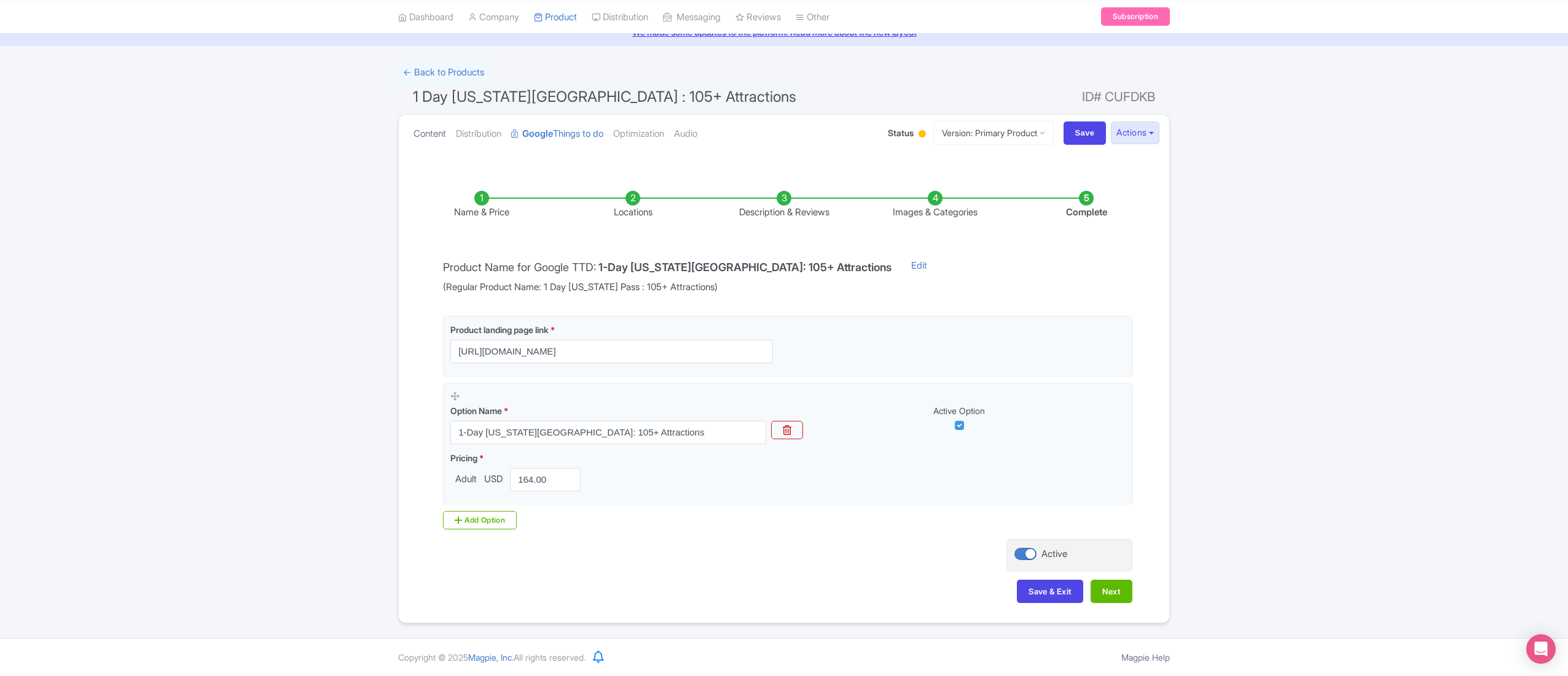
click at [425, 129] on link "Content" at bounding box center [429, 134] width 32 height 39
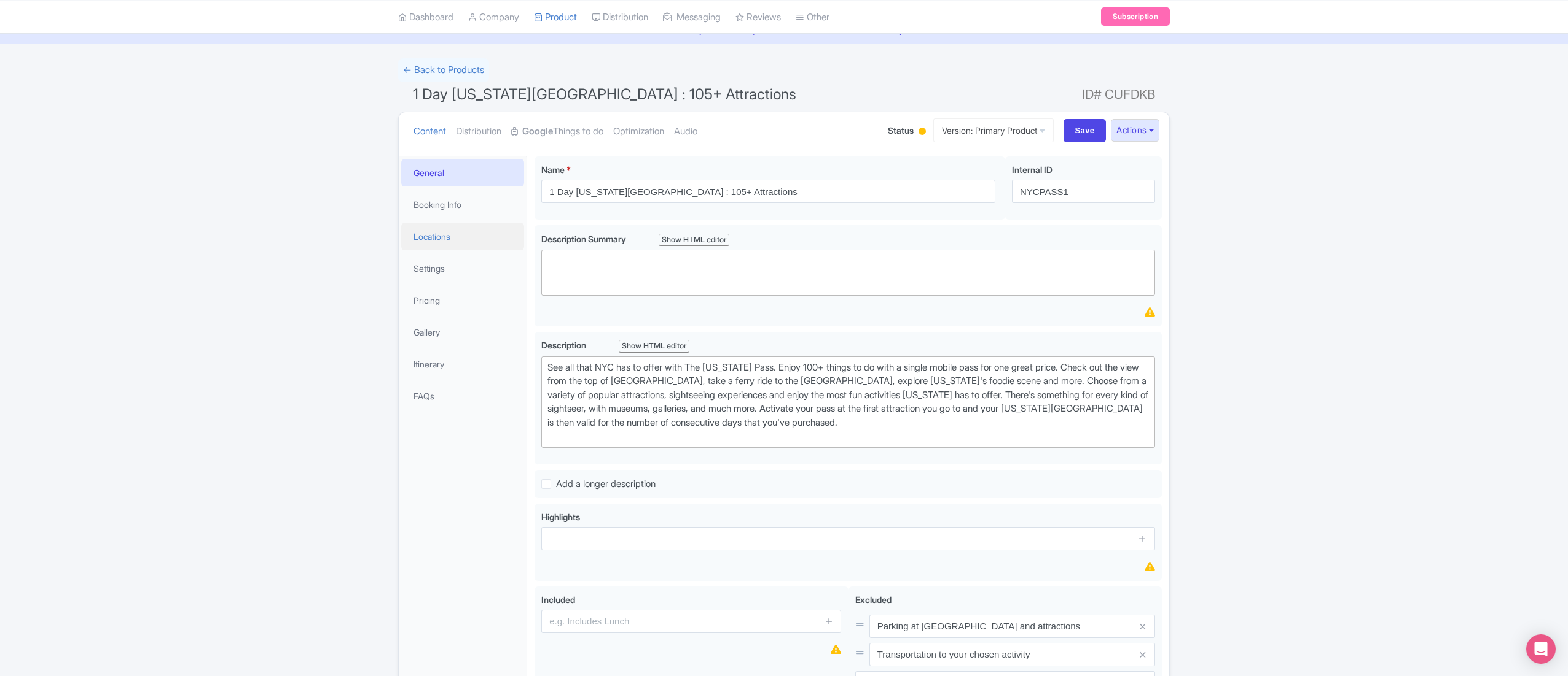
click at [458, 248] on link "Locations" at bounding box center [462, 236] width 123 height 28
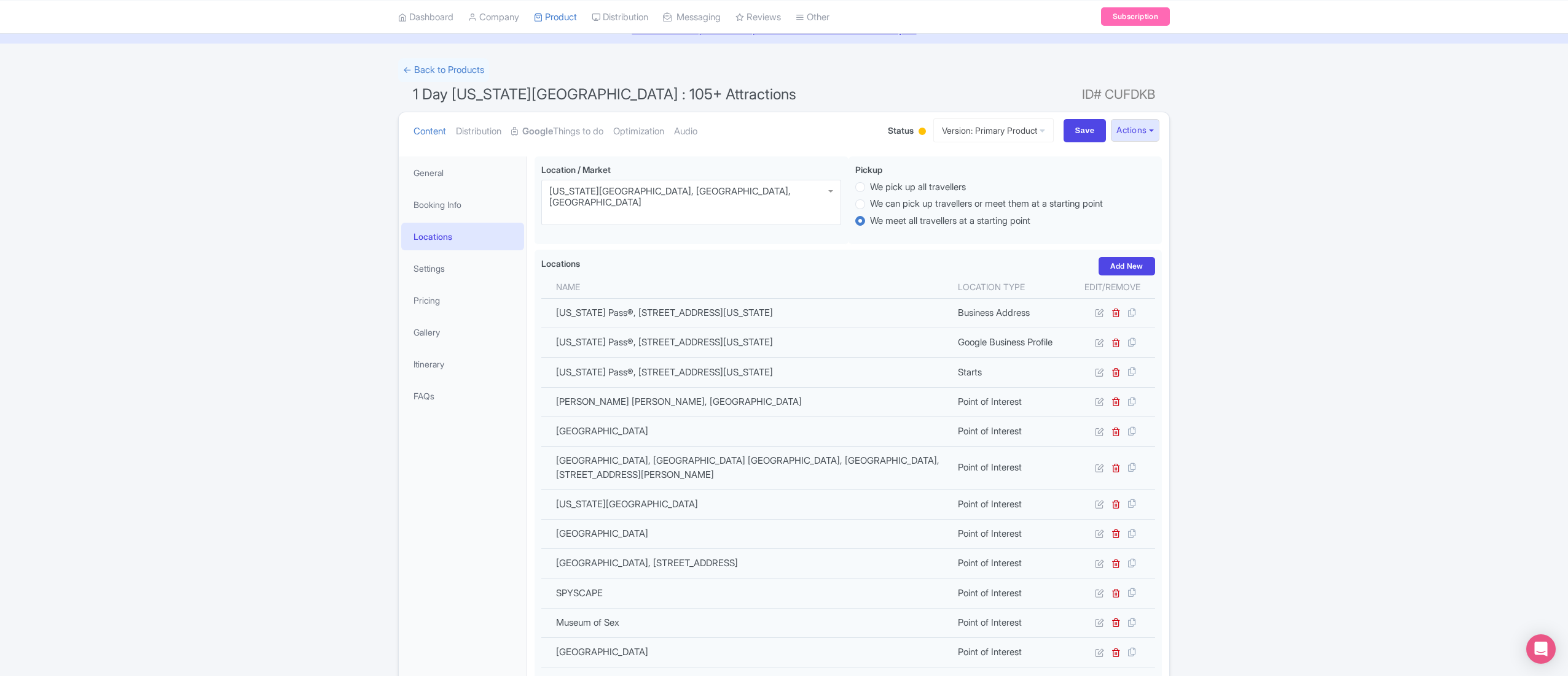
scroll to position [1694, 0]
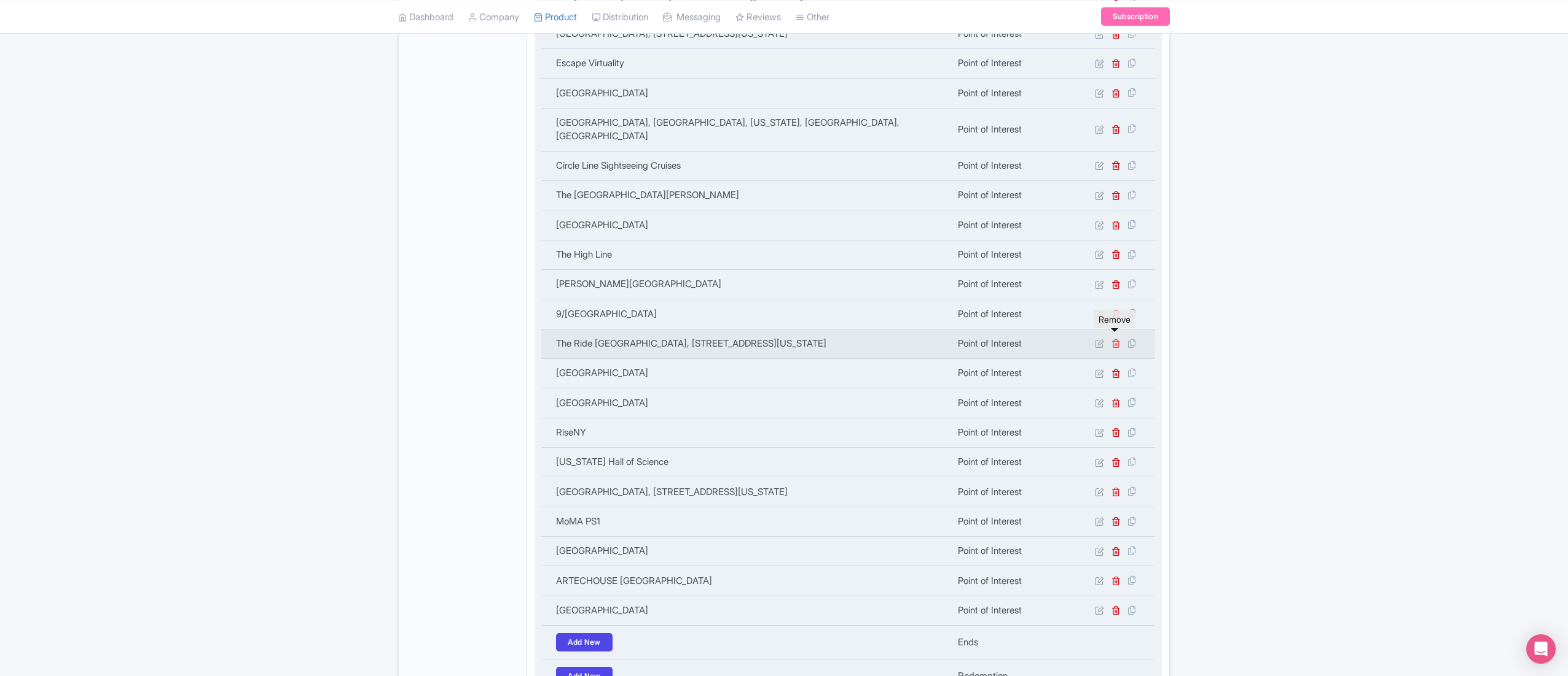
click at [1113, 338] on icon at bounding box center [1116, 343] width 10 height 10
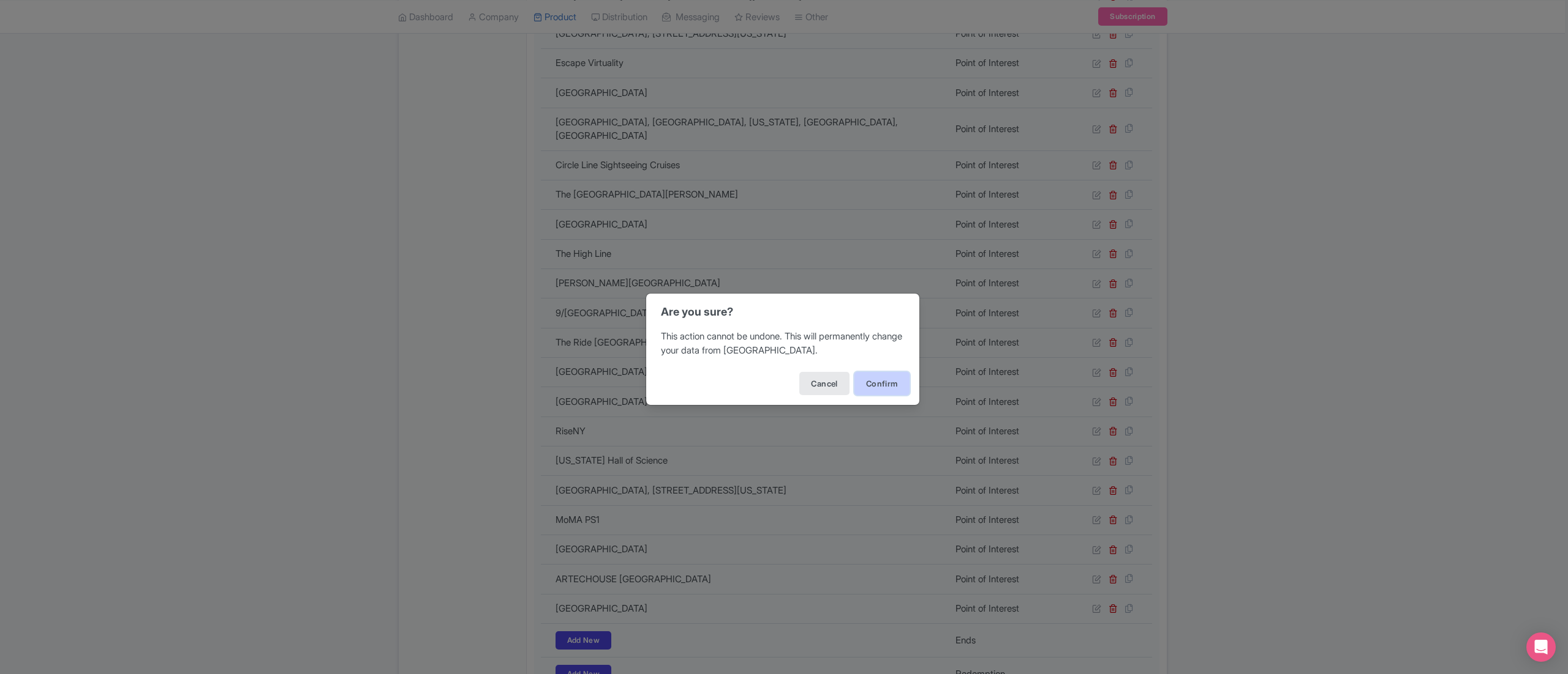
click at [876, 382] on button "Confirm" at bounding box center [882, 384] width 55 height 24
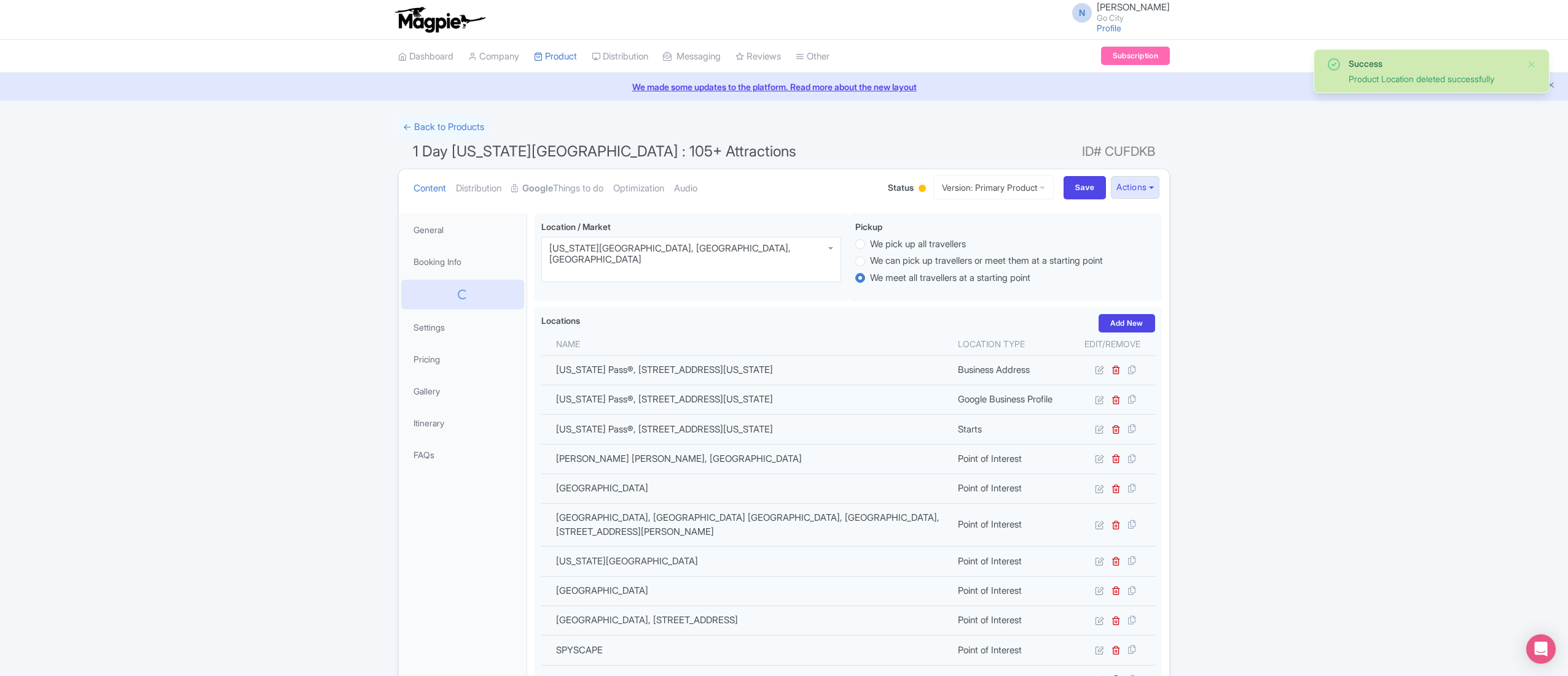
click at [554, 159] on span "1 Day [US_STATE][GEOGRAPHIC_DATA] : 105+ Attractions" at bounding box center [604, 151] width 383 height 18
click at [554, 156] on span "1 Day [US_STATE][GEOGRAPHIC_DATA] : 105+ Attractions" at bounding box center [604, 151] width 383 height 18
click at [554, 153] on span "1 Day [US_STATE][GEOGRAPHIC_DATA] : 105+ Attractions" at bounding box center [604, 151] width 383 height 18
click at [500, 151] on span "1 Day [US_STATE][GEOGRAPHIC_DATA] : 105+ Attractions" at bounding box center [604, 151] width 383 height 18
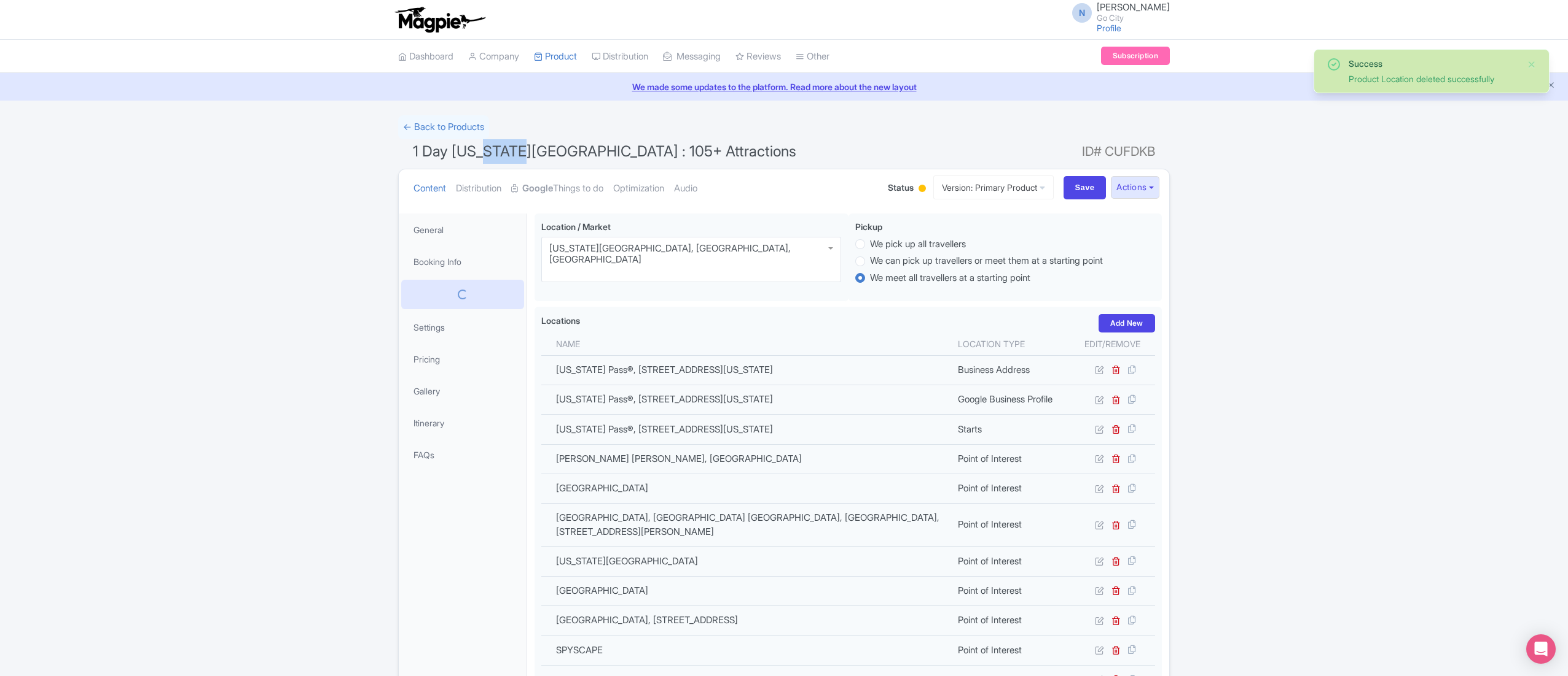
click at [500, 151] on span "1 Day New York Pass : 105+ Attractions" at bounding box center [604, 151] width 383 height 18
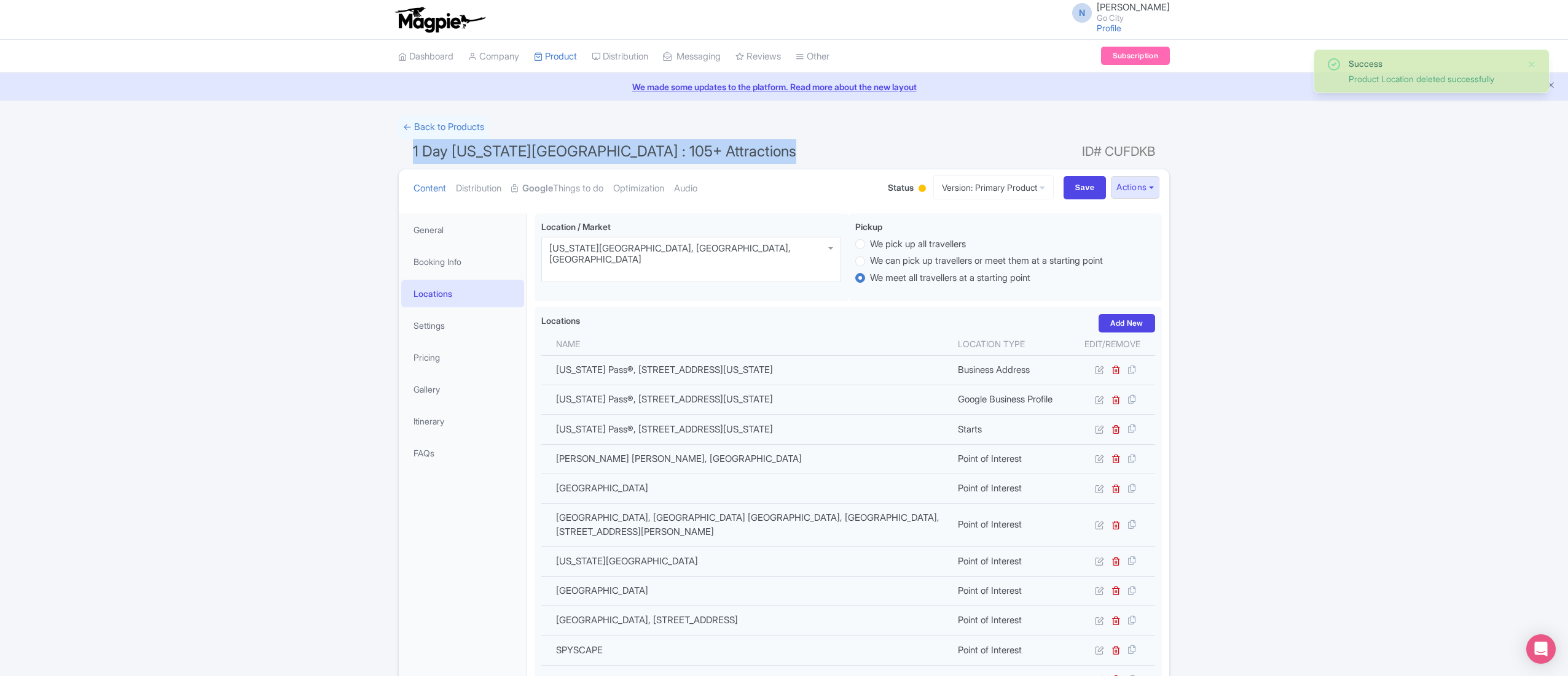
copy h1 "1 Day New York Pass : 105+ Attractions"
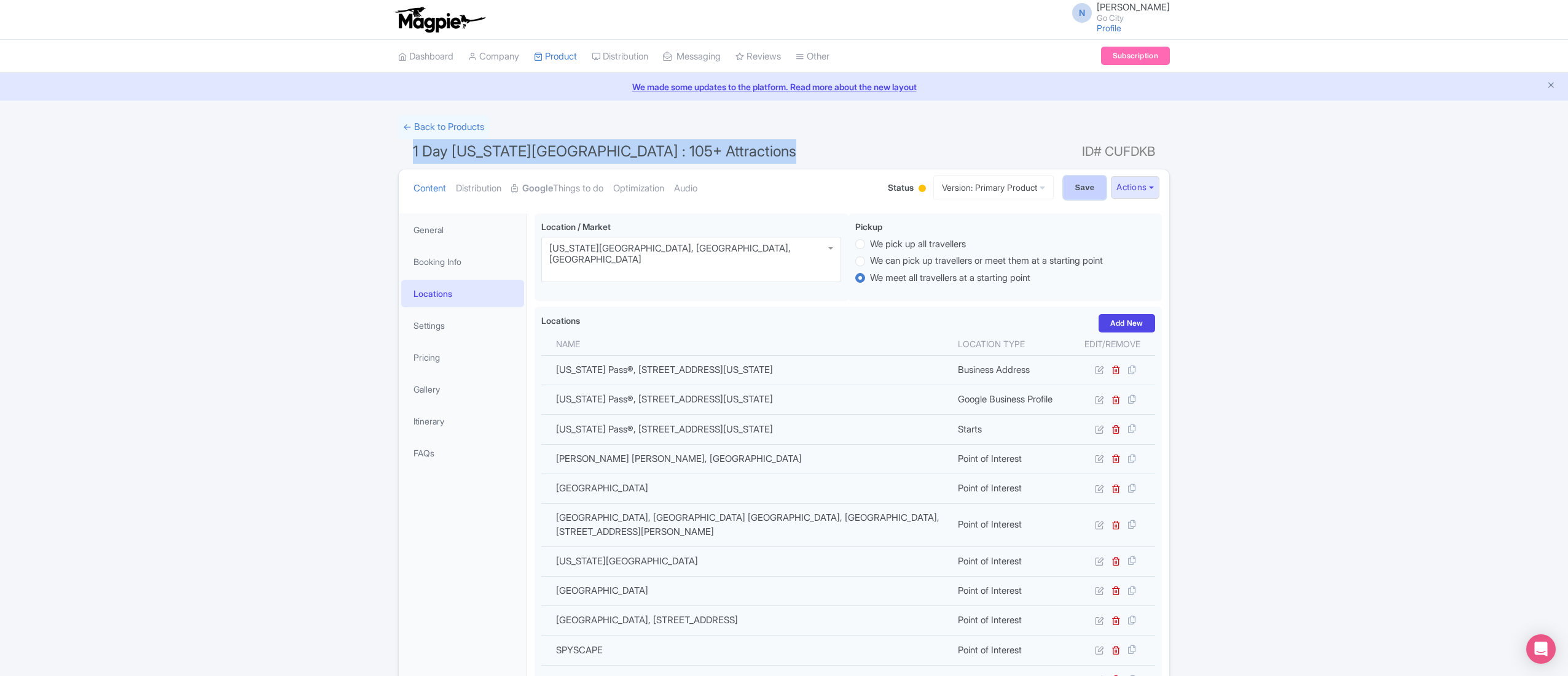
click at [1079, 185] on input "Save" at bounding box center [1085, 187] width 43 height 24
type input "Saving..."
click at [1091, 194] on input "Save" at bounding box center [1085, 187] width 43 height 24
type input "Saving..."
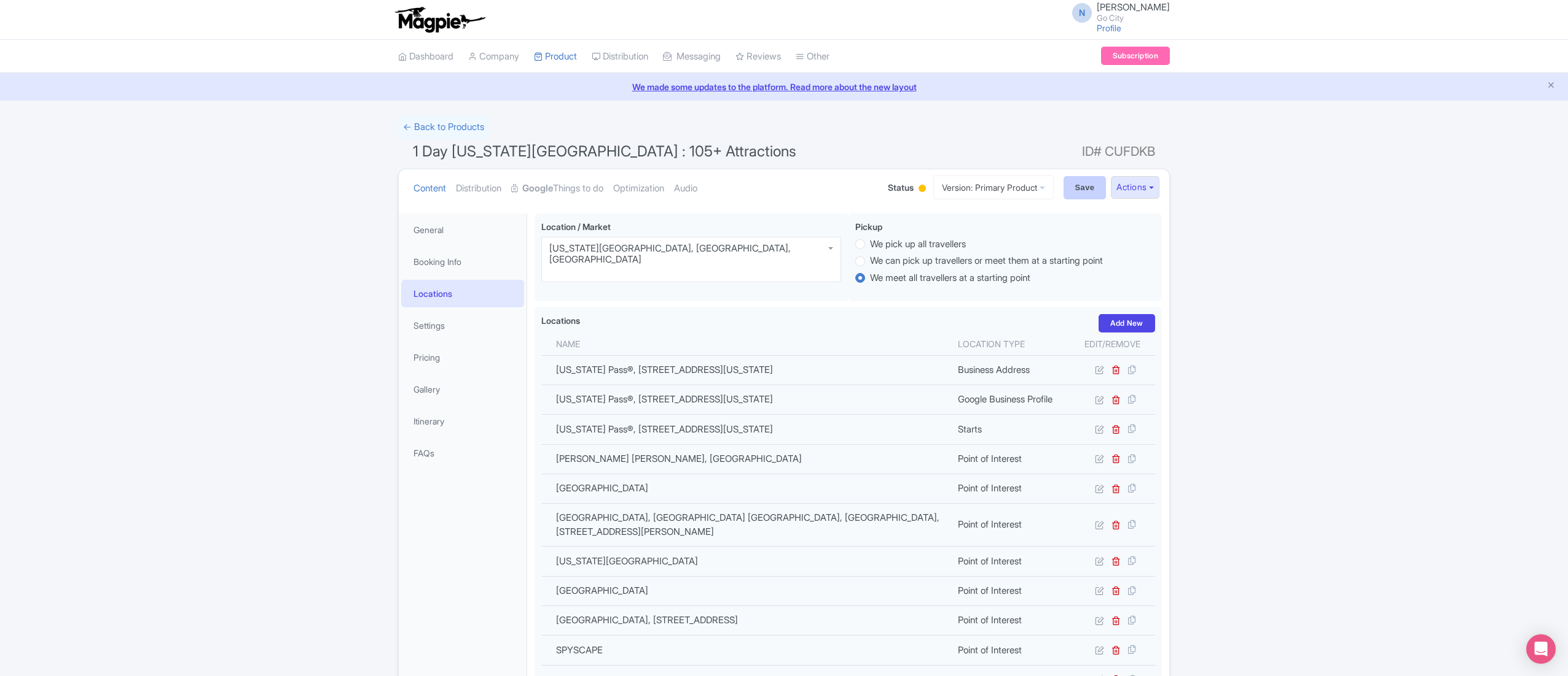
type input "Saving..."
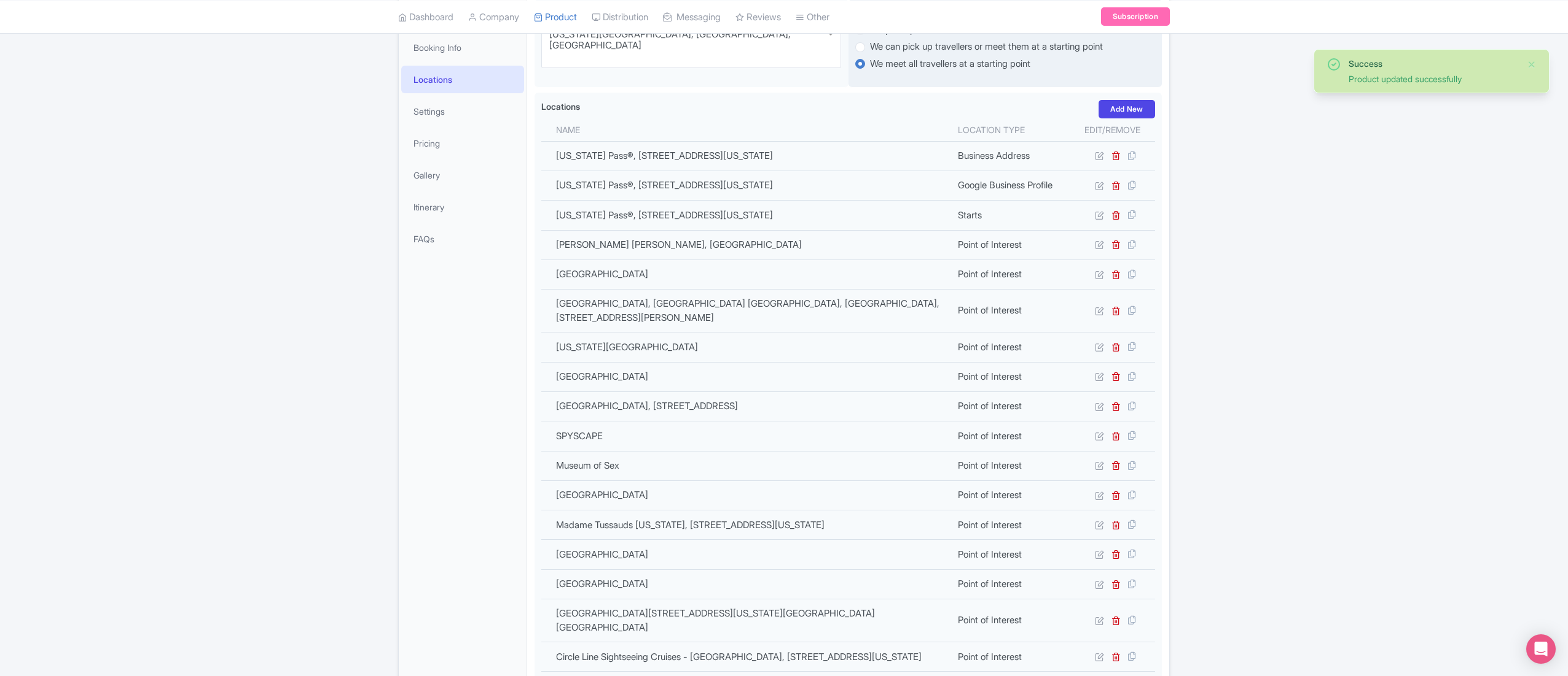
scroll to position [626, 0]
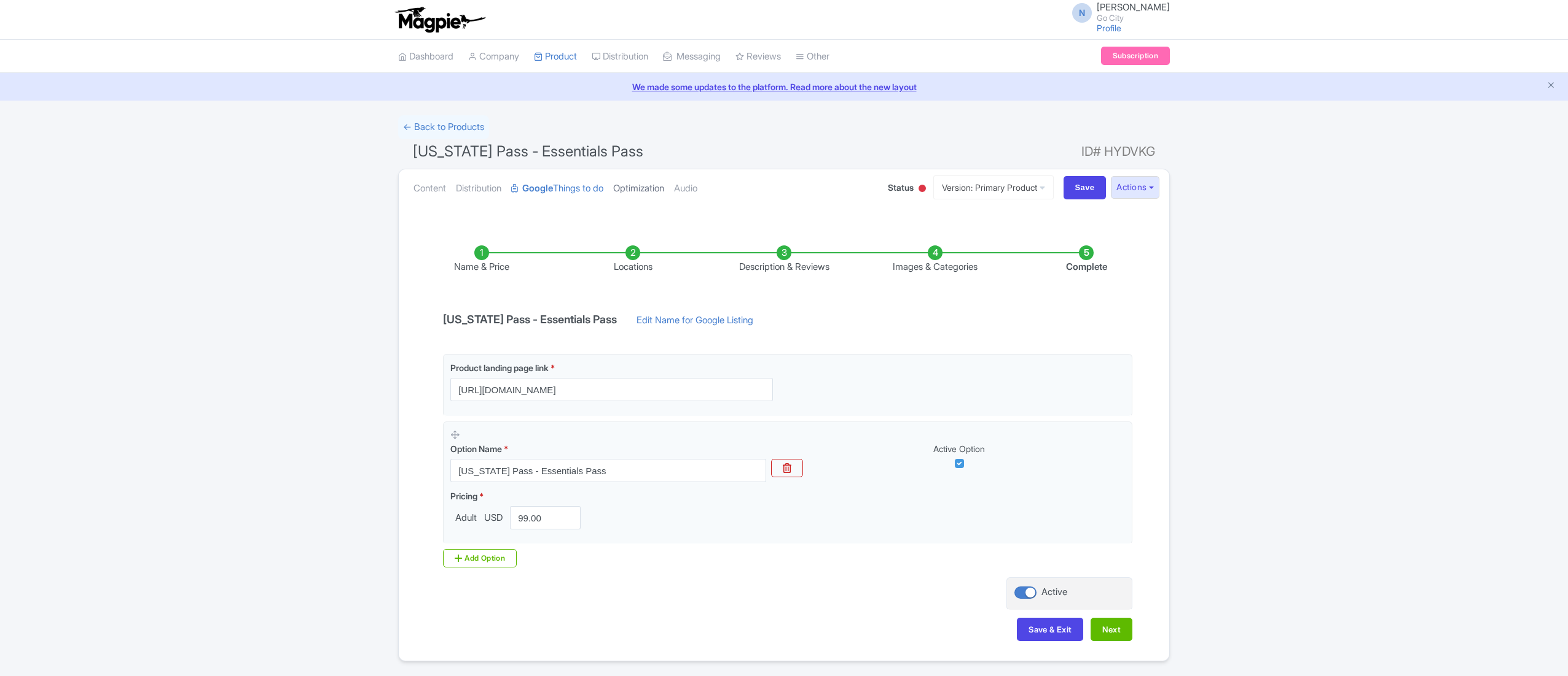
scroll to position [41, 0]
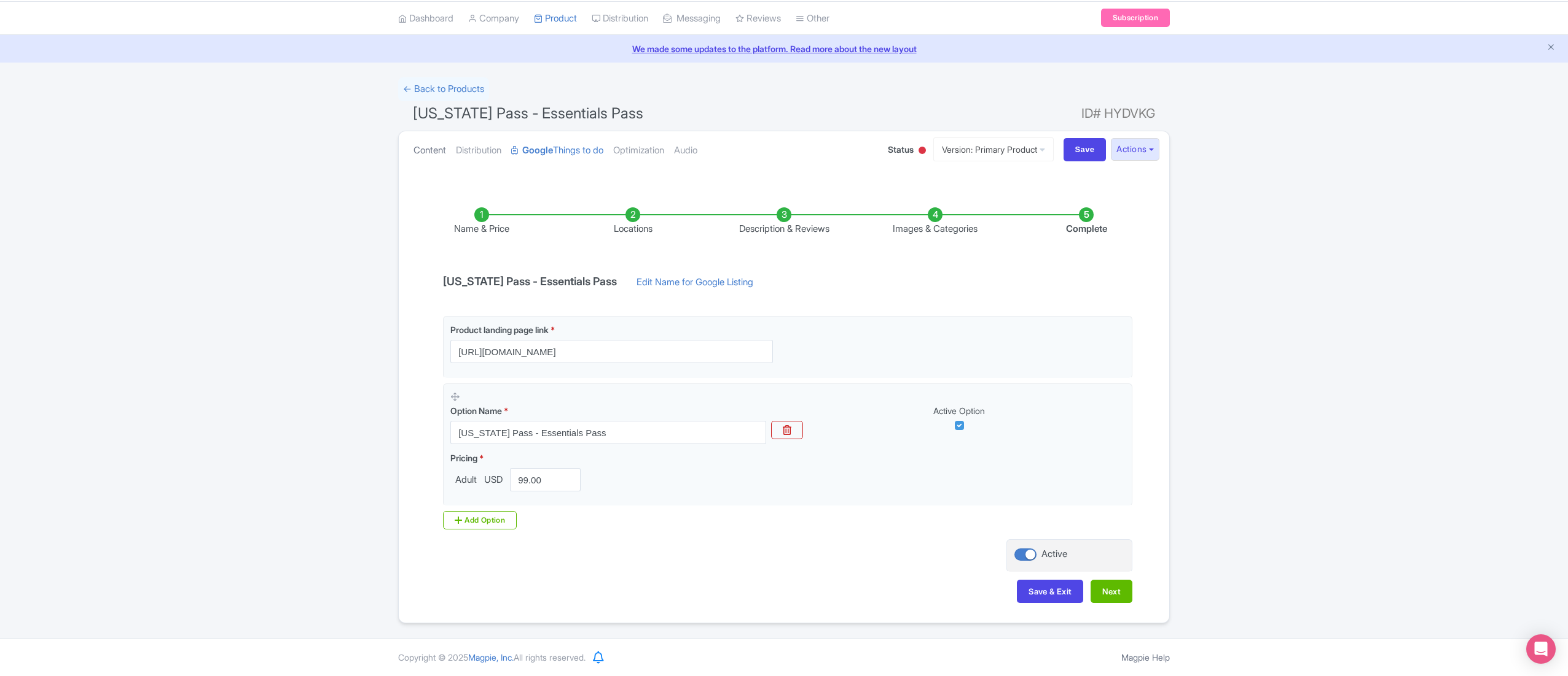
click at [421, 148] on link "Content" at bounding box center [429, 150] width 32 height 39
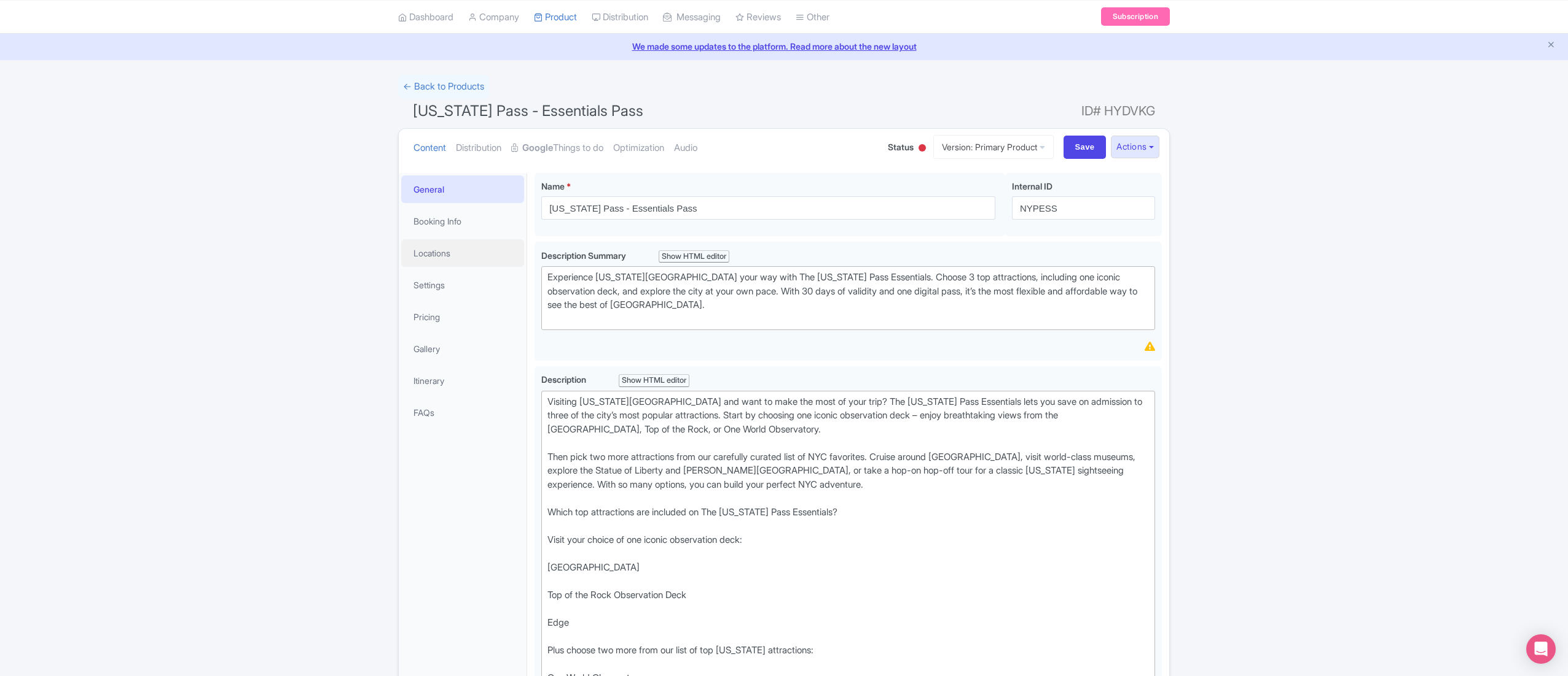
click at [450, 266] on link "Locations" at bounding box center [462, 253] width 123 height 28
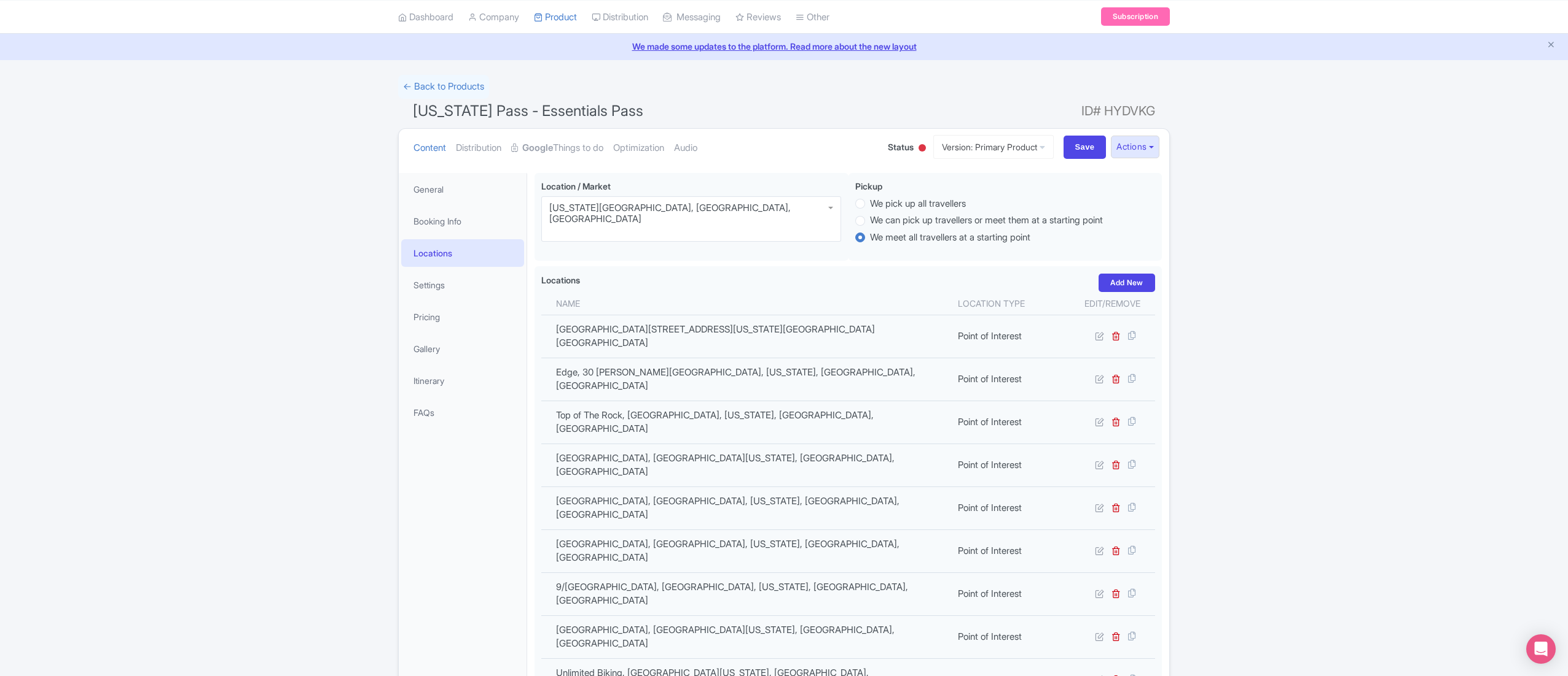
click at [531, 112] on span "[US_STATE] Pass - Essentials Pass" at bounding box center [528, 110] width 230 height 18
click at [531, 112] on span "New York Pass - Essentials Pass" at bounding box center [528, 110] width 230 height 18
copy h1 "New York Pass - Essentials Pass"
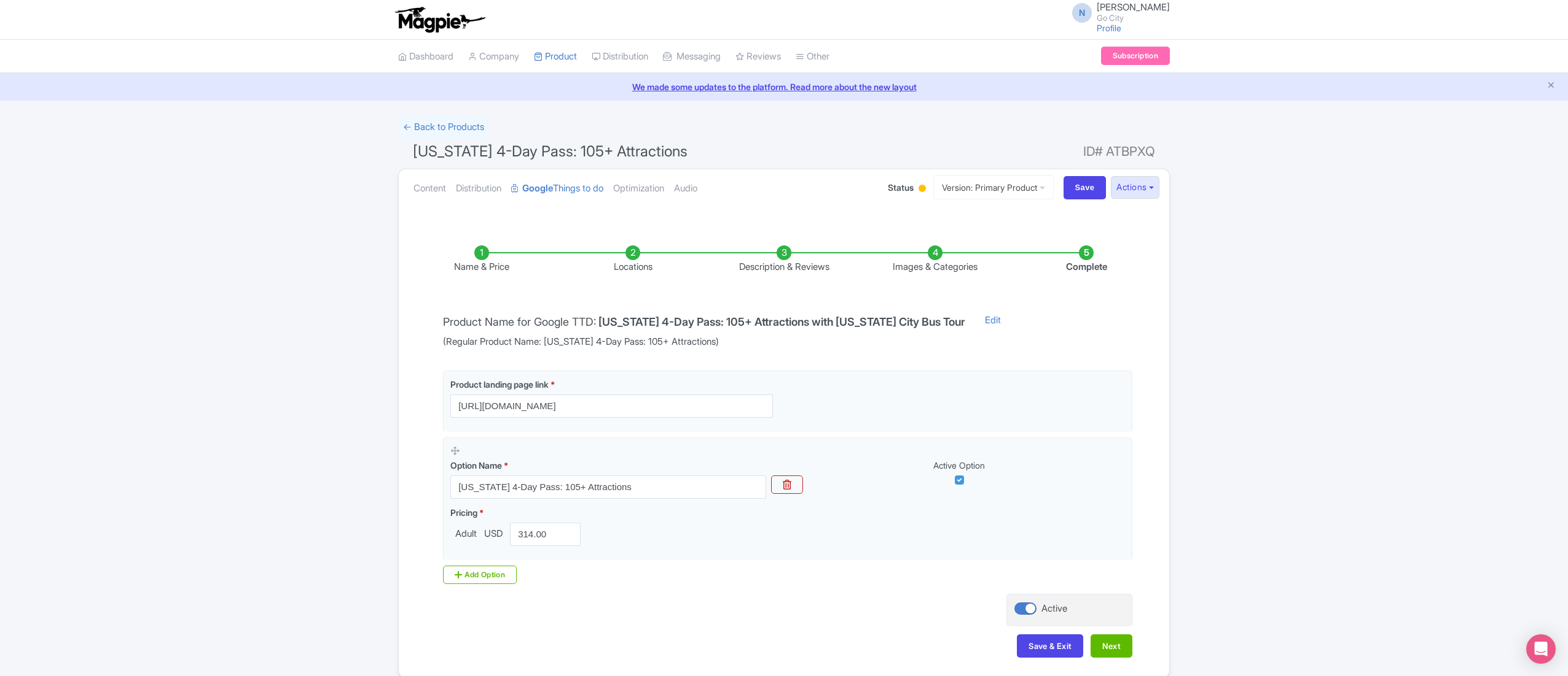
scroll to position [57, 0]
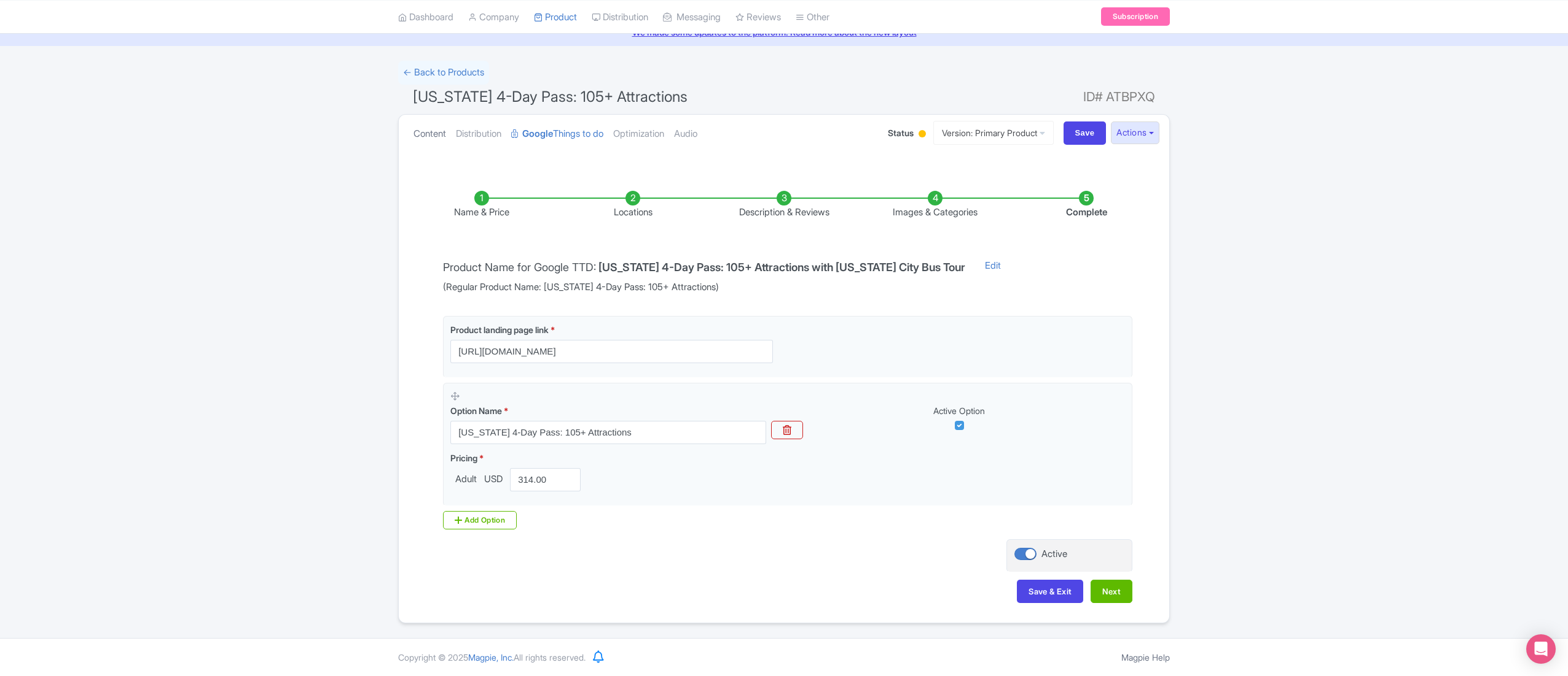
click at [421, 127] on link "Content" at bounding box center [429, 134] width 32 height 39
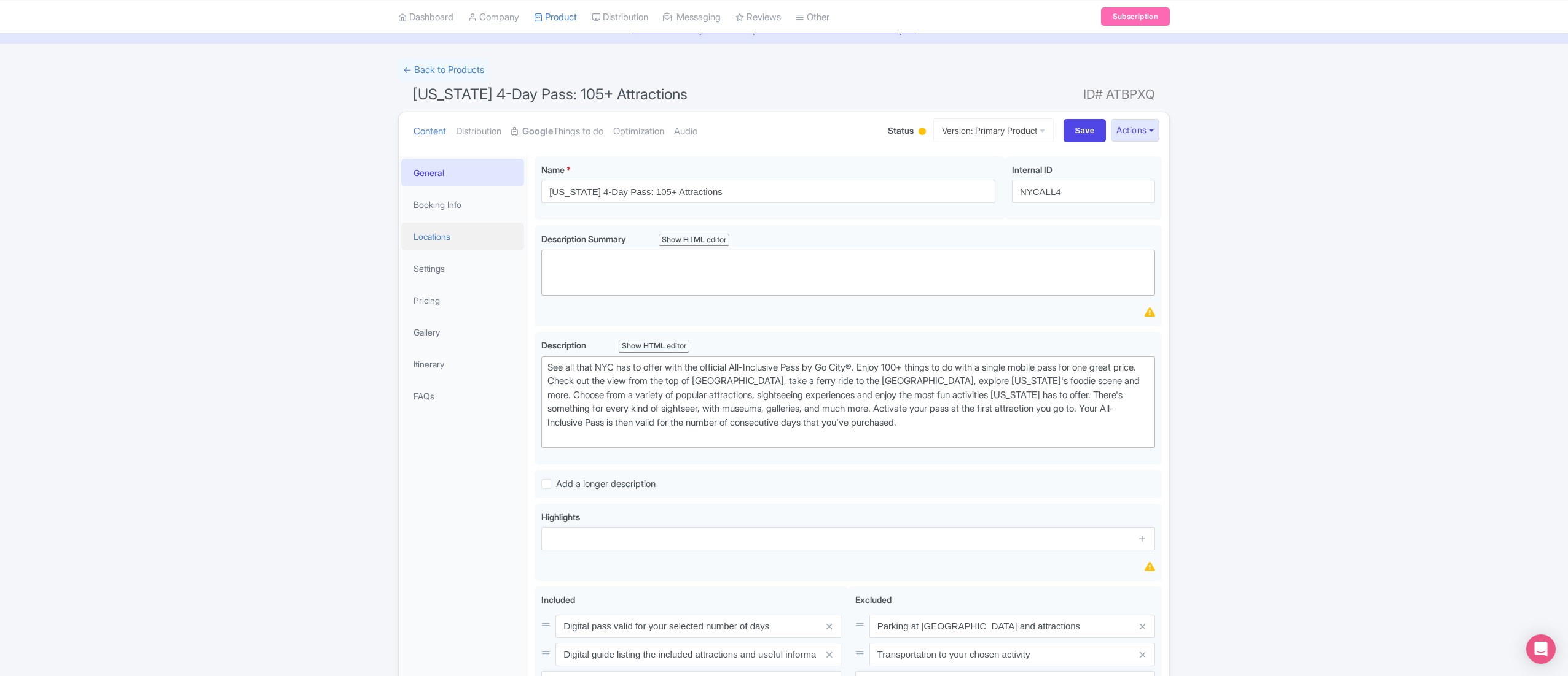
click at [448, 242] on link "Locations" at bounding box center [462, 236] width 123 height 28
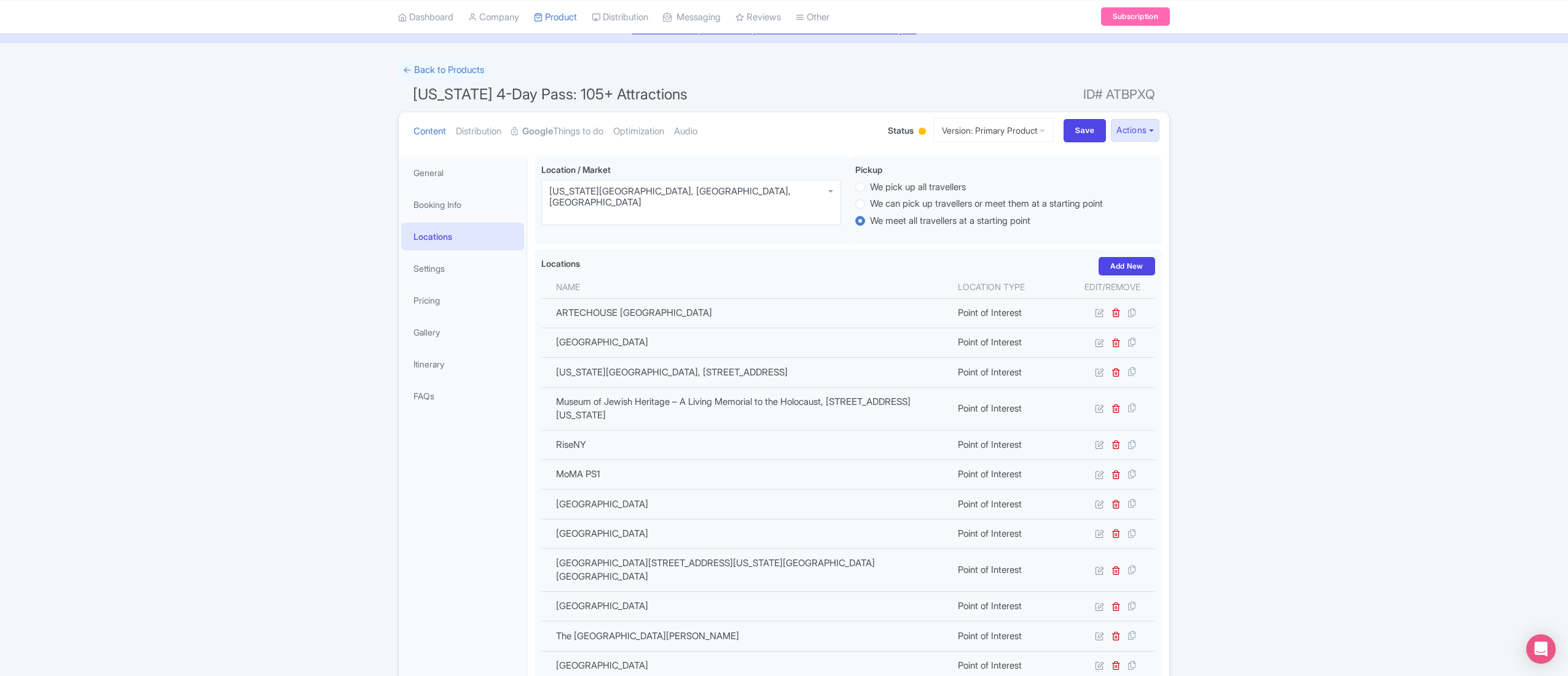
scroll to position [463, 0]
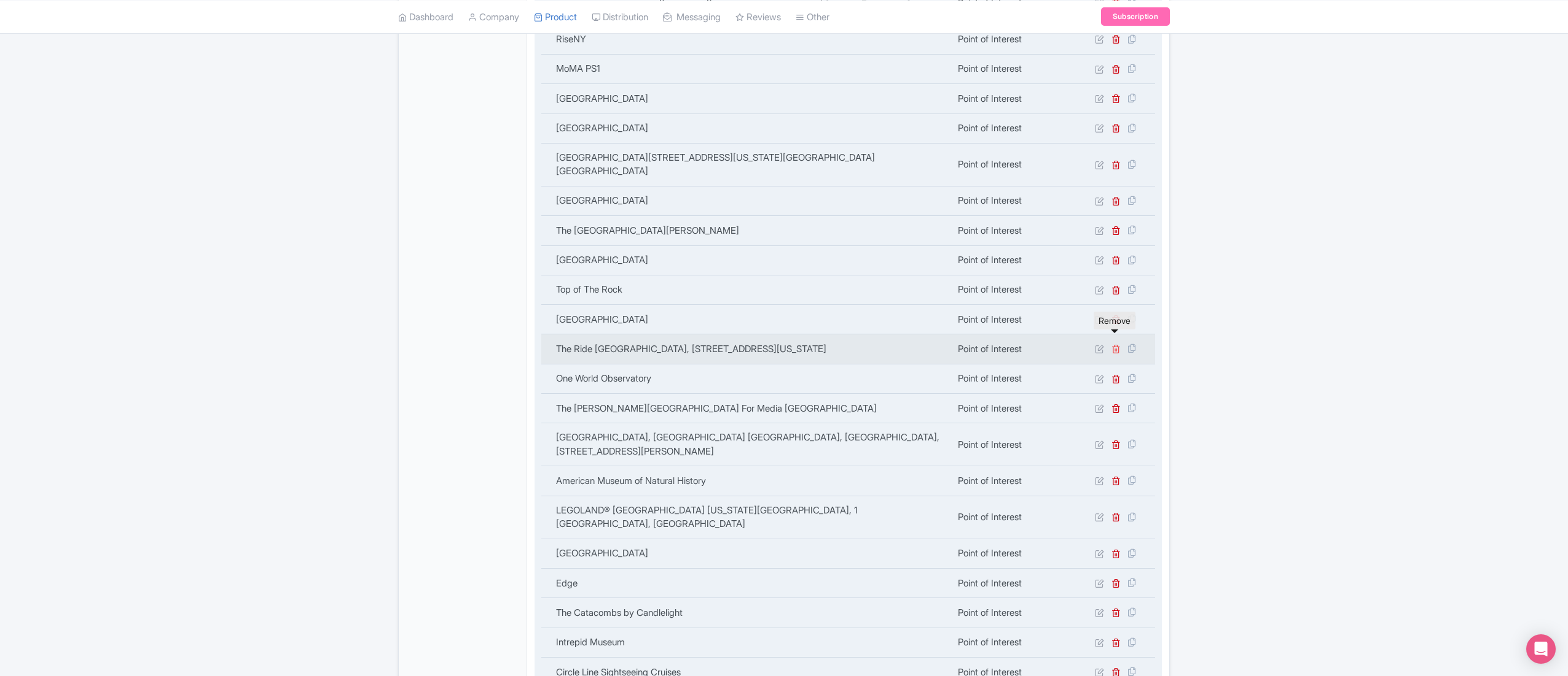
click at [1119, 344] on icon at bounding box center [1116, 349] width 10 height 10
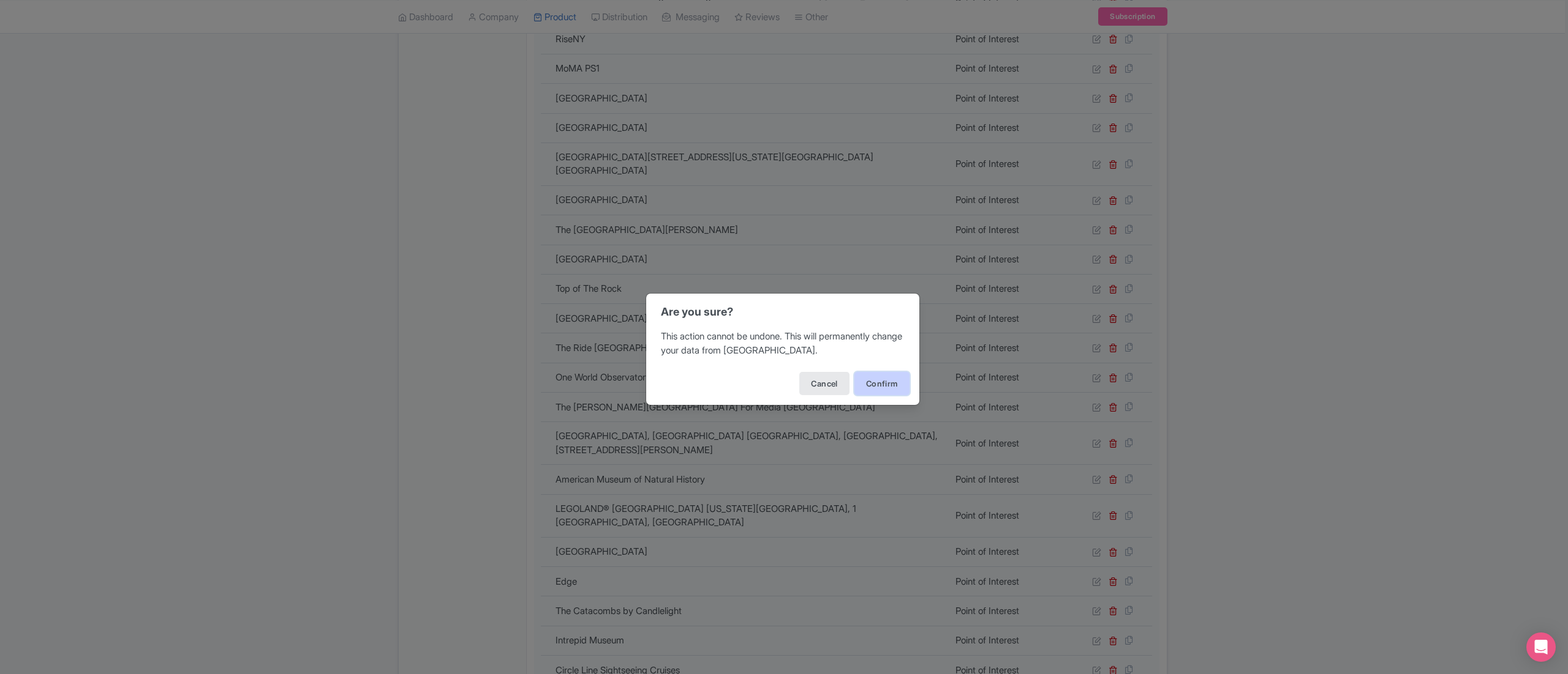
click at [857, 381] on button "Confirm" at bounding box center [882, 384] width 55 height 24
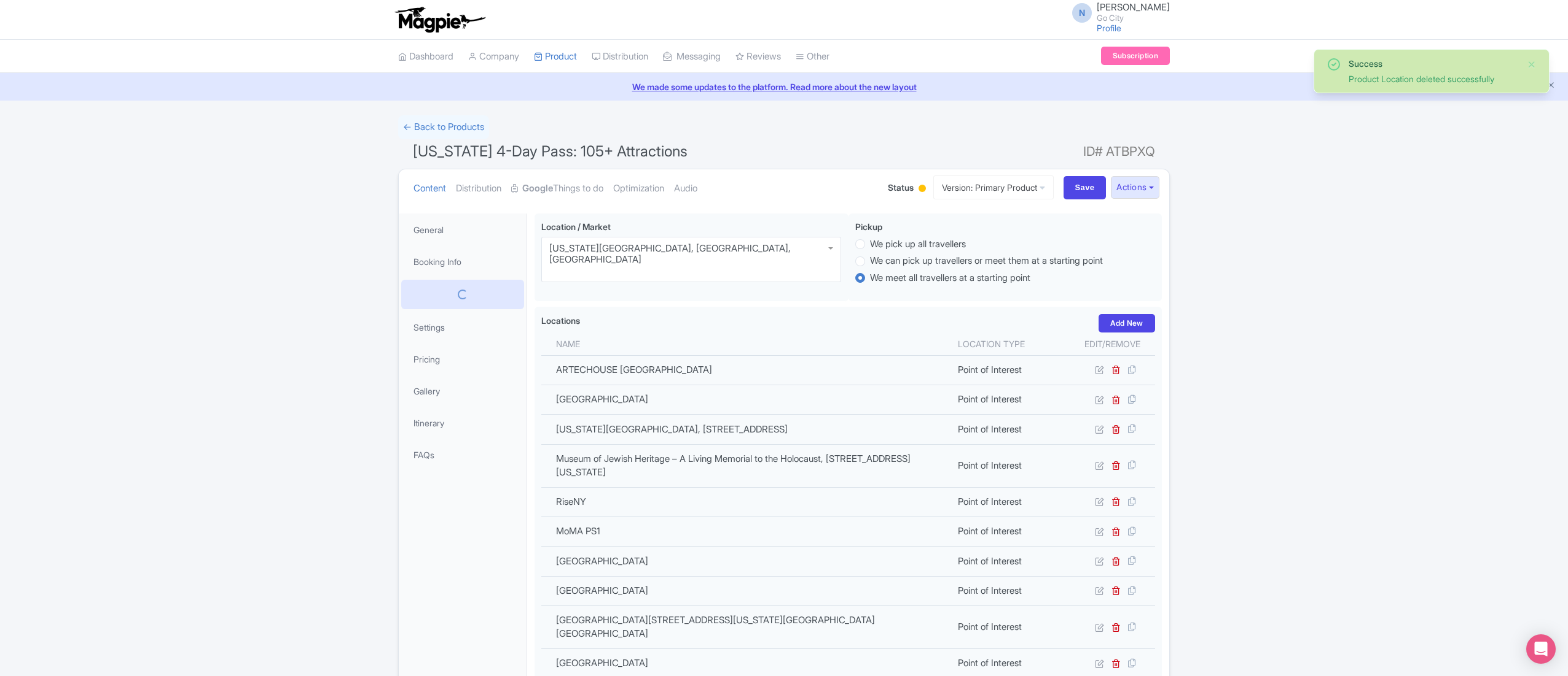
click at [481, 155] on span "[US_STATE] 4-Day Pass: 105+ Attractions" at bounding box center [550, 151] width 275 height 18
click at [481, 155] on span "New York 4-Day Pass: 105+ Attractions" at bounding box center [550, 151] width 275 height 18
copy h1 "New York 4-Day Pass: 105+ Attractions"
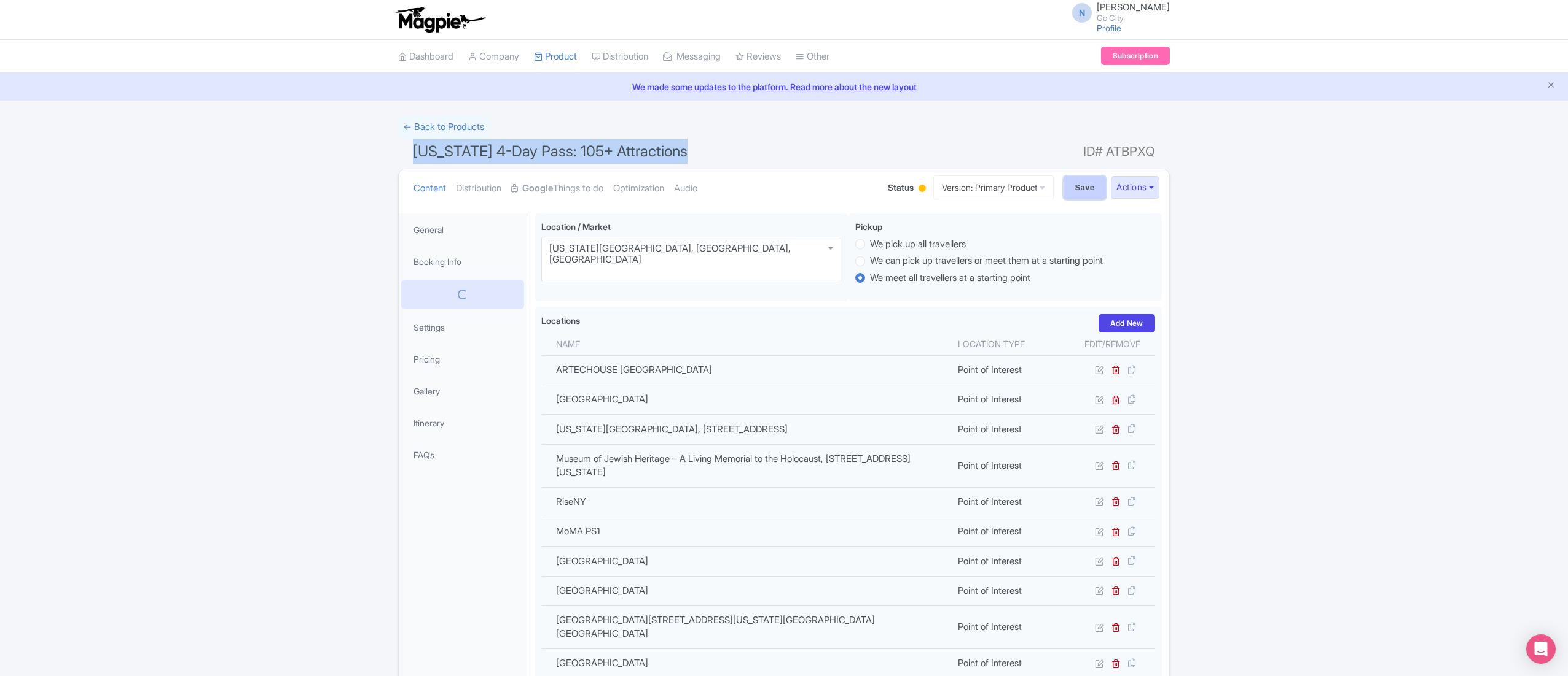
click at [1068, 184] on input "Save" at bounding box center [1085, 187] width 43 height 24
type input "Saving..."
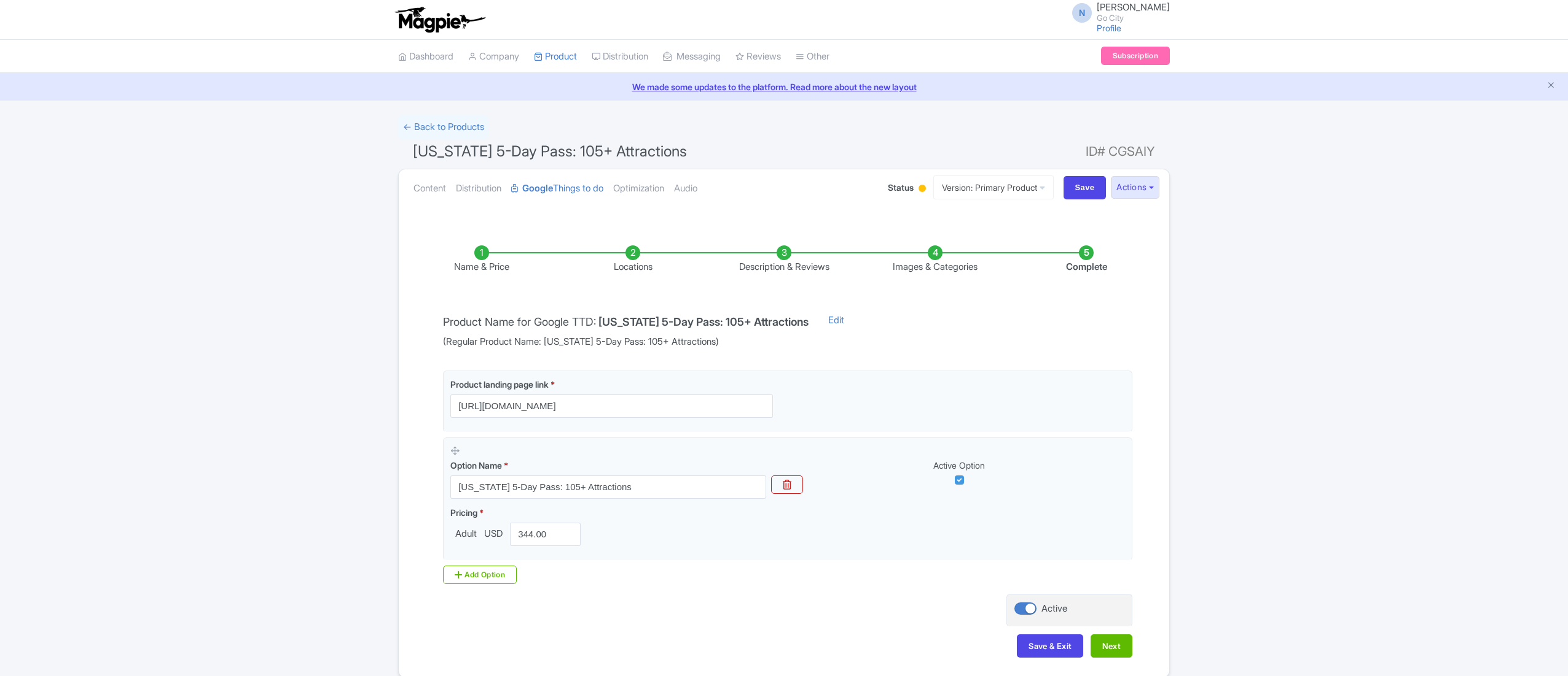
click at [421, 169] on link "Content" at bounding box center [429, 188] width 32 height 39
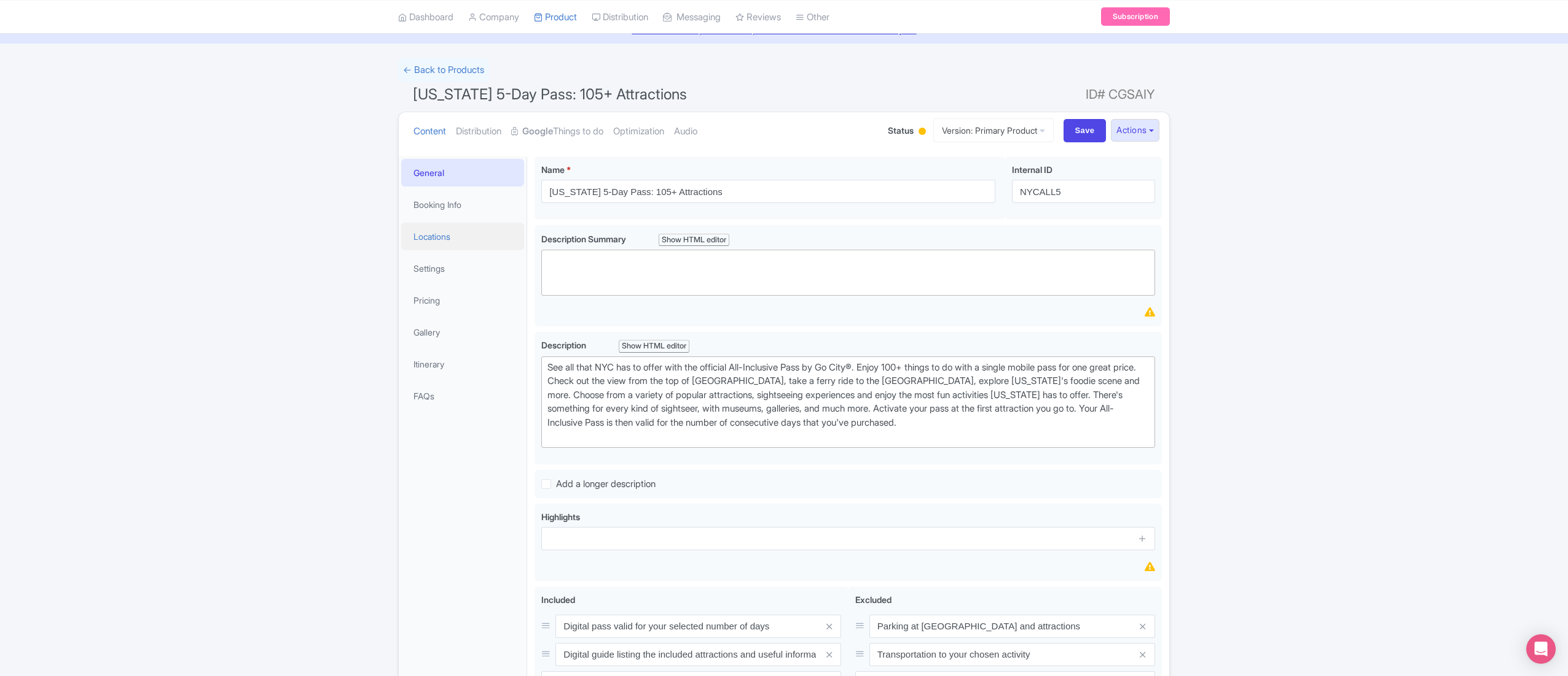
click at [442, 241] on link "Locations" at bounding box center [462, 236] width 123 height 28
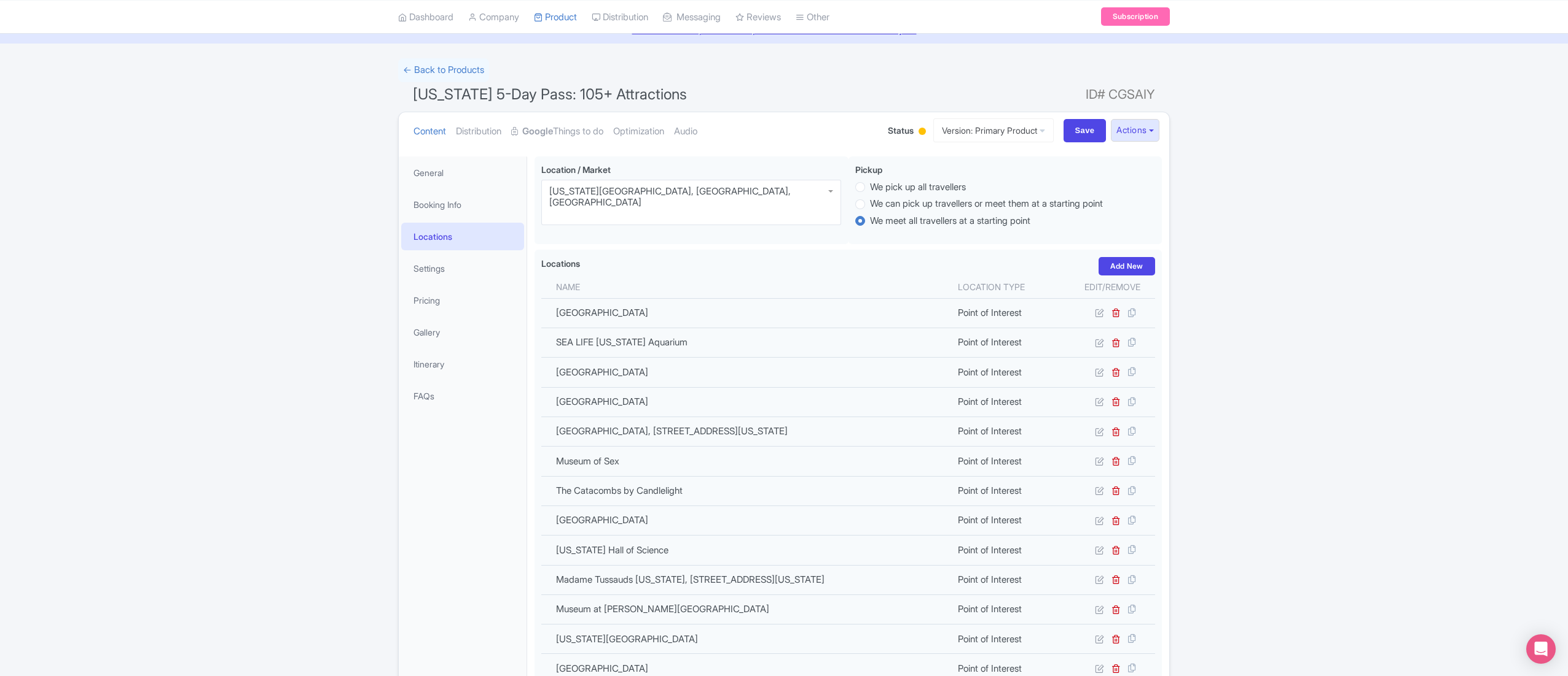
scroll to position [983, 0]
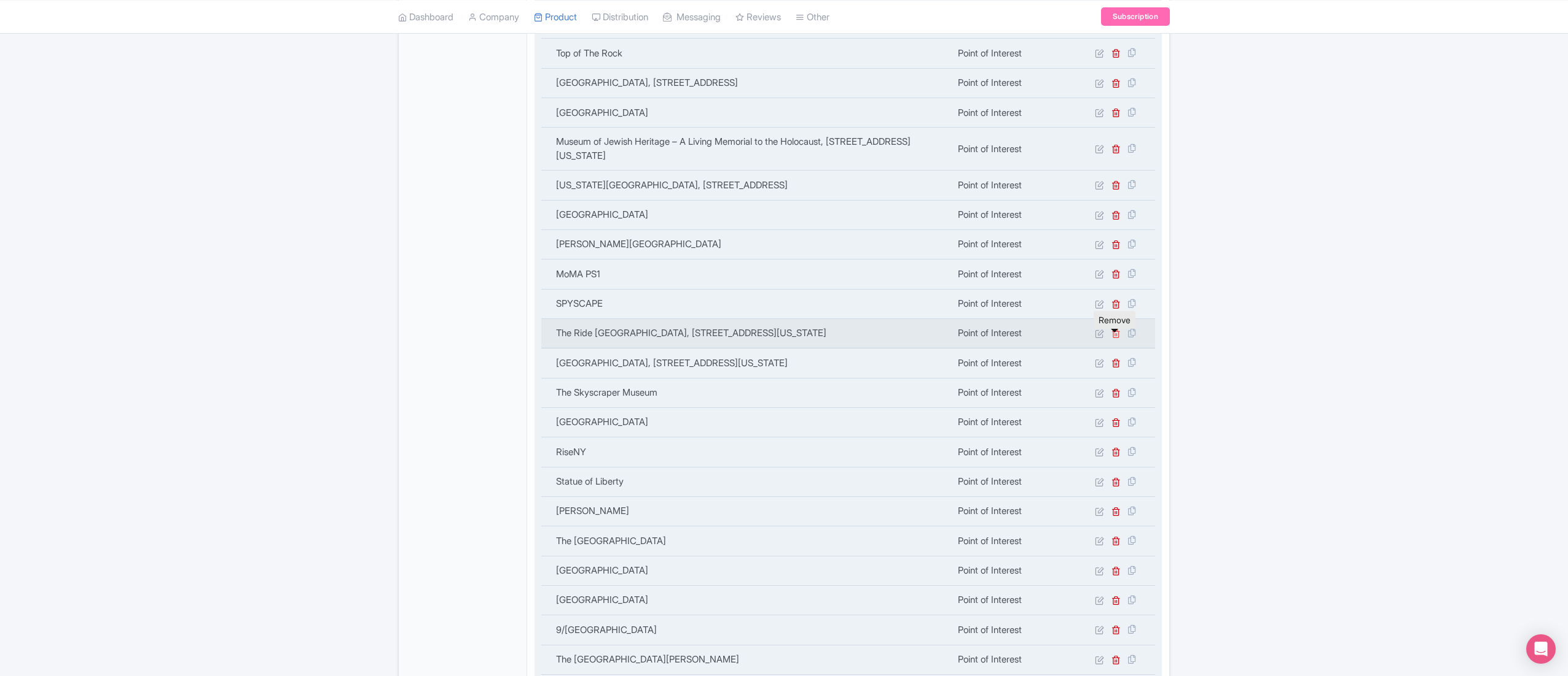
click at [1116, 338] on icon at bounding box center [1116, 334] width 10 height 10
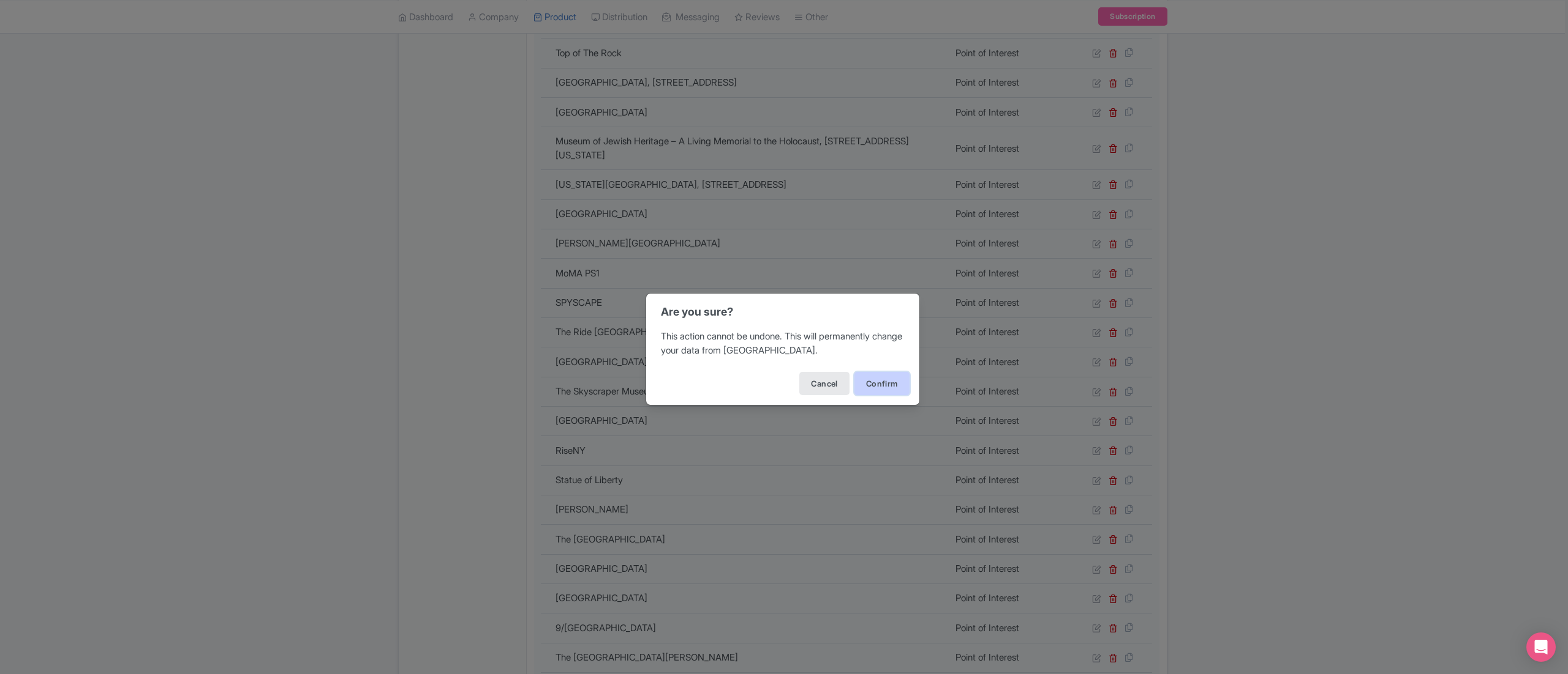
click at [882, 379] on button "Confirm" at bounding box center [882, 384] width 55 height 24
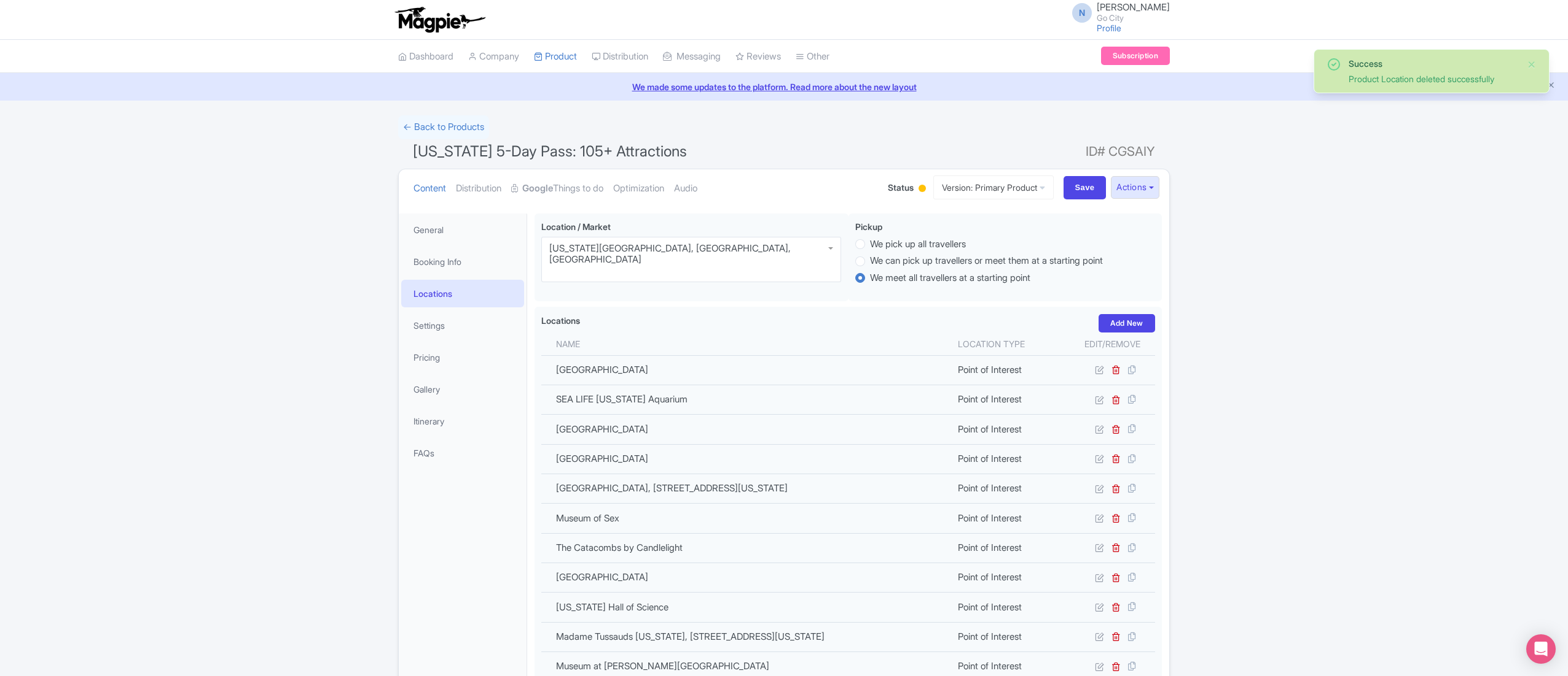
click at [559, 145] on span "[US_STATE] 5-Day Pass: 105+ Attractions" at bounding box center [550, 151] width 274 height 18
click at [559, 145] on span "New York 5-Day Pass: 105+ Attractions" at bounding box center [550, 151] width 274 height 18
copy h1 "New York 5-Day Pass: 105+ Attractions"
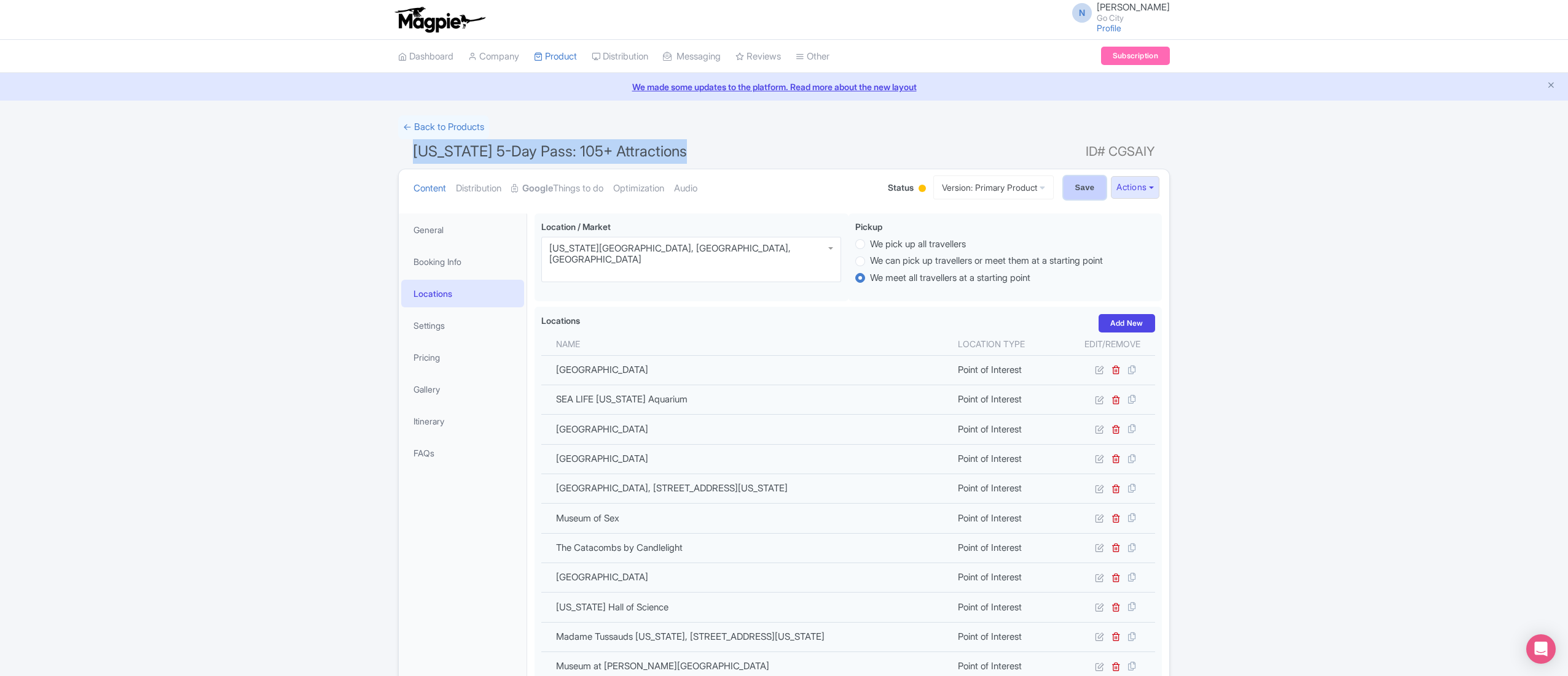
click at [1075, 186] on input "Save" at bounding box center [1085, 187] width 43 height 24
type input "Saving..."
click at [543, 146] on span "[US_STATE] 5-Day Pass: 105+ Attractions" at bounding box center [550, 151] width 274 height 18
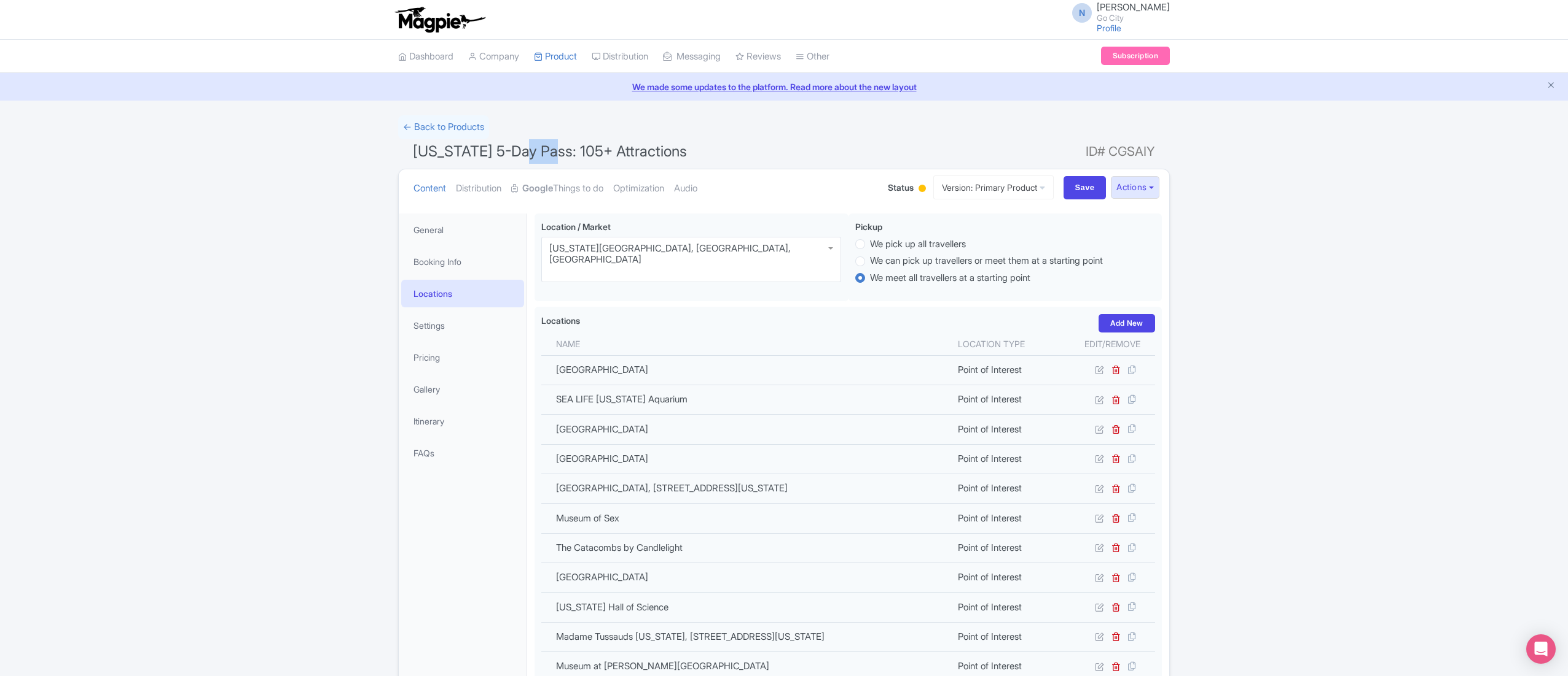
click at [543, 146] on span "[US_STATE] 5-Day Pass: 105+ Attractions" at bounding box center [550, 151] width 274 height 18
copy h1 "[US_STATE] 5-Day Pass: 105+ Attractions"
click at [1080, 193] on input "Save" at bounding box center [1085, 187] width 43 height 24
type input "Saving..."
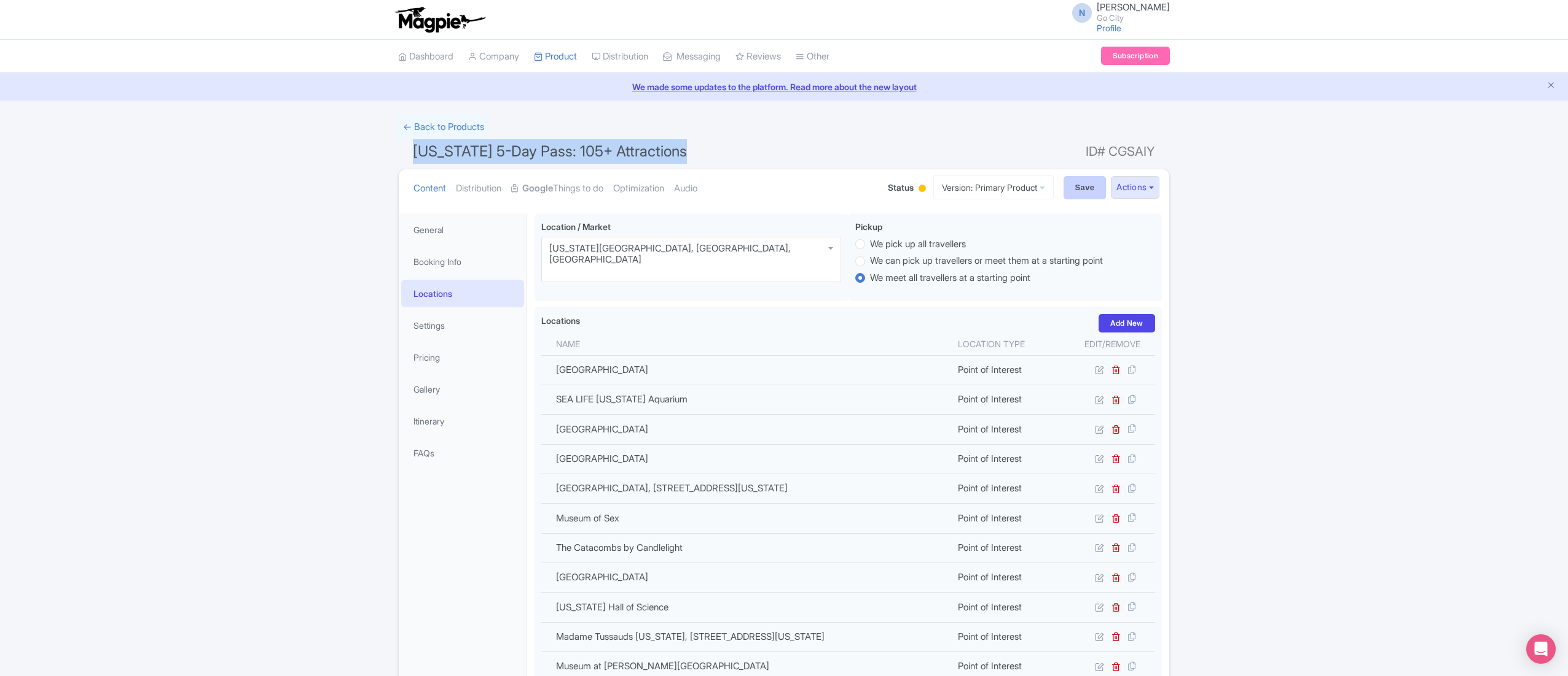
type input "Saving..."
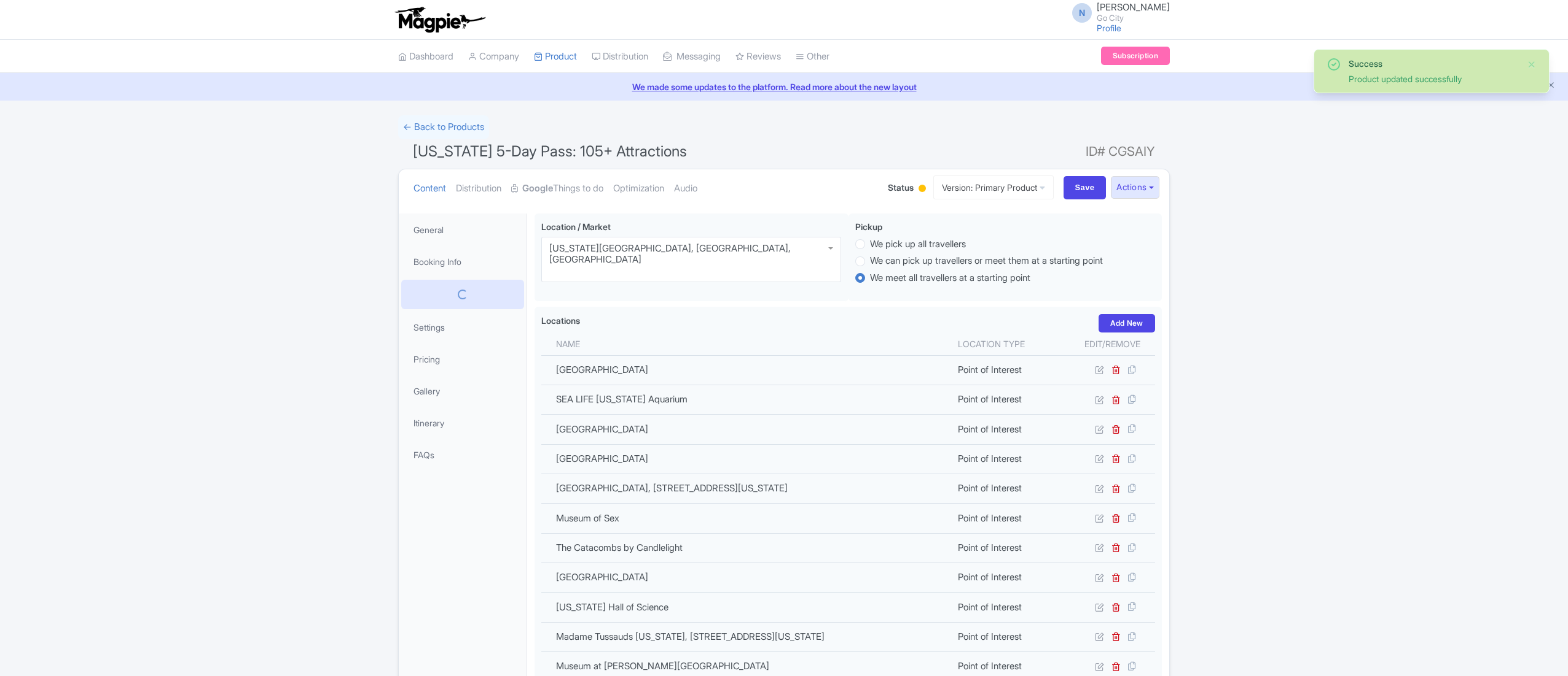
scroll to position [214, 0]
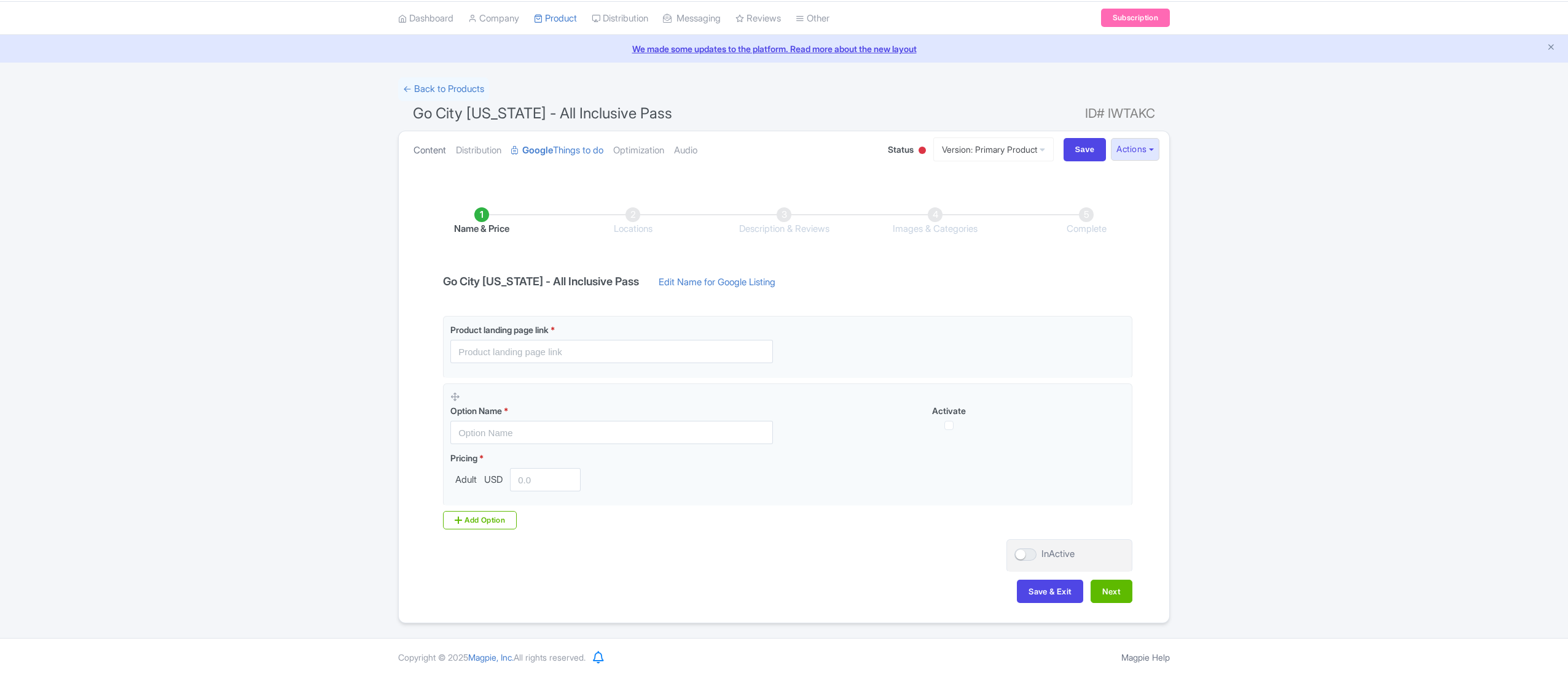
scroll to position [41, 0]
click at [421, 156] on link "Content" at bounding box center [429, 150] width 32 height 39
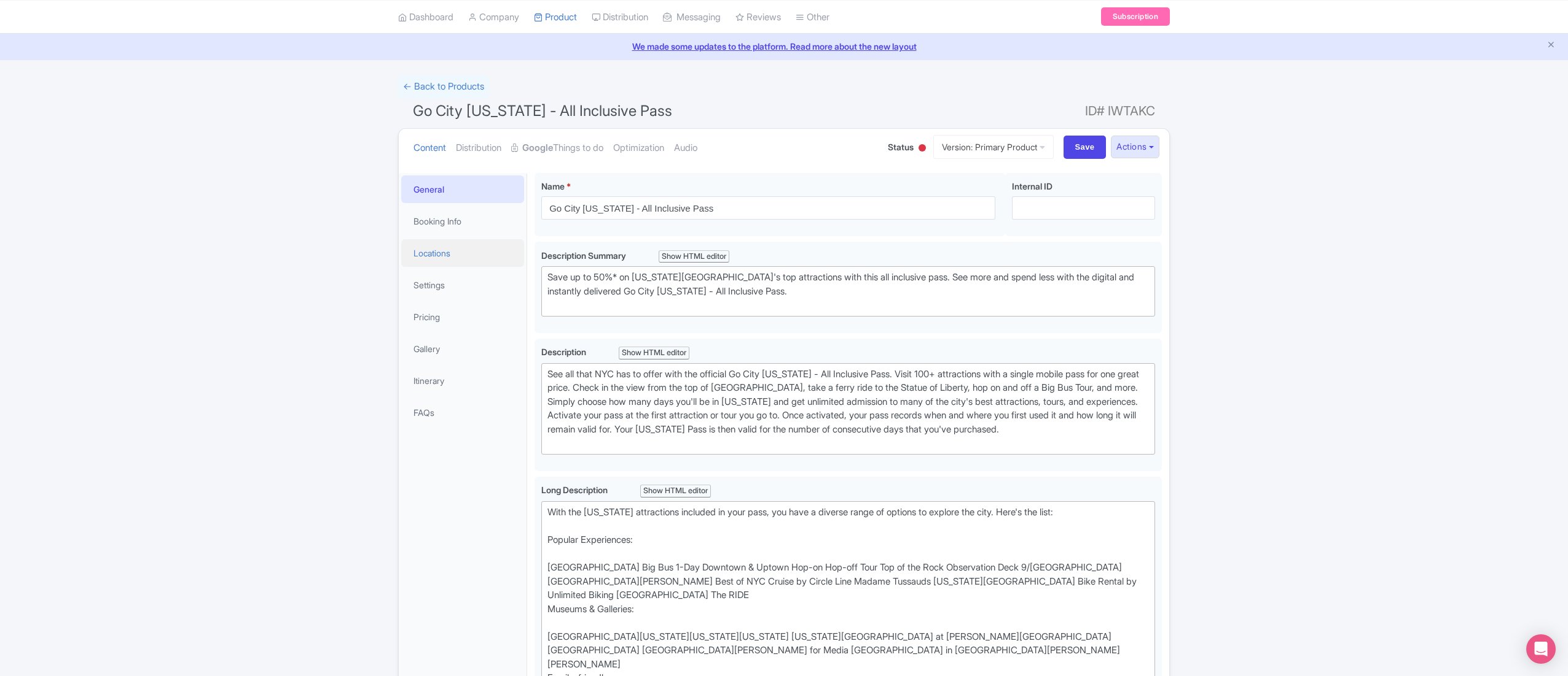
click at [448, 260] on link "Locations" at bounding box center [462, 253] width 123 height 28
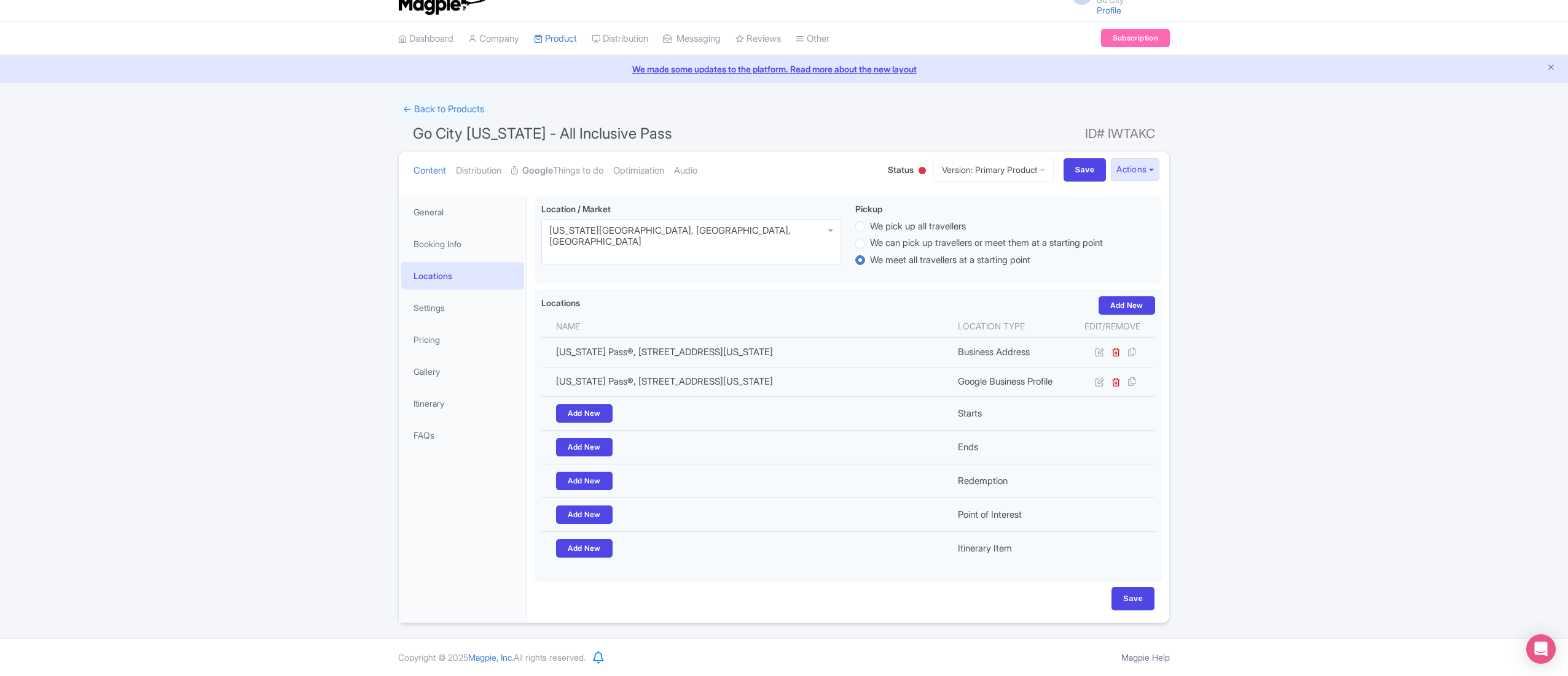
scroll to position [24, 0]
